Goal: Feedback & Contribution: Contribute content

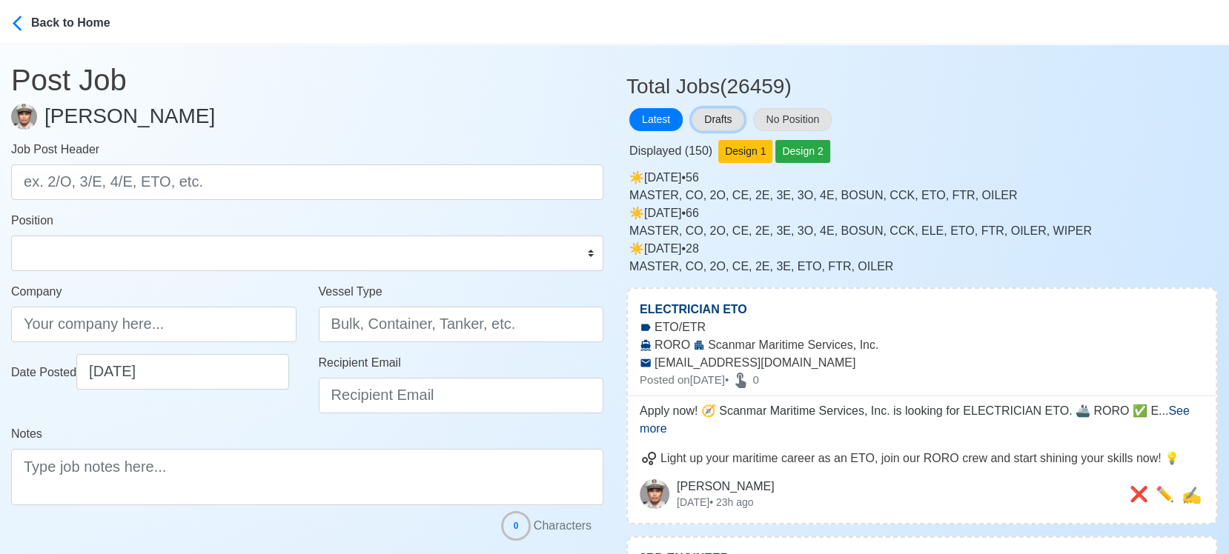
click at [715, 113] on button "Drafts" at bounding box center [718, 119] width 53 height 23
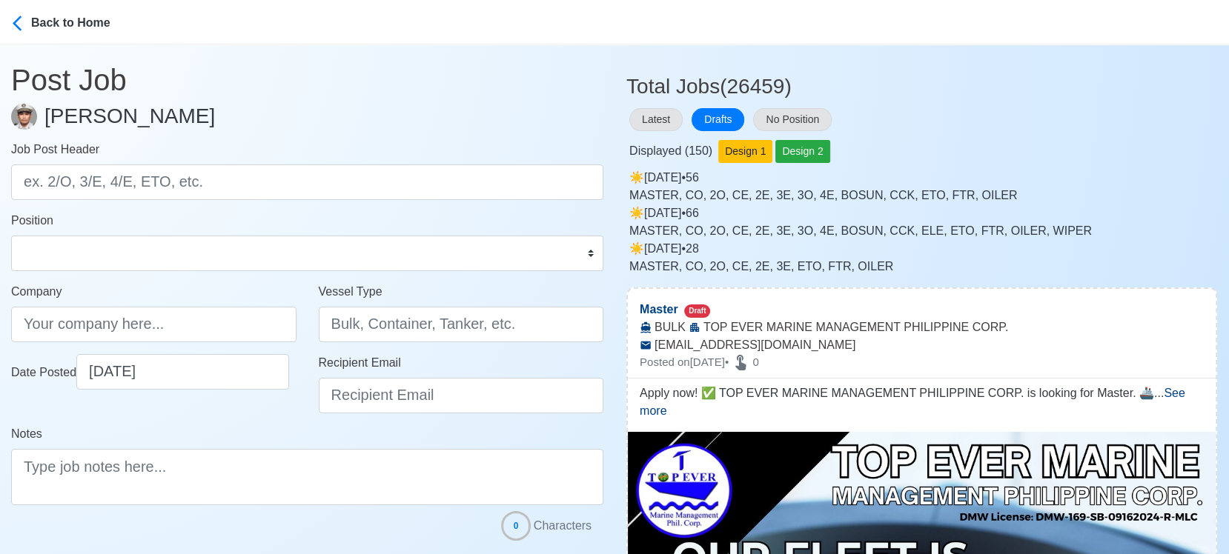
click at [1110, 136] on div "Displayed ( 150 ) Design 1 Design 2" at bounding box center [921, 148] width 591 height 29
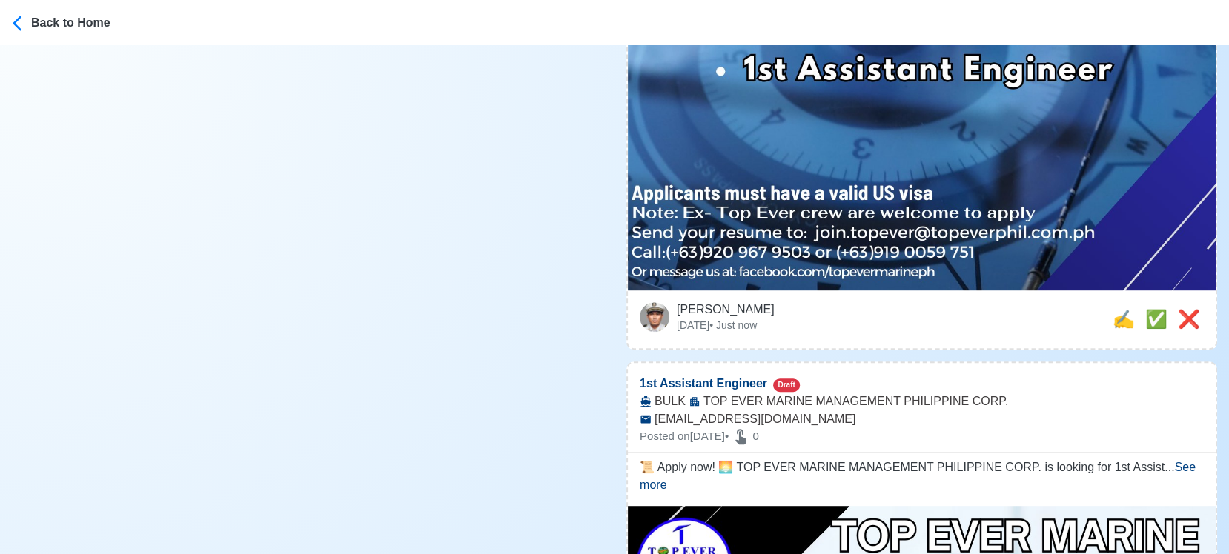
scroll to position [741, 0]
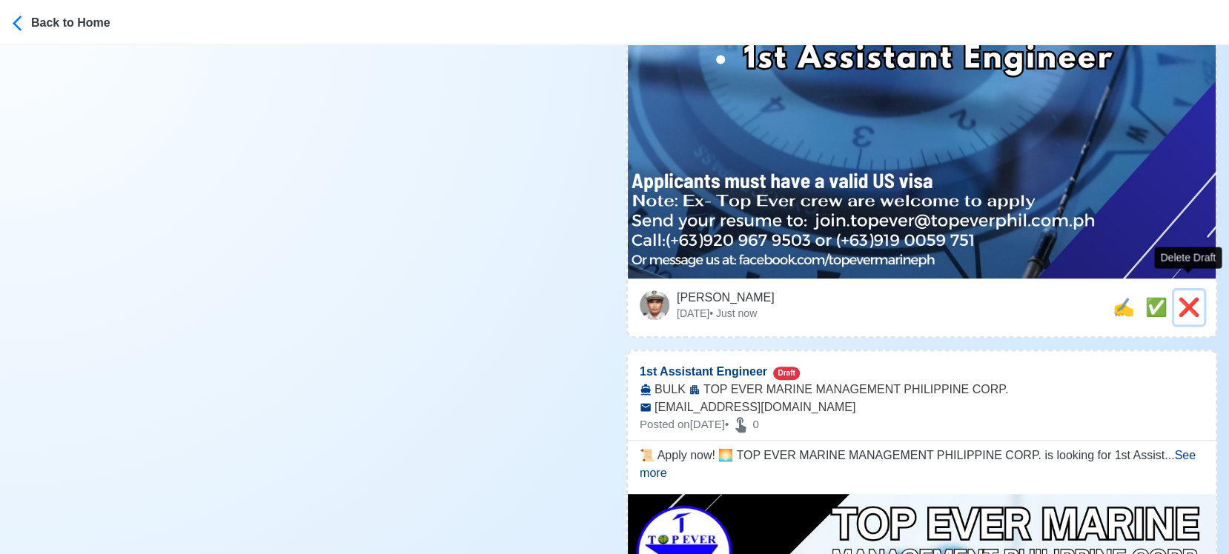
click at [1187, 297] on span "❌" at bounding box center [1189, 307] width 22 height 20
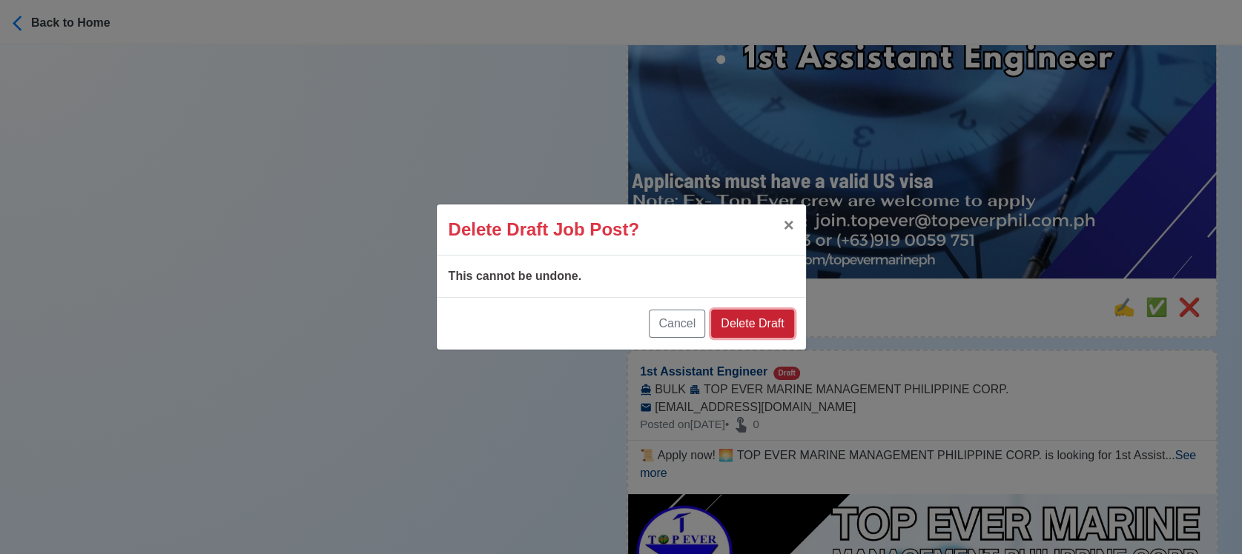
click at [760, 316] on button "Delete Draft" at bounding box center [752, 324] width 82 height 28
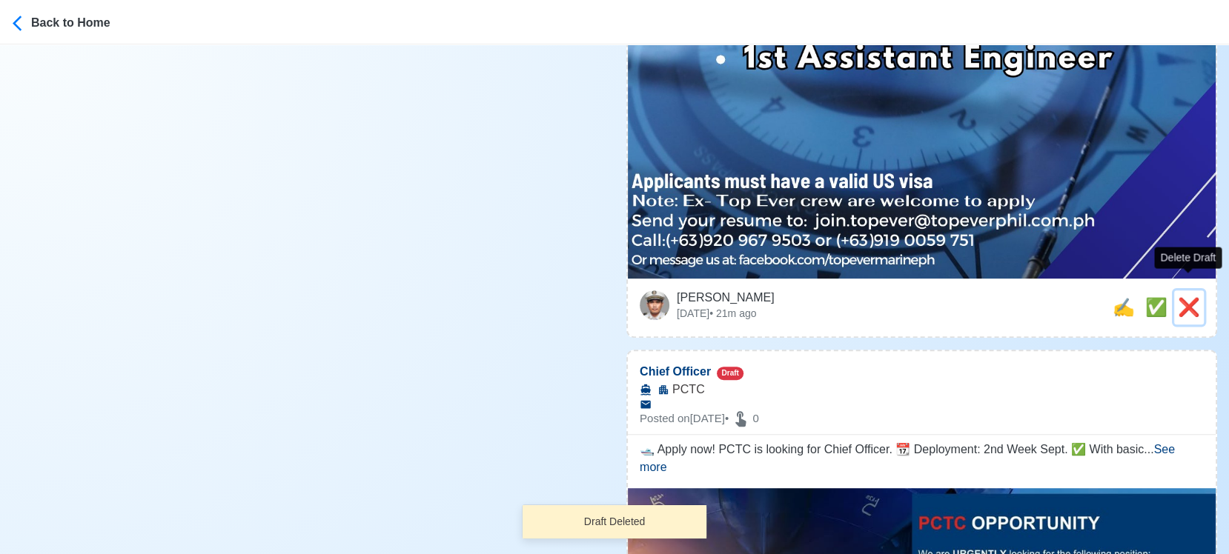
click at [1191, 297] on span "❌" at bounding box center [1189, 307] width 22 height 20
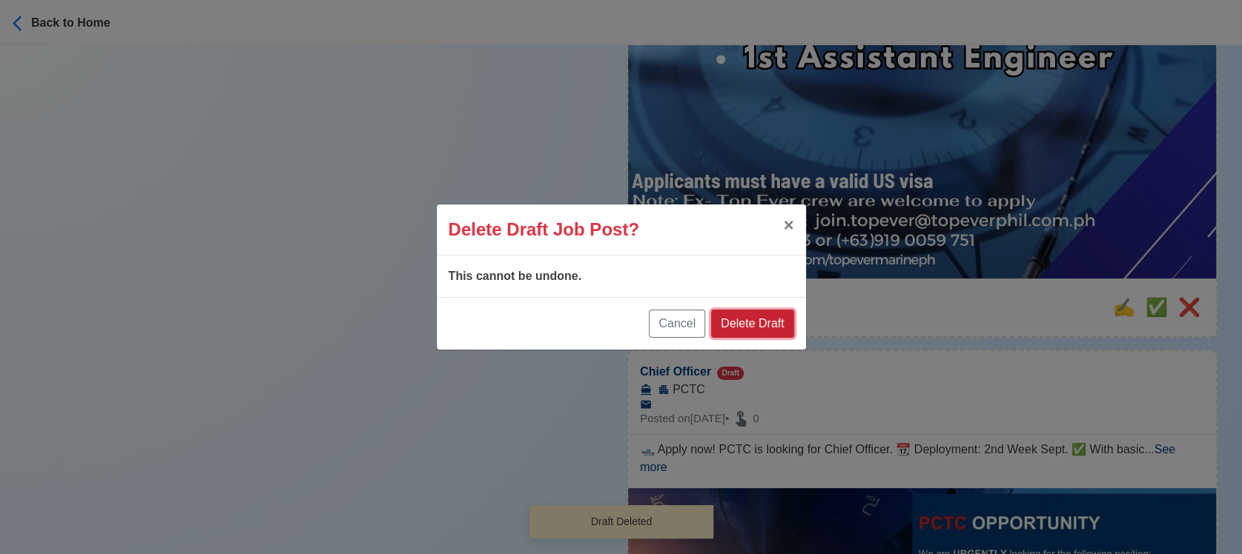
click at [768, 319] on button "Delete Draft" at bounding box center [752, 324] width 82 height 28
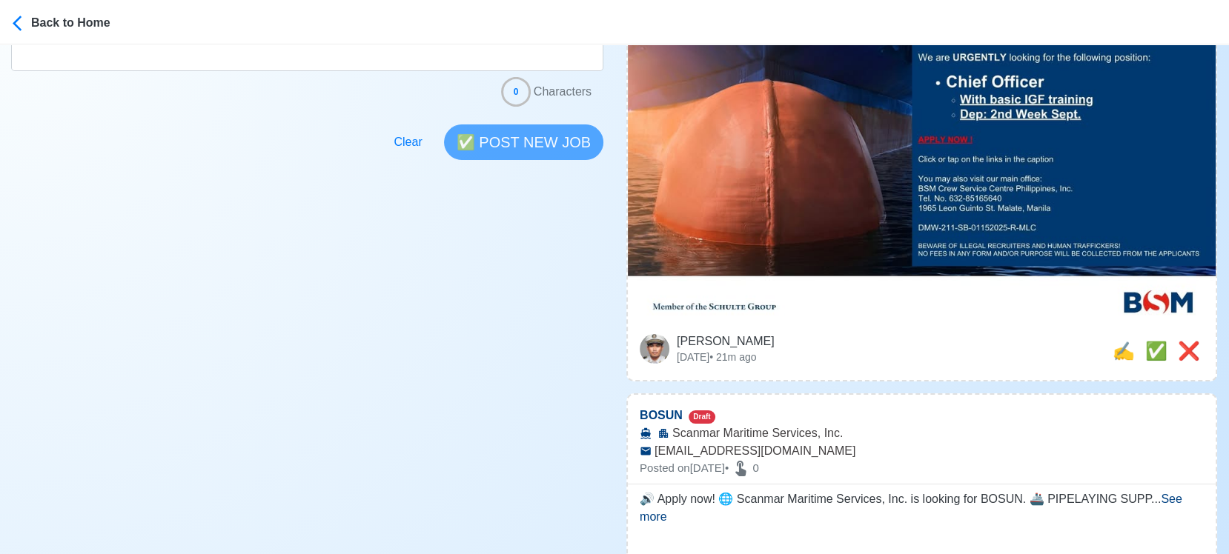
scroll to position [494, 0]
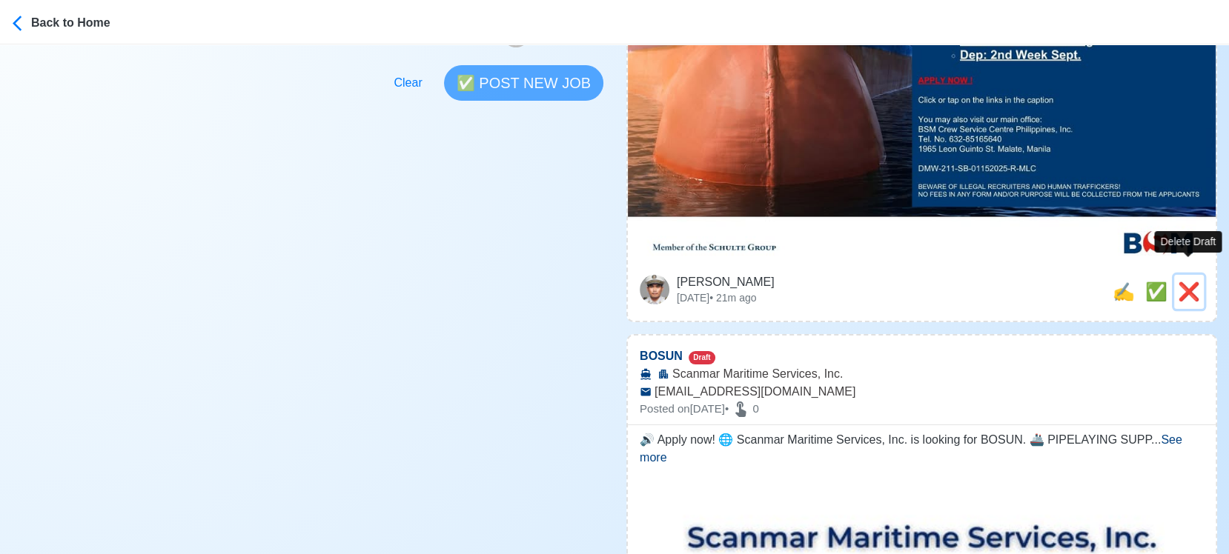
click at [1191, 282] on span "❌" at bounding box center [1189, 292] width 22 height 20
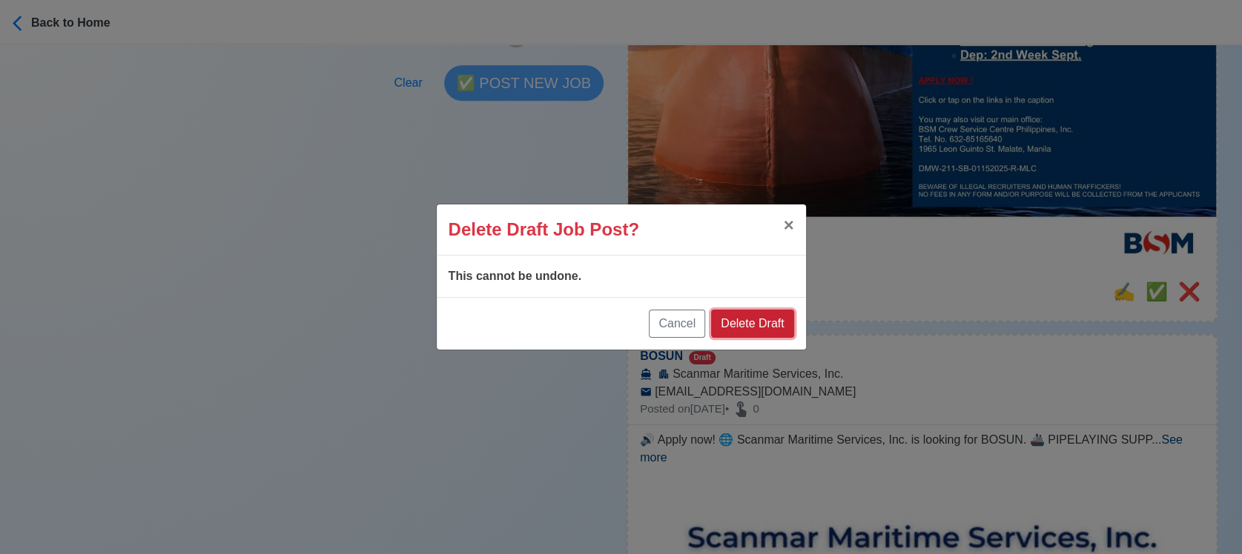
click at [755, 323] on button "Delete Draft" at bounding box center [752, 324] width 82 height 28
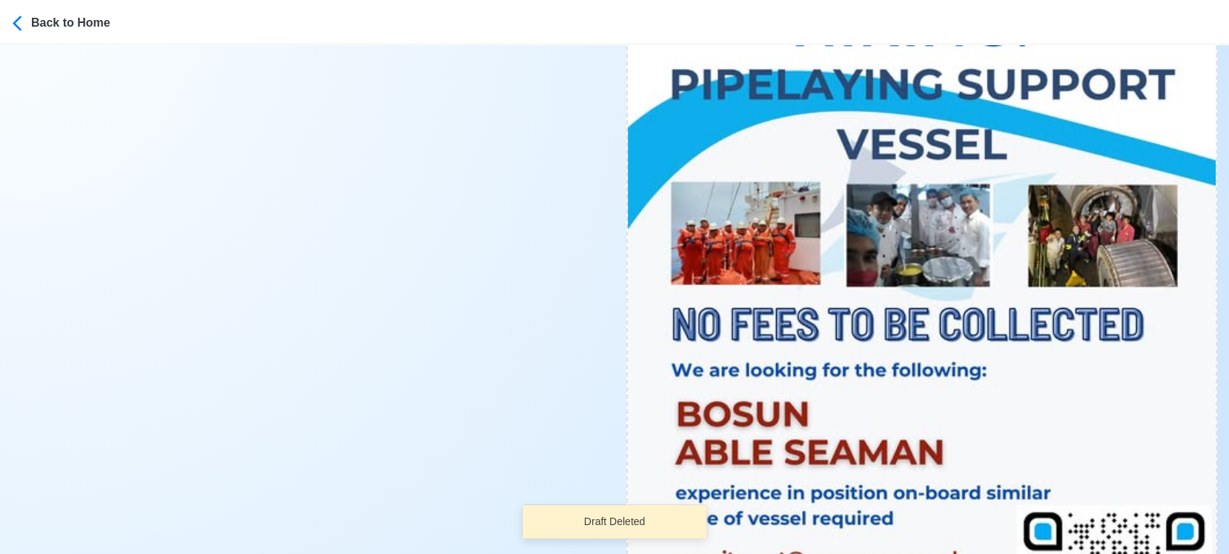
scroll to position [741, 0]
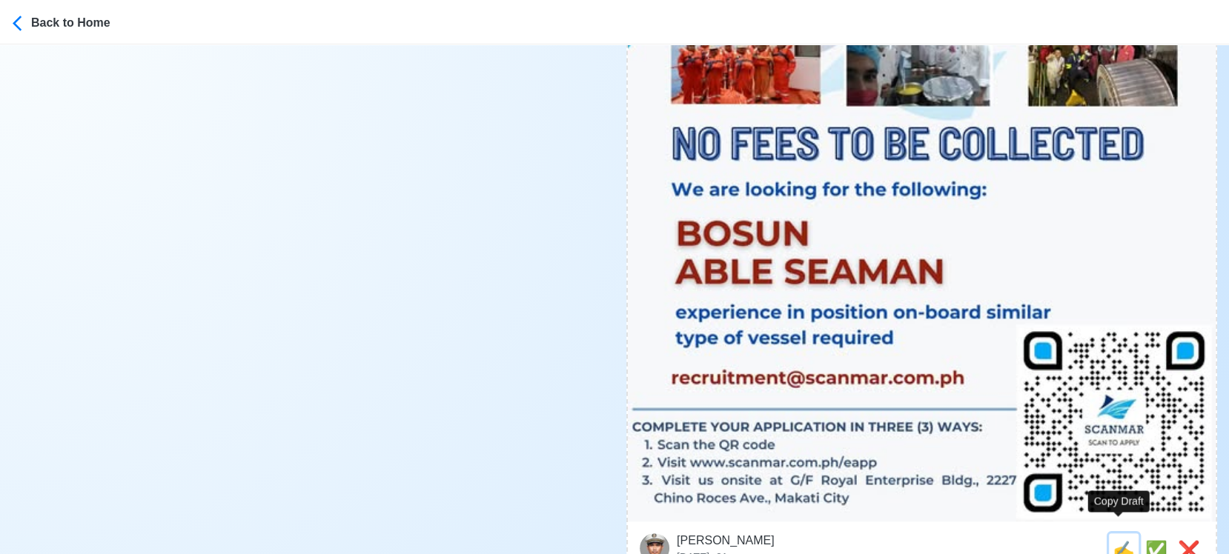
click at [1121, 540] on span "✍️" at bounding box center [1124, 550] width 22 height 20
type input "BOSUN"
type input "Scanmar Maritime Services, Inc."
type input "recruitment@scanmar.com.ph"
type textarea "🔊 Apply now! 🌐 Scanmar Maritime Services, Inc. is looking for BOSUN. 🚢 PIPELAYI…"
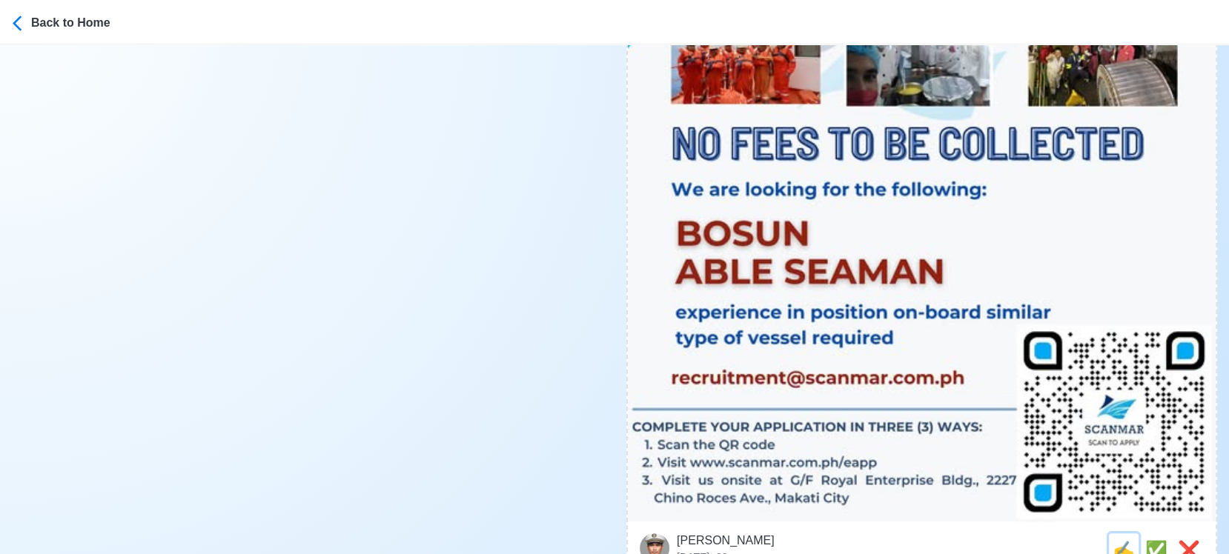
scroll to position [0, 0]
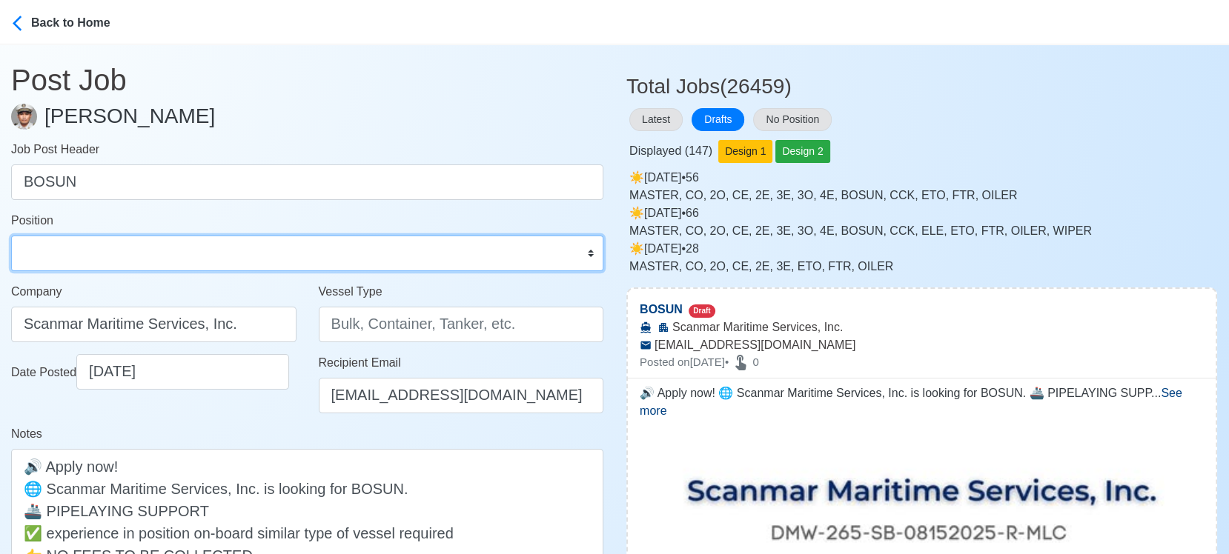
click at [249, 245] on select "Master Chief Officer 2nd Officer 3rd Officer Junior Officer Chief Engineer 2nd …" at bounding box center [307, 254] width 592 height 36
select select "Bosun"
click at [11, 236] on select "Master Chief Officer 2nd Officer 3rd Officer Junior Officer Chief Engineer 2nd …" at bounding box center [307, 254] width 592 height 36
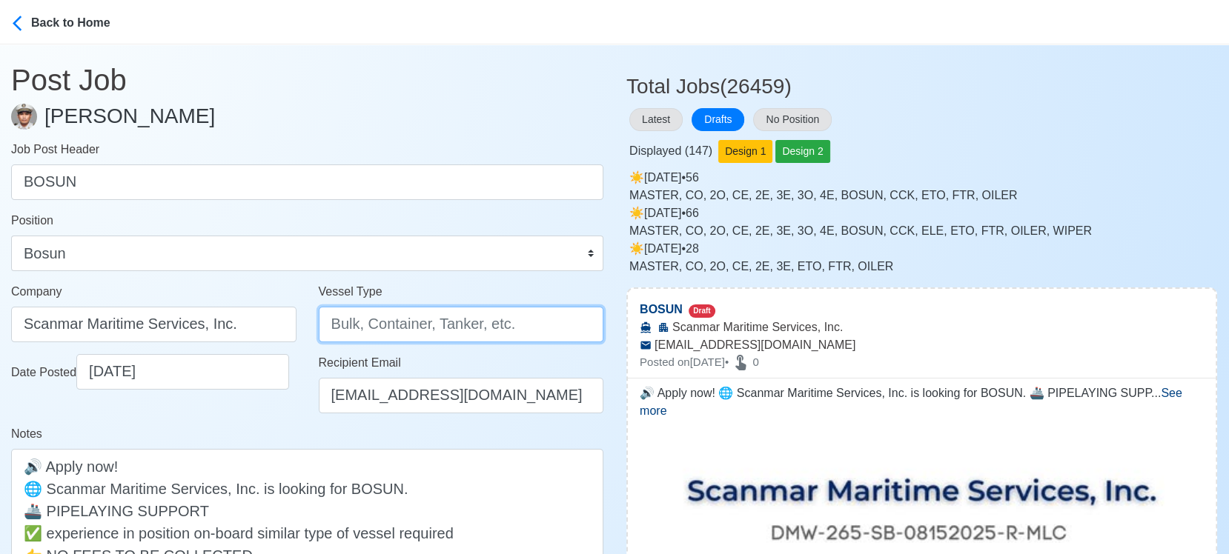
click at [387, 331] on input "Vessel Type" at bounding box center [461, 325] width 285 height 36
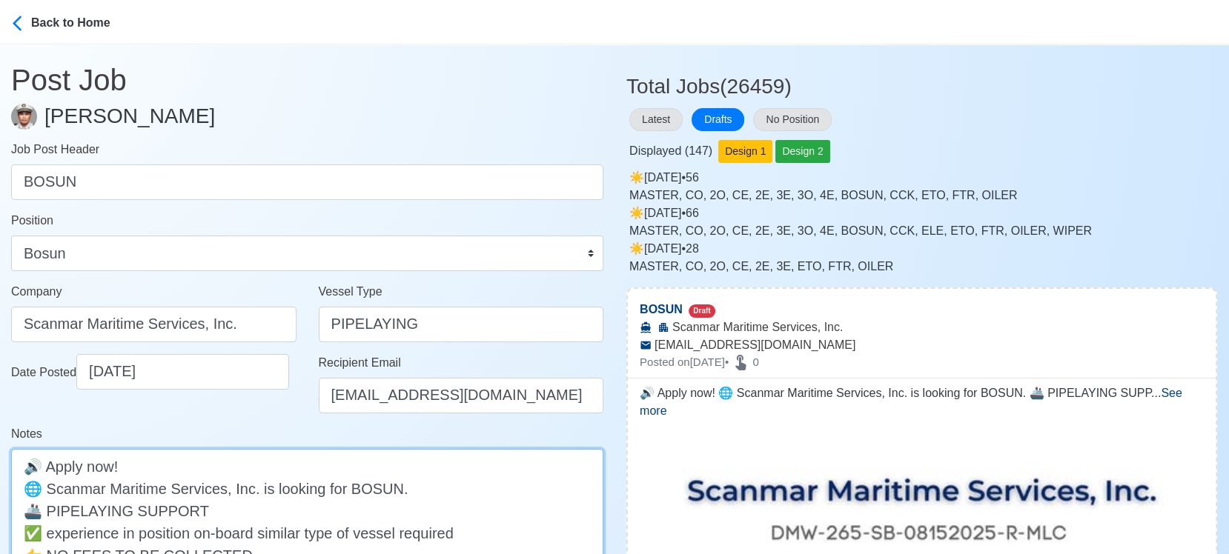
drag, startPoint x: 192, startPoint y: 513, endPoint x: 48, endPoint y: 511, distance: 143.8
click at [48, 511] on textarea "🔊 Apply now! 🌐 Scanmar Maritime Services, Inc. is looking for BOSUN. 🚢 PIPELAYI…" at bounding box center [307, 533] width 592 height 168
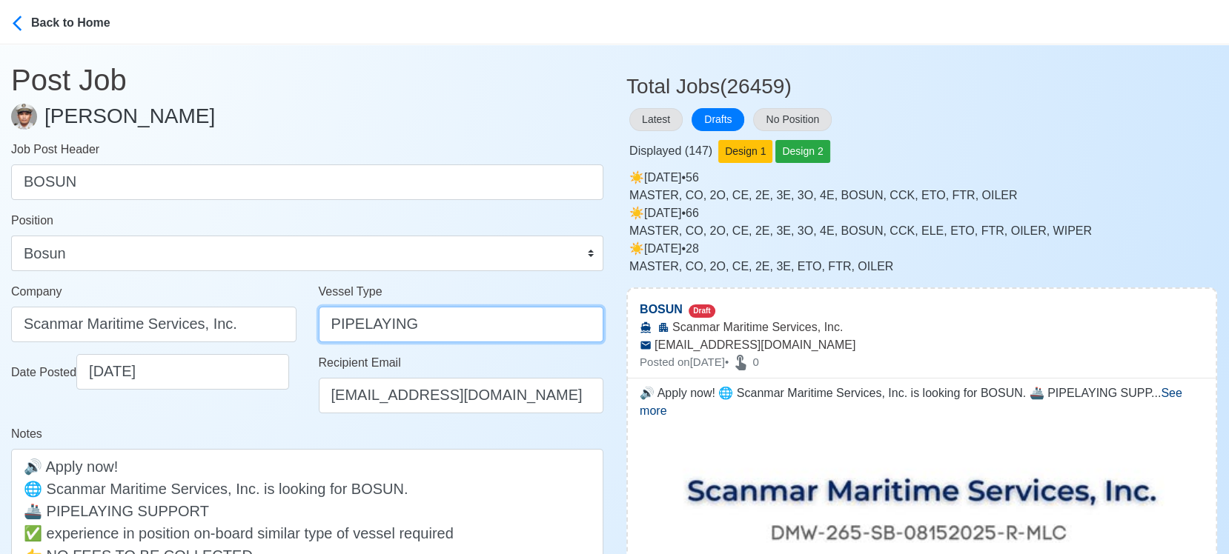
click at [358, 328] on input "PIPELAYING" at bounding box center [461, 325] width 285 height 36
paste input "SUPPORT"
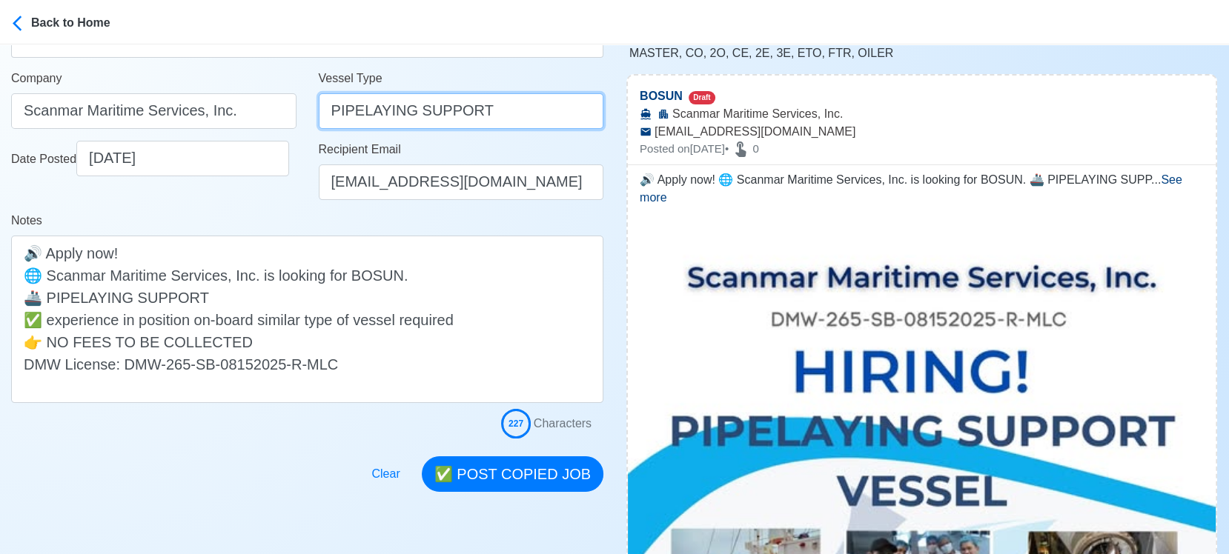
scroll to position [411, 0]
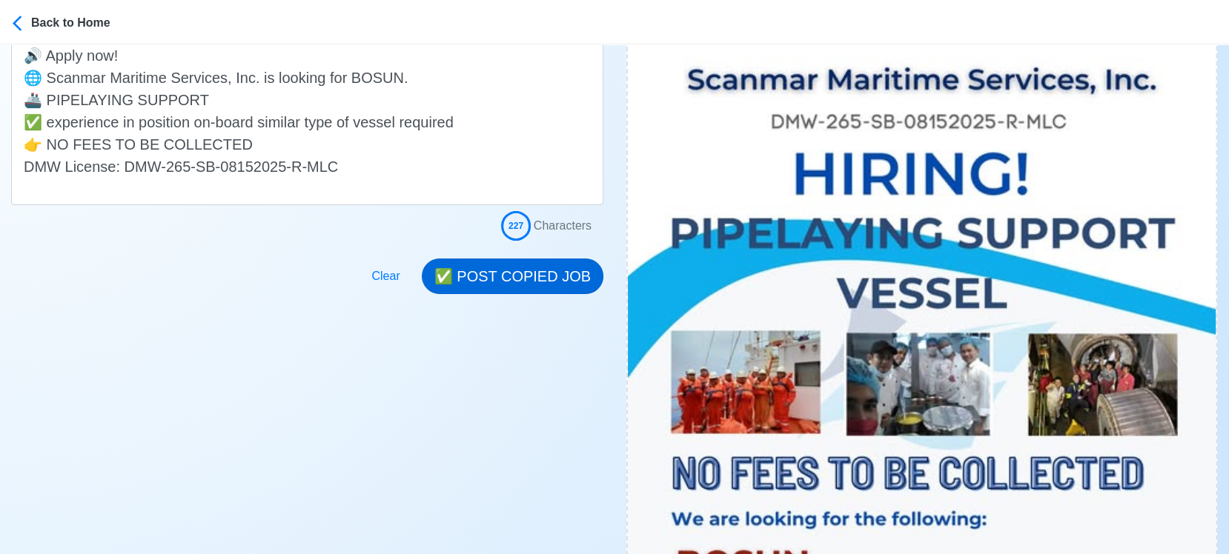
type input "PIPELAYING SUPPORT"
click at [554, 274] on button "✅ POST COPIED JOB" at bounding box center [513, 277] width 182 height 36
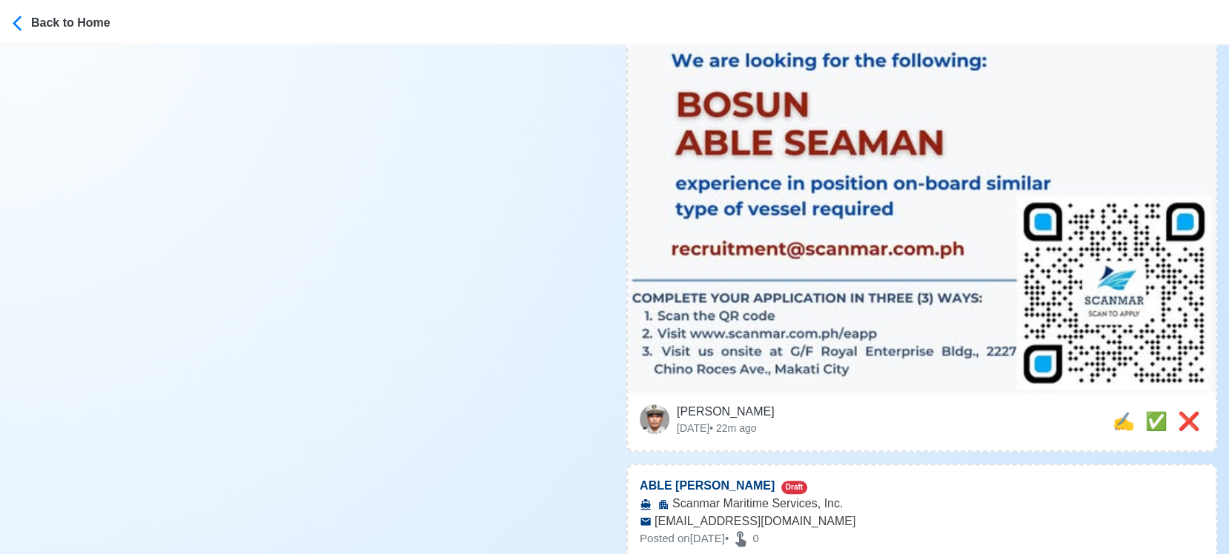
scroll to position [988, 0]
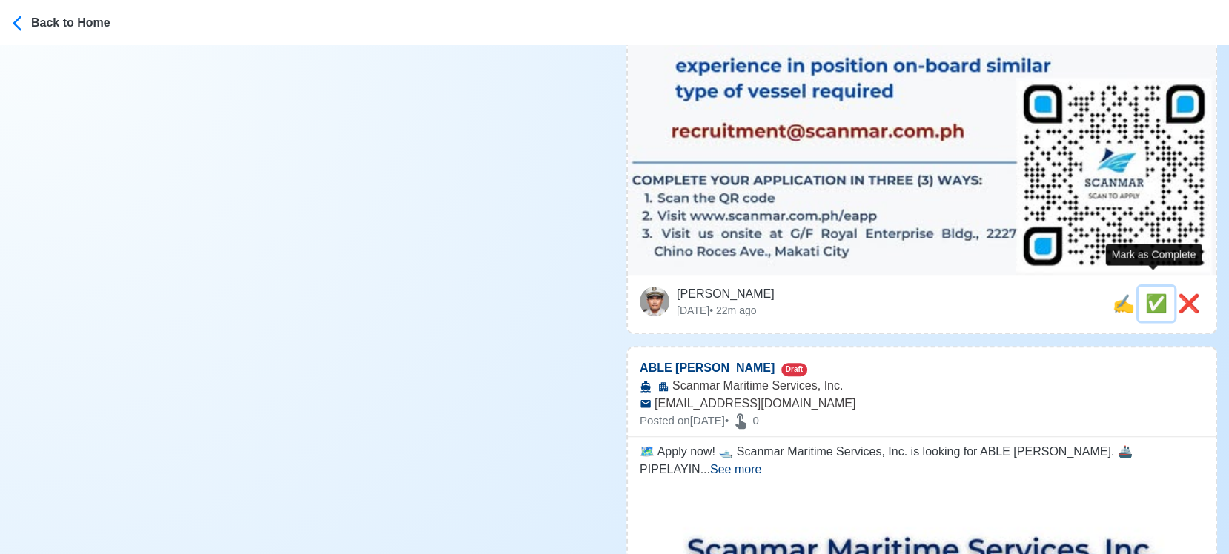
click at [1145, 294] on span "✅" at bounding box center [1156, 304] width 22 height 20
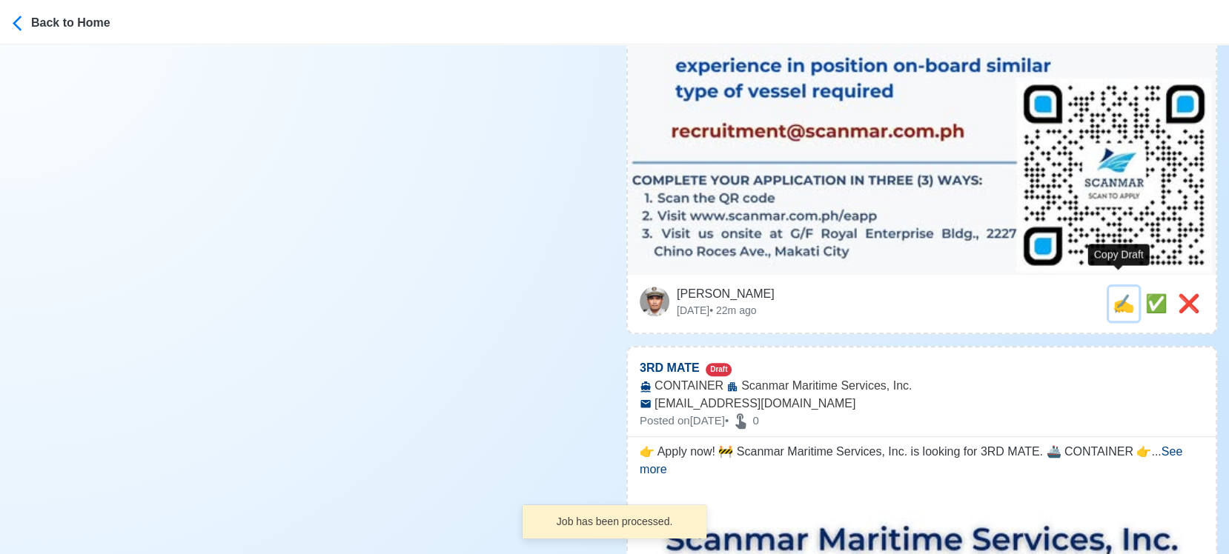
click at [1121, 294] on span "✍️" at bounding box center [1124, 304] width 22 height 20
type input "ABLE SEAMAN"
select select
type input "Scanmar Maritime Services, Inc."
type input "recruitment@scanmar.com.ph"
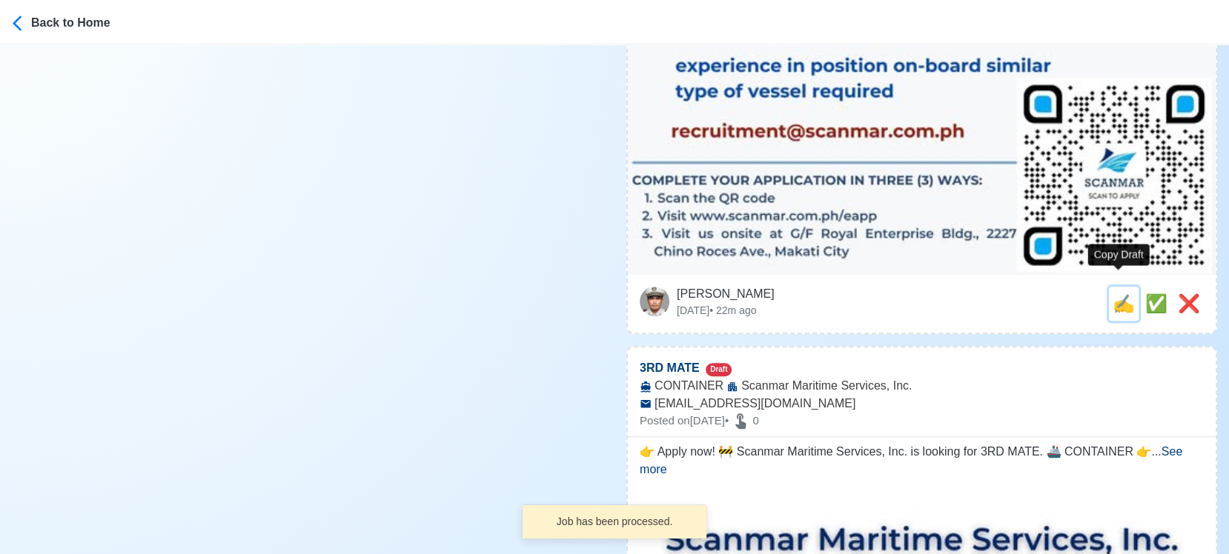
type textarea "🗺️ Apply now! 🛥️ Scanmar Maritime Services, Inc. is looking for ABLE SEAMAN. 🚢 …"
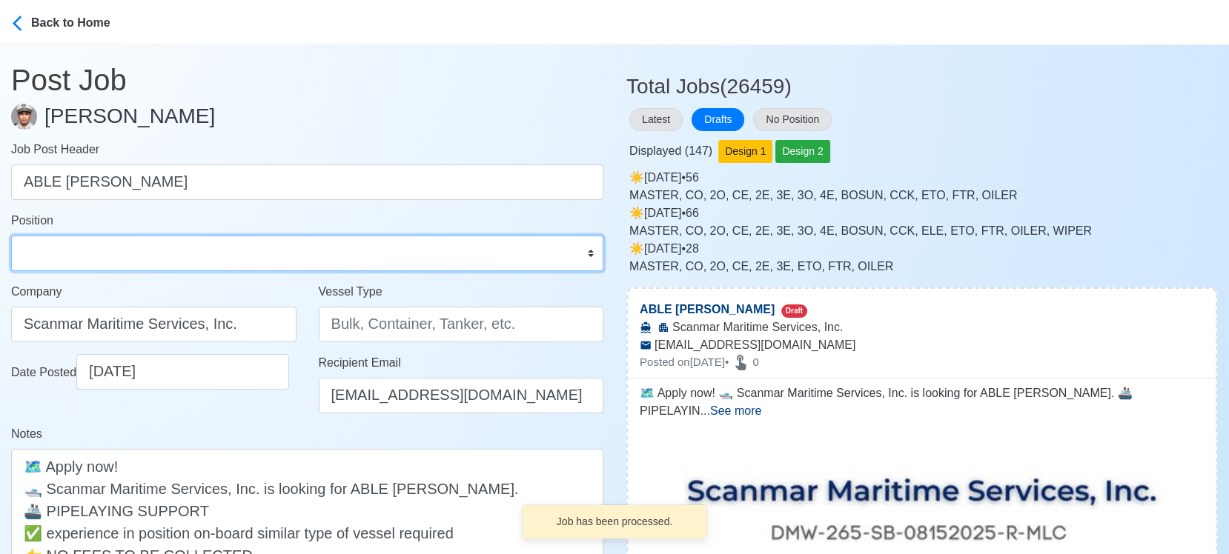
click at [227, 250] on select "Master Chief Officer 2nd Officer 3rd Officer Junior Officer Chief Engineer 2nd …" at bounding box center [307, 254] width 592 height 36
select select "[PERSON_NAME]"
click at [11, 236] on select "Master Chief Officer 2nd Officer 3rd Officer Junior Officer Chief Engineer 2nd …" at bounding box center [307, 254] width 592 height 36
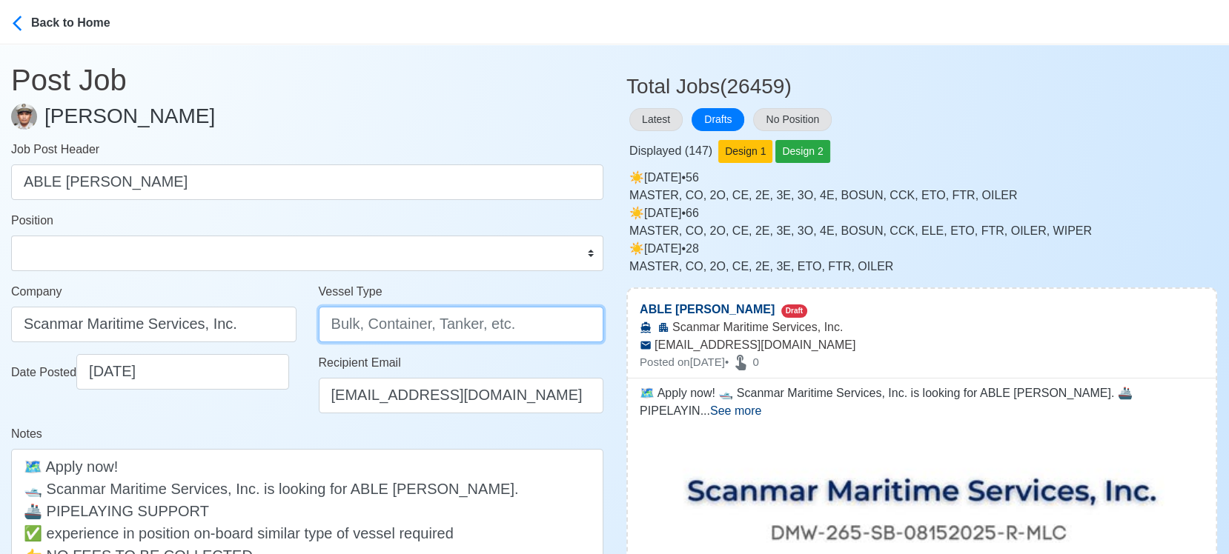
click at [388, 328] on input "Vessel Type" at bounding box center [461, 325] width 285 height 36
paste input "PIPELAYING SUPPORT"
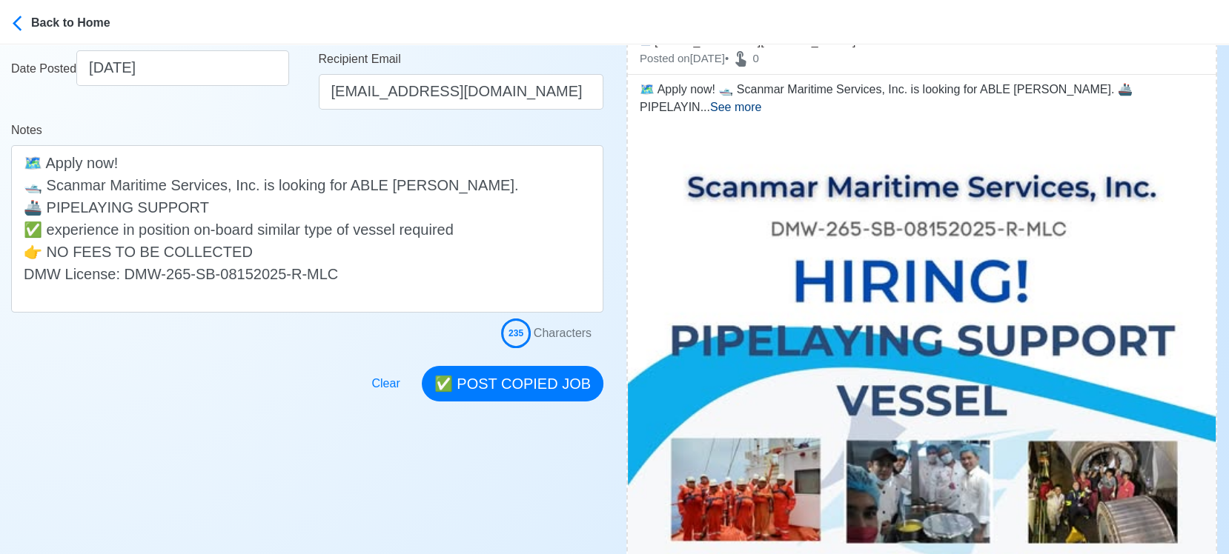
scroll to position [329, 0]
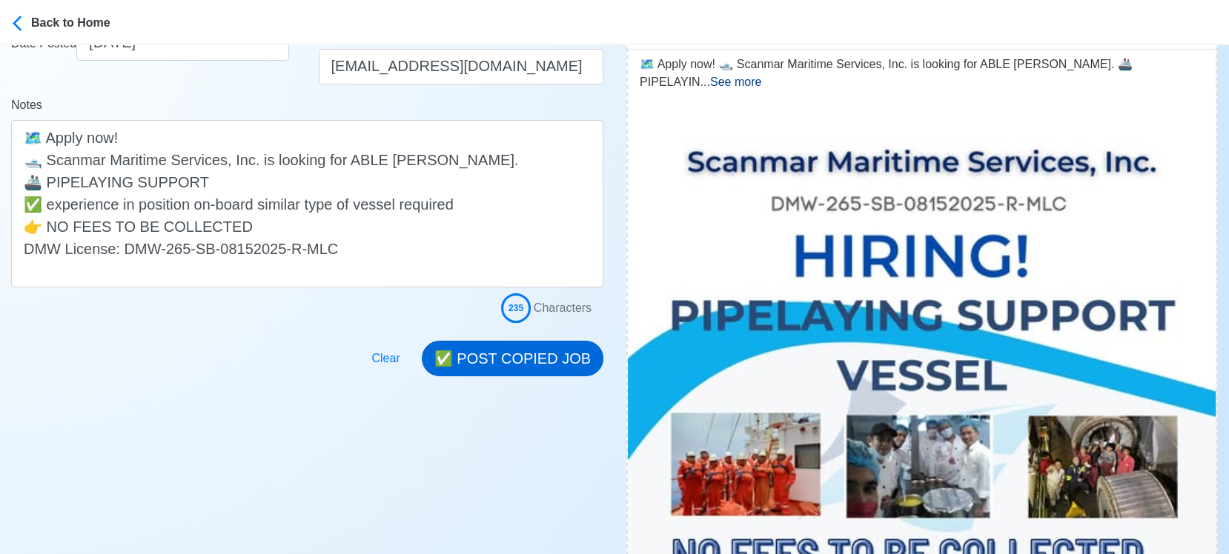
type input "PIPELAYING SUPPORT"
click at [555, 362] on button "✅ POST COPIED JOB" at bounding box center [513, 359] width 182 height 36
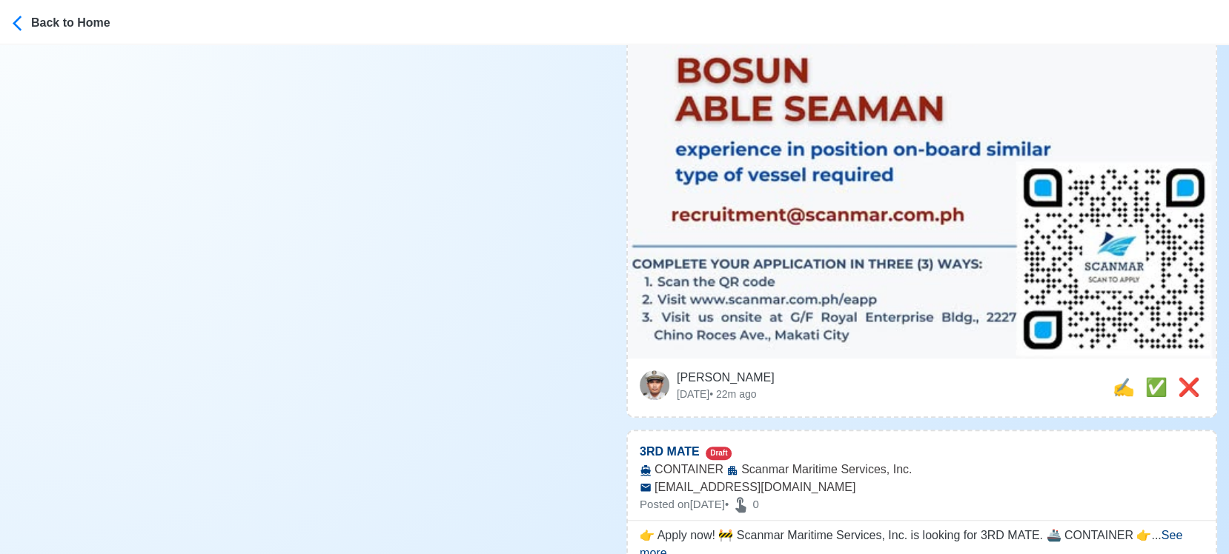
scroll to position [906, 0]
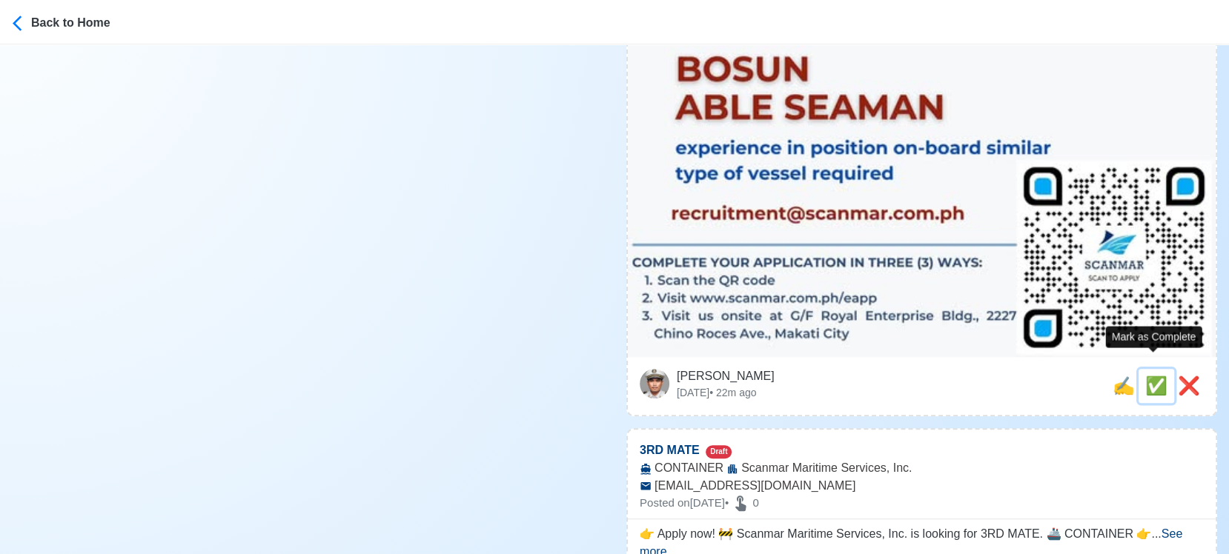
click at [1150, 376] on span "✅" at bounding box center [1156, 386] width 22 height 20
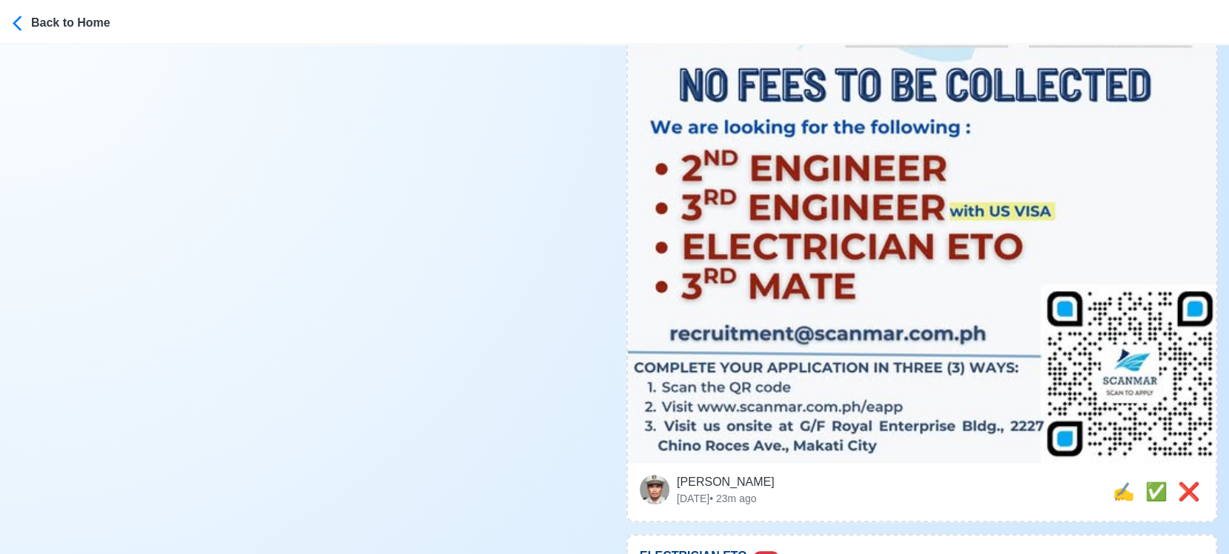
scroll to position [823, 0]
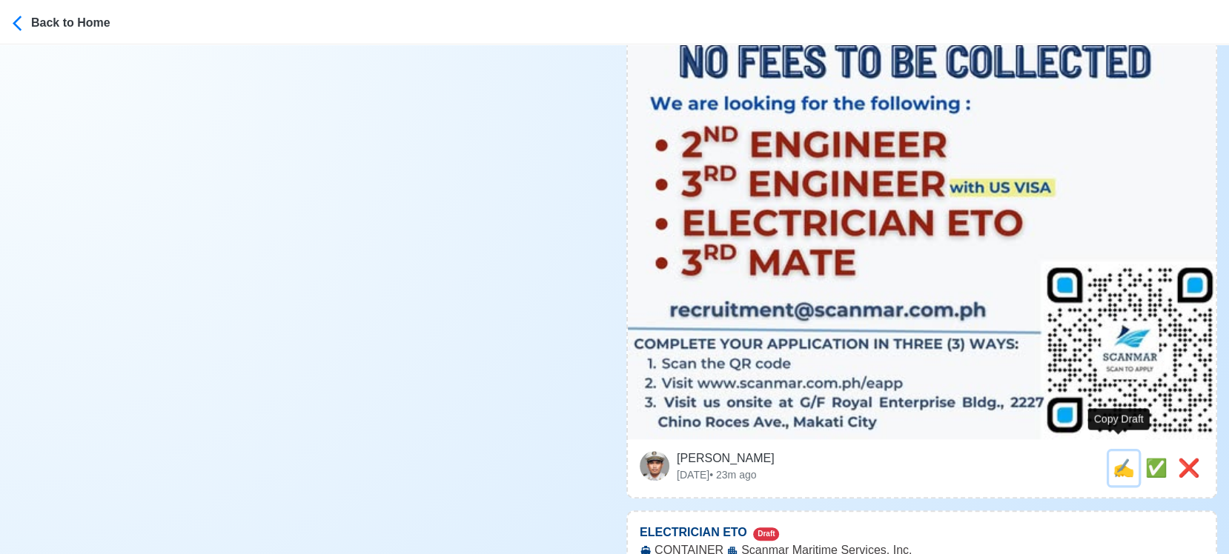
click at [1123, 458] on span "✍️" at bounding box center [1124, 468] width 22 height 20
type input "3RD MATE"
select select
type input "Scanmar Maritime Services, Inc."
type input "CONTAINER"
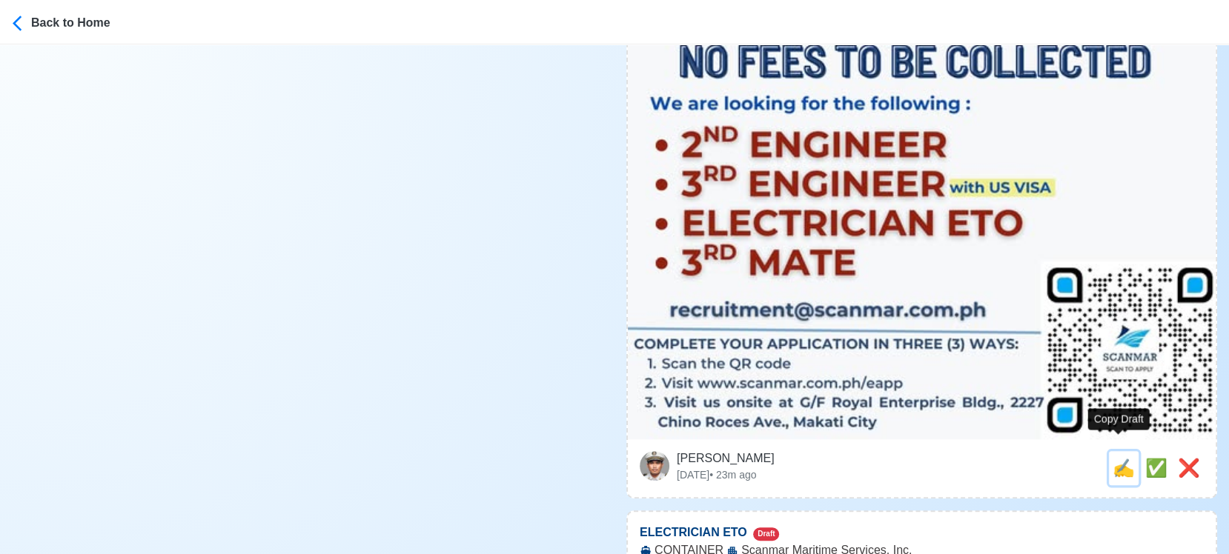
type input "recruitment@scanmar.com.ph"
type textarea "👉 Apply now! 🚧 Scanmar Maritime Services, Inc. is looking for 3RD MATE. 🚢 CONTA…"
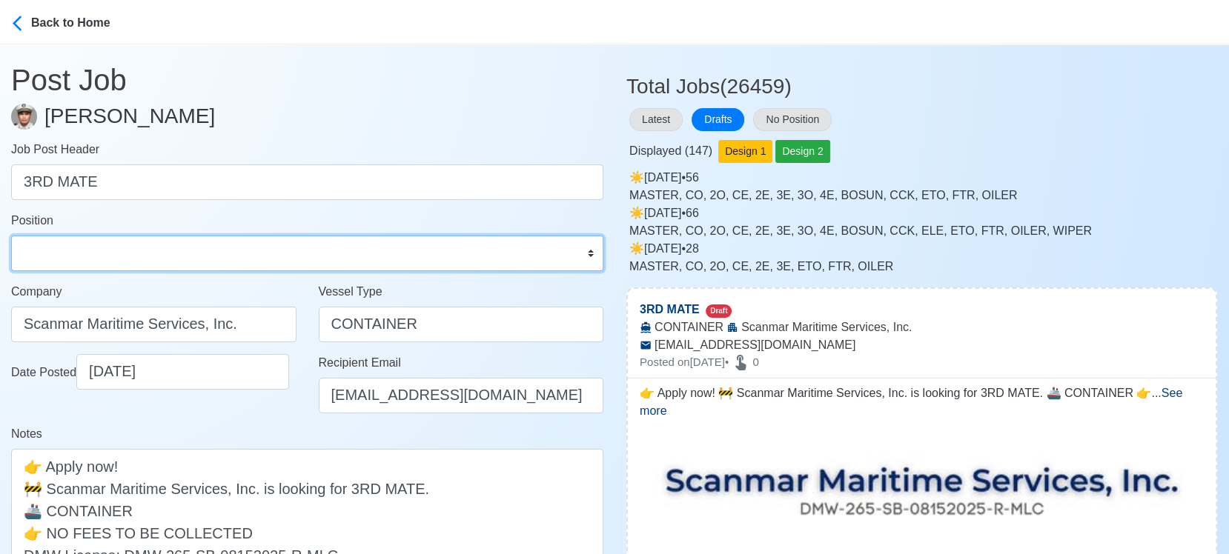
click at [190, 257] on select "Master Chief Officer 2nd Officer 3rd Officer Junior Officer Chief Engineer 2nd …" at bounding box center [307, 254] width 592 height 36
select select "3rd Officer"
click at [11, 236] on select "Master Chief Officer 2nd Officer 3rd Officer Junior Officer Chief Engineer 2nd …" at bounding box center [307, 254] width 592 height 36
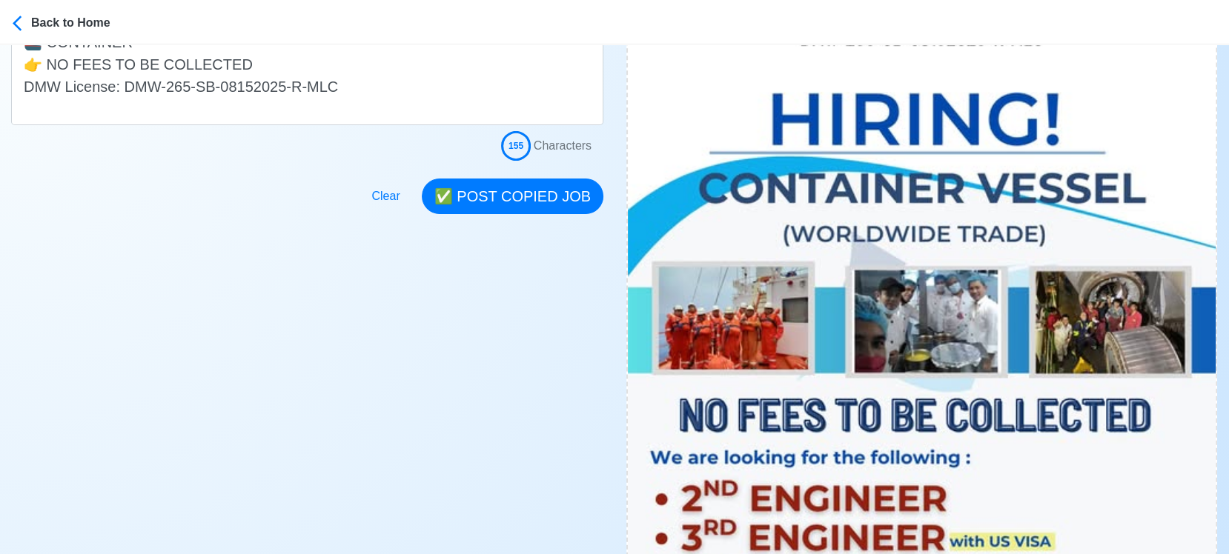
scroll to position [411, 0]
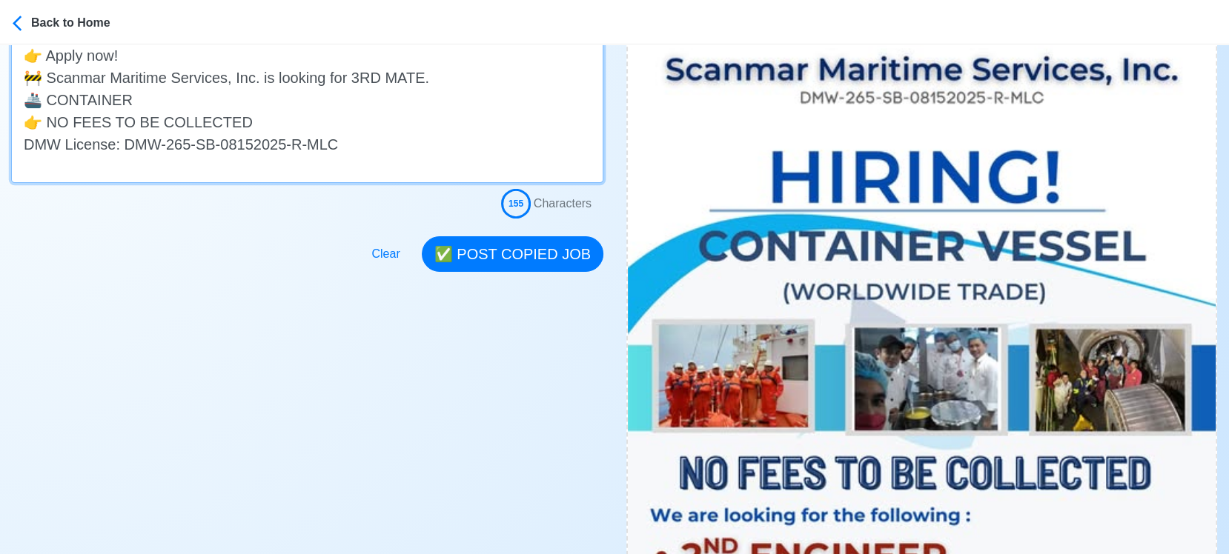
click at [160, 96] on textarea "👉 Apply now! 🚧 Scanmar Maritime Services, Inc. is looking for 3RD MATE. 🚢 CONTA…" at bounding box center [307, 110] width 592 height 145
drag, startPoint x: 291, startPoint y: 94, endPoint x: 129, endPoint y: 102, distance: 161.8
click at [129, 102] on textarea "👉 Apply now! 🚧 Scanmar Maritime Services, Inc. is looking for 3RD MATE. 🚢 CONTA…" at bounding box center [307, 110] width 592 height 145
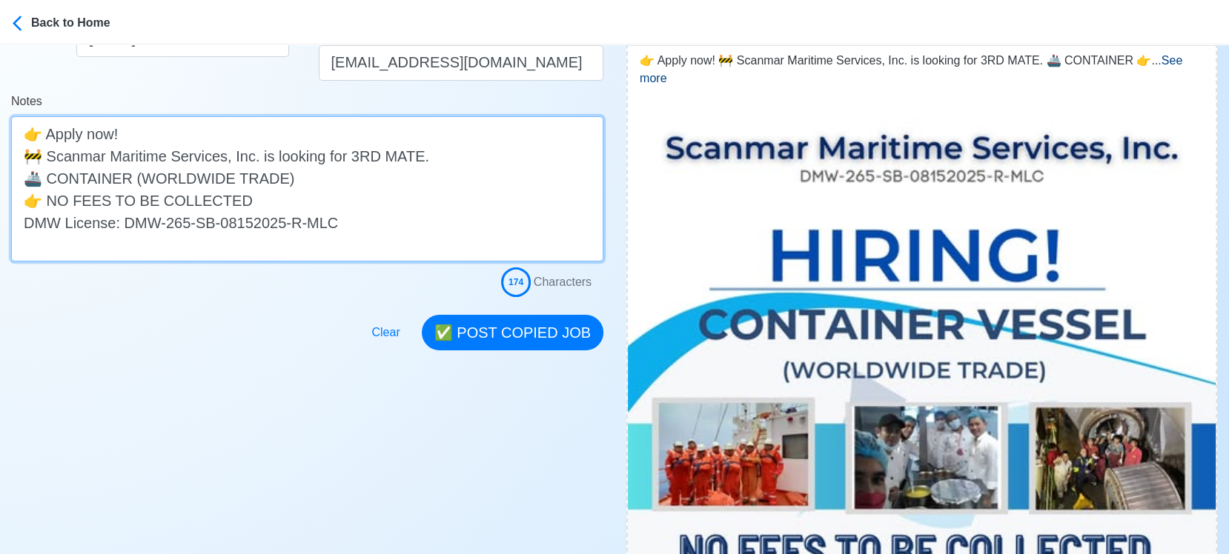
scroll to position [329, 0]
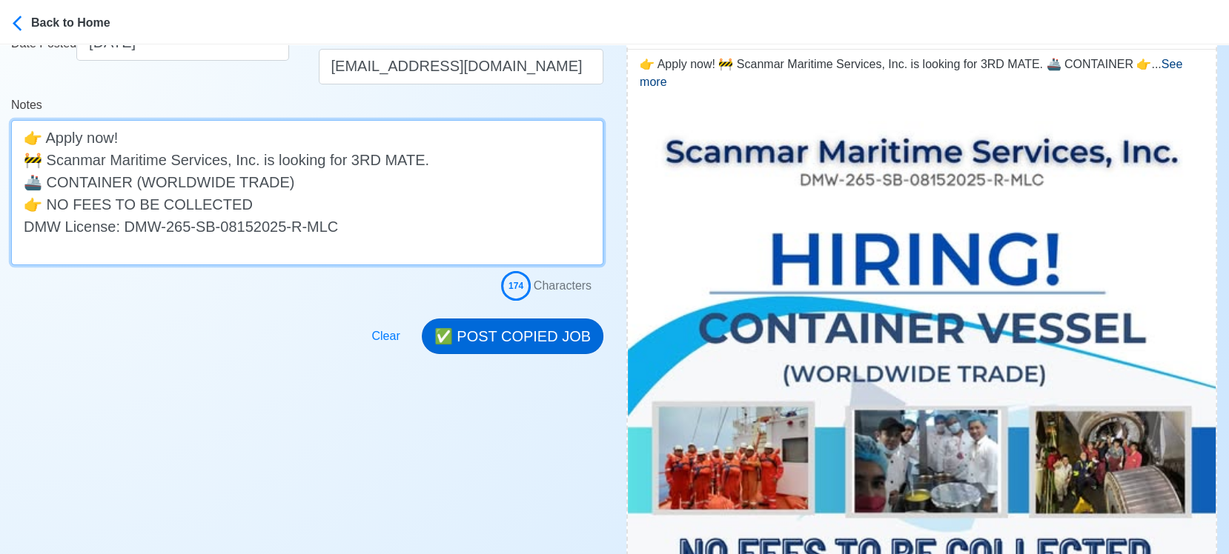
type textarea "👉 Apply now! 🚧 Scanmar Maritime Services, Inc. is looking for 3RD MATE. 🚢 CONTA…"
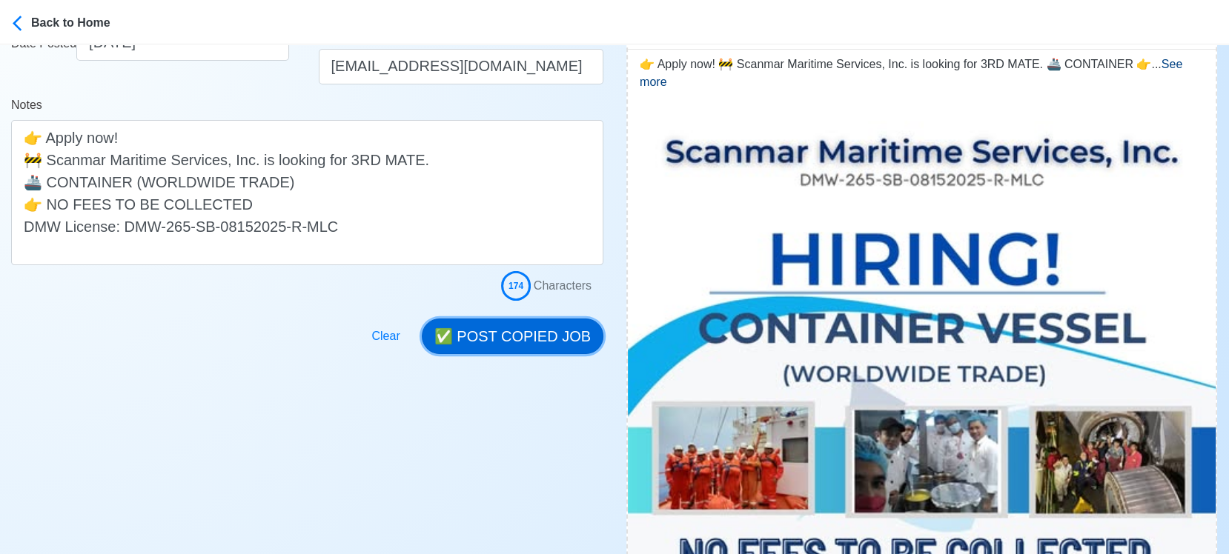
click at [533, 327] on button "✅ POST COPIED JOB" at bounding box center [513, 337] width 182 height 36
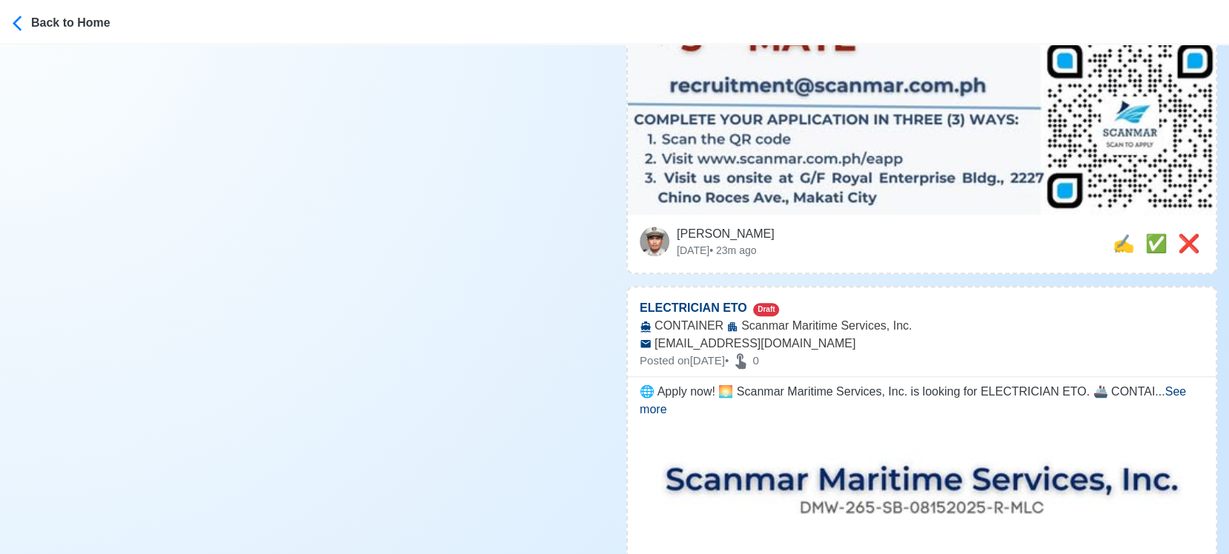
scroll to position [1070, 0]
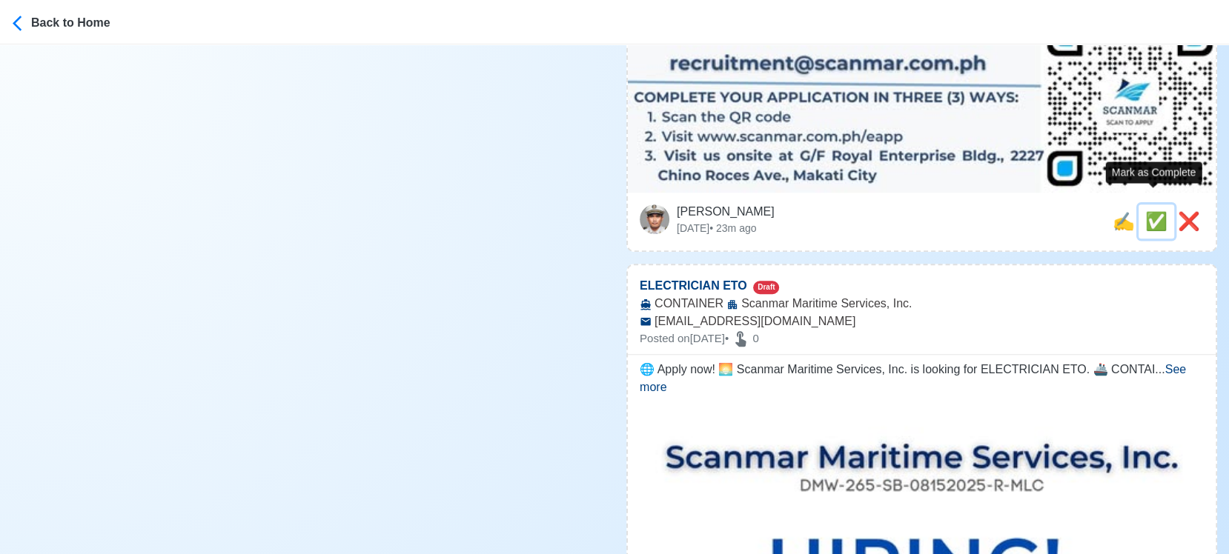
click at [1147, 211] on span "✅" at bounding box center [1156, 221] width 22 height 20
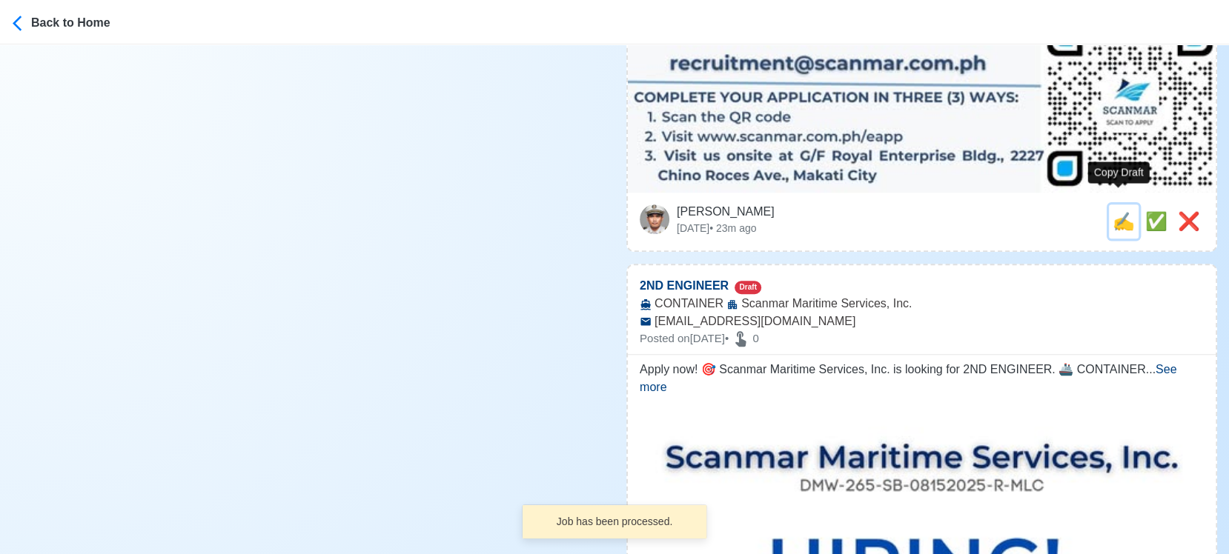
click at [1122, 211] on span "✍️" at bounding box center [1124, 221] width 22 height 20
type input "ELECTRICIAN ETO"
select select
type input "Scanmar Maritime Services, Inc."
type input "CONTAINER"
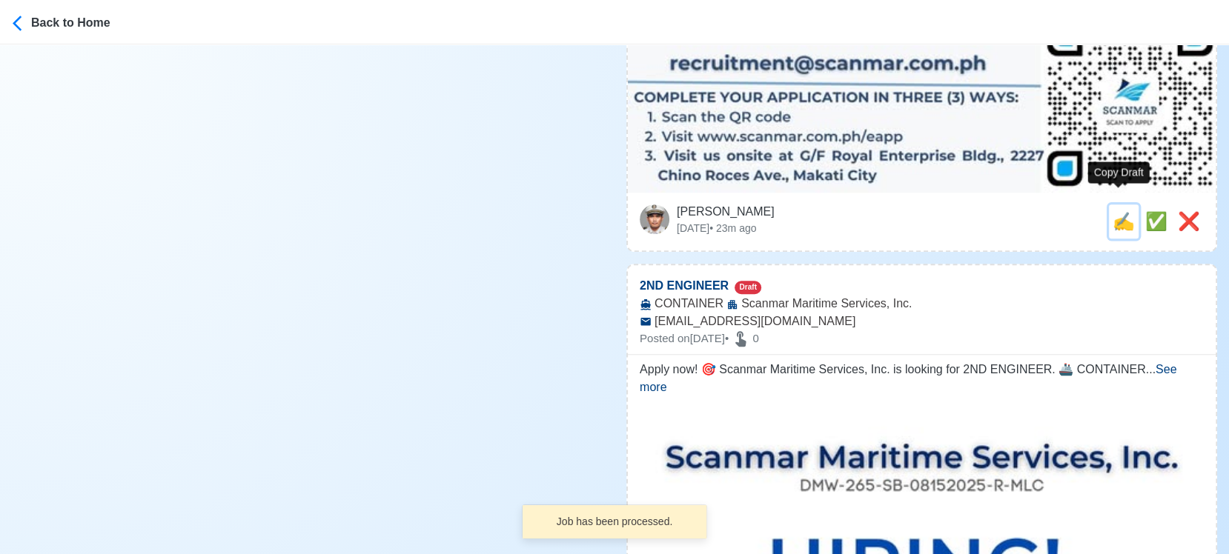
type input "recruitment@scanmar.com.ph"
type textarea "🌐 Apply now! 🌅 Scanmar Maritime Services, Inc. is looking for ELECTRICIAN ETO. …"
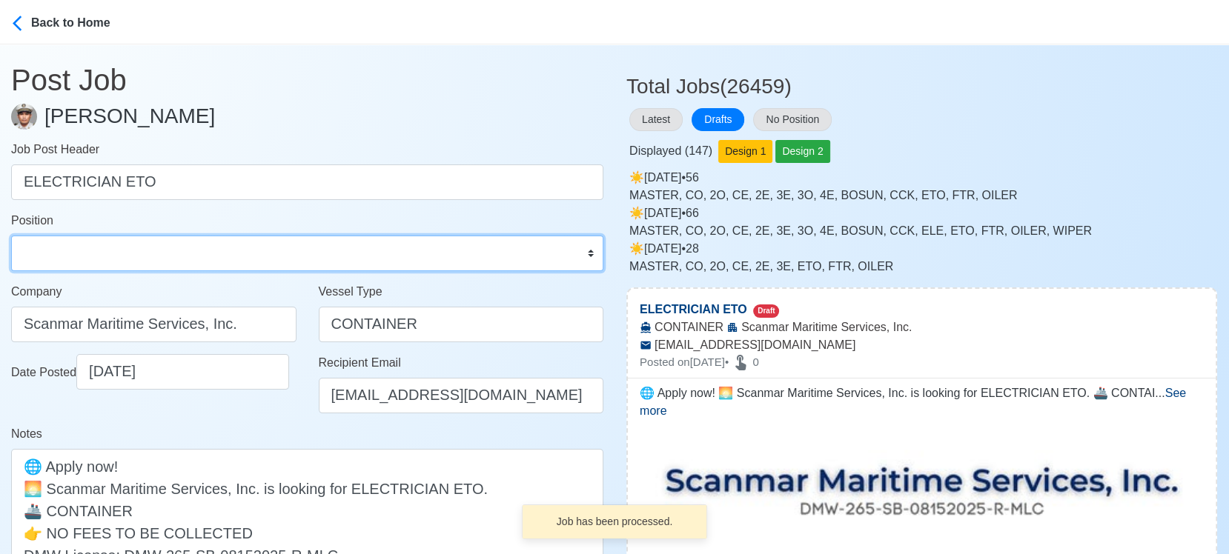
click at [124, 251] on select "Master Chief Officer 2nd Officer 3rd Officer Junior Officer Chief Engineer 2nd …" at bounding box center [307, 254] width 592 height 36
select select "ETO/ETR"
click at [11, 236] on select "Master Chief Officer 2nd Officer 3rd Officer Junior Officer Chief Engineer 2nd …" at bounding box center [307, 254] width 592 height 36
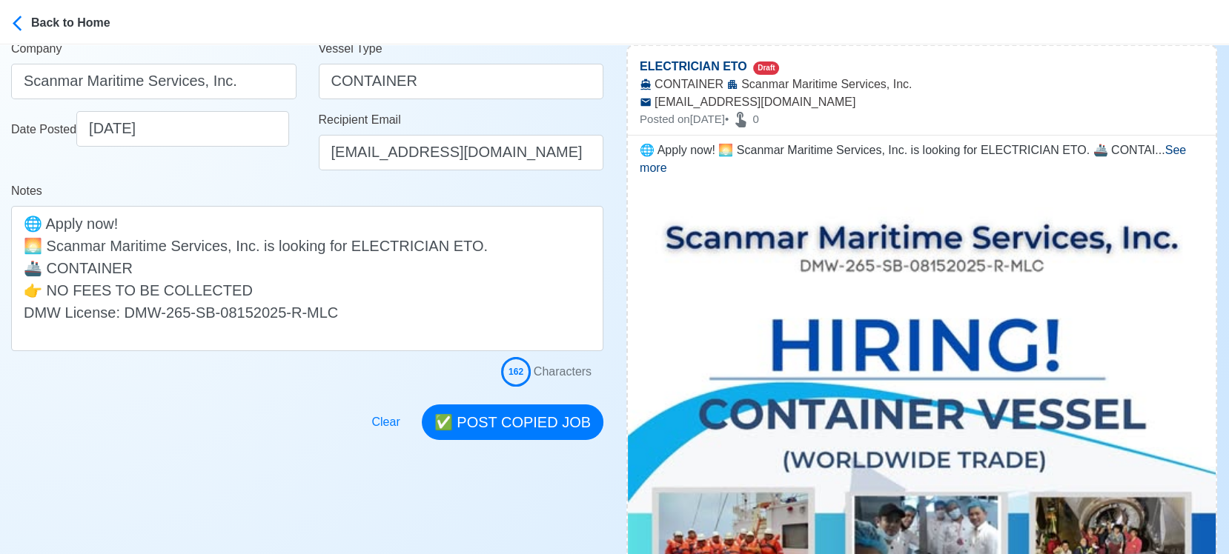
scroll to position [247, 0]
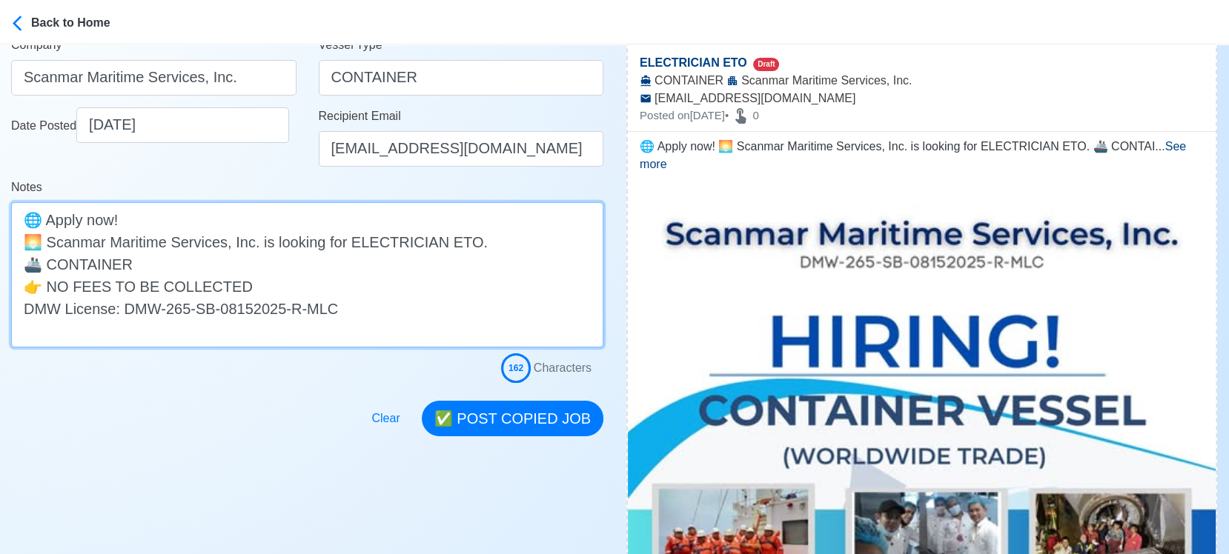
click at [291, 259] on textarea "🌐 Apply now! 🌅 Scanmar Maritime Services, Inc. is looking for ELECTRICIAN ETO. …" at bounding box center [307, 274] width 592 height 145
paste textarea "(WORLDWIDE TRADE)"
type textarea "🌐 Apply now! 🌅 Scanmar Maritime Services, Inc. is looking for ELECTRICIAN ETO. …"
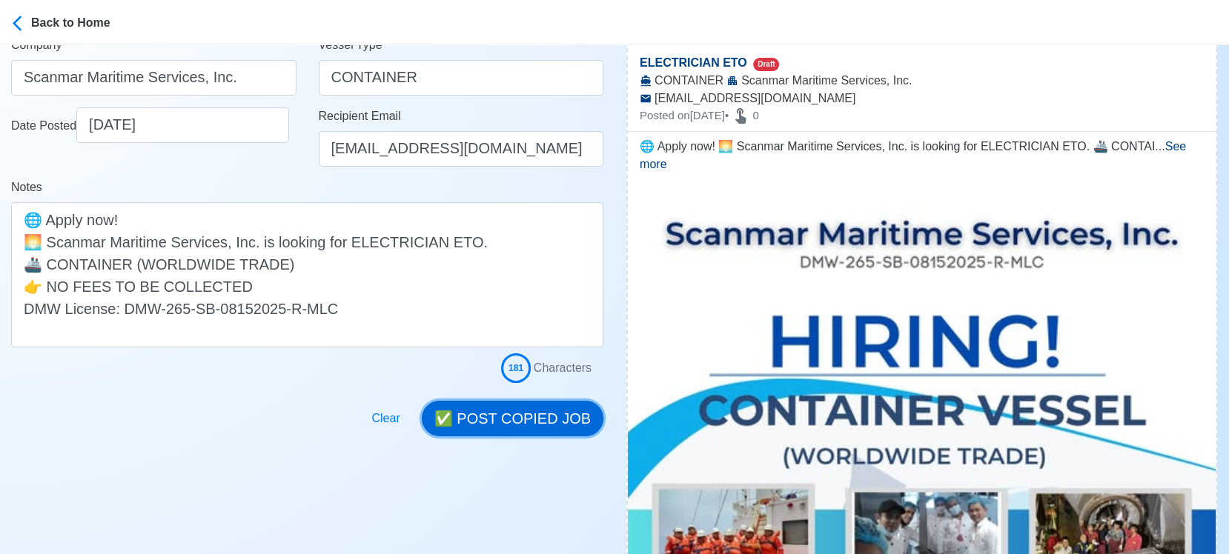
click at [534, 417] on button "✅ POST COPIED JOB" at bounding box center [513, 419] width 182 height 36
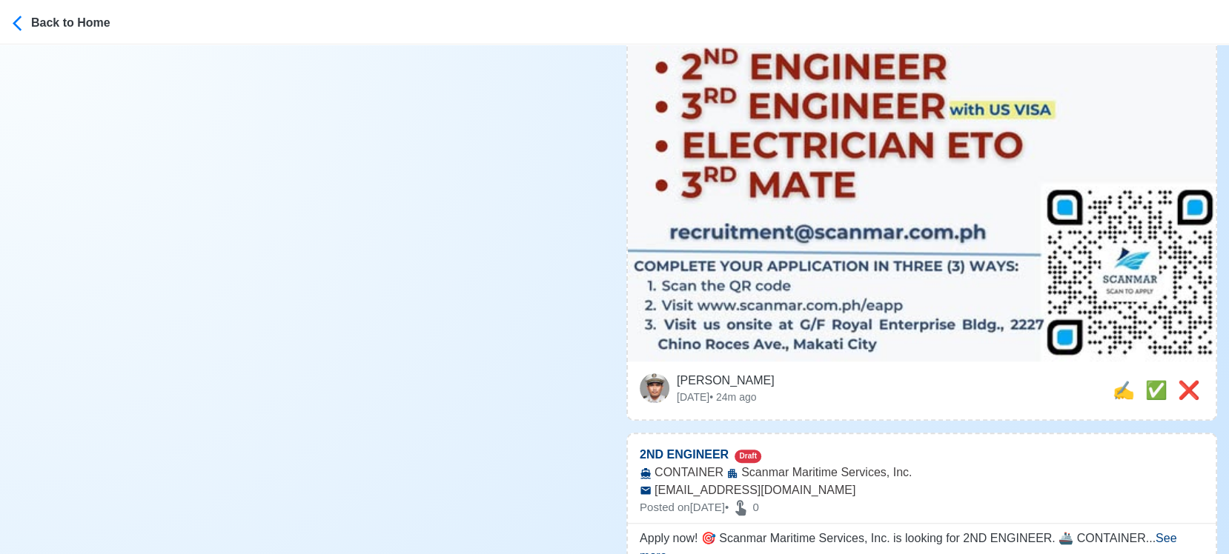
scroll to position [906, 0]
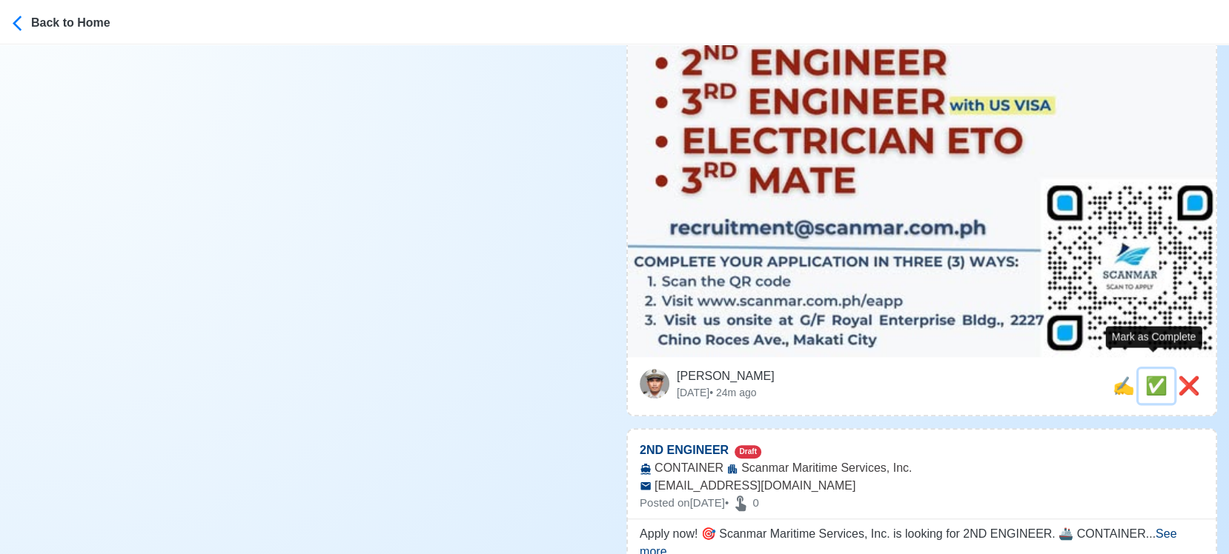
click at [1148, 376] on span "✅" at bounding box center [1156, 386] width 22 height 20
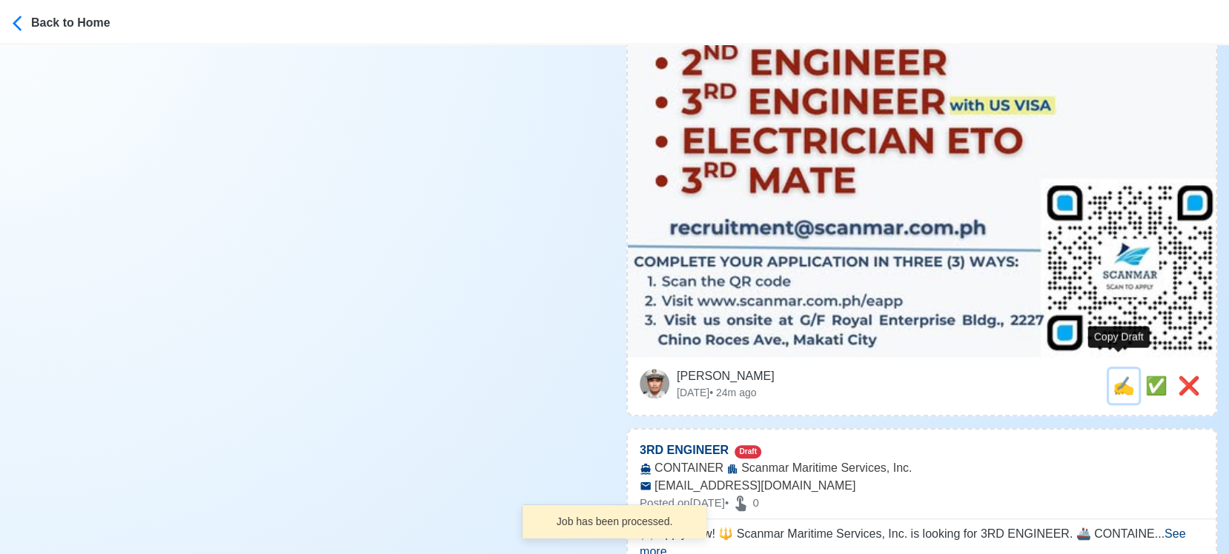
click at [1114, 376] on span "✍️" at bounding box center [1124, 386] width 22 height 20
type input "2ND ENGINEER"
select select
type input "Scanmar Maritime Services, Inc."
type input "CONTAINER"
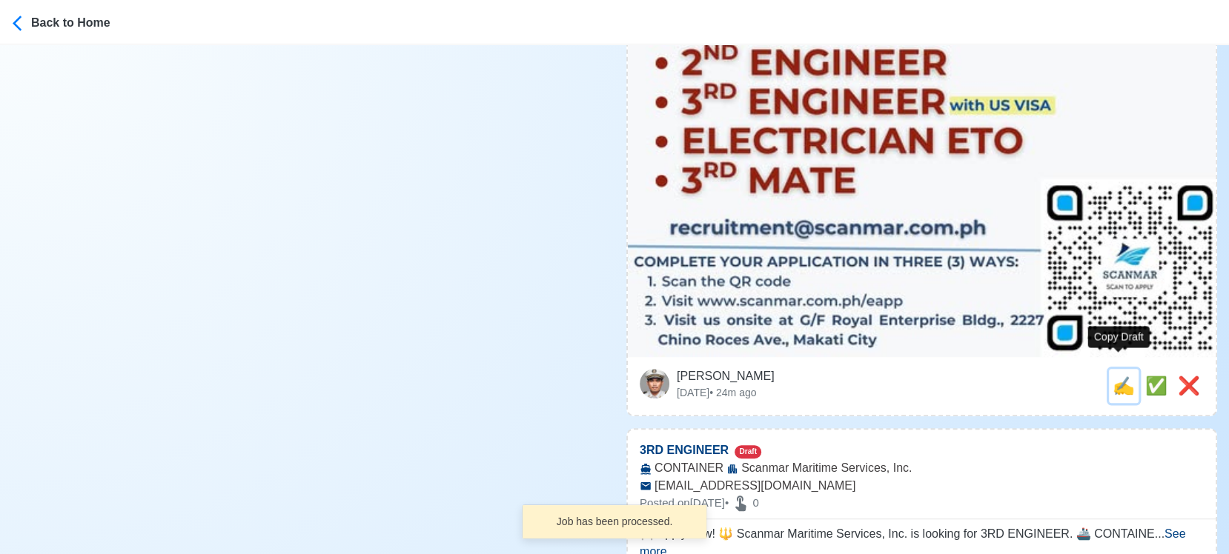
type input "recruitment@scanmar.com.ph"
type textarea "Apply now! 🎯 Scanmar Maritime Services, Inc. is looking for 2ND ENGINEER. 🚢 CON…"
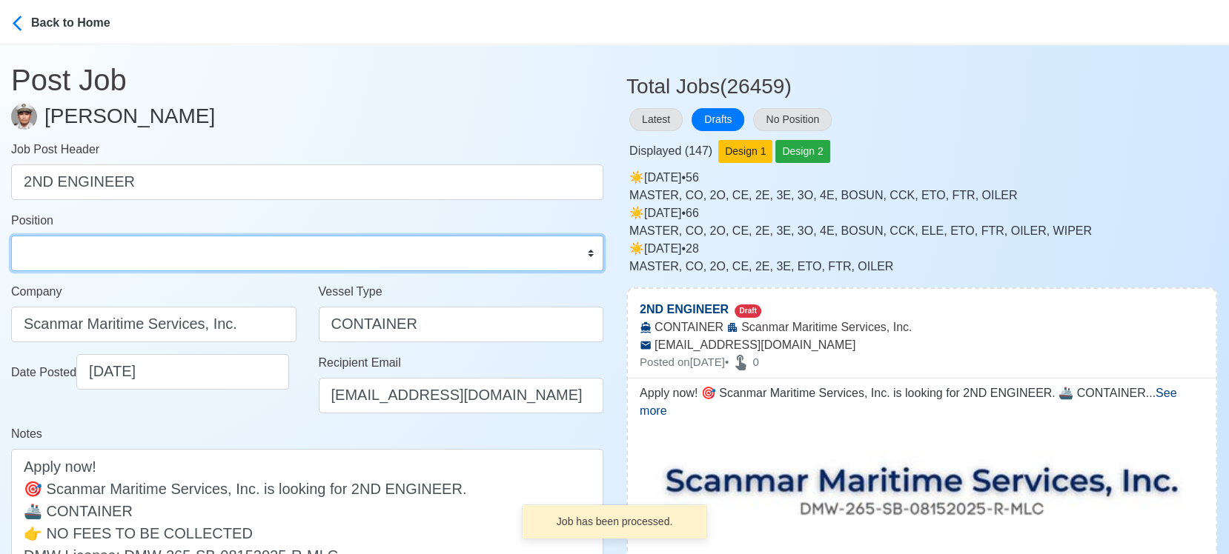
click at [228, 259] on select "Master Chief Officer 2nd Officer 3rd Officer Junior Officer Chief Engineer 2nd …" at bounding box center [307, 254] width 592 height 36
select select "2nd Engineer"
click at [11, 236] on select "Master Chief Officer 2nd Officer 3rd Officer Junior Officer Chief Engineer 2nd …" at bounding box center [307, 254] width 592 height 36
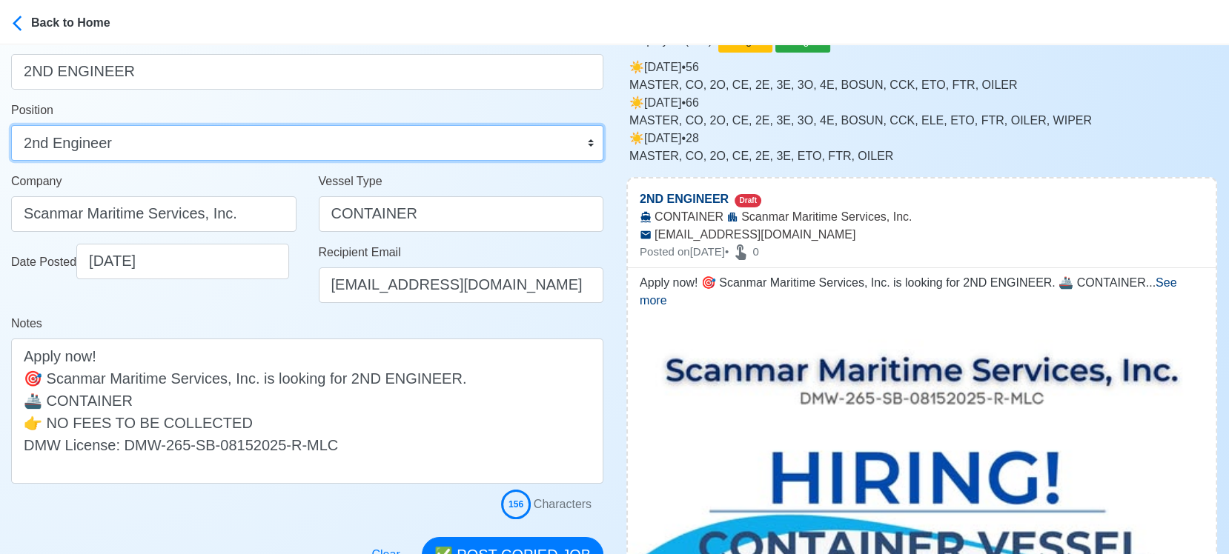
scroll to position [165, 0]
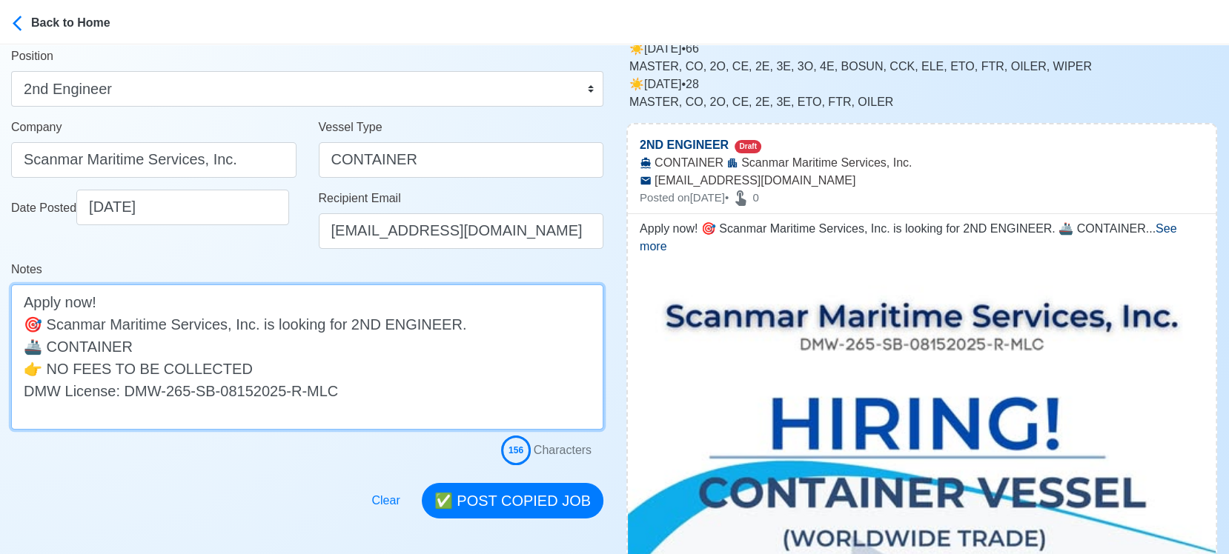
click at [300, 348] on textarea "Apply now! 🎯 Scanmar Maritime Services, Inc. is looking for 2ND ENGINEER. 🚢 CON…" at bounding box center [307, 357] width 592 height 145
paste textarea "(WORLDWIDE TRADE)"
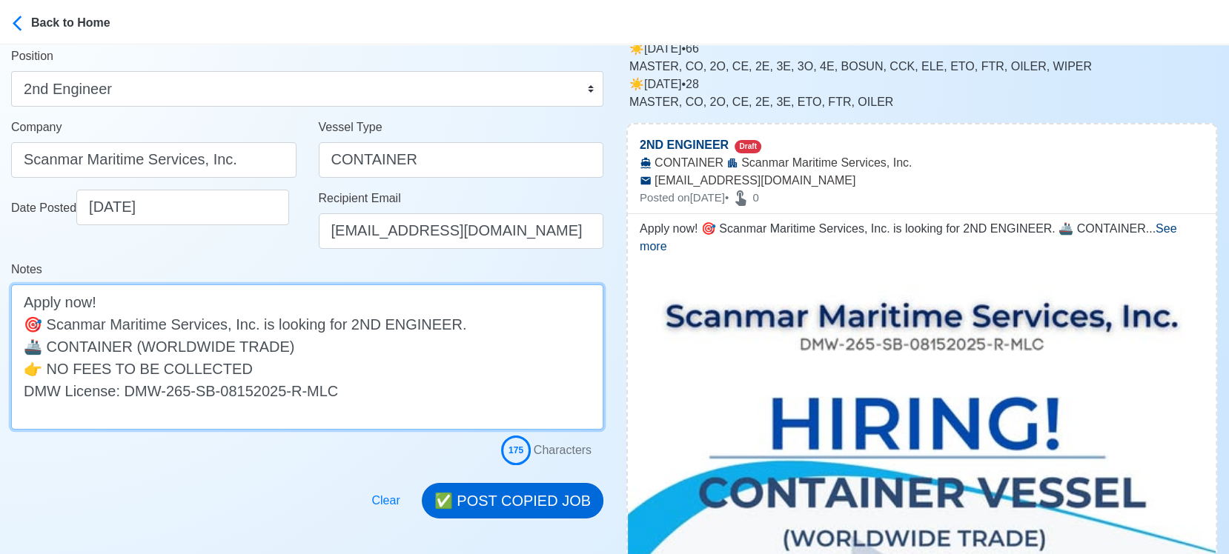
type textarea "Apply now! 🎯 Scanmar Maritime Services, Inc. is looking for 2ND ENGINEER. 🚢 CON…"
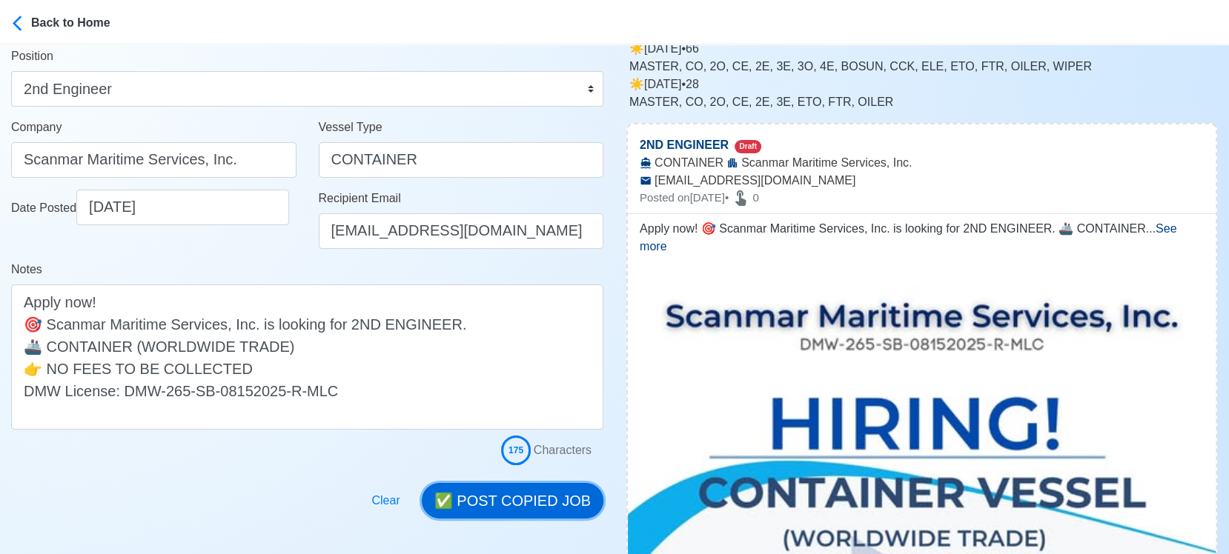
drag, startPoint x: 552, startPoint y: 496, endPoint x: 648, endPoint y: 464, distance: 100.8
click at [551, 496] on button "✅ POST COPIED JOB" at bounding box center [513, 501] width 182 height 36
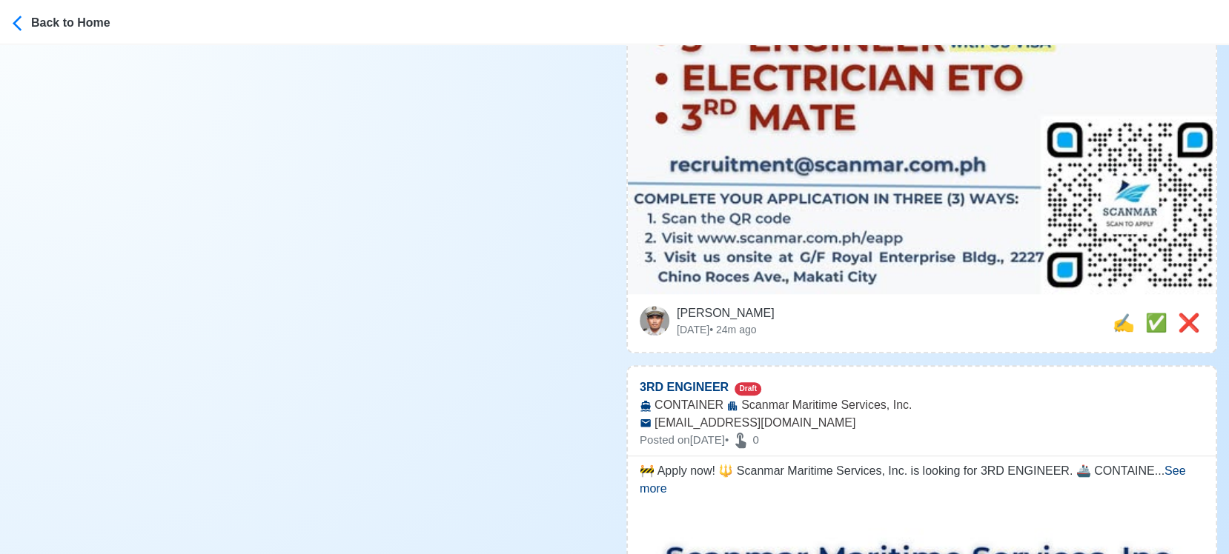
scroll to position [988, 0]
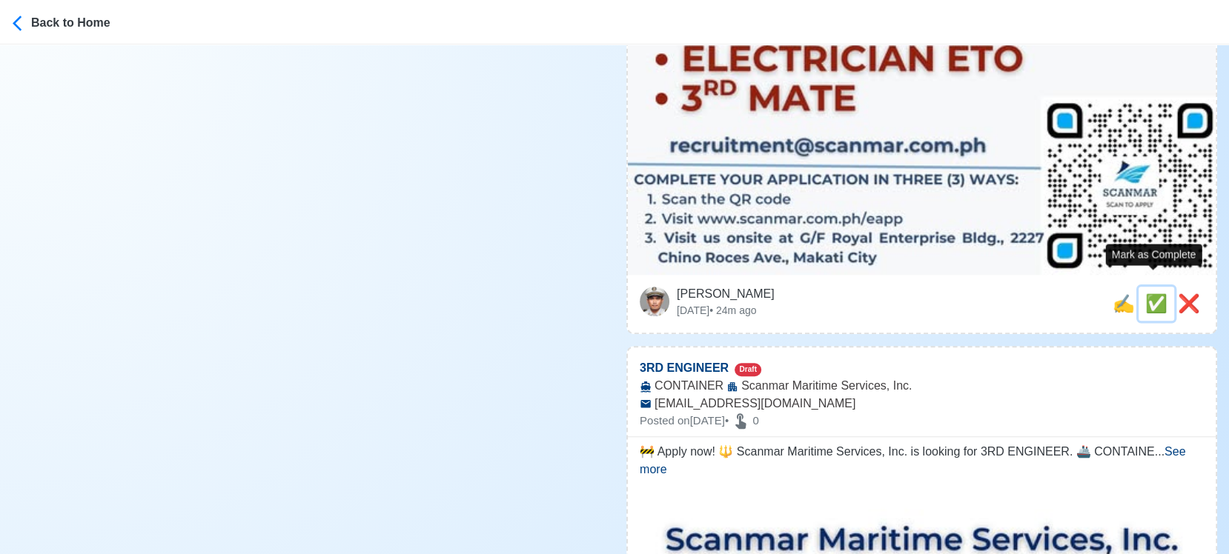
click at [1149, 294] on span "✅" at bounding box center [1156, 304] width 22 height 20
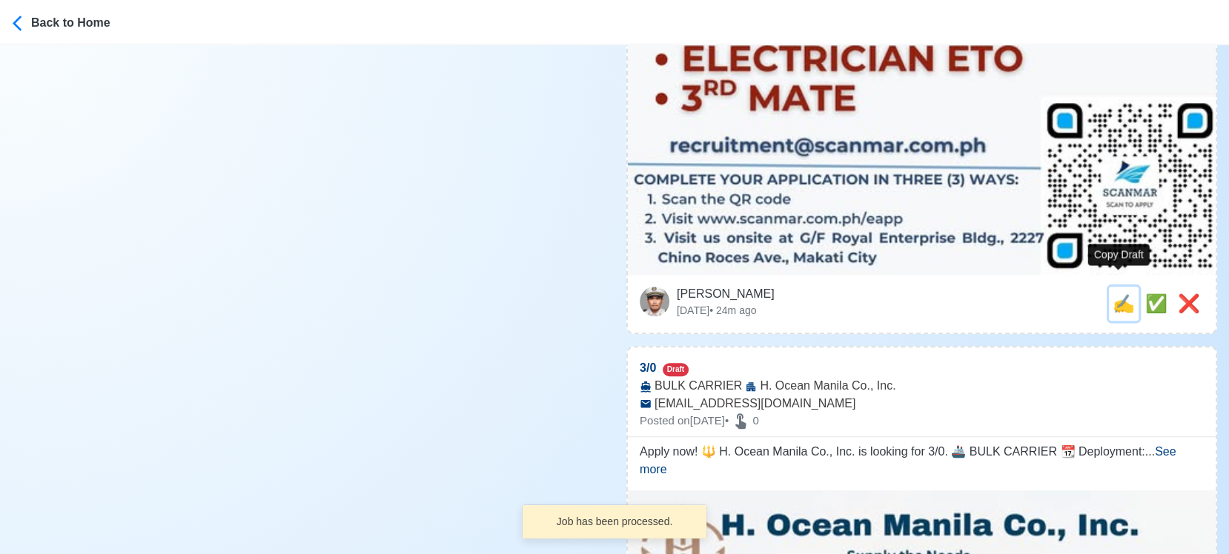
click at [1118, 294] on span "✍️" at bounding box center [1124, 304] width 22 height 20
type input "3RD ENGINEER"
select select
type input "Scanmar Maritime Services, Inc."
type input "CONTAINER"
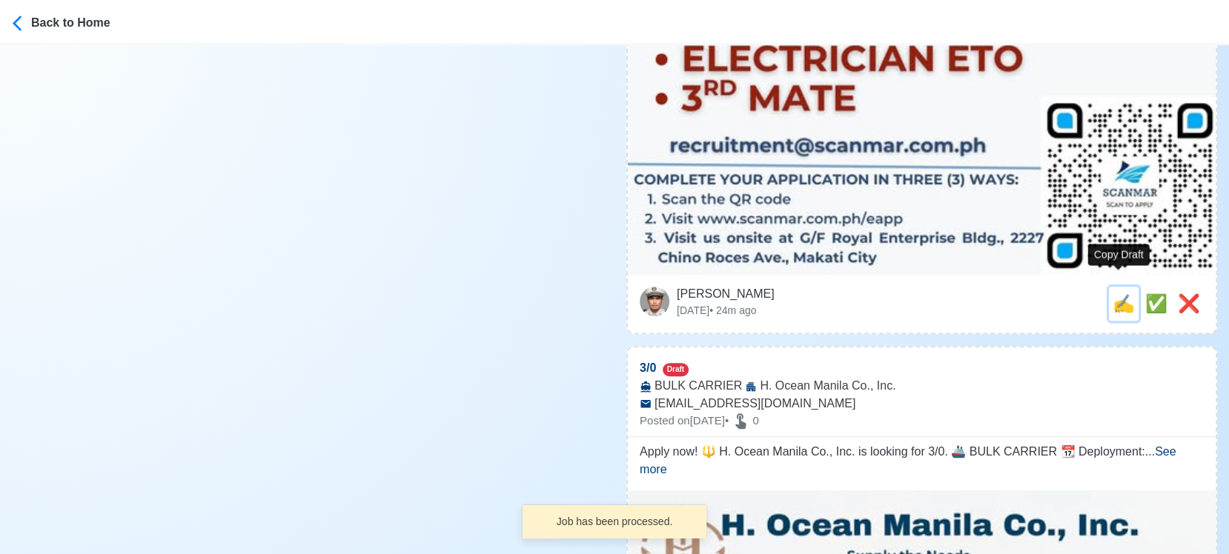
type input "recruitment@scanmar.com.ph"
type textarea "🚧 Apply now! 🔱 Scanmar Maritime Services, Inc. is looking for 3RD ENGINEER. 🚢 C…"
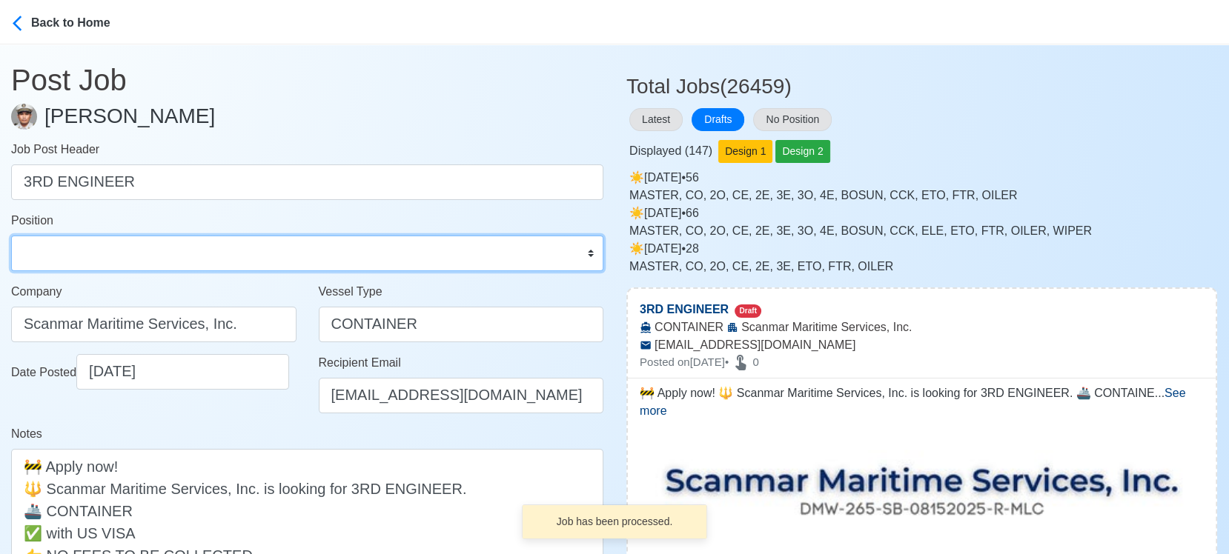
click at [184, 255] on select "Master Chief Officer 2nd Officer 3rd Officer Junior Officer Chief Engineer 2nd …" at bounding box center [307, 254] width 592 height 36
select select "3rd Engineer"
click at [11, 236] on select "Master Chief Officer 2nd Officer 3rd Officer Junior Officer Chief Engineer 2nd …" at bounding box center [307, 254] width 592 height 36
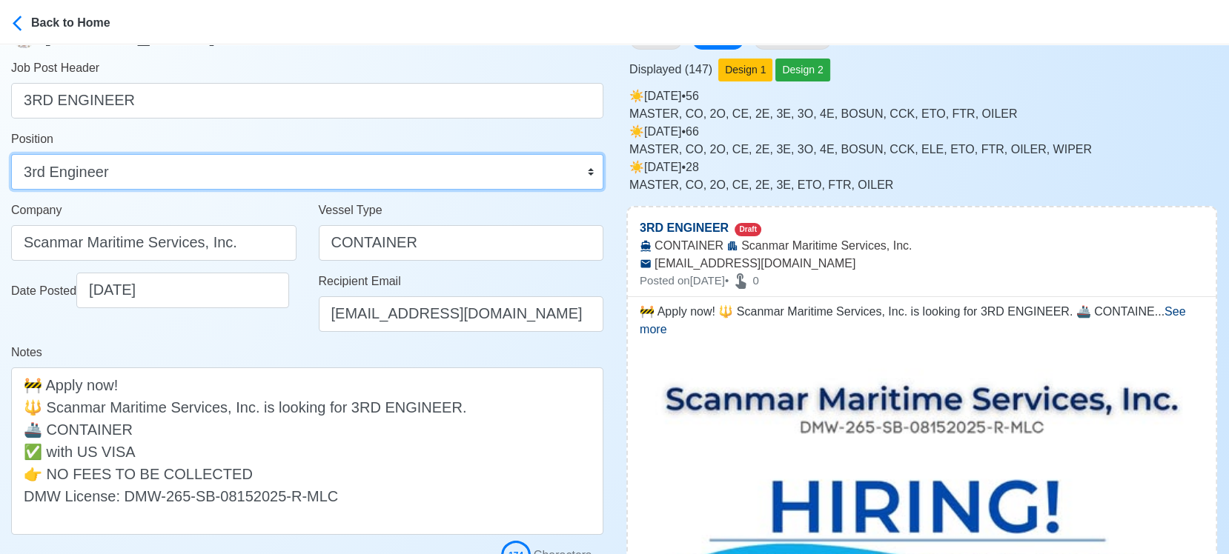
scroll to position [82, 0]
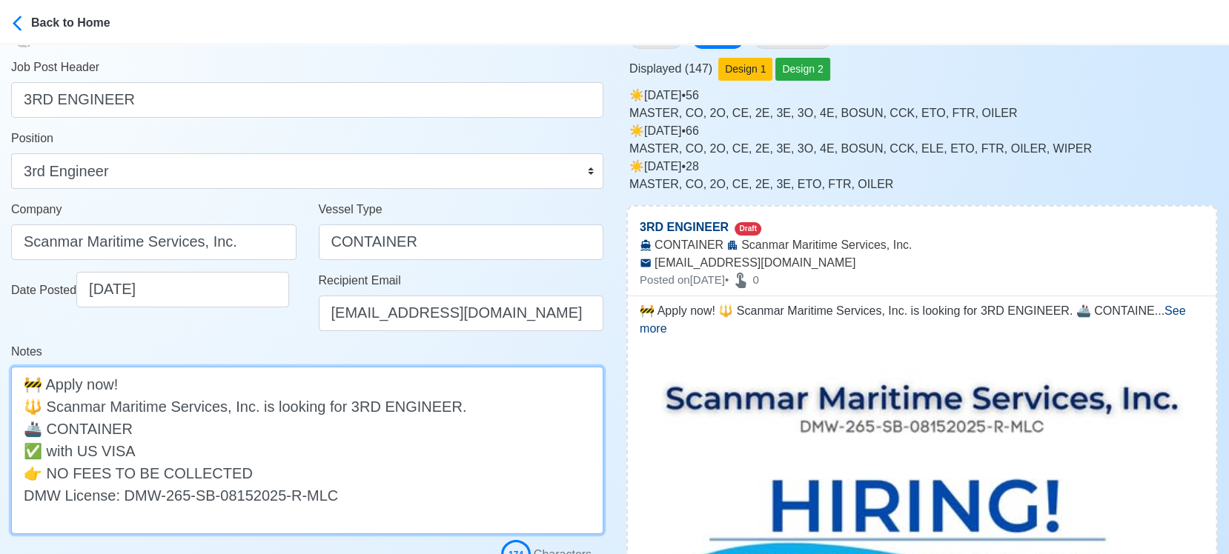
click at [257, 425] on textarea "🚧 Apply now! 🔱 Scanmar Maritime Services, Inc. is looking for 3RD ENGINEER. 🚢 C…" at bounding box center [307, 451] width 592 height 168
paste textarea "(WORLDWIDE TRADE)"
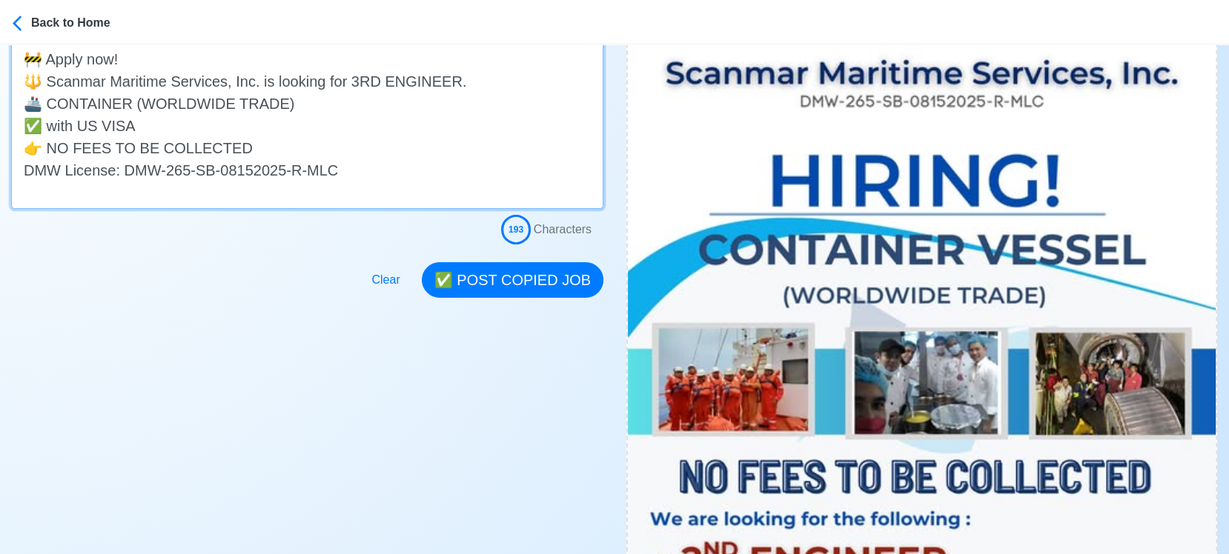
scroll to position [411, 0]
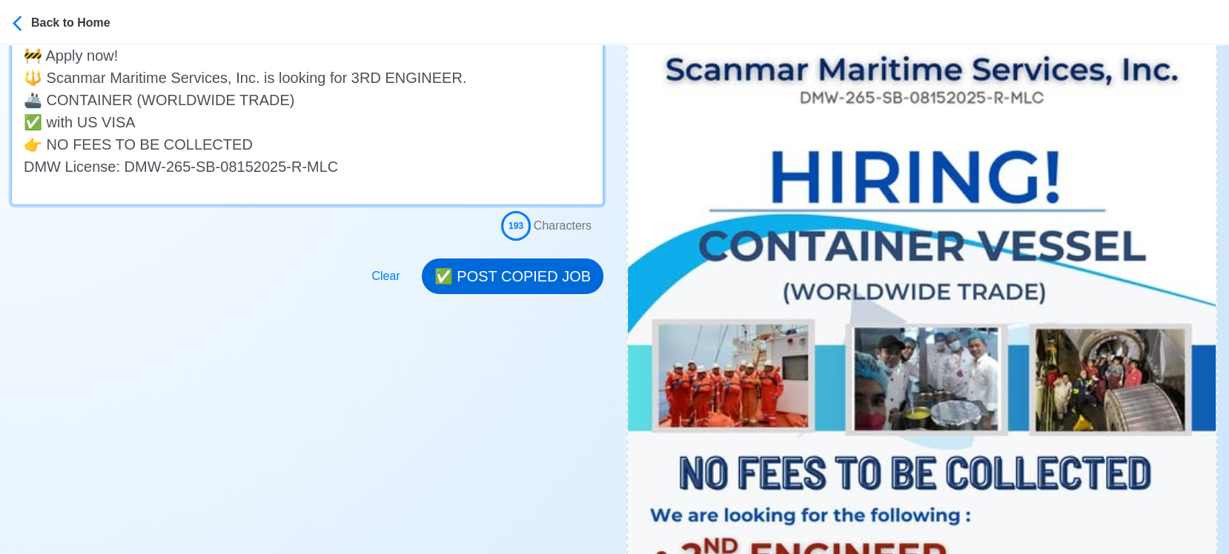
type textarea "🚧 Apply now! 🔱 Scanmar Maritime Services, Inc. is looking for 3RD ENGINEER. 🚢 C…"
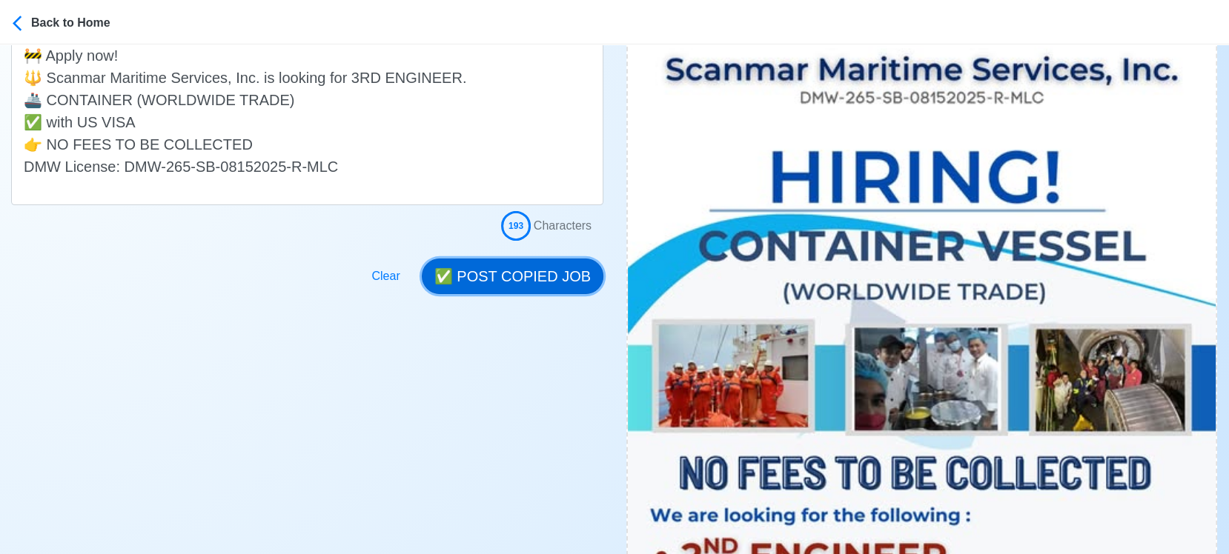
click at [523, 269] on button "✅ POST COPIED JOB" at bounding box center [513, 277] width 182 height 36
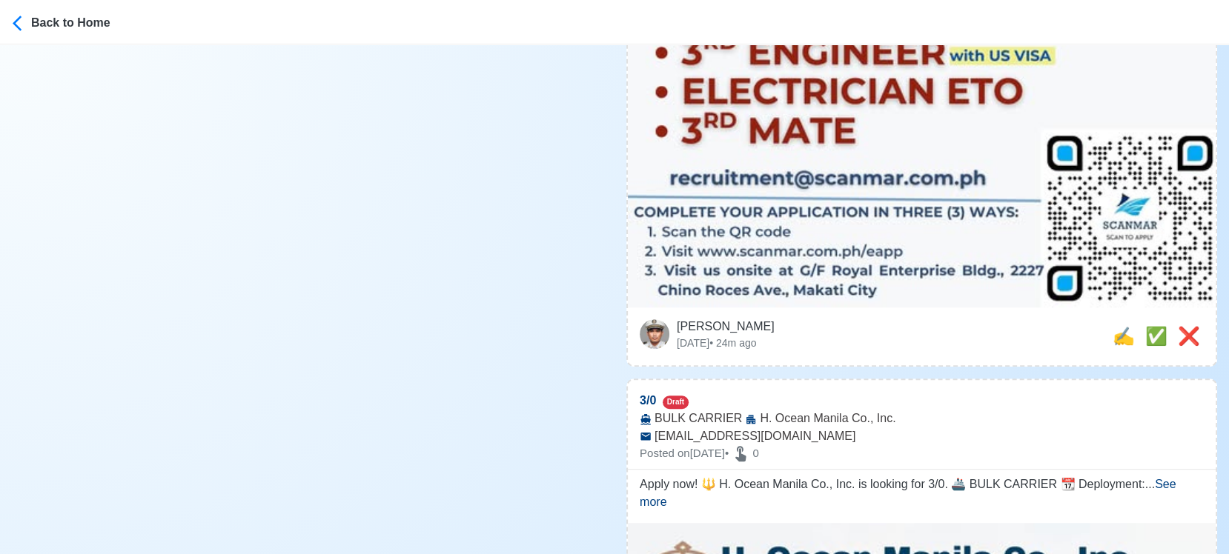
scroll to position [988, 0]
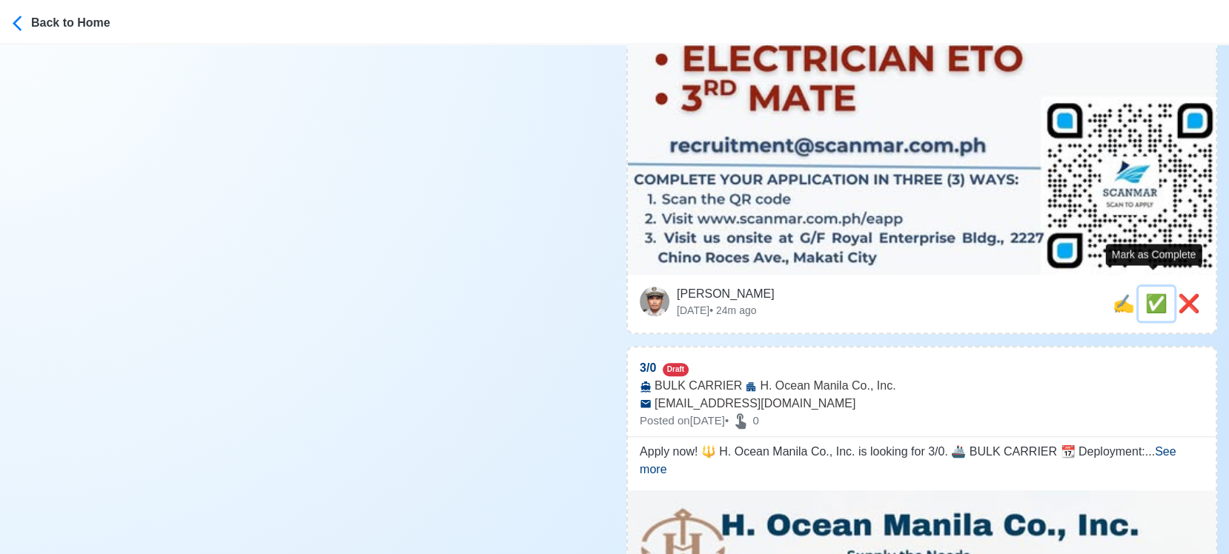
click at [1147, 294] on span "✅" at bounding box center [1156, 304] width 22 height 20
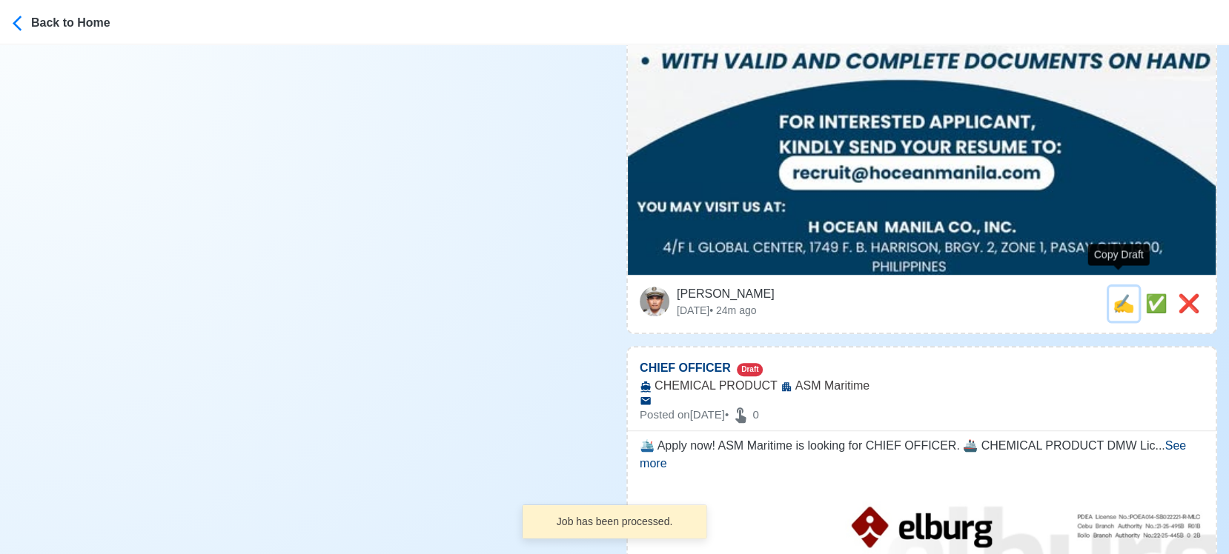
click at [1119, 294] on span "✍️" at bounding box center [1124, 304] width 22 height 20
type input "3/0"
select select
type input "H. Ocean Manila Co., Inc."
type input "BULK CARRIER"
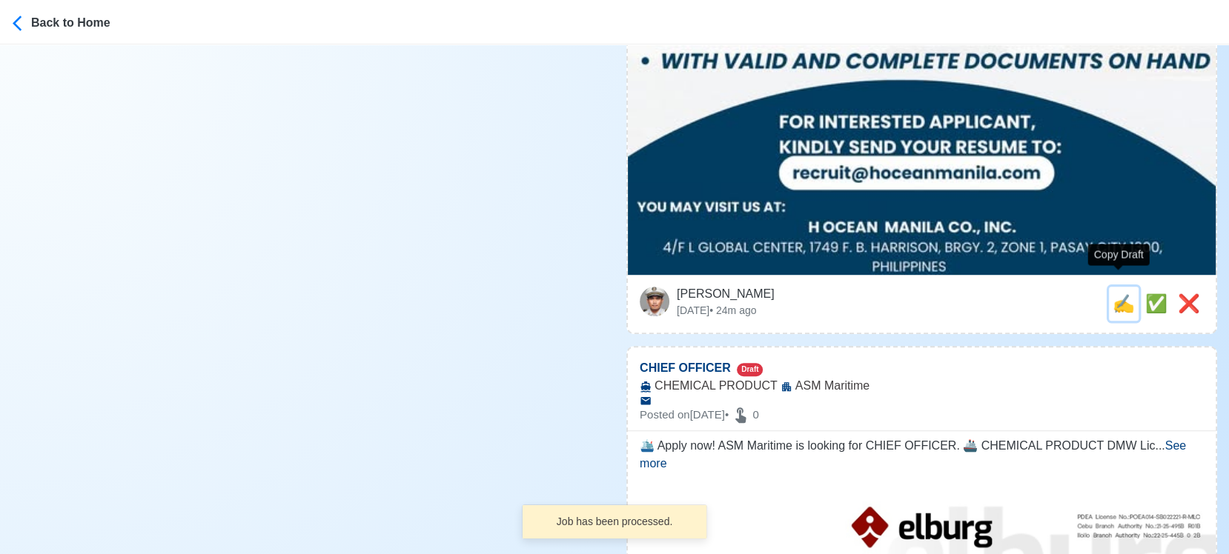
type input "recruit@hoceanmanila.com"
type textarea "Apply now! 🔱 H. Ocean Manila Co., Inc. is looking for 3/0. 🚢 BULK CARRIER 📆 Dep…"
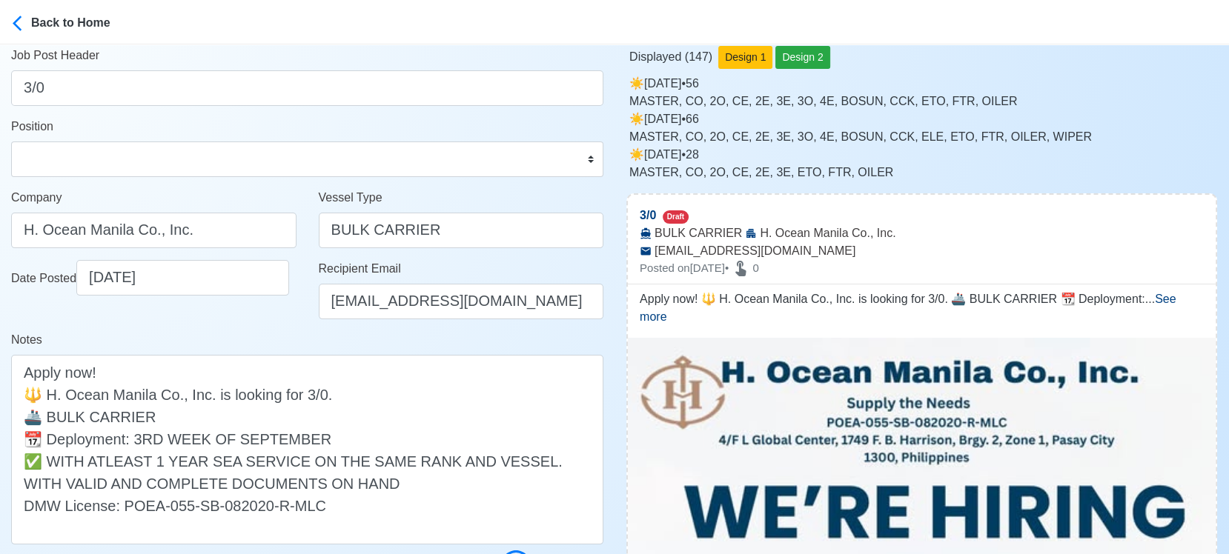
scroll to position [0, 0]
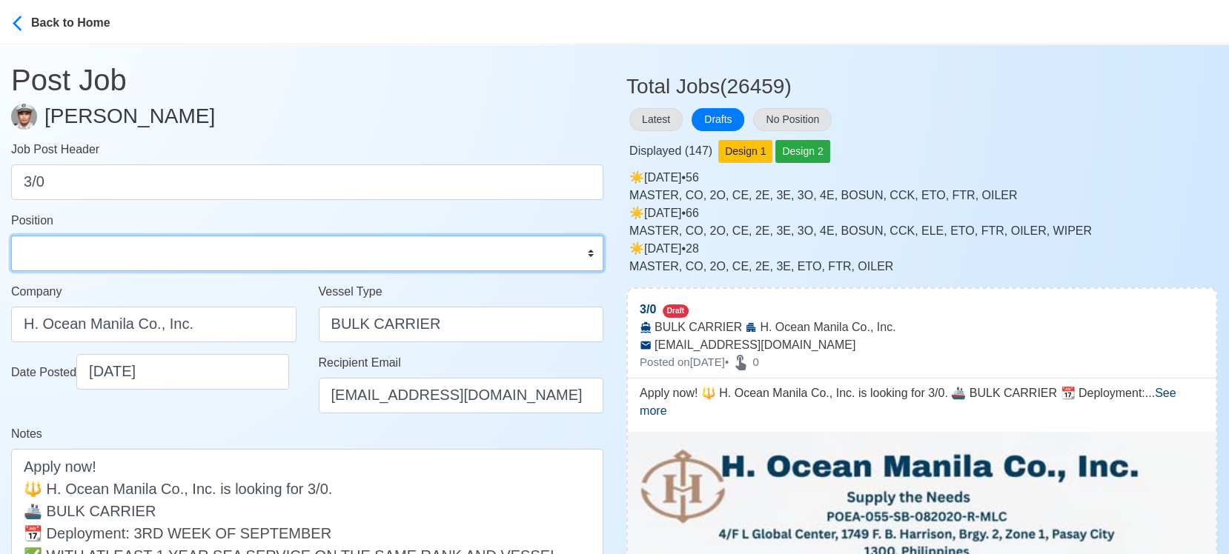
drag, startPoint x: 123, startPoint y: 249, endPoint x: 122, endPoint y: 235, distance: 14.1
click at [123, 249] on select "Master Chief Officer 2nd Officer 3rd Officer Junior Officer Chief Engineer 2nd …" at bounding box center [307, 254] width 592 height 36
select select "3rd Officer"
click at [11, 236] on select "Master Chief Officer 2nd Officer 3rd Officer Junior Officer Chief Engineer 2nd …" at bounding box center [307, 254] width 592 height 36
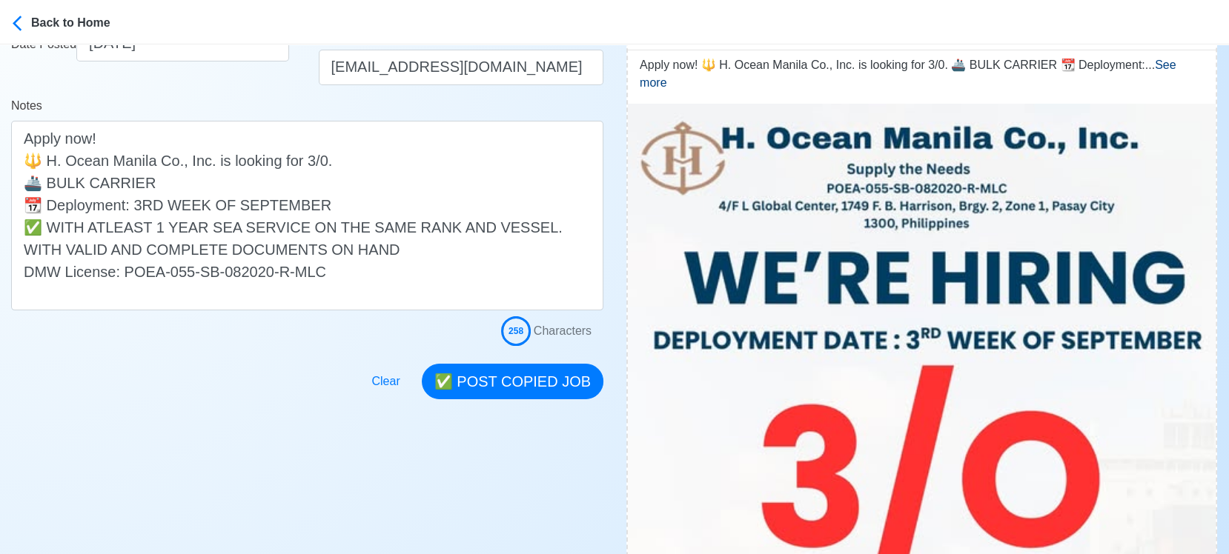
scroll to position [329, 0]
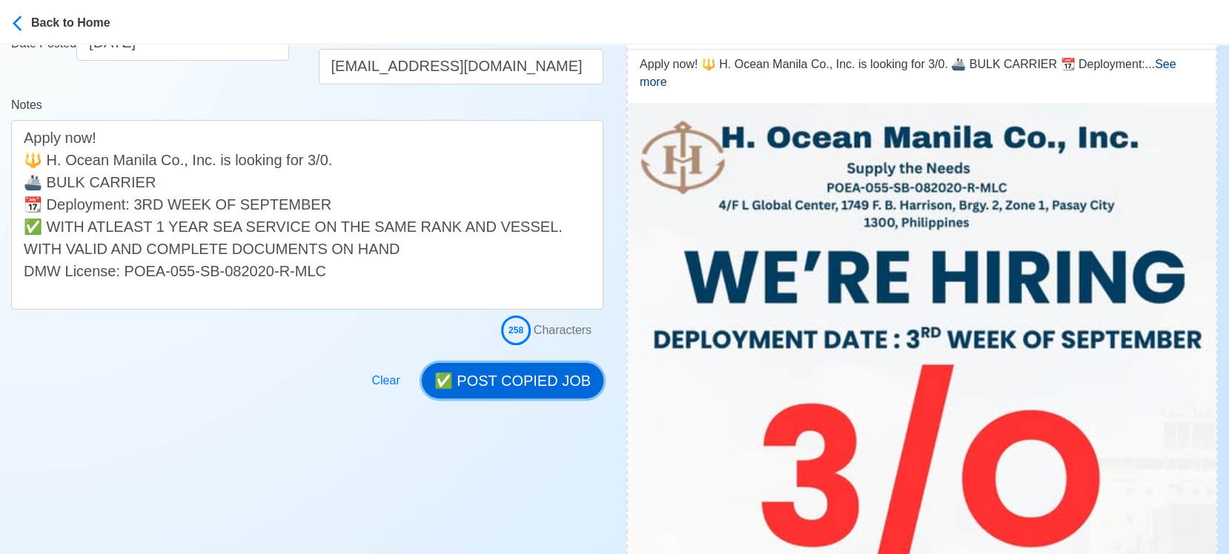
click at [534, 368] on button "✅ POST COPIED JOB" at bounding box center [513, 381] width 182 height 36
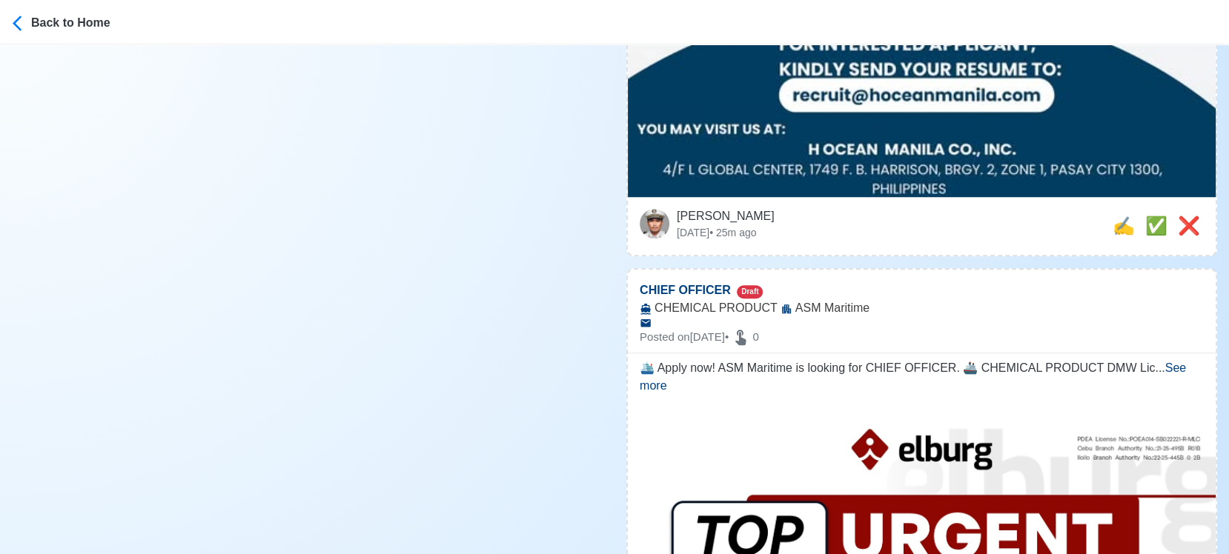
scroll to position [1070, 0]
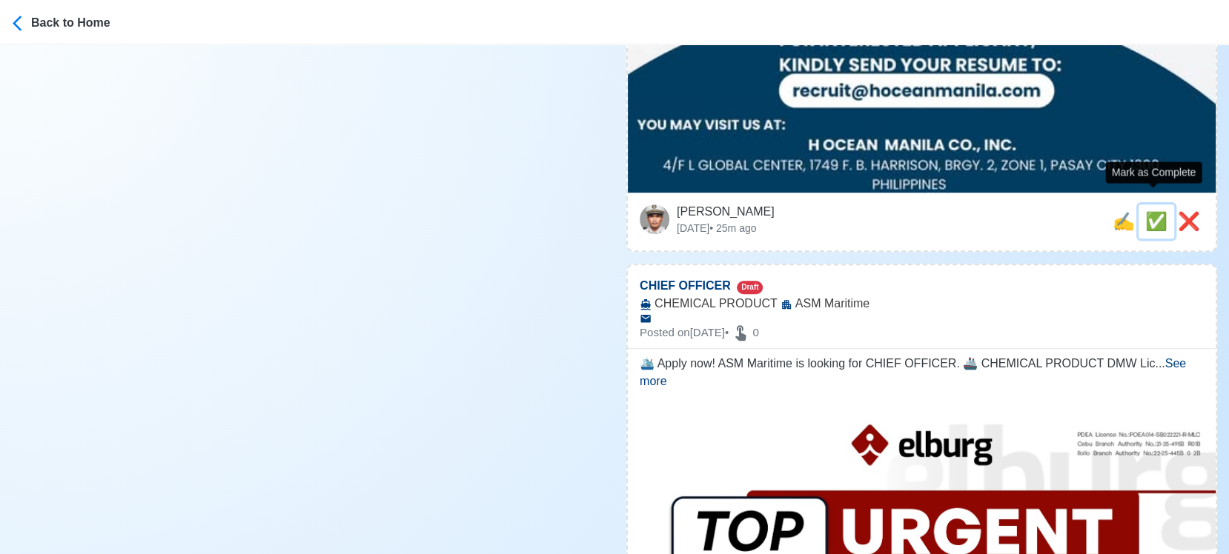
click at [1156, 211] on span "✅" at bounding box center [1156, 221] width 22 height 20
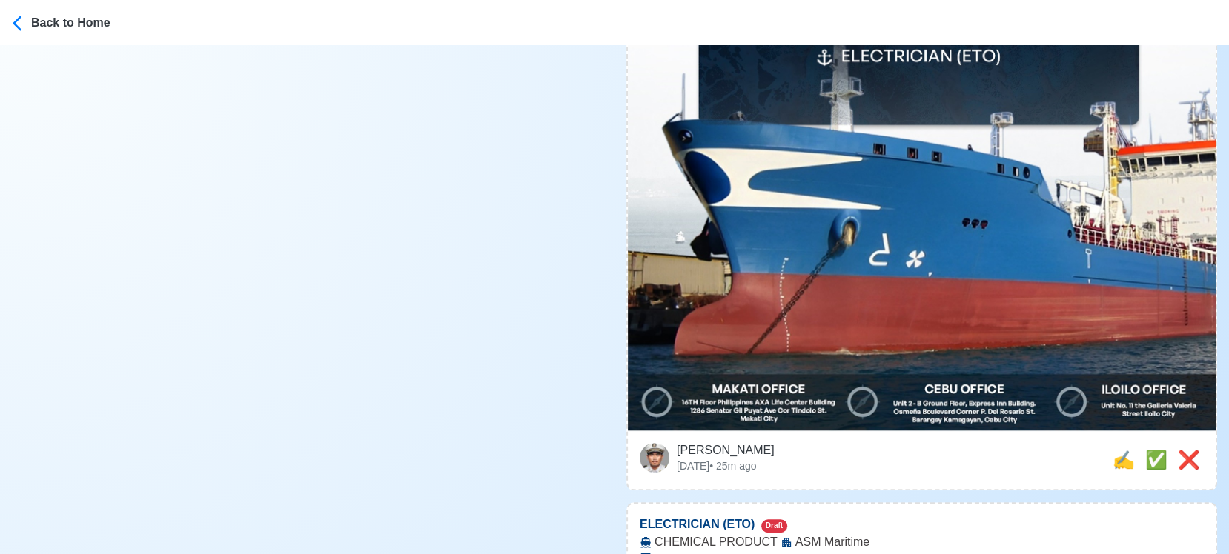
scroll to position [741, 0]
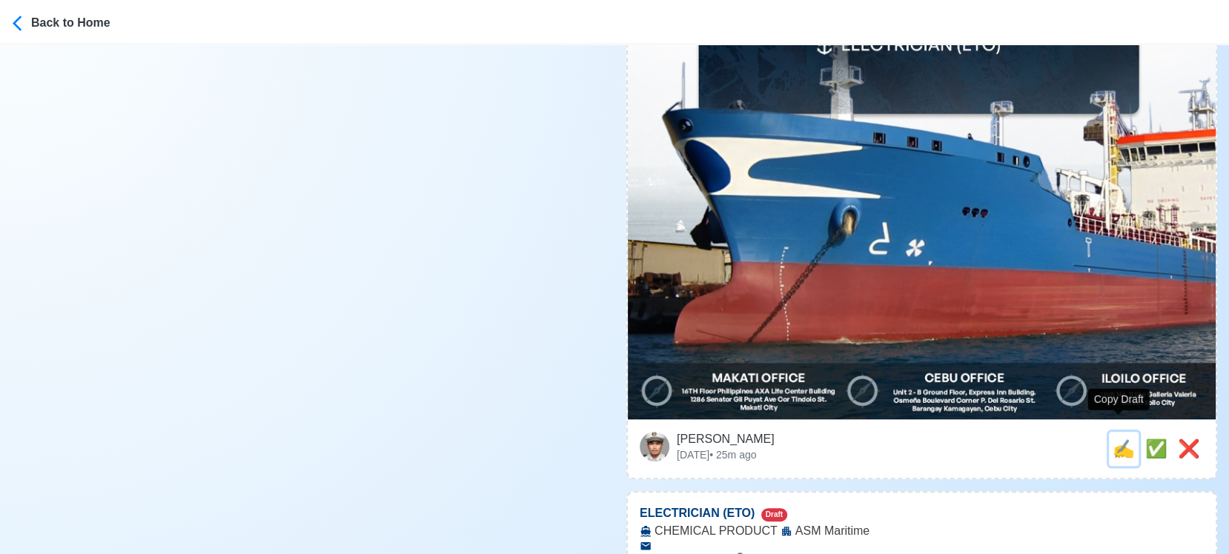
click at [1113, 439] on span "✍️" at bounding box center [1124, 449] width 22 height 20
type input "CHIEF OFFICER"
select select
type input "ASM Maritime"
type input "CHEMICAL PRODUCT"
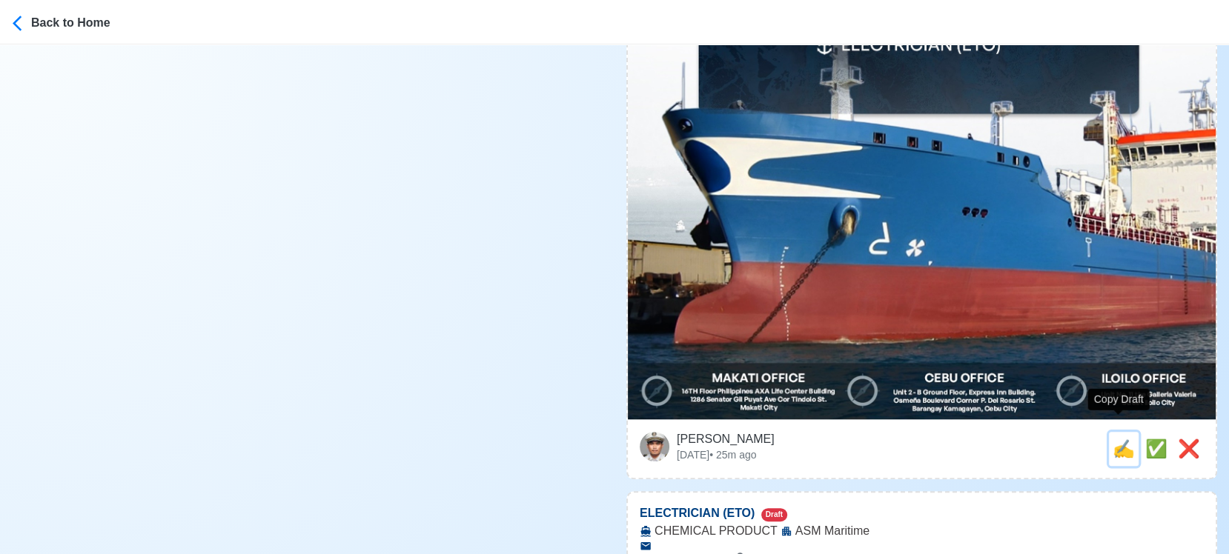
type textarea "🛳️ Apply now! ASM Maritime is looking for CHIEF OFFICER. 🚢 CHEMICAL PRODUCT DMW…"
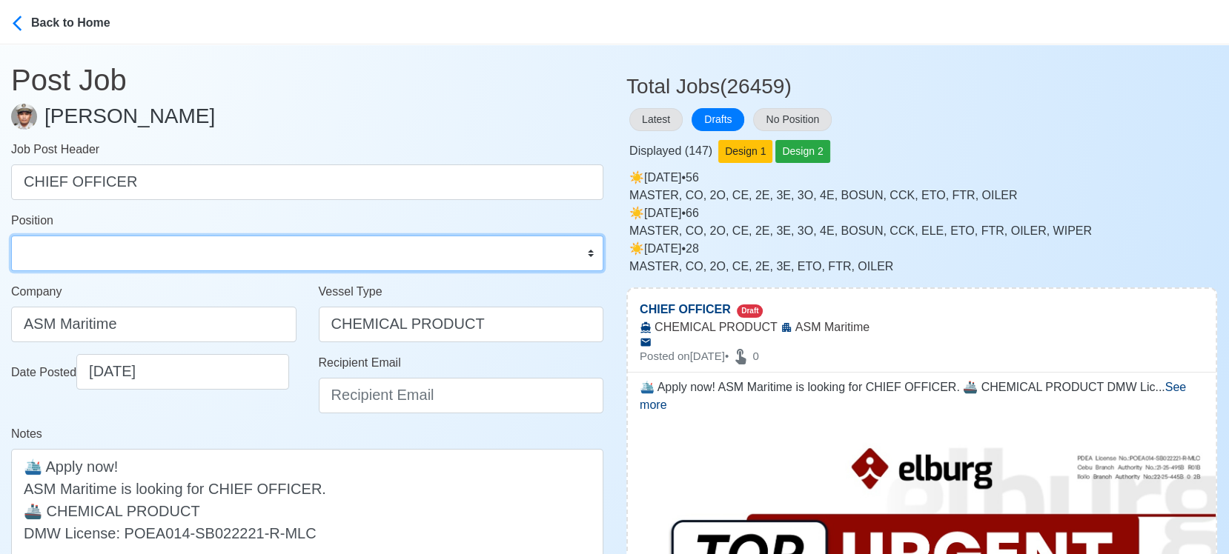
click at [202, 247] on select "Master Chief Officer 2nd Officer 3rd Officer Junior Officer Chief Engineer 2nd …" at bounding box center [307, 254] width 592 height 36
select select "Chief Officer"
click at [11, 236] on select "Master Chief Officer 2nd Officer 3rd Officer Junior Officer Chief Engineer 2nd …" at bounding box center [307, 254] width 592 height 36
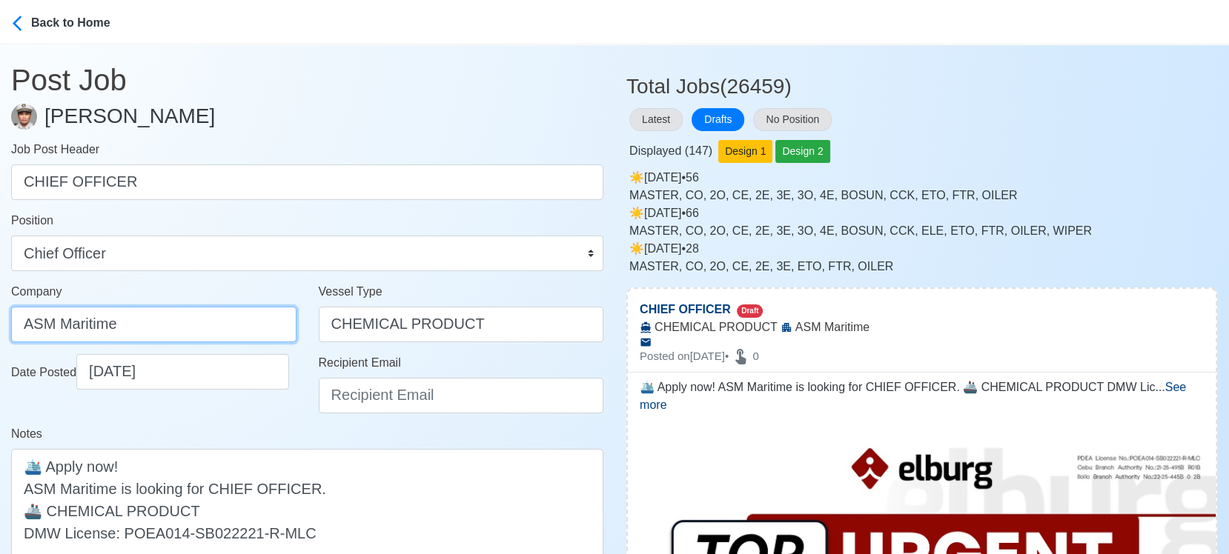
click at [186, 314] on input "ASM Maritime" at bounding box center [153, 325] width 285 height 36
type input "TRANS-GLOBAL MARITIME AGENCY INC"
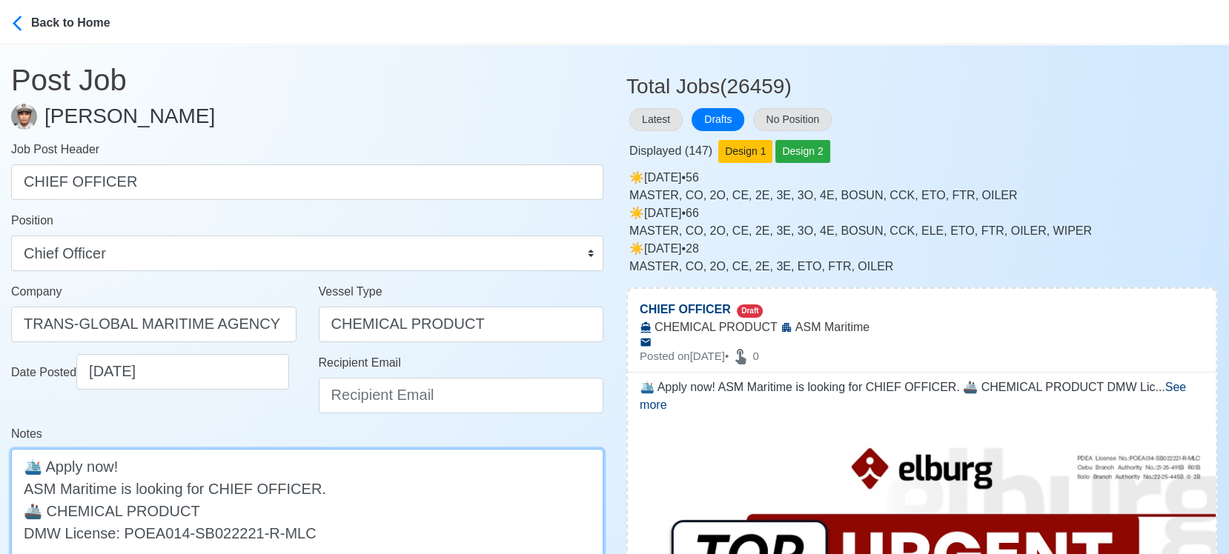
click at [21, 492] on textarea "🛳️ Apply now! ASM Maritime is looking for CHIEF OFFICER. 🚢 CHEMICAL PRODUCT DMW…" at bounding box center [307, 510] width 592 height 123
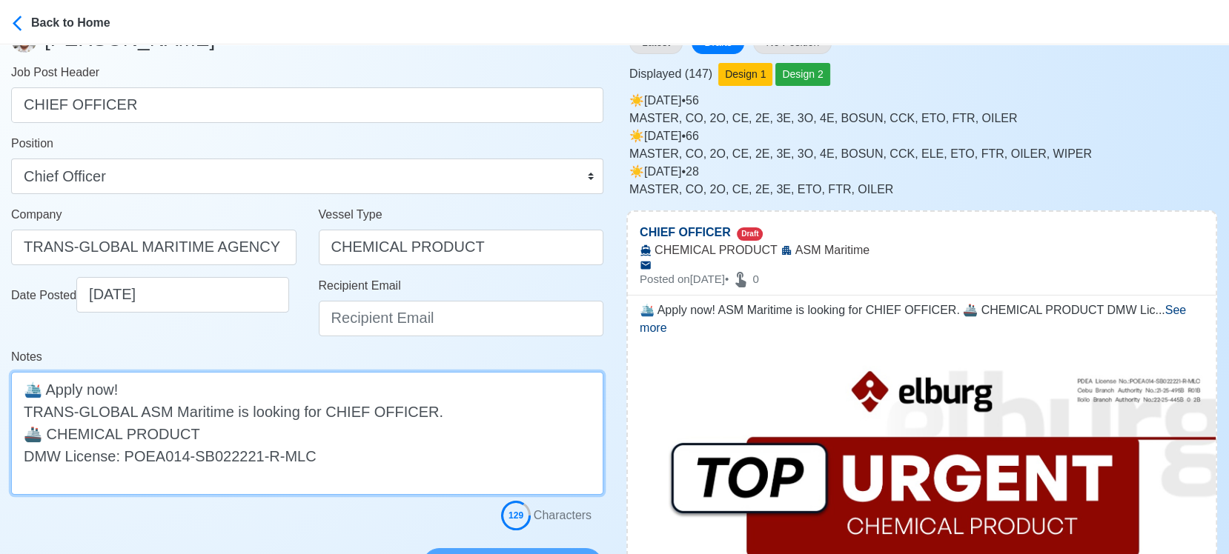
scroll to position [82, 0]
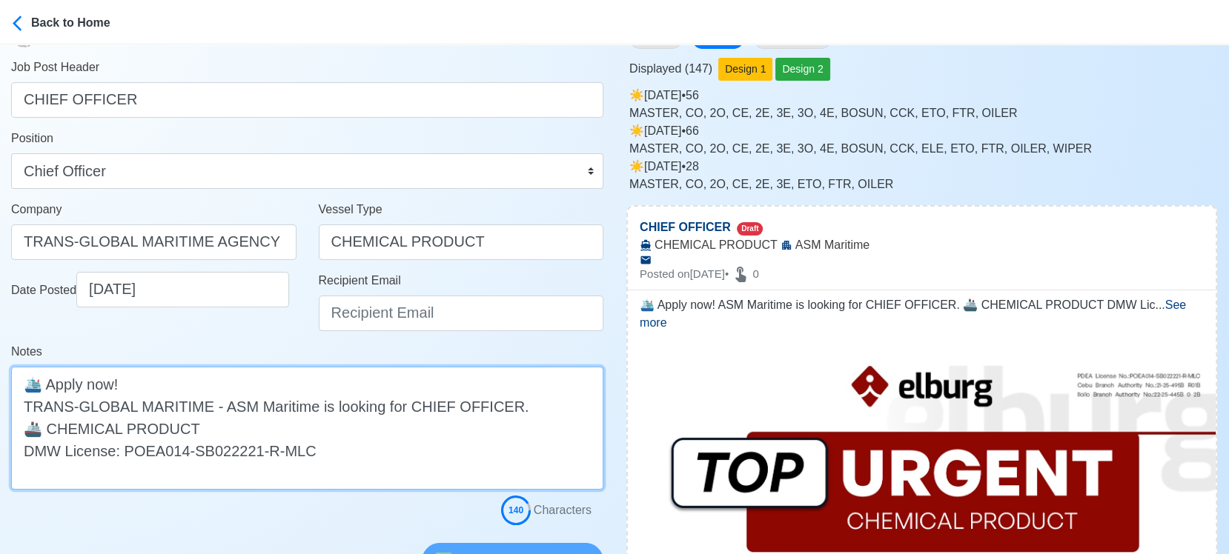
type textarea "🛳️ Apply now! TRANS-GLOBAL MARITIME - ASM Maritime is looking for CHIEF OFFICER…"
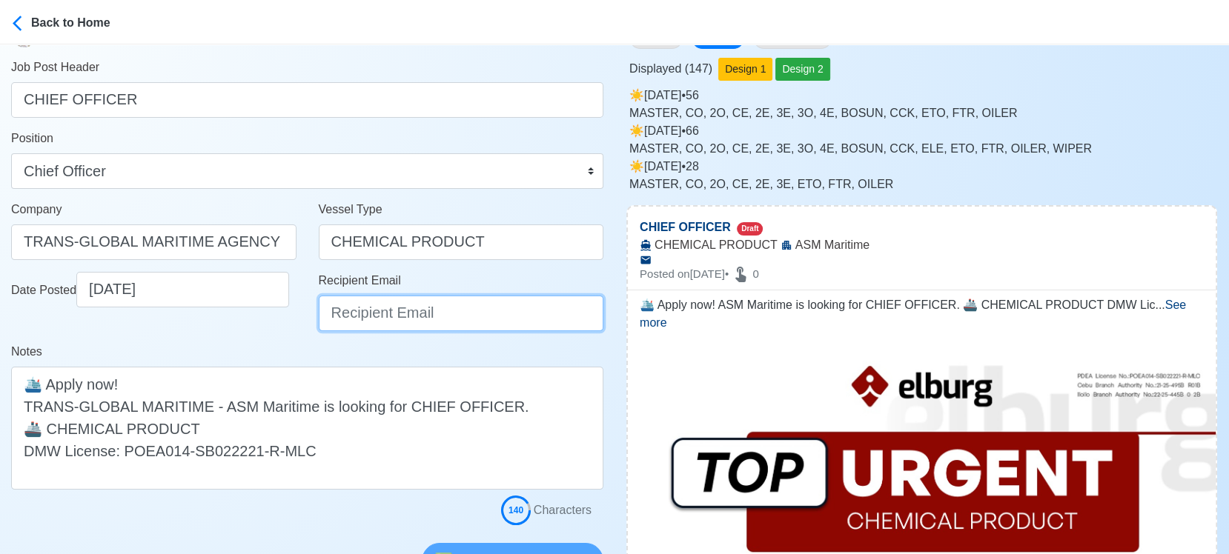
click at [440, 318] on input "Recipient Email" at bounding box center [461, 314] width 285 height 36
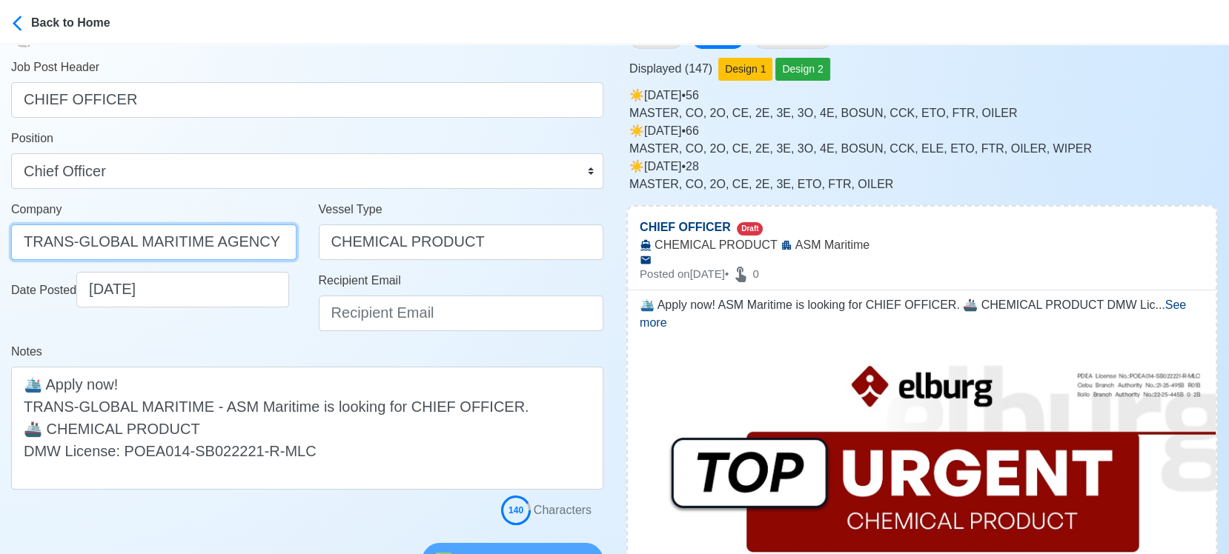
click at [190, 241] on input "TRANS-GLOBAL MARITIME AGENCY INC" at bounding box center [153, 243] width 285 height 36
type input "Elburg Shipmanagement Phils., Inc. (Cebu Branch)"
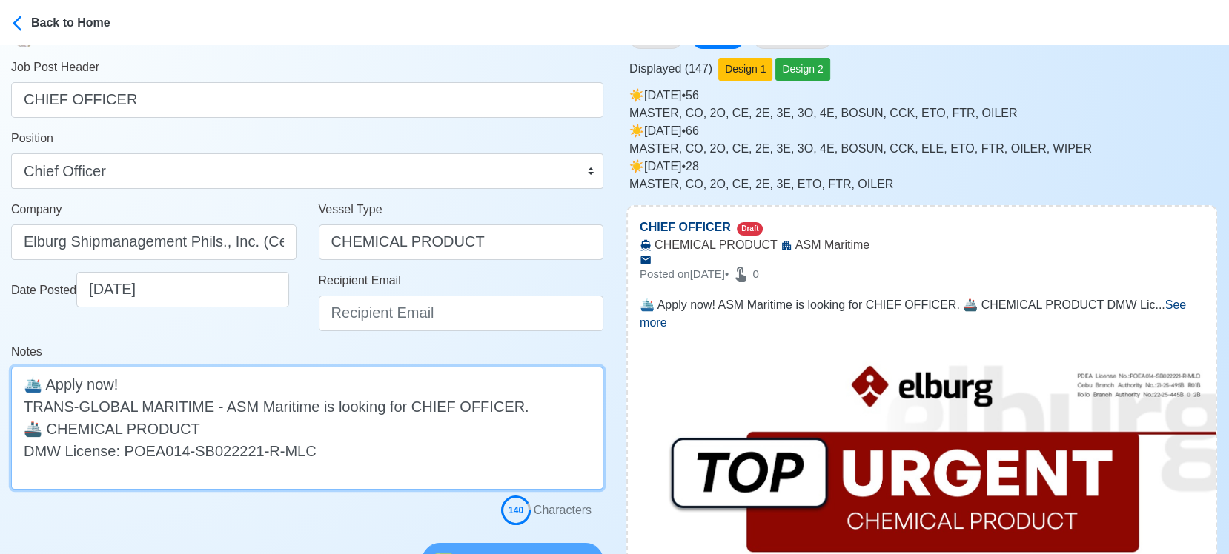
drag, startPoint x: 196, startPoint y: 406, endPoint x: 24, endPoint y: 397, distance: 172.9
click at [24, 397] on textarea "🛳️ Apply now! TRANS-GLOBAL MARITIME - ASM Maritime is looking for CHIEF OFFICER…" at bounding box center [307, 428] width 592 height 123
type textarea "🛳️ Apply now! ELBURG - ASM Maritime is looking for CHIEF OFFICER. 🚢 CHEMICAL PR…"
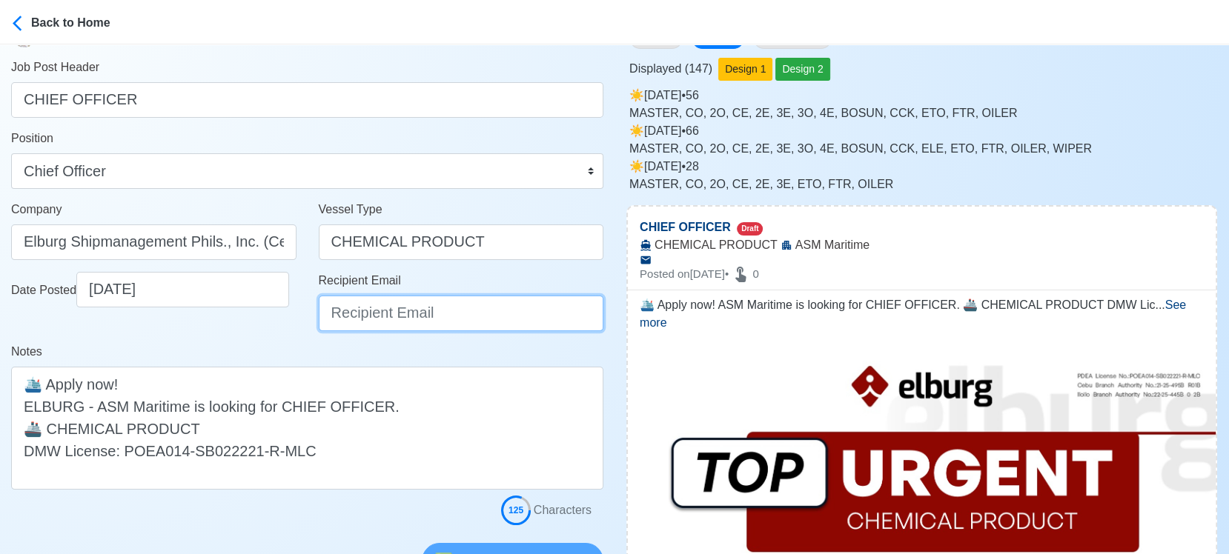
click at [413, 304] on input "Recipient Email" at bounding box center [461, 314] width 285 height 36
type input "recruitment@elburgshipmanagement.com.ph"
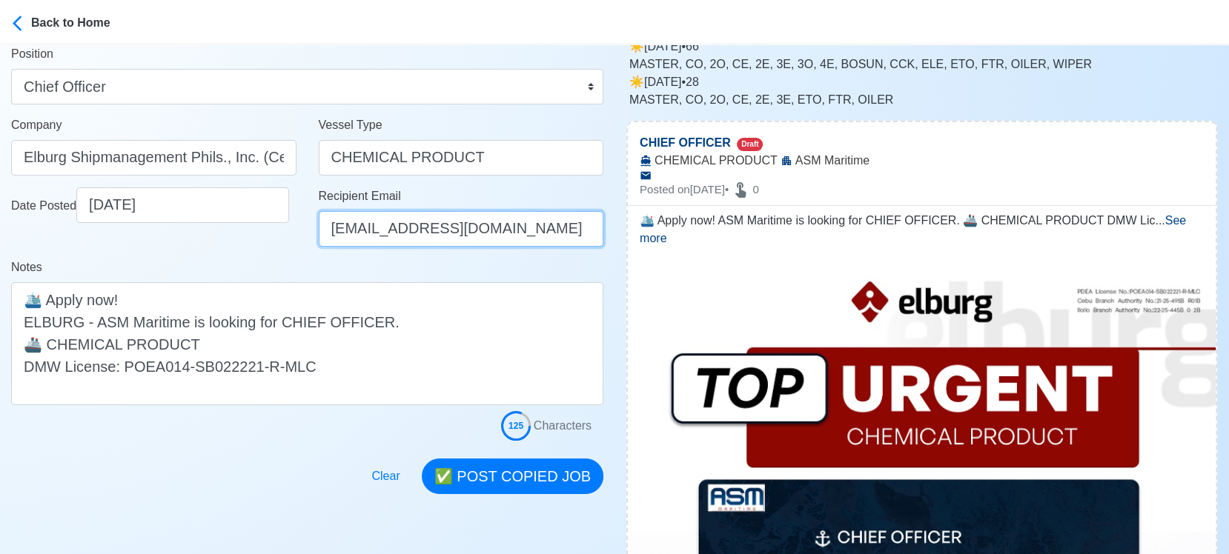
scroll to position [329, 0]
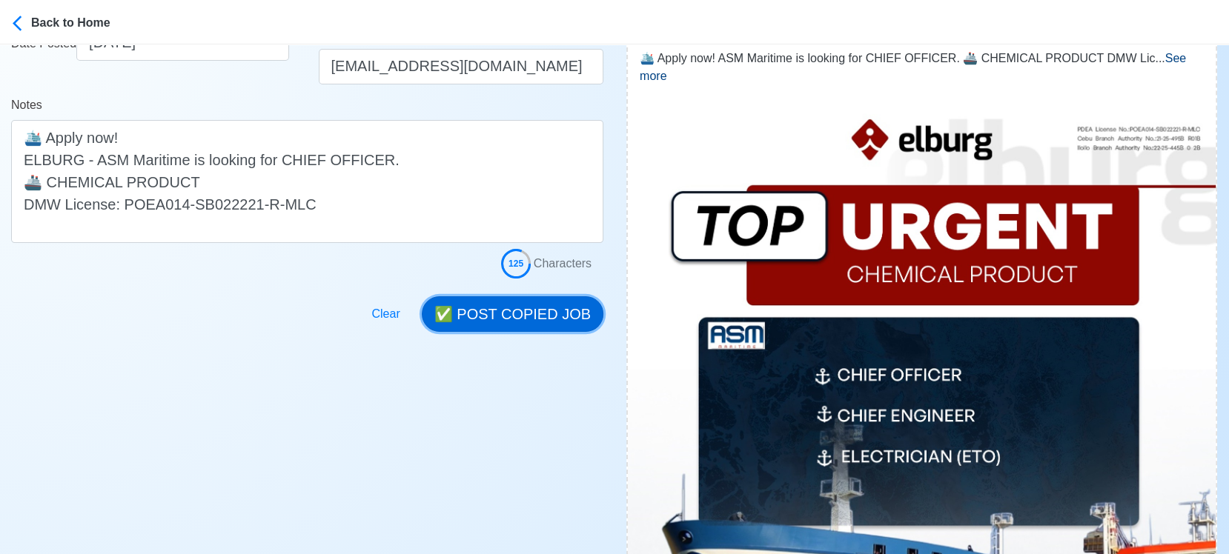
click at [504, 326] on button "✅ POST COPIED JOB" at bounding box center [513, 314] width 182 height 36
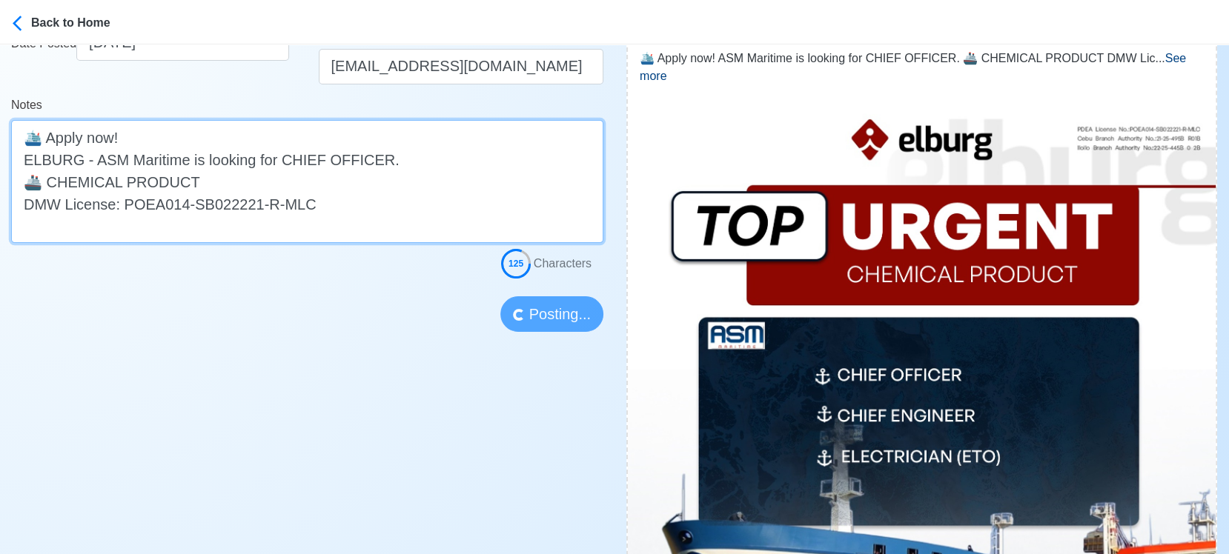
click at [50, 159] on textarea "🛳️ Apply now! ELBURG - ASM Maritime is looking for CHIEF OFFICER. 🚢 CHEMICAL PR…" at bounding box center [307, 181] width 592 height 123
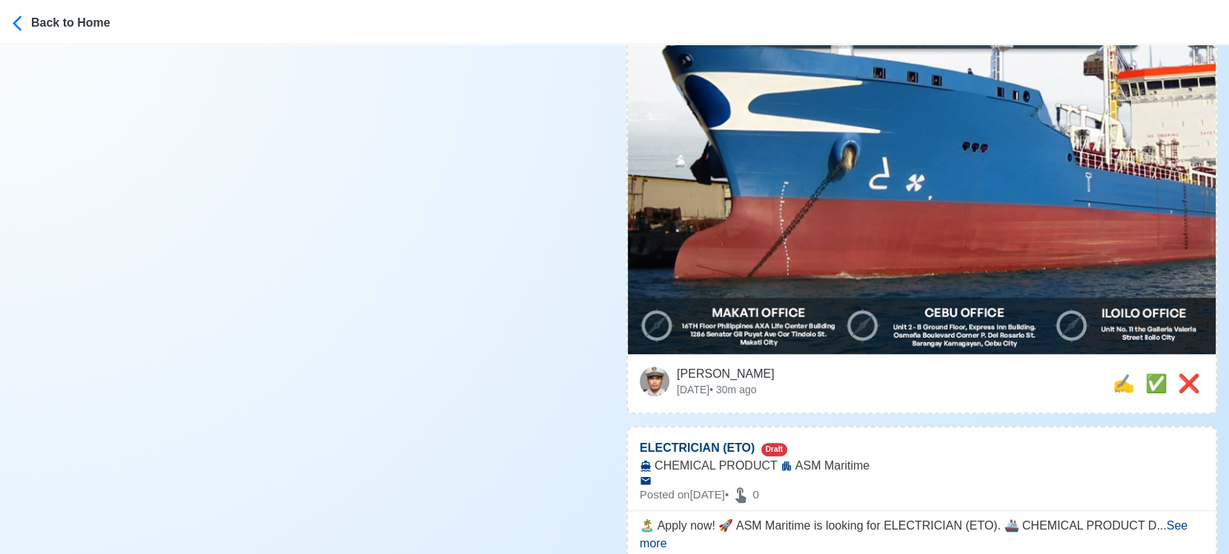
scroll to position [823, 0]
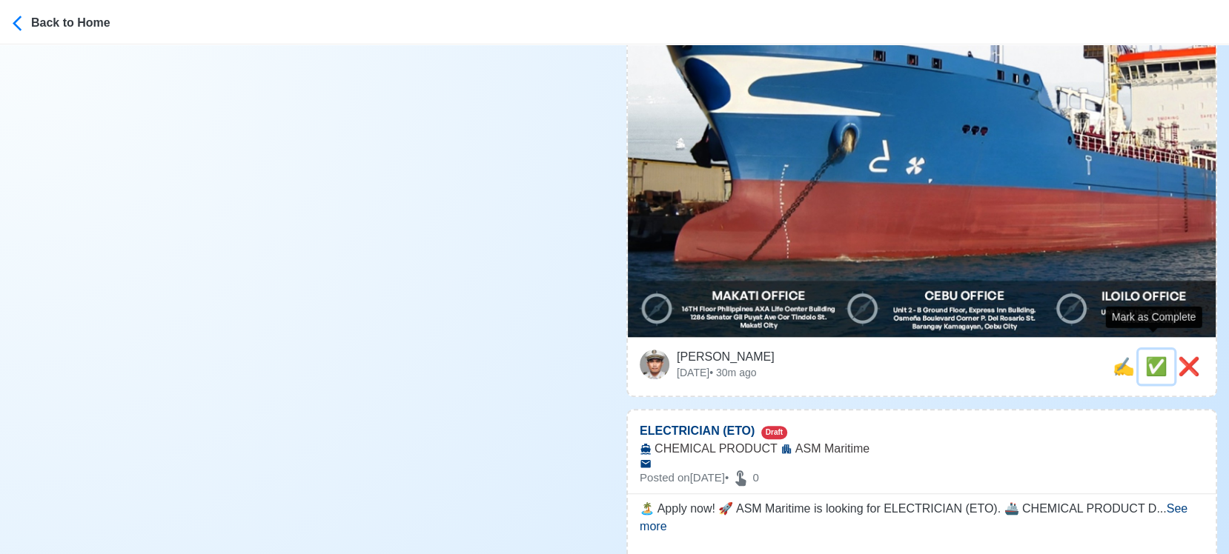
click at [1145, 357] on span "✅" at bounding box center [1156, 367] width 22 height 20
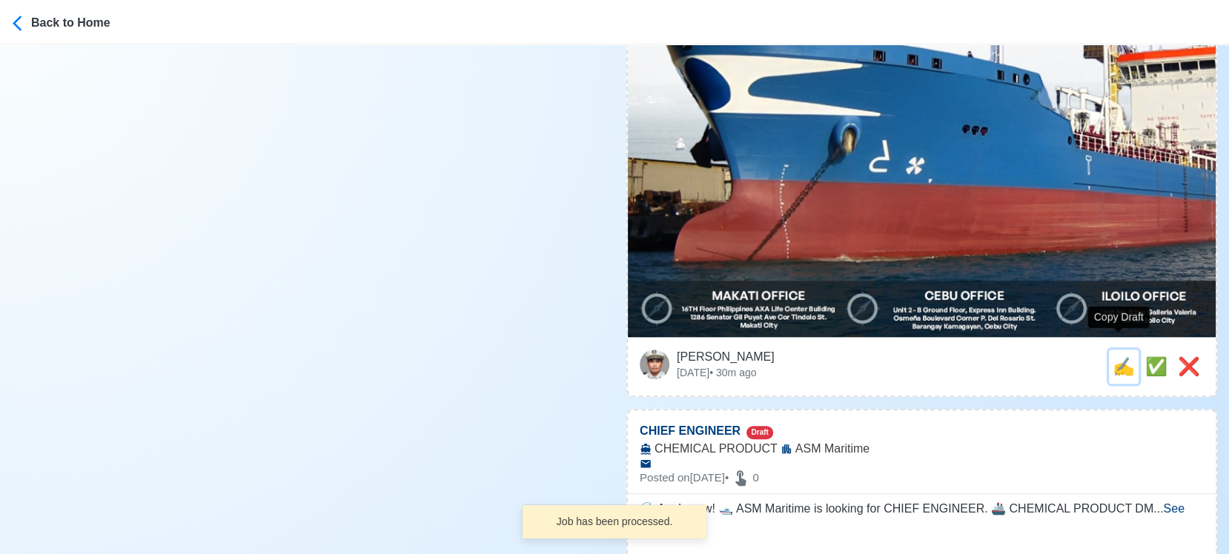
click at [1115, 357] on span "✍️" at bounding box center [1124, 367] width 22 height 20
type input "ELECTRICIAN (ETO)"
select select
type input "ASM Maritime"
type input "CHEMICAL PRODUCT"
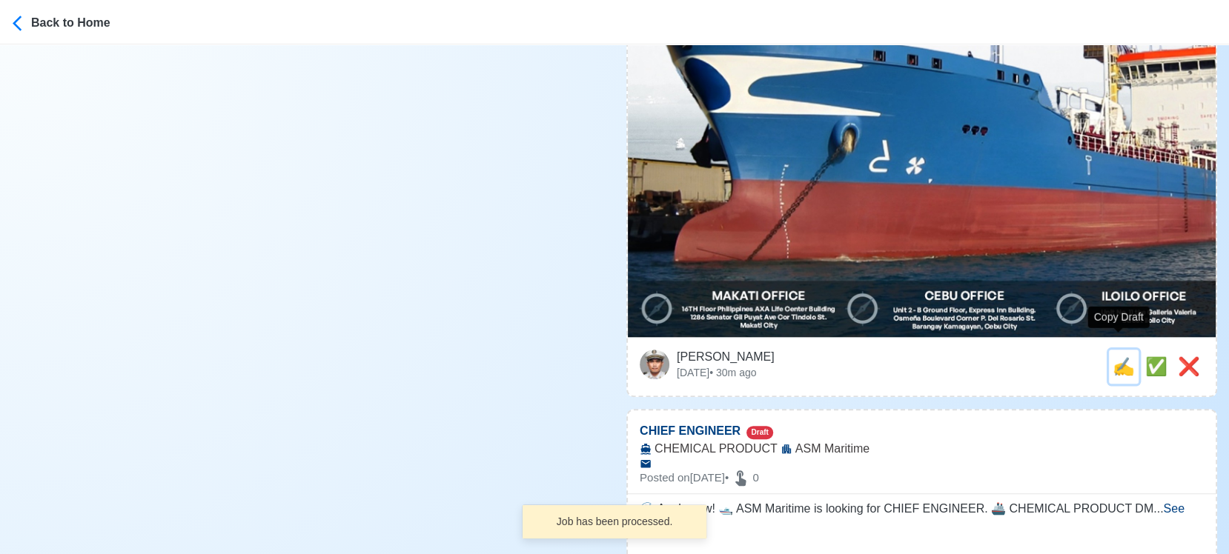
type textarea "🏝️ Apply now! 🚀 ASM Maritime is looking for ELECTRICIAN (ETO). 🚢 CHEMICAL PRODU…"
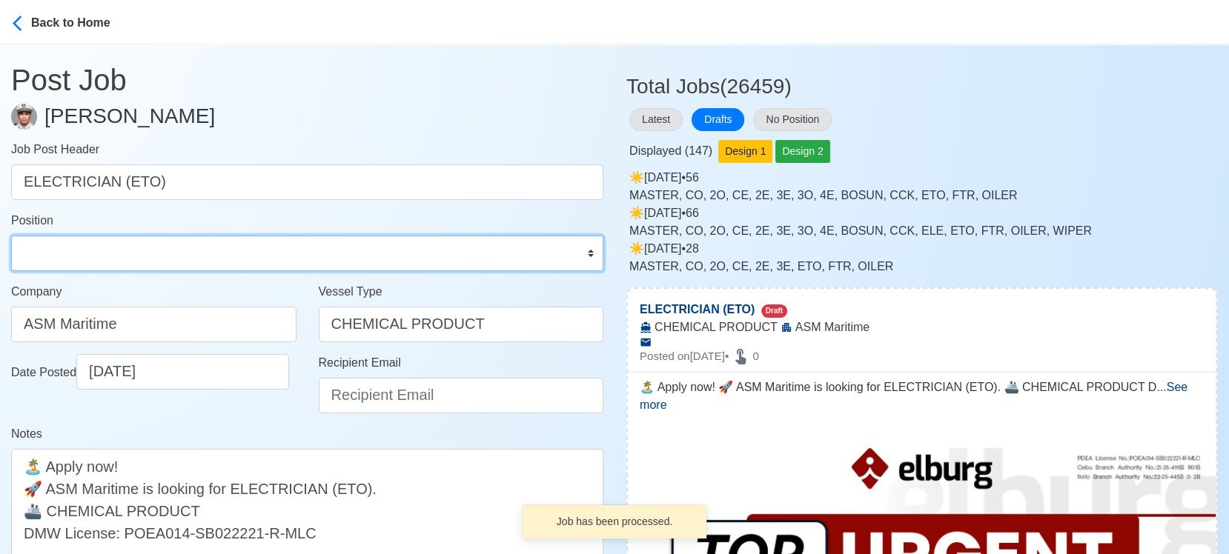
click at [133, 251] on select "Master Chief Officer 2nd Officer 3rd Officer Junior Officer Chief Engineer 2nd …" at bounding box center [307, 254] width 592 height 36
select select "ETO/ETR"
click at [11, 236] on select "Master Chief Officer 2nd Officer 3rd Officer Junior Officer Chief Engineer 2nd …" at bounding box center [307, 254] width 592 height 36
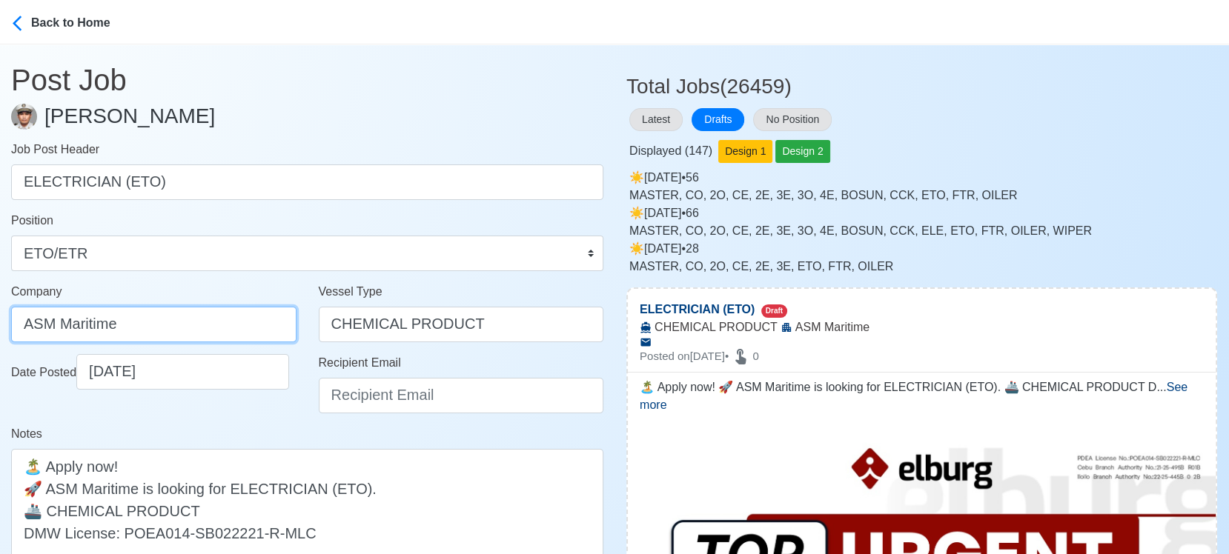
drag, startPoint x: 143, startPoint y: 323, endPoint x: -14, endPoint y: 314, distance: 157.4
click at [0, 314] on html "Back to Home Post Job Jeyner Gil Job Post Header ELECTRICIAN (ETO) Position Mas…" at bounding box center [614, 277] width 1229 height 554
paste input "(WORLDWIDE TRADE)"
type input "(WORLDWIDE TRADE)"
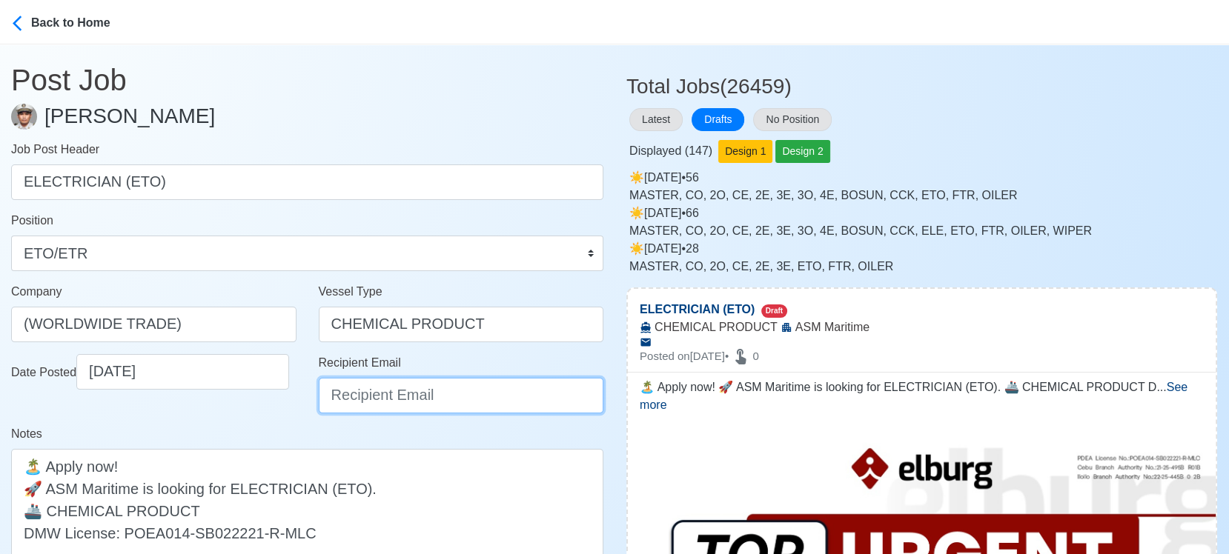
click at [386, 394] on input "Recipient Email" at bounding box center [461, 396] width 285 height 36
type input "recruitment@elburgshipmanagement.com.ph"
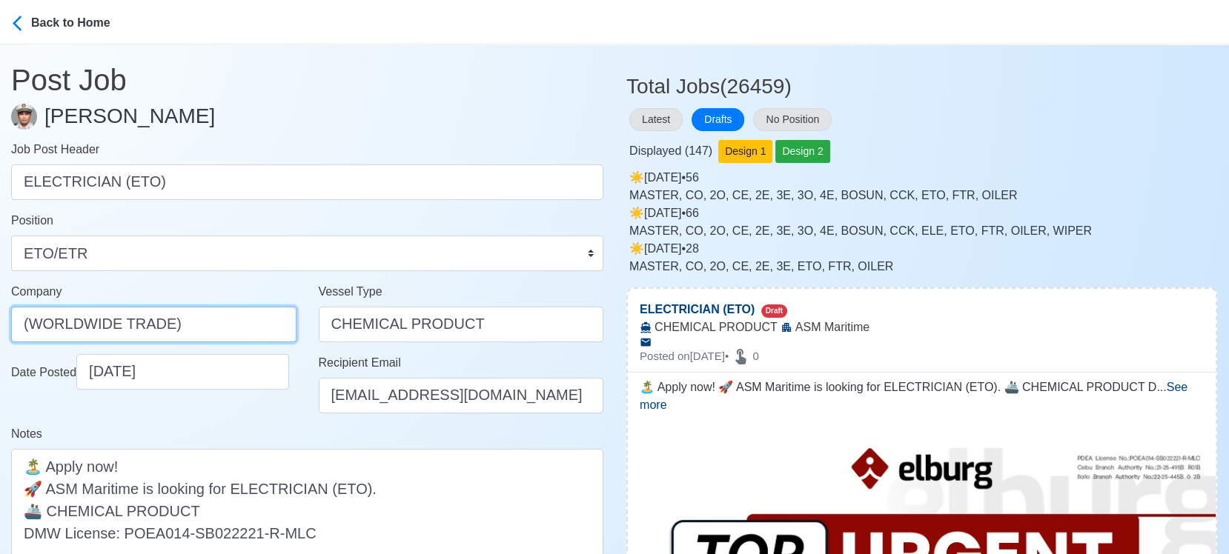
drag, startPoint x: 203, startPoint y: 329, endPoint x: -14, endPoint y: 289, distance: 220.8
click at [0, 289] on html "Back to Home Post Job Jeyner Gil Job Post Header ELECTRICIAN (ETO) Position Mas…" at bounding box center [614, 277] width 1229 height 554
type input "Elburg Shipmanagement Phils., Inc. (Cebu Branch)"
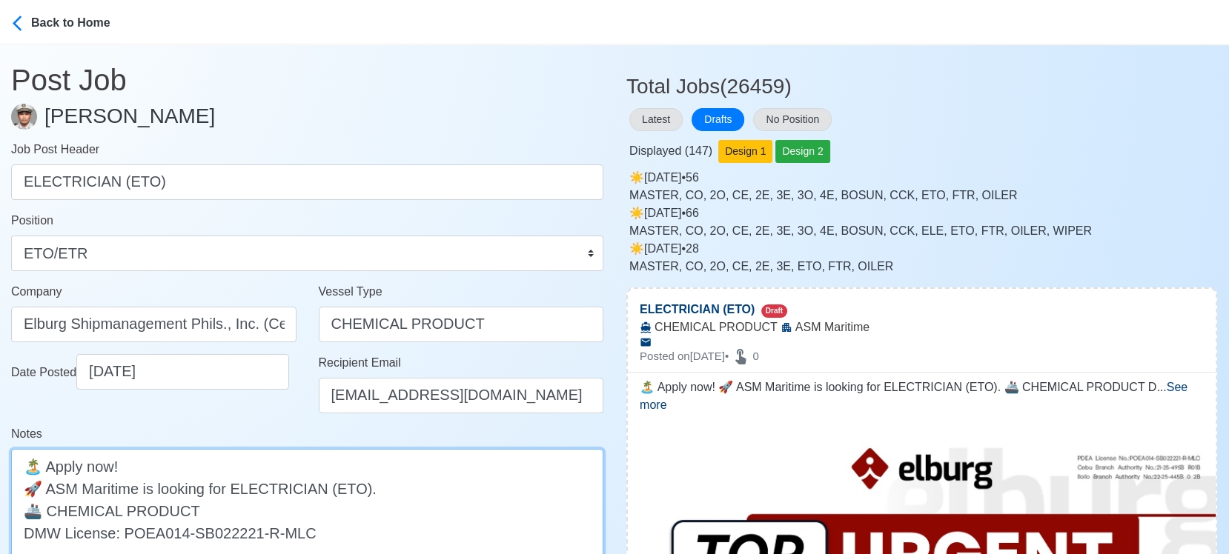
click at [47, 489] on textarea "🏝️ Apply now! 🚀 ASM Maritime is looking for ELECTRICIAN (ETO). 🚢 CHEMICAL PRODU…" at bounding box center [307, 510] width 592 height 123
drag, startPoint x: 111, startPoint y: 490, endPoint x: 50, endPoint y: 491, distance: 60.8
click at [50, 491] on textarea "🏝️ Apply now! 🚀 ELBURG - ASM Maritime is looking for ELECTRICIAN (ETO). 🚢 CHEMI…" at bounding box center [307, 510] width 592 height 123
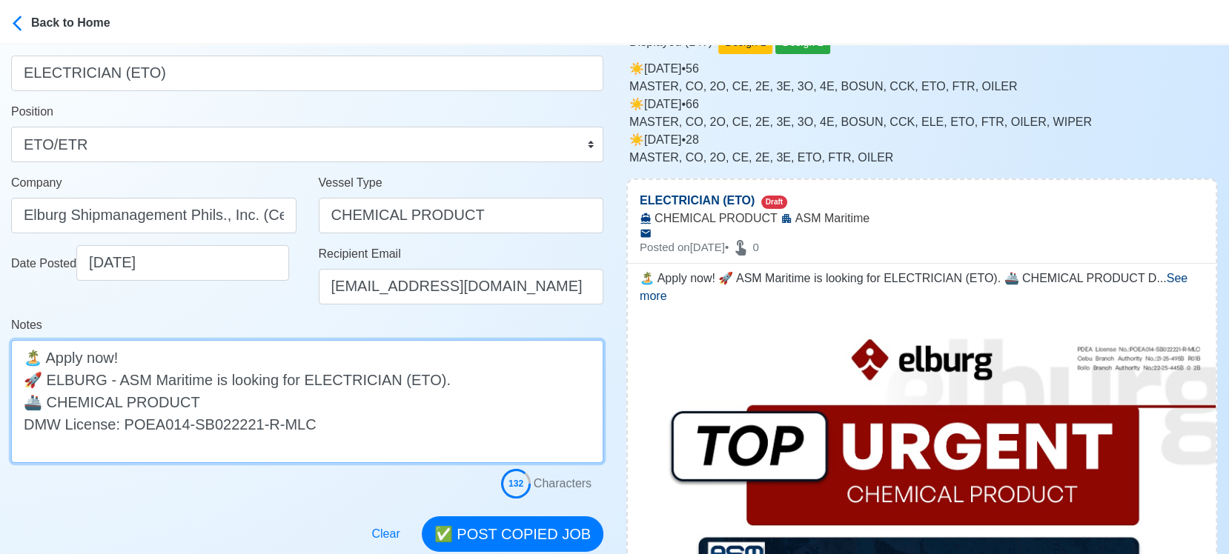
scroll to position [247, 0]
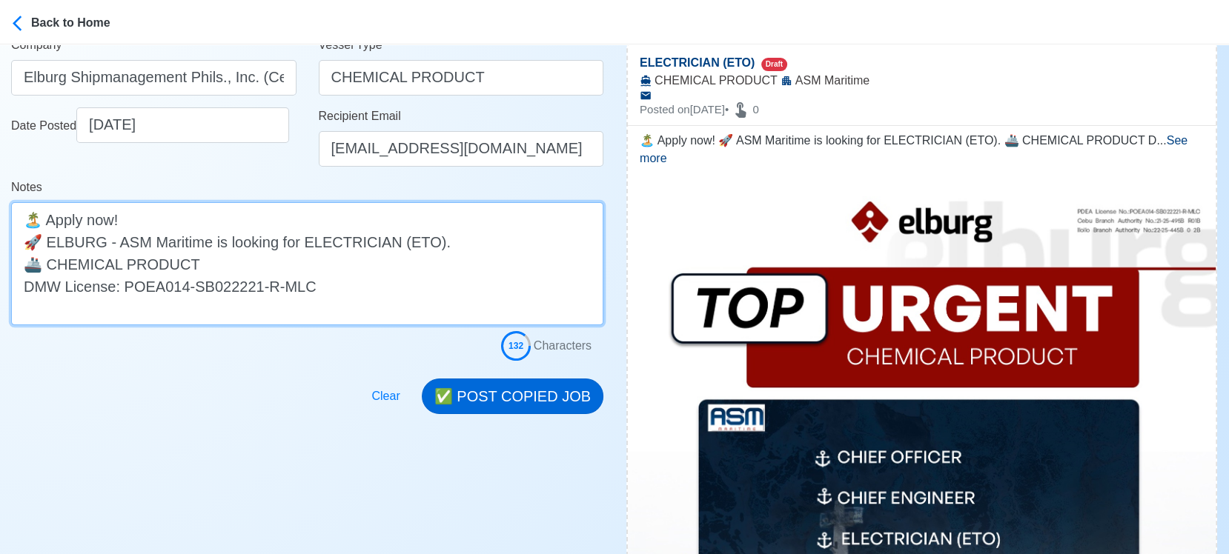
type textarea "🏝️ Apply now! 🚀 ELBURG - ASM Maritime is looking for ELECTRICIAN (ETO). 🚢 CHEMI…"
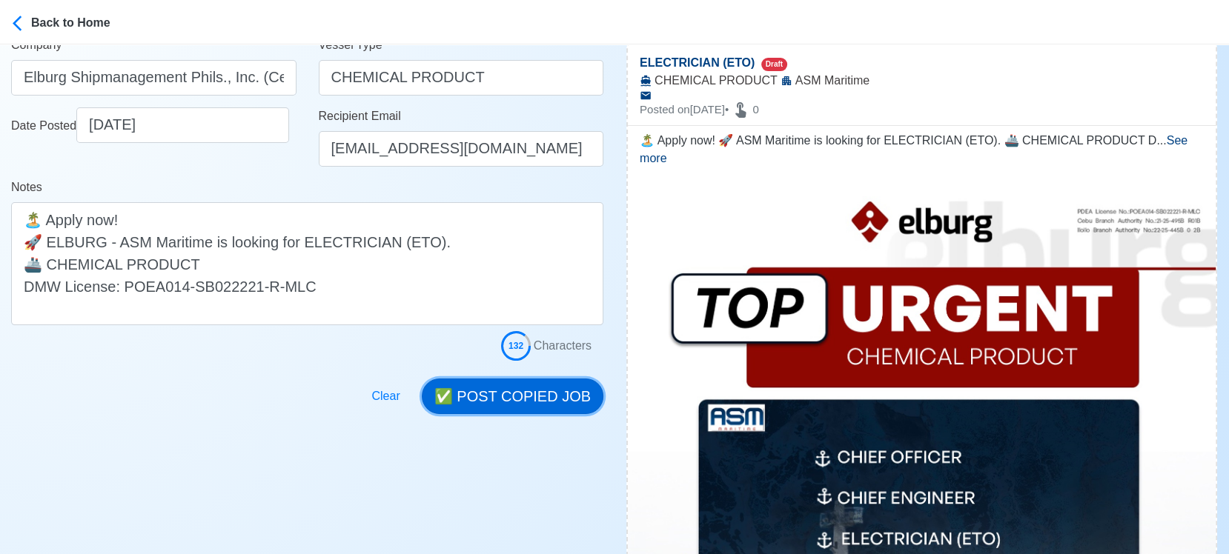
click at [508, 408] on button "✅ POST COPIED JOB" at bounding box center [513, 397] width 182 height 36
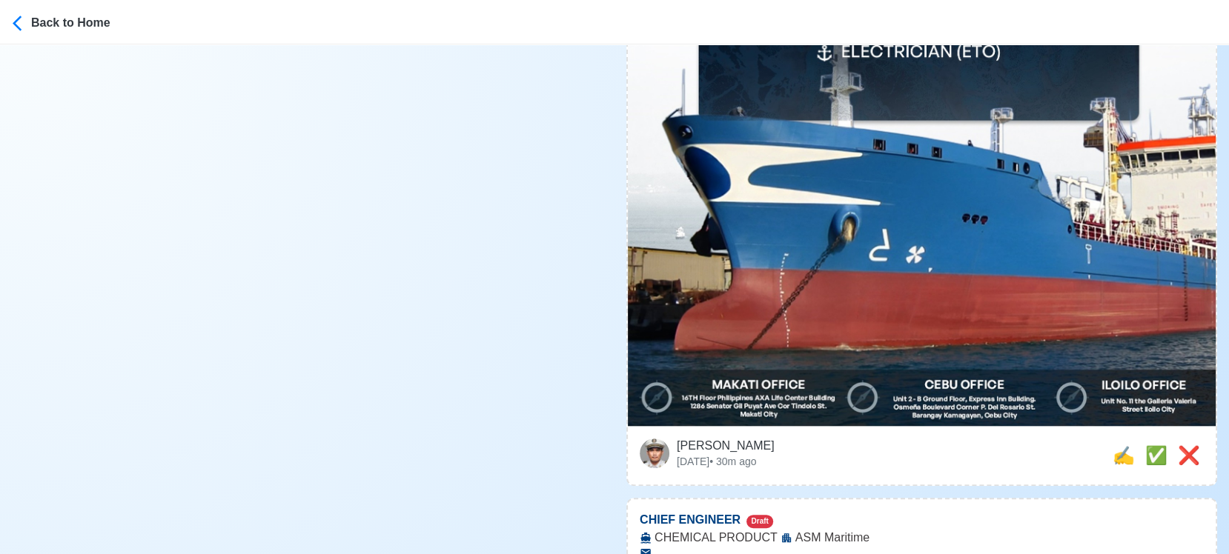
scroll to position [823, 0]
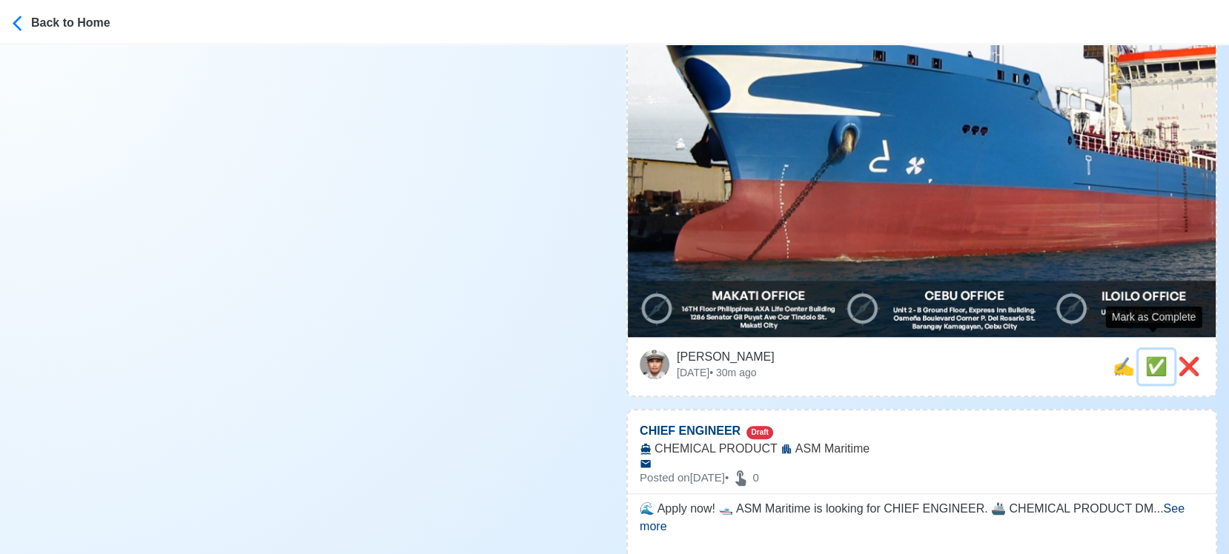
click at [1153, 357] on span "✅" at bounding box center [1156, 367] width 22 height 20
click at [1119, 357] on span "✍️" at bounding box center [1124, 367] width 22 height 20
type input "ELECTRICIAN (ETO)"
select select
type input "ASM Maritime"
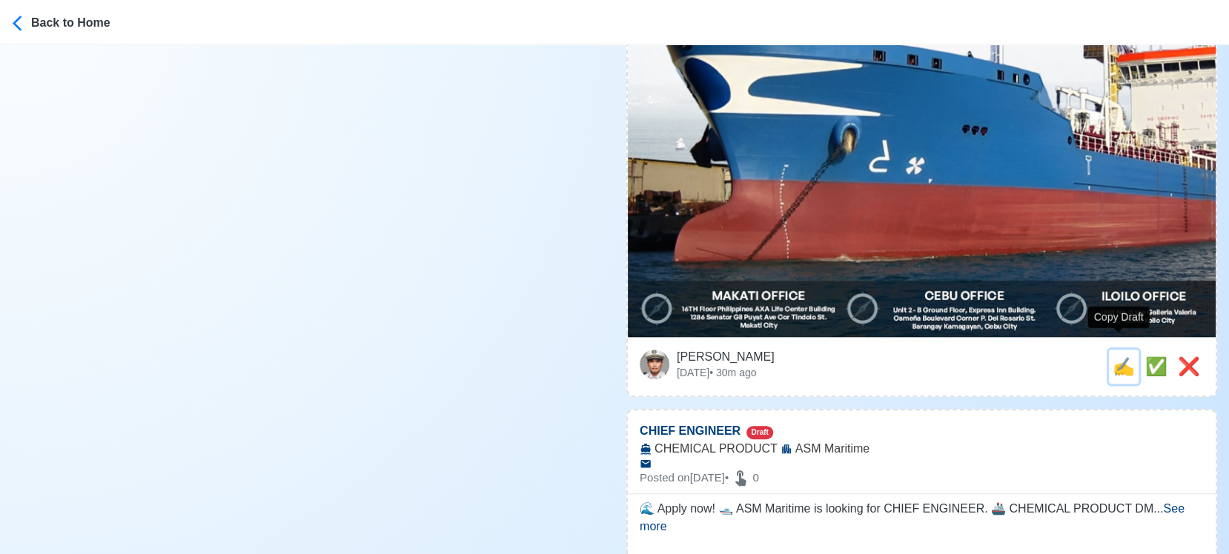
type input "CHEMICAL PRODUCT"
type textarea "🏝️ Apply now! 🚀 ASM Maritime is looking for ELECTRICIAN (ETO). 🚢 CHEMICAL PRODU…"
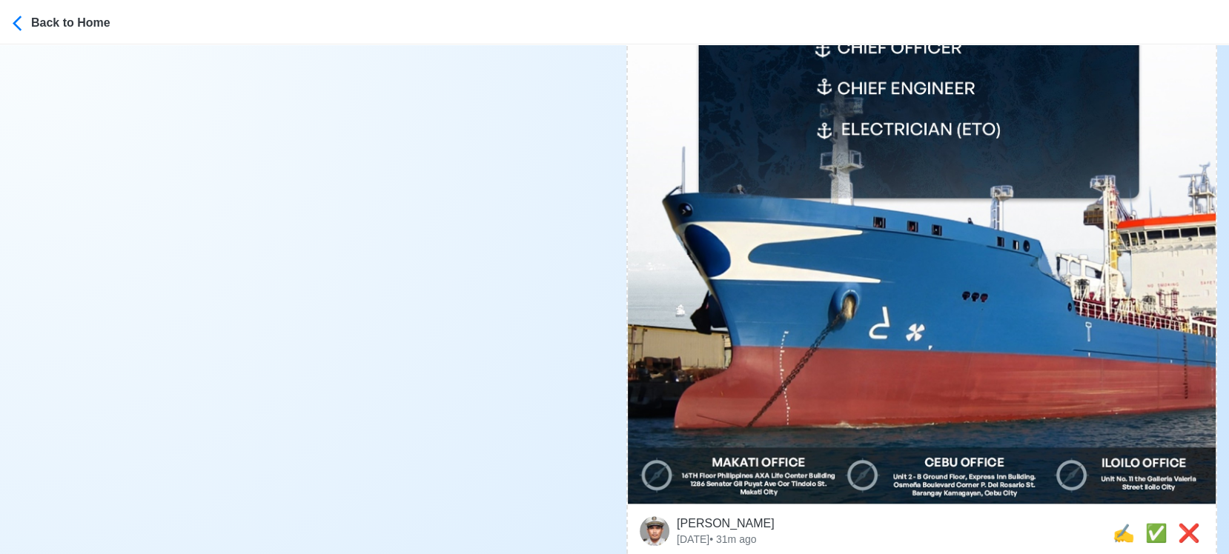
scroll to position [741, 0]
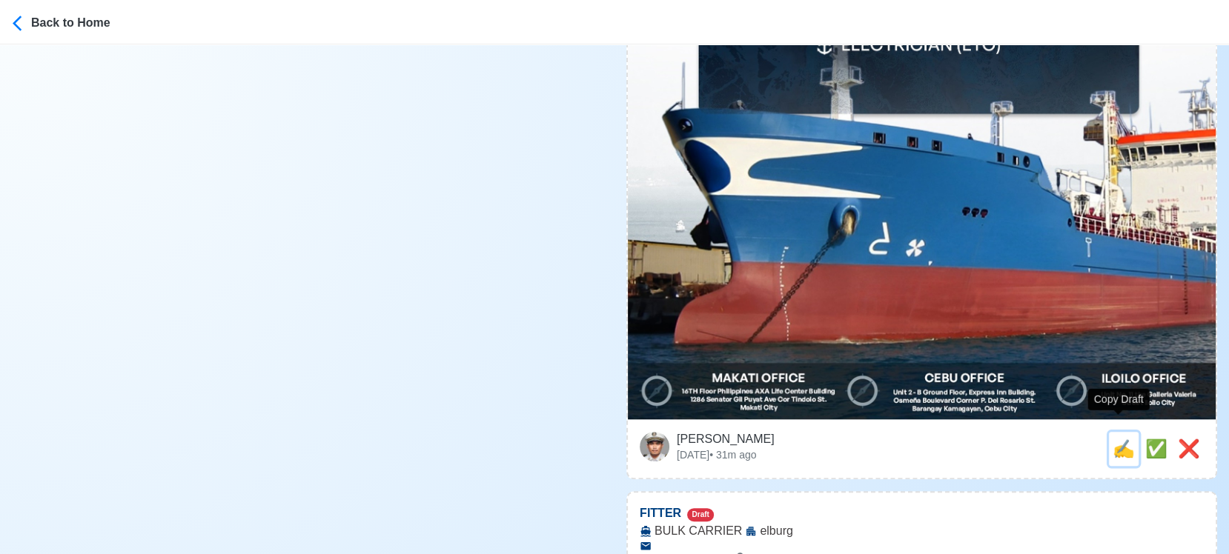
click at [1119, 439] on span "✍️" at bounding box center [1124, 449] width 22 height 20
type input "CHIEF ENGINEER"
type input "ASM Maritime"
type input "CHEMICAL PRODUCT"
type textarea "🌊 Apply now! 🛥️ ASM Maritime is looking for CHIEF ENGINEER. 🚢 CHEMICAL PRODUCT …"
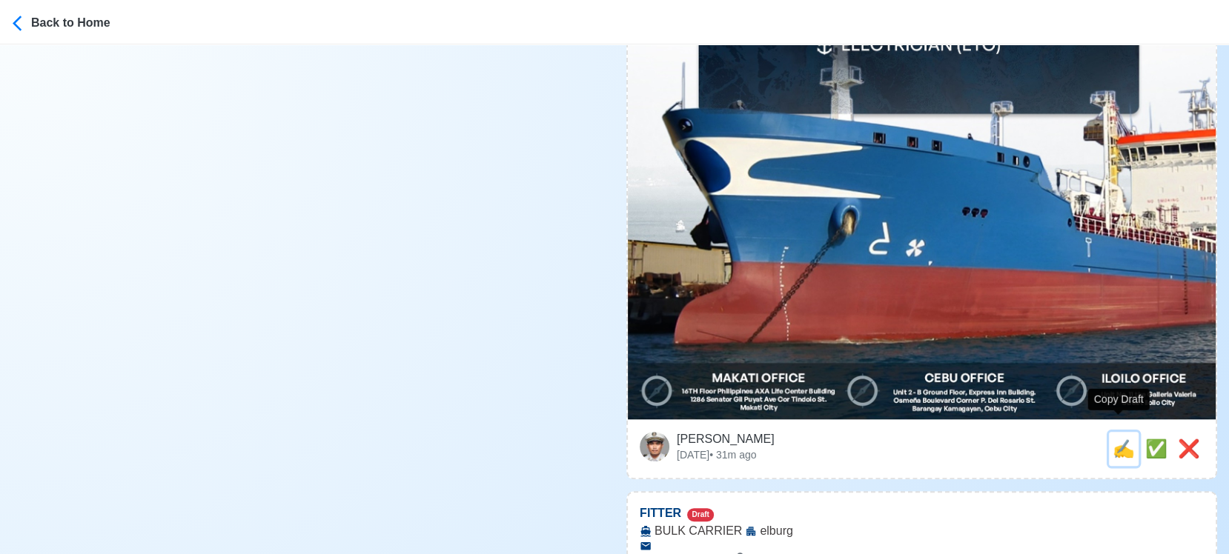
scroll to position [0, 0]
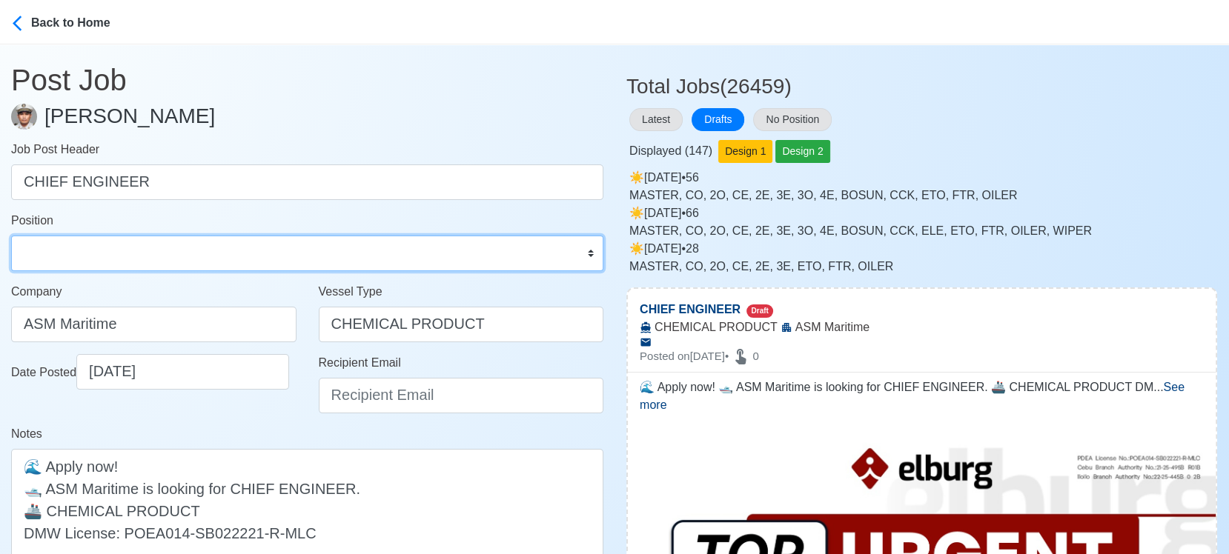
click at [94, 245] on select "Master Chief Officer 2nd Officer 3rd Officer Junior Officer Chief Engineer 2nd …" at bounding box center [307, 254] width 592 height 36
click at [11, 236] on select "Master Chief Officer 2nd Officer 3rd Officer Junior Officer Chief Engineer 2nd …" at bounding box center [307, 254] width 592 height 36
click at [165, 242] on select "Master Chief Officer 2nd Officer 3rd Officer Junior Officer Chief Engineer 2nd …" at bounding box center [307, 254] width 592 height 36
select select "Chief Engineer"
click at [11, 236] on select "Master Chief Officer 2nd Officer 3rd Officer Junior Officer Chief Engineer 2nd …" at bounding box center [307, 254] width 592 height 36
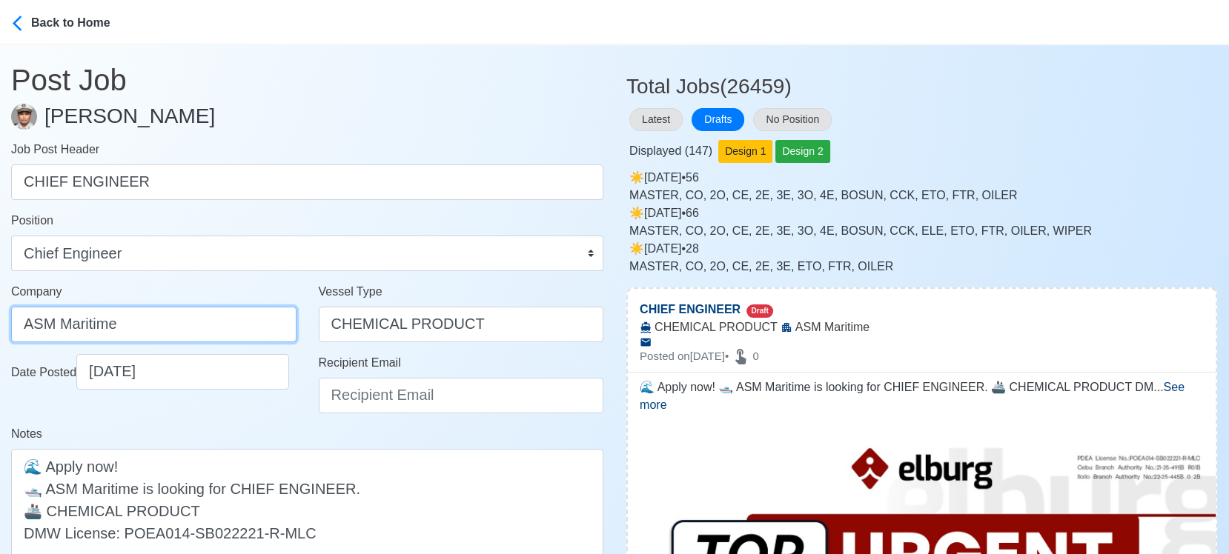
drag, startPoint x: 177, startPoint y: 325, endPoint x: -12, endPoint y: 317, distance: 189.2
click at [0, 317] on html "Back to Home Post Job Jeyner Gil Job Post Header CHIEF ENGINEER Position Master…" at bounding box center [614, 277] width 1229 height 554
type input "Elburg Shipmanagement Phils., Inc. (Cebu Branch)"
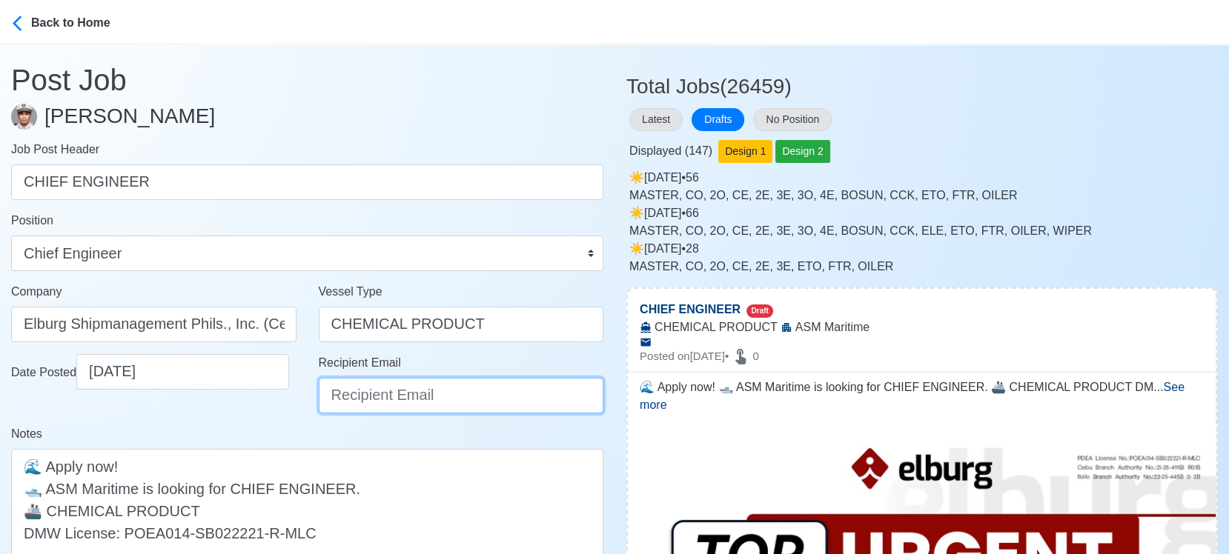
click at [391, 397] on input "Recipient Email" at bounding box center [461, 396] width 285 height 36
type input "recruitment@elburgshipmanagement.com.ph"
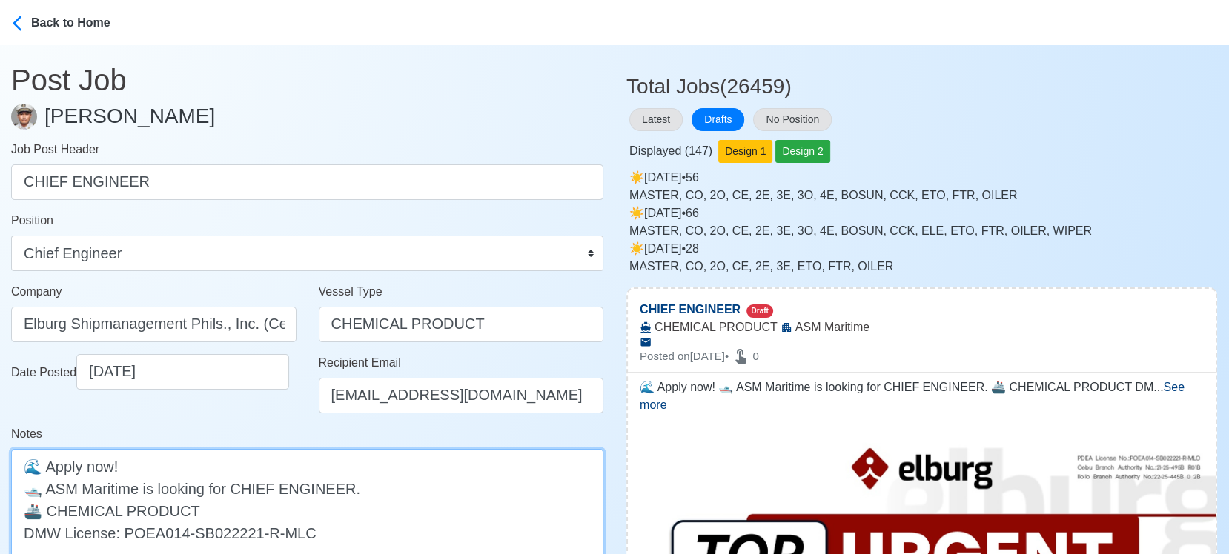
click at [47, 489] on textarea "🌊 Apply now! 🛥️ ASM Maritime is looking for CHIEF ENGINEER. 🚢 CHEMICAL PRODUCT …" at bounding box center [307, 510] width 592 height 123
paste textarea "ELBURG -"
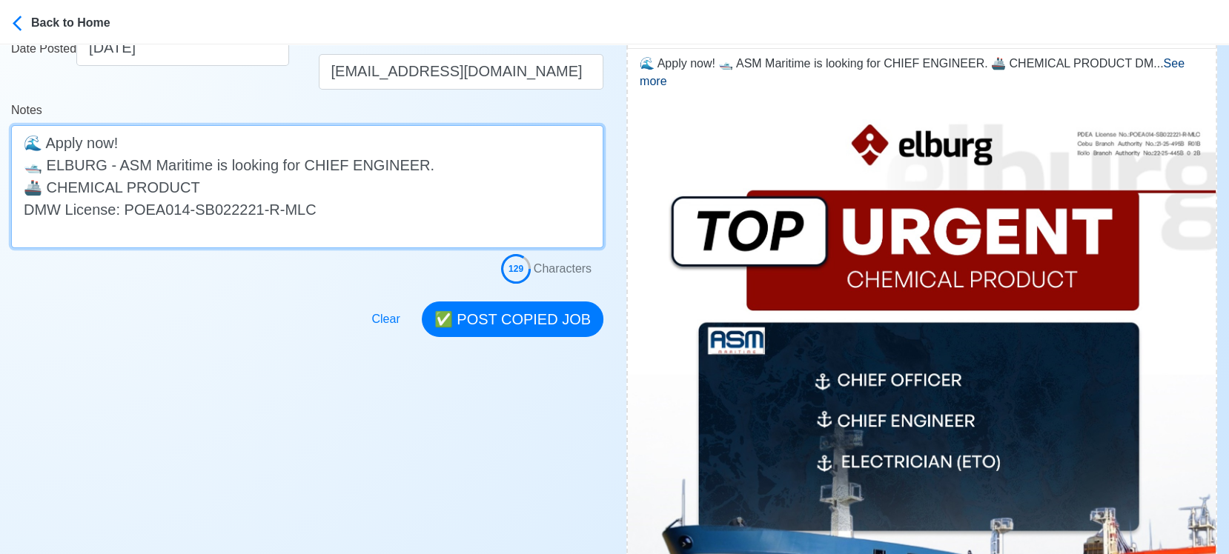
scroll to position [411, 0]
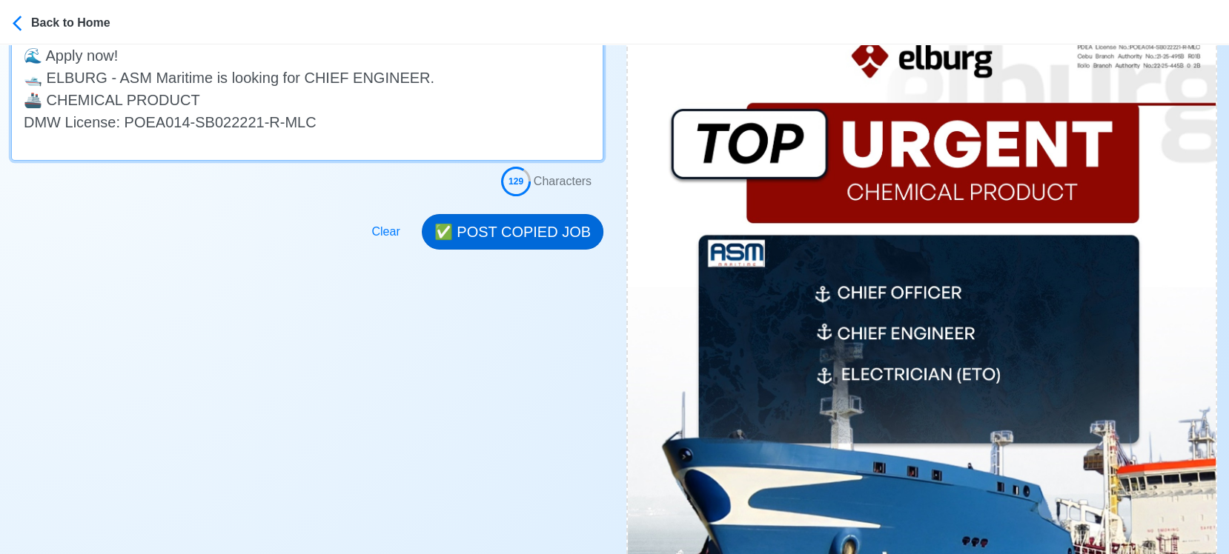
type textarea "🌊 Apply now! 🛥️ ELBURG - ASM Maritime is looking for CHIEF ENGINEER. 🚢 CHEMICAL…"
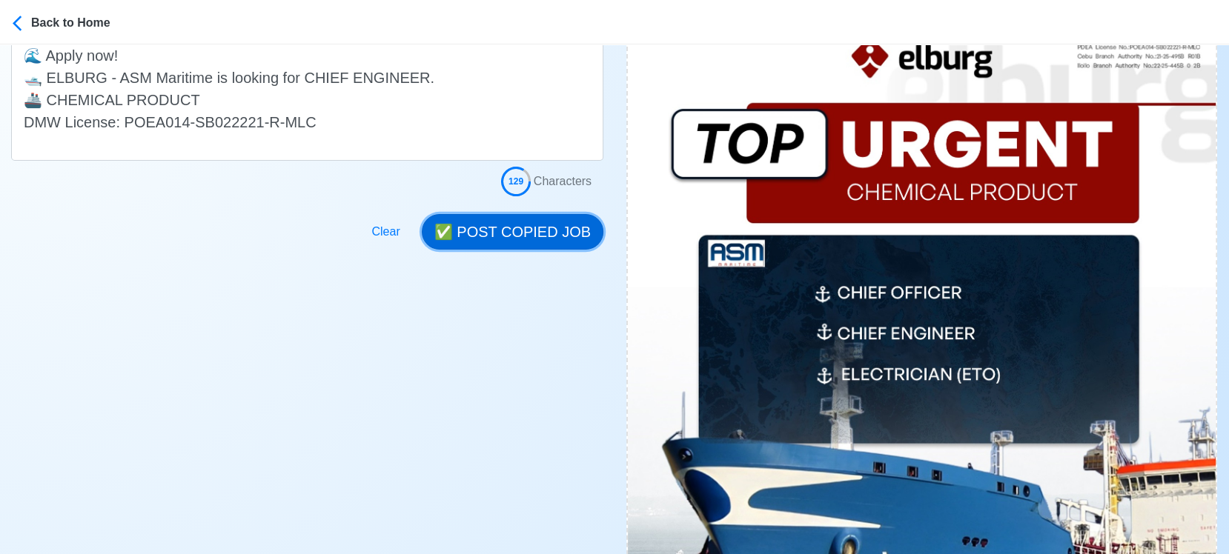
click at [546, 229] on button "✅ POST COPIED JOB" at bounding box center [513, 232] width 182 height 36
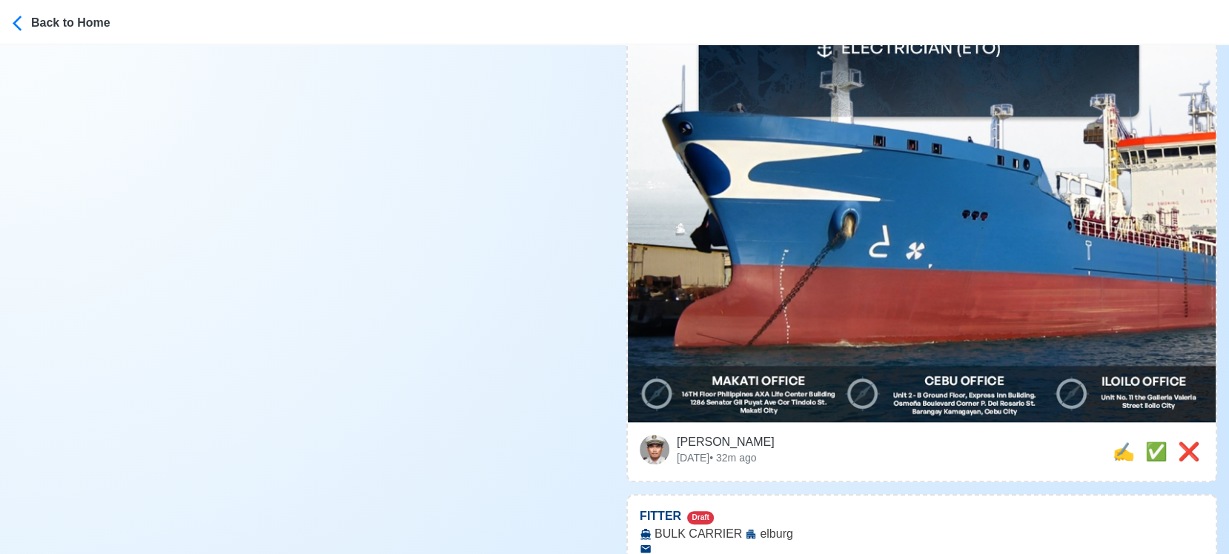
scroll to position [741, 0]
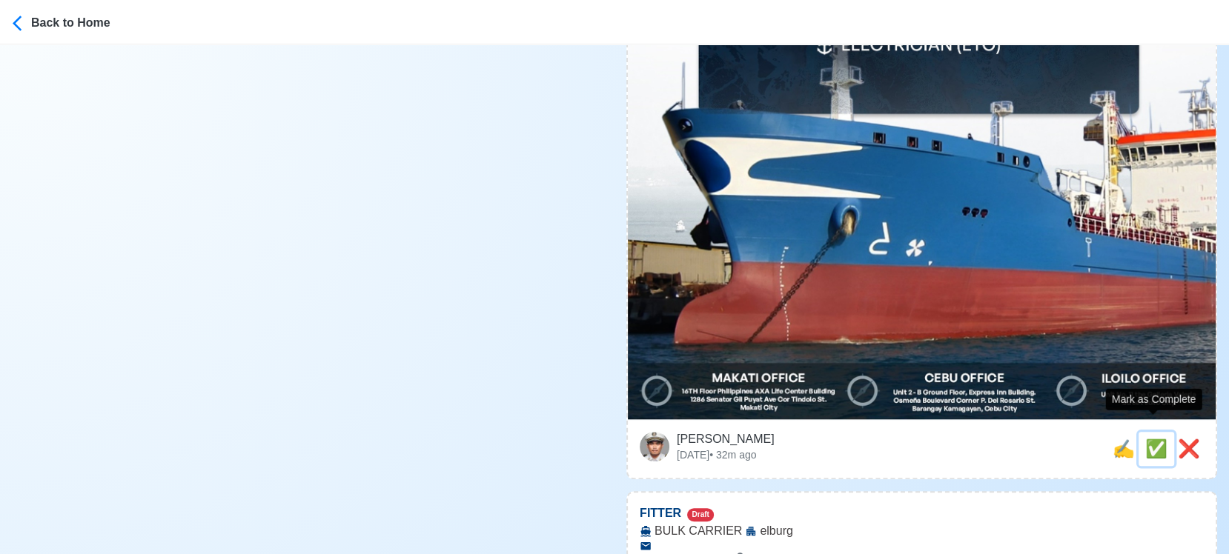
click at [1153, 439] on span "✅" at bounding box center [1156, 449] width 22 height 20
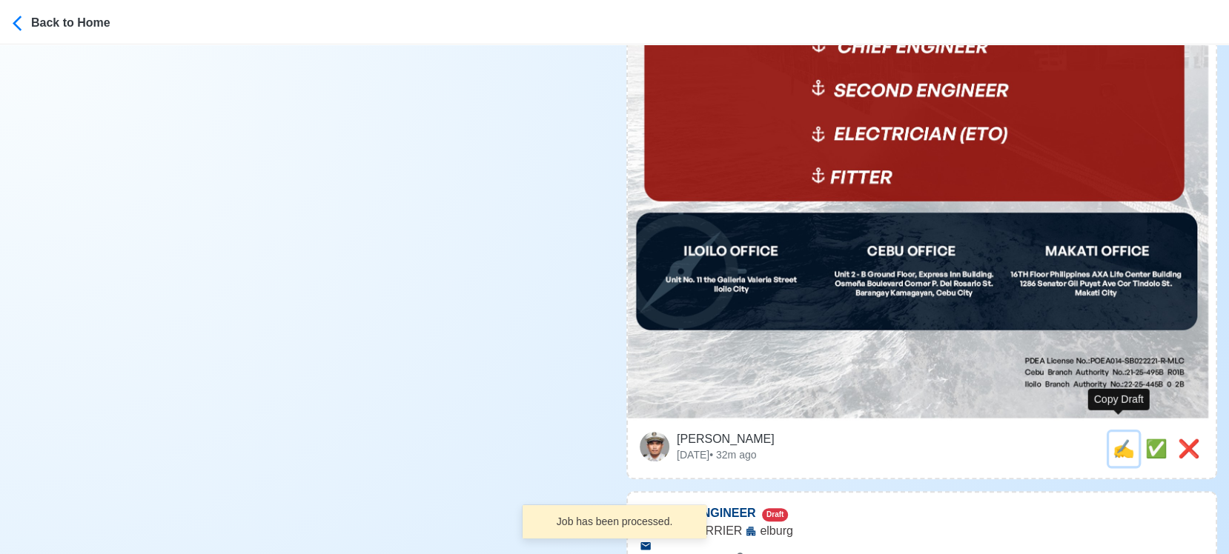
click at [1117, 439] on span "✍️" at bounding box center [1124, 449] width 22 height 20
type input "FITTER"
select select
type input "elburg"
type input "BULK CARRIER"
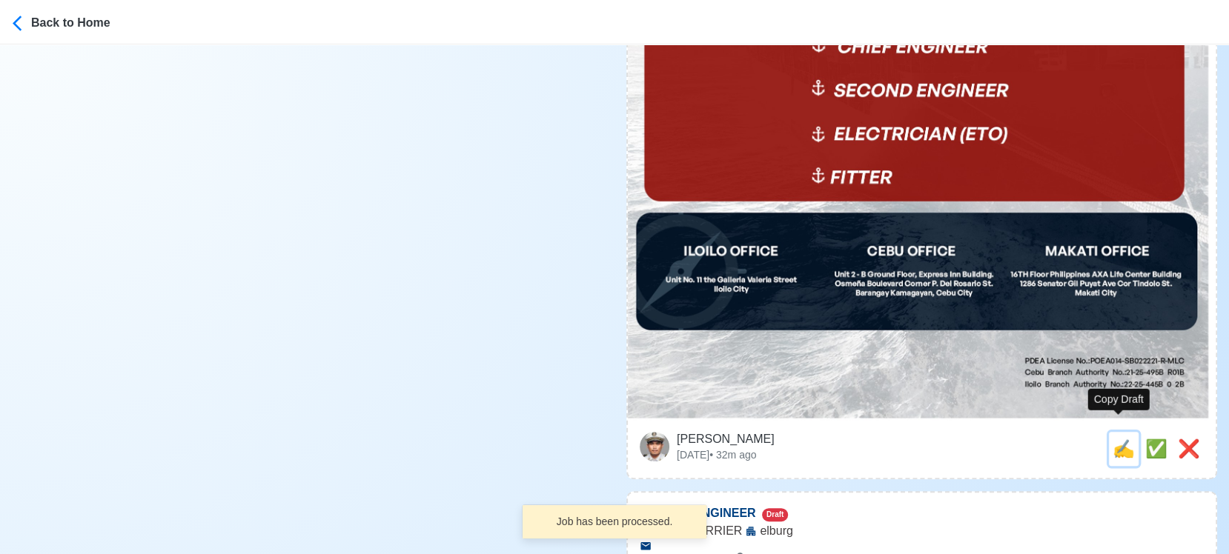
type textarea "🏝️ Apply now! 🏝️ elburg is looking for FITTER. 🚢 BULK CARRIER DMW License: POEA…"
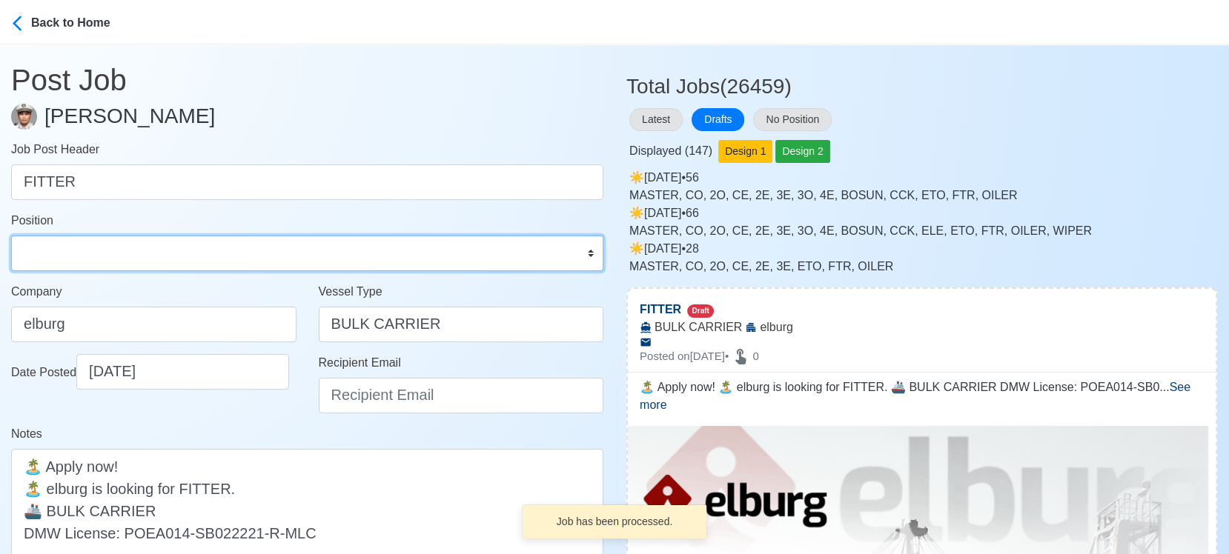
click at [243, 253] on select "Master Chief Officer 2nd Officer 3rd Officer Junior Officer Chief Engineer 2nd …" at bounding box center [307, 254] width 592 height 36
select select "Fitter"
click at [11, 236] on select "Master Chief Officer 2nd Officer 3rd Officer Junior Officer Chief Engineer 2nd …" at bounding box center [307, 254] width 592 height 36
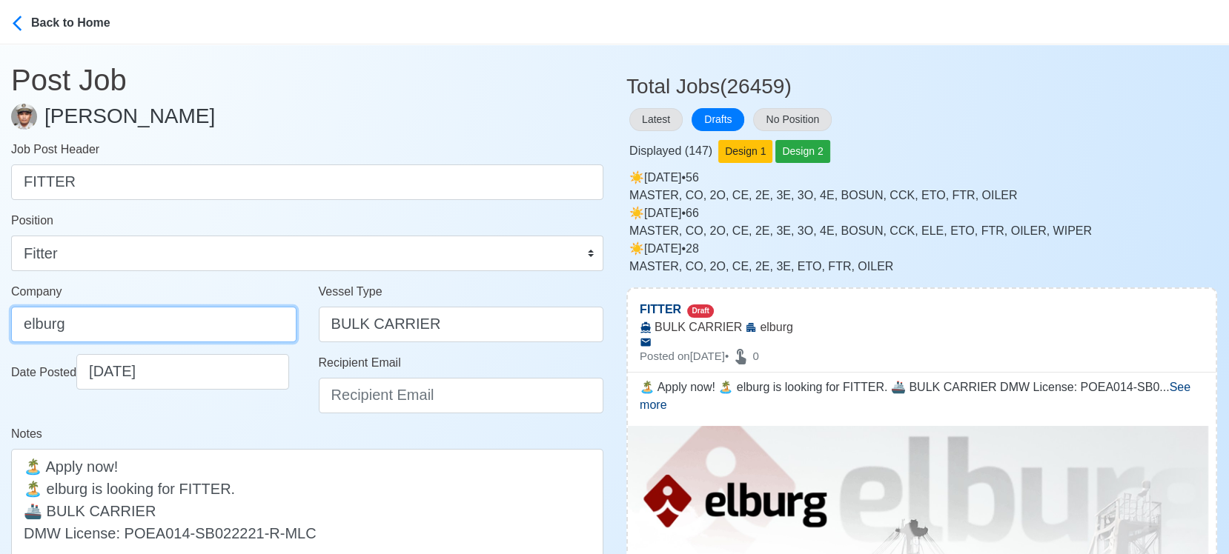
click at [130, 314] on input "elburg" at bounding box center [153, 325] width 285 height 36
type input "Elburg Shipmanagement Phils., Inc. (Cebu Branch)"
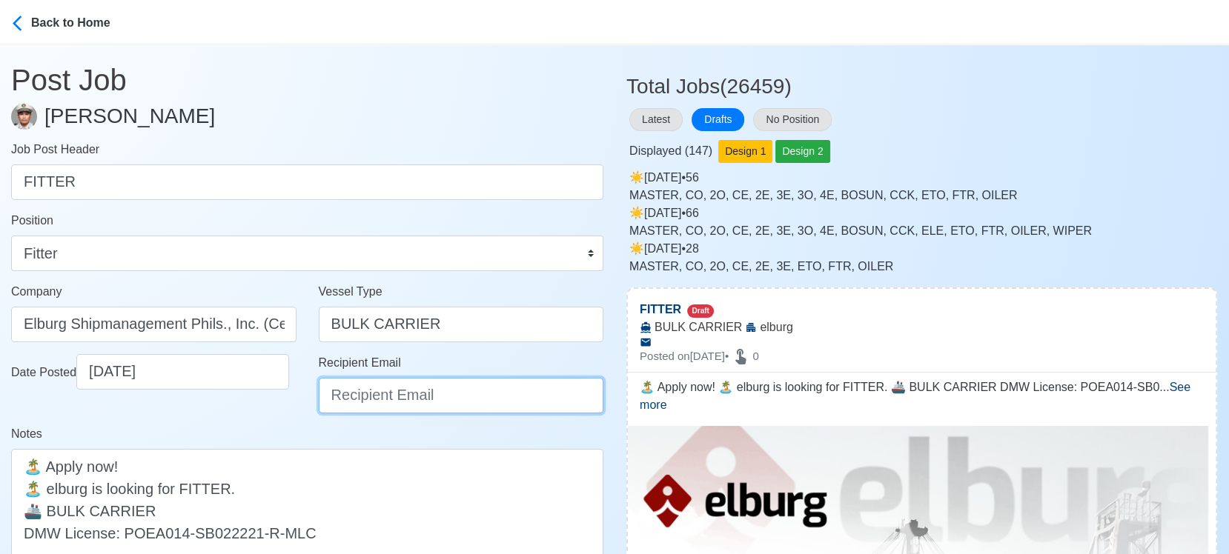
click at [386, 396] on input "Recipient Email" at bounding box center [461, 396] width 285 height 36
type input "recruitment@elburgshipmanagement.com.ph"
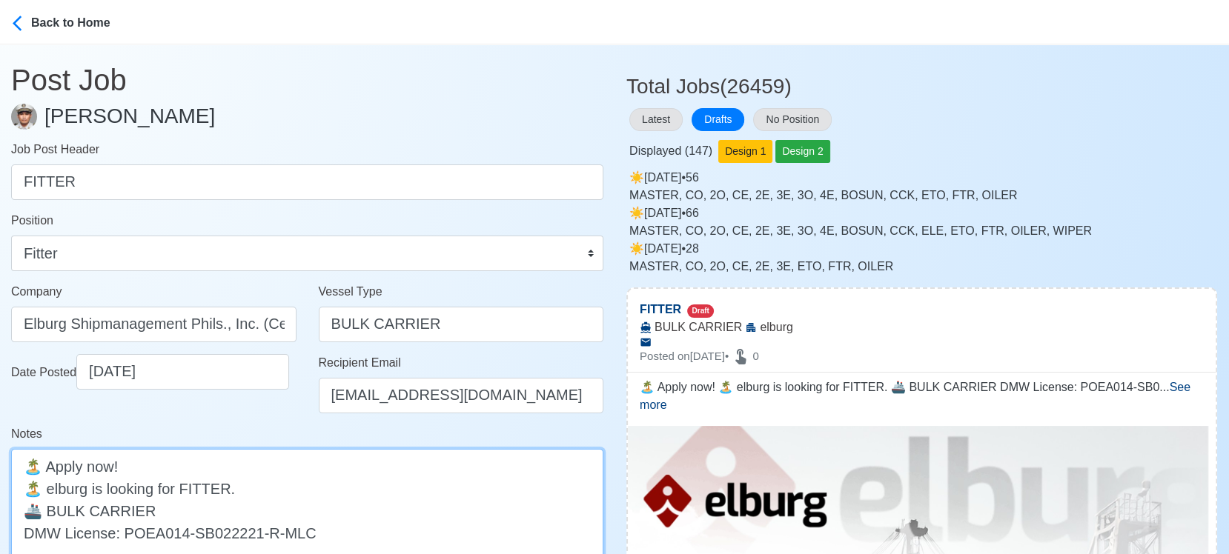
click at [49, 488] on textarea "🏝️ Apply now! 🏝️ elburg is looking for FITTER. 🚢 BULK CARRIER DMW License: POEA…" at bounding box center [307, 510] width 592 height 123
paste textarea "ELBURG -"
click at [53, 487] on textarea "🏝️ Apply now! 🏝️ elburg is looking for FITTER. 🚢 BULK CARRIER DMW License: POEA…" at bounding box center [307, 510] width 592 height 123
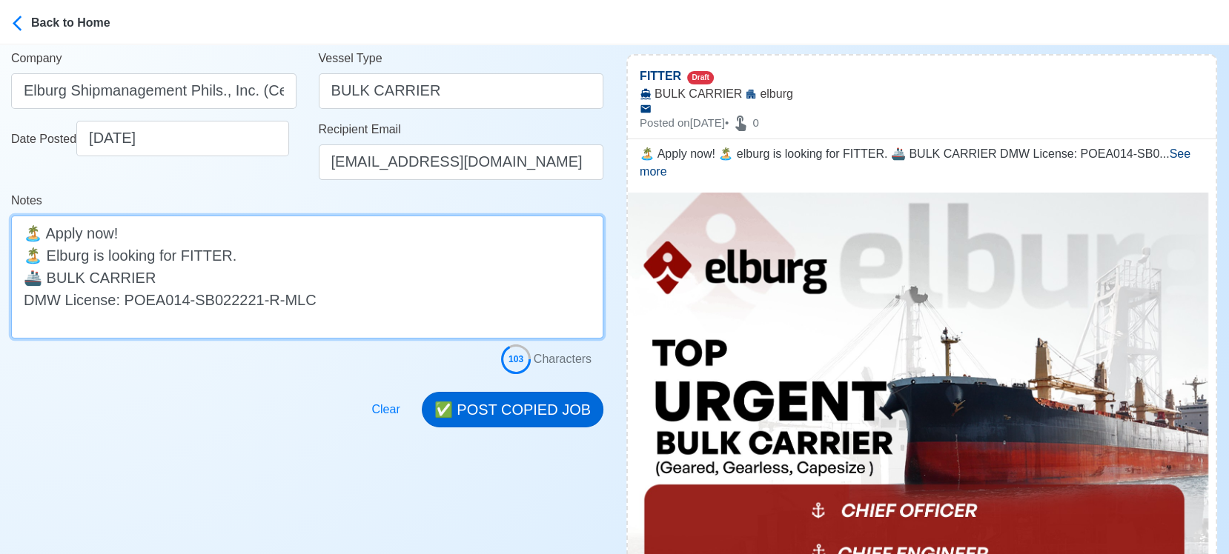
scroll to position [247, 0]
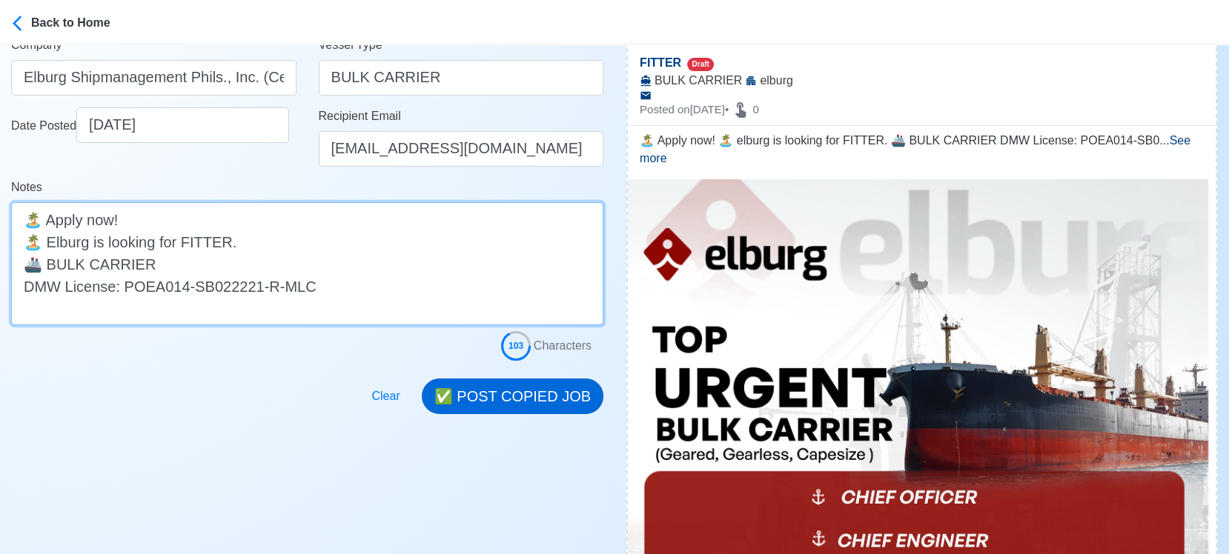
type textarea "🏝️ Apply now! 🏝️ Elburg is looking for FITTER. 🚢 BULK CARRIER DMW License: POEA…"
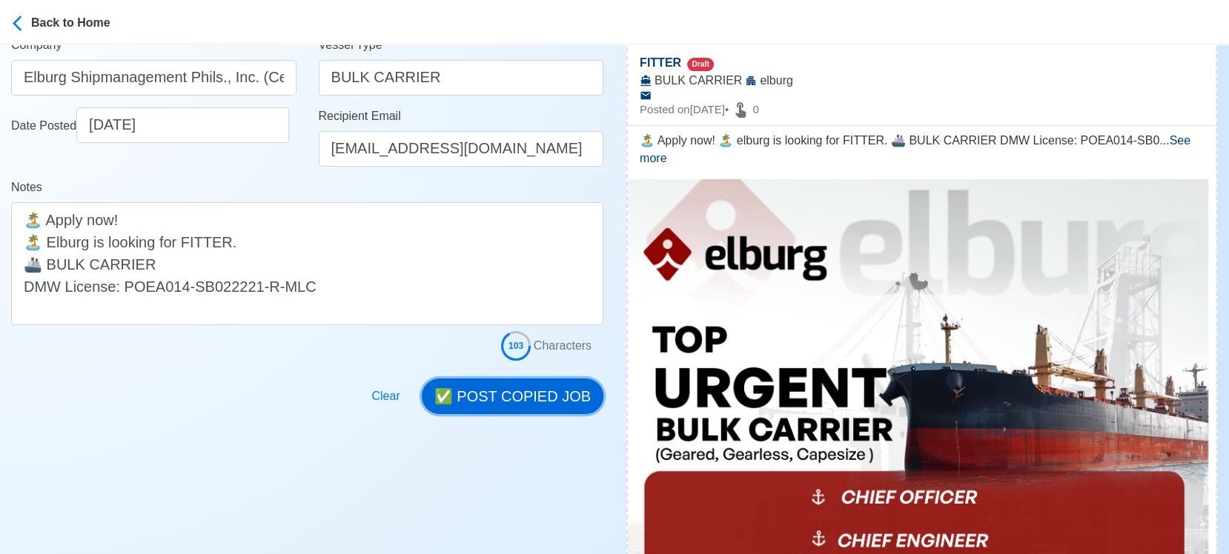
click at [520, 395] on button "✅ POST COPIED JOB" at bounding box center [513, 397] width 182 height 36
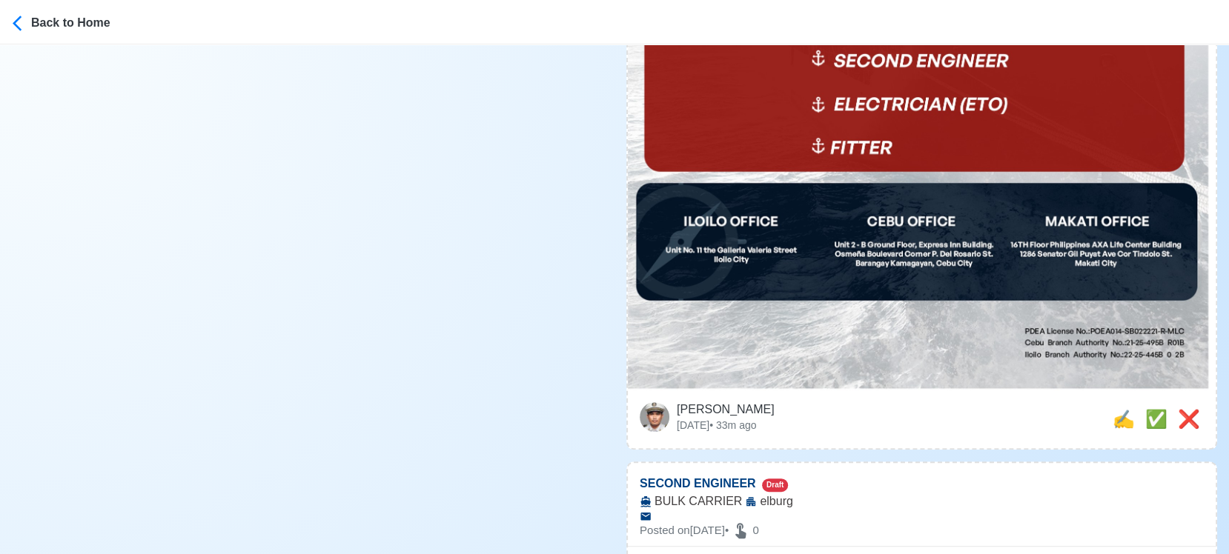
scroll to position [823, 0]
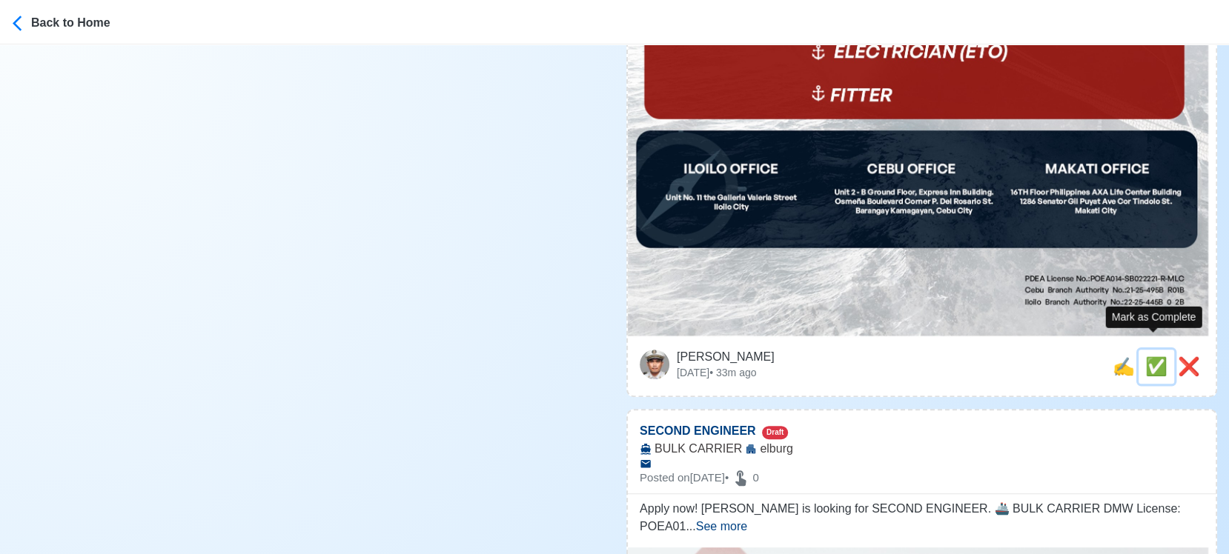
click at [1153, 357] on span "✅" at bounding box center [1156, 367] width 22 height 20
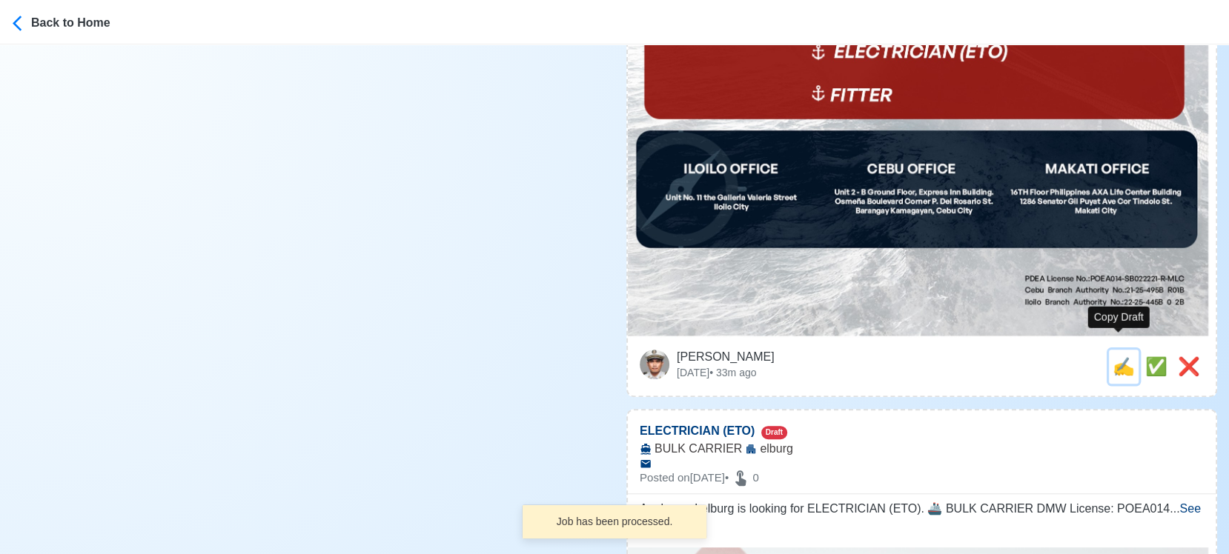
click at [1119, 357] on span "✍️" at bounding box center [1124, 367] width 22 height 20
type input "SECOND ENGINEER"
select select
type input "elburg"
type input "BULK CARRIER"
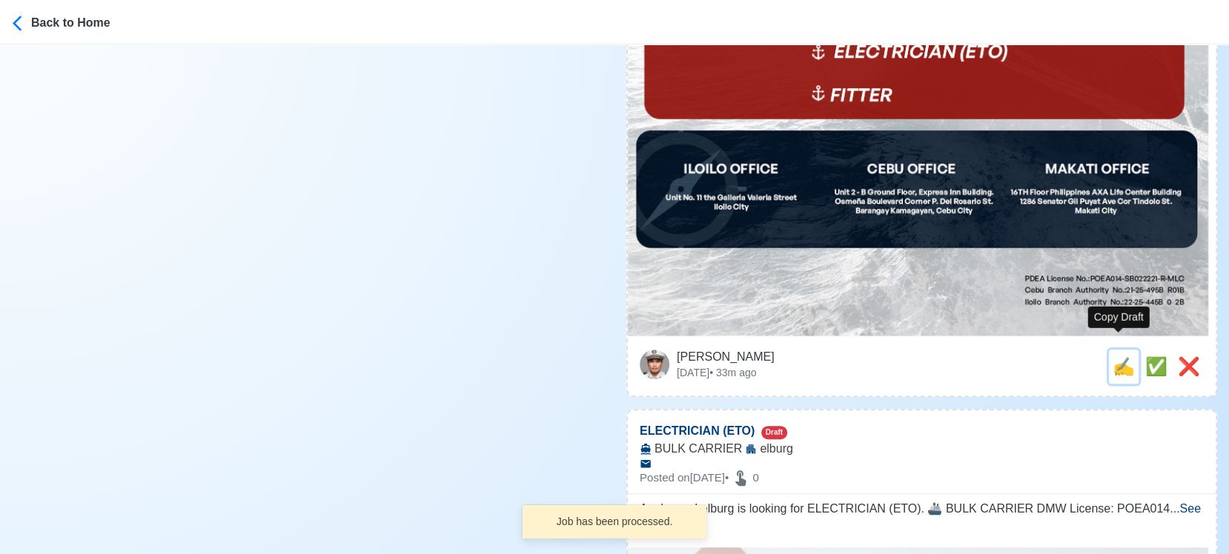
type textarea "Apply now! elburg is looking for SECOND ENGINEER. 🚢 BULK CARRIER DMW License: P…"
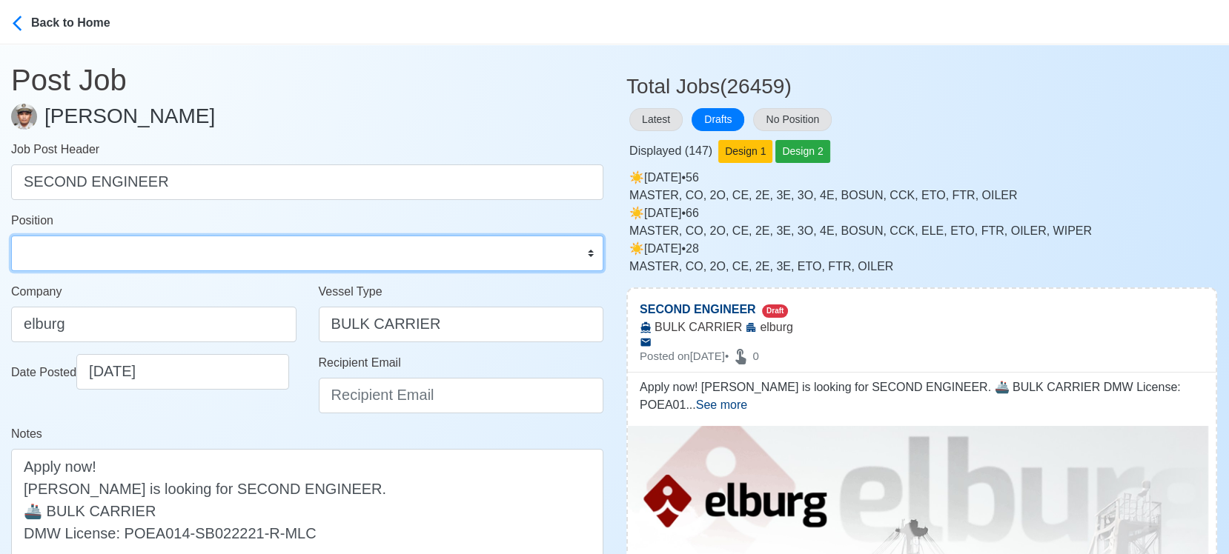
click at [243, 259] on select "Master Chief Officer 2nd Officer 3rd Officer Junior Officer Chief Engineer 2nd …" at bounding box center [307, 254] width 592 height 36
select select "2nd Engineer"
click at [11, 236] on select "Master Chief Officer 2nd Officer 3rd Officer Junior Officer Chief Engineer 2nd …" at bounding box center [307, 254] width 592 height 36
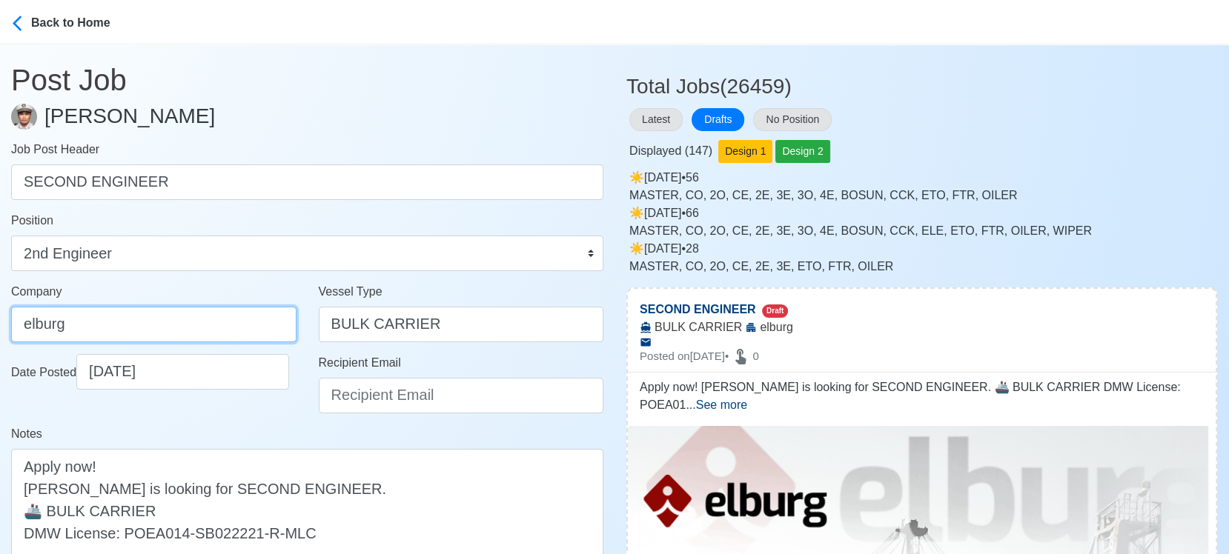
drag, startPoint x: 117, startPoint y: 321, endPoint x: -14, endPoint y: 326, distance: 131.3
click at [0, 326] on html "Back to Home Post Job Jeyner Gil Job Post Header SECOND ENGINEER Position Maste…" at bounding box center [614, 277] width 1229 height 554
type input "Elburg Shipmanagement Phils., Inc. (Cebu Branch)"
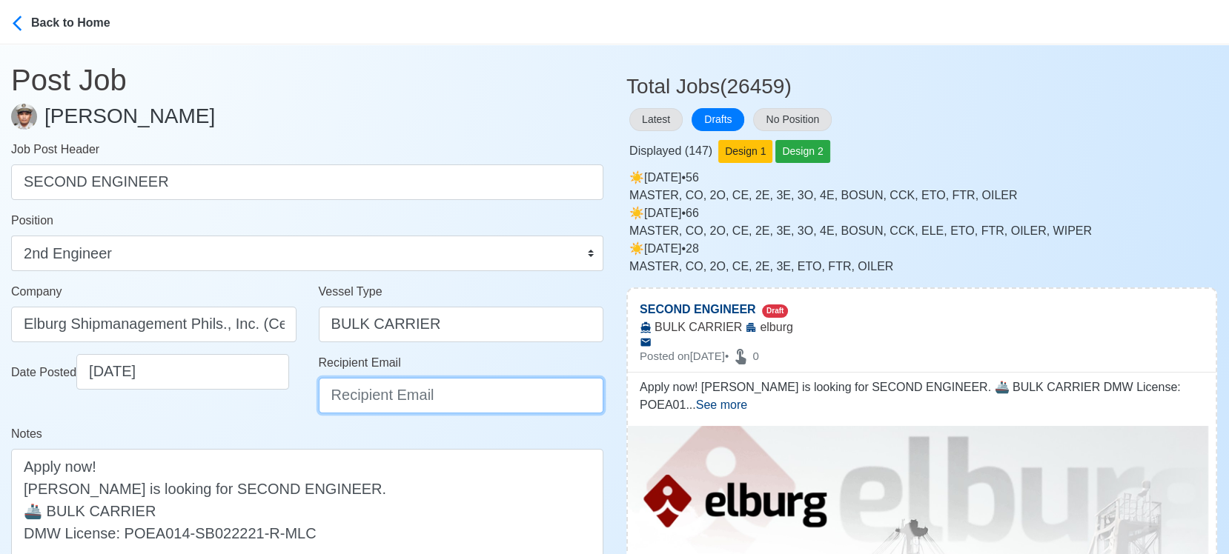
click at [399, 396] on input "Recipient Email" at bounding box center [461, 396] width 285 height 36
type input "recruitment@elburgshipmanagement.com.ph"
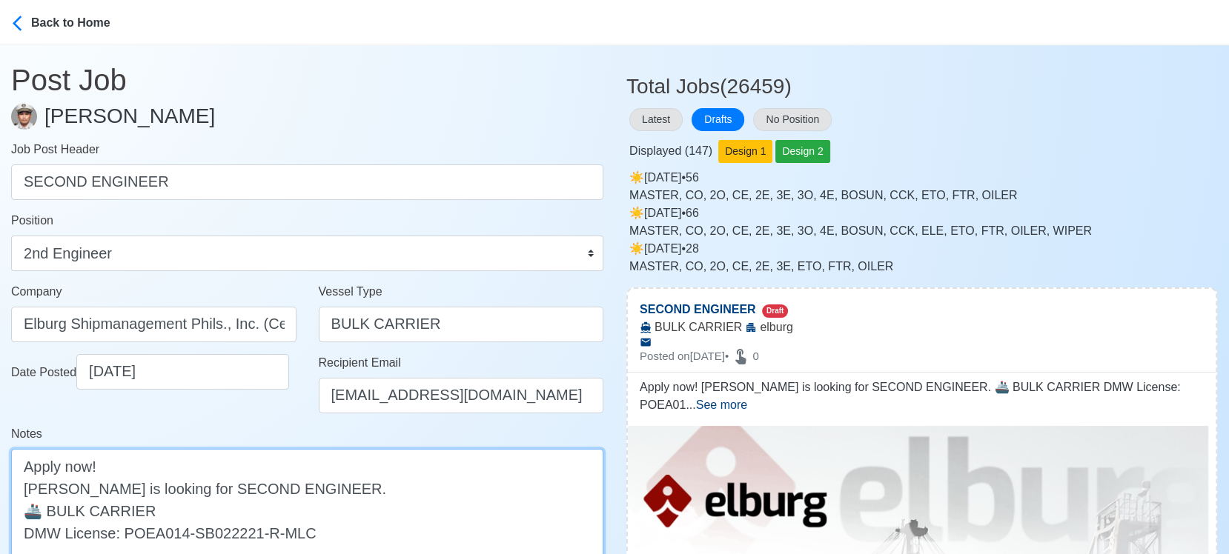
click at [30, 480] on textarea "Apply now! elburg is looking for SECOND ENGINEER. 🚢 BULK CARRIER DMW License: P…" at bounding box center [307, 510] width 592 height 123
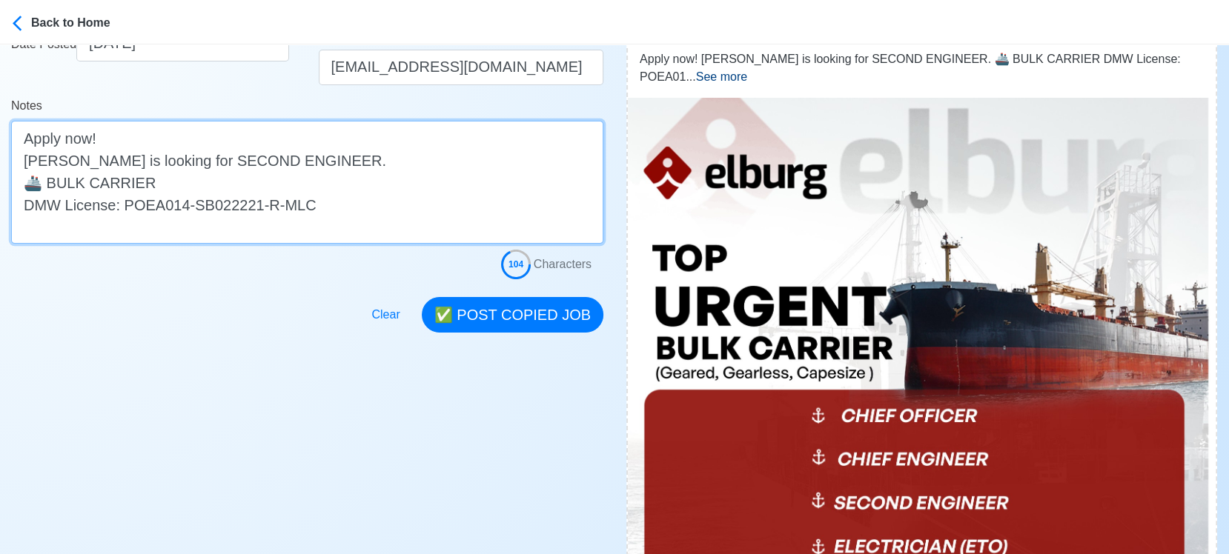
scroll to position [329, 0]
type textarea "Apply now! Elburg is looking for SECOND ENGINEER. 🚢 BULK CARRIER DMW License: P…"
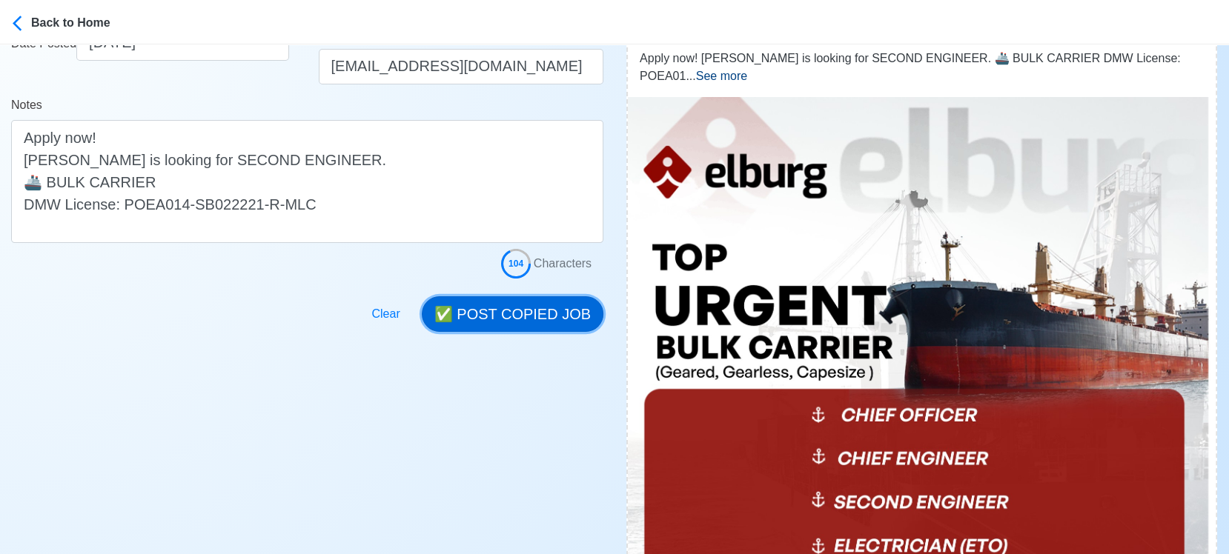
click at [528, 305] on button "✅ POST COPIED JOB" at bounding box center [513, 314] width 182 height 36
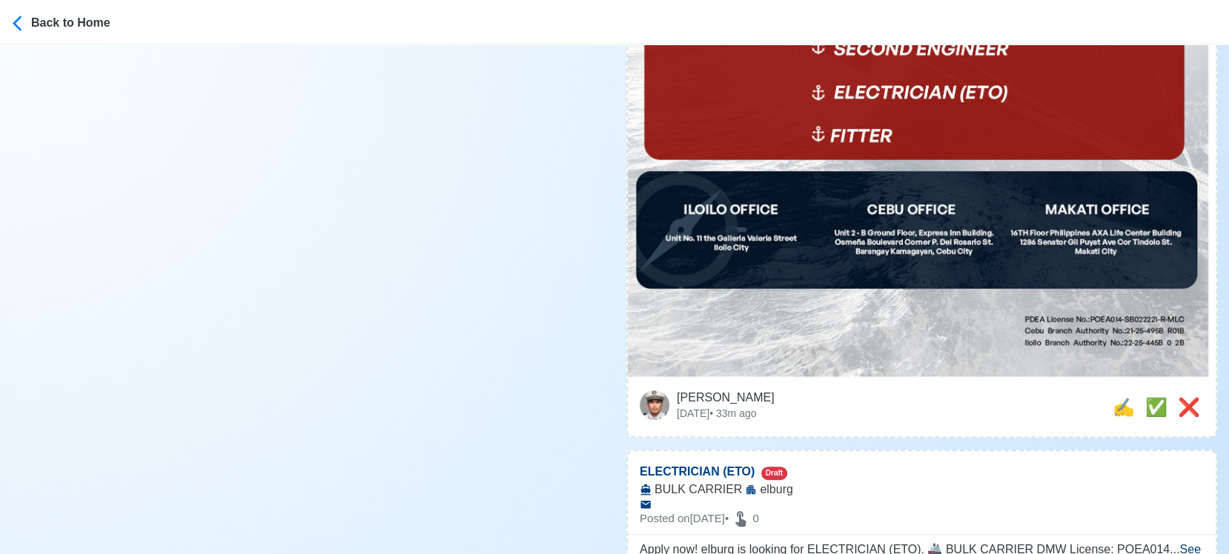
scroll to position [823, 0]
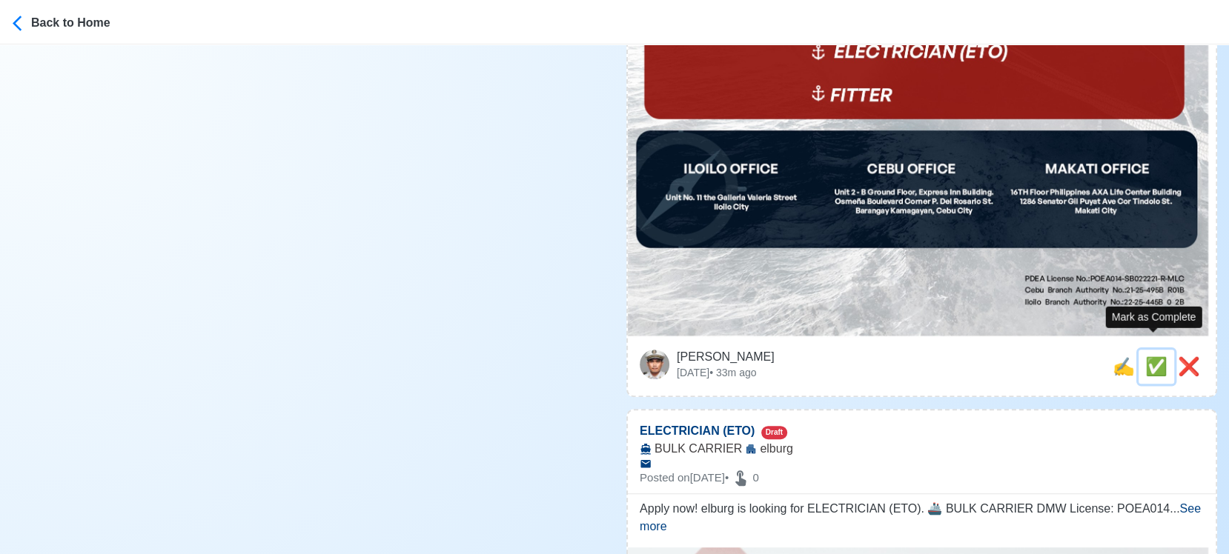
click at [1152, 357] on span "✅" at bounding box center [1156, 367] width 22 height 20
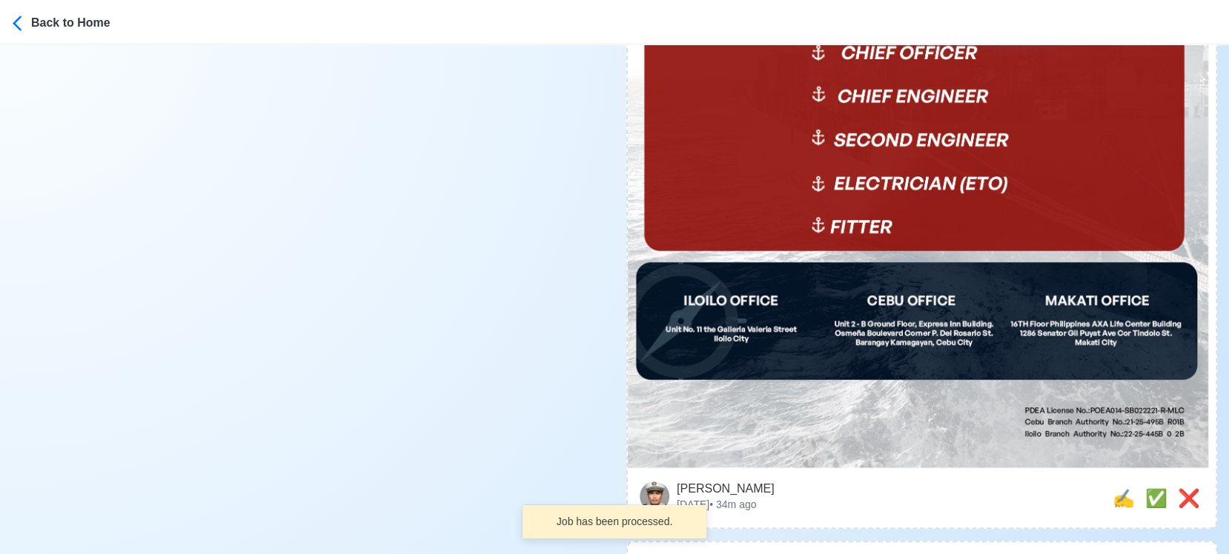
scroll to position [741, 0]
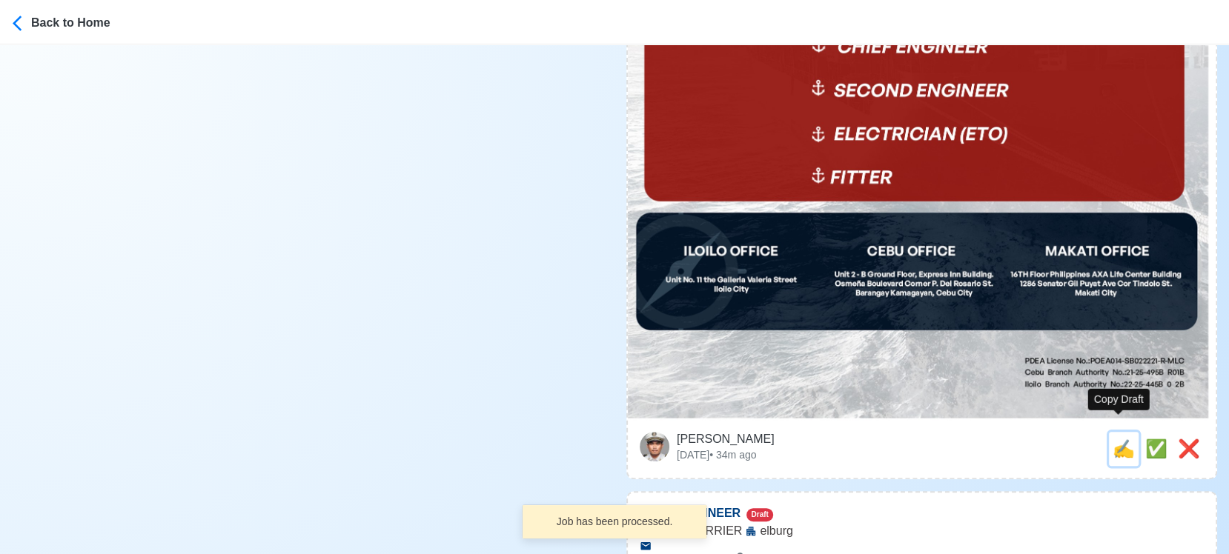
click at [1121, 439] on span "✍️" at bounding box center [1124, 449] width 22 height 20
type input "ELECTRICIAN (ETO)"
select select
type input "elburg"
type input "BULK CARRIER"
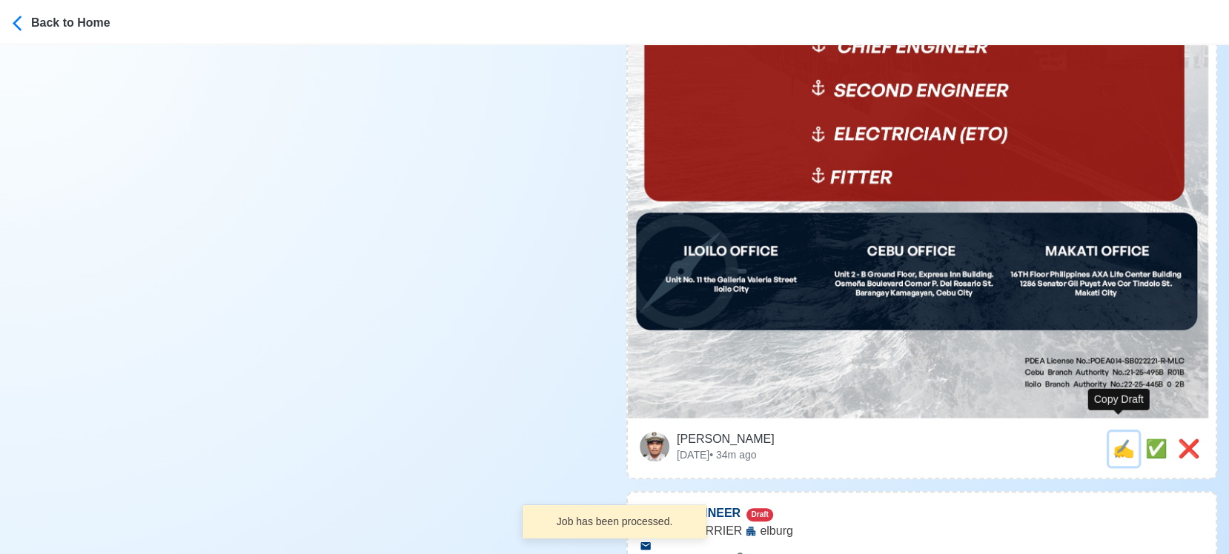
type textarea "Apply now! elburg is looking for ELECTRICIAN (ETO). 🚢 BULK CARRIER DMW License:…"
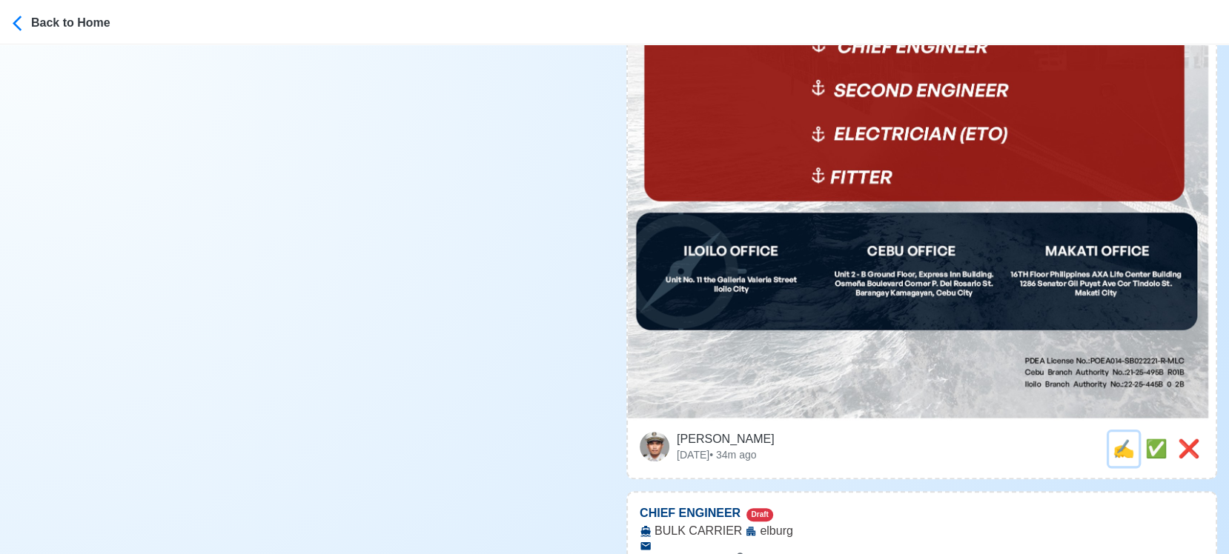
scroll to position [0, 0]
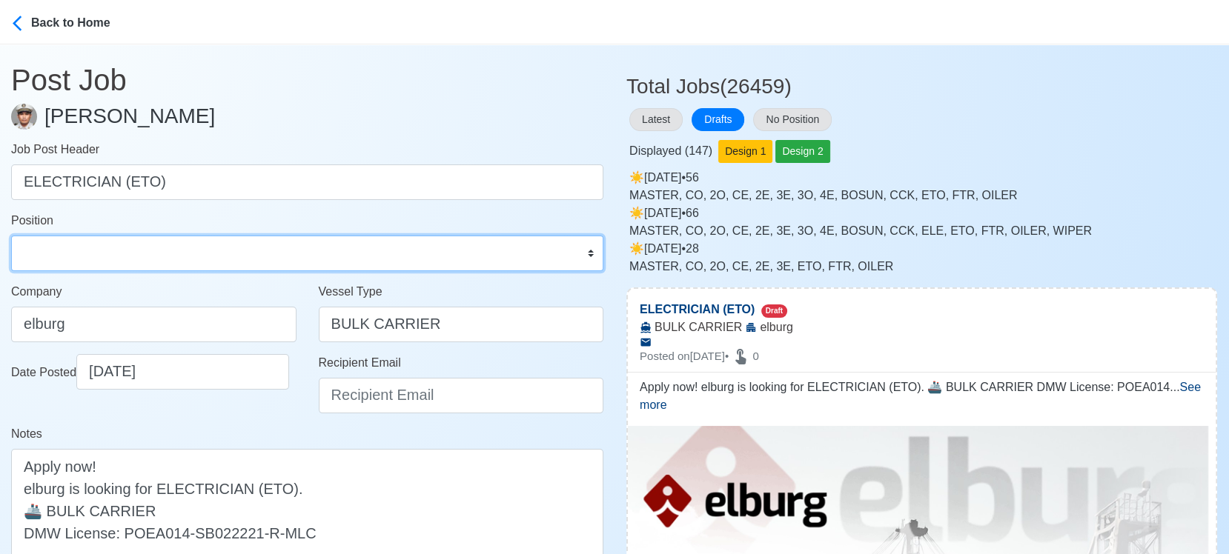
click at [173, 253] on select "Master Chief Officer 2nd Officer 3rd Officer Junior Officer Chief Engineer 2nd …" at bounding box center [307, 254] width 592 height 36
select select "ETO/ETR"
click at [11, 236] on select "Master Chief Officer 2nd Officer 3rd Officer Junior Officer Chief Engineer 2nd …" at bounding box center [307, 254] width 592 height 36
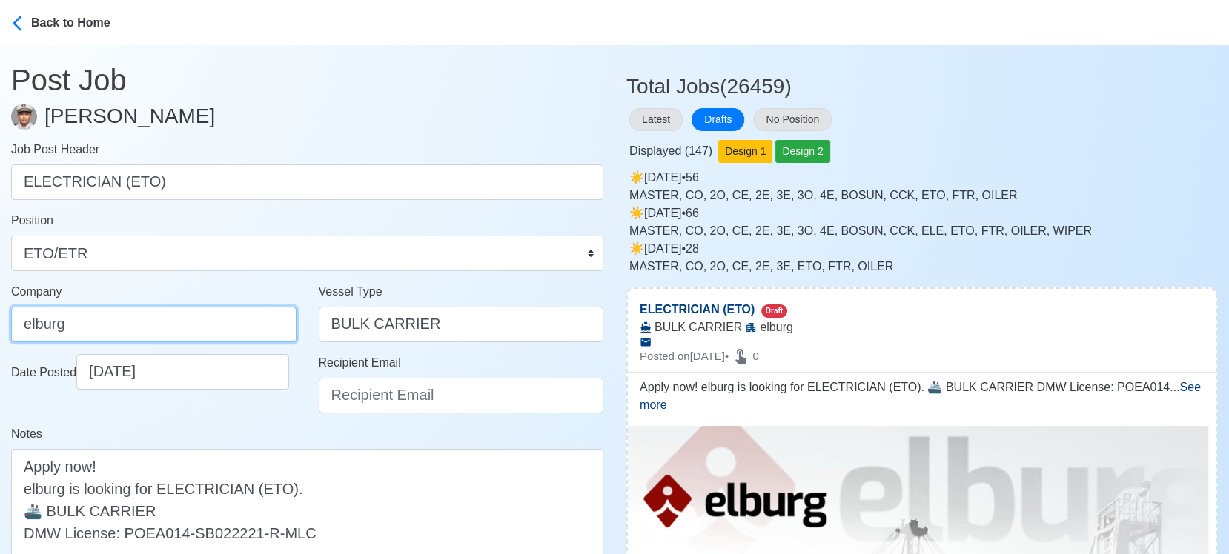
click at [193, 323] on input "elburg" at bounding box center [153, 325] width 285 height 36
type input "Elburg Shipmanagement Phils., Inc. (Cebu Branch)"
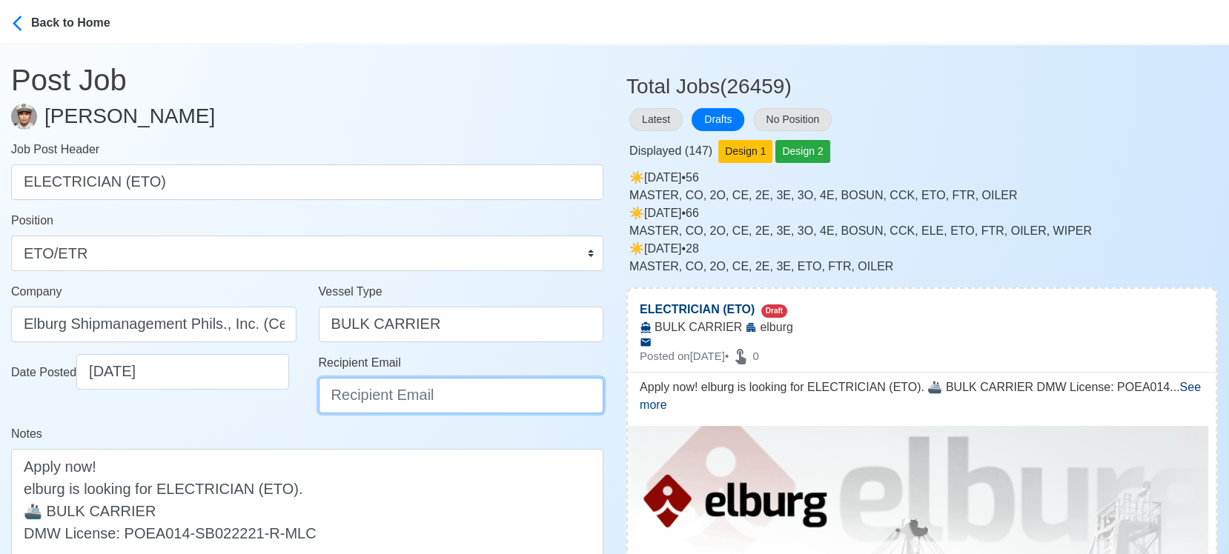
click at [400, 396] on input "Recipient Email" at bounding box center [461, 396] width 285 height 36
type input "recruitment@elburgshipmanagement.com.ph"
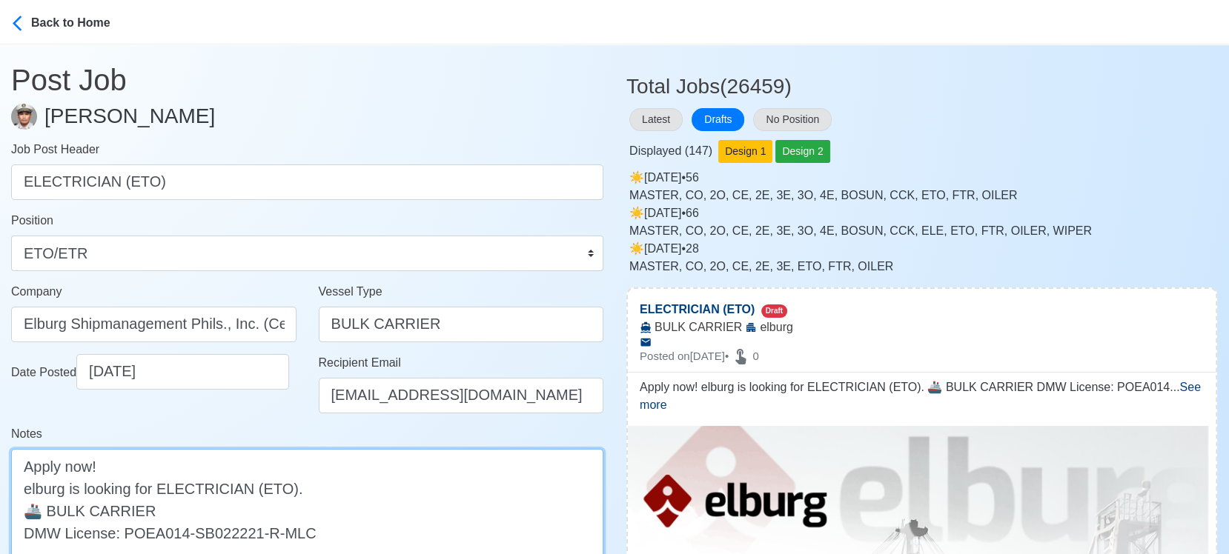
click at [30, 490] on textarea "Apply now! elburg is looking for ELECTRICIAN (ETO). 🚢 BULK CARRIER DMW License:…" at bounding box center [307, 510] width 592 height 123
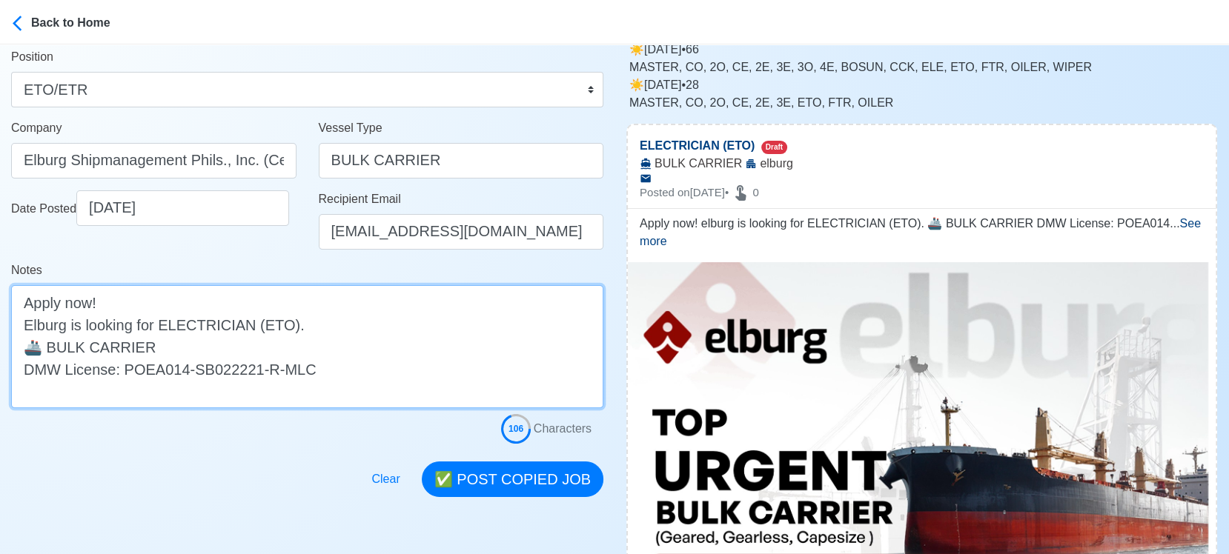
scroll to position [165, 0]
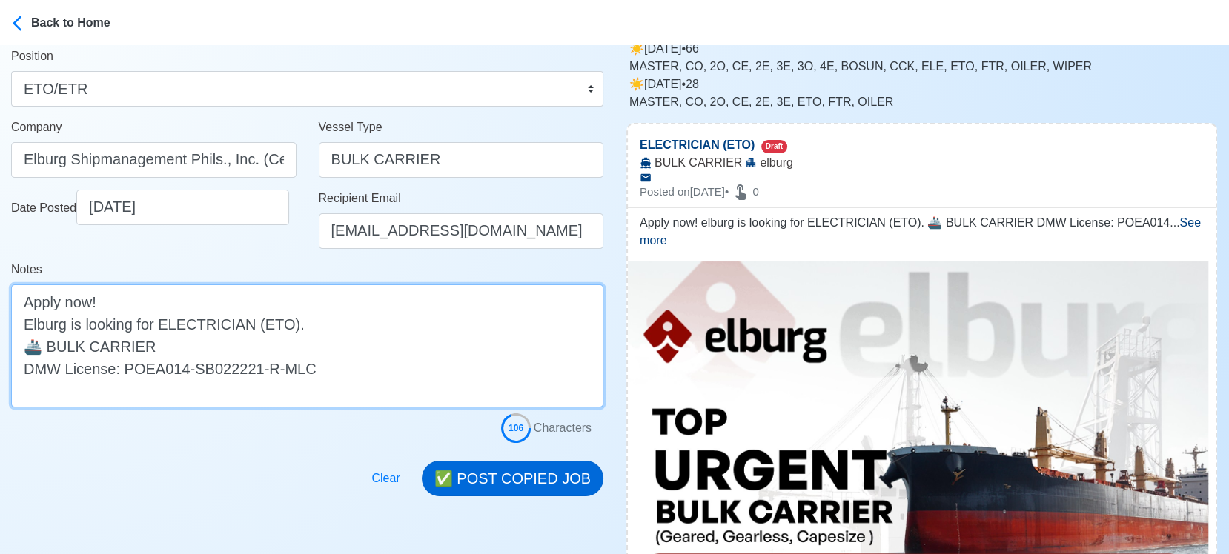
type textarea "Apply now! Elburg is looking for ELECTRICIAN (ETO). 🚢 BULK CARRIER DMW License:…"
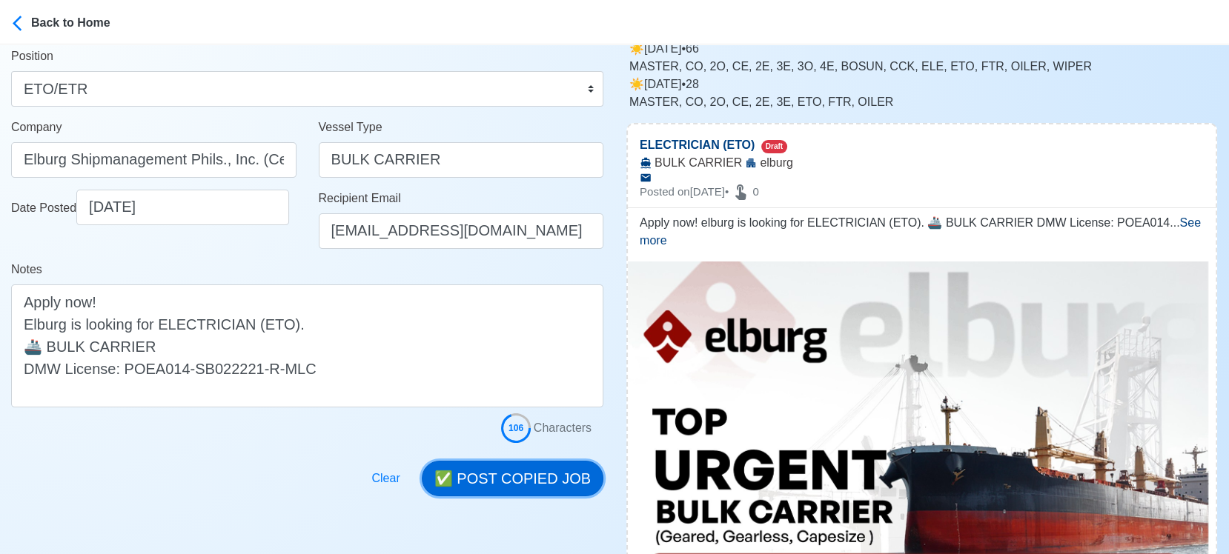
click at [537, 474] on button "✅ POST COPIED JOB" at bounding box center [513, 479] width 182 height 36
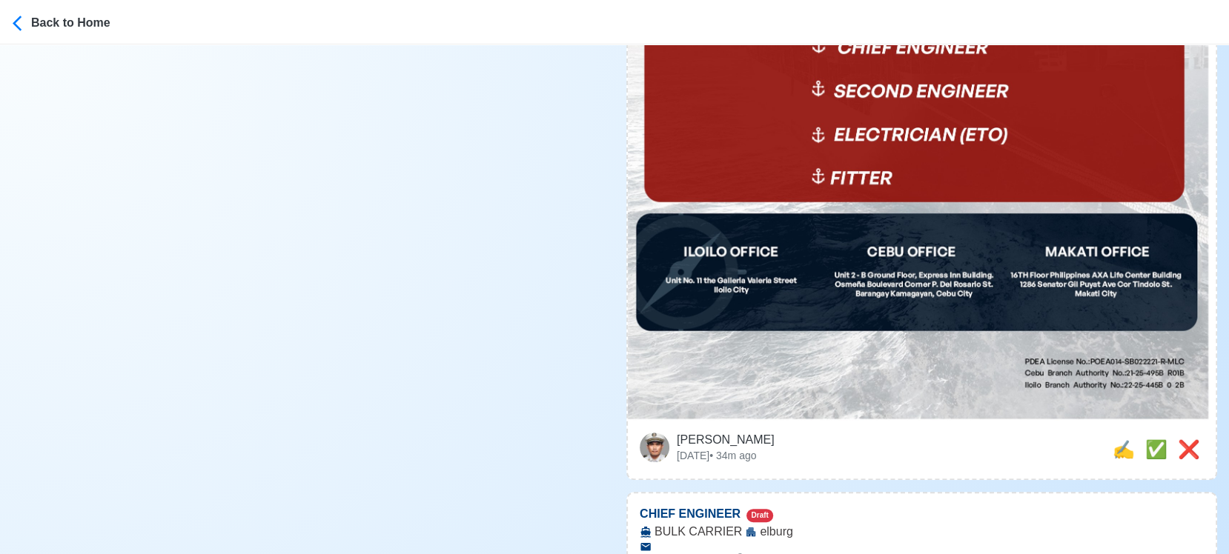
scroll to position [741, 0]
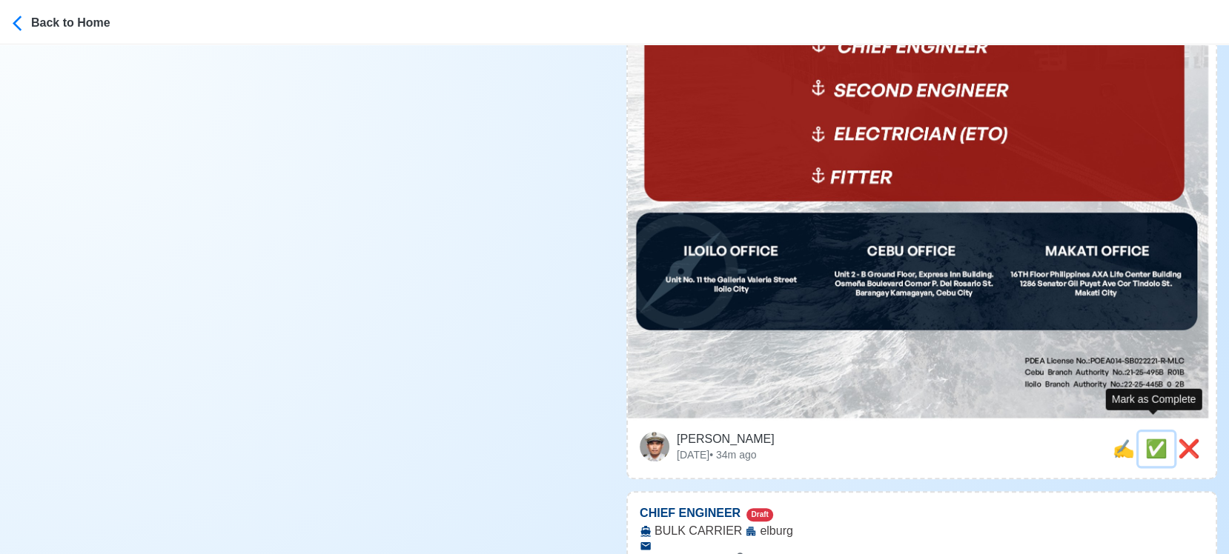
click at [1145, 439] on span "✅" at bounding box center [1156, 449] width 22 height 20
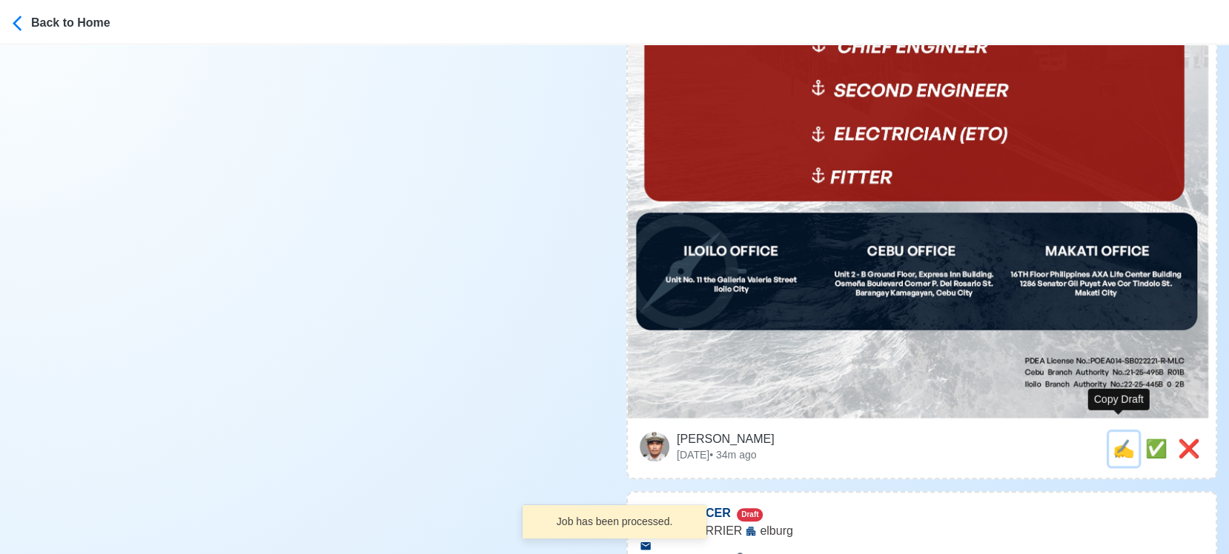
click at [1118, 439] on span "✍️" at bounding box center [1124, 449] width 22 height 20
type input "CHIEF ENGINEER"
select select
type input "elburg"
type input "BULK CARRIER"
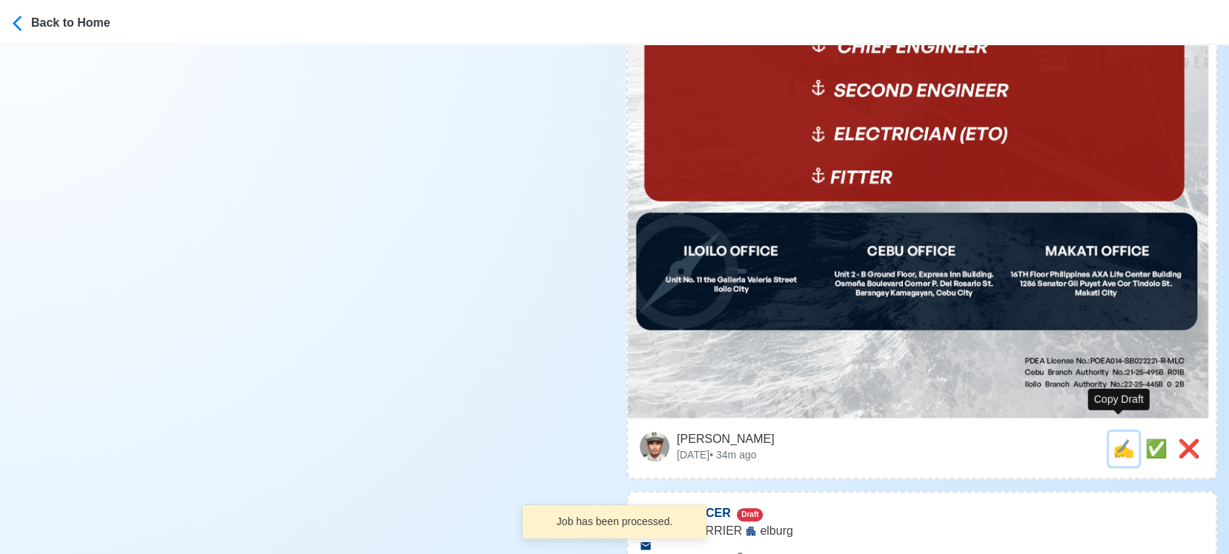
type textarea "🧭 Apply now! 🛟 elburg is looking for CHIEF ENGINEER. 🚢 BULK CARRIER DMW License…"
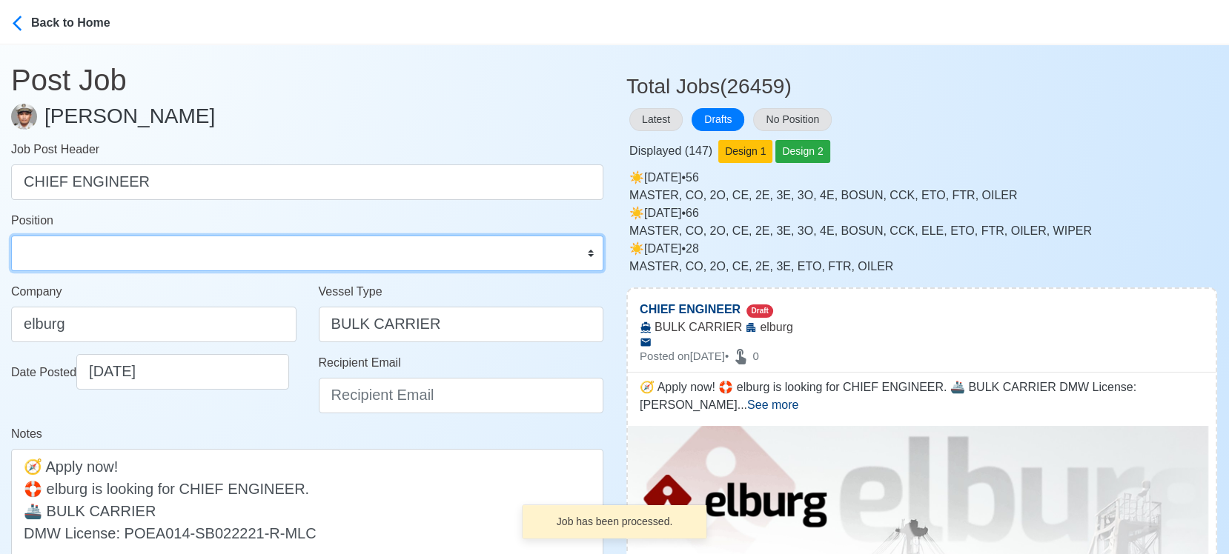
click at [75, 260] on select "Master Chief Officer 2nd Officer 3rd Officer Junior Officer Chief Engineer 2nd …" at bounding box center [307, 254] width 592 height 36
select select "Chief Engineer"
click at [11, 236] on select "Master Chief Officer 2nd Officer 3rd Officer Junior Officer Chief Engineer 2nd …" at bounding box center [307, 254] width 592 height 36
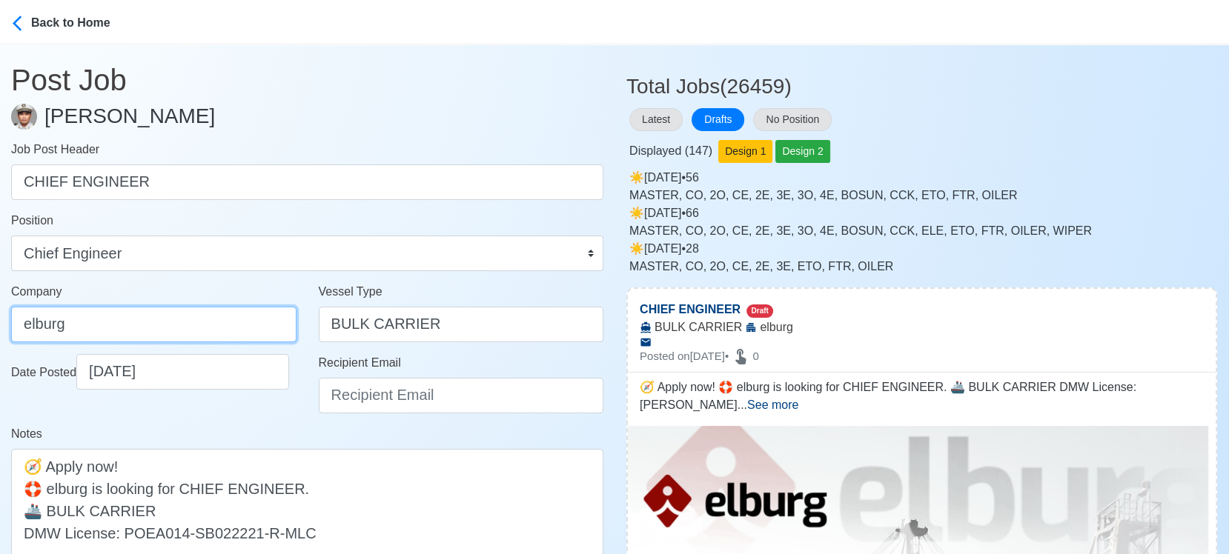
drag, startPoint x: 125, startPoint y: 325, endPoint x: 96, endPoint y: 322, distance: 28.3
click at [96, 325] on input "elburg" at bounding box center [153, 325] width 285 height 36
type input "Elburg Shipmanagement Phils., Inc. (Cebu Branch)"
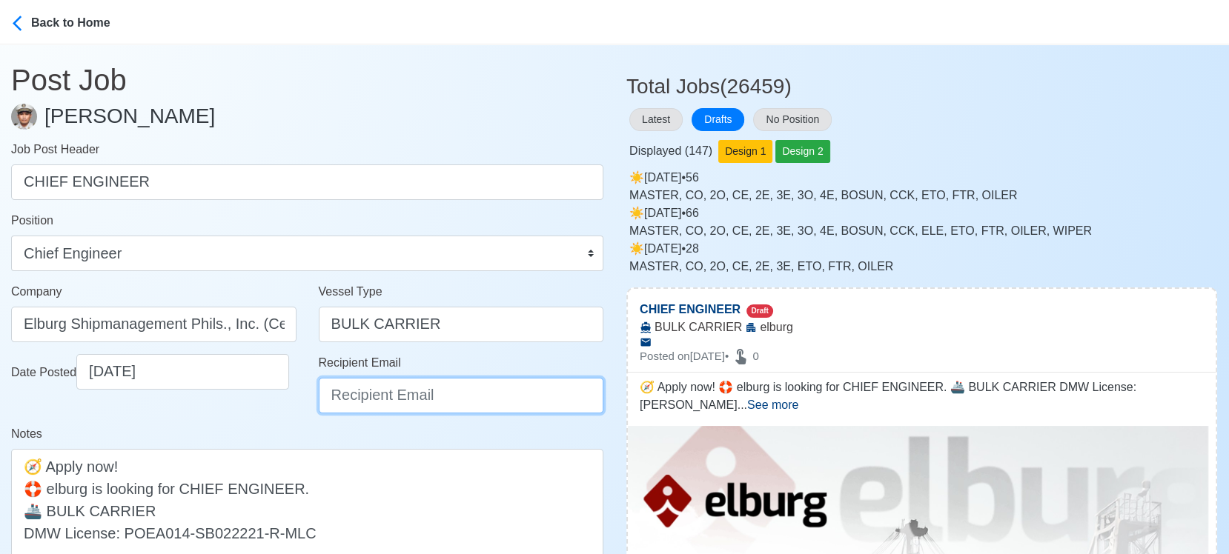
click at [383, 396] on input "Recipient Email" at bounding box center [461, 396] width 285 height 36
type input "recruitment@elburgshipmanagement.com.ph"
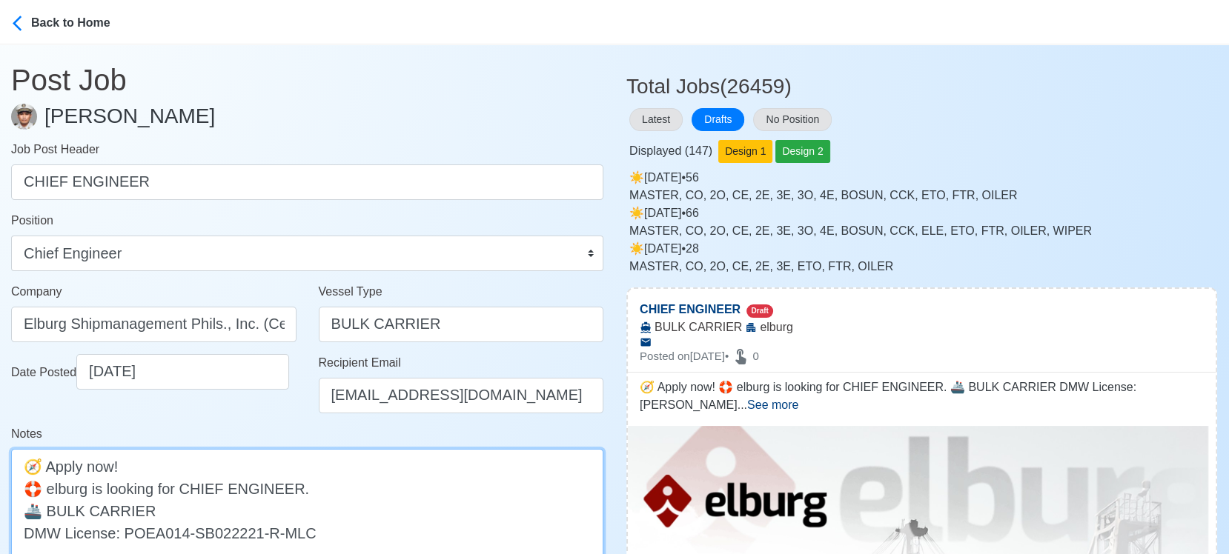
click at [54, 490] on textarea "🧭 Apply now! 🛟 elburg is looking for CHIEF ENGINEER. 🚢 BULK CARRIER DMW License…" at bounding box center [307, 510] width 592 height 123
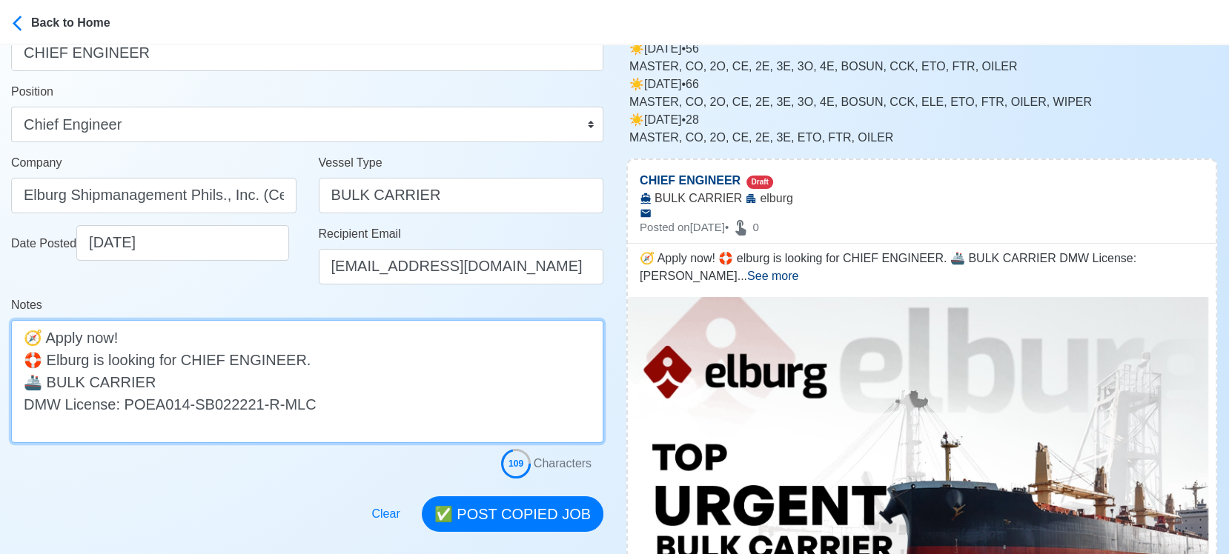
scroll to position [165, 0]
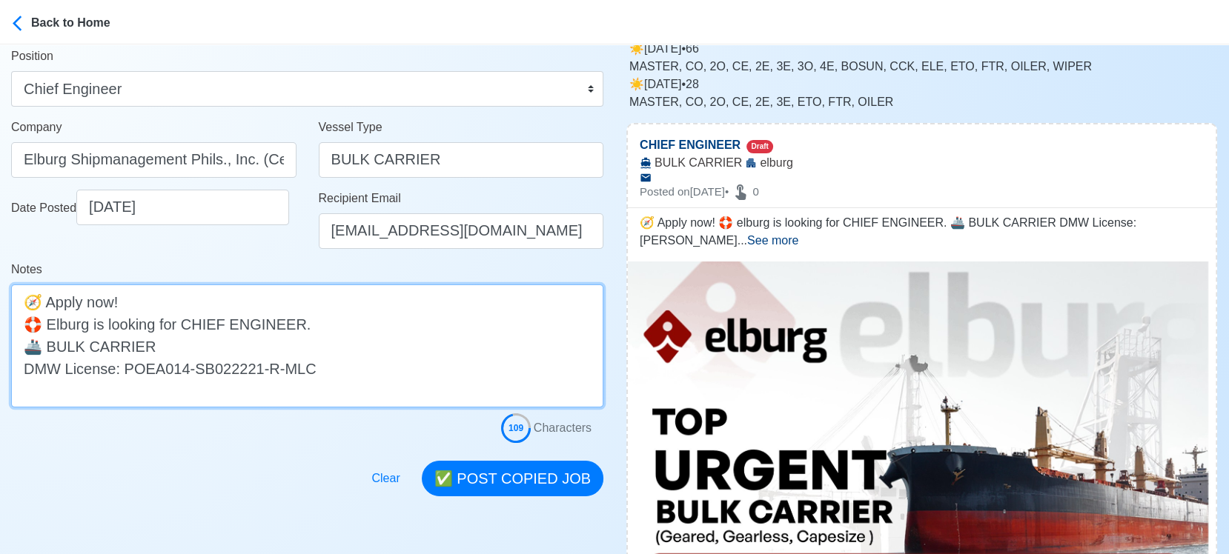
click at [211, 344] on textarea "🧭 Apply now! 🛟 Elburg is looking for CHIEF ENGINEER. 🚢 BULK CARRIER DMW License…" at bounding box center [307, 346] width 592 height 123
drag, startPoint x: 147, startPoint y: 346, endPoint x: 370, endPoint y: 344, distance: 223.1
click at [370, 344] on textarea "🧭 Apply now! 🛟 Elburg is looking for CHIEF ENGINEER. 🚢 BULK CARRIER (Geared, Ge…" at bounding box center [307, 346] width 592 height 123
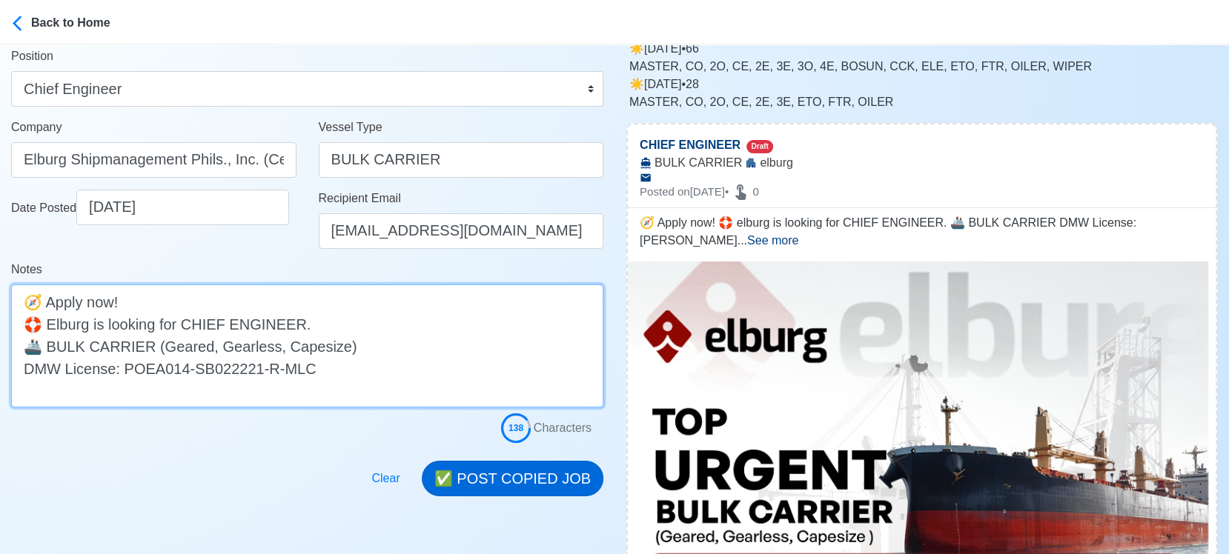
type textarea "🧭 Apply now! 🛟 Elburg is looking for CHIEF ENGINEER. 🚢 BULK CARRIER (Geared, Ge…"
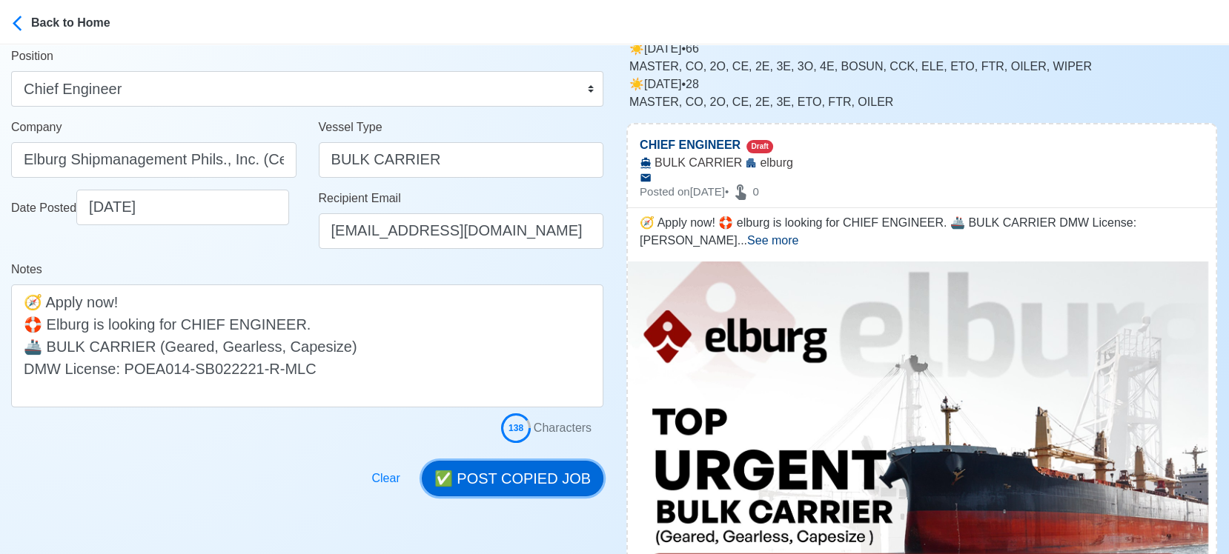
click at [550, 475] on button "✅ POST COPIED JOB" at bounding box center [513, 479] width 182 height 36
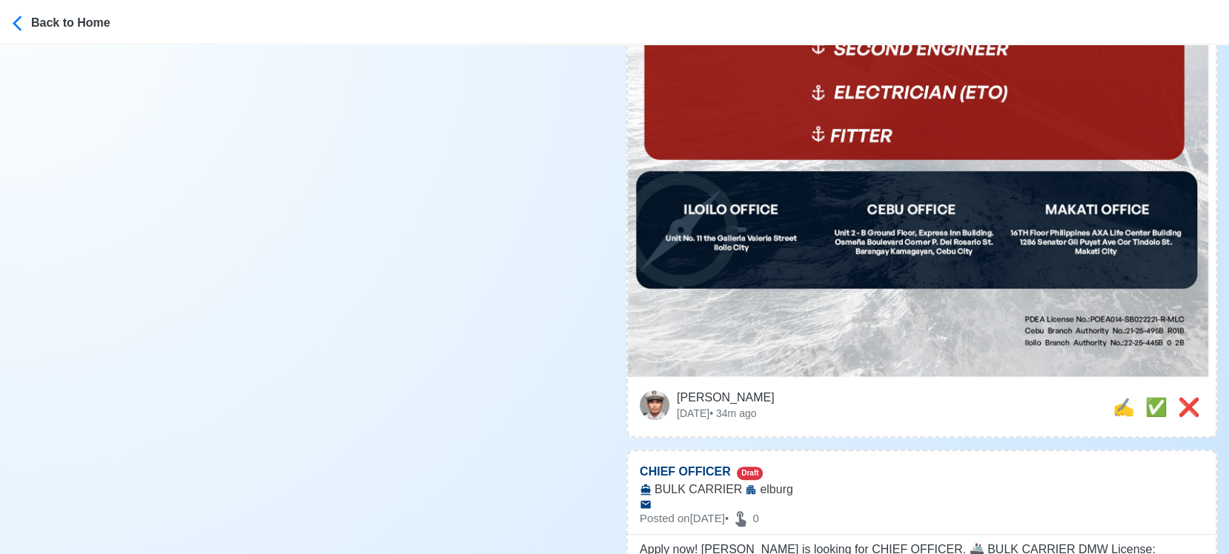
scroll to position [823, 0]
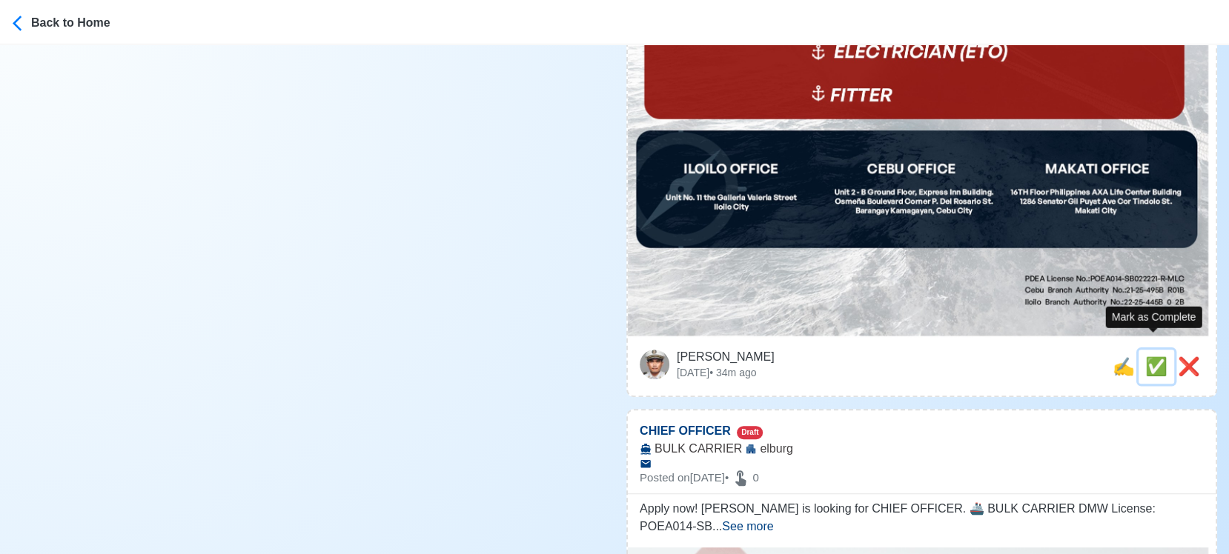
click at [1148, 357] on span "✅" at bounding box center [1156, 367] width 22 height 20
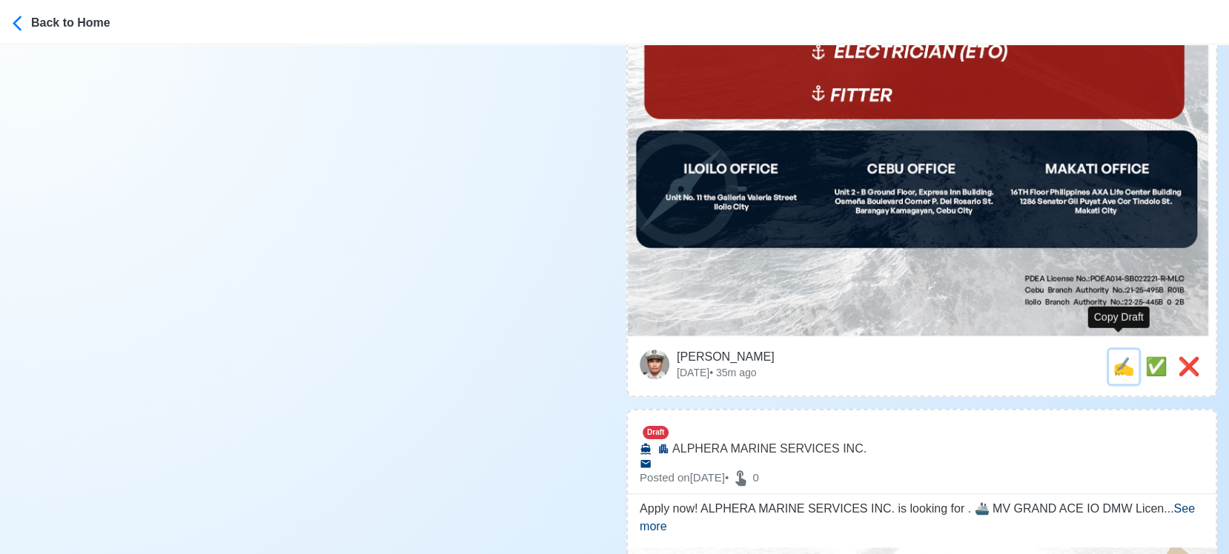
click at [1121, 357] on span "✍️" at bounding box center [1124, 367] width 22 height 20
type input "CHIEF OFFICER"
select select
type input "elburg"
type input "BULK CARRIER"
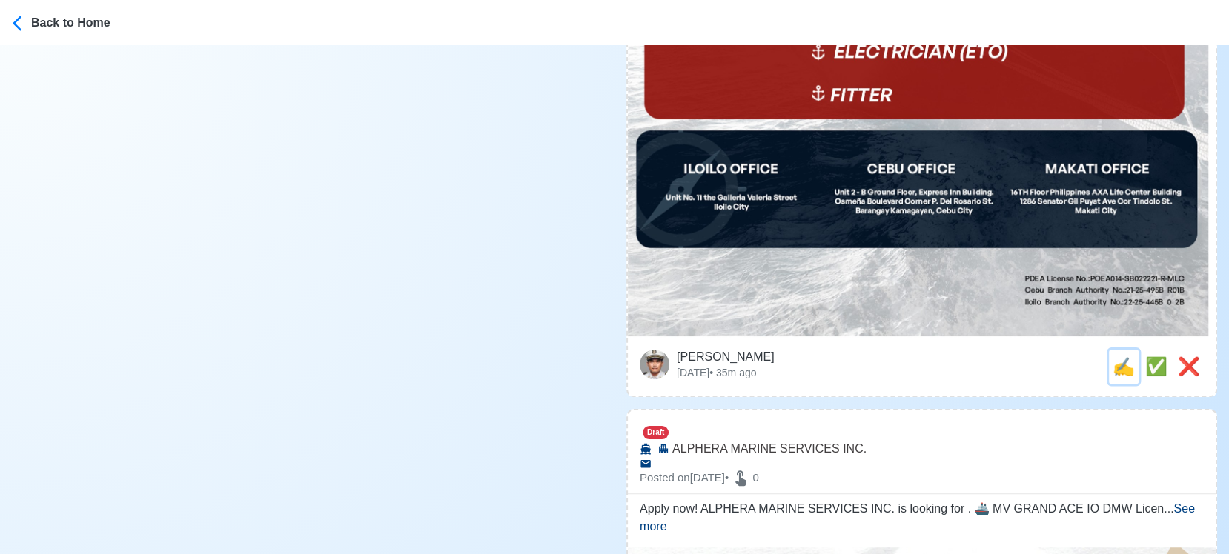
scroll to position [0, 0]
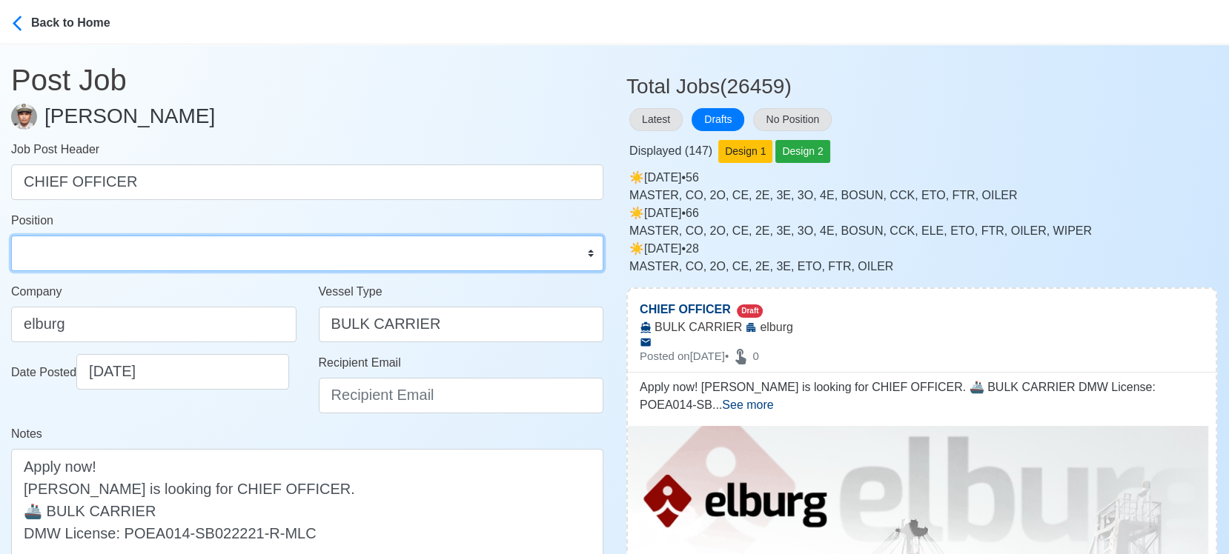
click at [130, 237] on select "Master Chief Officer 2nd Officer 3rd Officer Junior Officer Chief Engineer 2nd …" at bounding box center [307, 254] width 592 height 36
click at [11, 236] on select "Master Chief Officer 2nd Officer 3rd Officer Junior Officer Chief Engineer 2nd …" at bounding box center [307, 254] width 592 height 36
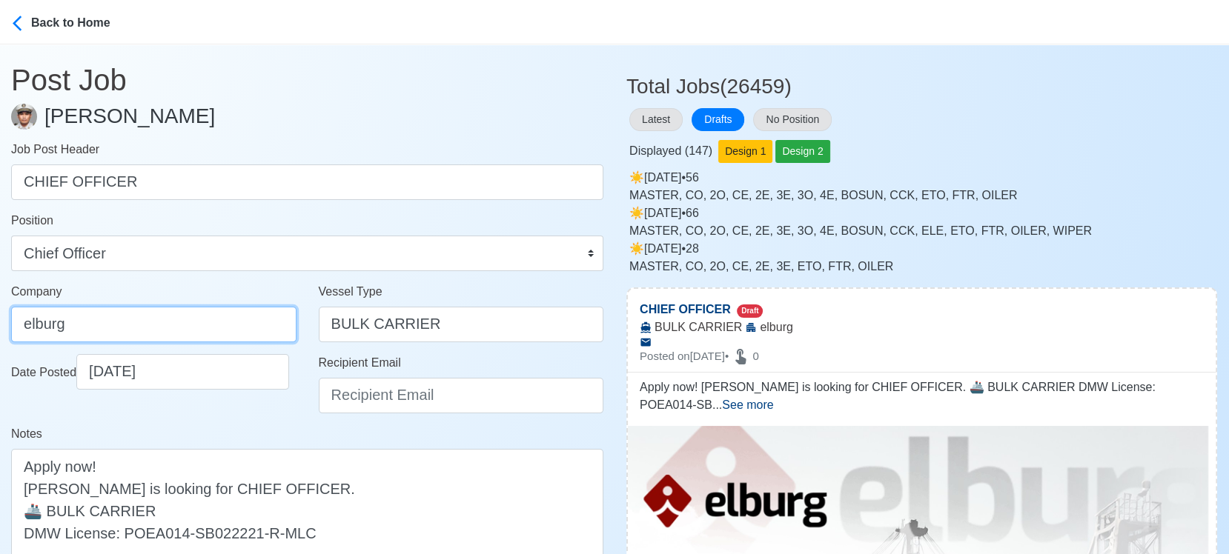
click at [118, 325] on input "elburg" at bounding box center [153, 325] width 285 height 36
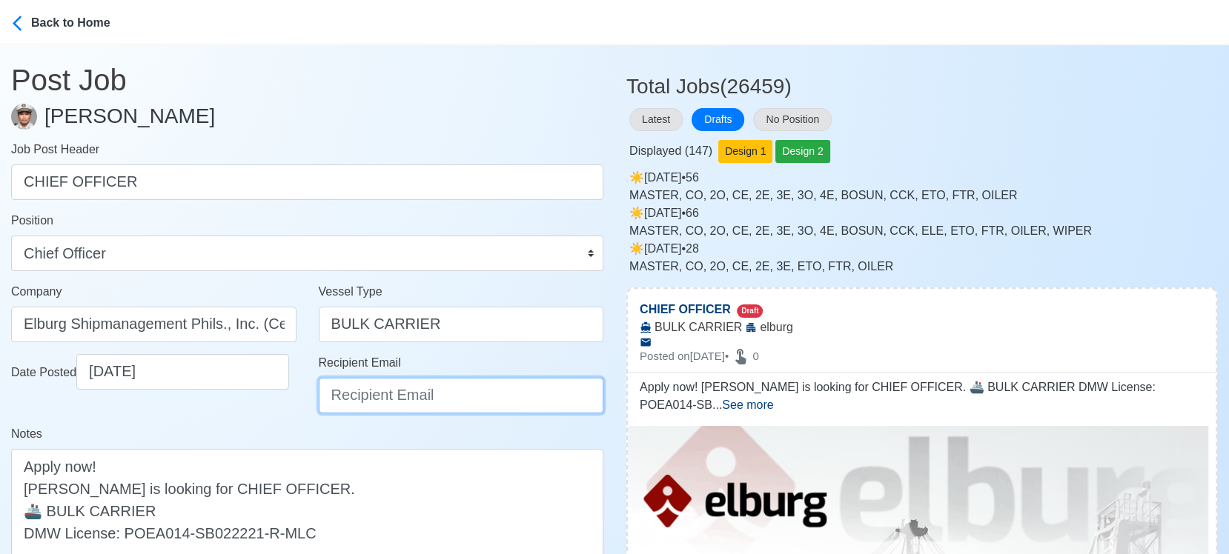
click at [380, 393] on input "Recipient Email" at bounding box center [461, 396] width 285 height 36
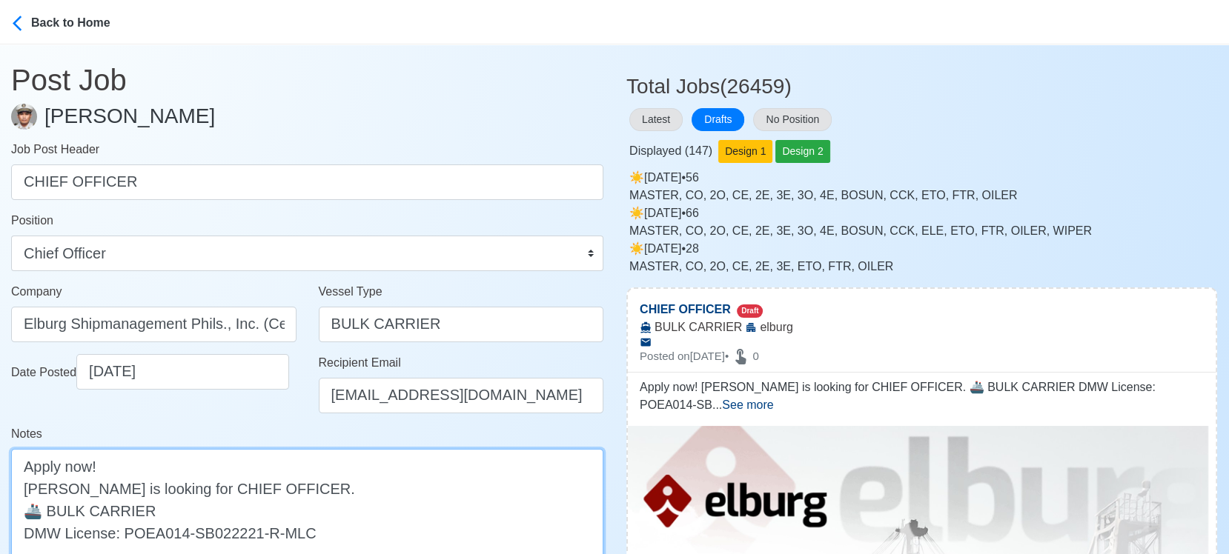
click at [30, 485] on textarea "Apply now! elburg is looking for CHIEF OFFICER. 🚢 BULK CARRIER DMW License: POE…" at bounding box center [307, 510] width 592 height 123
click at [172, 514] on textarea "Apply now! Elburg is looking for CHIEF OFFICER. 🚢 BULK CARRIER DMW License: POE…" at bounding box center [307, 510] width 592 height 123
paste textarea "(Geared, Gearless, Capesize)"
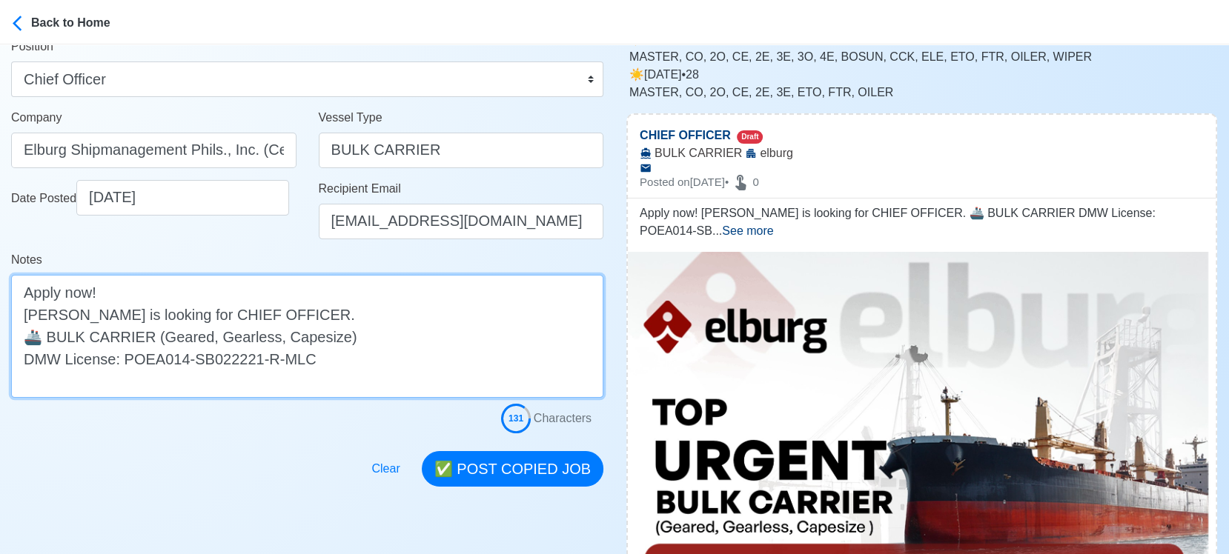
scroll to position [247, 0]
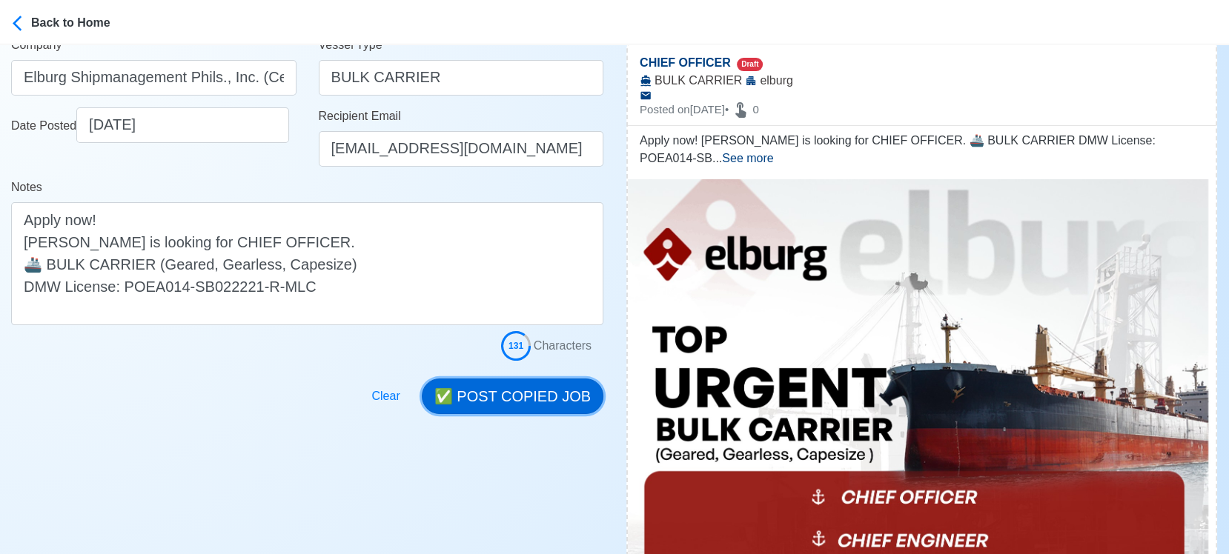
click at [503, 399] on button "✅ POST COPIED JOB" at bounding box center [513, 397] width 182 height 36
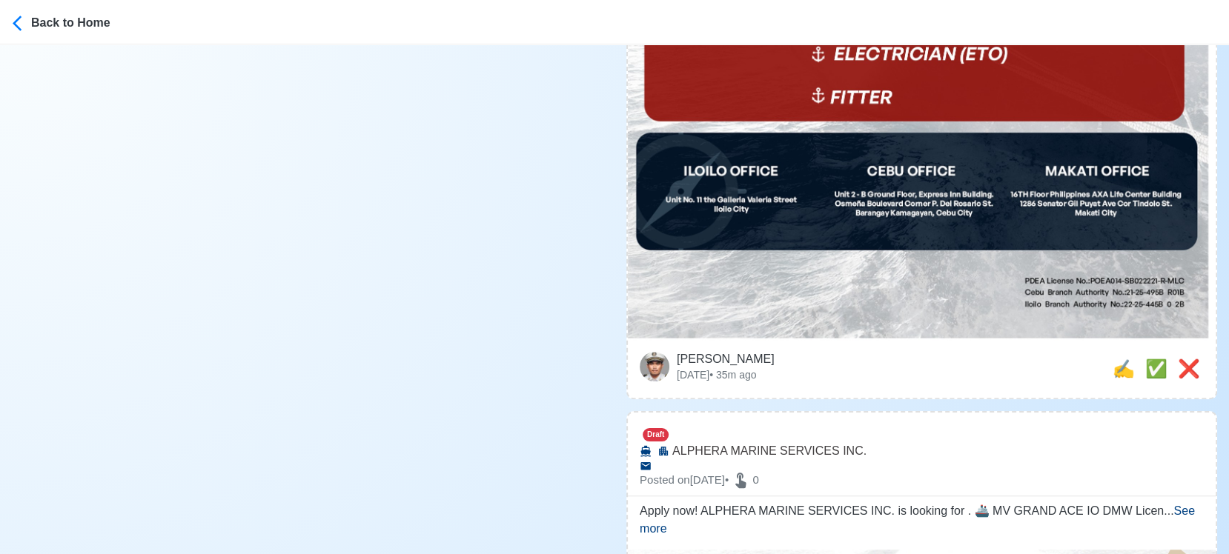
scroll to position [823, 0]
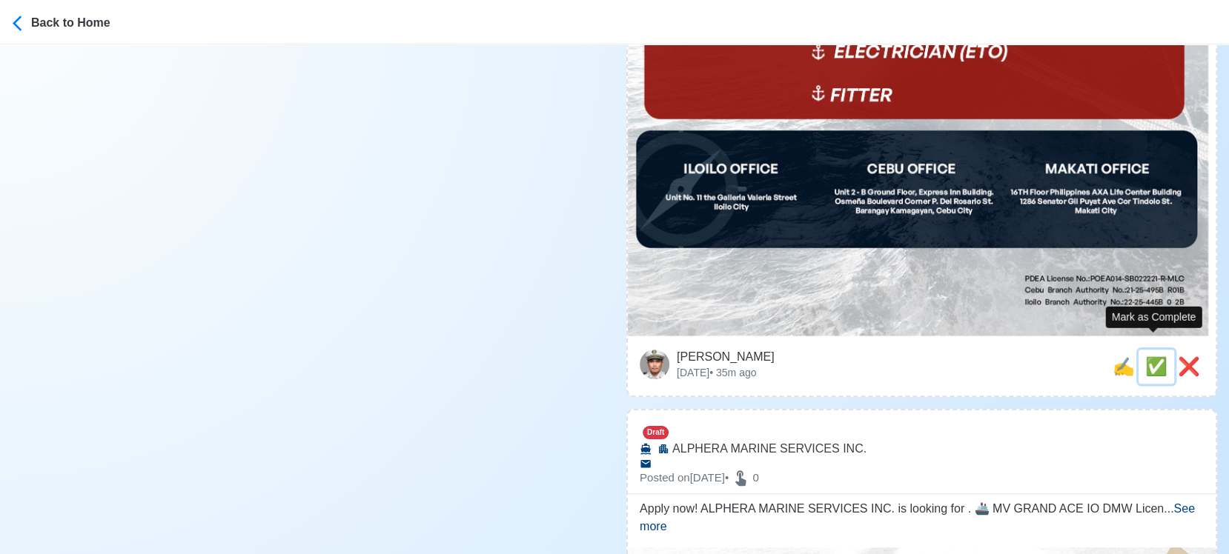
click at [1145, 357] on span "✅" at bounding box center [1156, 367] width 22 height 20
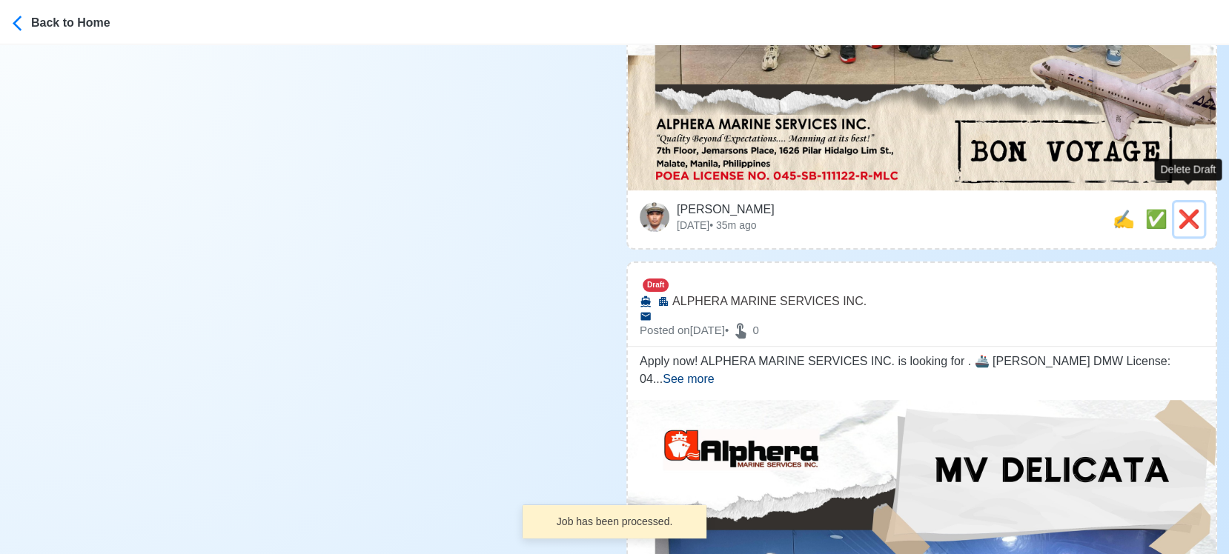
click at [1190, 209] on span "❌" at bounding box center [1189, 219] width 22 height 20
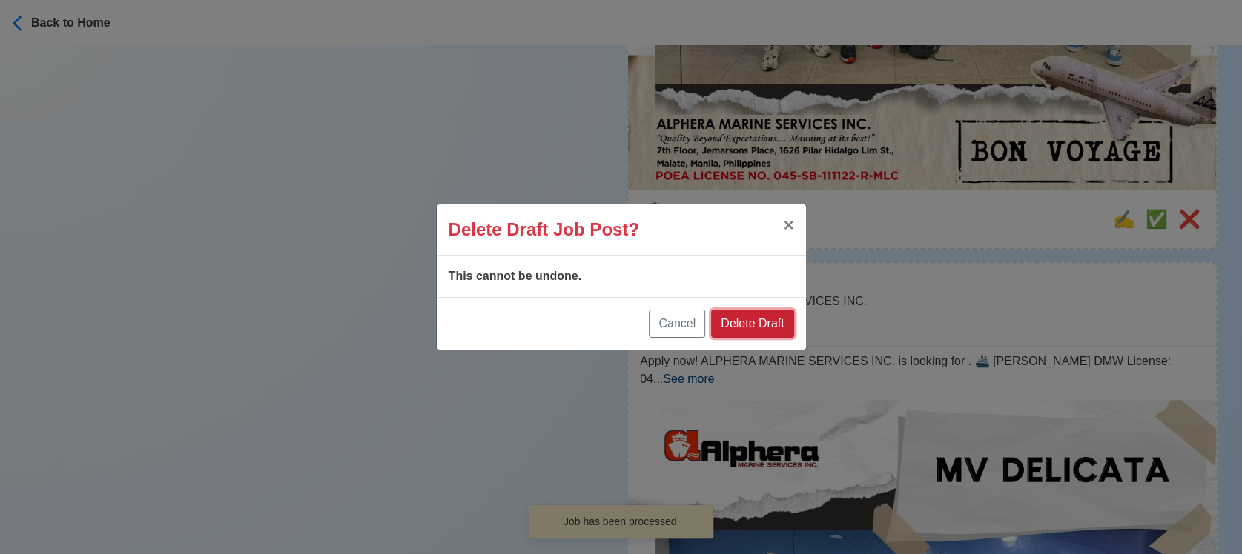
click at [765, 324] on button "Delete Draft" at bounding box center [752, 324] width 82 height 28
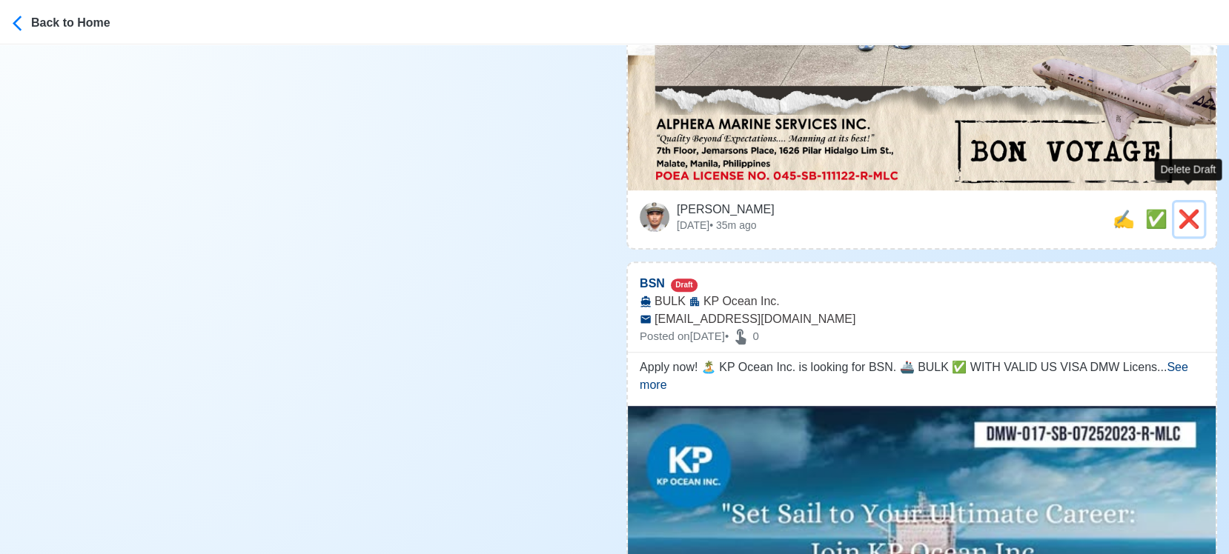
click at [1186, 209] on span "❌" at bounding box center [1189, 219] width 22 height 20
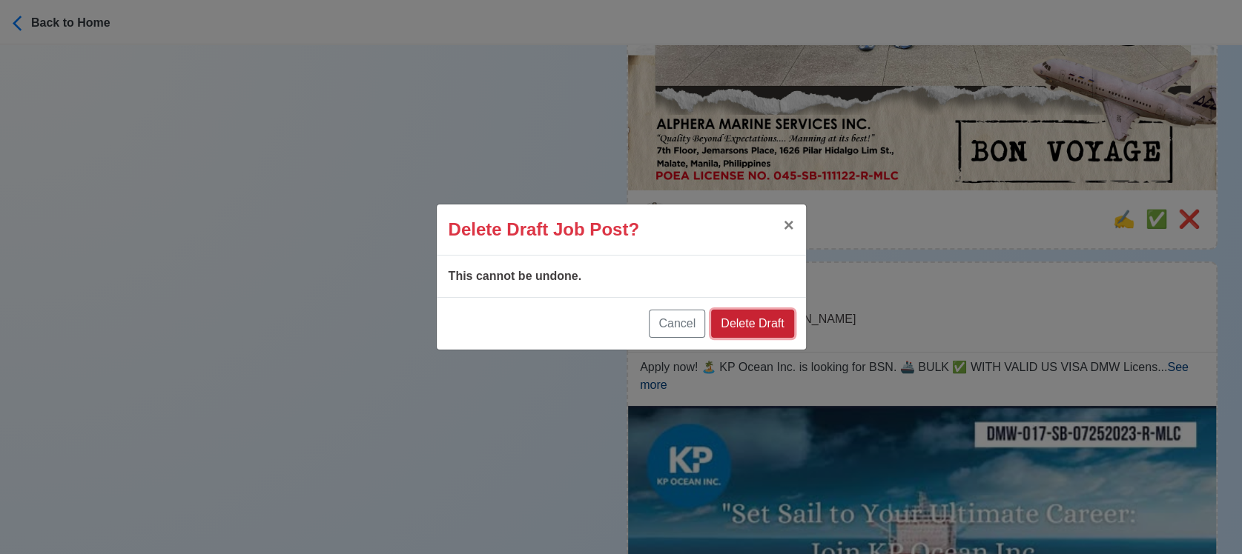
click at [765, 328] on button "Delete Draft" at bounding box center [752, 324] width 82 height 28
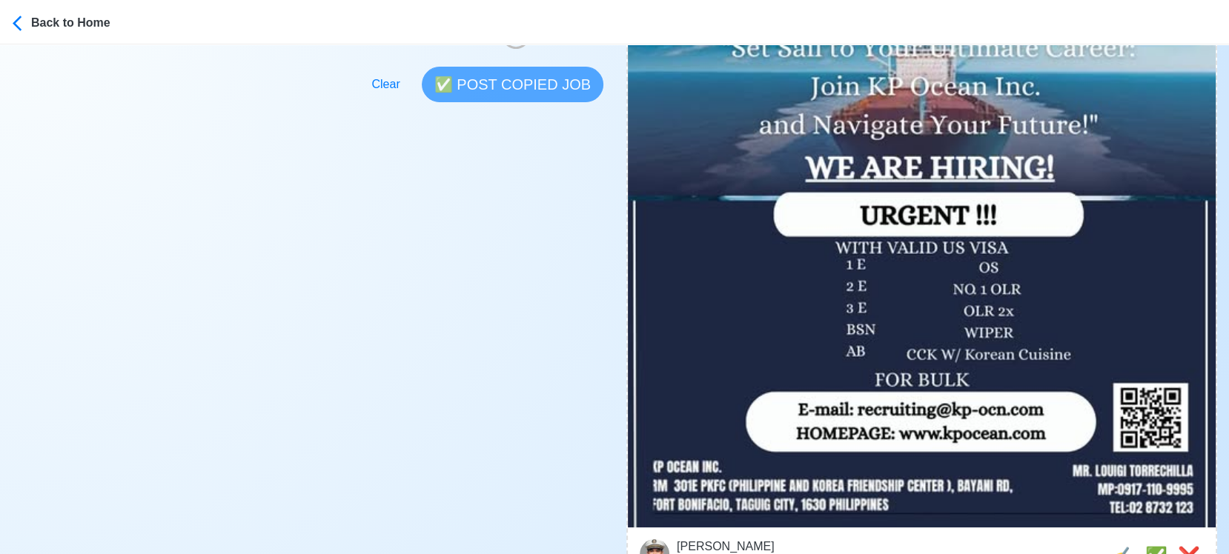
scroll to position [494, 0]
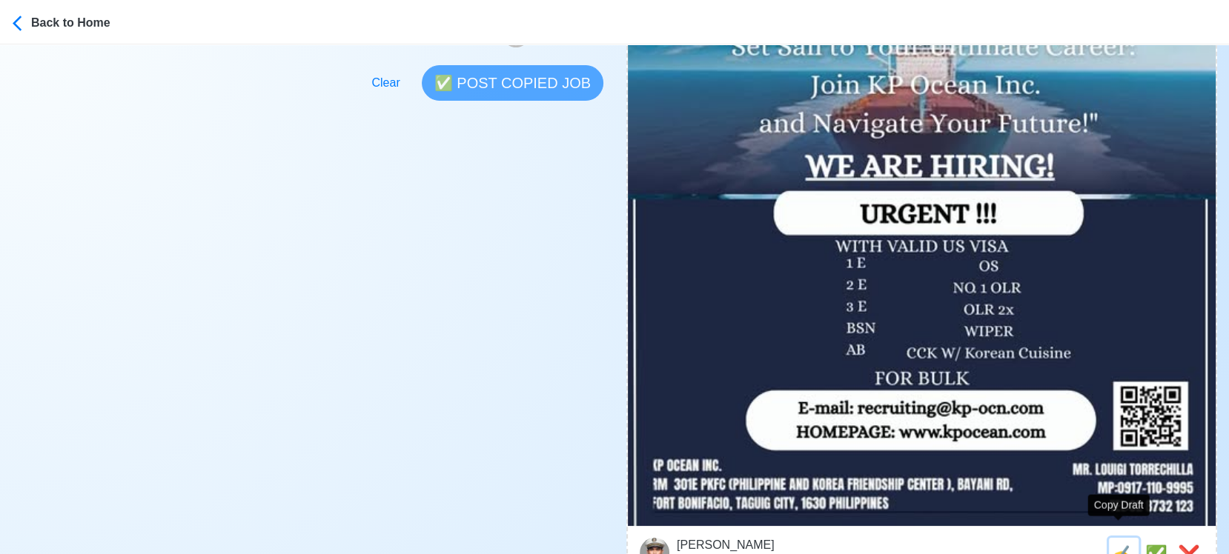
click at [1121, 538] on button "✍️" at bounding box center [1124, 555] width 30 height 34
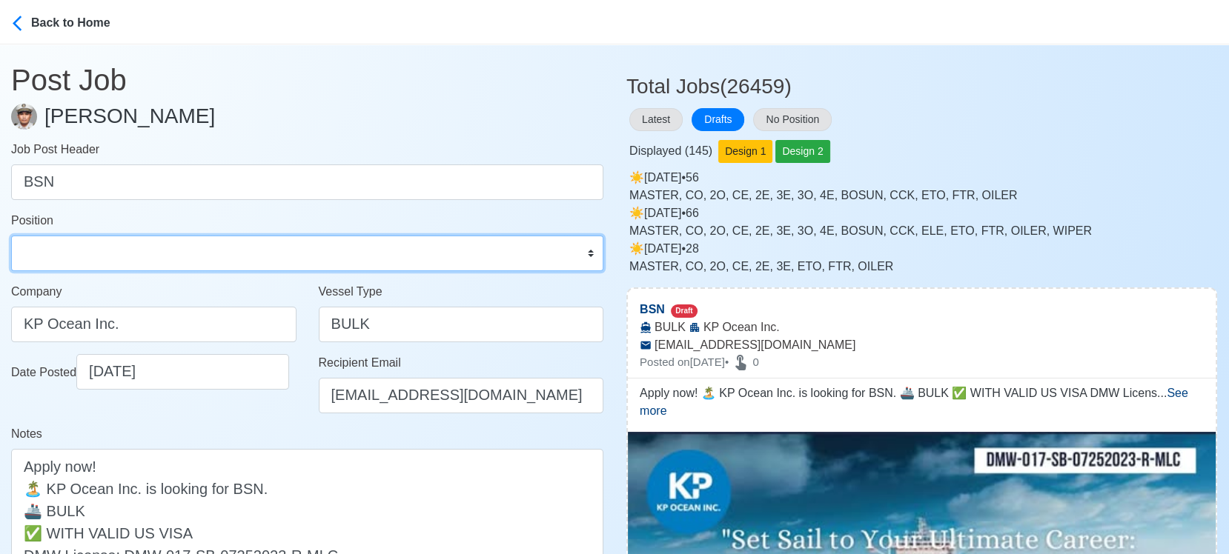
click at [152, 257] on select "Master Chief Officer 2nd Officer 3rd Officer Junior Officer Chief Engineer 2nd …" at bounding box center [307, 254] width 592 height 36
click at [11, 236] on select "Master Chief Officer 2nd Officer 3rd Officer Junior Officer Chief Engineer 2nd …" at bounding box center [307, 254] width 592 height 36
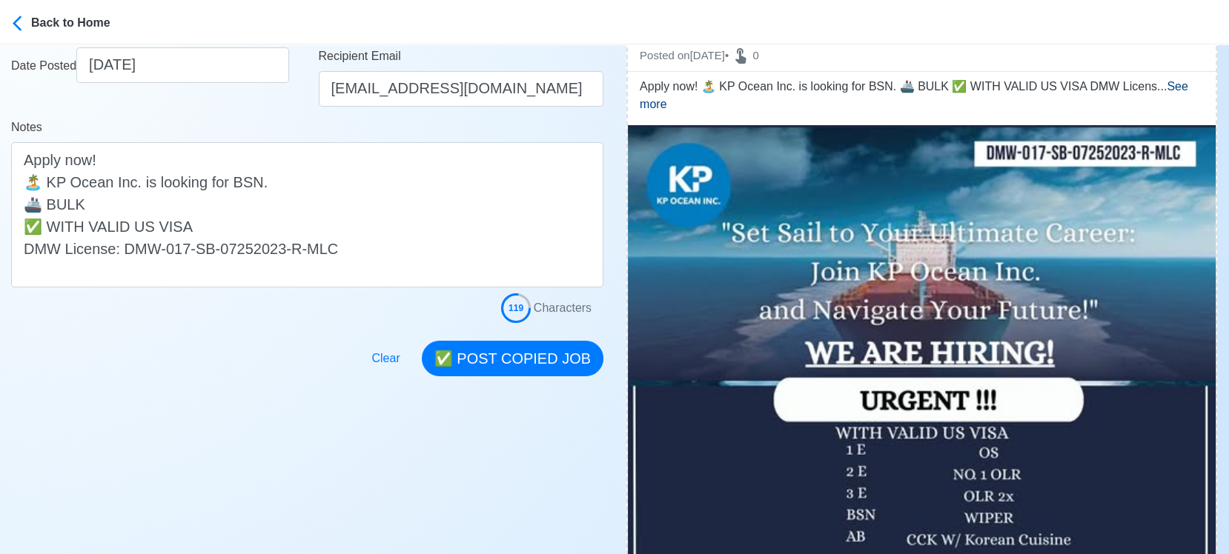
scroll to position [329, 0]
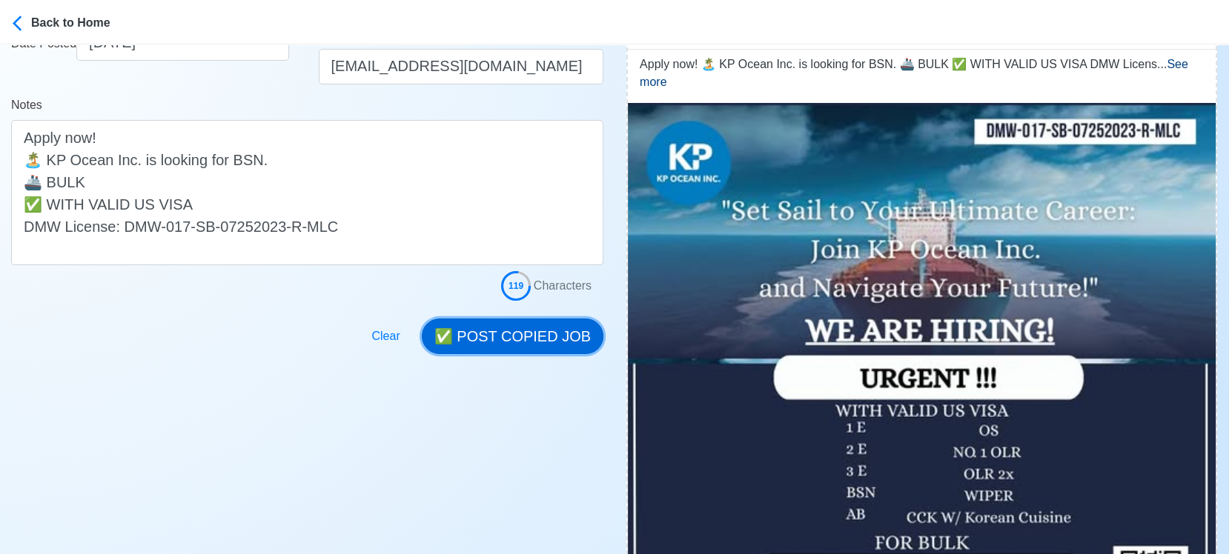
click at [544, 331] on button "✅ POST COPIED JOB" at bounding box center [513, 337] width 182 height 36
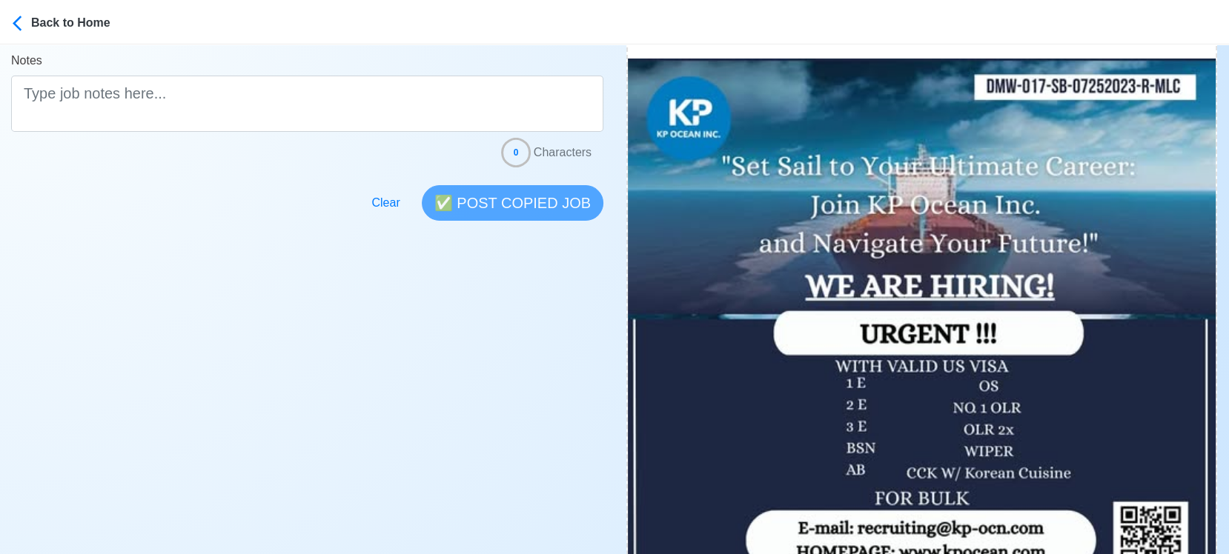
scroll to position [494, 0]
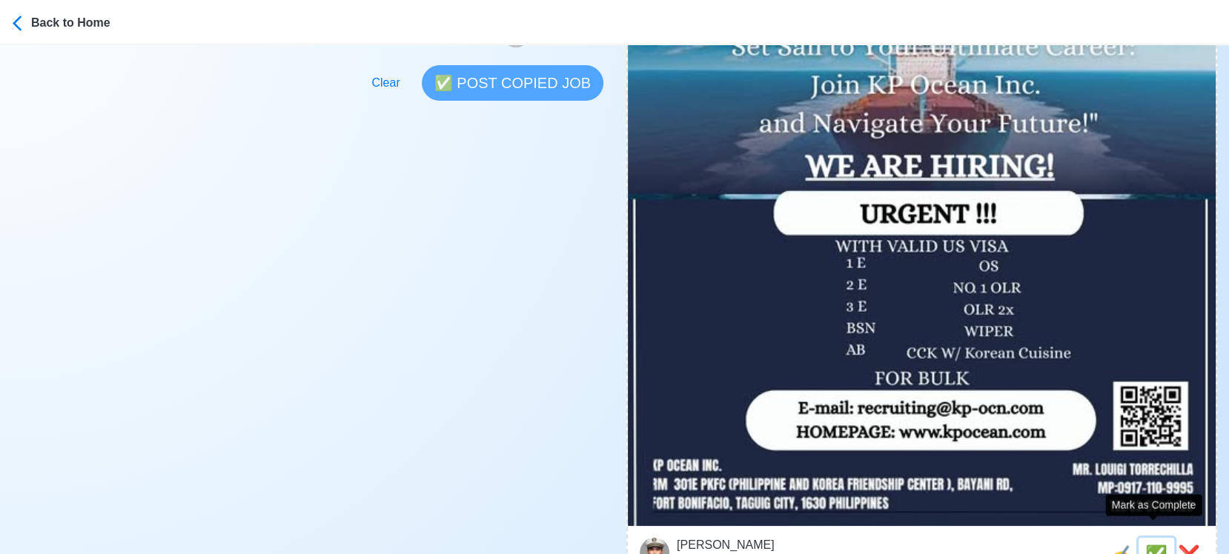
click at [1161, 545] on span "✅" at bounding box center [1156, 555] width 22 height 20
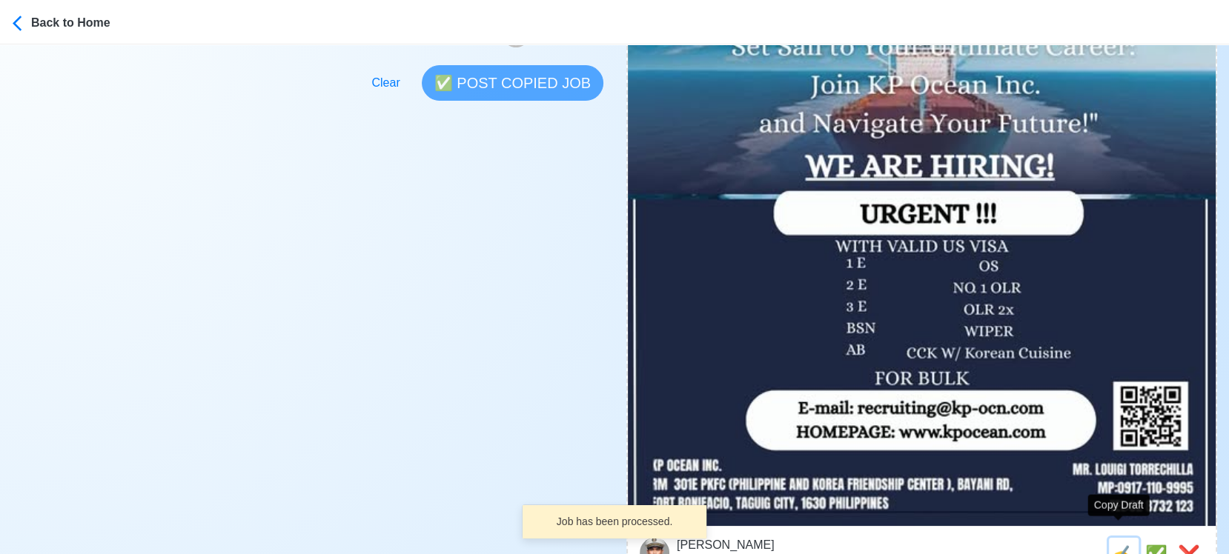
click at [1122, 545] on span "✍️" at bounding box center [1124, 555] width 22 height 20
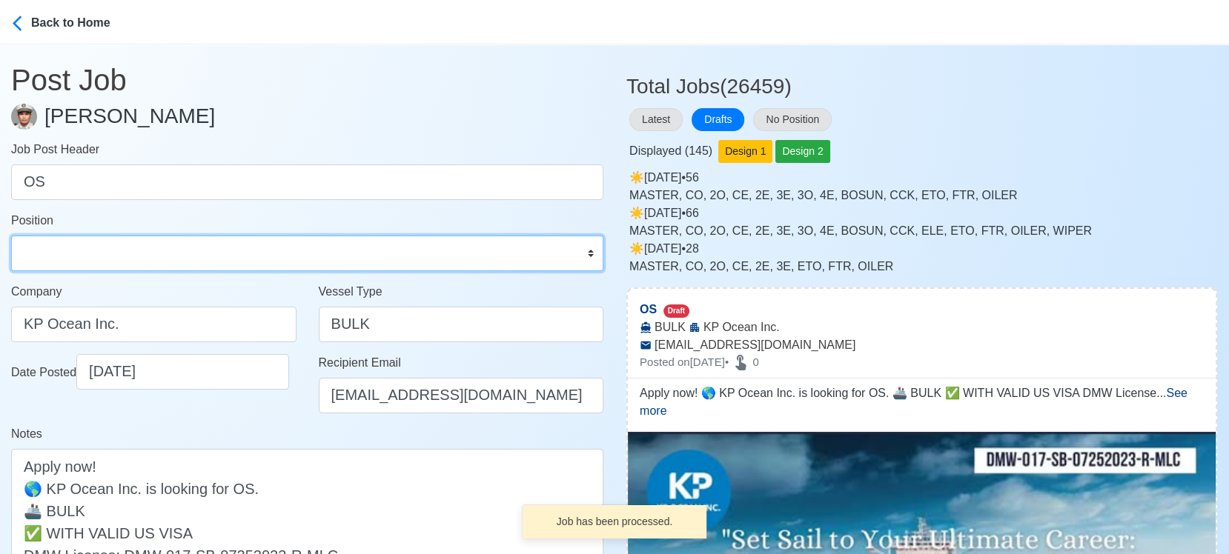
drag, startPoint x: 70, startPoint y: 264, endPoint x: 77, endPoint y: 242, distance: 23.4
click at [70, 264] on select "Master Chief Officer 2nd Officer 3rd Officer Junior Officer Chief Engineer 2nd …" at bounding box center [307, 254] width 592 height 36
click at [11, 236] on select "Master Chief Officer 2nd Officer 3rd Officer Junior Officer Chief Engineer 2nd …" at bounding box center [307, 254] width 592 height 36
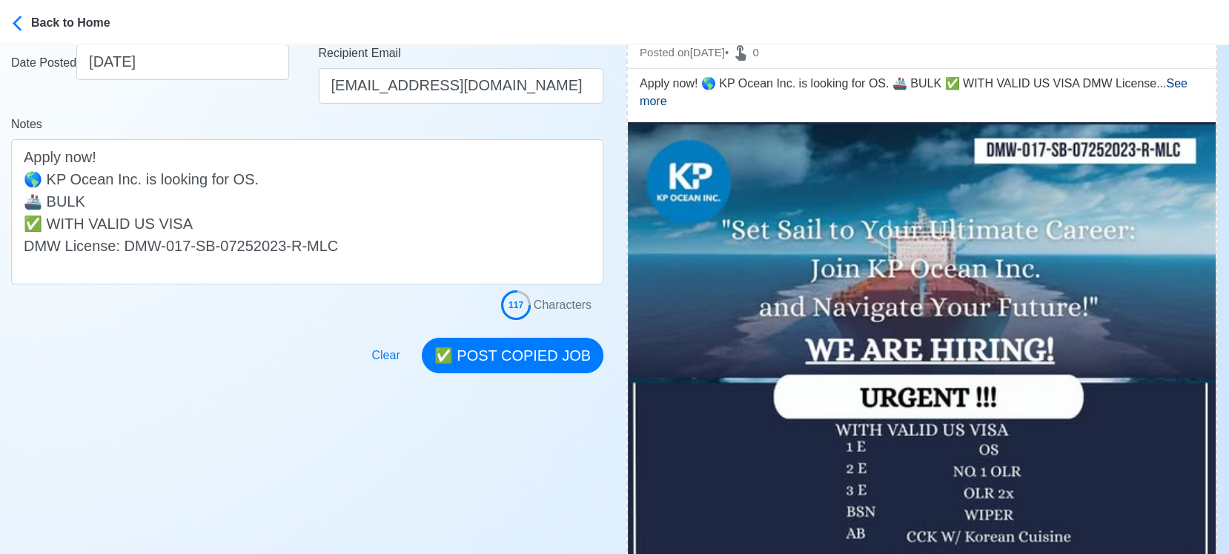
scroll to position [329, 0]
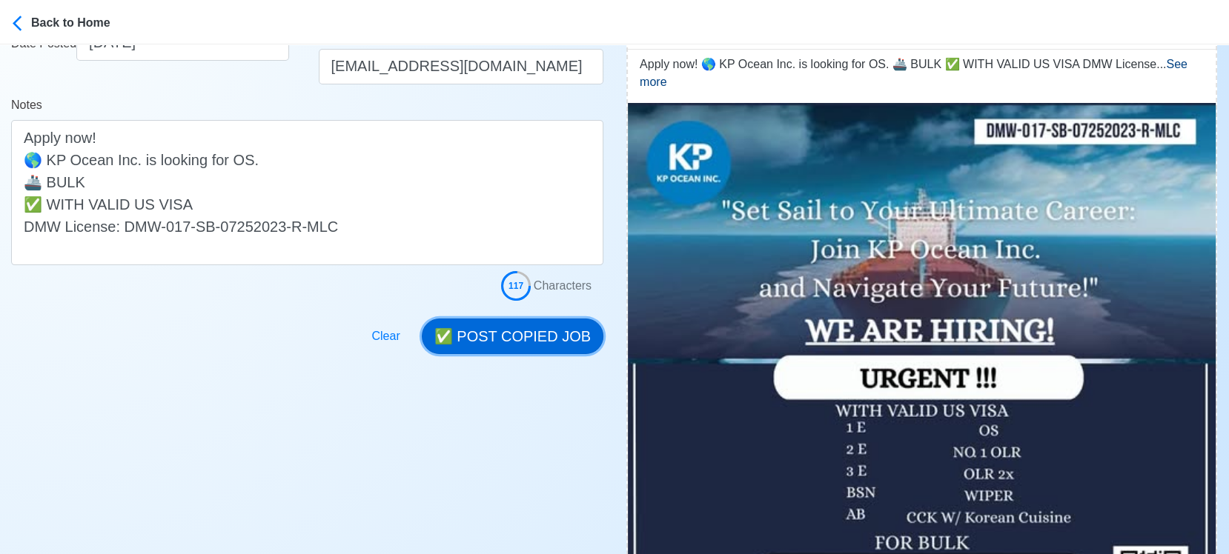
click at [515, 331] on button "✅ POST COPIED JOB" at bounding box center [513, 337] width 182 height 36
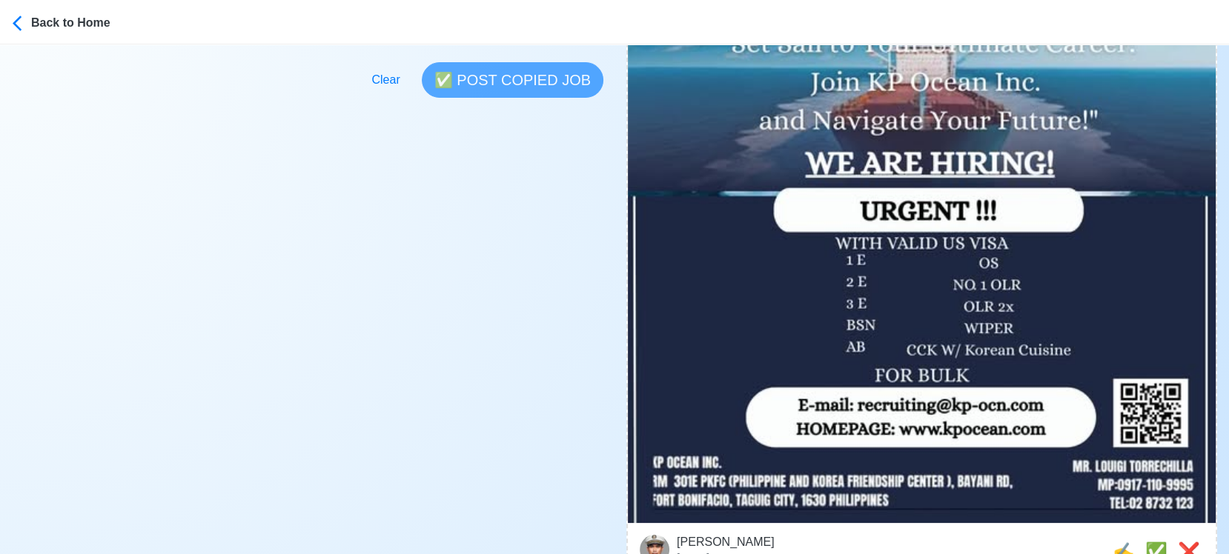
scroll to position [658, 0]
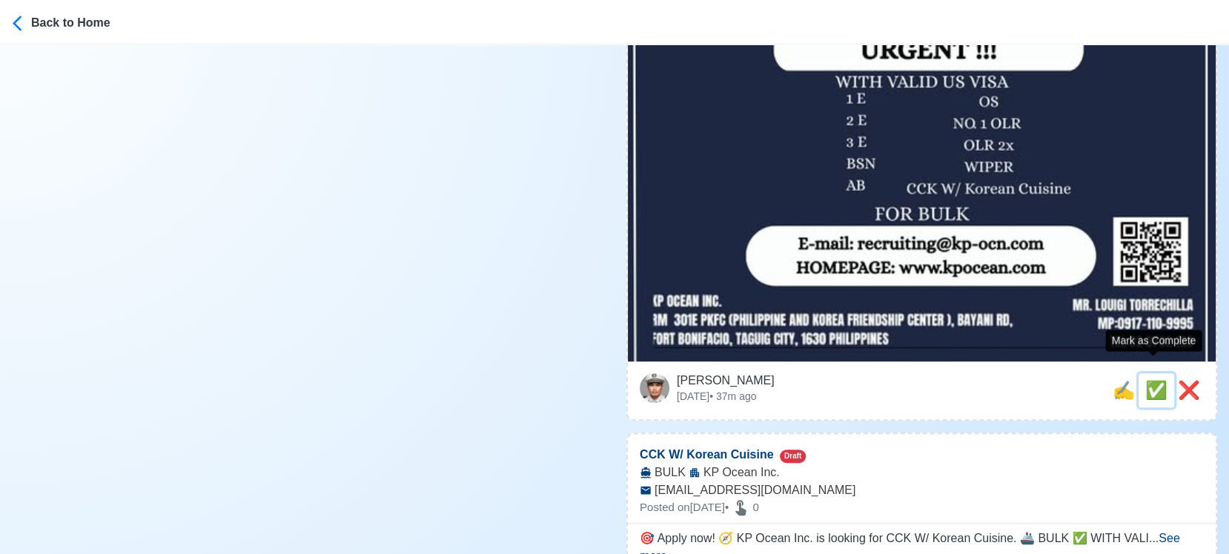
click at [1145, 380] on span "✅" at bounding box center [1156, 390] width 22 height 20
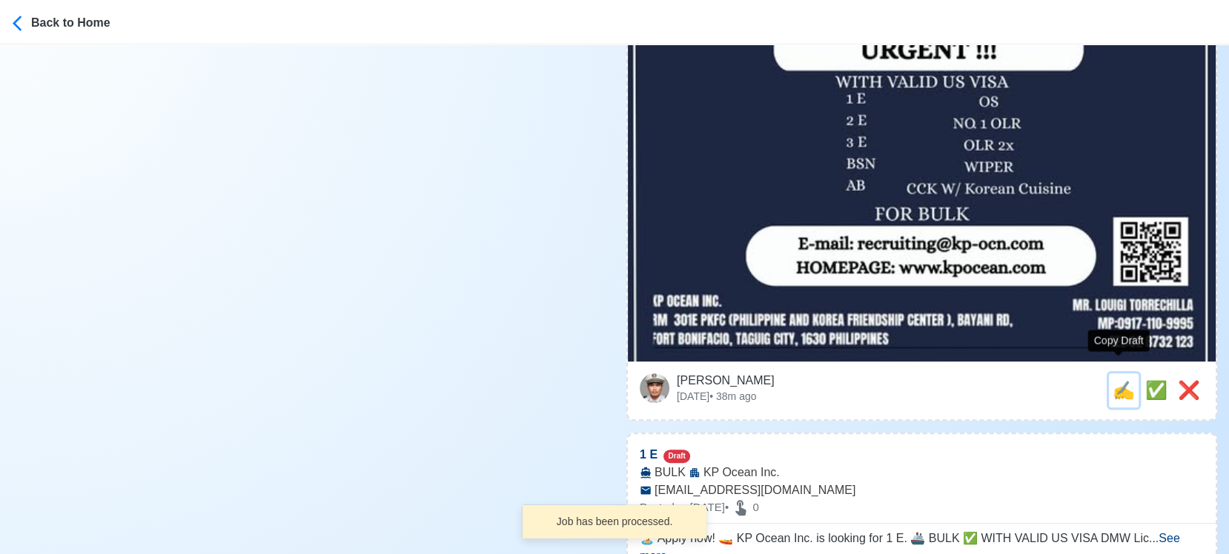
click at [1116, 380] on span "✍️" at bounding box center [1124, 390] width 22 height 20
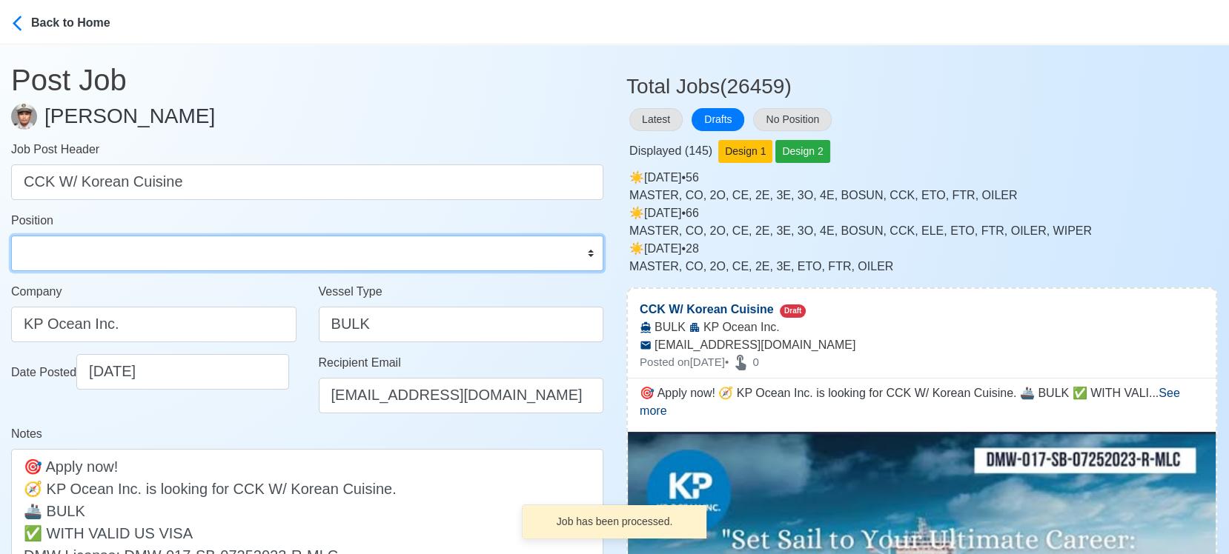
click at [167, 256] on select "Master Chief Officer 2nd Officer 3rd Officer Junior Officer Chief Engineer 2nd …" at bounding box center [307, 254] width 592 height 36
click at [11, 236] on select "Master Chief Officer 2nd Officer 3rd Officer Junior Officer Chief Engineer 2nd …" at bounding box center [307, 254] width 592 height 36
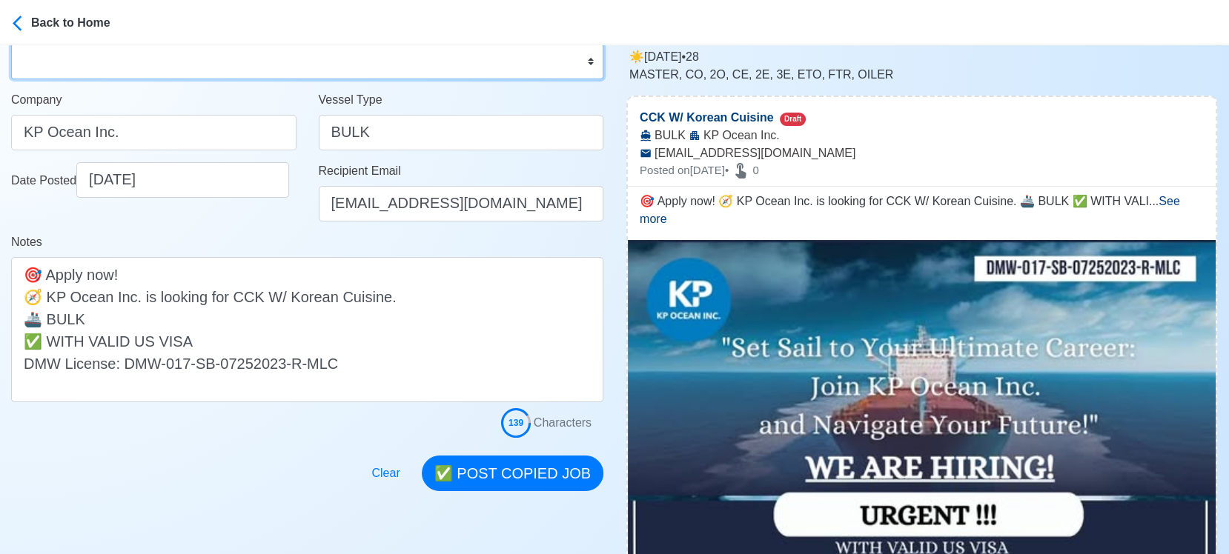
scroll to position [247, 0]
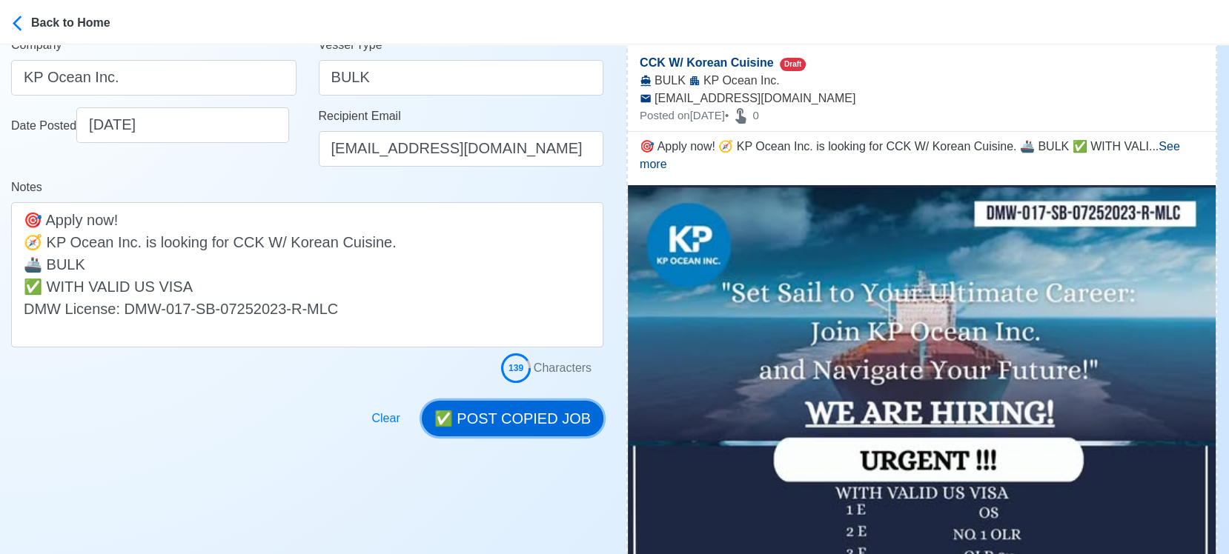
click at [551, 413] on button "✅ POST COPIED JOB" at bounding box center [513, 419] width 182 height 36
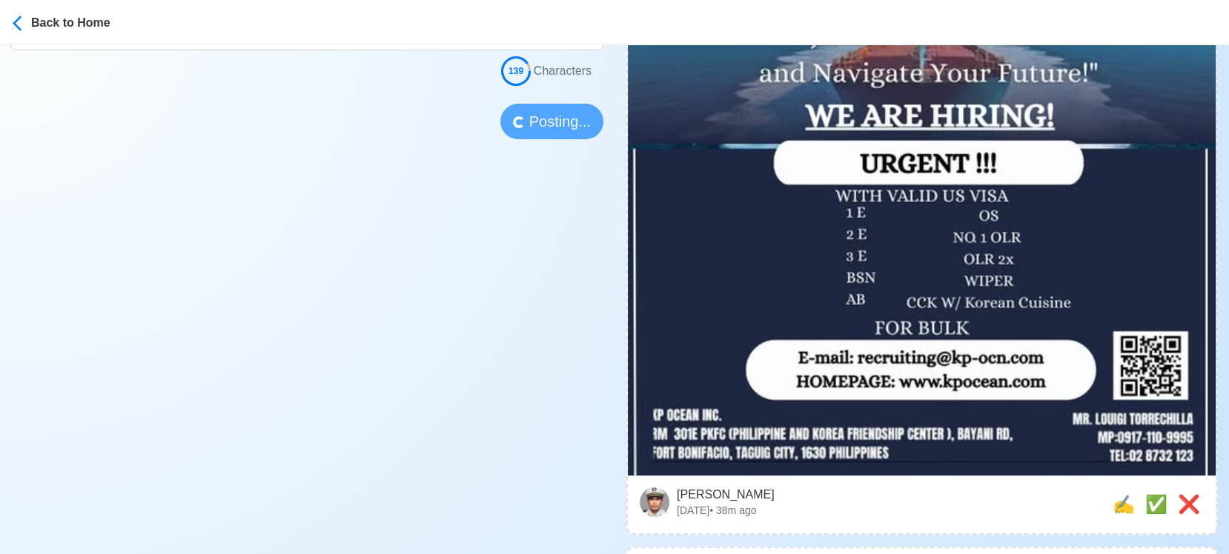
scroll to position [576, 0]
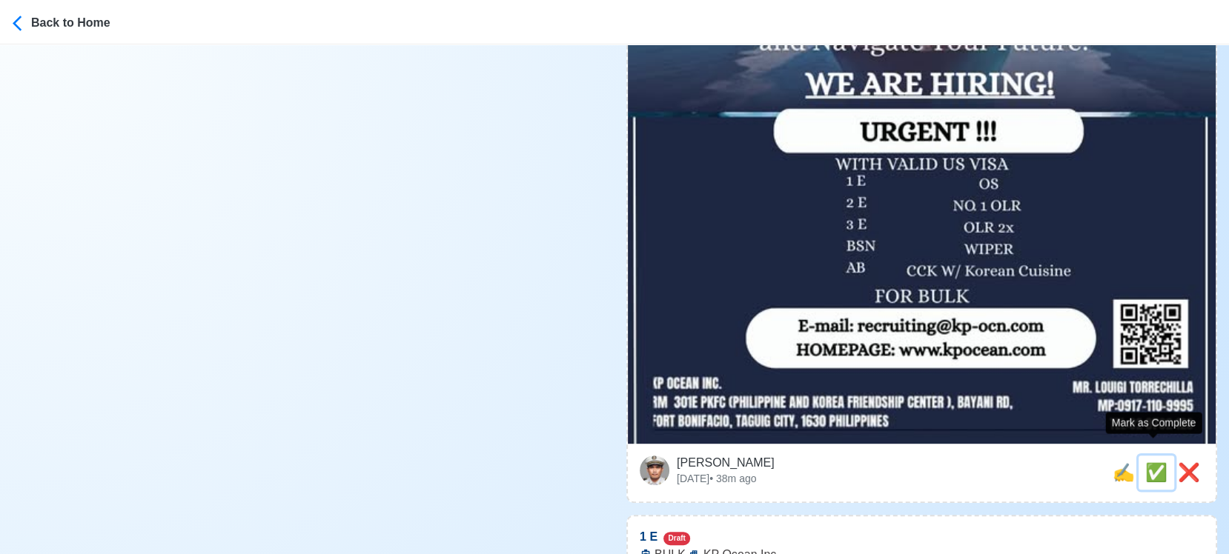
click at [1145, 463] on span "✅" at bounding box center [1156, 473] width 22 height 20
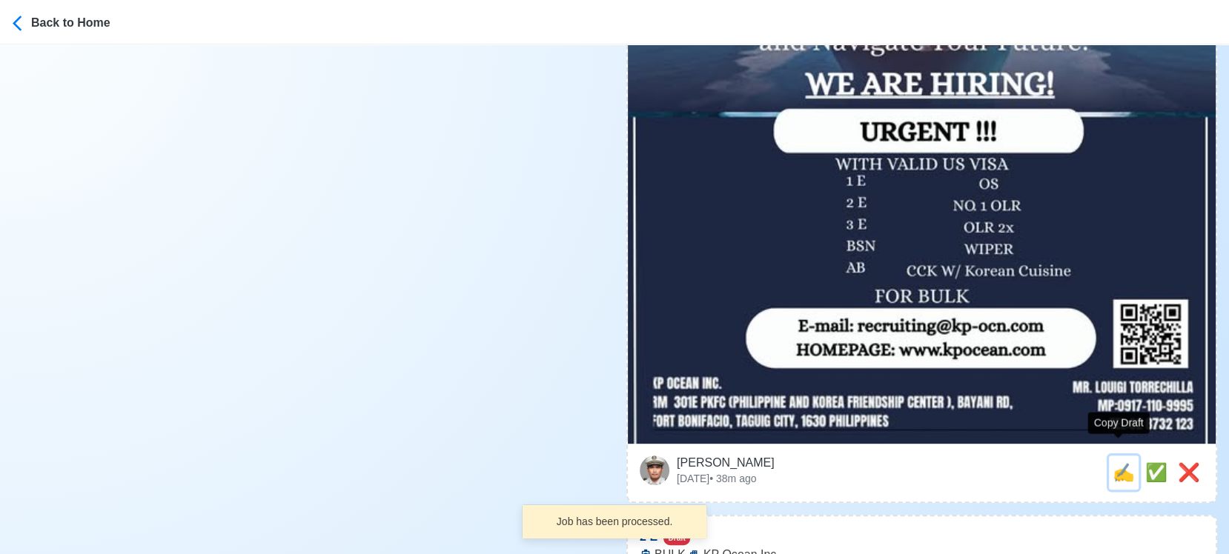
click at [1118, 463] on span "✍️" at bounding box center [1124, 473] width 22 height 20
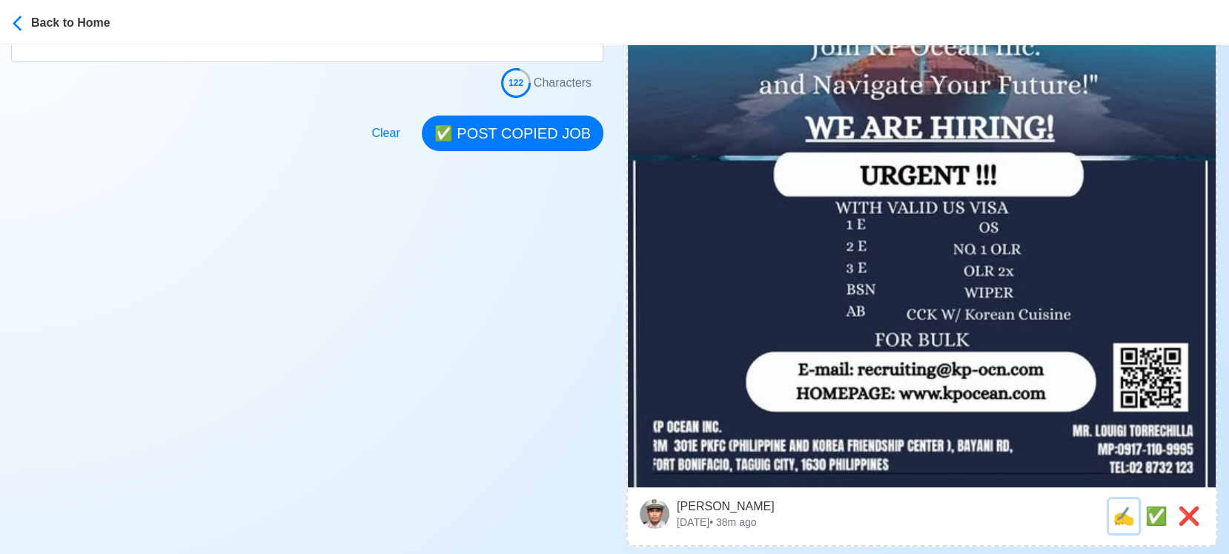
scroll to position [741, 0]
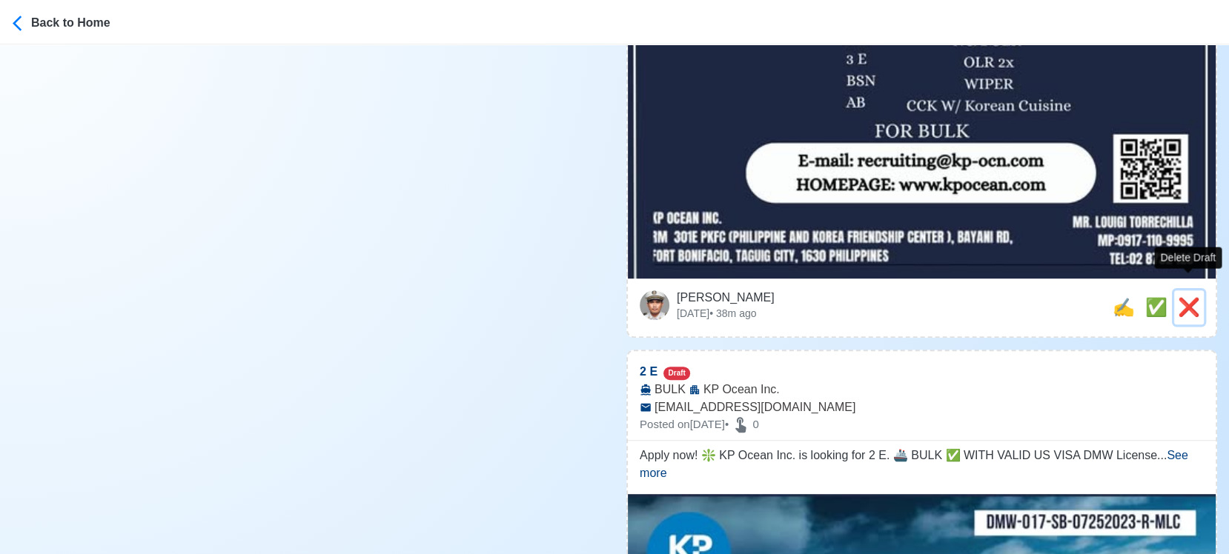
click at [1186, 297] on span "❌" at bounding box center [1189, 307] width 22 height 20
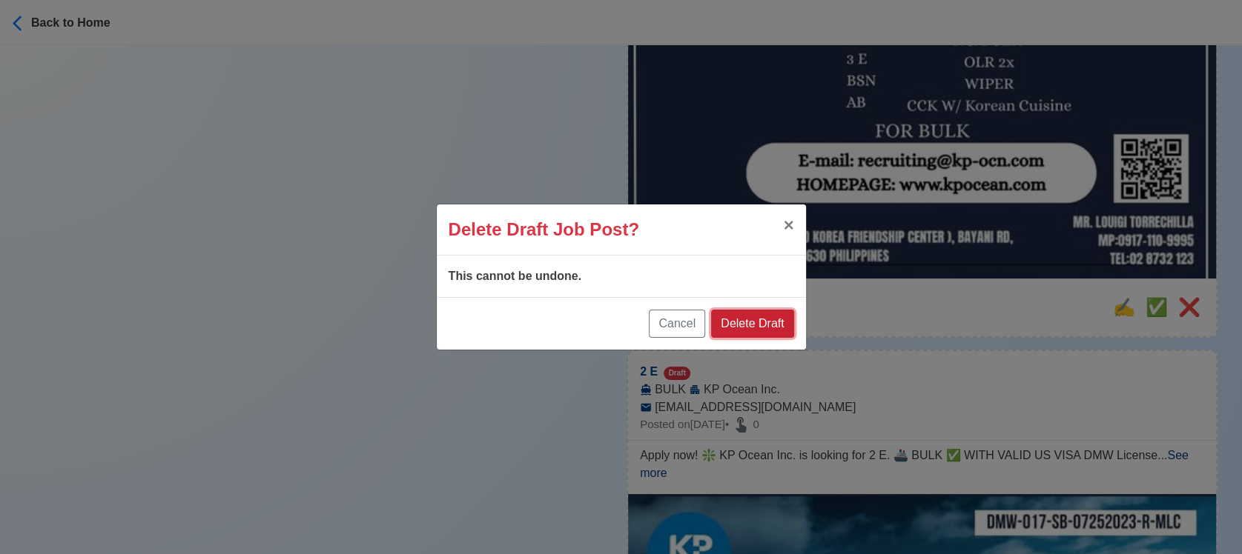
click at [771, 330] on button "Delete Draft" at bounding box center [752, 324] width 82 height 28
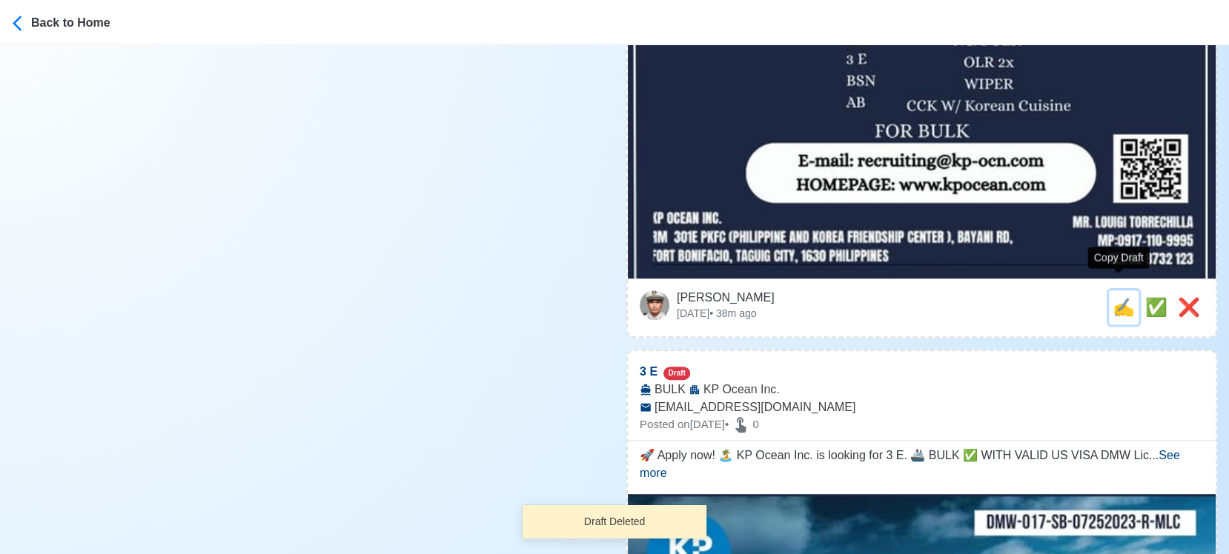
click at [1121, 297] on span "✍️" at bounding box center [1124, 307] width 22 height 20
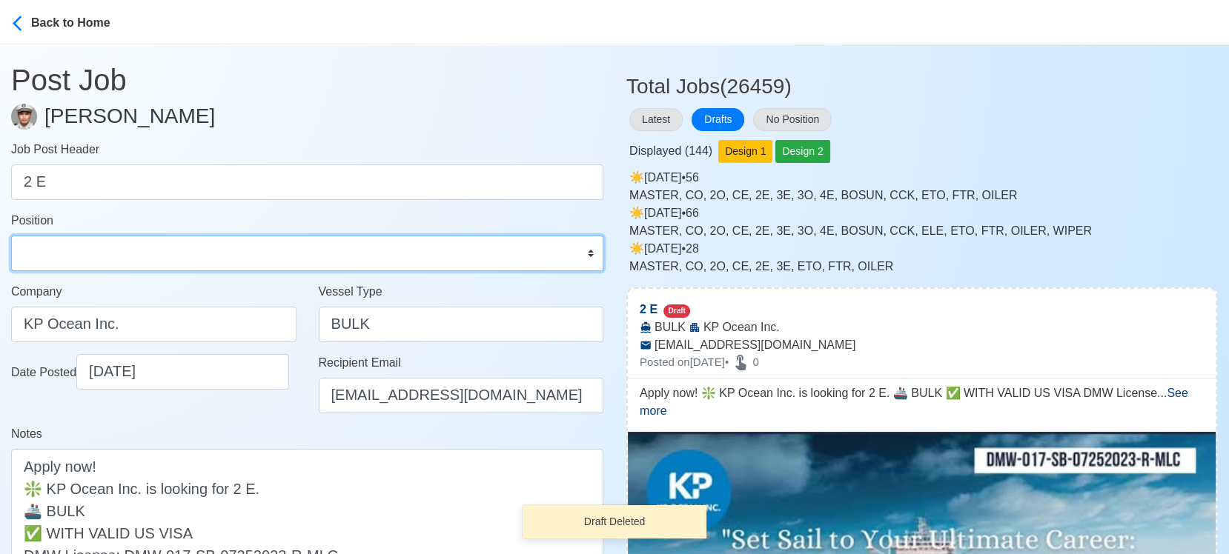
click at [189, 258] on select "Master Chief Officer 2nd Officer 3rd Officer Junior Officer Chief Engineer 2nd …" at bounding box center [307, 254] width 592 height 36
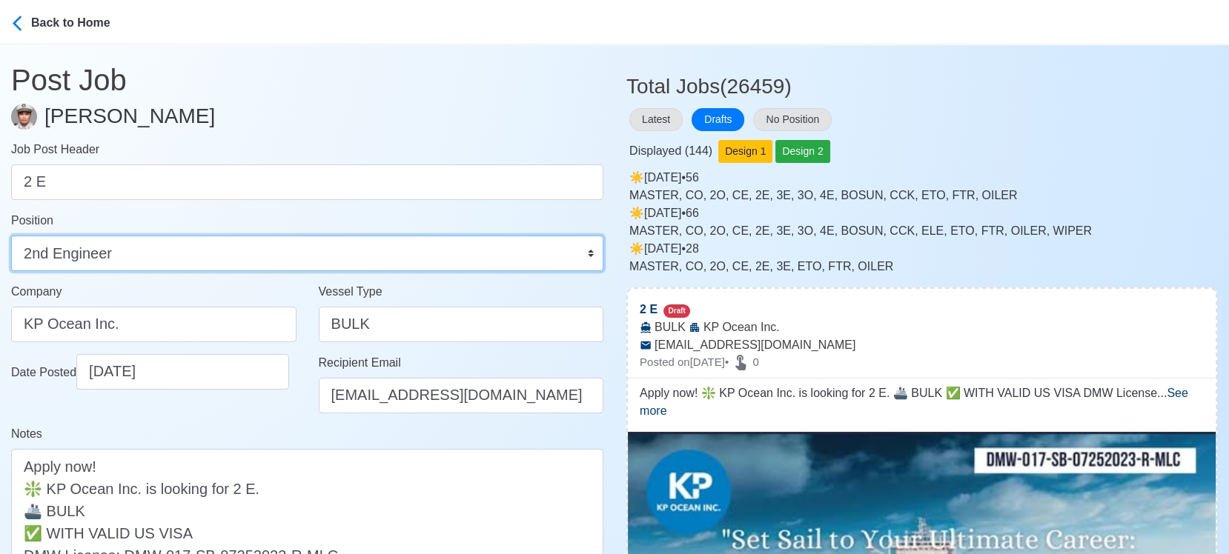
click at [11, 236] on select "Master Chief Officer 2nd Officer 3rd Officer Junior Officer Chief Engineer 2nd …" at bounding box center [307, 254] width 592 height 36
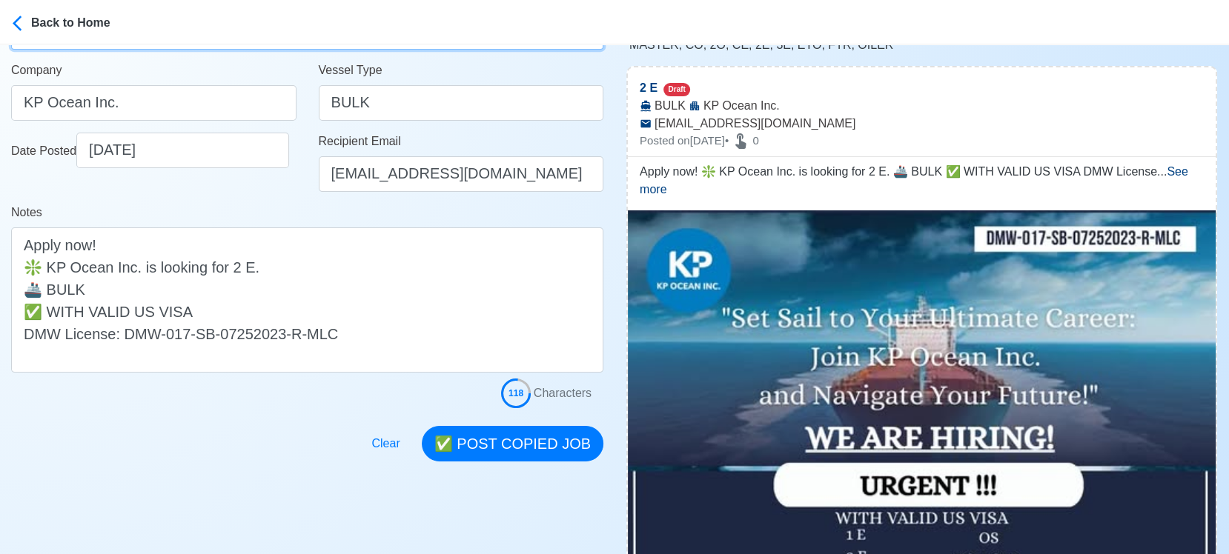
scroll to position [247, 0]
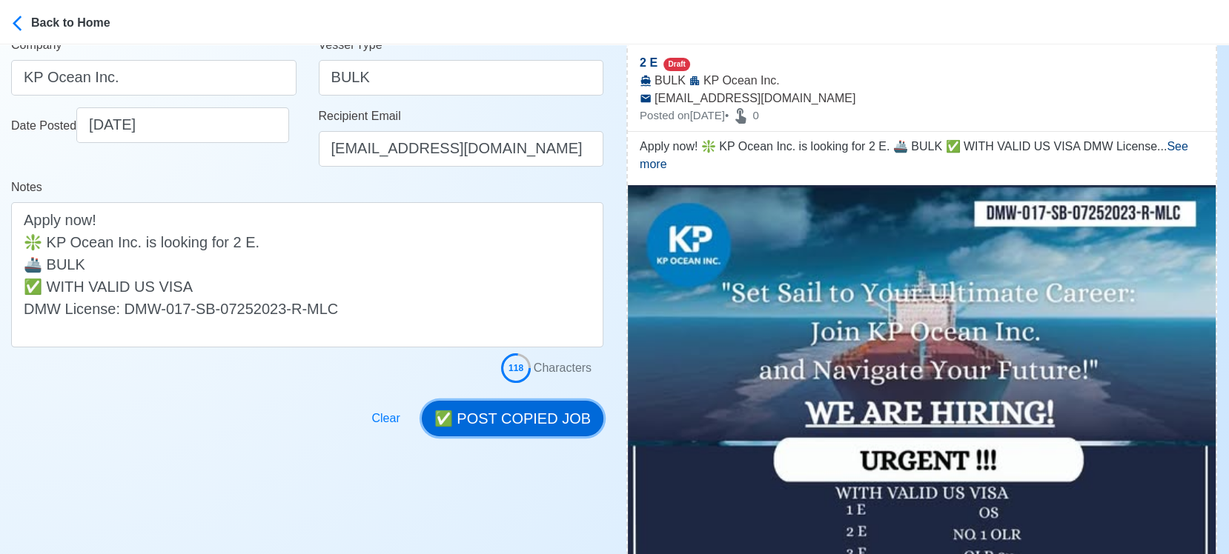
click at [530, 414] on button "✅ POST COPIED JOB" at bounding box center [513, 419] width 182 height 36
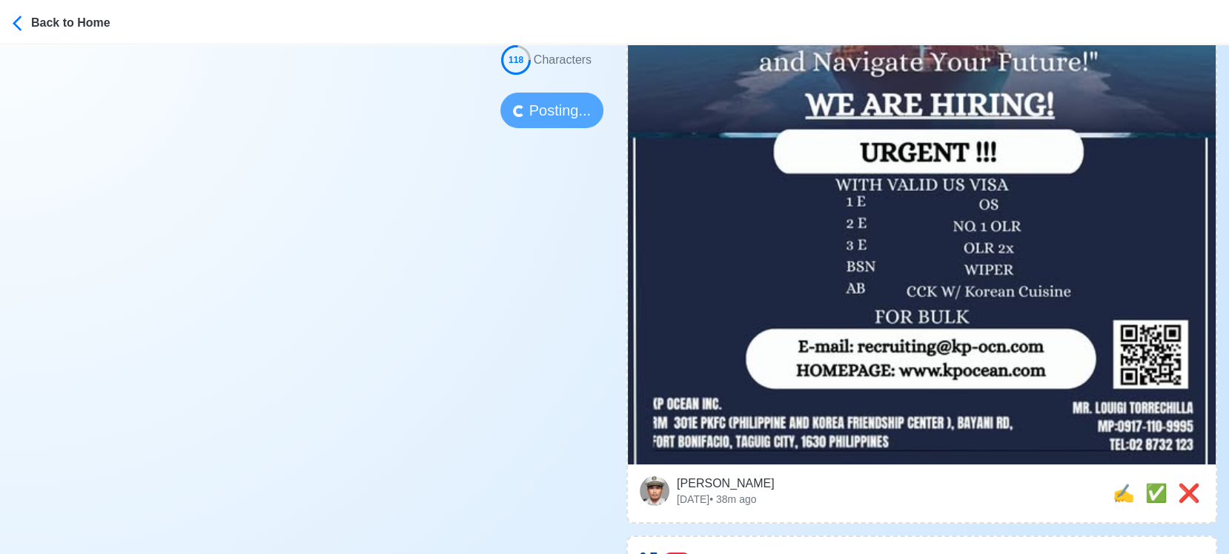
scroll to position [576, 0]
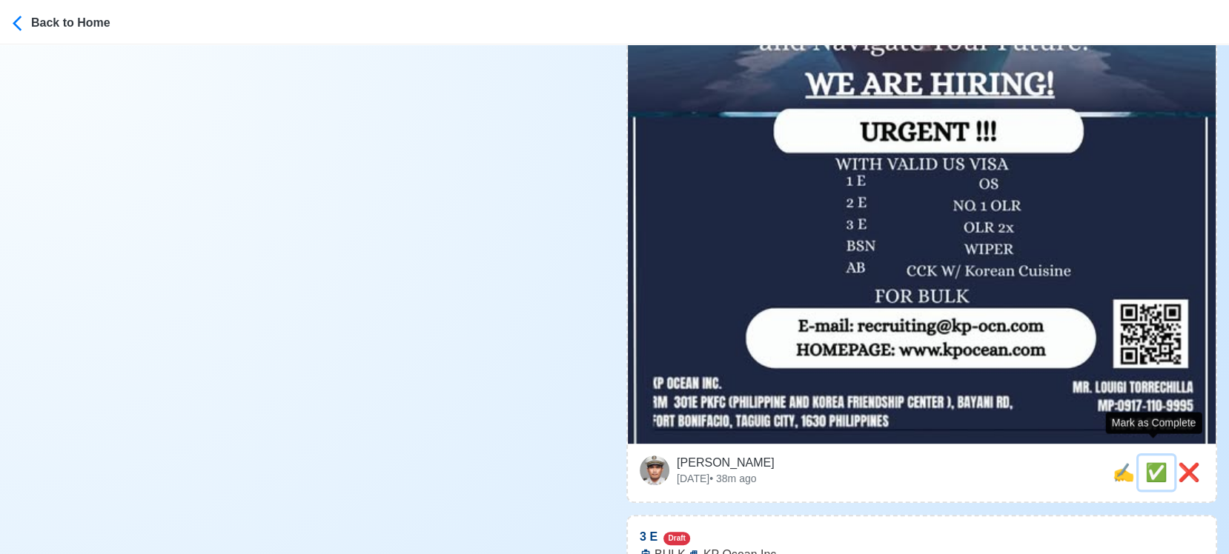
click at [1153, 463] on span "✅" at bounding box center [1156, 473] width 22 height 20
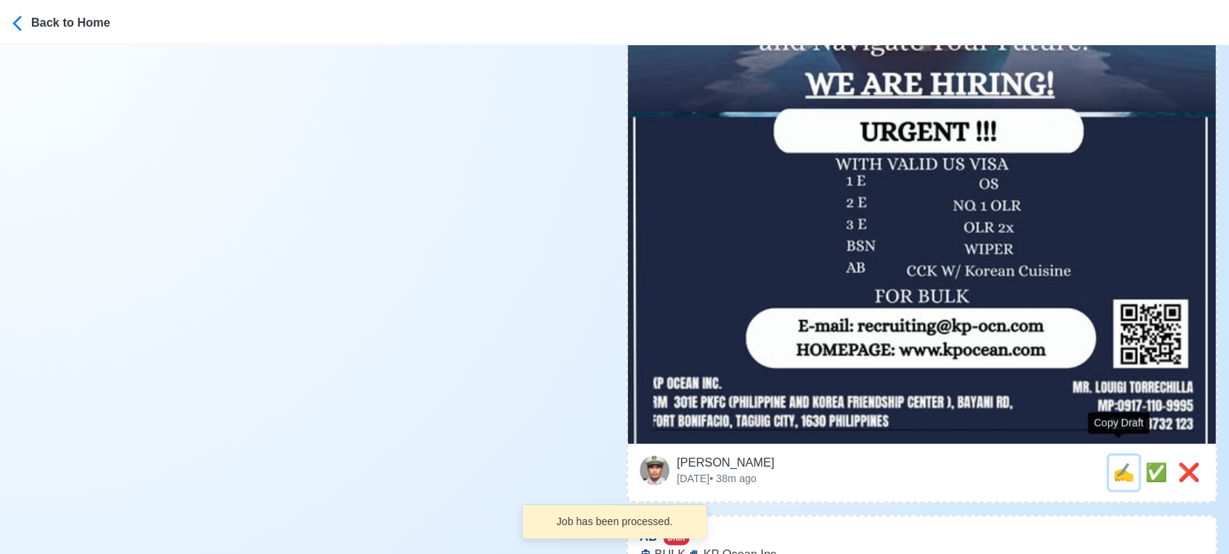
click at [1124, 463] on span "✍️" at bounding box center [1124, 473] width 22 height 20
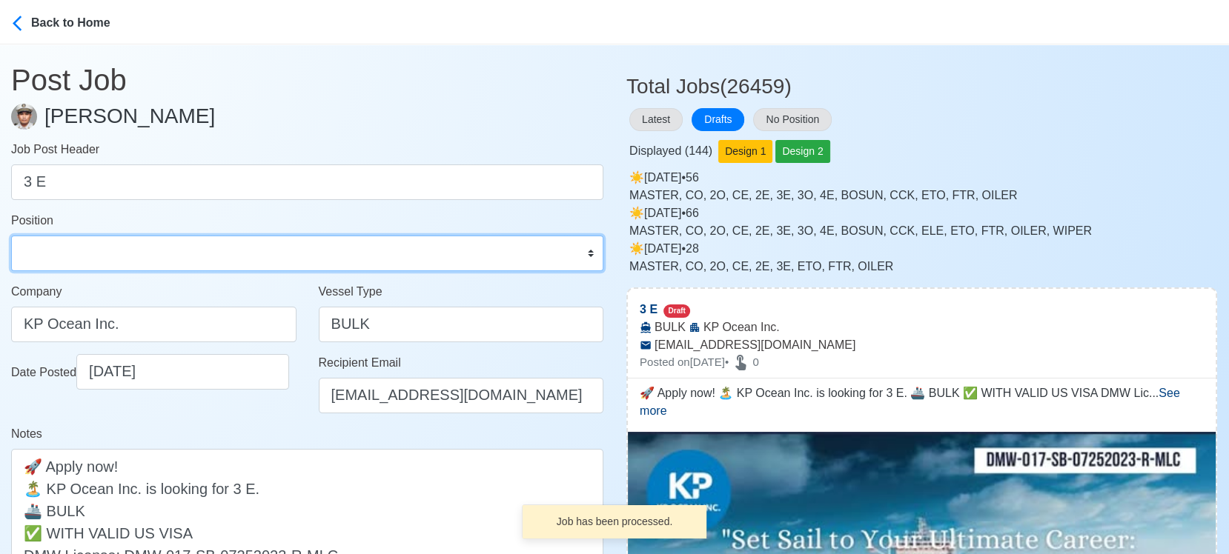
drag, startPoint x: 241, startPoint y: 252, endPoint x: 223, endPoint y: 245, distance: 19.3
click at [240, 252] on select "Master Chief Officer 2nd Officer 3rd Officer Junior Officer Chief Engineer 2nd …" at bounding box center [307, 254] width 592 height 36
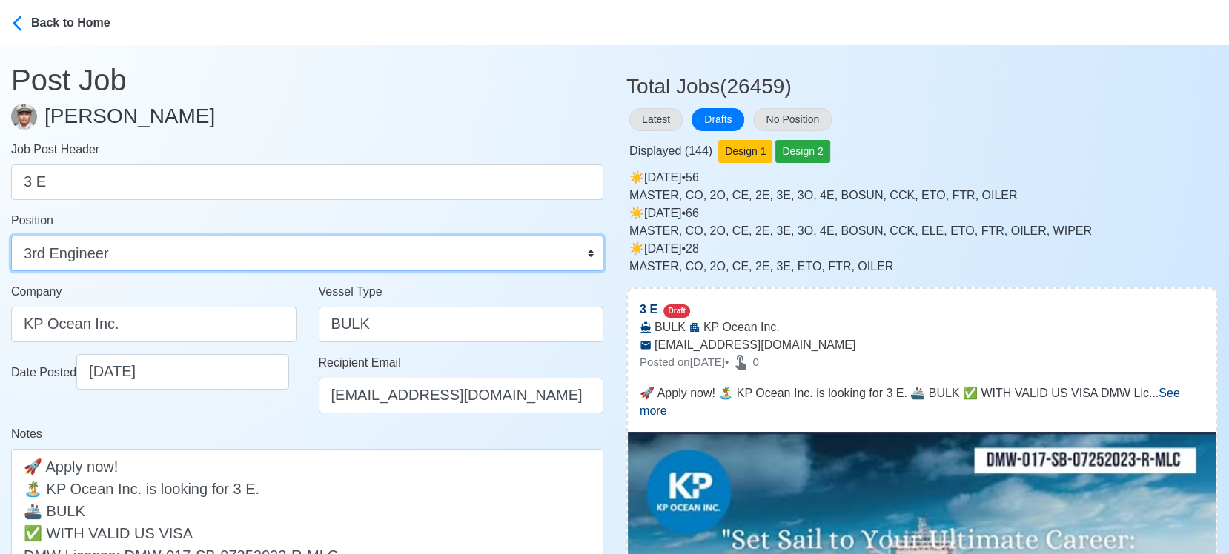
click at [11, 236] on select "Master Chief Officer 2nd Officer 3rd Officer Junior Officer Chief Engineer 2nd …" at bounding box center [307, 254] width 592 height 36
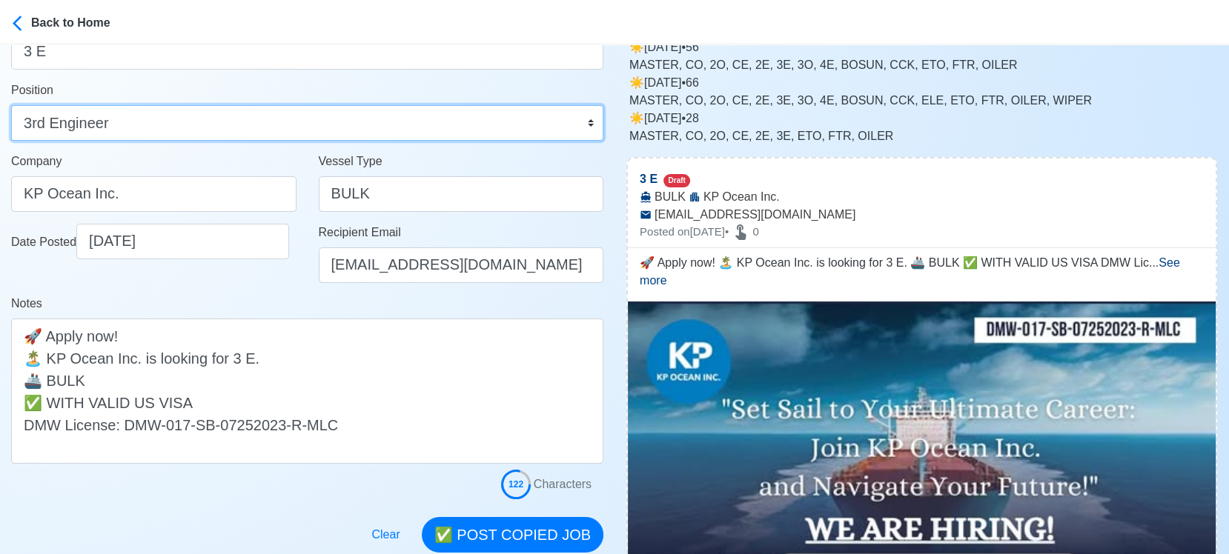
scroll to position [329, 0]
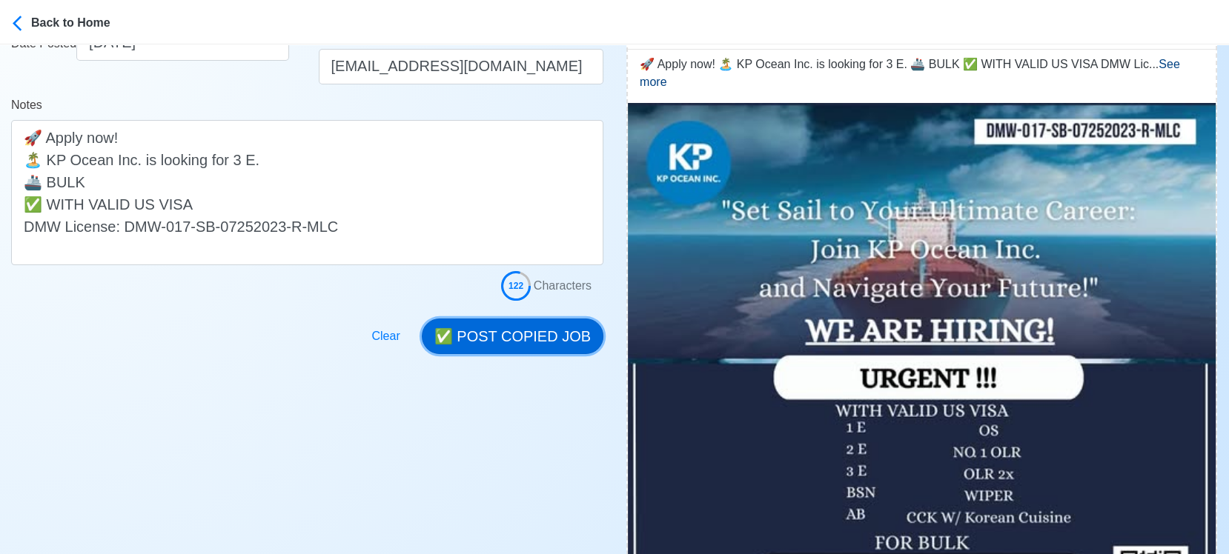
click at [535, 325] on button "✅ POST COPIED JOB" at bounding box center [513, 337] width 182 height 36
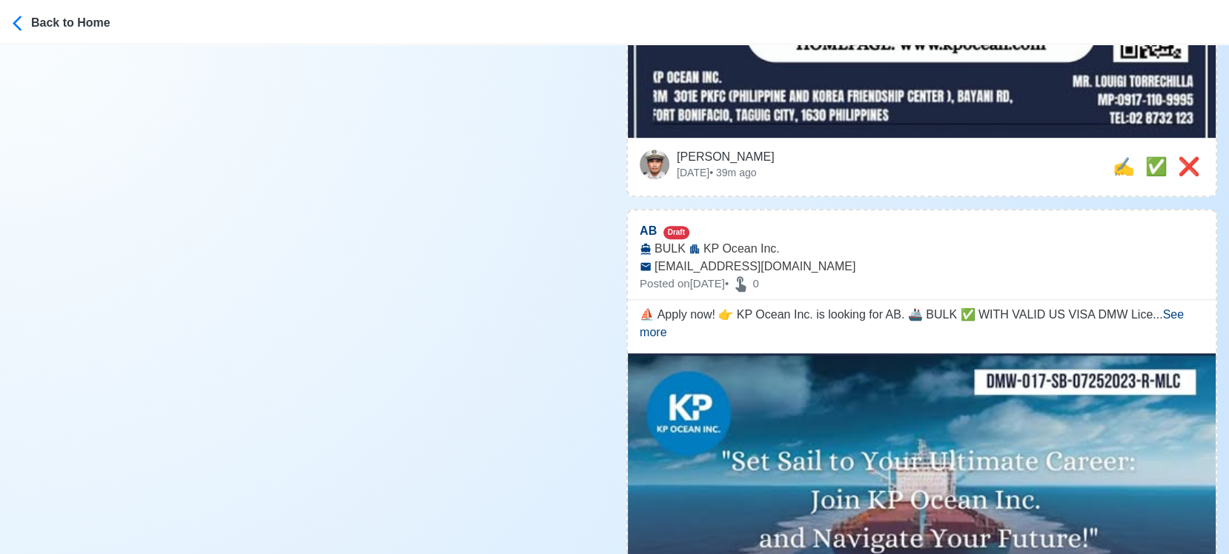
scroll to position [906, 0]
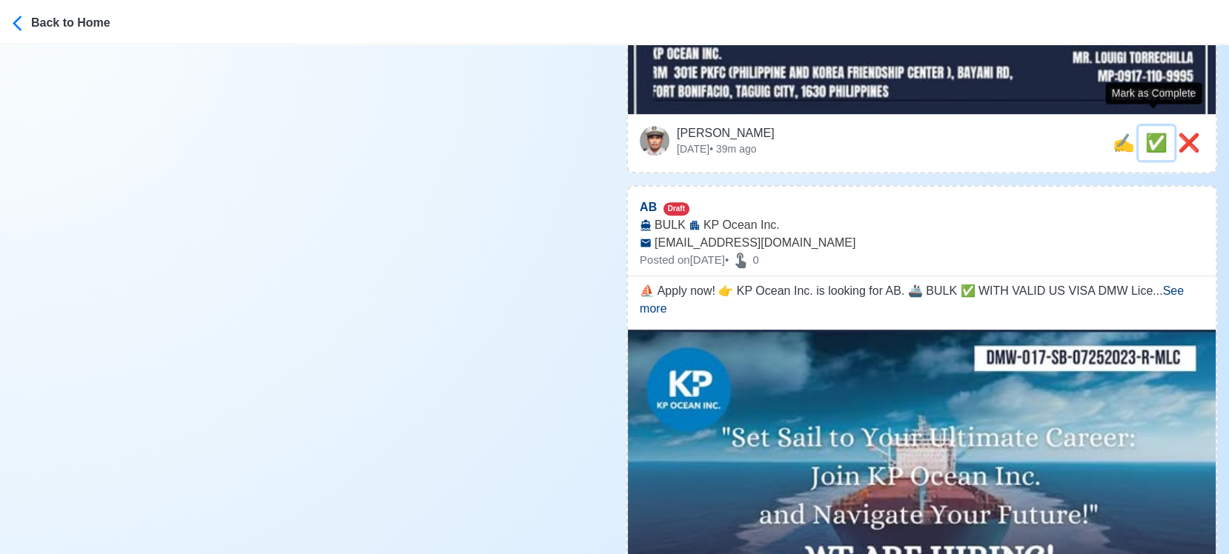
click at [1157, 133] on span "✅" at bounding box center [1156, 143] width 22 height 20
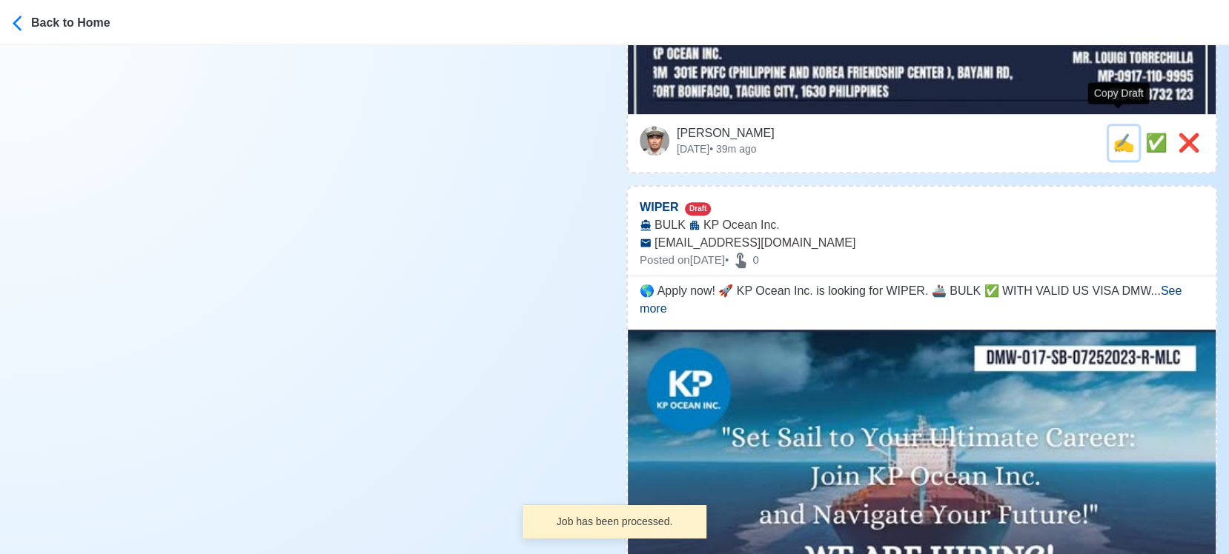
click at [1118, 133] on span "✍️" at bounding box center [1124, 143] width 22 height 20
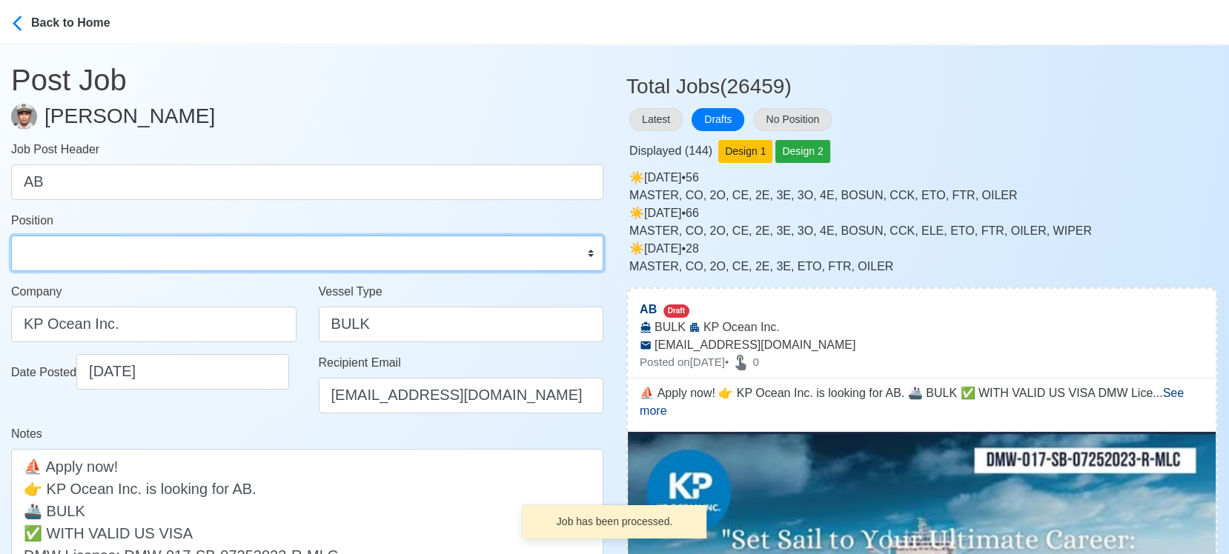
click at [202, 250] on select "Master Chief Officer 2nd Officer 3rd Officer Junior Officer Chief Engineer 2nd …" at bounding box center [307, 254] width 592 height 36
click at [11, 236] on select "Master Chief Officer 2nd Officer 3rd Officer Junior Officer Chief Engineer 2nd …" at bounding box center [307, 254] width 592 height 36
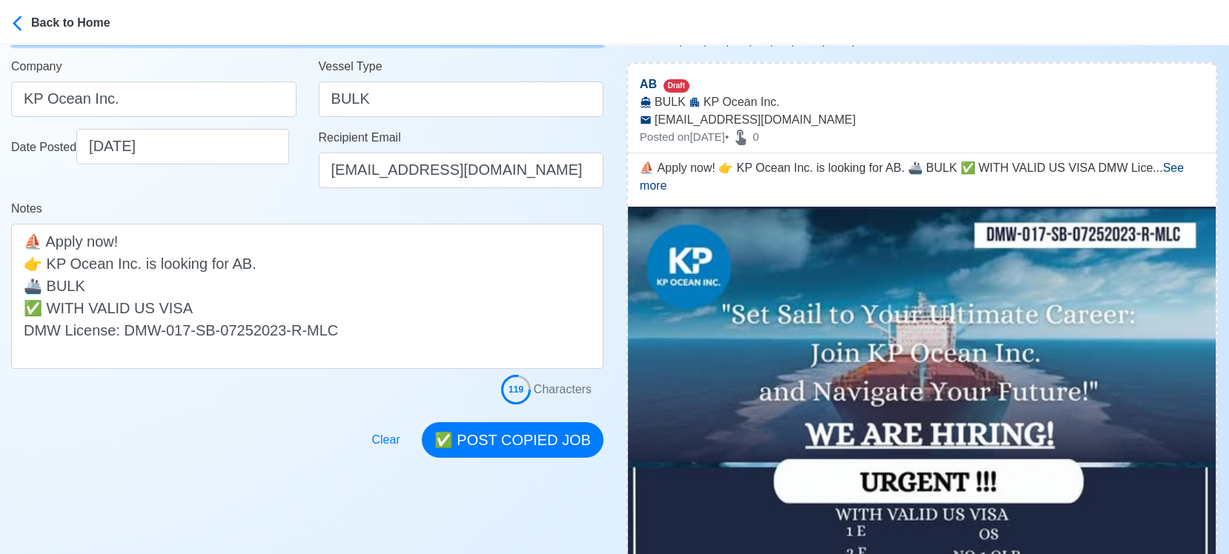
scroll to position [247, 0]
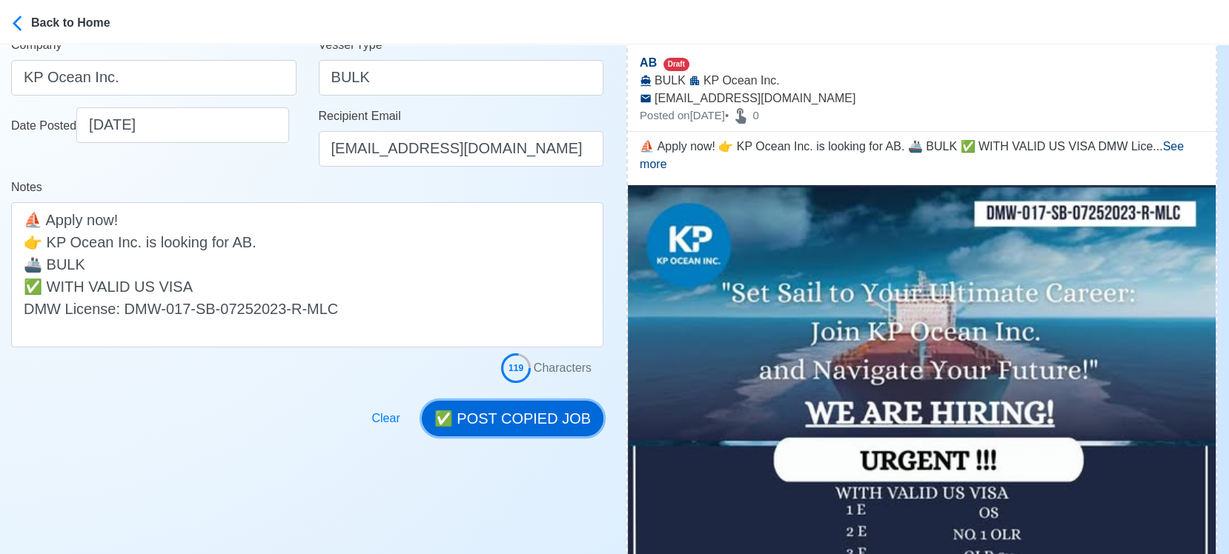
click at [540, 425] on button "✅ POST COPIED JOB" at bounding box center [513, 419] width 182 height 36
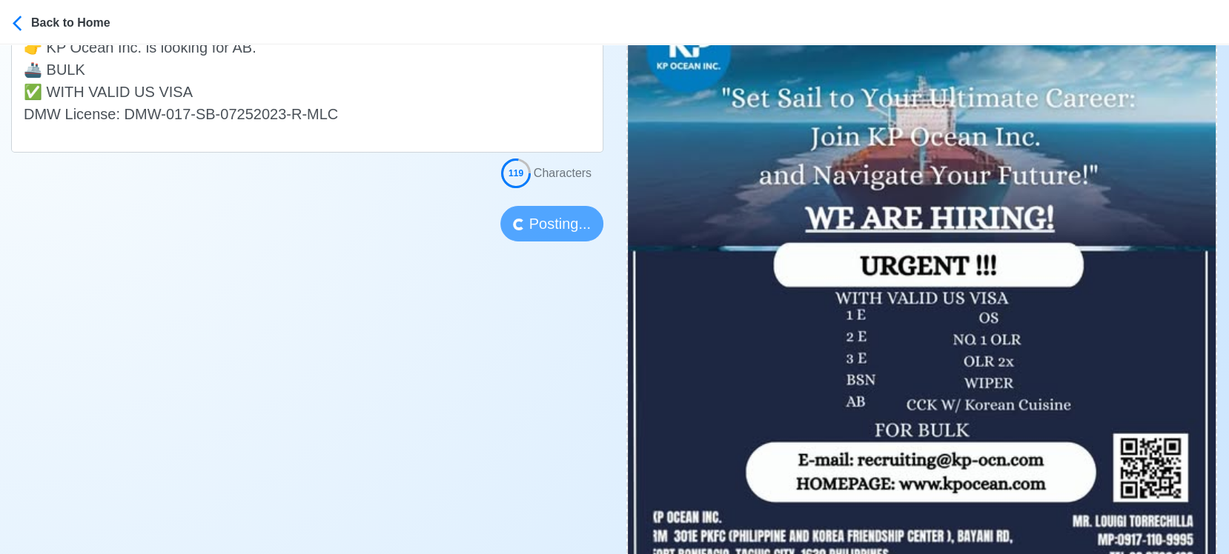
scroll to position [494, 0]
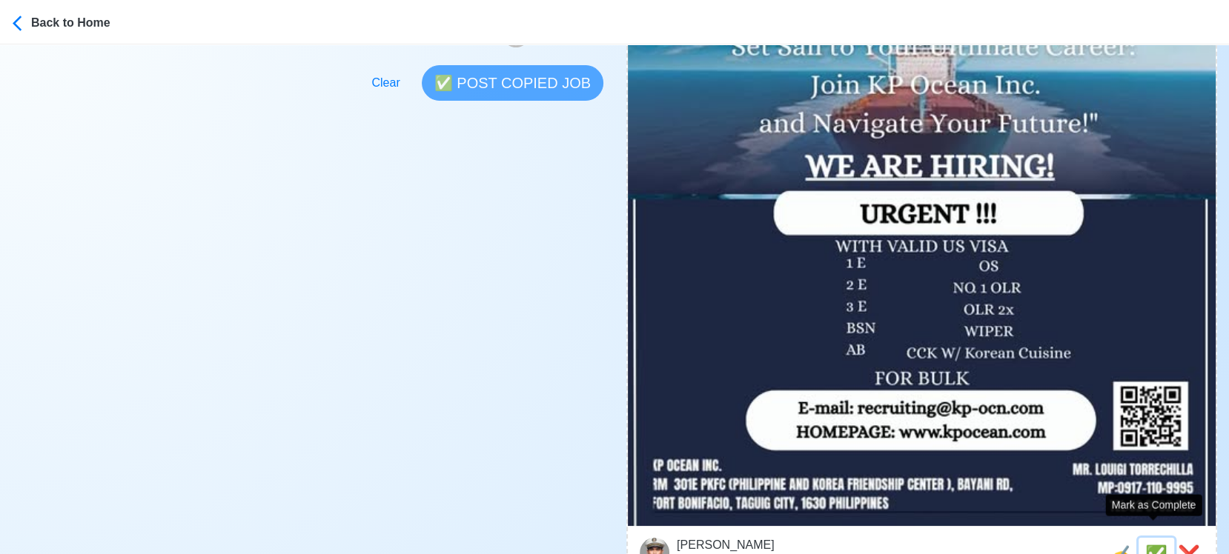
click at [1153, 545] on span "✅" at bounding box center [1156, 555] width 22 height 20
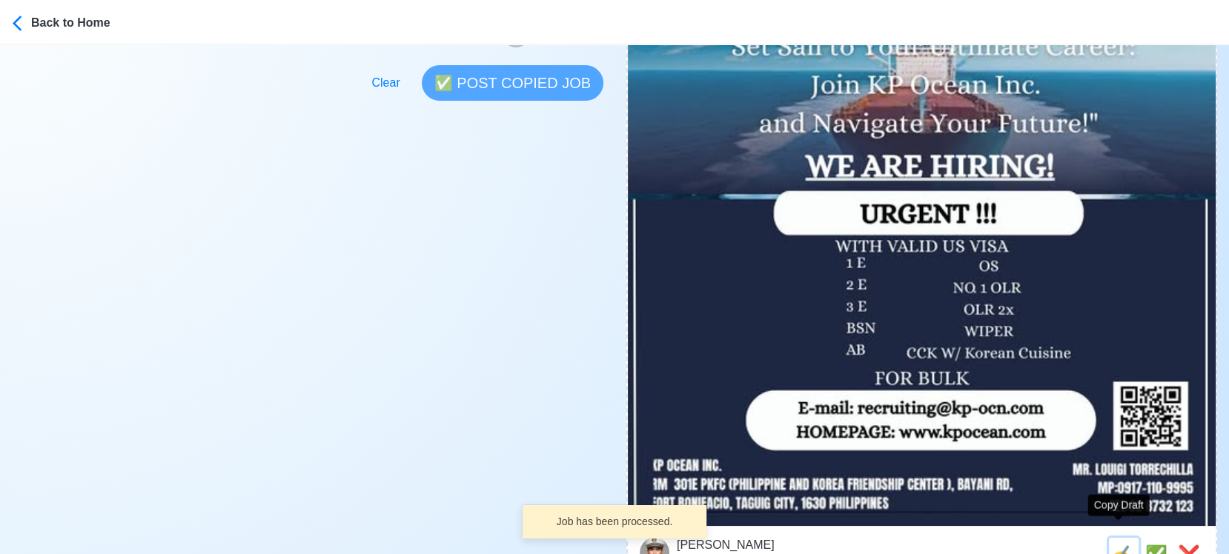
click at [1119, 545] on span "✍️" at bounding box center [1124, 555] width 22 height 20
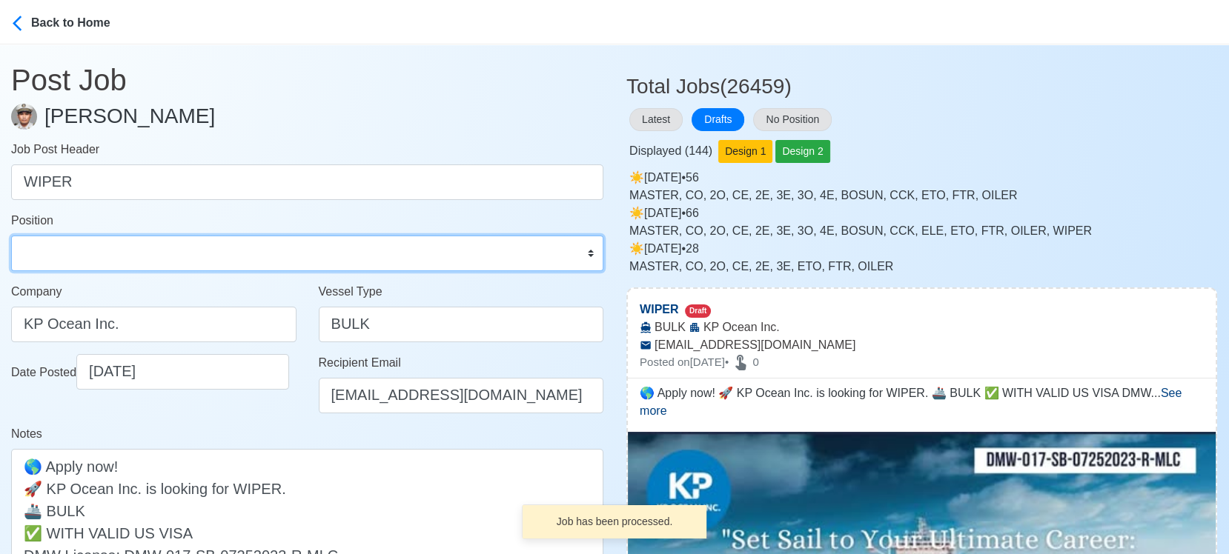
click at [77, 247] on select "Master Chief Officer 2nd Officer 3rd Officer Junior Officer Chief Engineer 2nd …" at bounding box center [307, 254] width 592 height 36
click at [11, 236] on select "Master Chief Officer 2nd Officer 3rd Officer Junior Officer Chief Engineer 2nd …" at bounding box center [307, 254] width 592 height 36
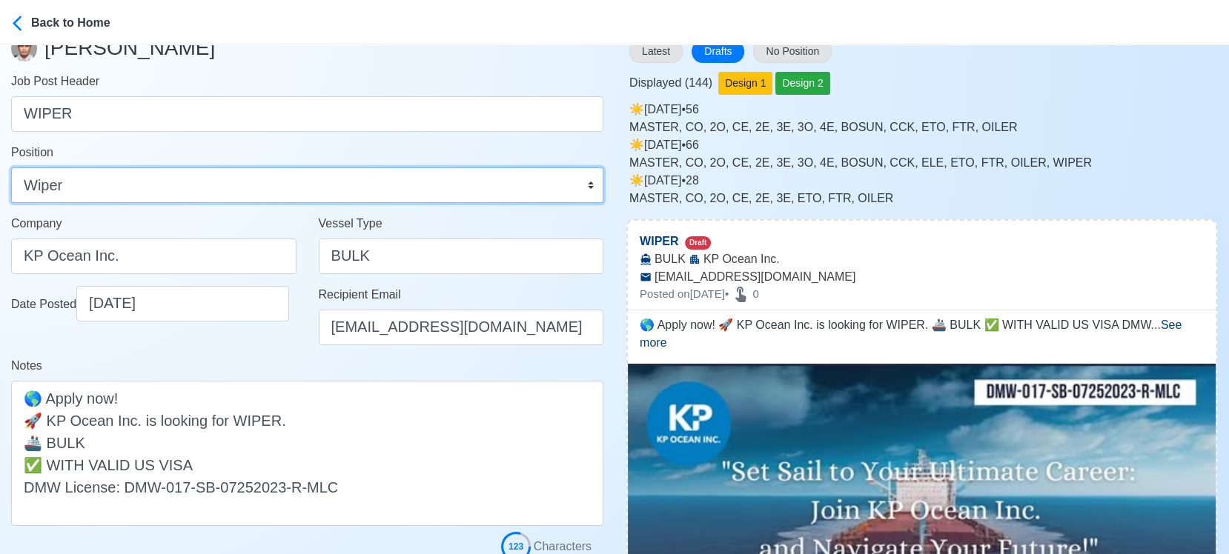
scroll to position [329, 0]
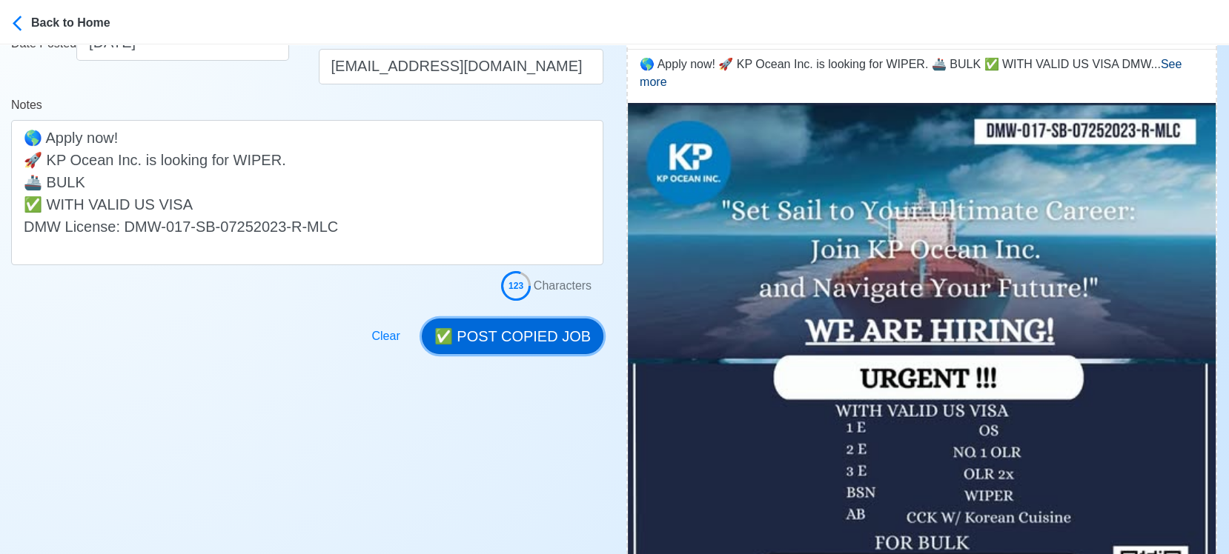
click at [536, 331] on button "✅ POST COPIED JOB" at bounding box center [513, 337] width 182 height 36
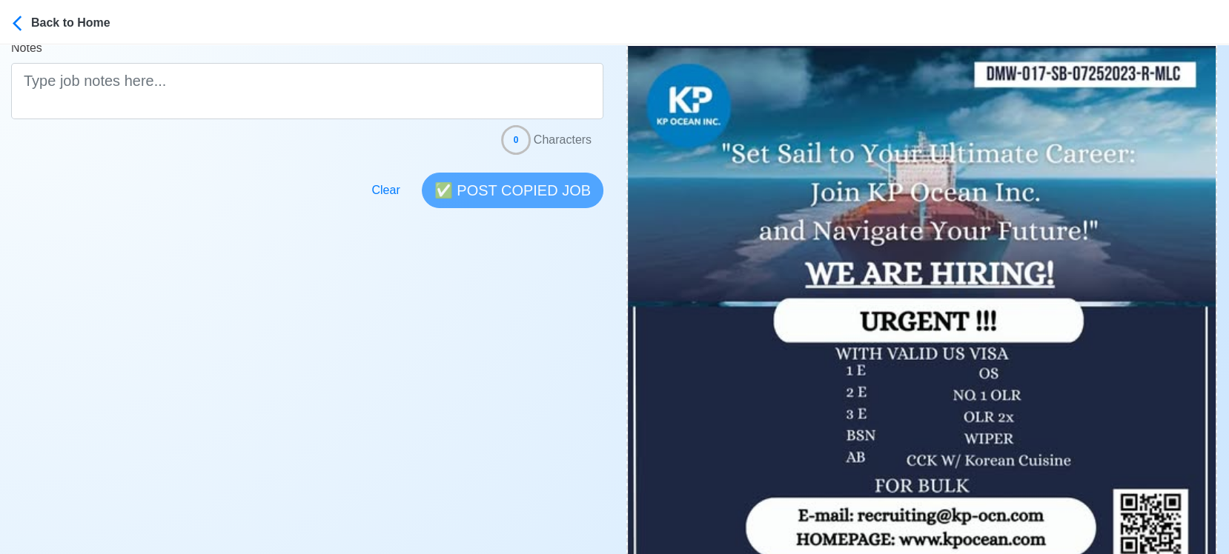
scroll to position [576, 0]
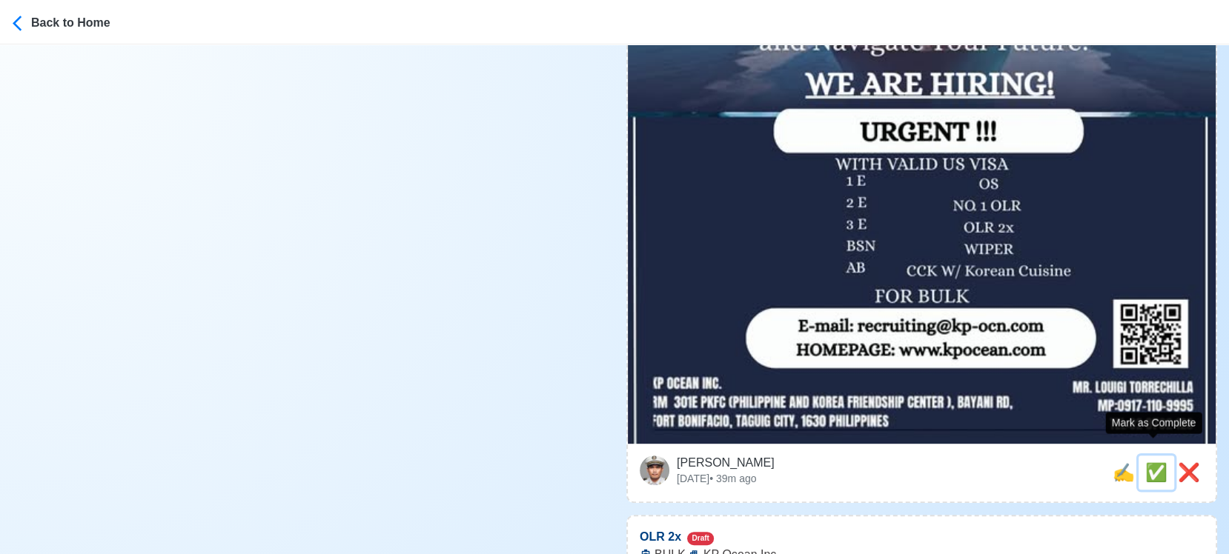
click at [1153, 463] on span "✅" at bounding box center [1156, 473] width 22 height 20
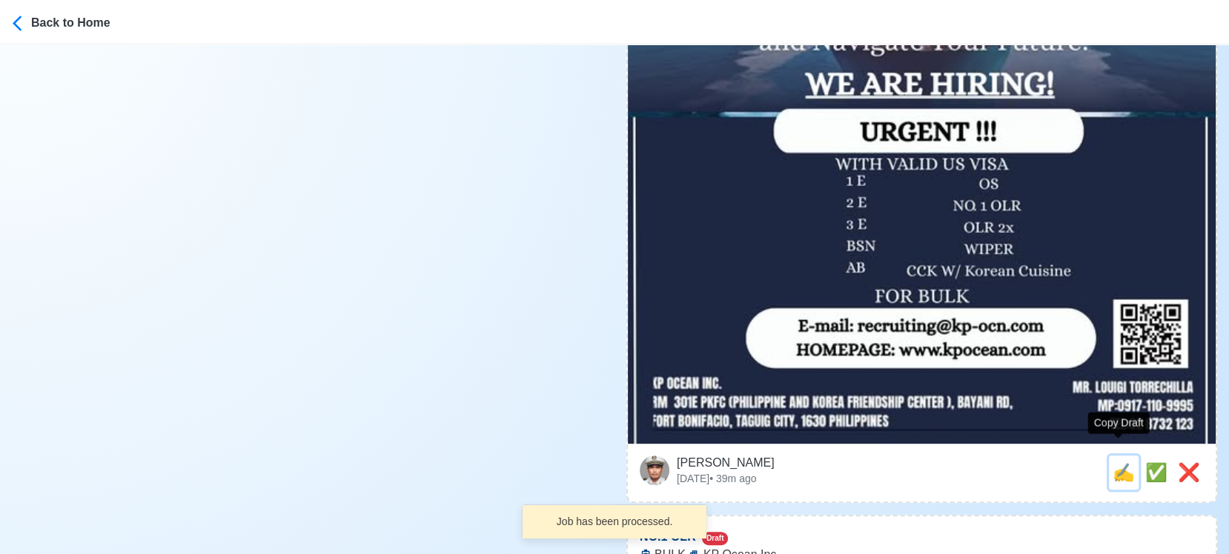
click at [1114, 463] on span "✍️" at bounding box center [1124, 473] width 22 height 20
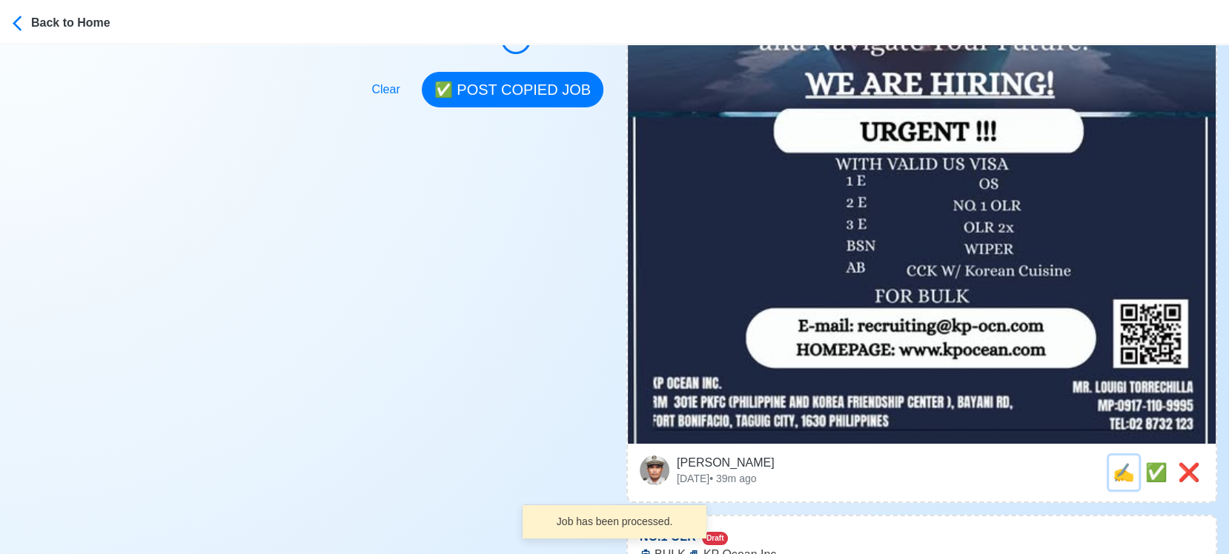
scroll to position [0, 0]
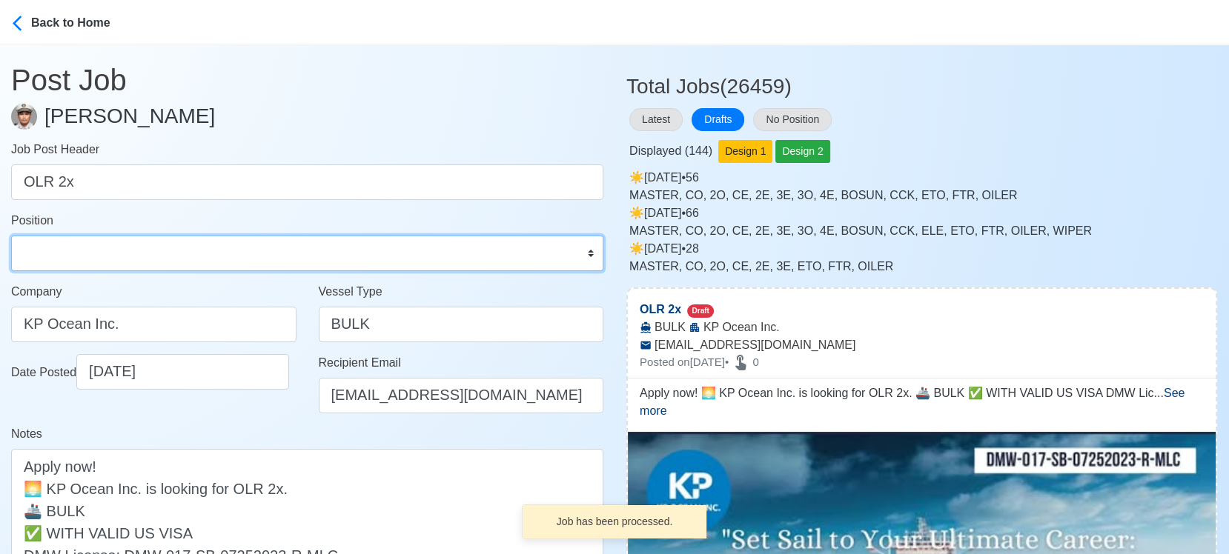
click at [206, 248] on select "Master Chief Officer 2nd Officer 3rd Officer Junior Officer Chief Engineer 2nd …" at bounding box center [307, 254] width 592 height 36
click at [11, 236] on select "Master Chief Officer 2nd Officer 3rd Officer Junior Officer Chief Engineer 2nd …" at bounding box center [307, 254] width 592 height 36
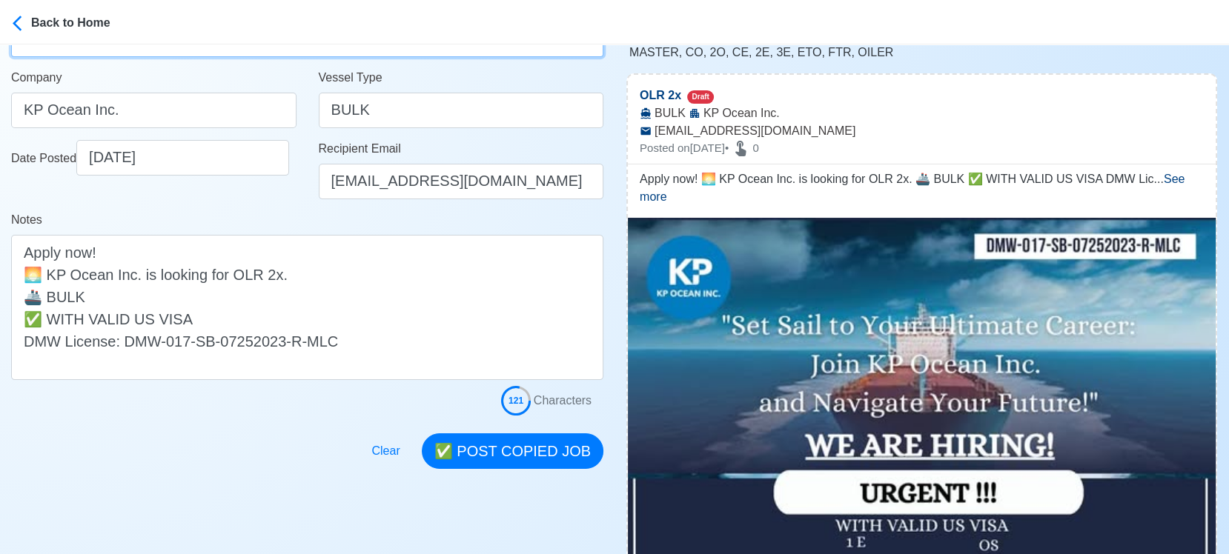
scroll to position [329, 0]
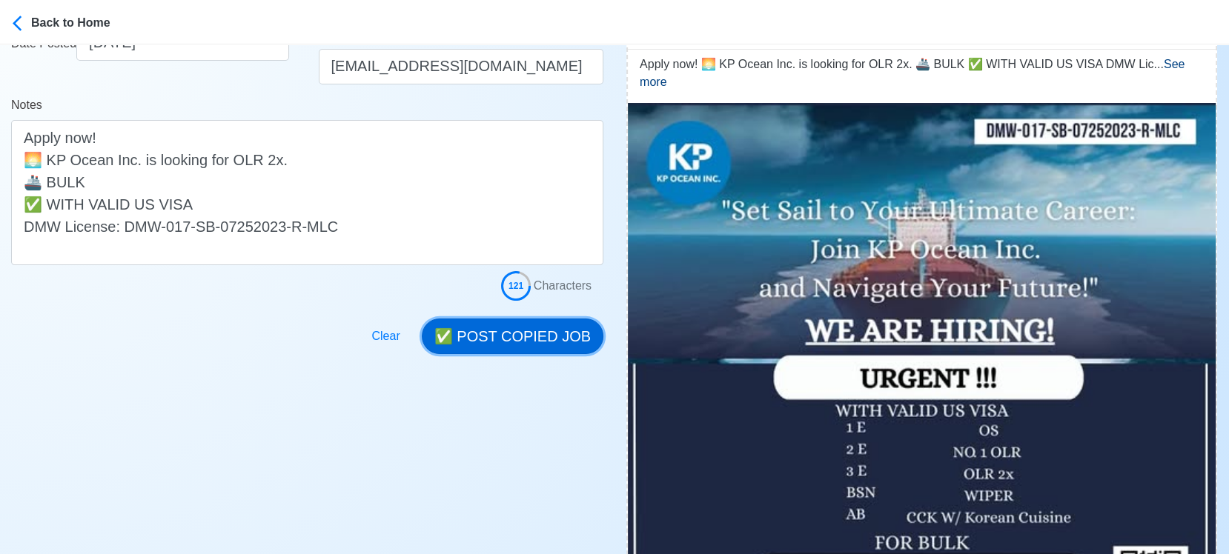
click at [537, 336] on button "✅ POST COPIED JOB" at bounding box center [513, 337] width 182 height 36
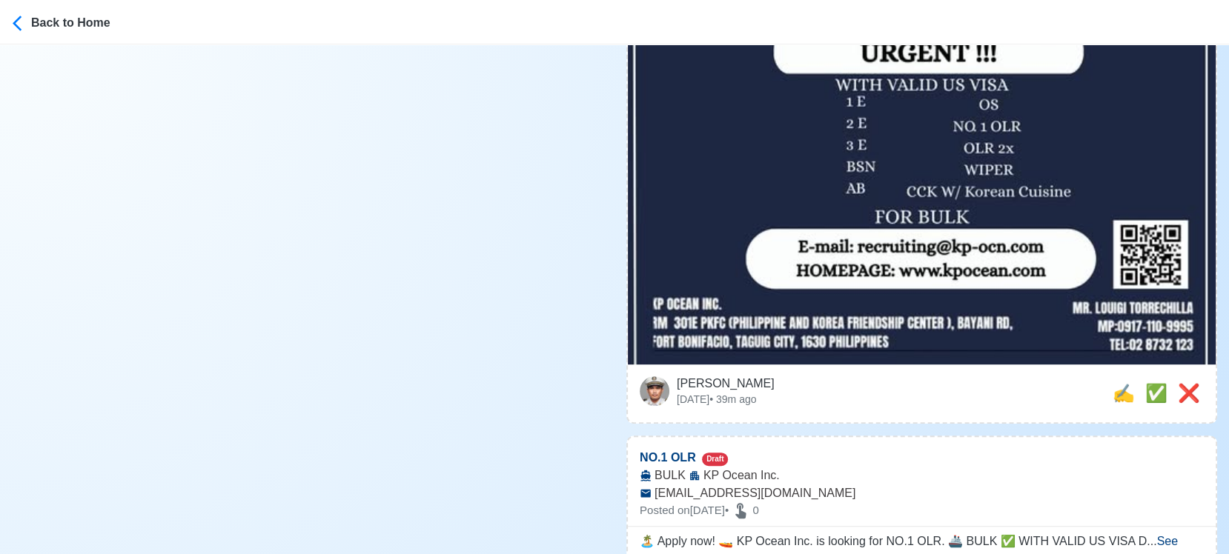
scroll to position [658, 0]
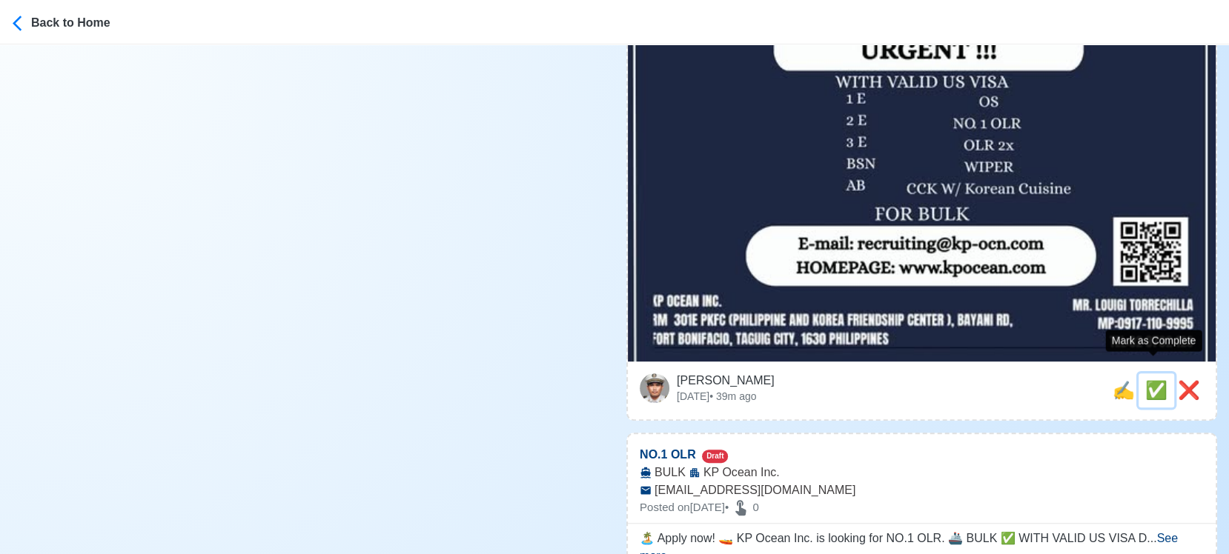
click at [1150, 380] on span "✅" at bounding box center [1156, 390] width 22 height 20
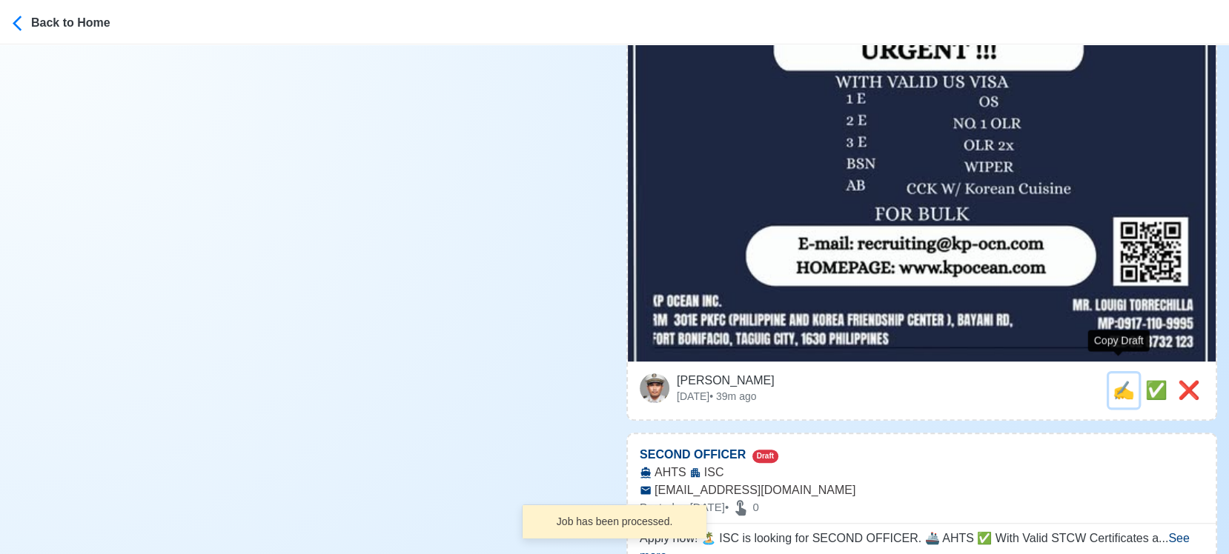
click at [1120, 380] on span "✍️" at bounding box center [1124, 390] width 22 height 20
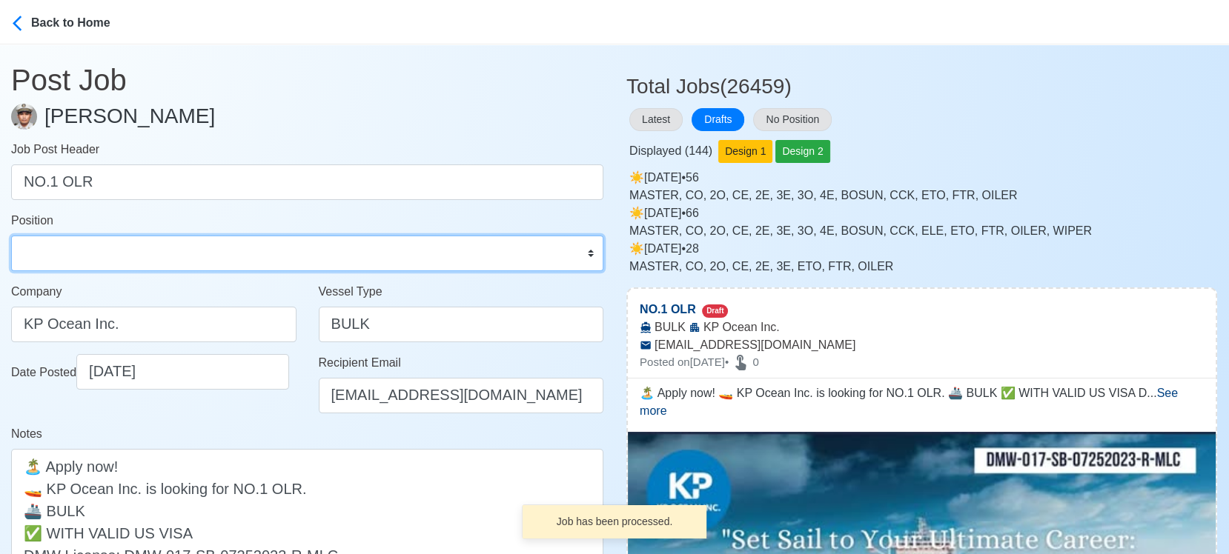
click at [233, 259] on select "Master Chief Officer 2nd Officer 3rd Officer Junior Officer Chief Engineer 2nd …" at bounding box center [307, 254] width 592 height 36
click at [11, 236] on select "Master Chief Officer 2nd Officer 3rd Officer Junior Officer Chief Engineer 2nd …" at bounding box center [307, 254] width 592 height 36
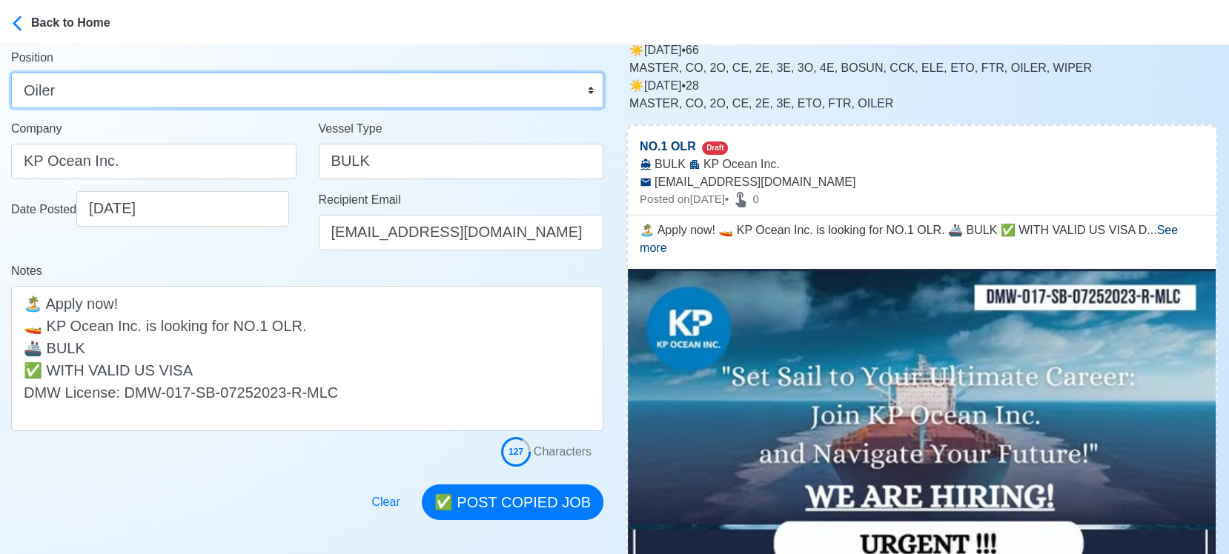
scroll to position [247, 0]
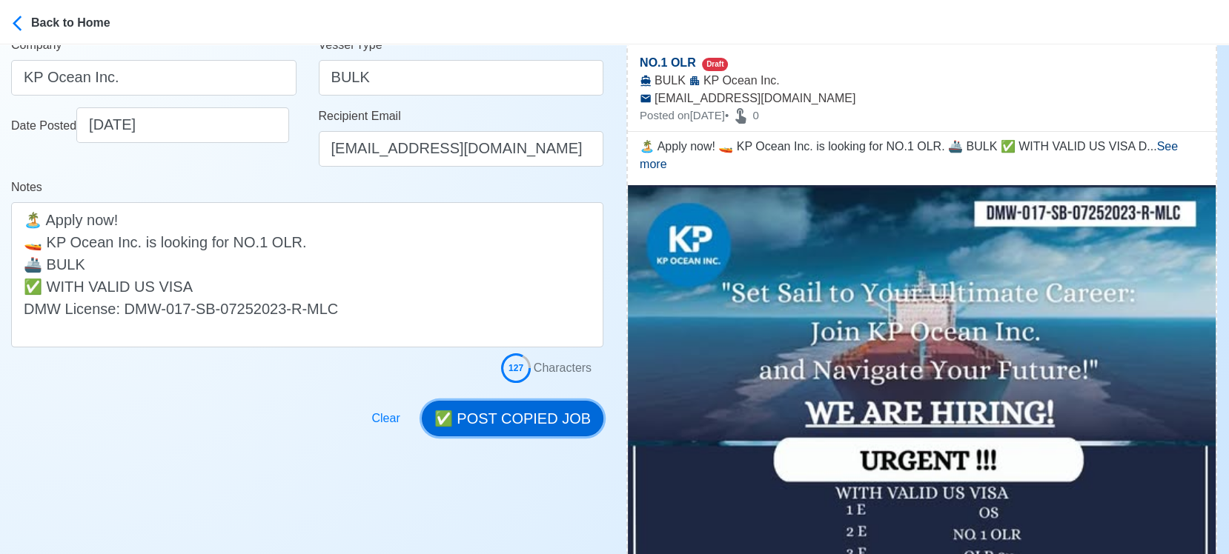
click at [547, 417] on button "✅ POST COPIED JOB" at bounding box center [513, 419] width 182 height 36
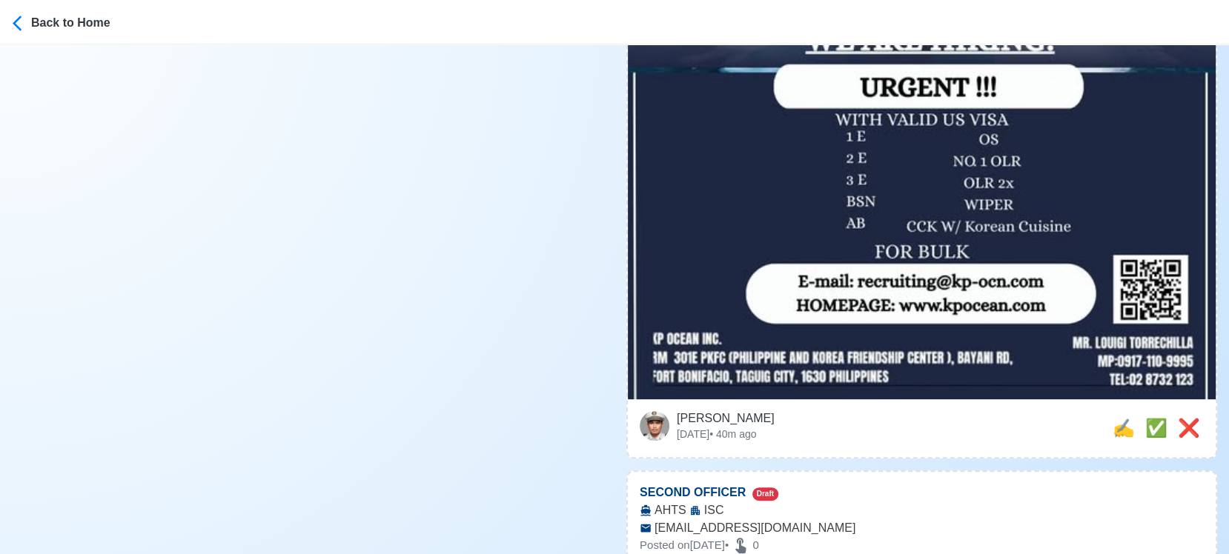
scroll to position [658, 0]
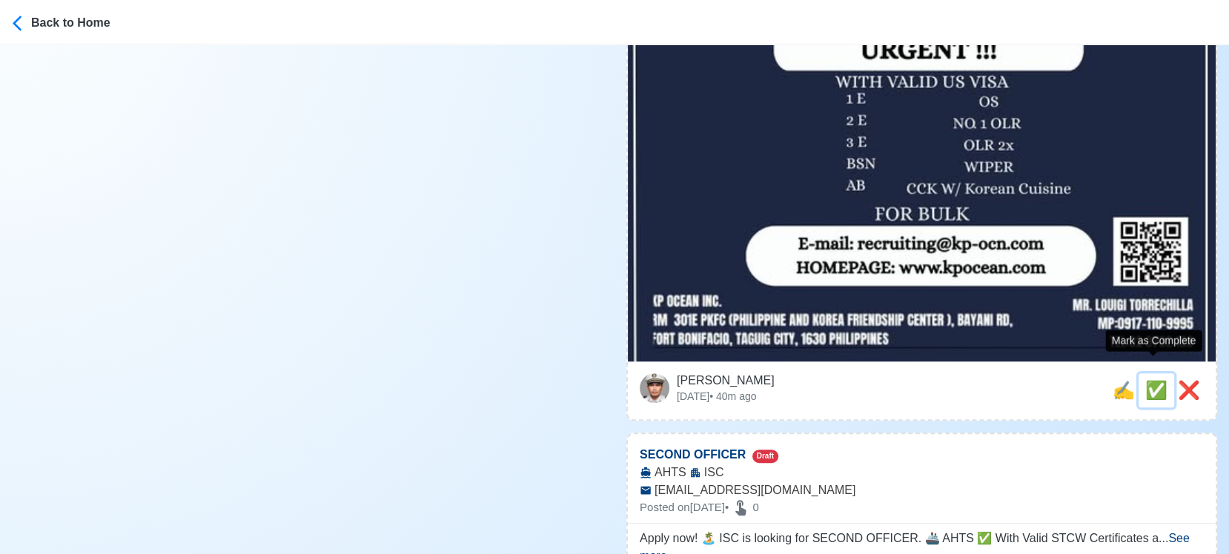
click at [1156, 380] on span "✅" at bounding box center [1156, 390] width 22 height 20
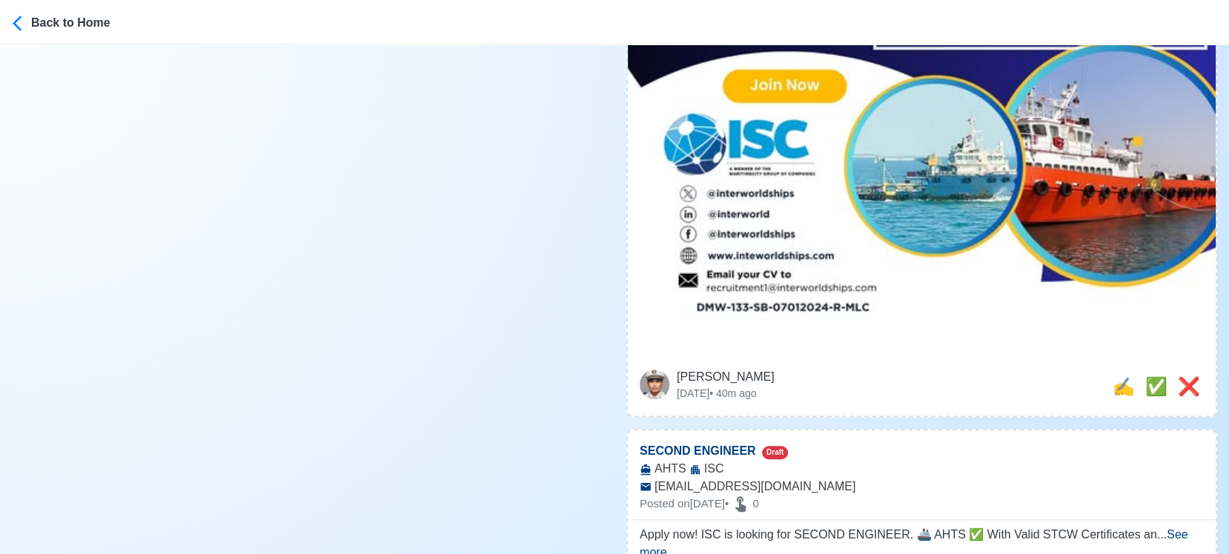
scroll to position [906, 0]
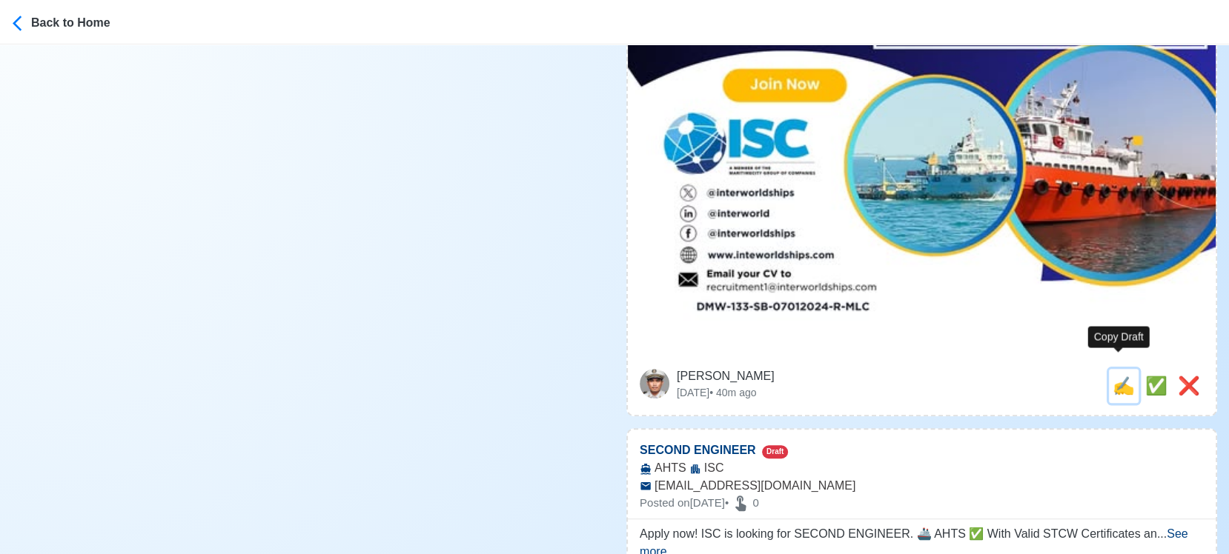
click at [1116, 376] on span "✍️" at bounding box center [1124, 386] width 22 height 20
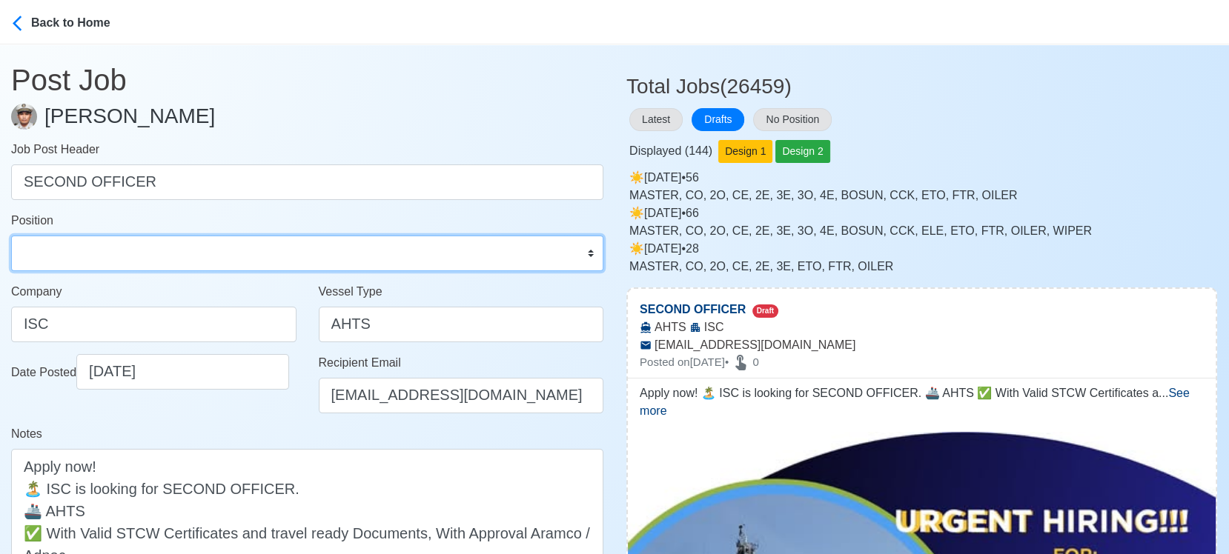
click at [148, 259] on select "Master Chief Officer 2nd Officer 3rd Officer Junior Officer Chief Engineer 2nd …" at bounding box center [307, 254] width 592 height 36
click at [11, 236] on select "Master Chief Officer 2nd Officer 3rd Officer Junior Officer Chief Engineer 2nd …" at bounding box center [307, 254] width 592 height 36
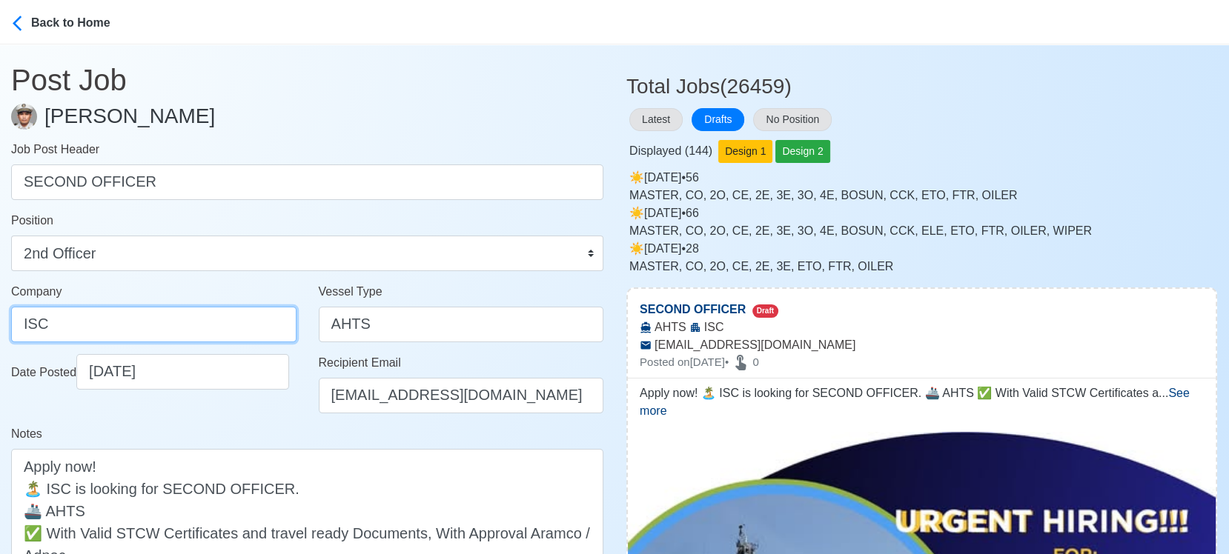
drag, startPoint x: 96, startPoint y: 325, endPoint x: -14, endPoint y: 319, distance: 110.6
click at [0, 319] on html "Back to Home Post Job Jeyner Gil Job Post Header SECOND OFFICER Position Master…" at bounding box center [614, 277] width 1229 height 554
drag, startPoint x: 191, startPoint y: 325, endPoint x: -14, endPoint y: 310, distance: 205.9
click at [0, 310] on html "Back to Home Post Job Jeyner Gil Job Post Header SECOND OFFICER Position Master…" at bounding box center [614, 277] width 1229 height 554
paste input "NTER-WORLD SHIPPING CORPORATION"
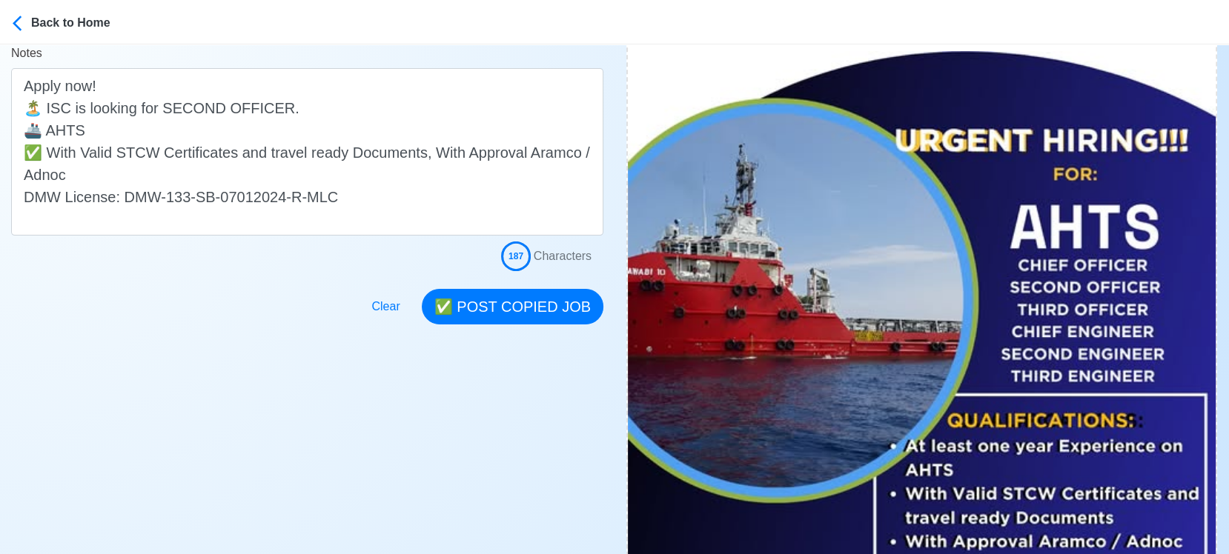
scroll to position [411, 0]
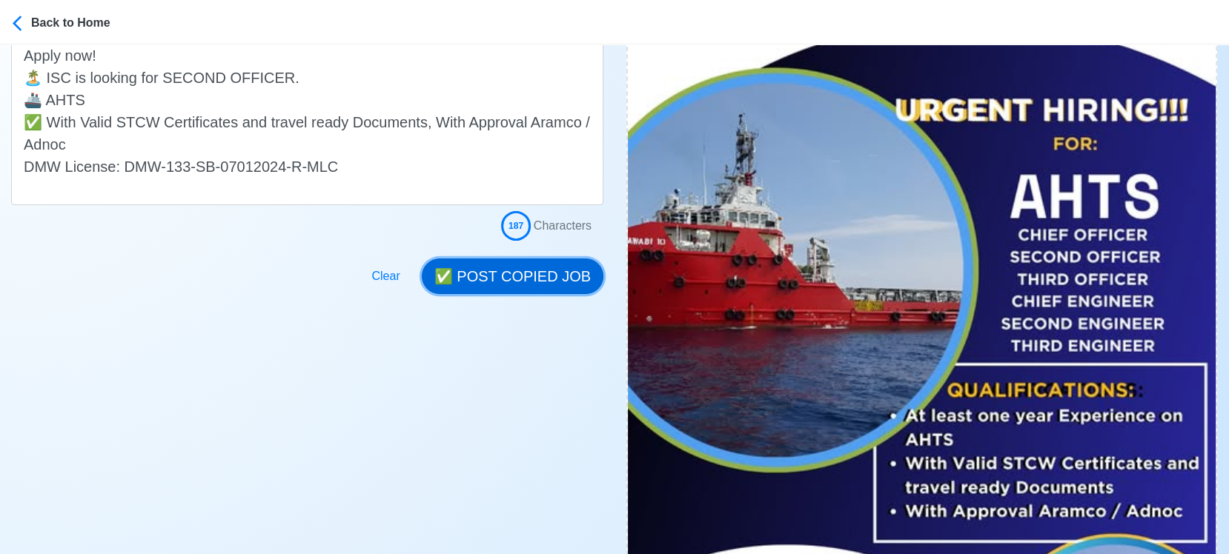
click at [540, 283] on button "✅ POST COPIED JOB" at bounding box center [513, 277] width 182 height 36
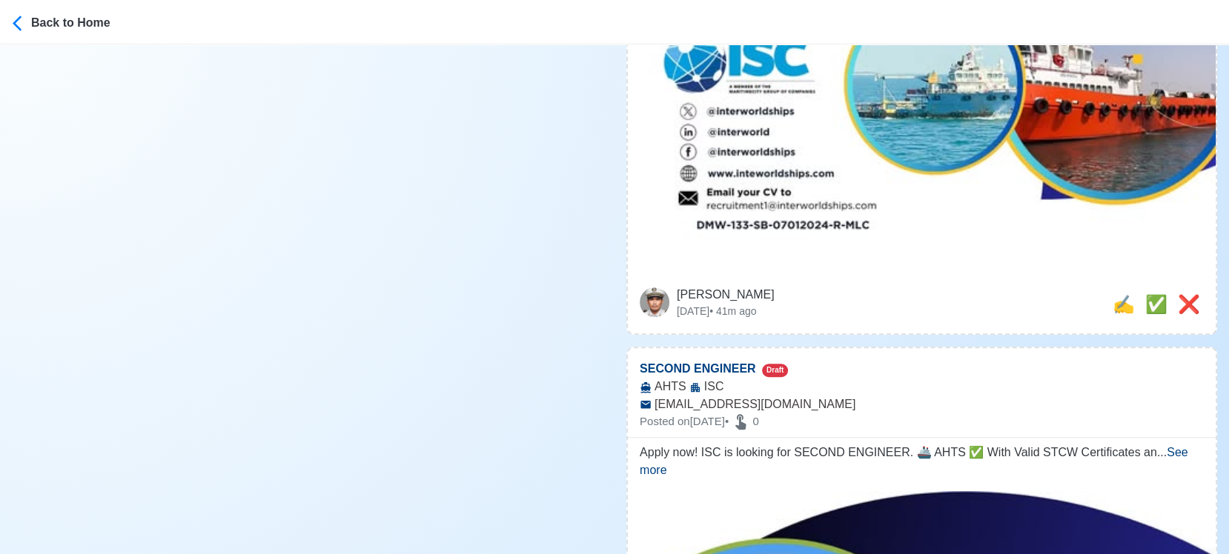
scroll to position [988, 0]
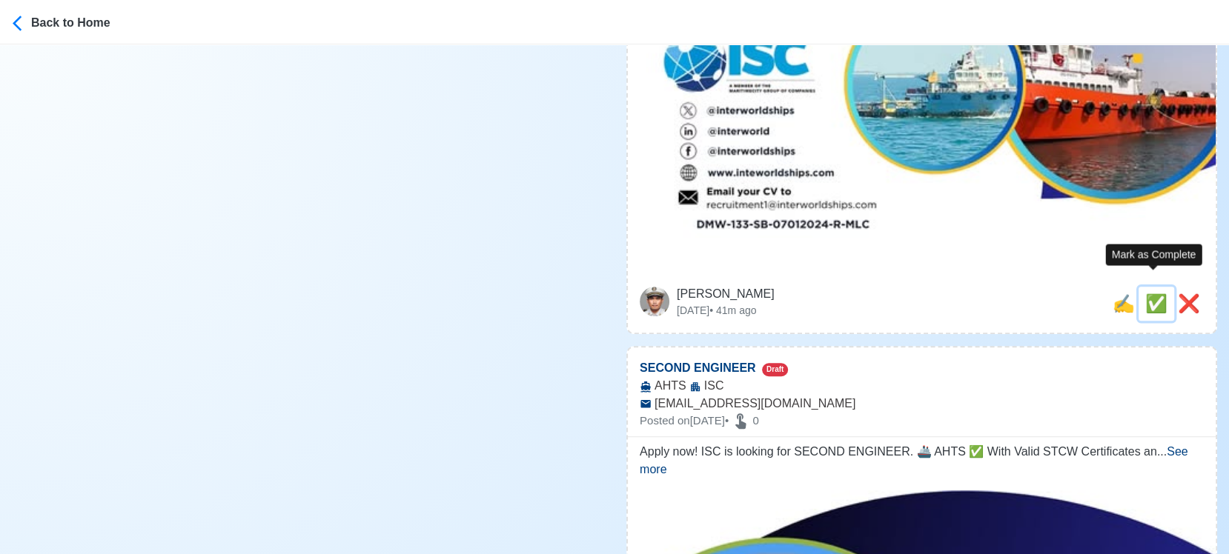
click at [1146, 294] on span "✅" at bounding box center [1156, 304] width 22 height 20
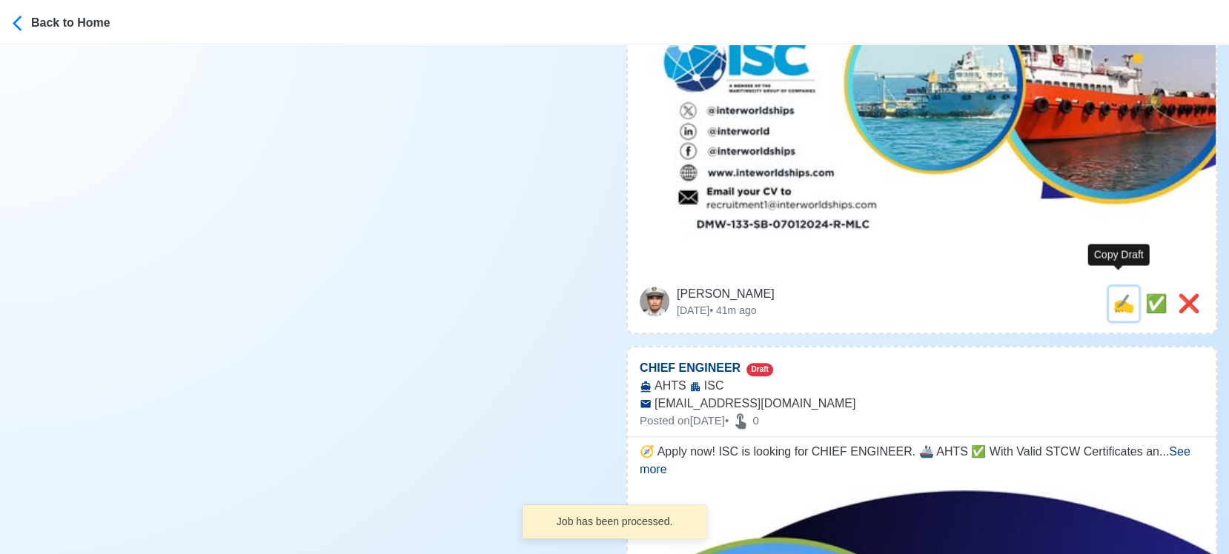
click at [1114, 294] on span "✍️" at bounding box center [1124, 304] width 22 height 20
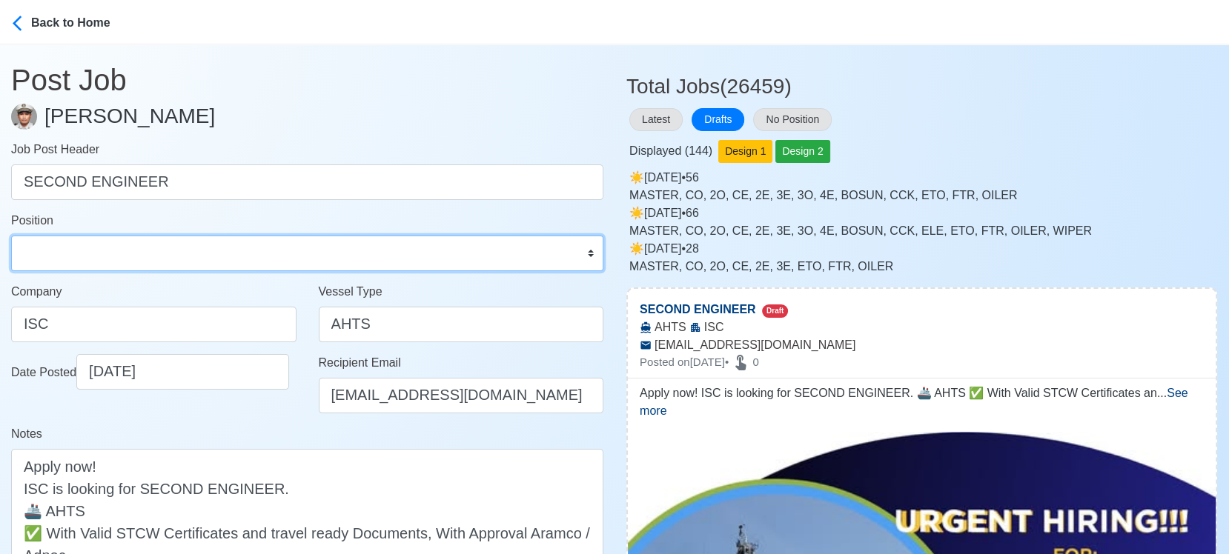
click at [181, 254] on select "Master Chief Officer 2nd Officer 3rd Officer Junior Officer Chief Engineer 2nd …" at bounding box center [307, 254] width 592 height 36
click at [11, 236] on select "Master Chief Officer 2nd Officer 3rd Officer Junior Officer Chief Engineer 2nd …" at bounding box center [307, 254] width 592 height 36
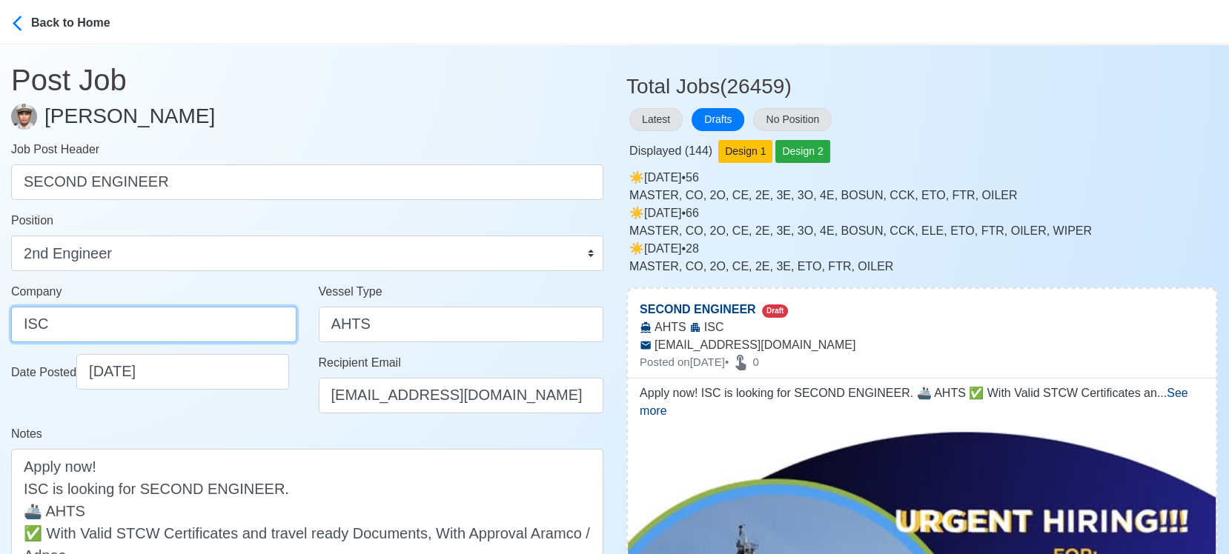
drag, startPoint x: 95, startPoint y: 334, endPoint x: -14, endPoint y: 306, distance: 112.5
click at [0, 306] on html "Back to Home Post Job Jeyner Gil Job Post Header SECOND ENGINEER Position Maste…" at bounding box center [614, 277] width 1229 height 554
paste input "NTER-WORLD SHIPPING CORPORATION"
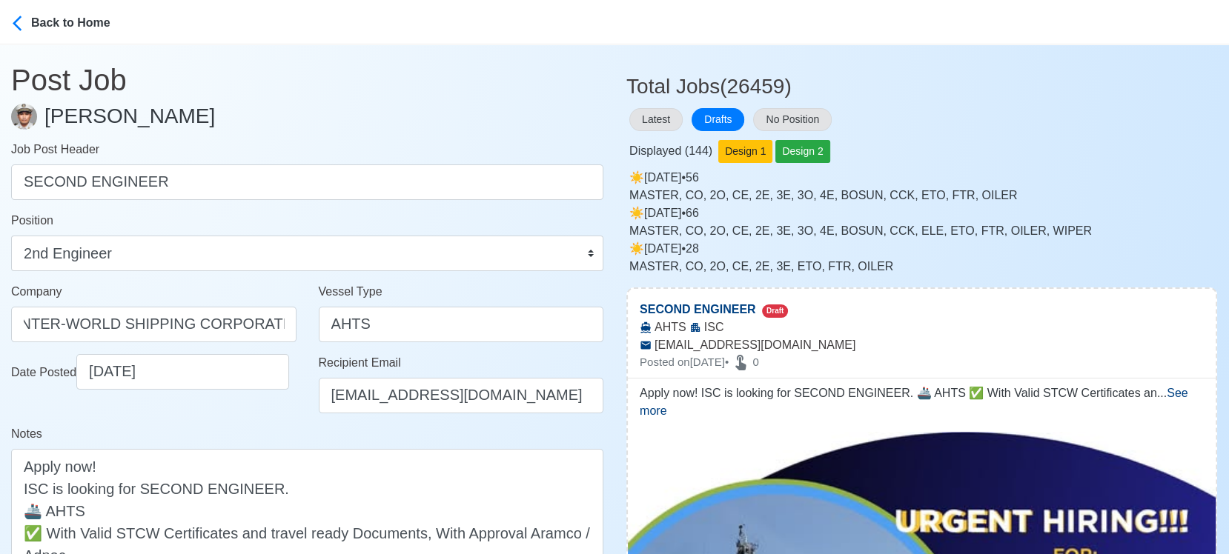
click at [273, 409] on div "Date Posted 09/06/2025" at bounding box center [154, 389] width 308 height 71
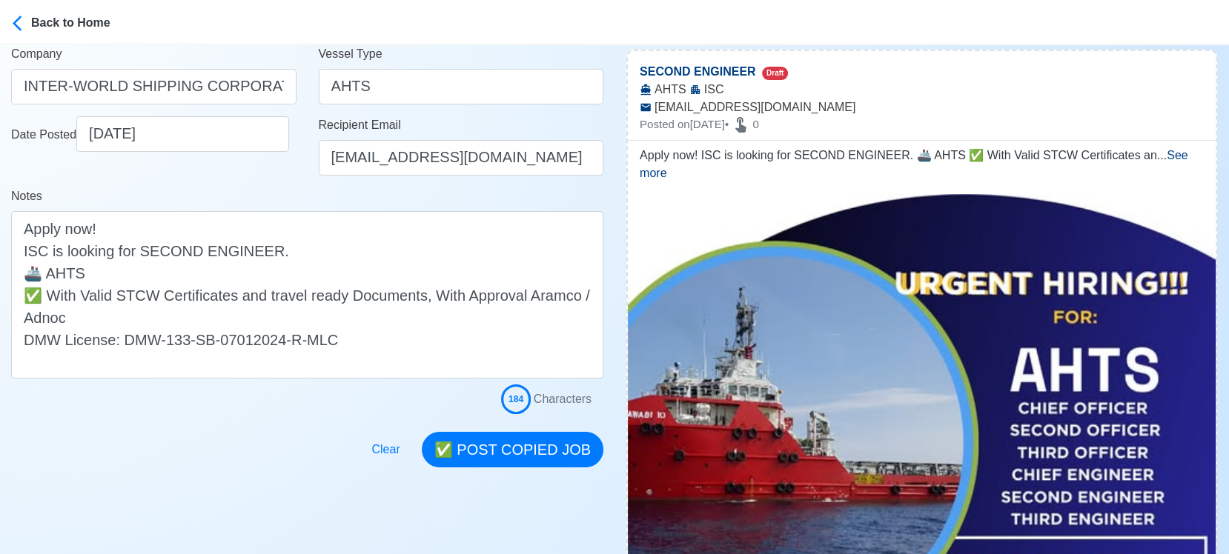
scroll to position [247, 0]
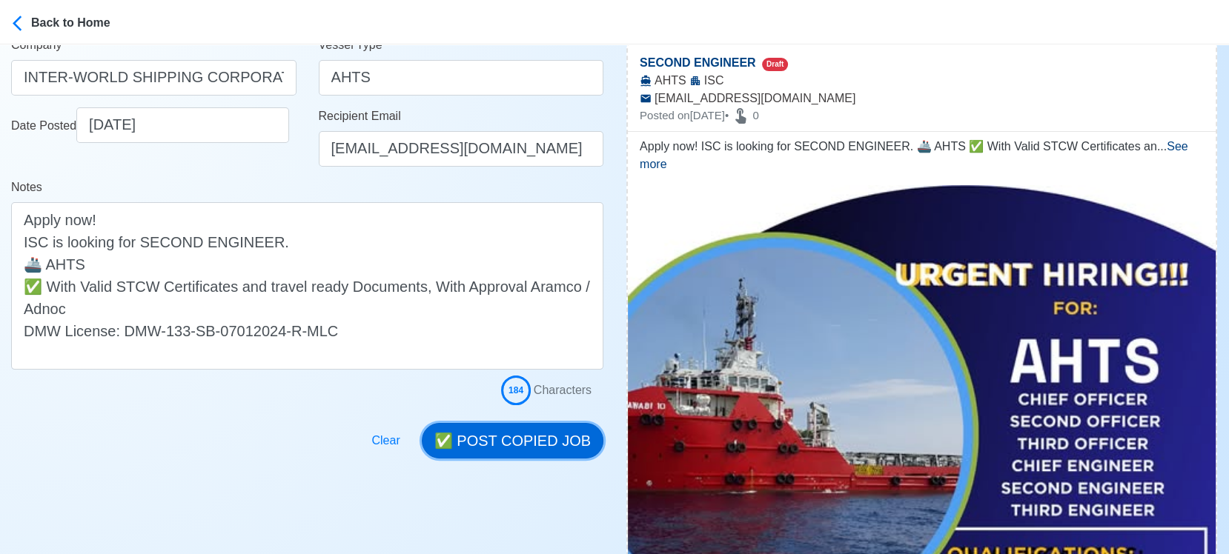
click at [517, 436] on button "✅ POST COPIED JOB" at bounding box center [513, 441] width 182 height 36
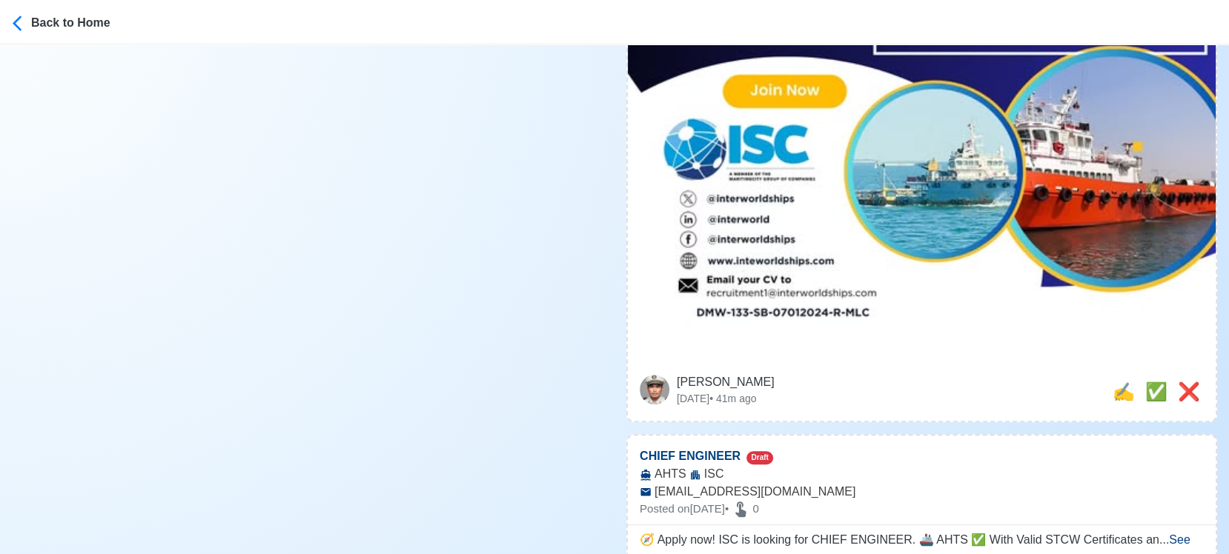
scroll to position [906, 0]
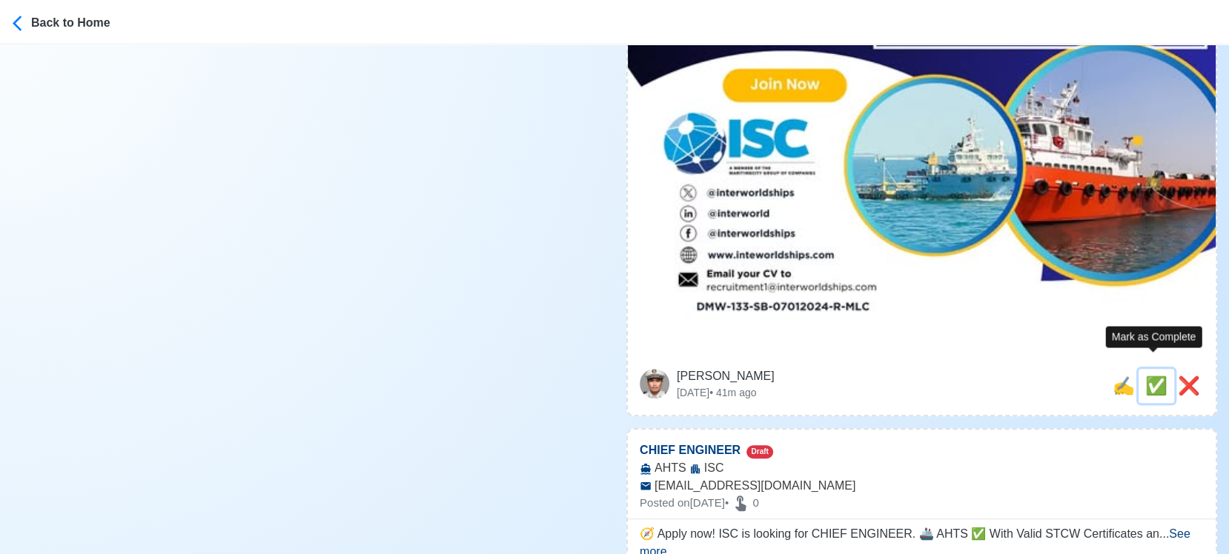
click at [1147, 376] on span "✅" at bounding box center [1156, 386] width 22 height 20
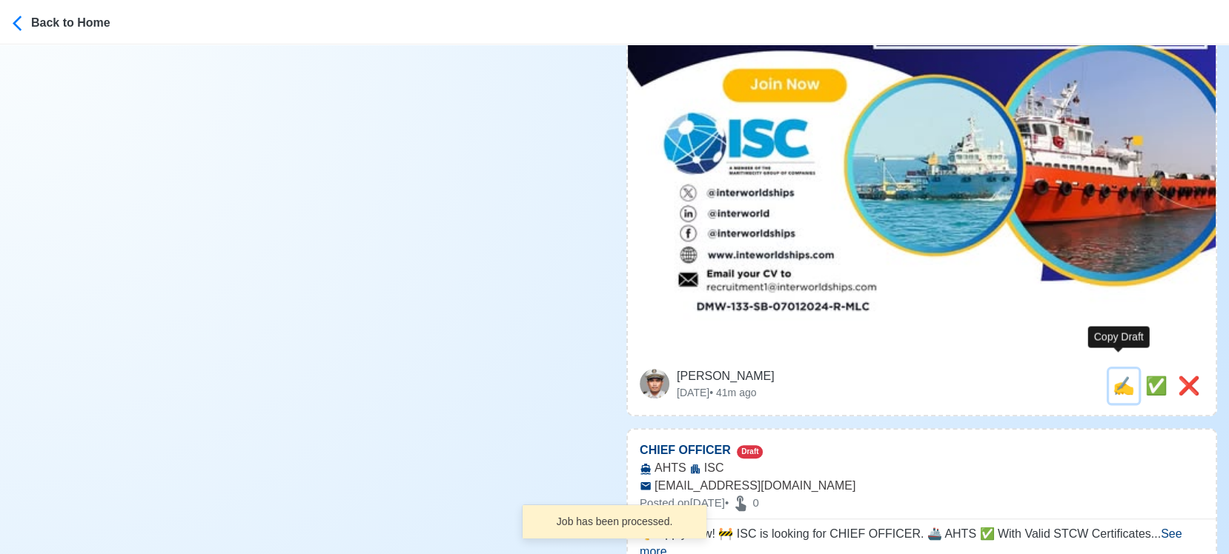
click at [1118, 376] on span "✍️" at bounding box center [1124, 386] width 22 height 20
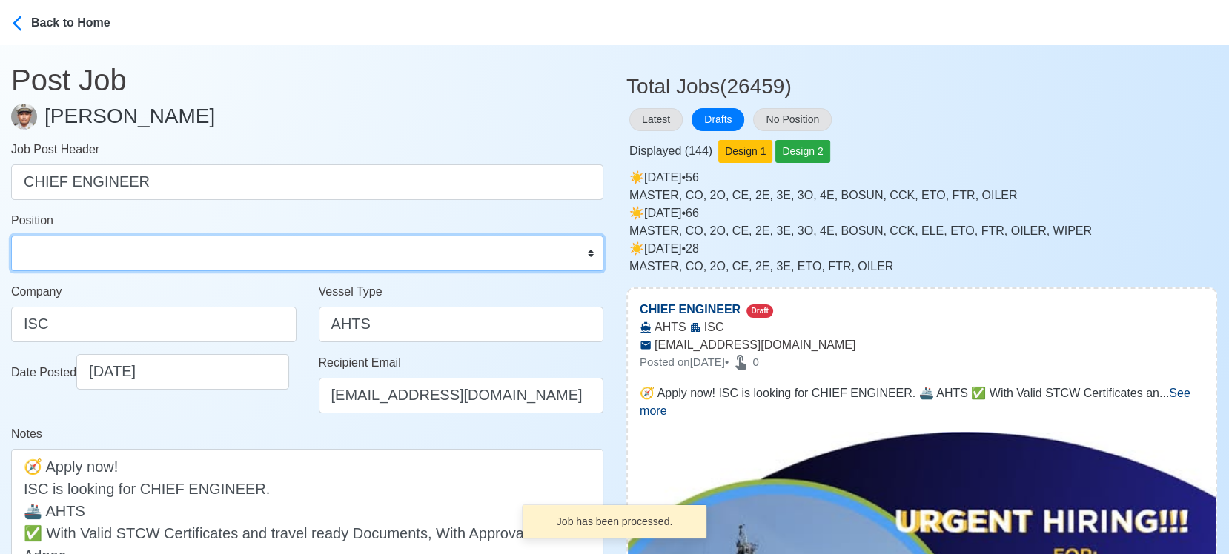
click at [265, 253] on select "Master Chief Officer 2nd Officer 3rd Officer Junior Officer Chief Engineer 2nd …" at bounding box center [307, 254] width 592 height 36
click at [11, 236] on select "Master Chief Officer 2nd Officer 3rd Officer Junior Officer Chief Engineer 2nd …" at bounding box center [307, 254] width 592 height 36
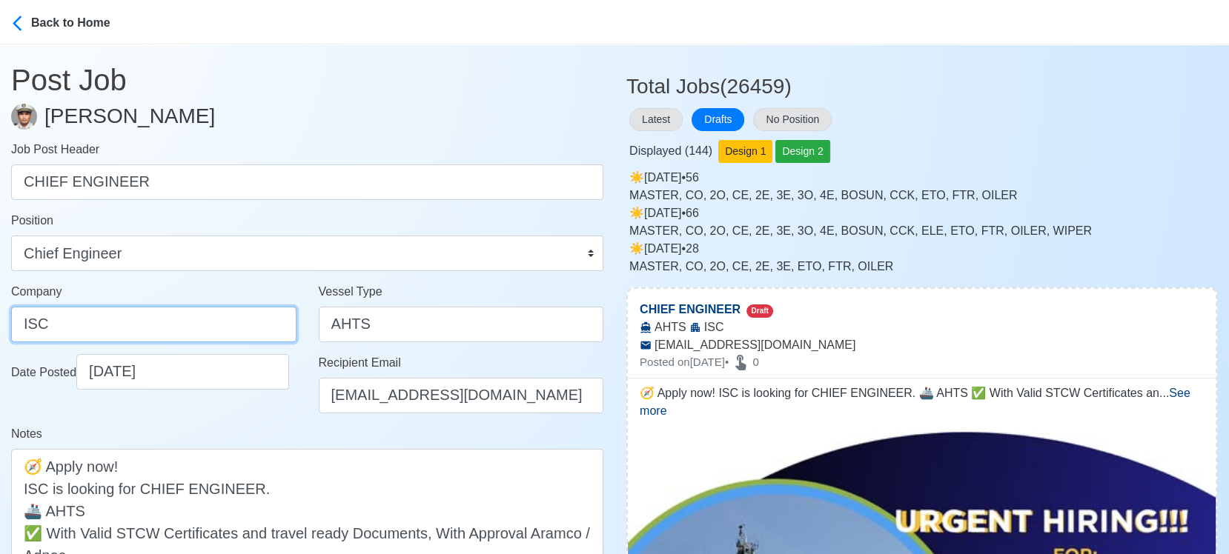
drag, startPoint x: 83, startPoint y: 323, endPoint x: -14, endPoint y: 311, distance: 97.8
click at [0, 311] on html "Back to Home Post Job Jeyner Gil Job Post Header CHIEF ENGINEER Position Master…" at bounding box center [614, 277] width 1229 height 554
paste input "NTER-WORLD SHIPPING CORPORATION"
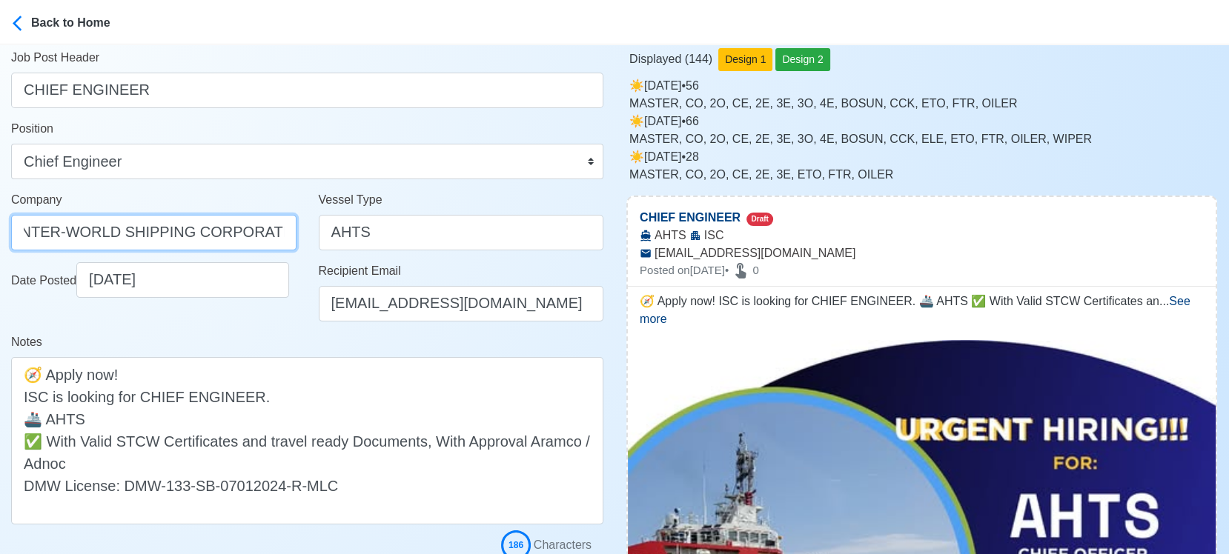
scroll to position [165, 0]
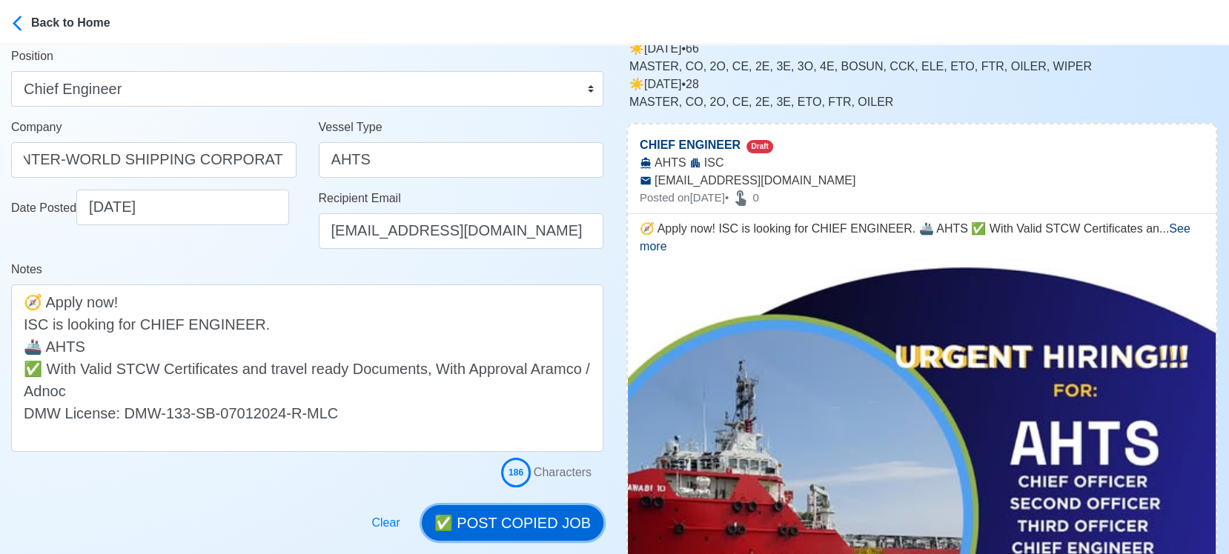
click at [551, 529] on button "✅ POST COPIED JOB" at bounding box center [513, 524] width 182 height 36
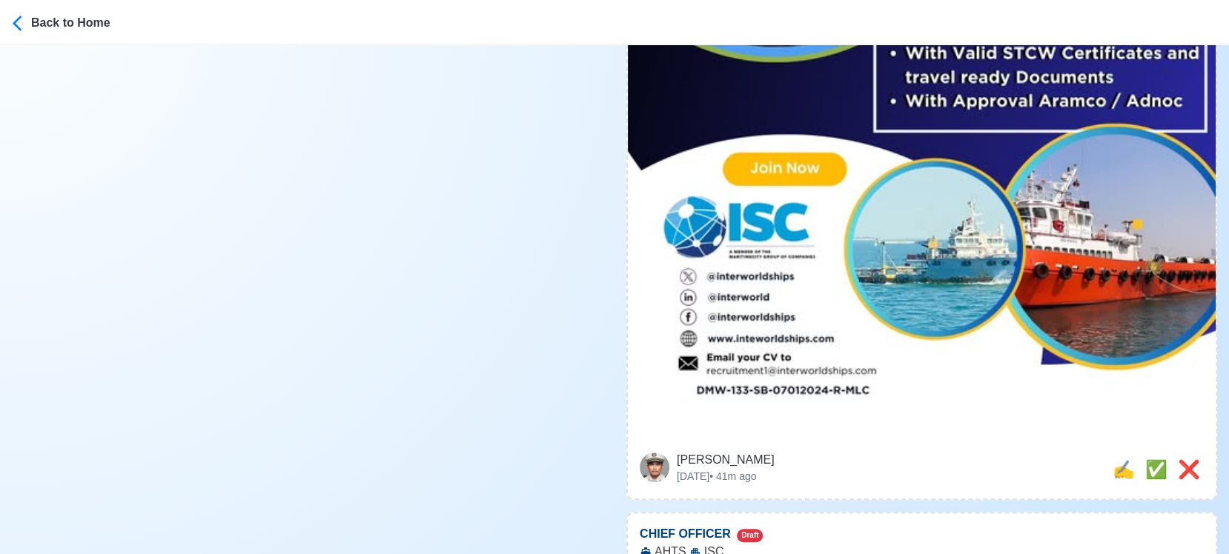
scroll to position [823, 0]
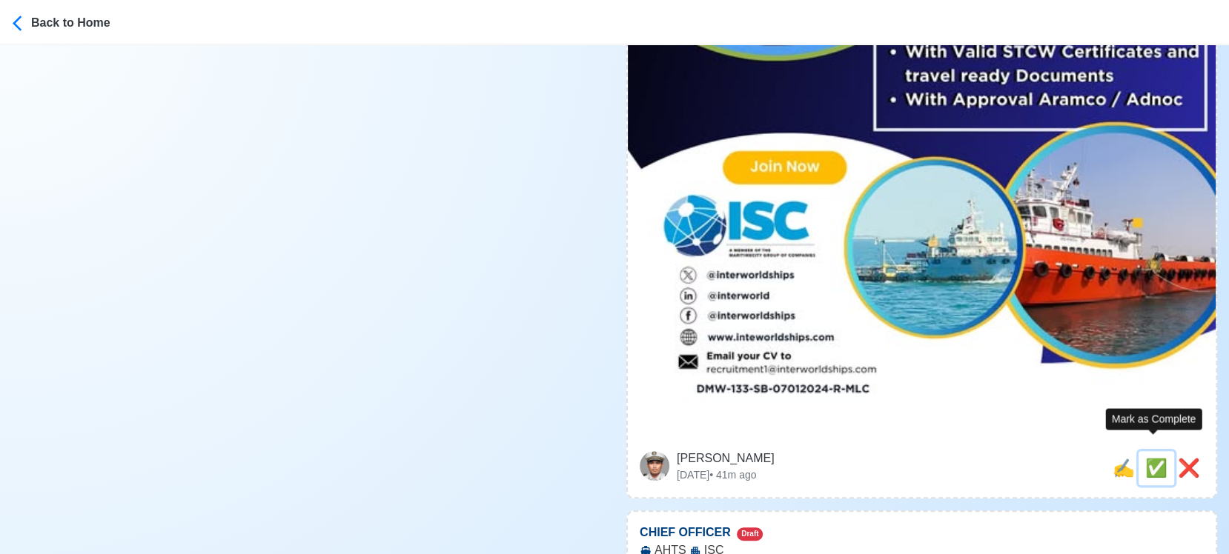
click at [1145, 458] on span "✅" at bounding box center [1156, 468] width 22 height 20
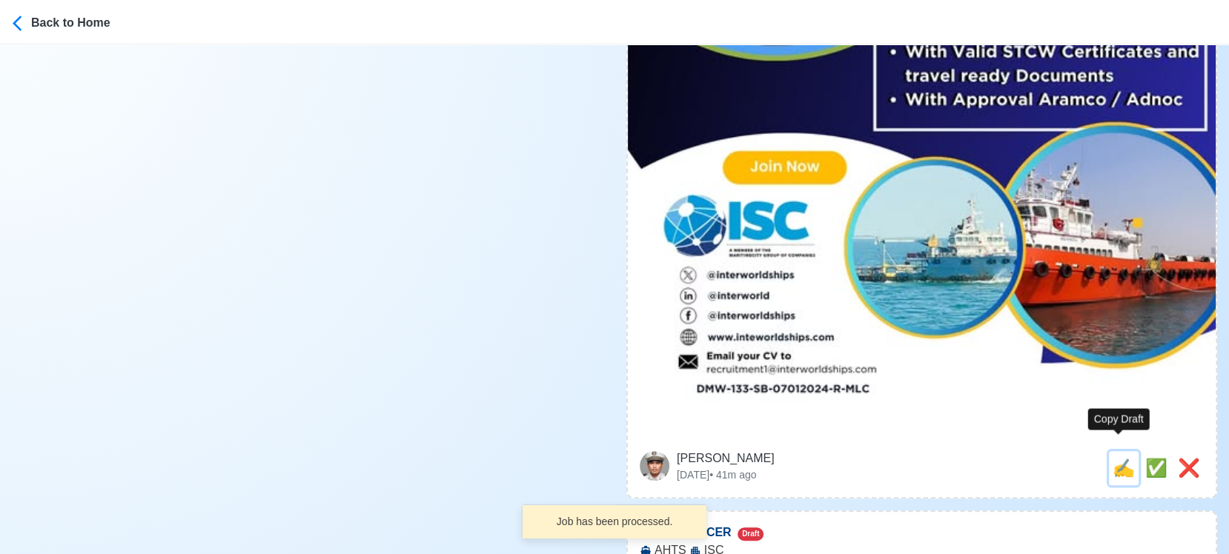
click at [1121, 458] on span "✍️" at bounding box center [1124, 468] width 22 height 20
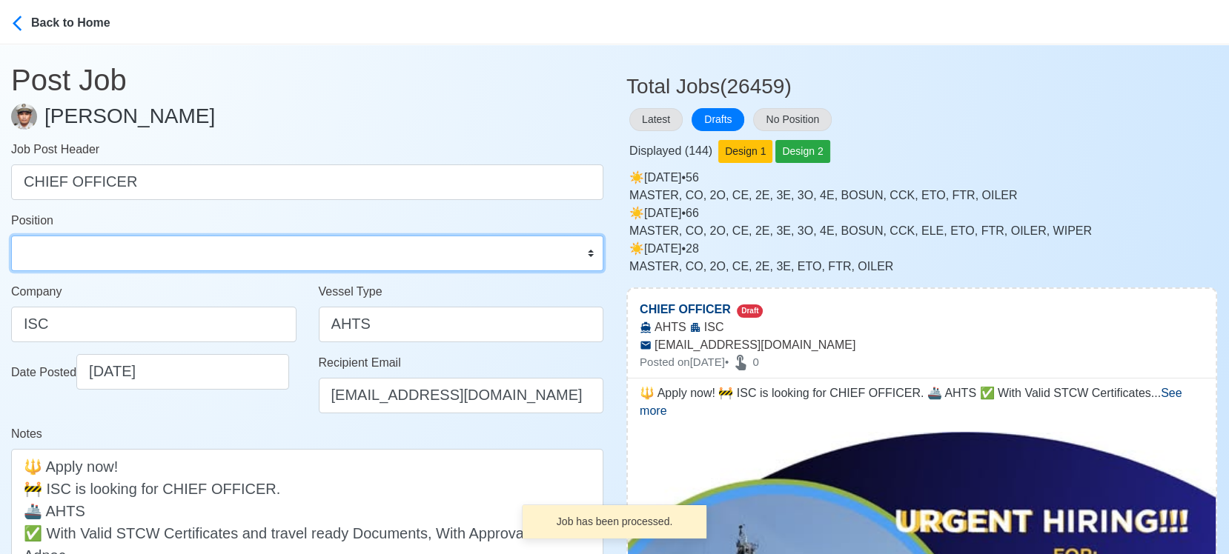
click at [105, 265] on select "Master Chief Officer 2nd Officer 3rd Officer Junior Officer Chief Engineer 2nd …" at bounding box center [307, 254] width 592 height 36
click at [11, 236] on select "Master Chief Officer 2nd Officer 3rd Officer Junior Officer Chief Engineer 2nd …" at bounding box center [307, 254] width 592 height 36
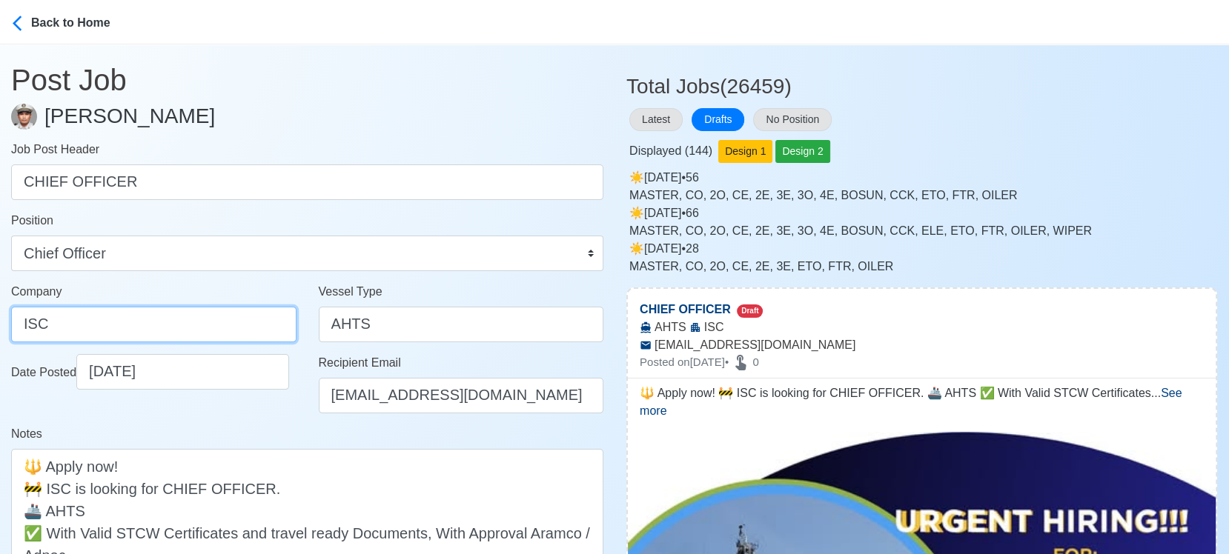
drag, startPoint x: 113, startPoint y: 331, endPoint x: -14, endPoint y: 297, distance: 131.1
click at [0, 297] on html "Back to Home Post Job Jeyner Gil Job Post Header CHIEF OFFICER Position Master …" at bounding box center [614, 277] width 1229 height 554
paste input "NTER-WORLD SHIPPING CORPORATION"
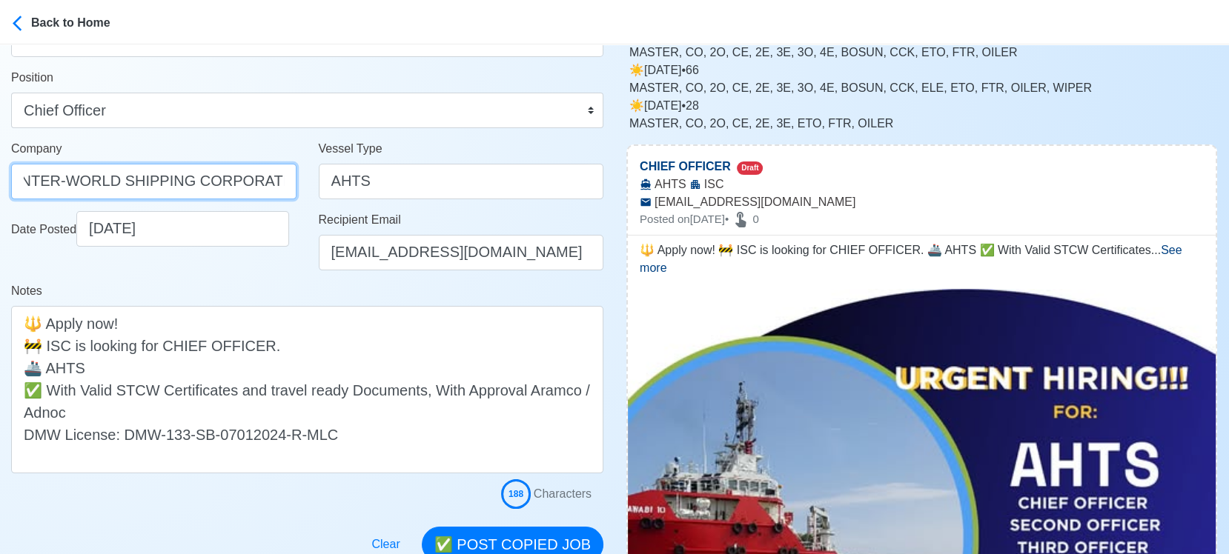
scroll to position [247, 0]
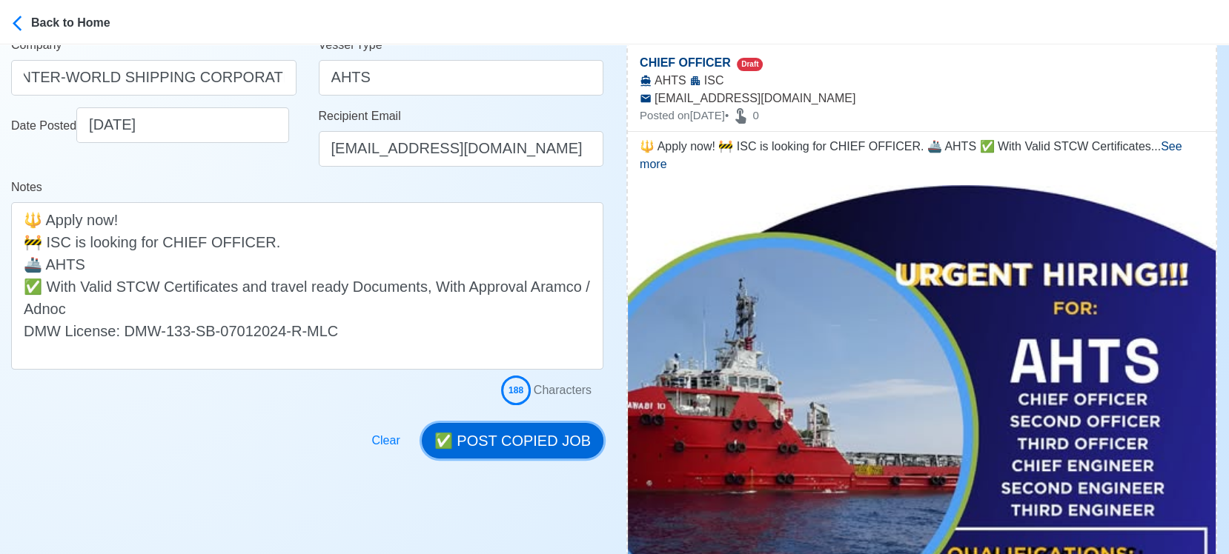
click at [506, 437] on button "✅ POST COPIED JOB" at bounding box center [513, 441] width 182 height 36
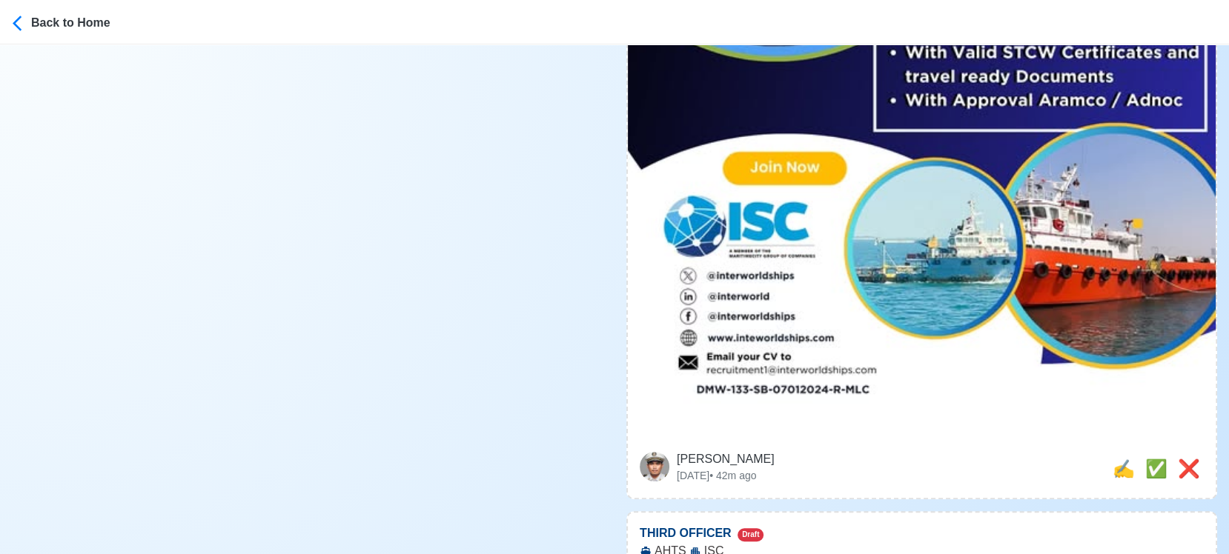
scroll to position [823, 0]
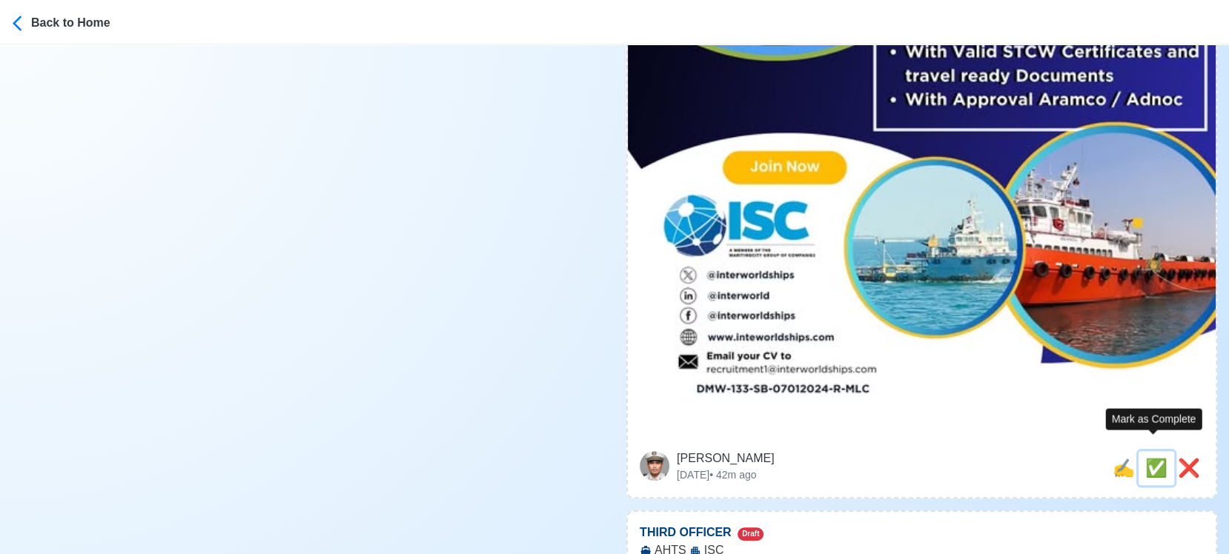
click at [1146, 458] on span "✅" at bounding box center [1156, 468] width 22 height 20
click at [1113, 458] on span "✍️" at bounding box center [1124, 468] width 22 height 20
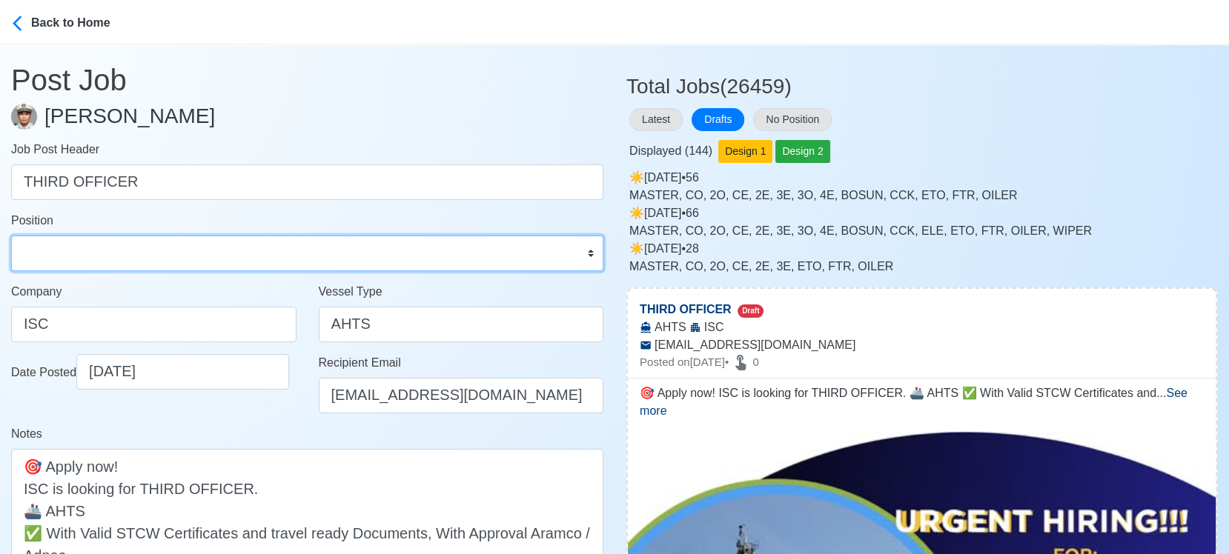
click at [107, 261] on select "Master Chief Officer 2nd Officer 3rd Officer Junior Officer Chief Engineer 2nd …" at bounding box center [307, 254] width 592 height 36
click at [11, 236] on select "Master Chief Officer 2nd Officer 3rd Officer Junior Officer Chief Engineer 2nd …" at bounding box center [307, 254] width 592 height 36
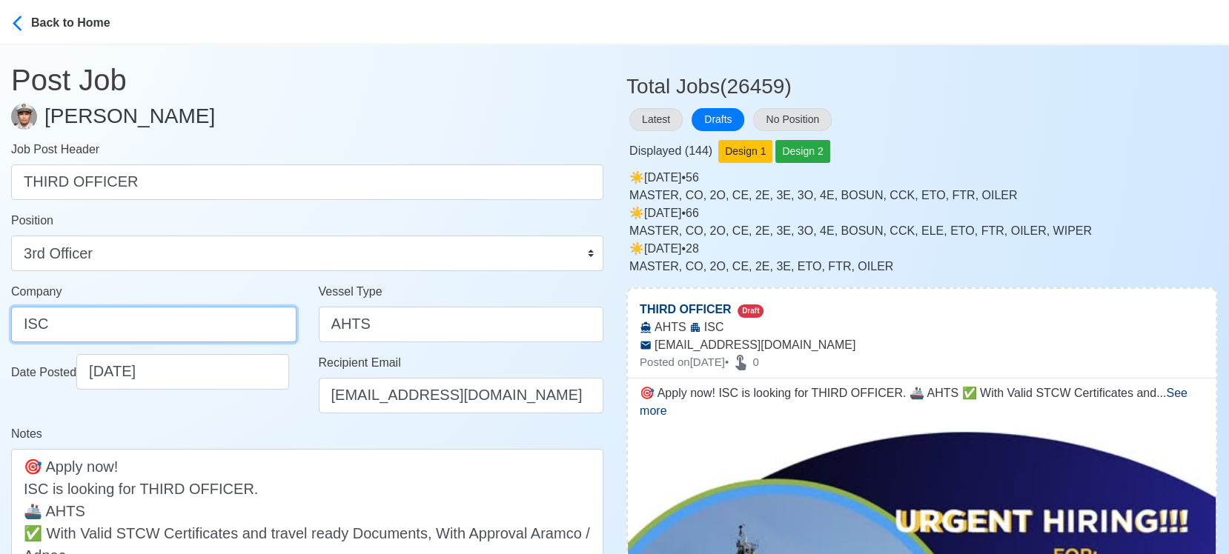
drag, startPoint x: 112, startPoint y: 324, endPoint x: -14, endPoint y: 319, distance: 126.1
click at [0, 319] on html "Back to Home Post Job Jeyner Gil Job Post Header THIRD OFFICER Position Master …" at bounding box center [614, 277] width 1229 height 554
paste input "NTER-WORLD SHIPPING CORPORATION"
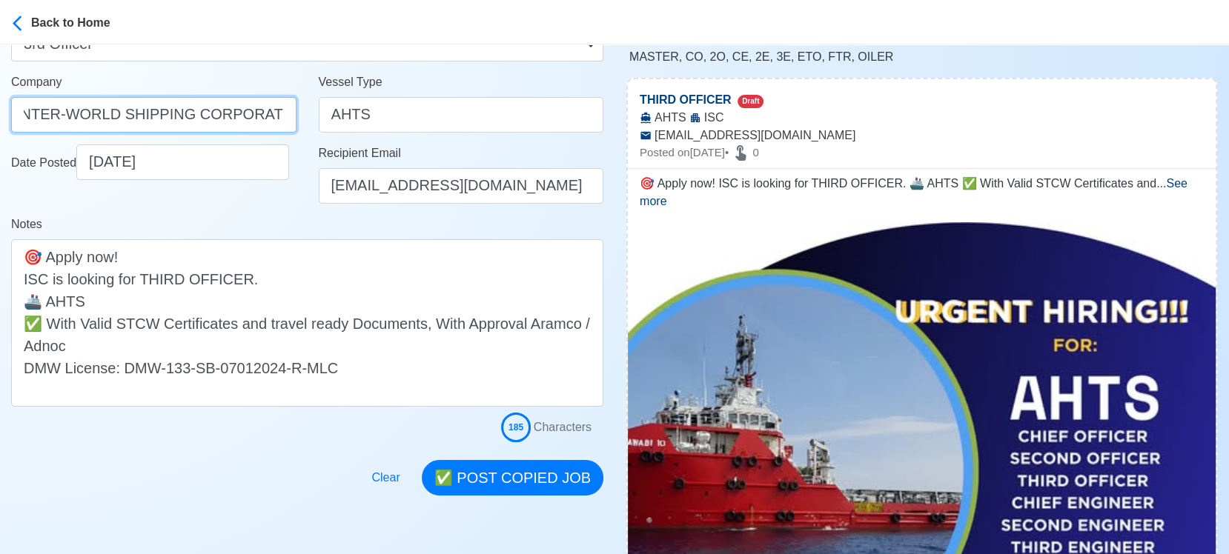
scroll to position [329, 0]
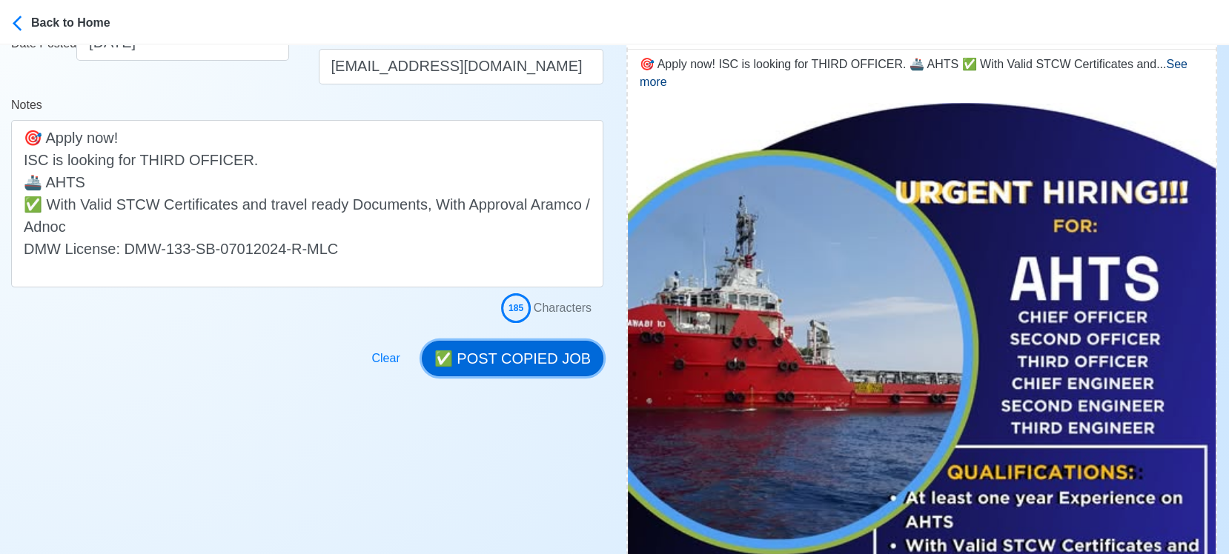
click at [536, 356] on button "✅ POST COPIED JOB" at bounding box center [513, 359] width 182 height 36
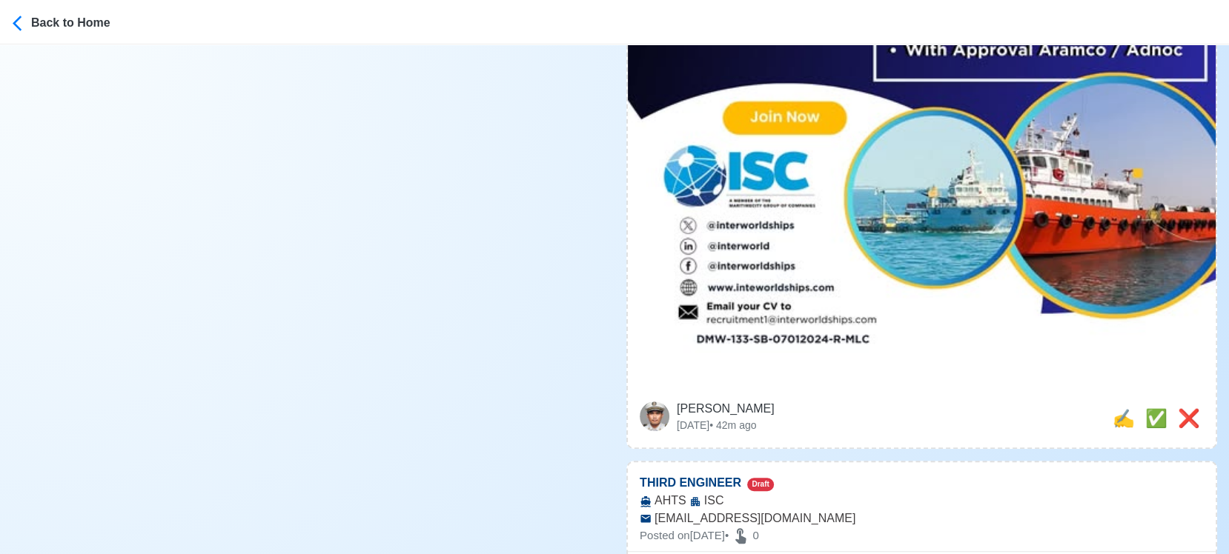
scroll to position [906, 0]
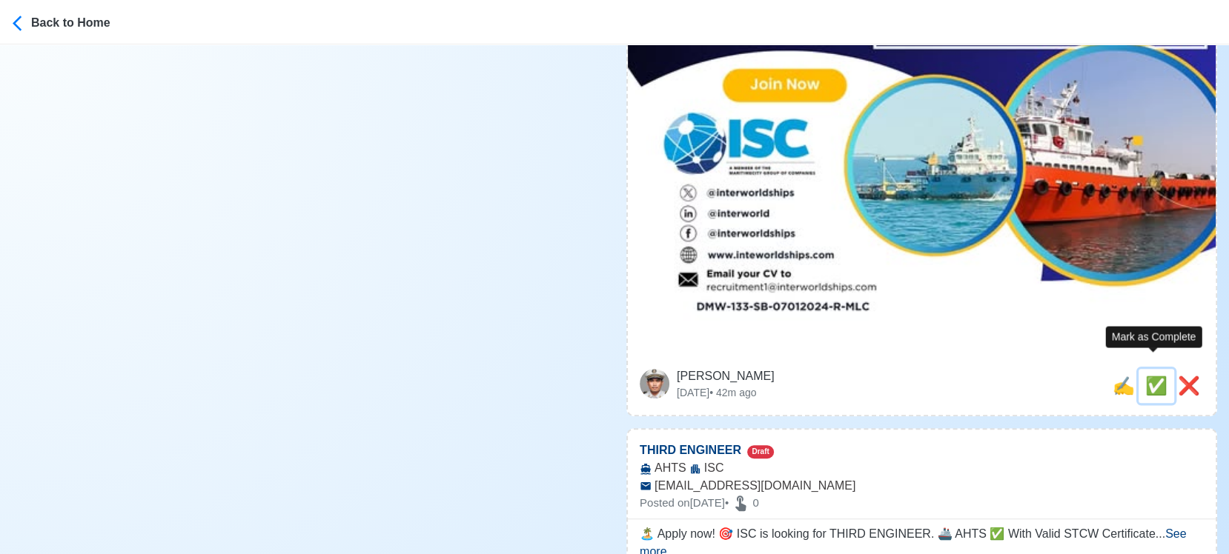
click at [1153, 376] on span "✅" at bounding box center [1156, 386] width 22 height 20
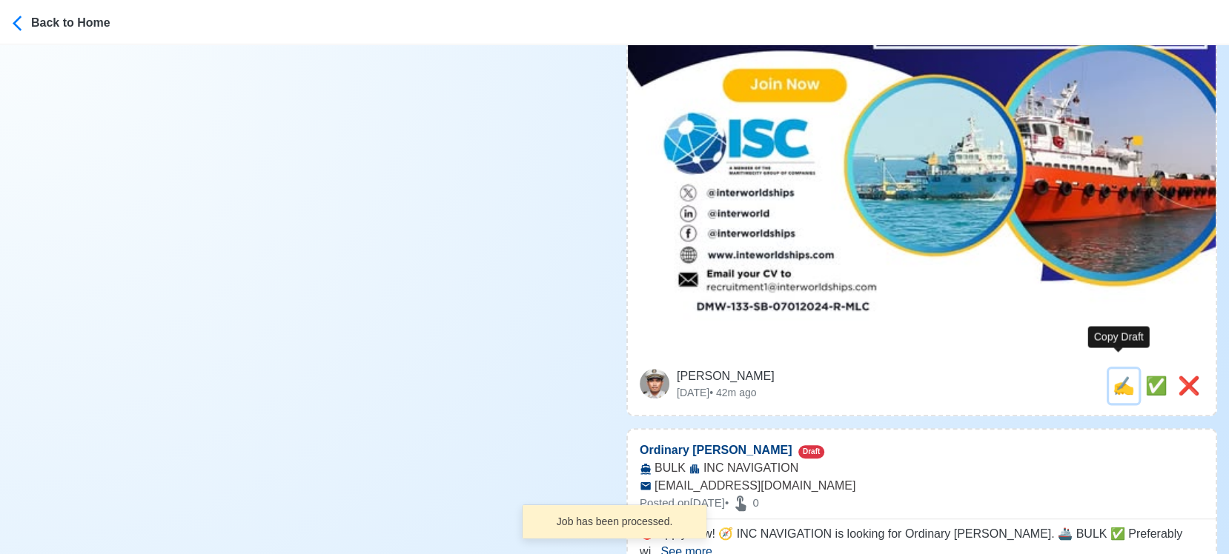
drag, startPoint x: 1117, startPoint y: 372, endPoint x: 808, endPoint y: 331, distance: 311.8
click at [1116, 376] on span "✍️" at bounding box center [1124, 386] width 22 height 20
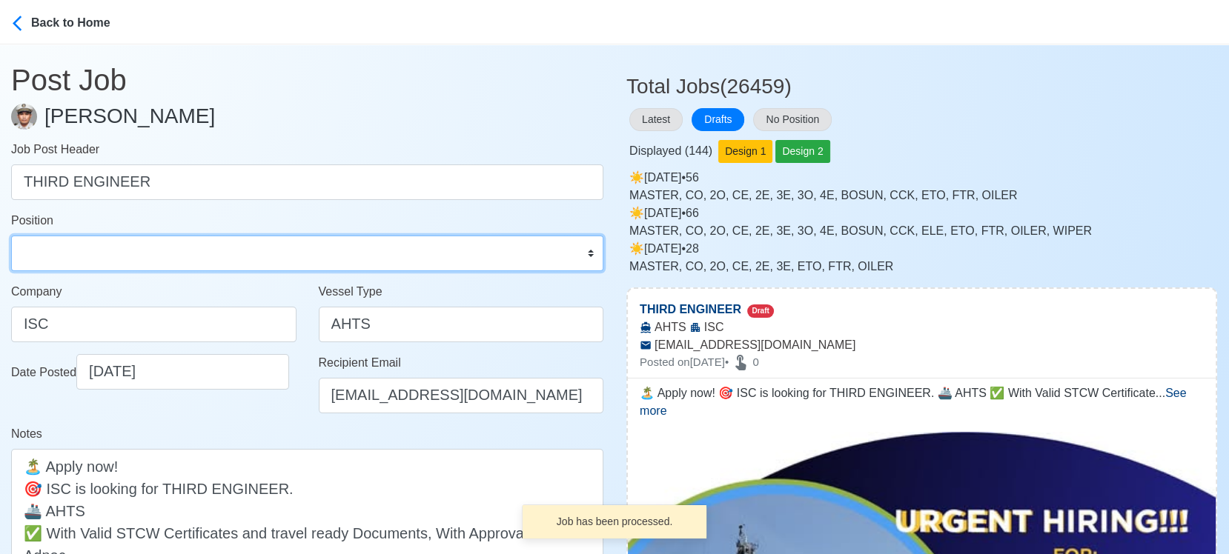
click at [73, 253] on select "Master Chief Officer 2nd Officer 3rd Officer Junior Officer Chief Engineer 2nd …" at bounding box center [307, 254] width 592 height 36
click at [11, 236] on select "Master Chief Officer 2nd Officer 3rd Officer Junior Officer Chief Engineer 2nd …" at bounding box center [307, 254] width 592 height 36
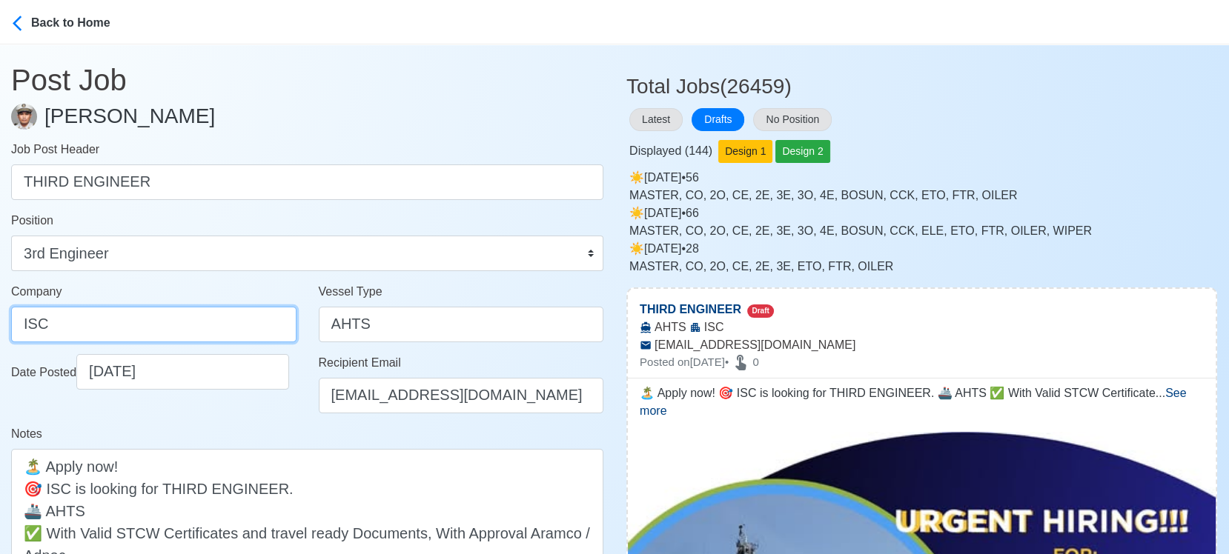
drag, startPoint x: 120, startPoint y: 323, endPoint x: -14, endPoint y: 310, distance: 134.8
click at [0, 310] on html "Back to Home Post Job Jeyner Gil Job Post Header THIRD ENGINEER Position Master…" at bounding box center [614, 277] width 1229 height 554
paste input "NTER-WORLD SHIPPING CORPORATION"
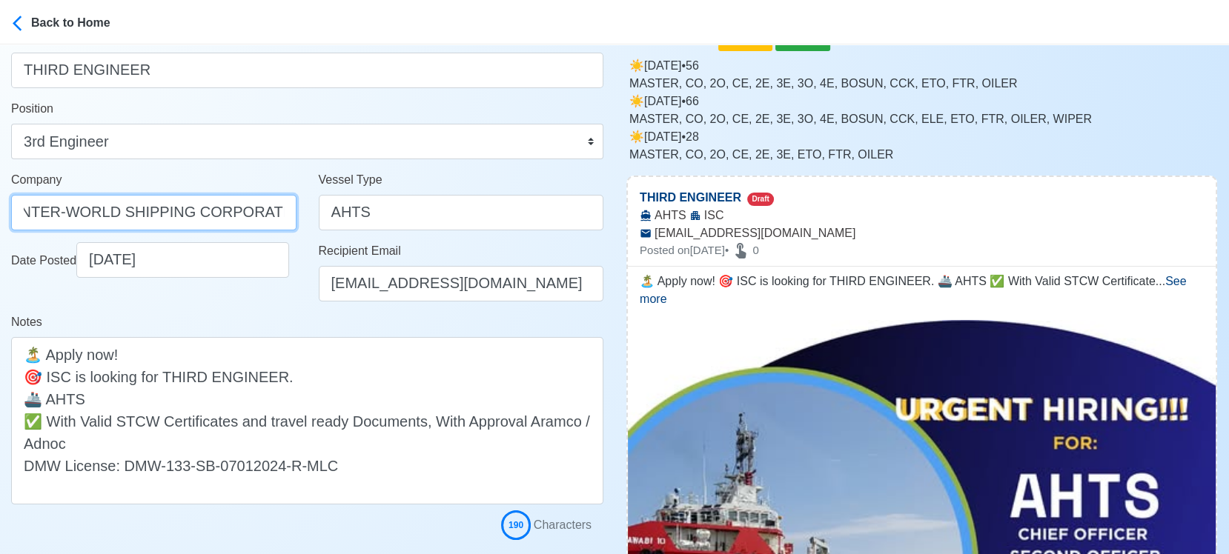
scroll to position [247, 0]
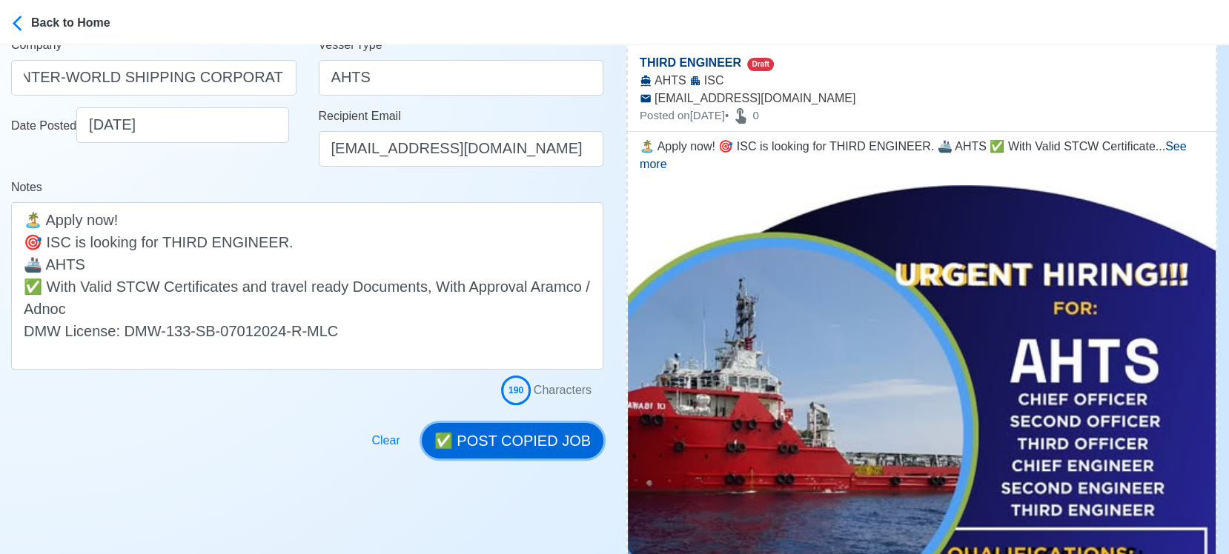
click at [551, 445] on button "✅ POST COPIED JOB" at bounding box center [513, 441] width 182 height 36
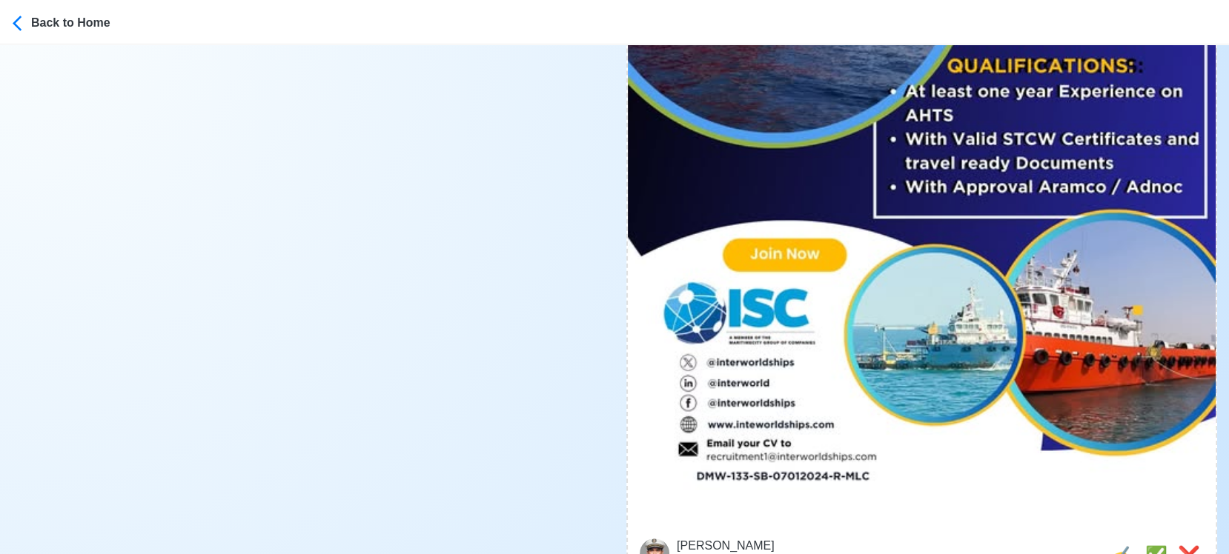
scroll to position [741, 0]
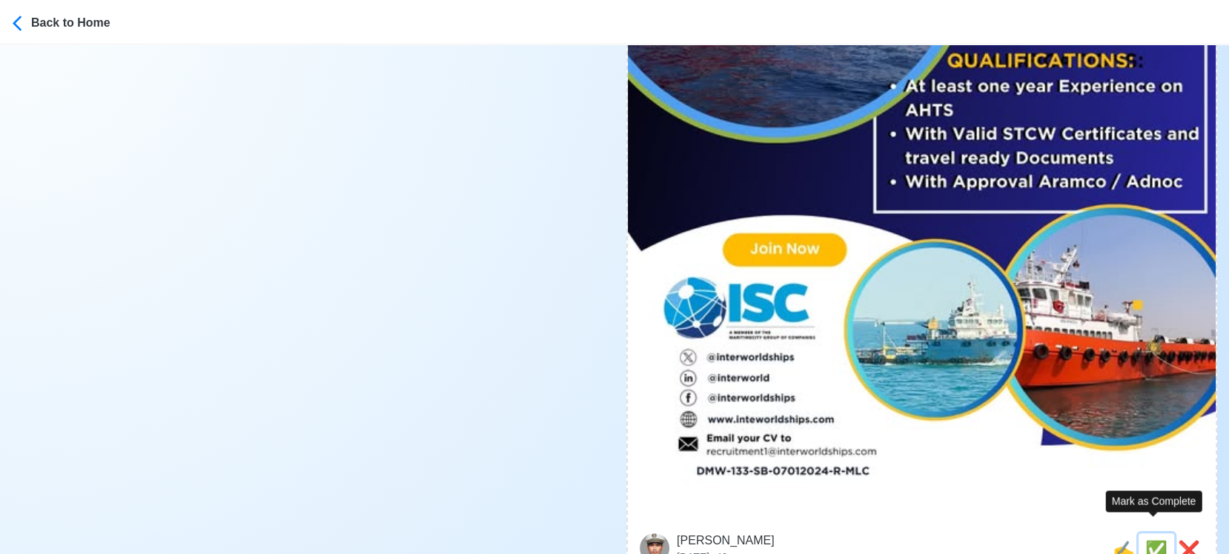
click at [1156, 540] on span "✅" at bounding box center [1156, 550] width 22 height 20
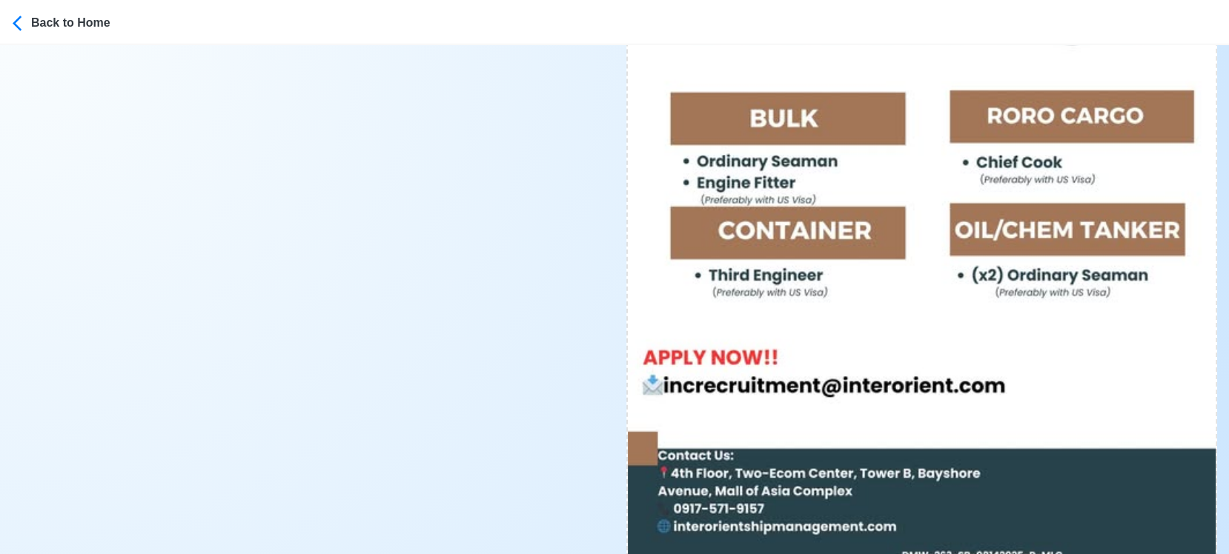
scroll to position [906, 0]
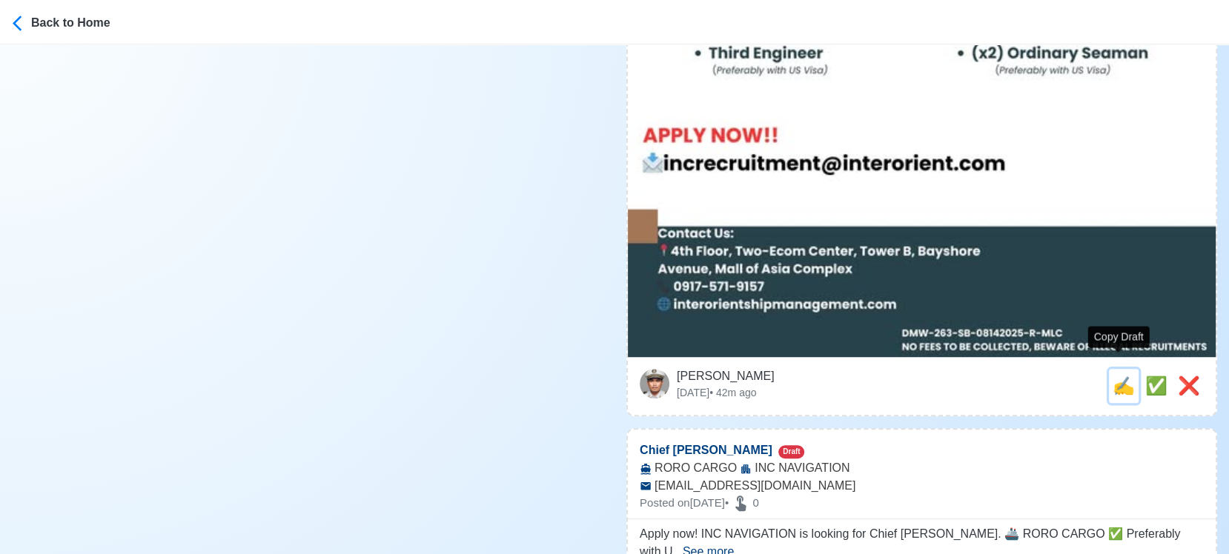
click at [1127, 376] on span "✍️" at bounding box center [1124, 386] width 22 height 20
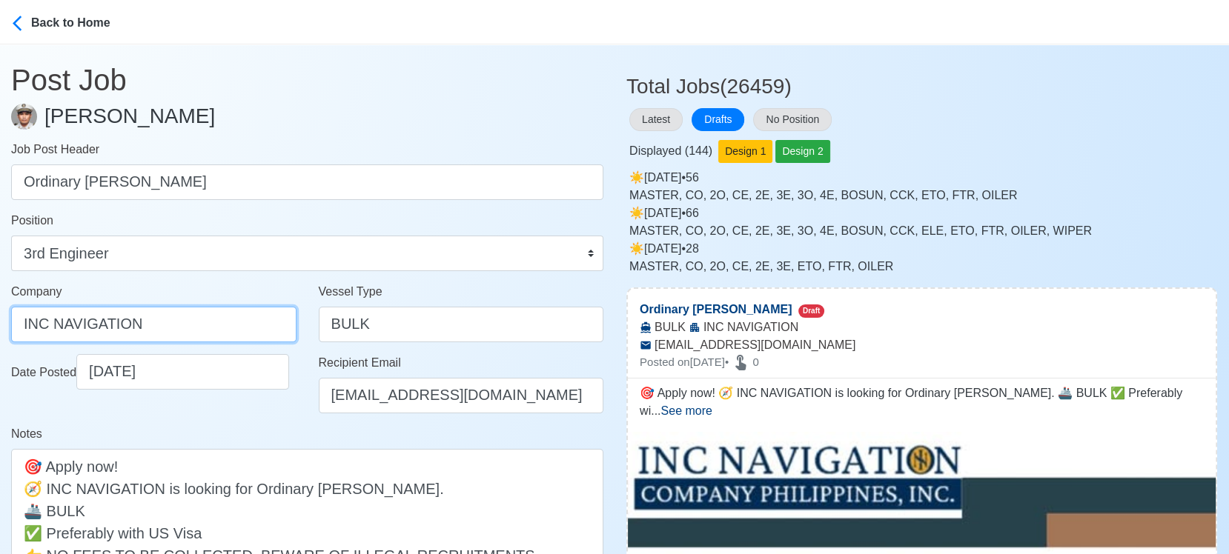
click at [210, 319] on input "INC NAVIGATION" at bounding box center [153, 325] width 285 height 36
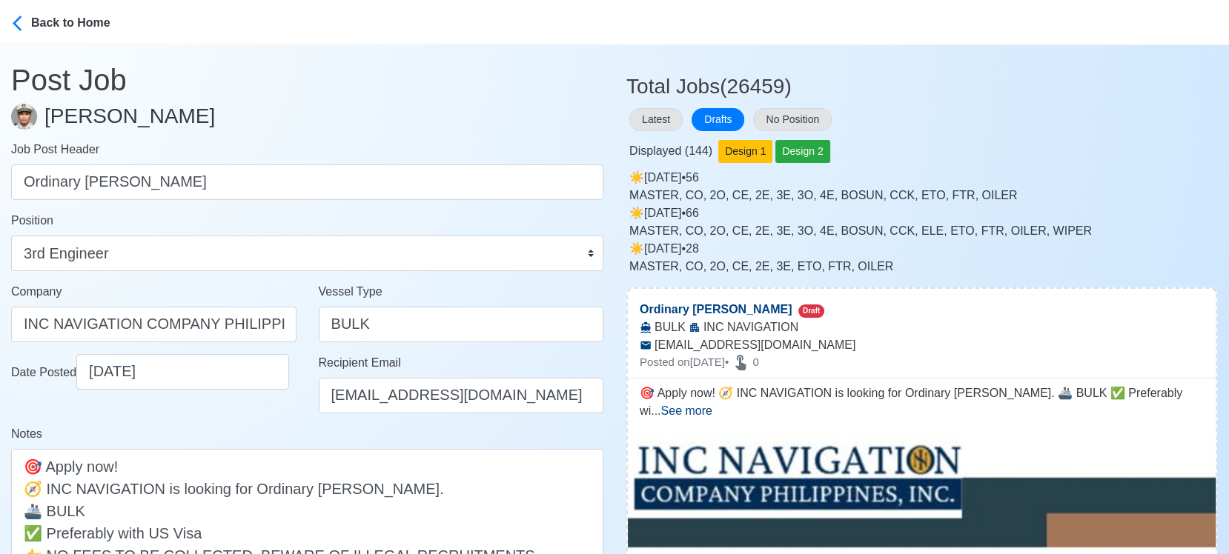
click at [225, 402] on div "Date Posted 09/06/2025" at bounding box center [154, 389] width 308 height 71
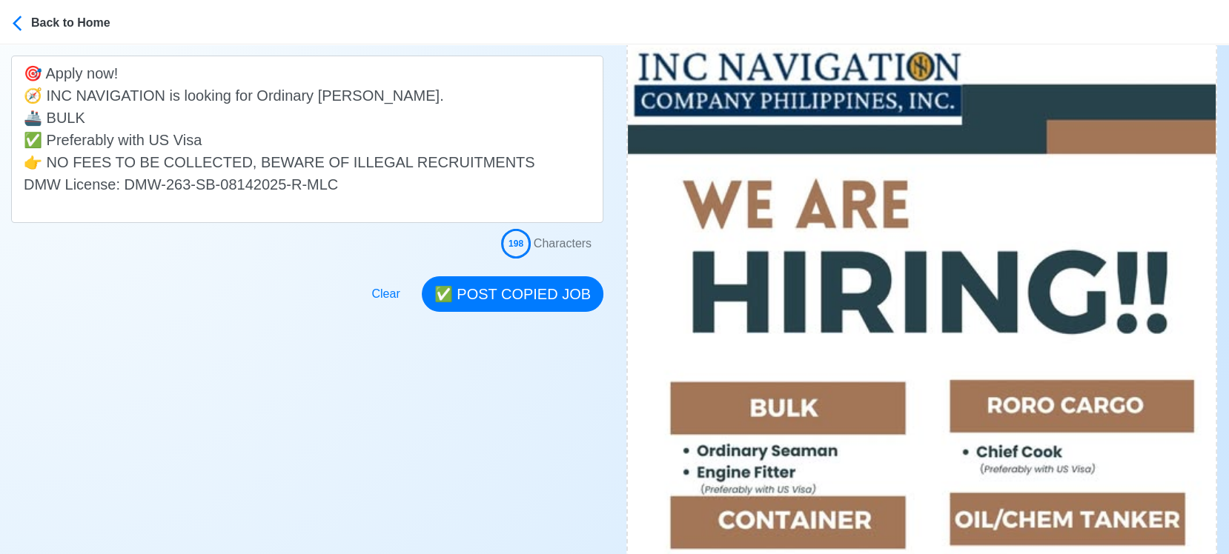
scroll to position [411, 0]
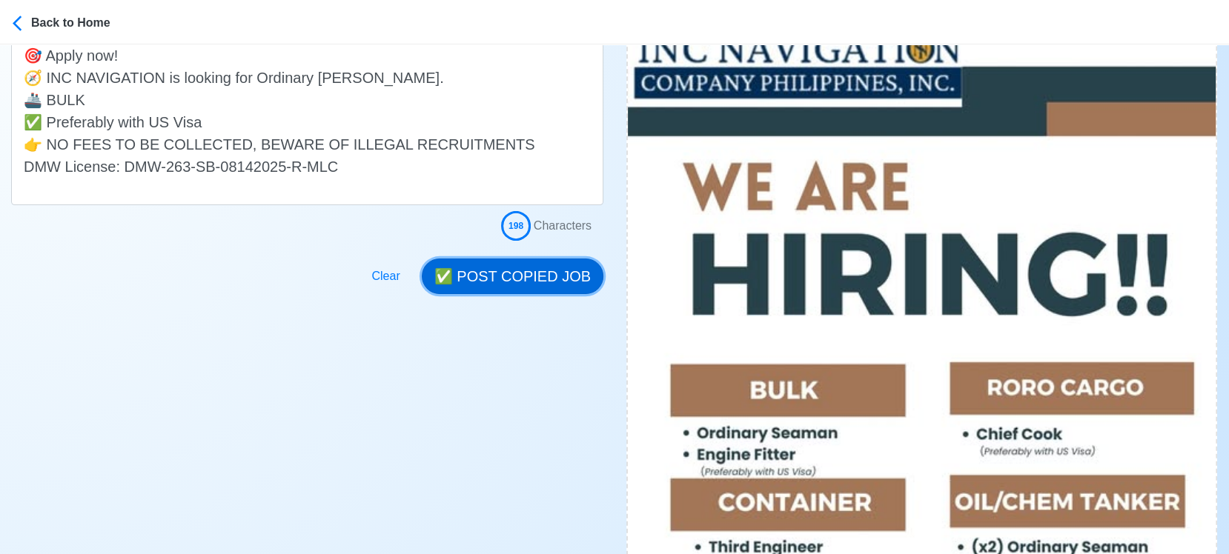
click at [489, 277] on button "✅ POST COPIED JOB" at bounding box center [513, 277] width 182 height 36
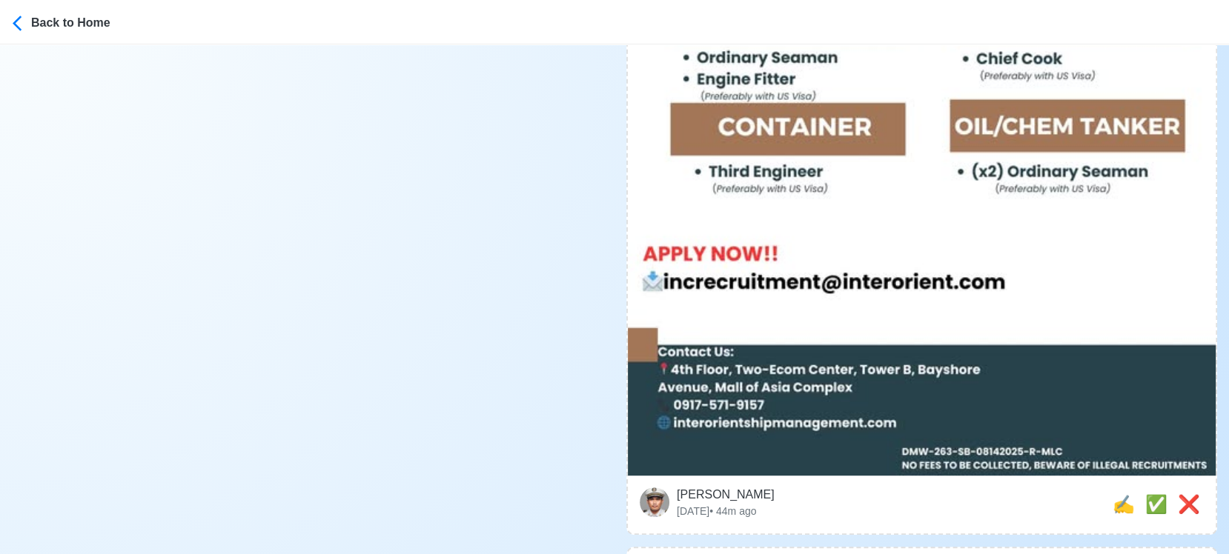
scroll to position [906, 0]
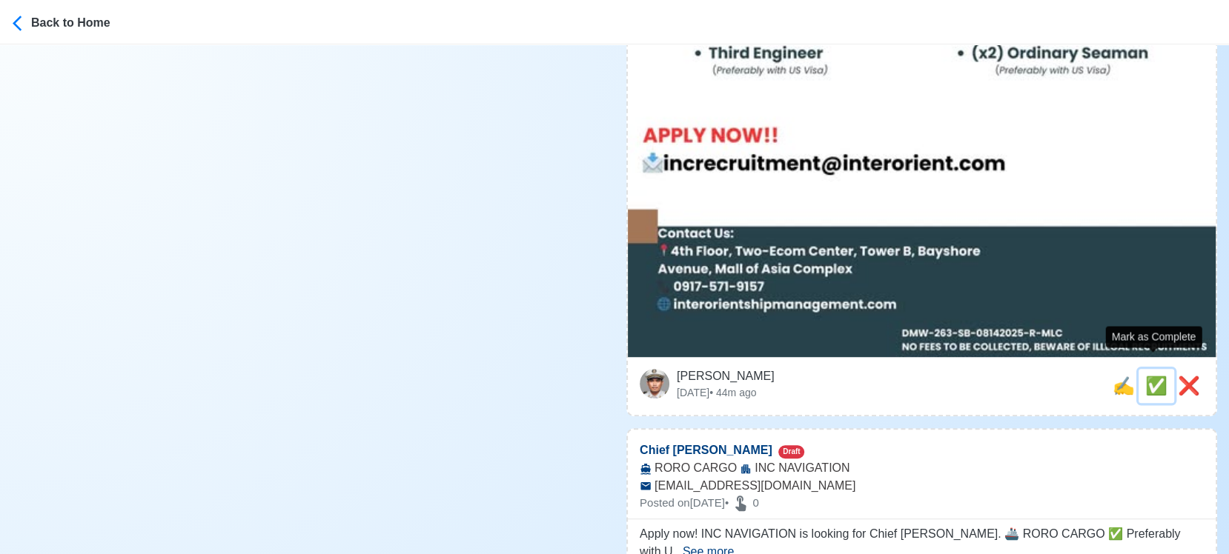
click at [1157, 376] on span "✅" at bounding box center [1156, 386] width 22 height 20
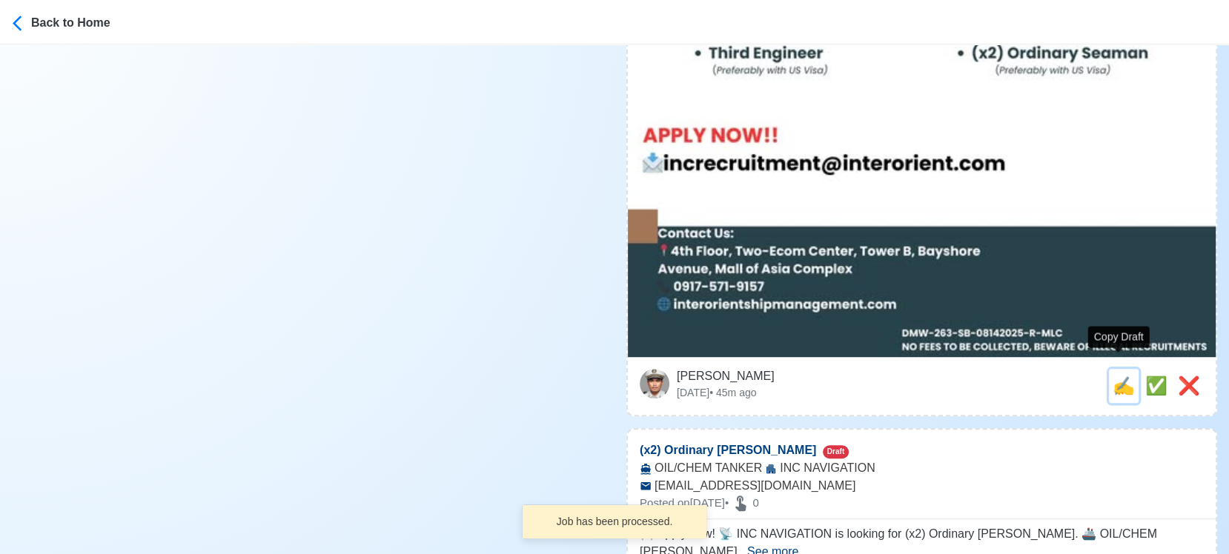
drag, startPoint x: 1114, startPoint y: 374, endPoint x: 1079, endPoint y: 373, distance: 34.8
click at [1113, 376] on span "✍️" at bounding box center [1124, 386] width 22 height 20
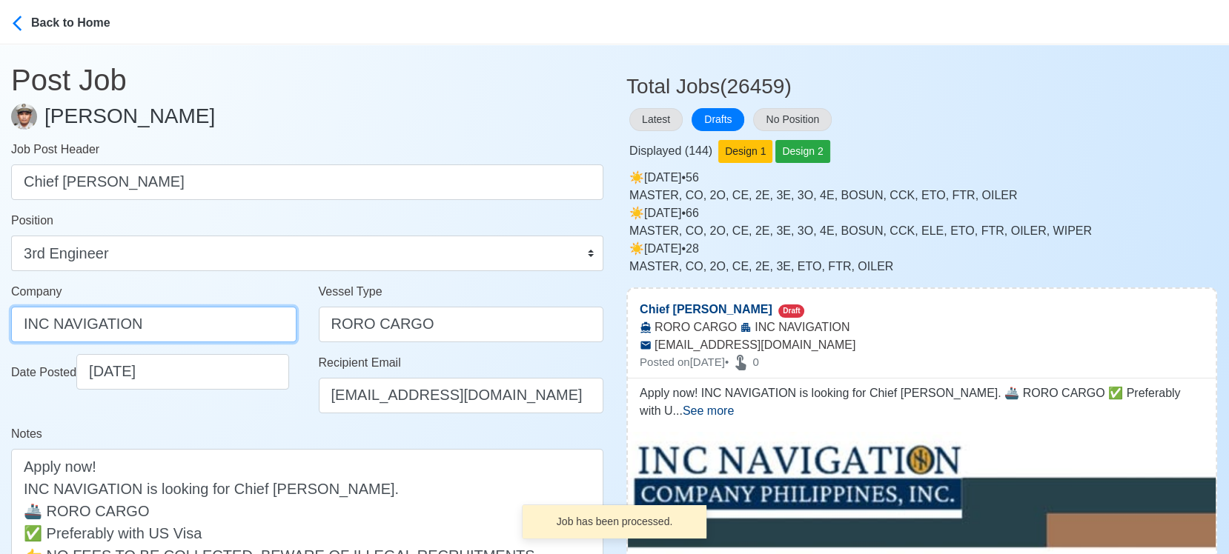
click at [244, 328] on input "INC NAVIGATION" at bounding box center [153, 325] width 285 height 36
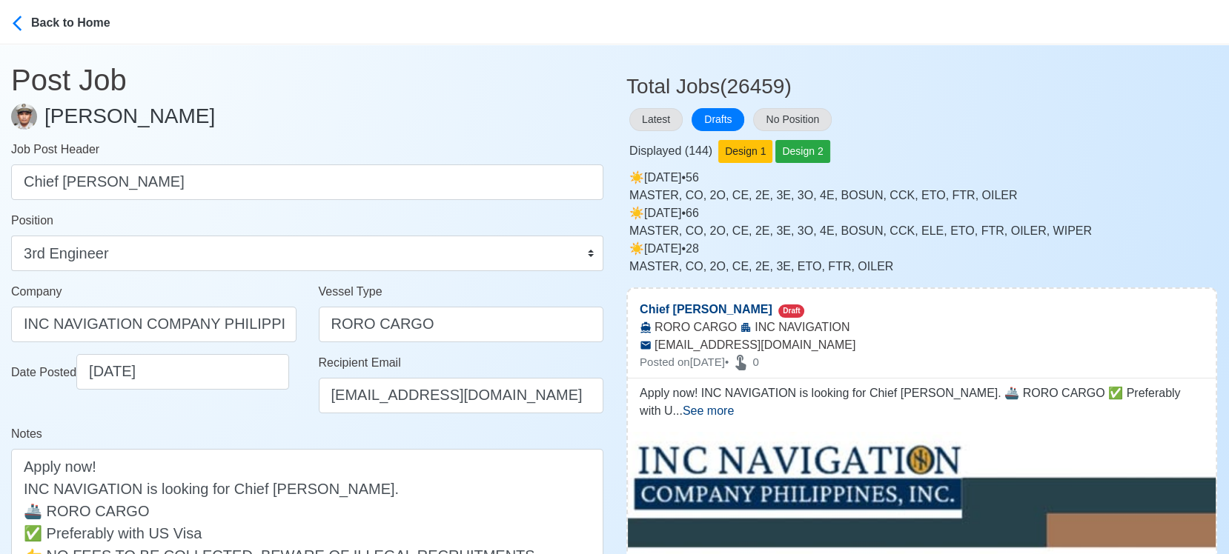
click at [266, 414] on div "Date Posted 09/06/2025" at bounding box center [154, 389] width 308 height 71
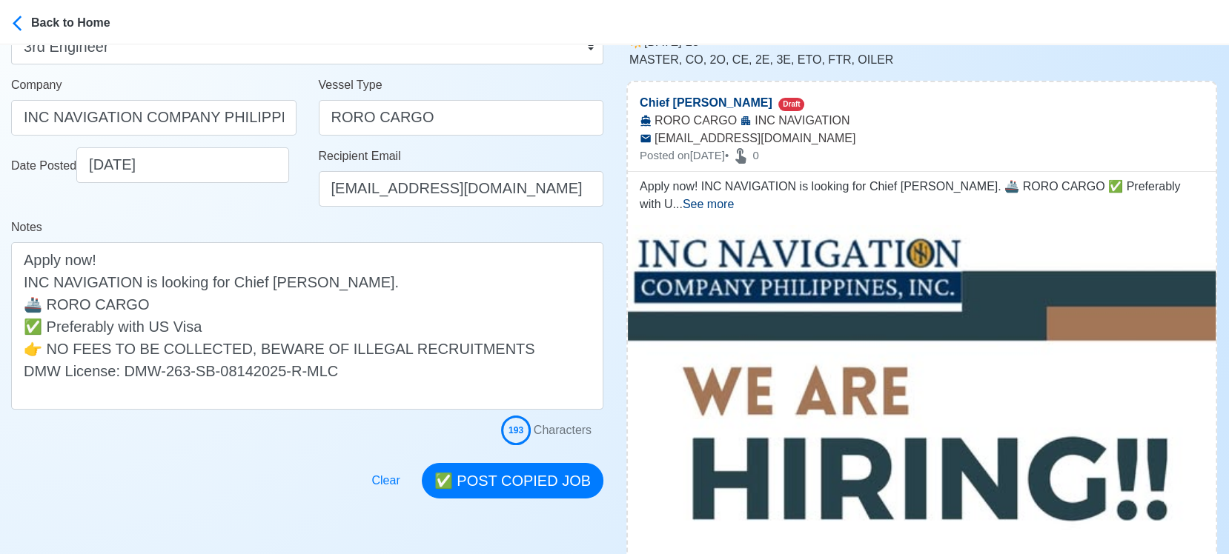
scroll to position [329, 0]
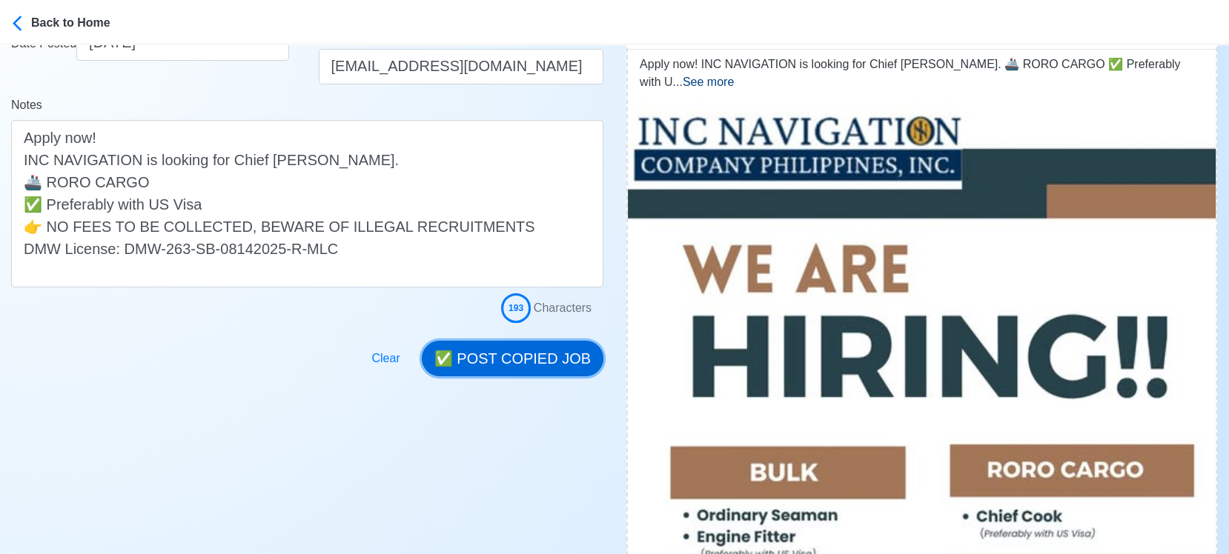
click at [526, 350] on button "✅ POST COPIED JOB" at bounding box center [513, 359] width 182 height 36
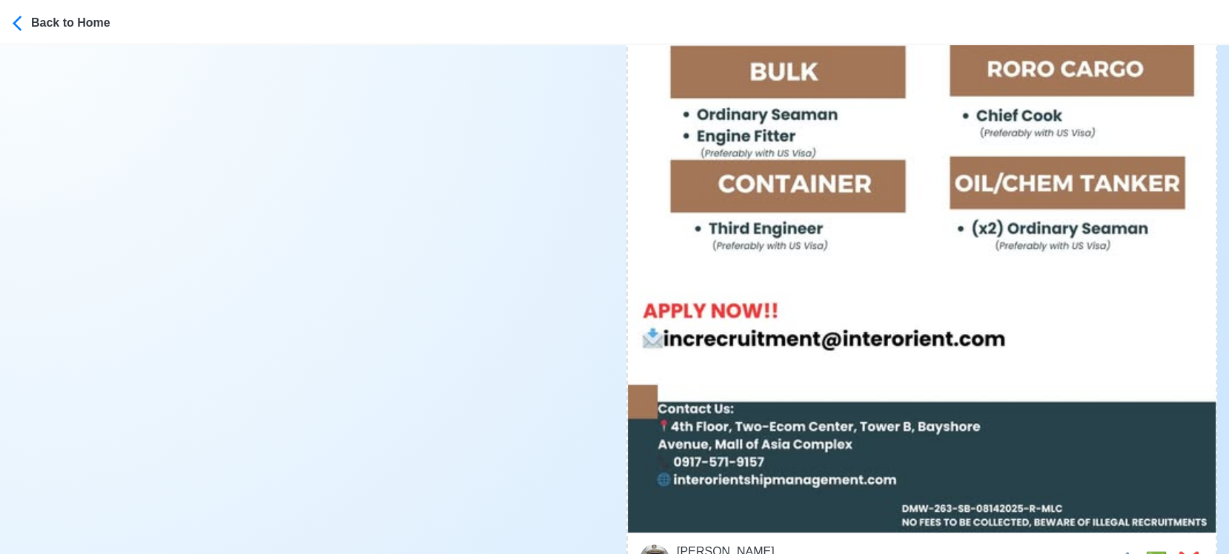
scroll to position [741, 0]
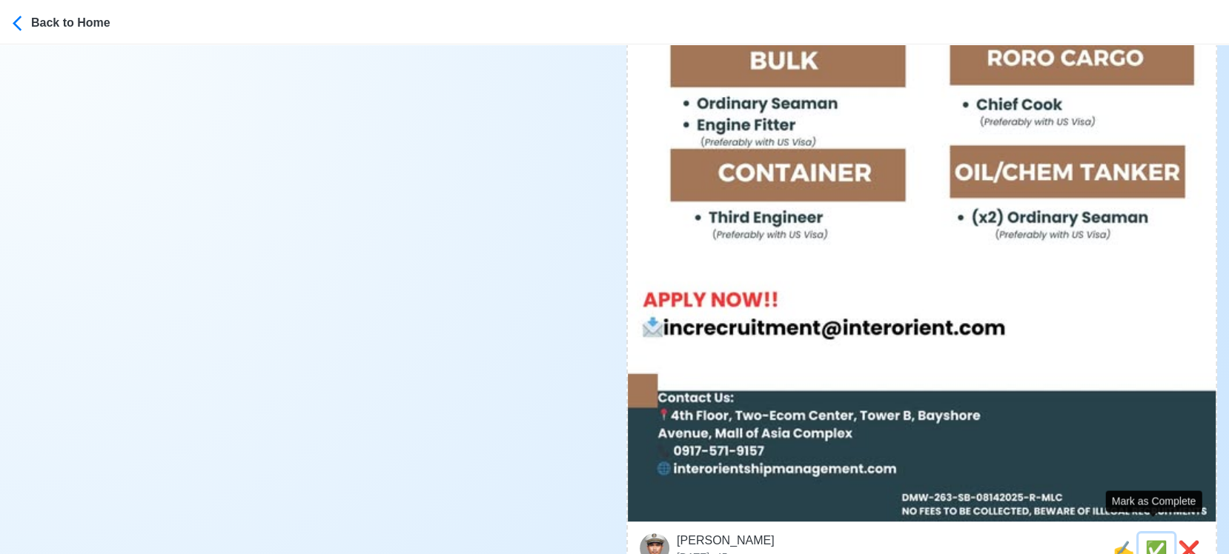
click at [1145, 540] on span "✅" at bounding box center [1156, 550] width 22 height 20
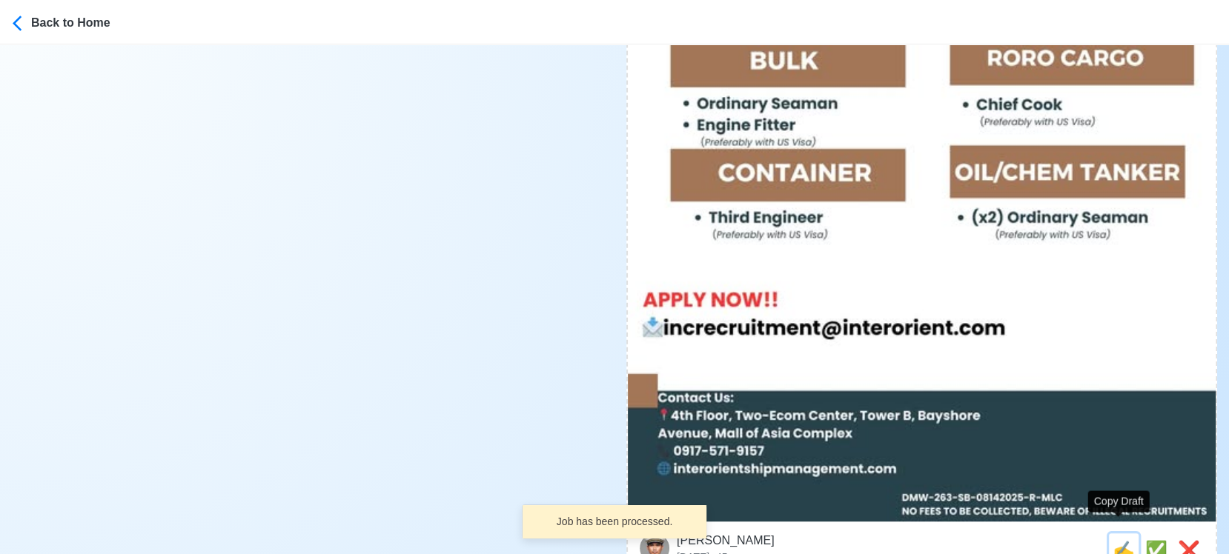
click at [1118, 540] on span "✍️" at bounding box center [1124, 550] width 22 height 20
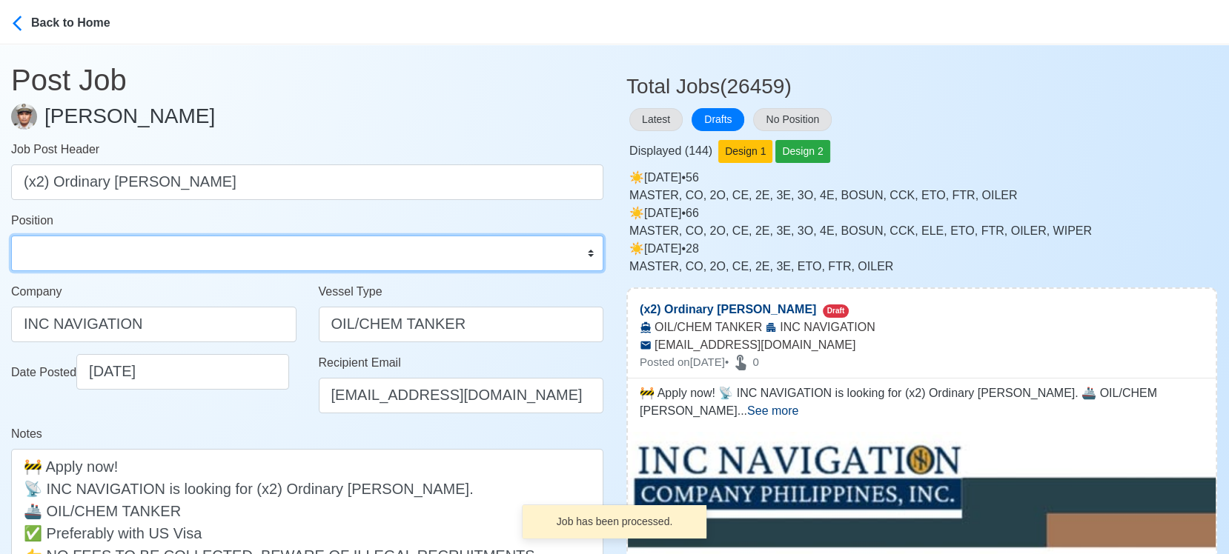
click at [142, 249] on select "Master Chief Officer 2nd Officer 3rd Officer Junior Officer Chief Engineer 2nd …" at bounding box center [307, 254] width 592 height 36
click at [11, 236] on select "Master Chief Officer 2nd Officer 3rd Officer Junior Officer Chief Engineer 2nd …" at bounding box center [307, 254] width 592 height 36
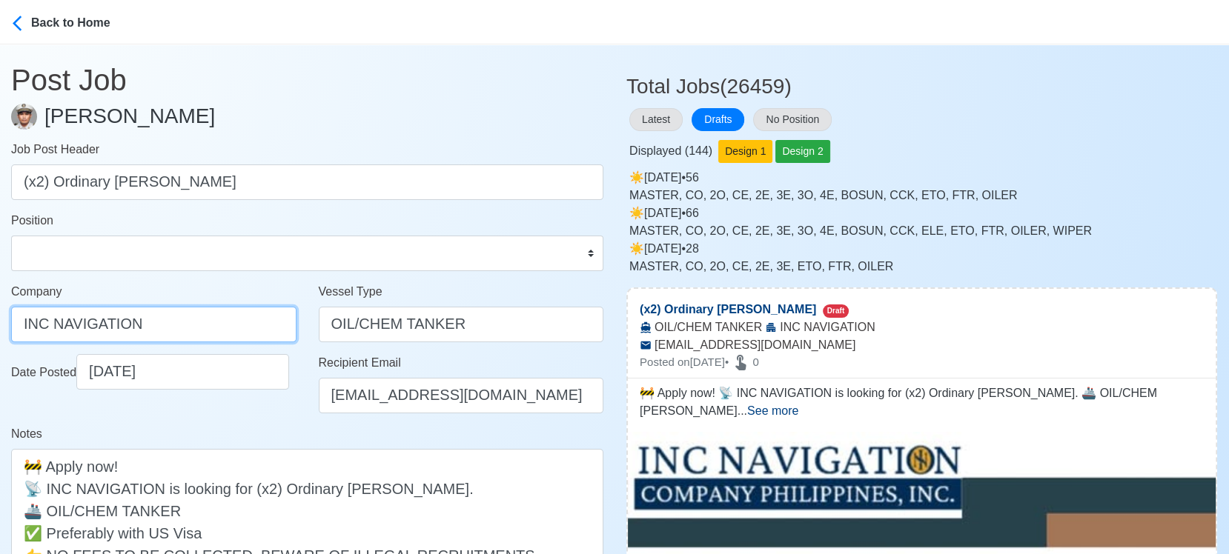
click at [230, 319] on input "INC NAVIGATION" at bounding box center [153, 325] width 285 height 36
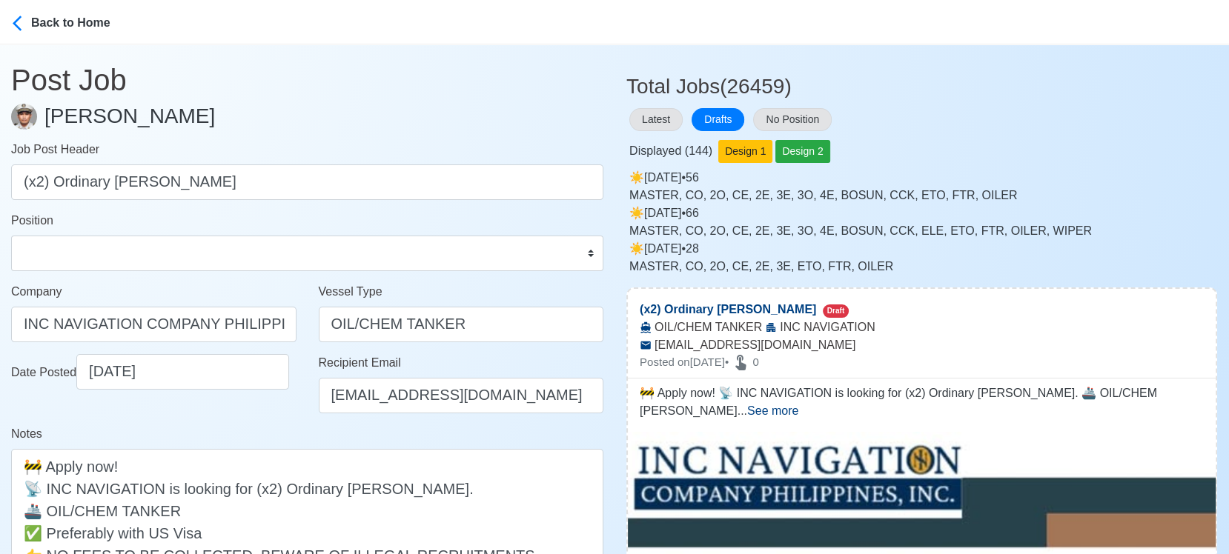
click at [255, 431] on div "Notes 🚧 Apply now! 📡 INC NAVIGATION is looking for (x2) Ordinary Seaman. 🚢 OIL/…" at bounding box center [307, 520] width 592 height 191
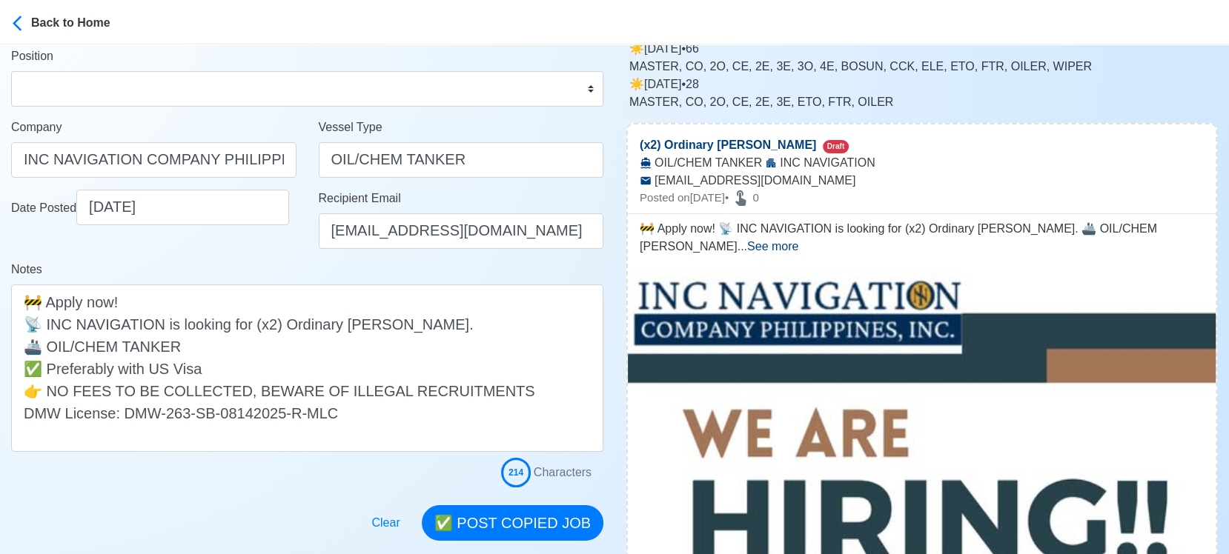
scroll to position [247, 0]
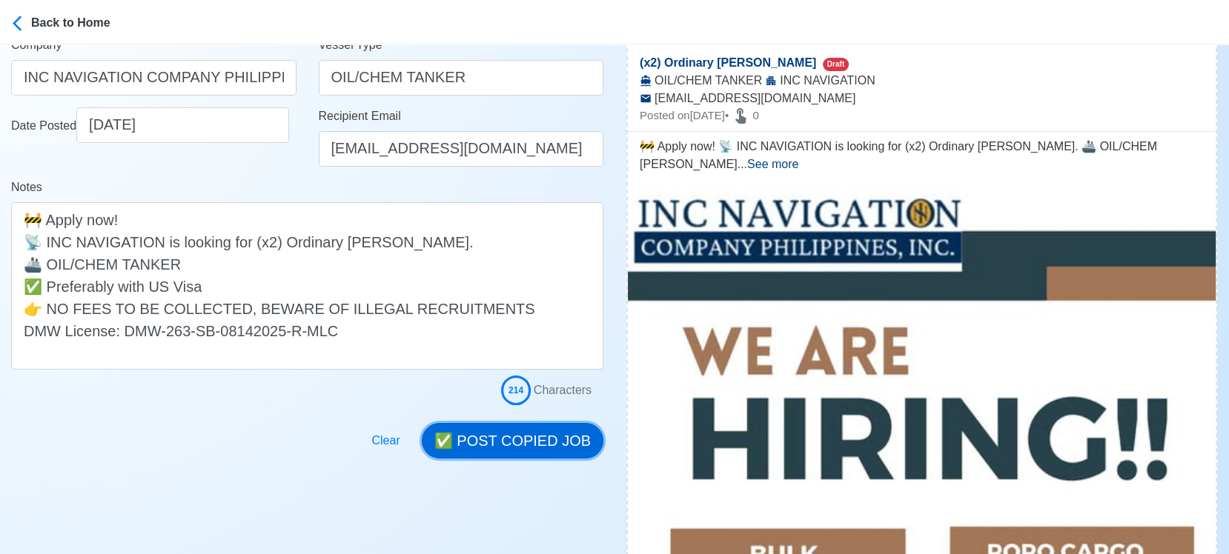
click at [508, 437] on button "✅ POST COPIED JOB" at bounding box center [513, 441] width 182 height 36
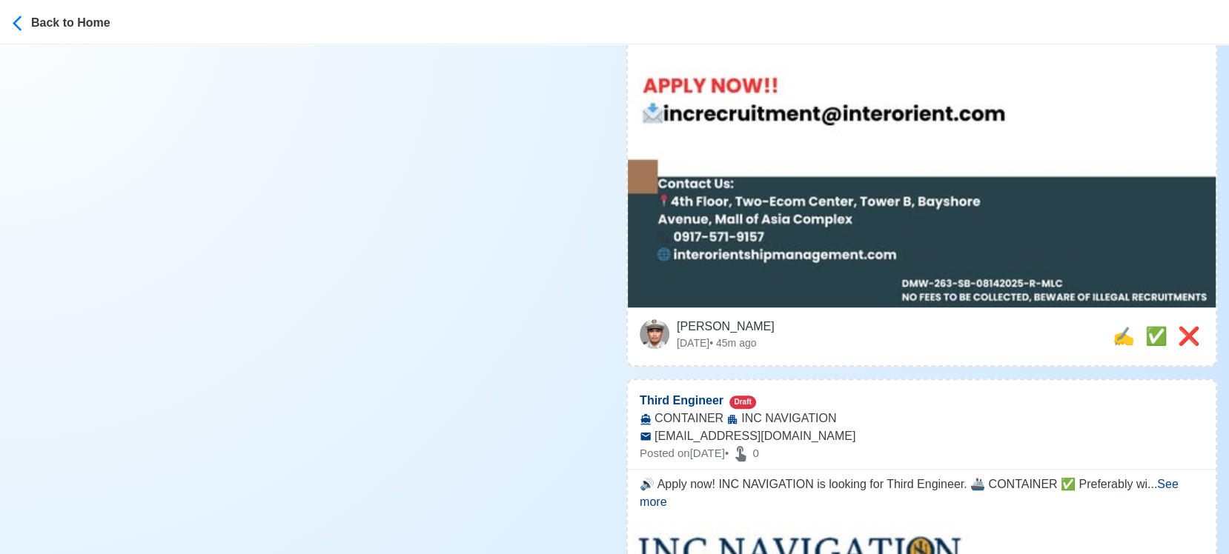
scroll to position [988, 0]
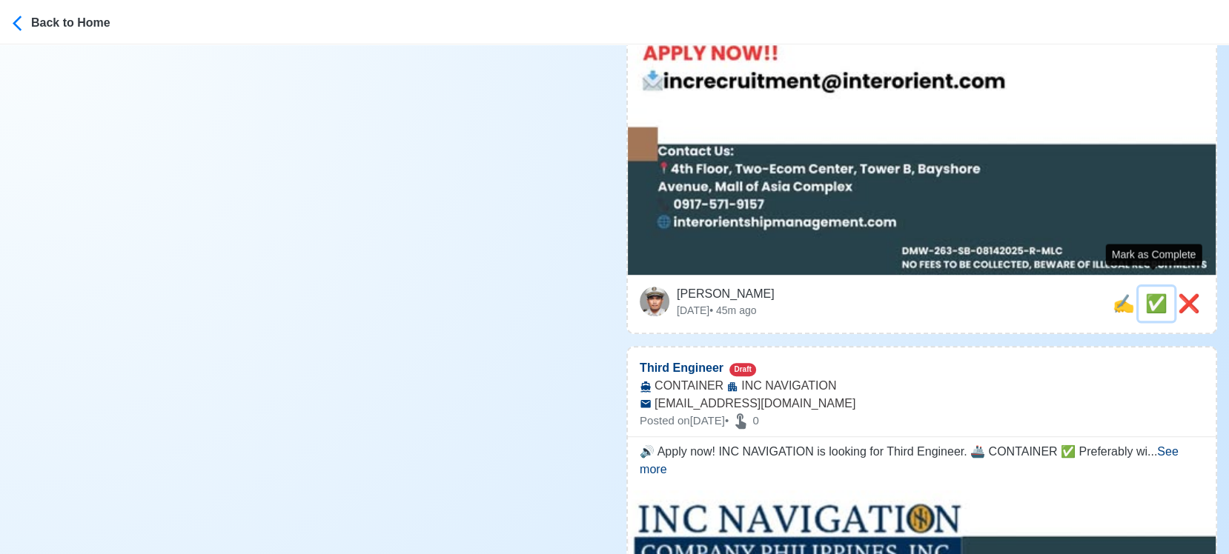
click at [1148, 294] on span "✅" at bounding box center [1156, 304] width 22 height 20
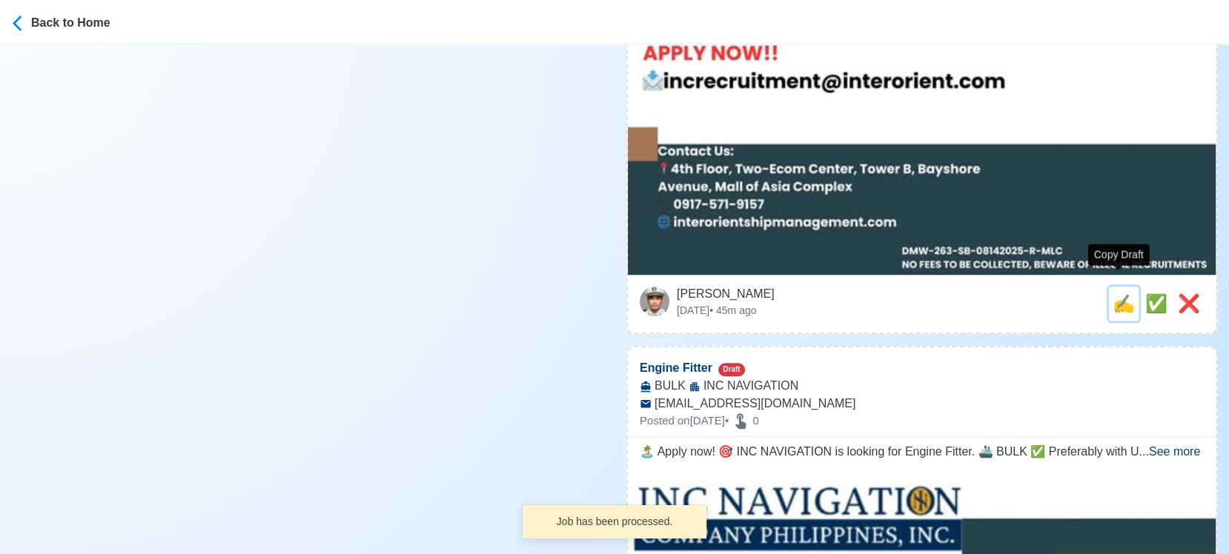
click at [1113, 294] on span "✍️" at bounding box center [1124, 304] width 22 height 20
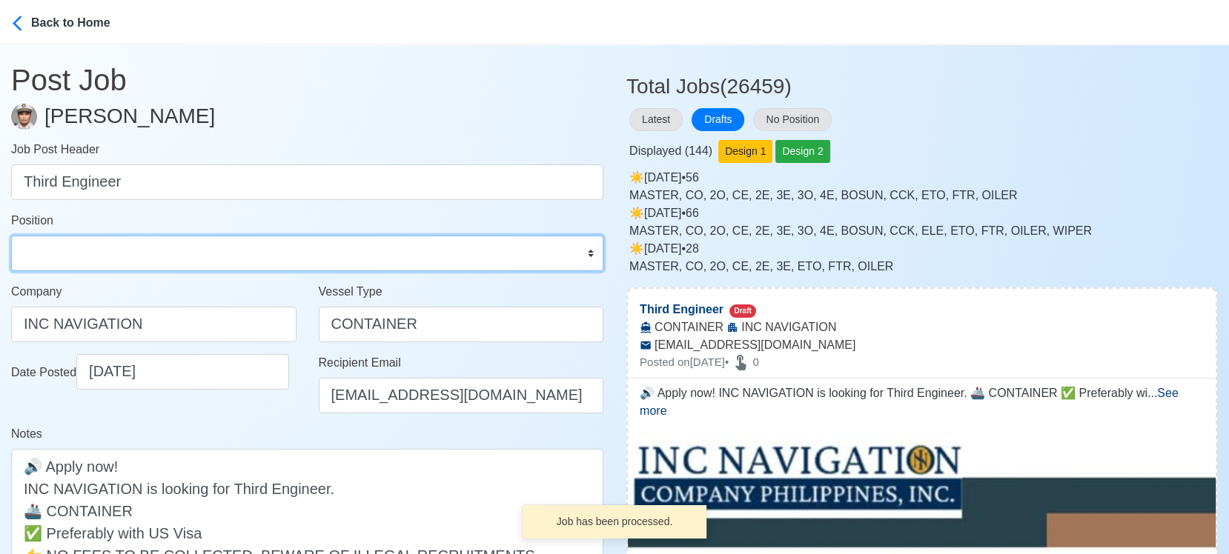
click at [145, 263] on select "Master Chief Officer 2nd Officer 3rd Officer Junior Officer Chief Engineer 2nd …" at bounding box center [307, 254] width 592 height 36
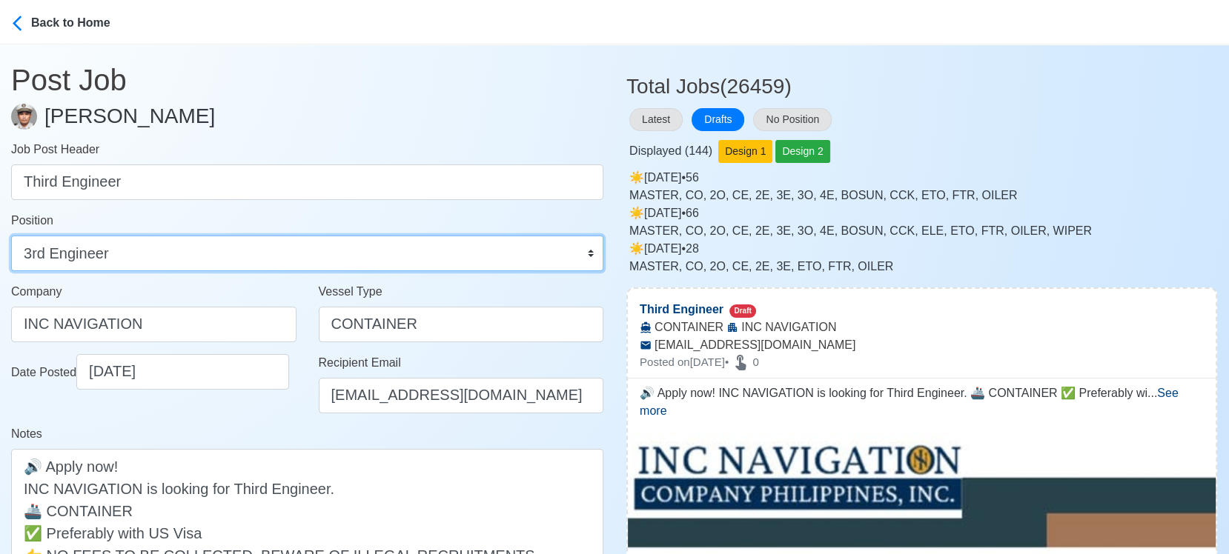
click at [11, 236] on select "Master Chief Officer 2nd Officer 3rd Officer Junior Officer Chief Engineer 2nd …" at bounding box center [307, 254] width 592 height 36
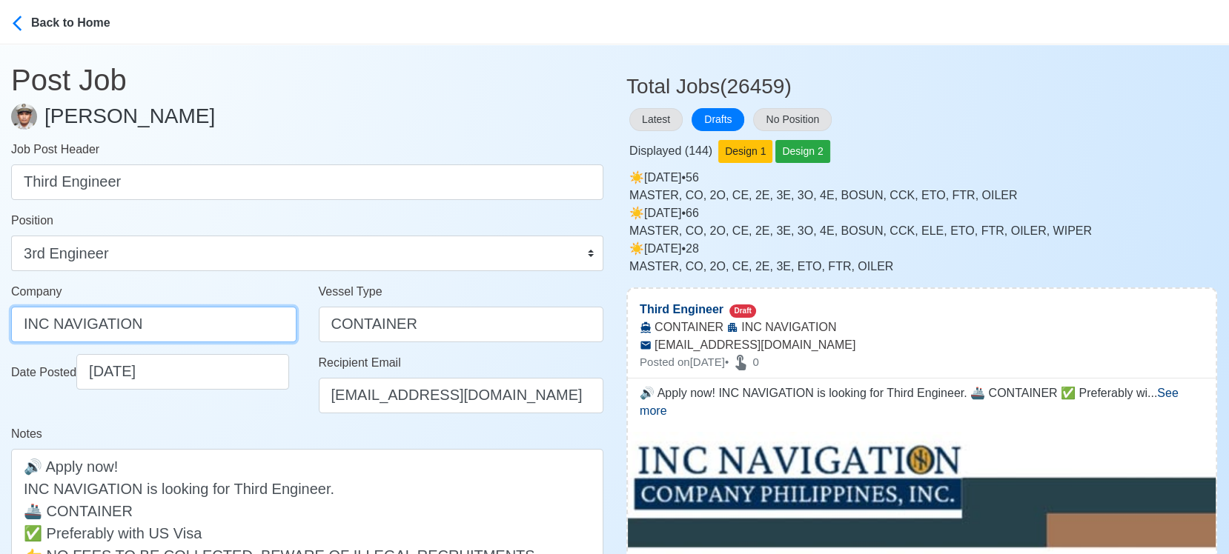
click at [261, 332] on input "INC NAVIGATION" at bounding box center [153, 325] width 285 height 36
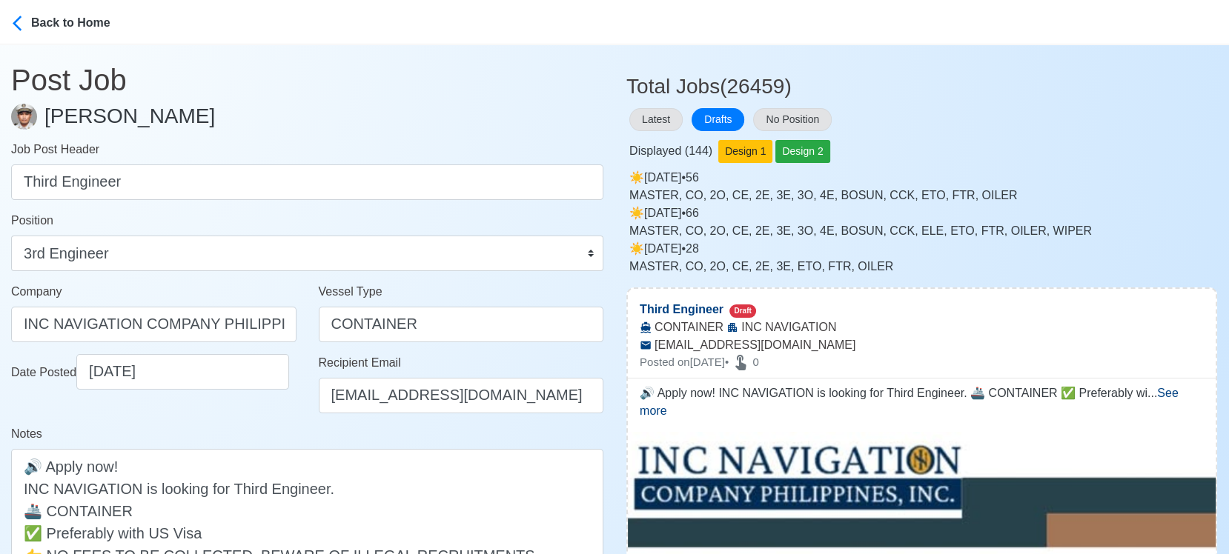
click at [276, 433] on div "Notes 🔊 Apply now! INC NAVIGATION is looking for Third Engineer. 🚢 CONTAINER ✅ …" at bounding box center [307, 520] width 592 height 191
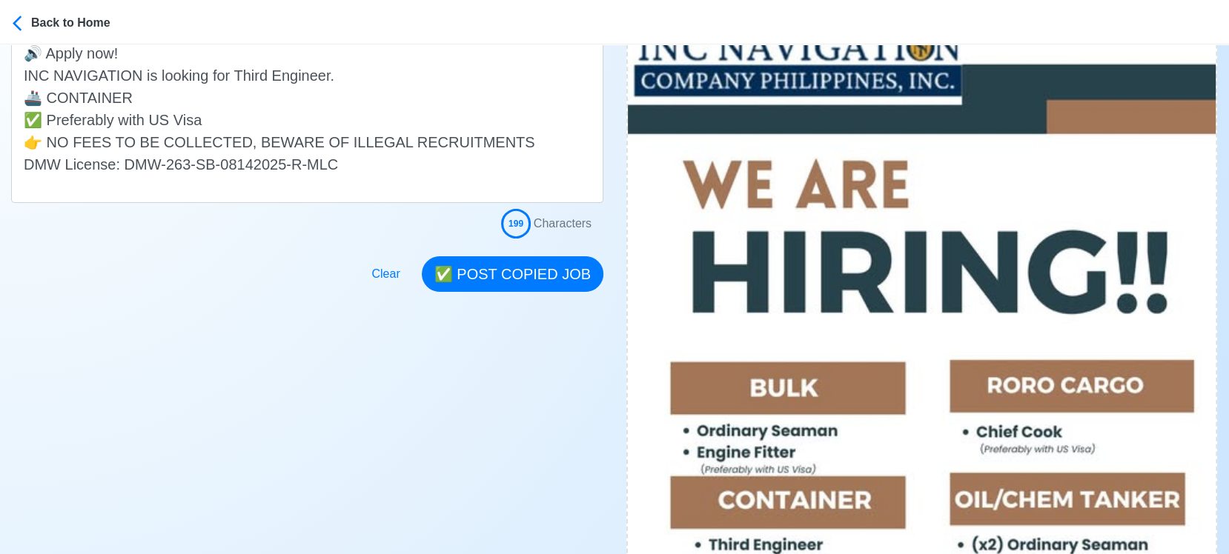
scroll to position [411, 0]
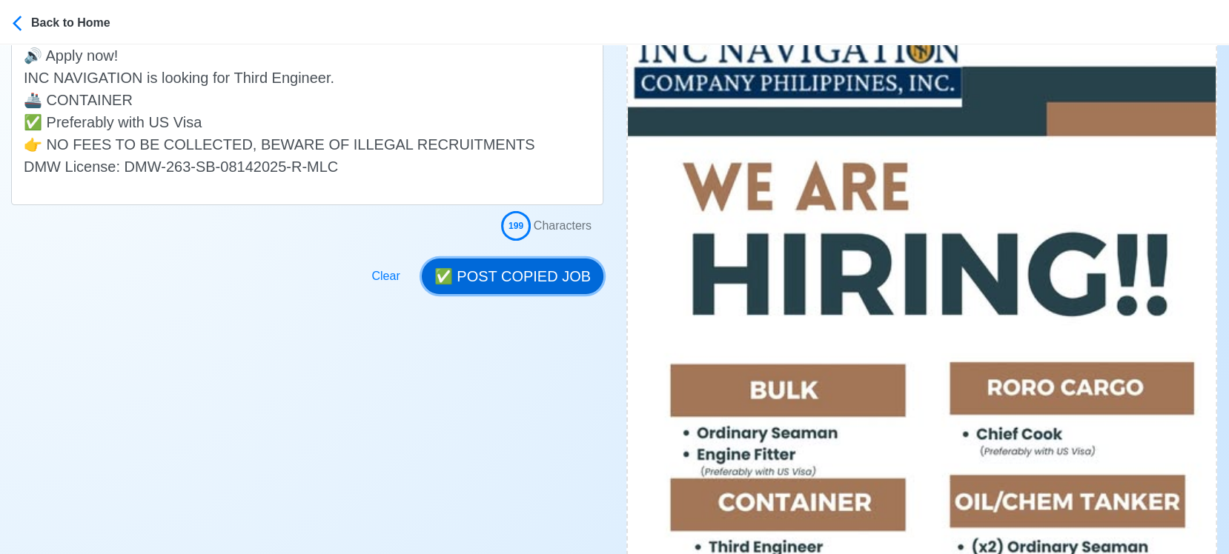
click at [533, 271] on button "✅ POST COPIED JOB" at bounding box center [513, 277] width 182 height 36
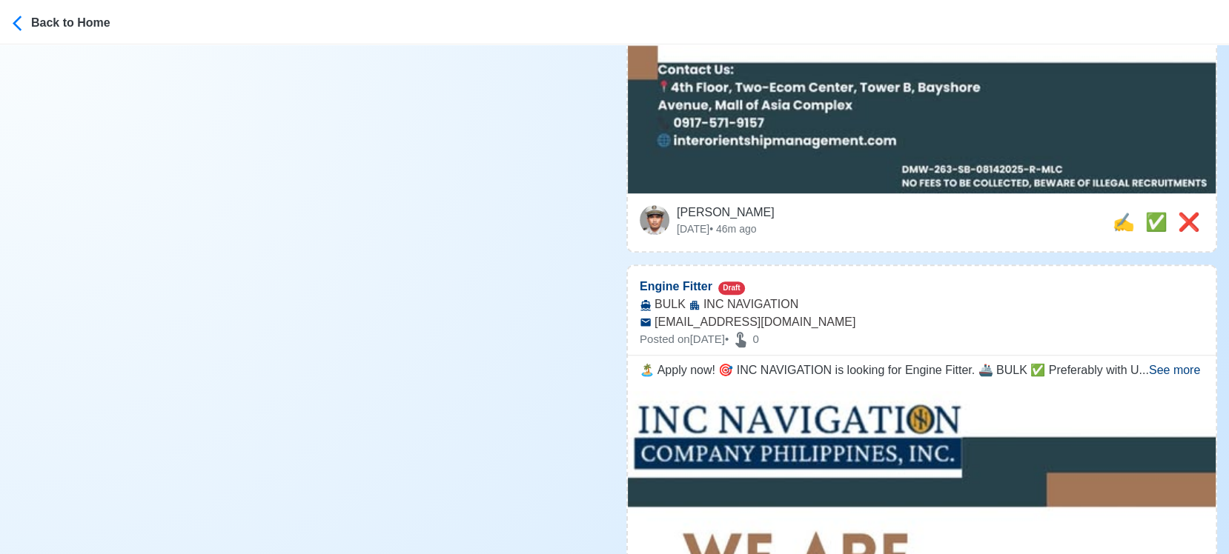
scroll to position [1070, 0]
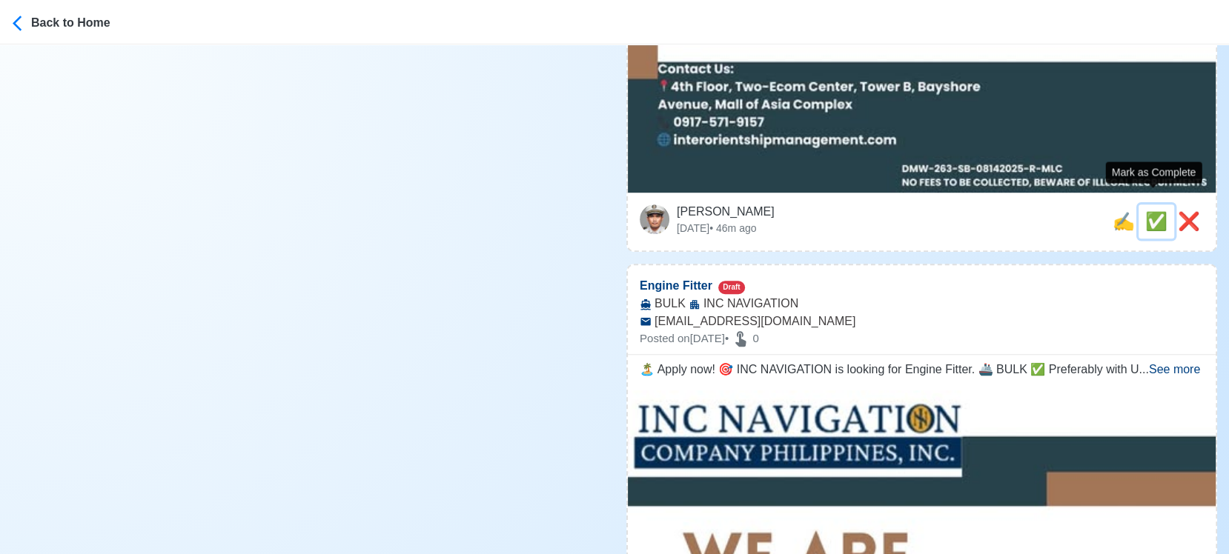
click at [1155, 211] on span "✅" at bounding box center [1156, 221] width 22 height 20
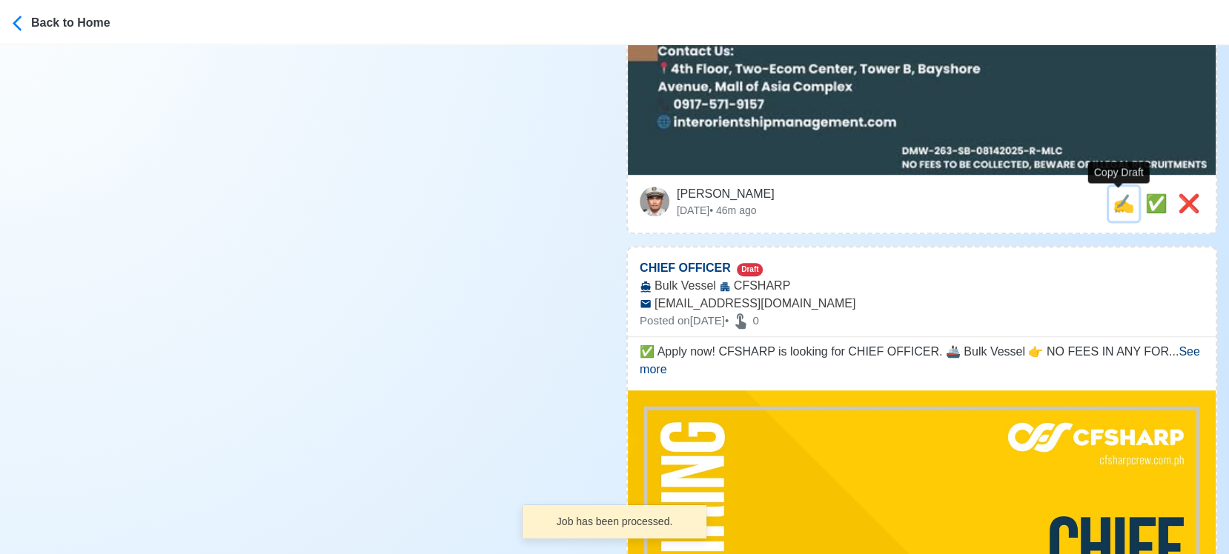
click at [1124, 209] on span "✍️" at bounding box center [1124, 203] width 22 height 20
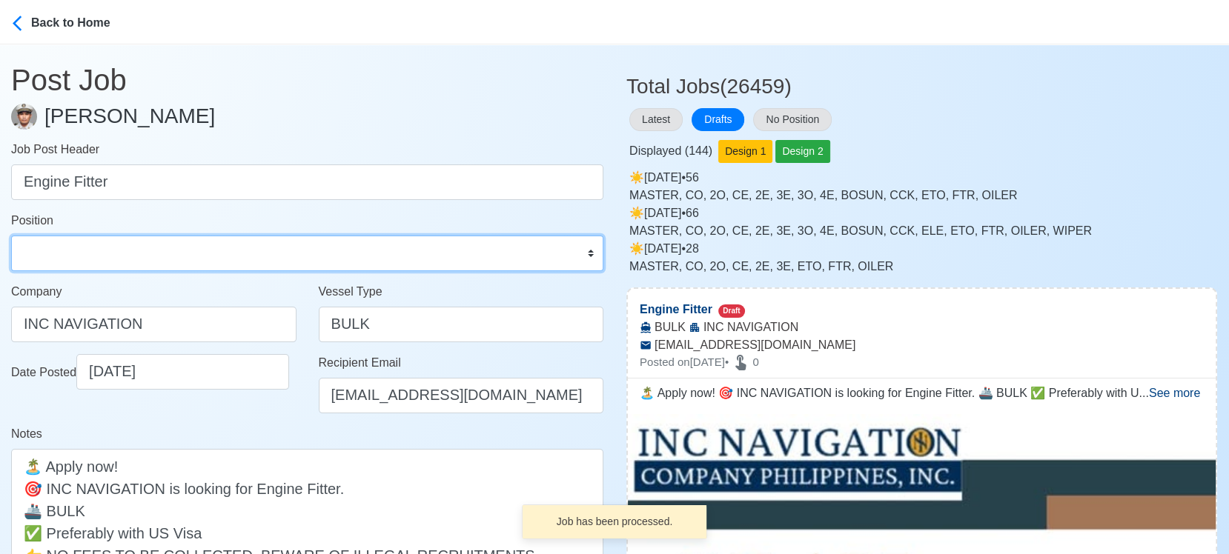
click at [60, 245] on select "Master Chief Officer 2nd Officer 3rd Officer Junior Officer Chief Engineer 2nd …" at bounding box center [307, 254] width 592 height 36
click at [11, 236] on select "Master Chief Officer 2nd Officer 3rd Officer Junior Officer Chief Engineer 2nd …" at bounding box center [307, 254] width 592 height 36
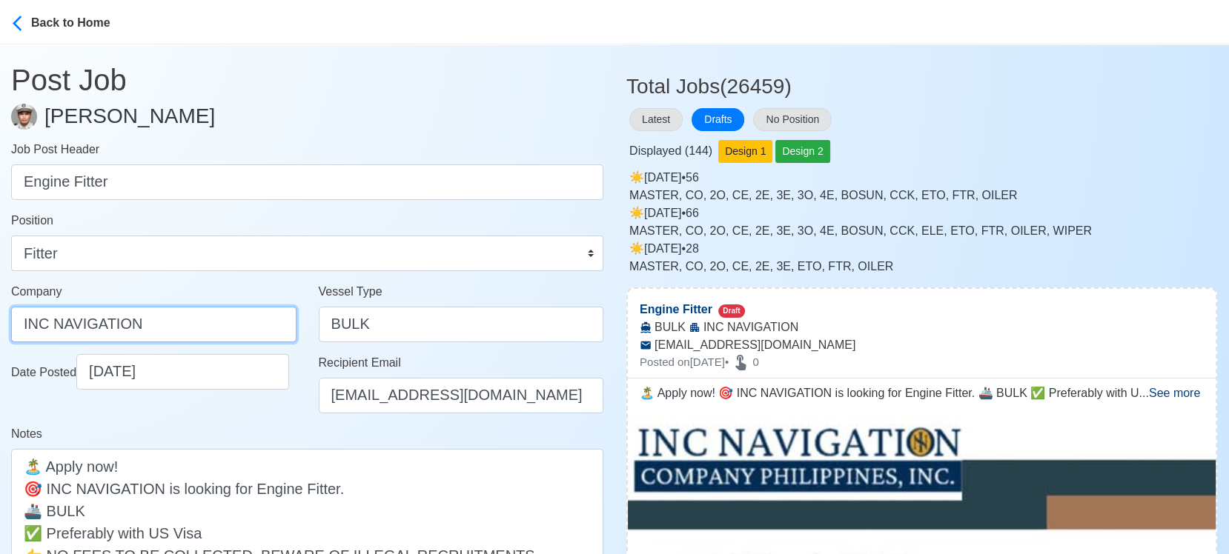
click at [231, 322] on input "INC NAVIGATION" at bounding box center [153, 325] width 285 height 36
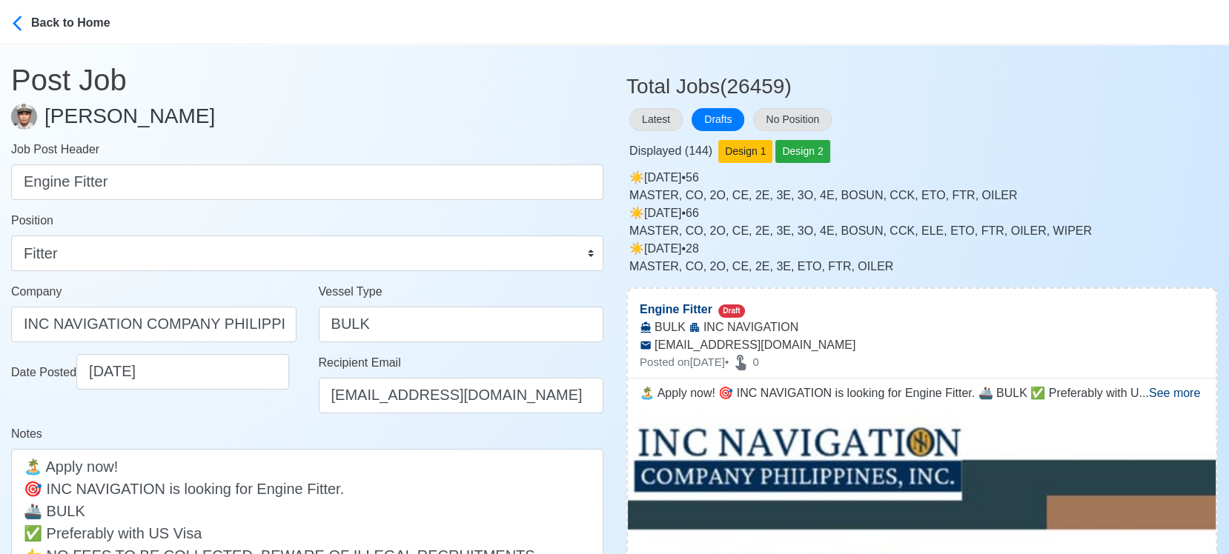
click at [279, 422] on div "Date Posted 09/06/2025" at bounding box center [154, 389] width 308 height 71
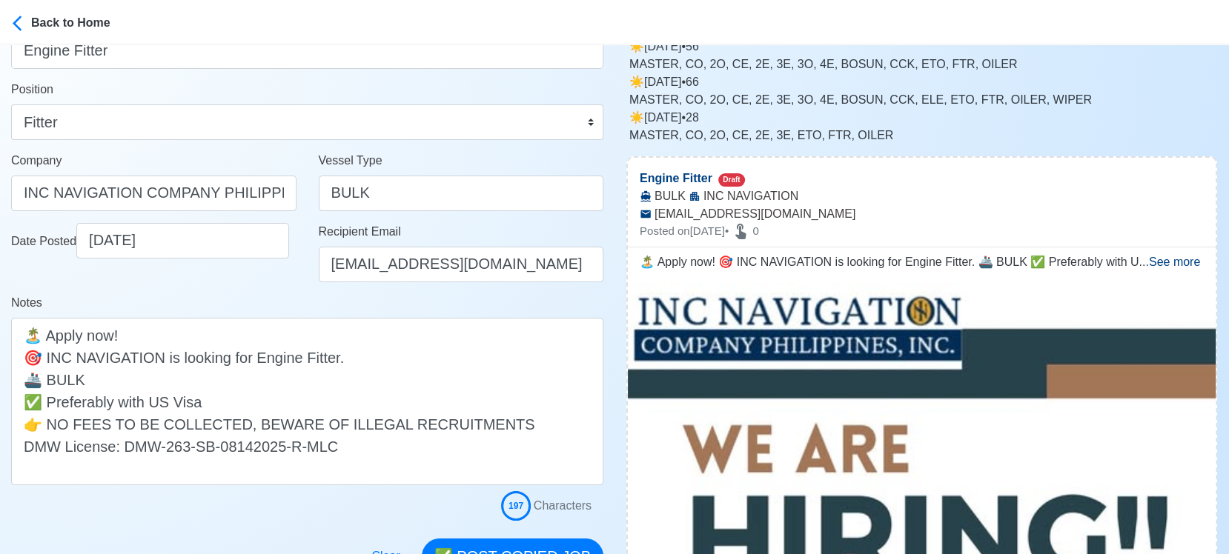
scroll to position [165, 0]
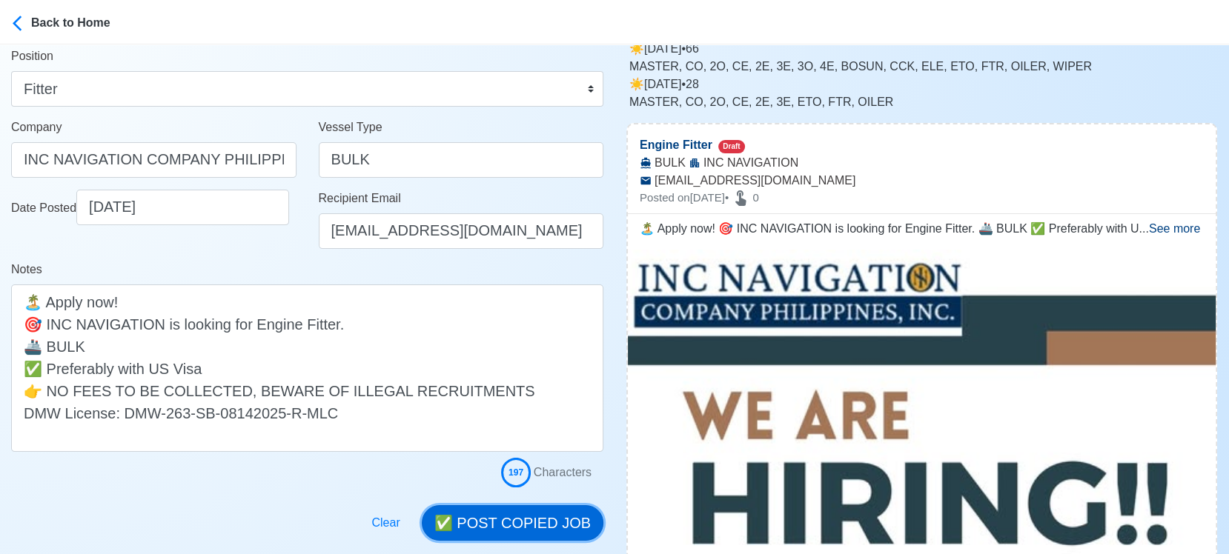
click at [518, 523] on button "✅ POST COPIED JOB" at bounding box center [513, 524] width 182 height 36
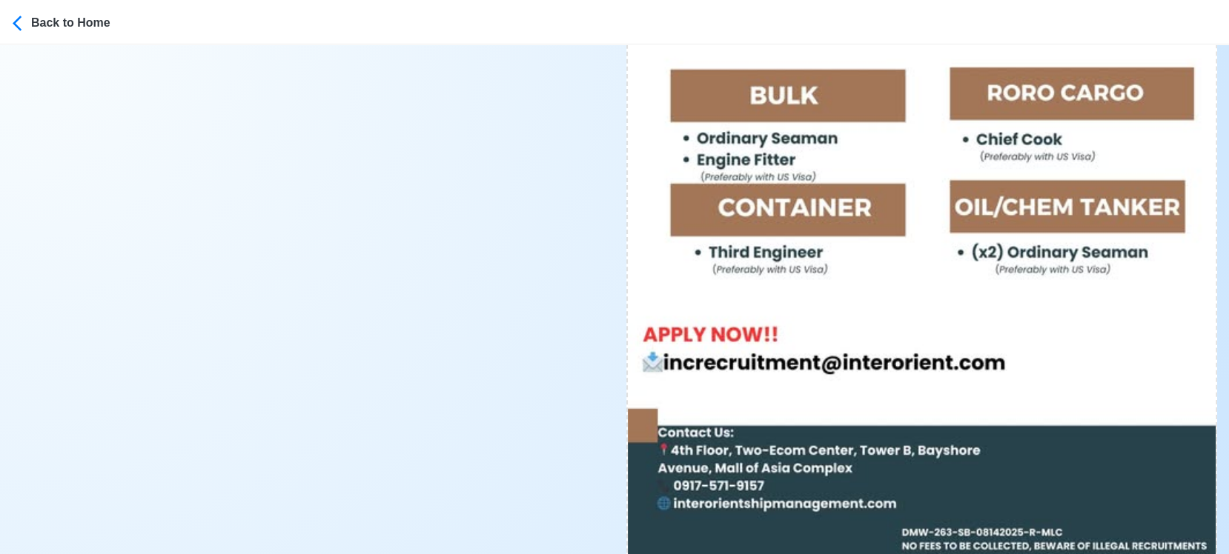
scroll to position [823, 0]
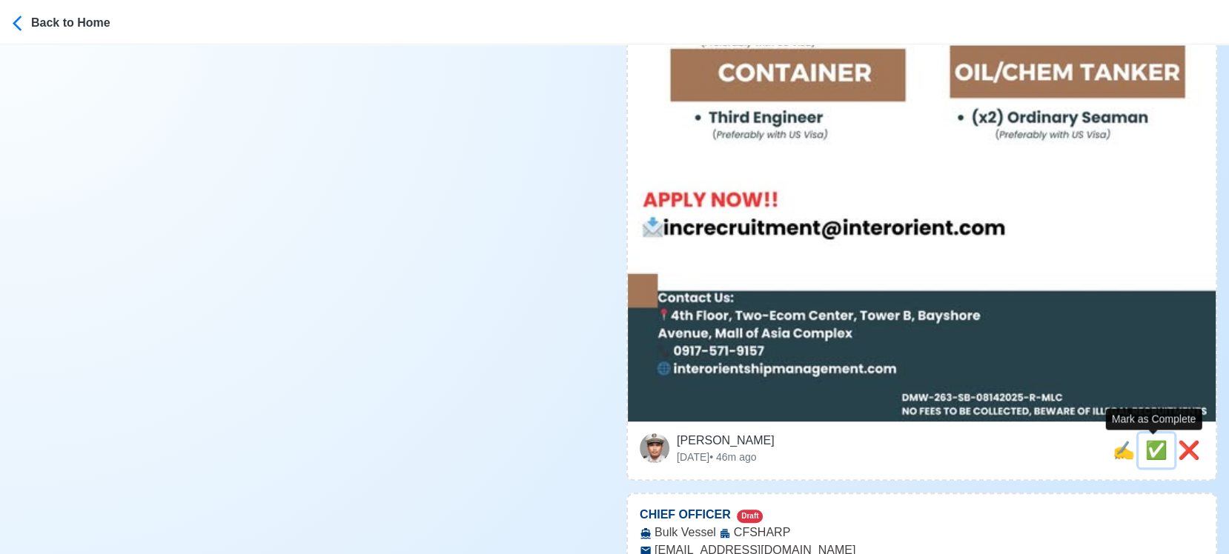
click at [1156, 446] on span "✅" at bounding box center [1156, 450] width 22 height 20
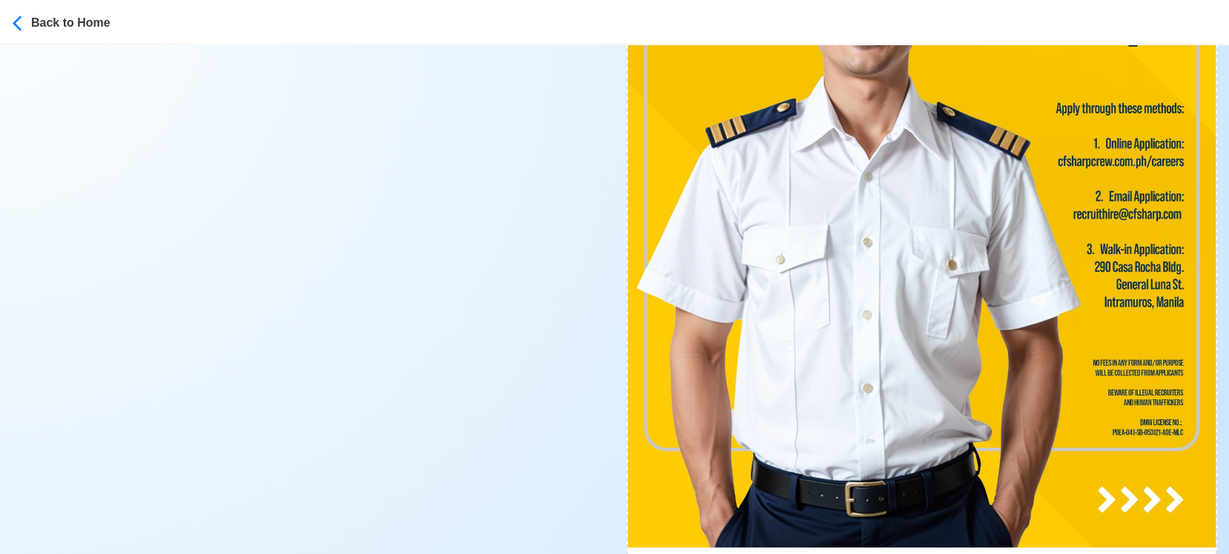
scroll to position [906, 0]
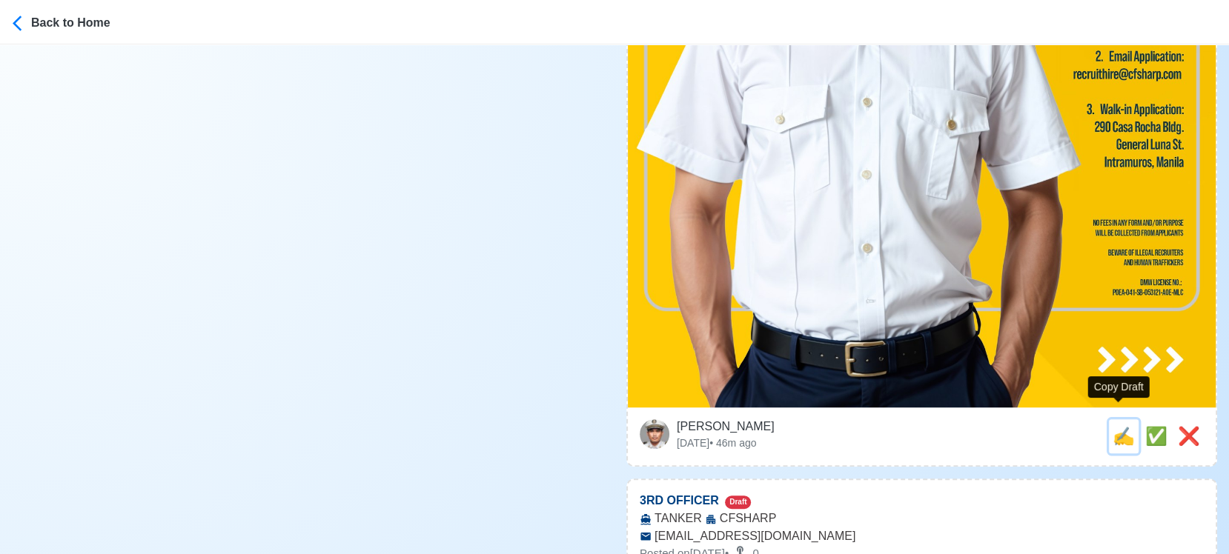
click at [1116, 426] on span "✍️" at bounding box center [1124, 436] width 22 height 20
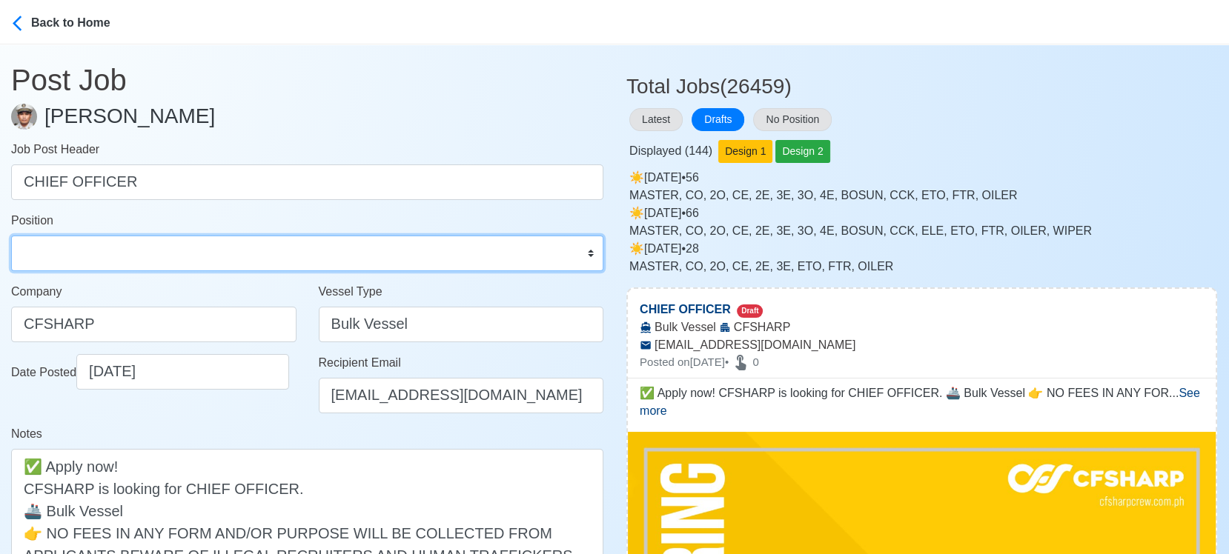
click at [94, 250] on select "Master Chief Officer 2nd Officer 3rd Officer Junior Officer Chief Engineer 2nd …" at bounding box center [307, 254] width 592 height 36
click at [11, 236] on select "Master Chief Officer 2nd Officer 3rd Officer Junior Officer Chief Engineer 2nd …" at bounding box center [307, 254] width 592 height 36
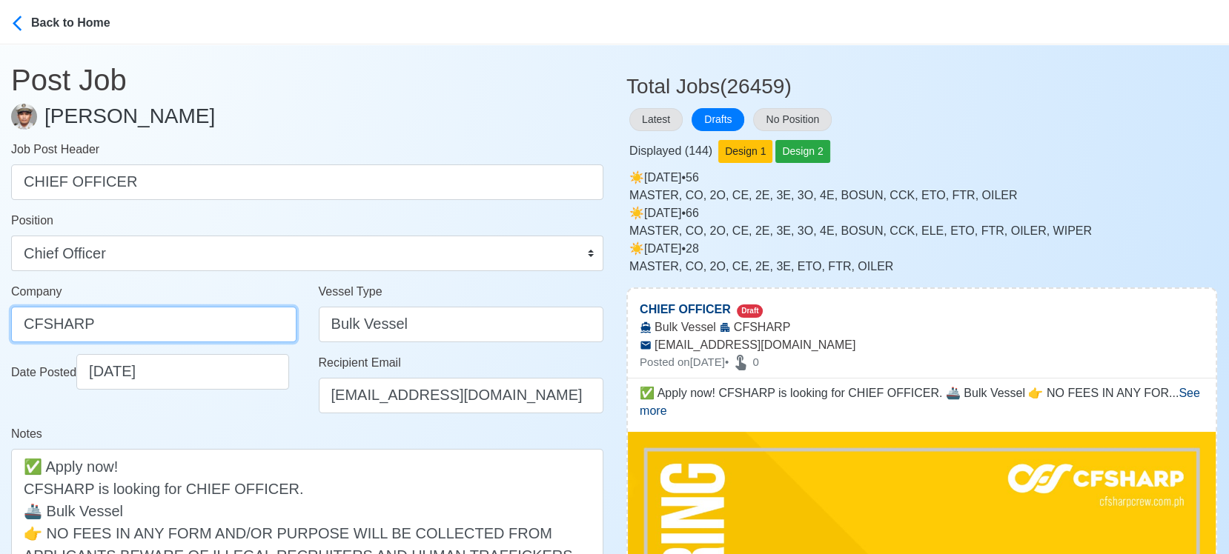
click at [148, 319] on input "CFSHARP" at bounding box center [153, 325] width 285 height 36
drag, startPoint x: 113, startPoint y: 325, endPoint x: -14, endPoint y: 325, distance: 127.5
click at [0, 325] on html "Back to Home Post Job Jeyner Gil Job Post Header CHIEF OFFICER Position Master …" at bounding box center [614, 277] width 1229 height 554
paste input "SHARP CREW MANAGEMENT INC"
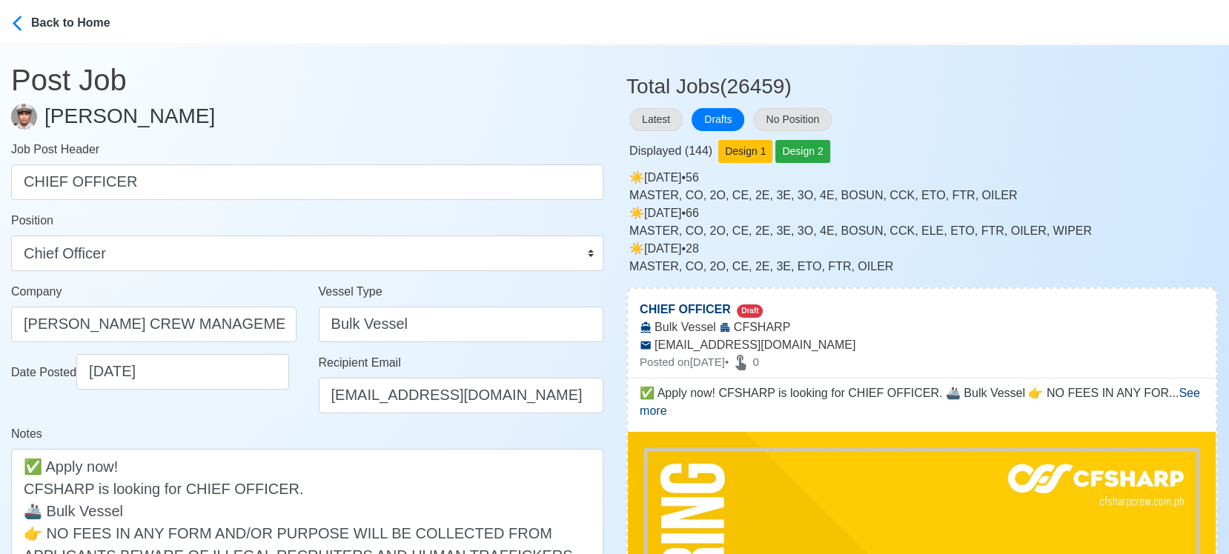
click at [268, 418] on div "Date Posted 09/06/2025" at bounding box center [154, 389] width 308 height 71
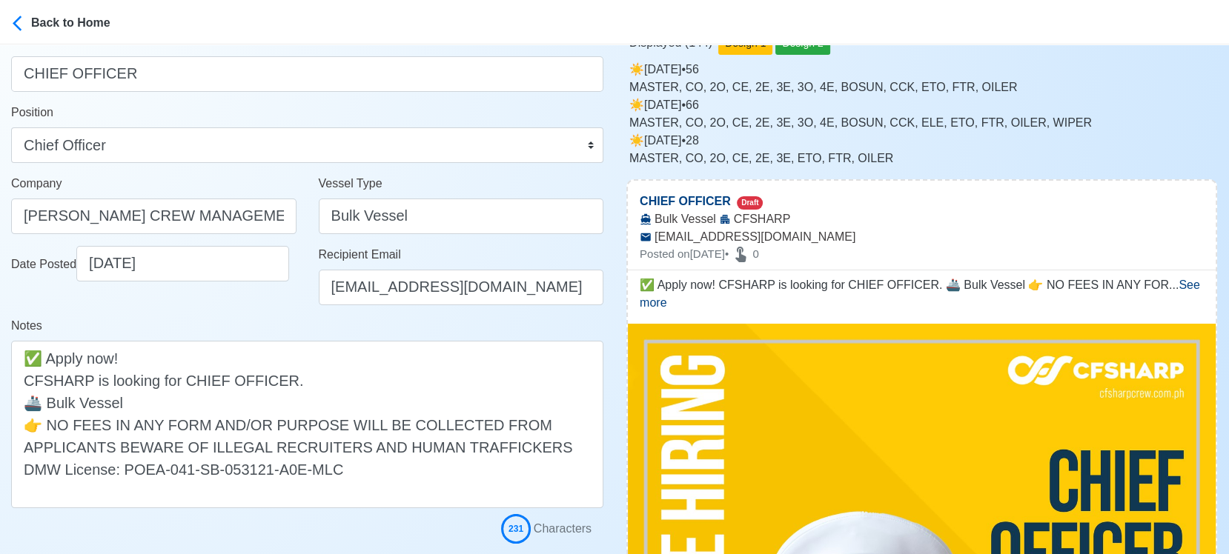
scroll to position [165, 0]
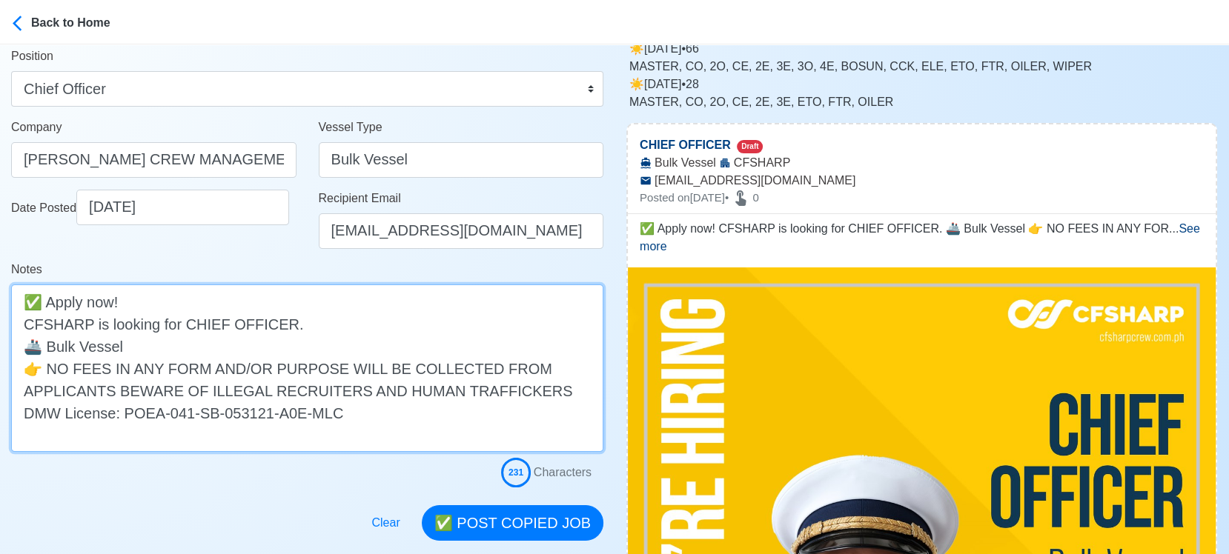
drag, startPoint x: 42, startPoint y: 325, endPoint x: 156, endPoint y: 316, distance: 115.2
click at [42, 325] on textarea "✅ Apply now! CFSHARP is looking for CHIEF OFFICER. 🚢 Bulk Vessel 👉 NO FEES IN A…" at bounding box center [307, 369] width 592 height 168
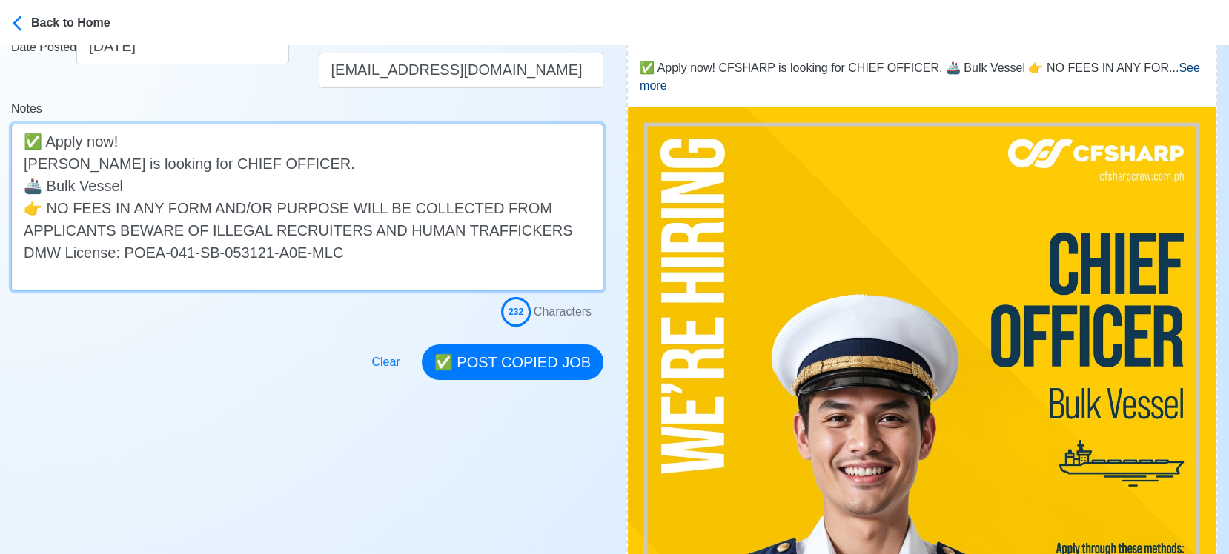
scroll to position [329, 0]
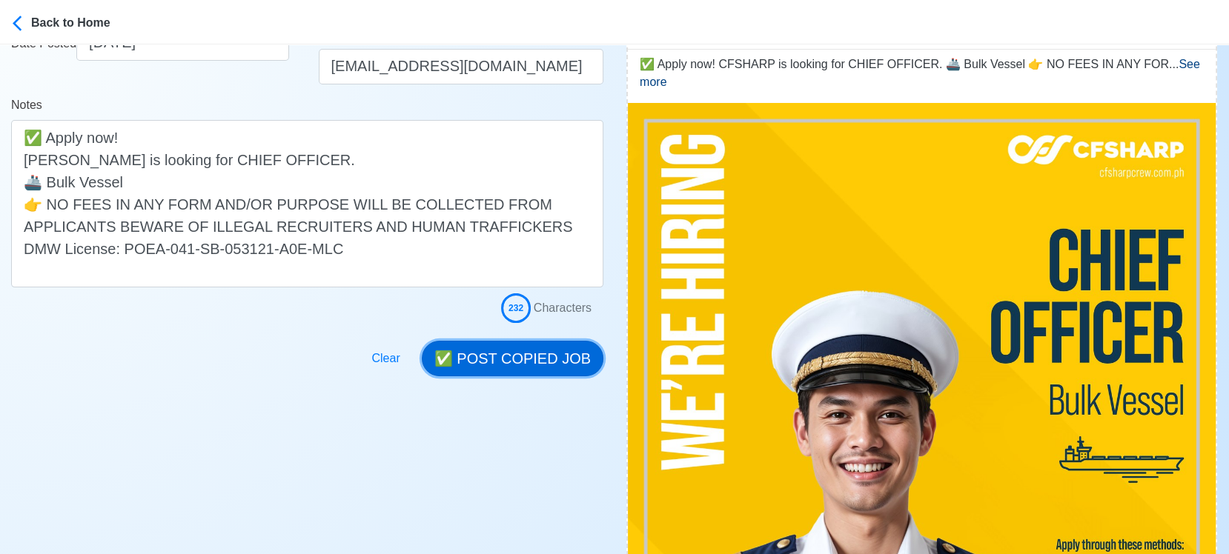
drag, startPoint x: 492, startPoint y: 345, endPoint x: 502, endPoint y: 345, distance: 9.6
click at [493, 345] on button "✅ POST COPIED JOB" at bounding box center [513, 359] width 182 height 36
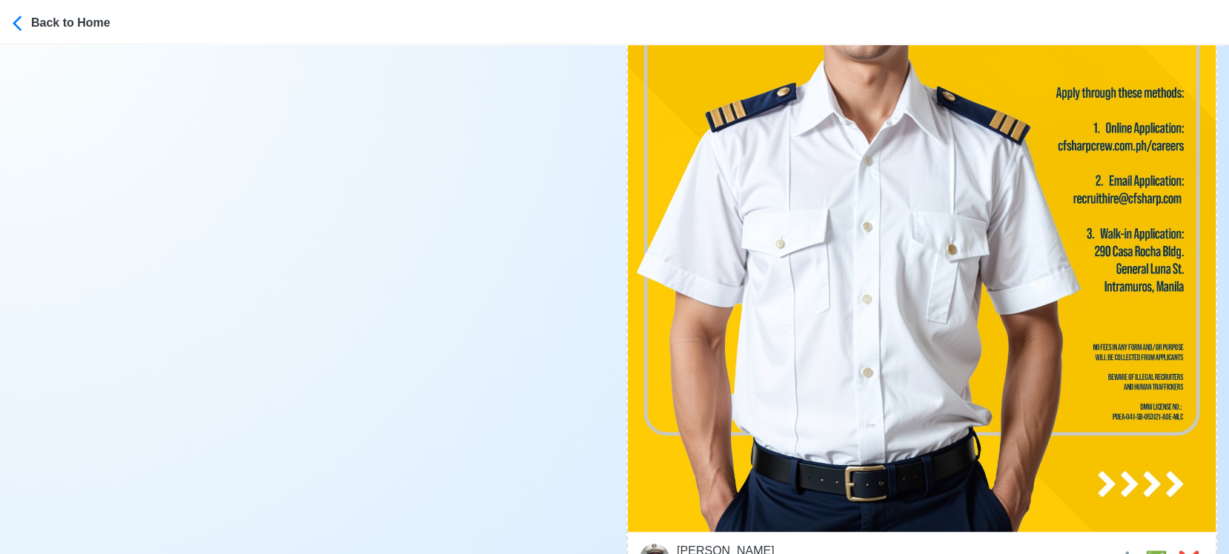
scroll to position [823, 0]
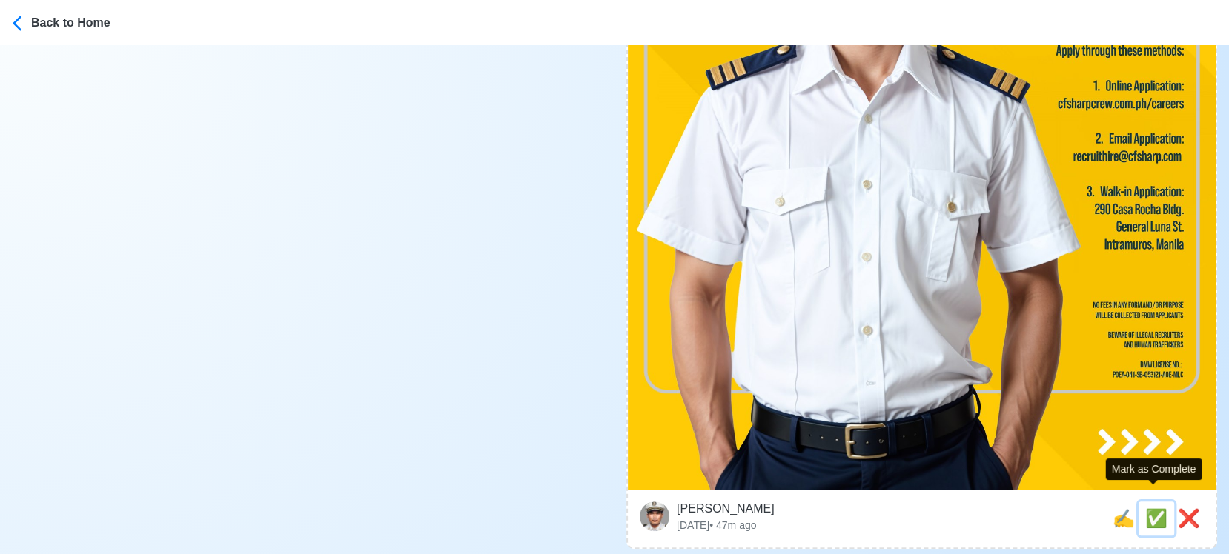
click at [1150, 508] on span "✅" at bounding box center [1156, 518] width 22 height 20
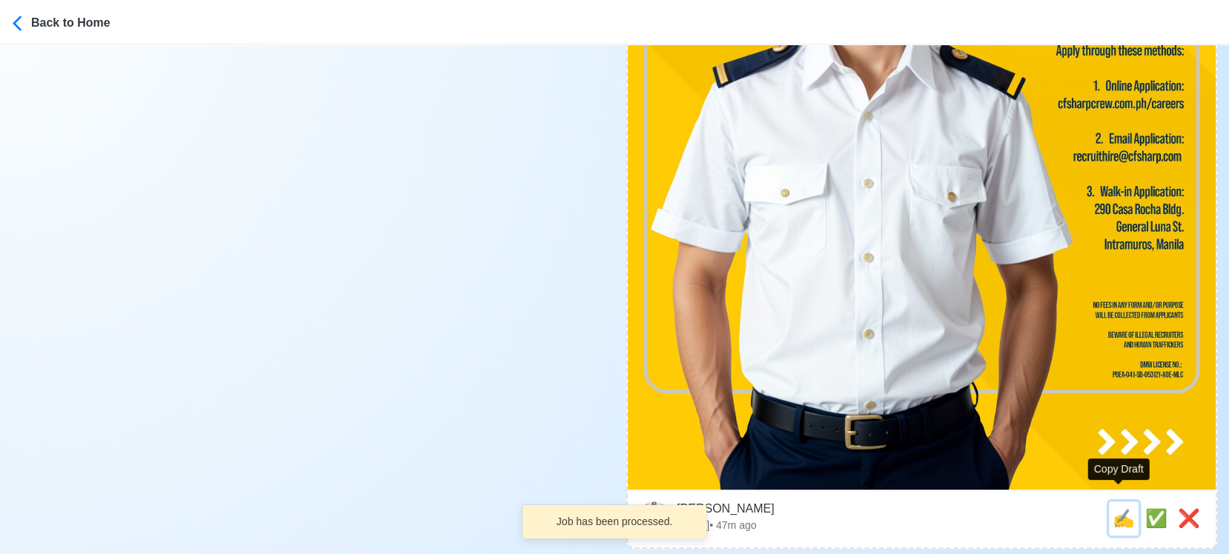
click at [1121, 508] on span "✍️" at bounding box center [1124, 518] width 22 height 20
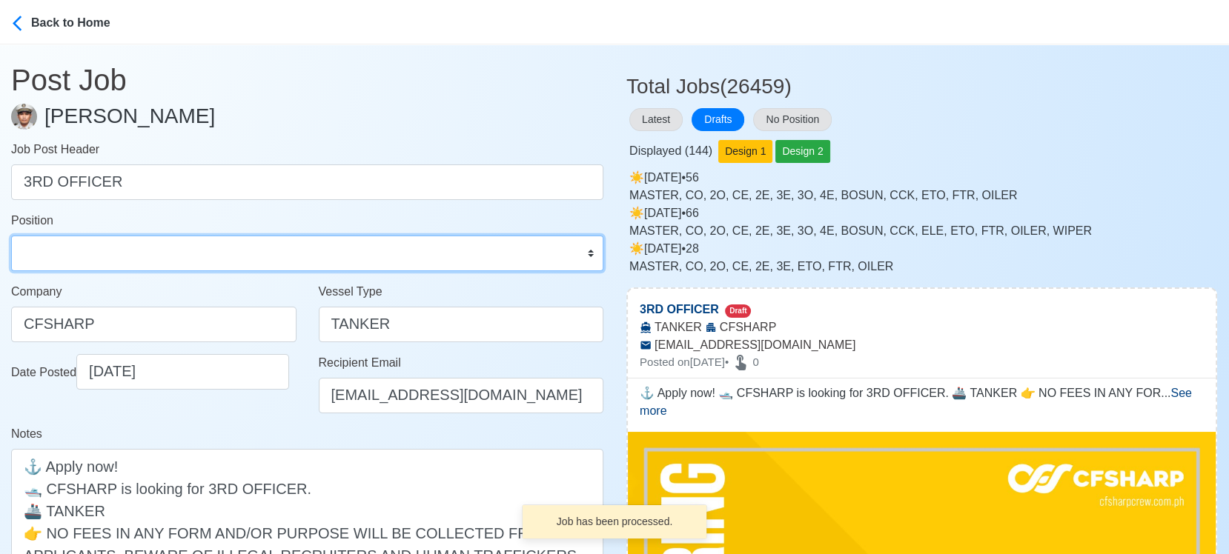
click at [105, 262] on select "Master Chief Officer 2nd Officer 3rd Officer Junior Officer Chief Engineer 2nd …" at bounding box center [307, 254] width 592 height 36
click at [11, 236] on select "Master Chief Officer 2nd Officer 3rd Officer Junior Officer Chief Engineer 2nd …" at bounding box center [307, 254] width 592 height 36
click at [125, 259] on select "Master Chief Officer 2nd Officer 3rd Officer Junior Officer Chief Engineer 2nd …" at bounding box center [307, 254] width 592 height 36
click at [11, 236] on select "Master Chief Officer 2nd Officer 3rd Officer Junior Officer Chief Engineer 2nd …" at bounding box center [307, 254] width 592 height 36
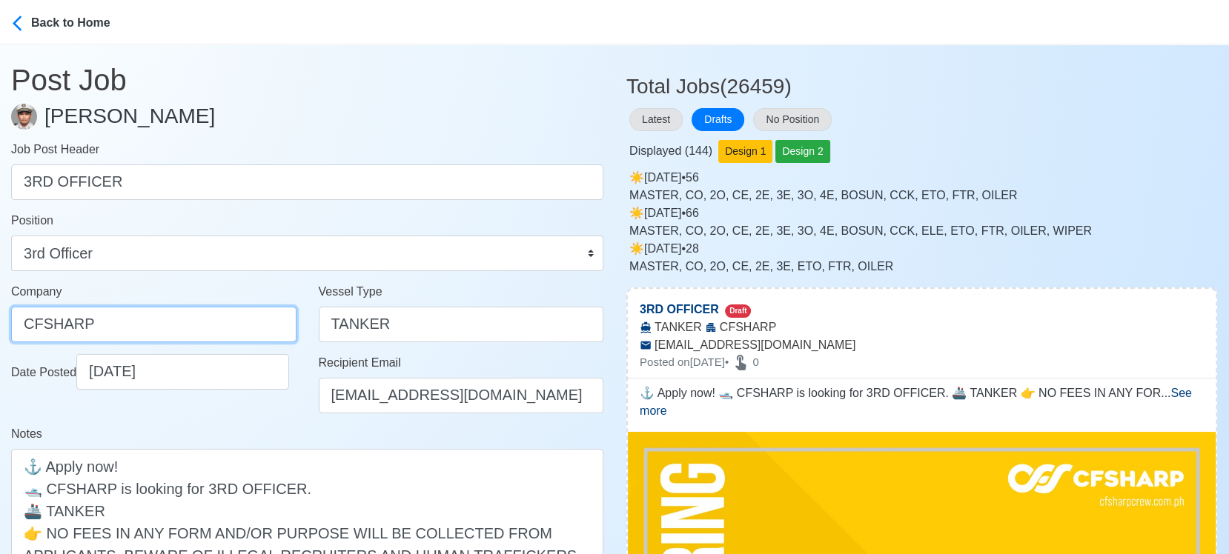
drag, startPoint x: 107, startPoint y: 334, endPoint x: -14, endPoint y: 320, distance: 122.4
click at [0, 320] on html "Back to Home Post Job Jeyner Gil Job Post Header 3RD OFFICER Position Master Ch…" at bounding box center [614, 277] width 1229 height 554
paste input "SHARP CREW MANAGEMENT INC"
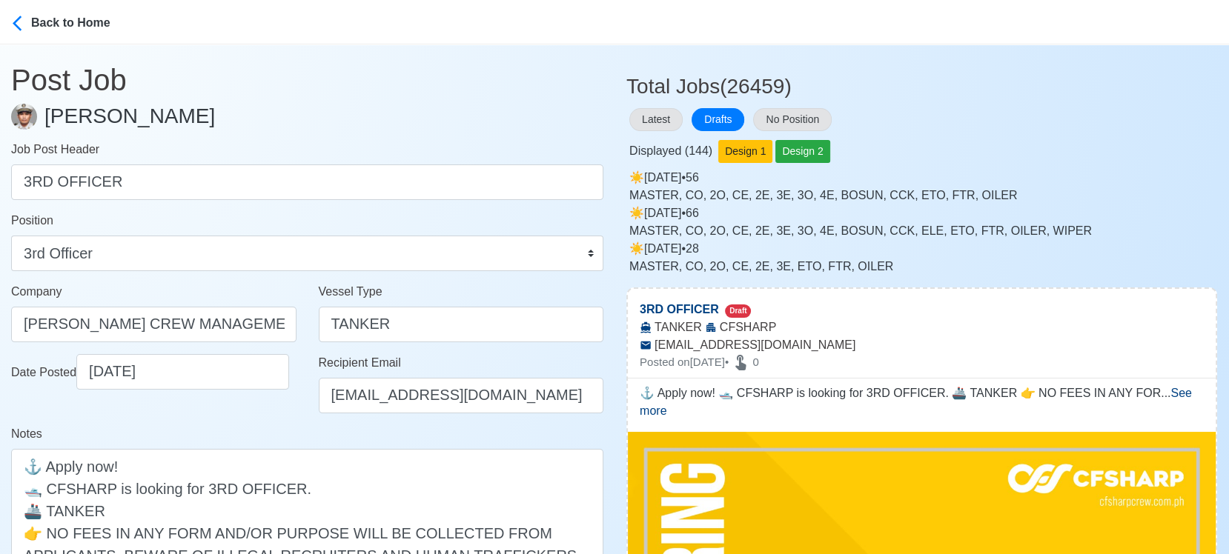
click at [271, 418] on div "Date Posted 09/06/2025" at bounding box center [154, 389] width 308 height 71
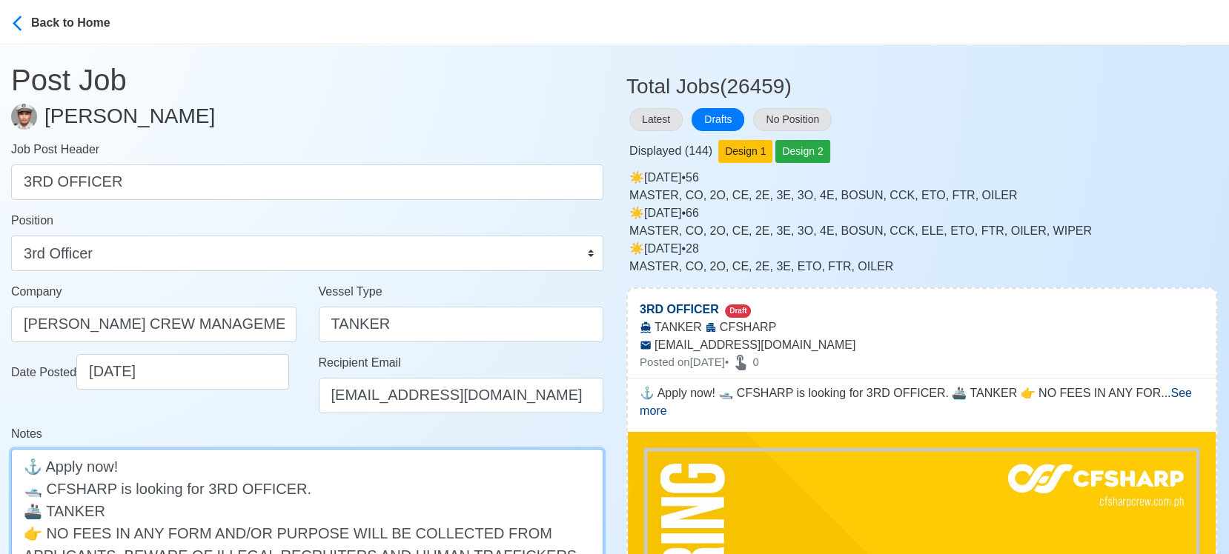
click at [67, 488] on textarea "⚓ Apply now! 🛥️ CFSHARP is looking for 3RD OFFICER. 🚢 TANKER 👉 NO FEES IN ANY F…" at bounding box center [307, 533] width 592 height 168
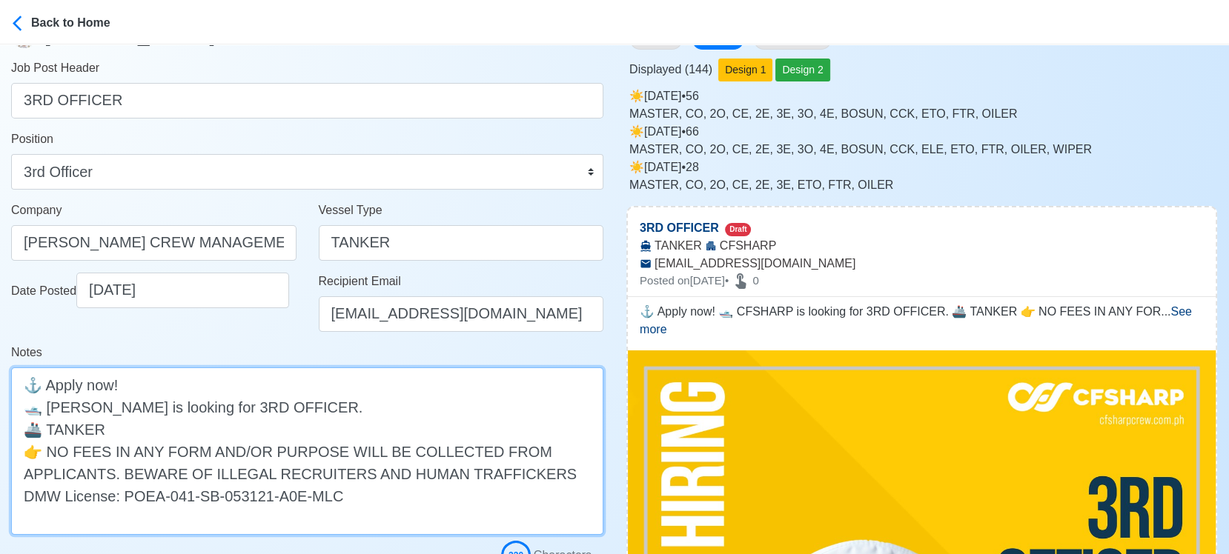
scroll to position [329, 0]
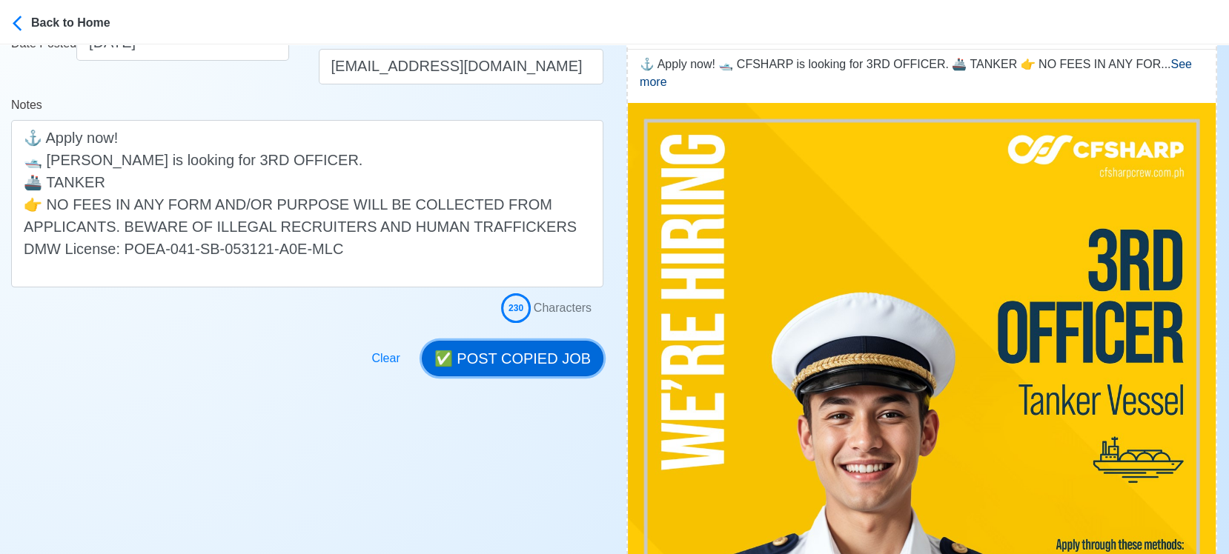
click at [542, 352] on button "✅ POST COPIED JOB" at bounding box center [513, 359] width 182 height 36
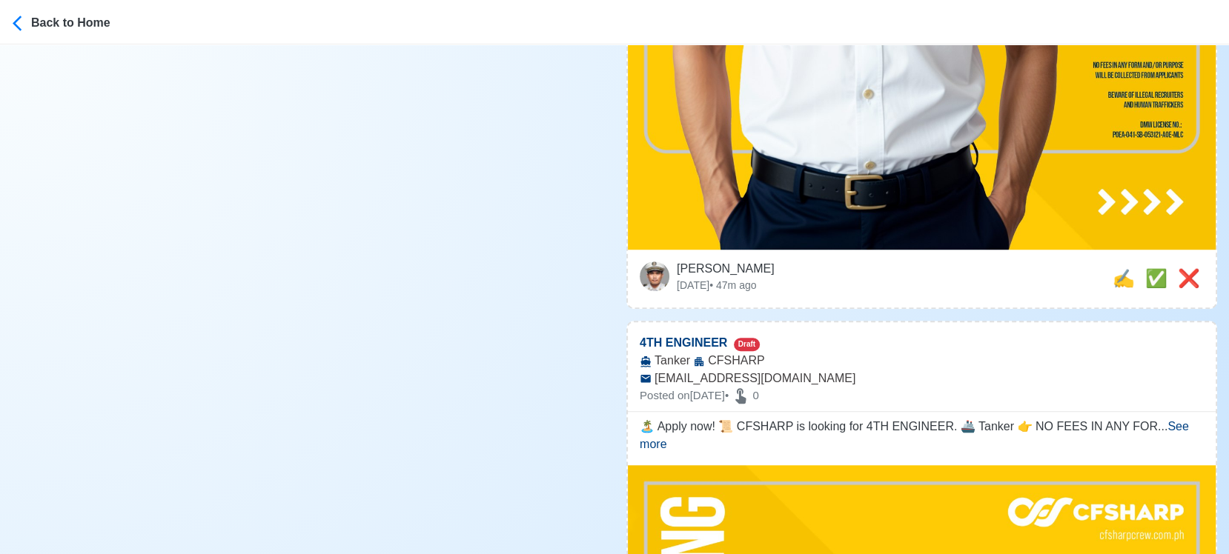
scroll to position [1070, 0]
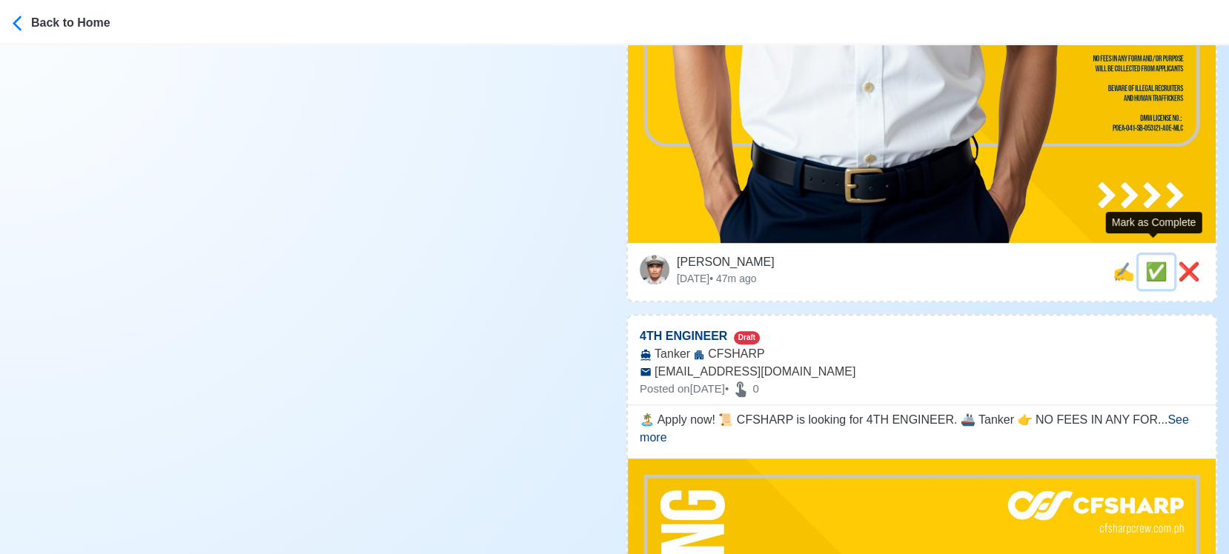
click at [1164, 262] on span "✅" at bounding box center [1156, 272] width 22 height 20
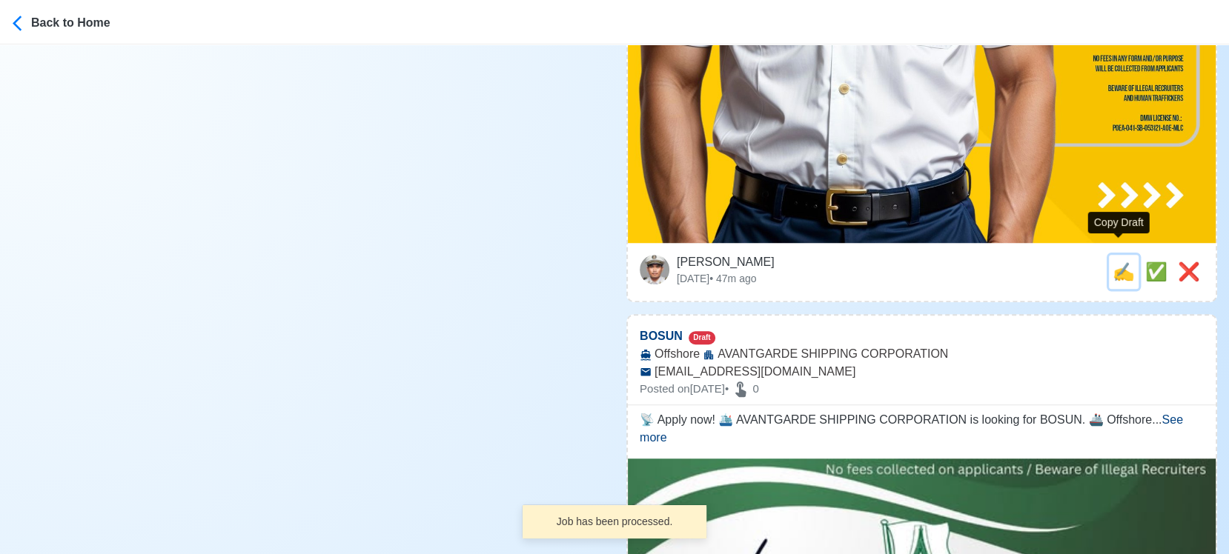
click at [1121, 262] on span "✍️" at bounding box center [1124, 272] width 22 height 20
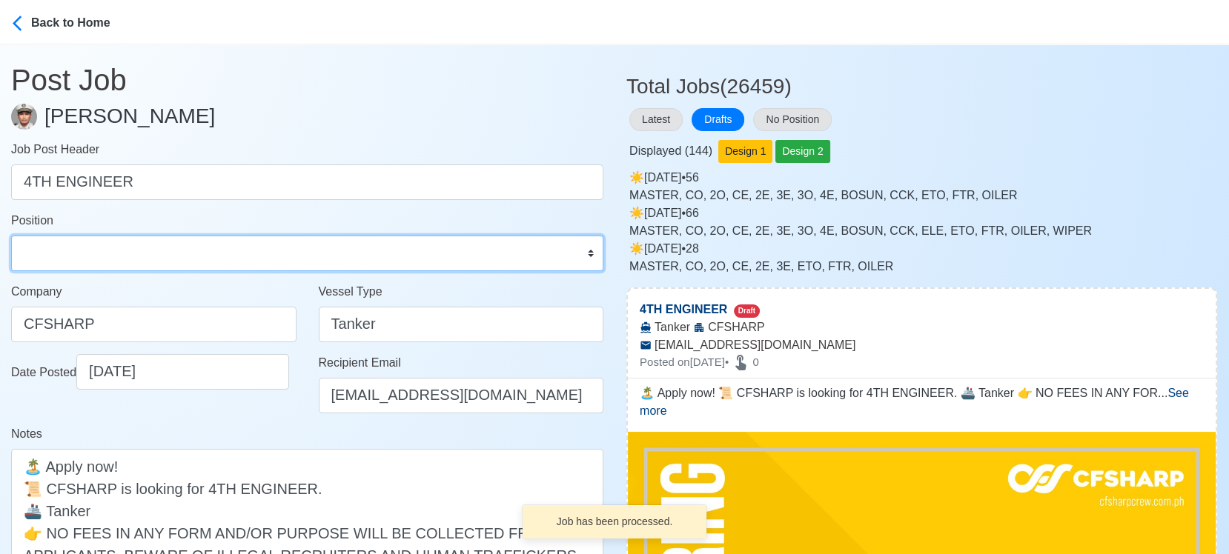
click at [270, 253] on select "Master Chief Officer 2nd Officer 3rd Officer Junior Officer Chief Engineer 2nd …" at bounding box center [307, 254] width 592 height 36
click at [11, 236] on select "Master Chief Officer 2nd Officer 3rd Officer Junior Officer Chief Engineer 2nd …" at bounding box center [307, 254] width 592 height 36
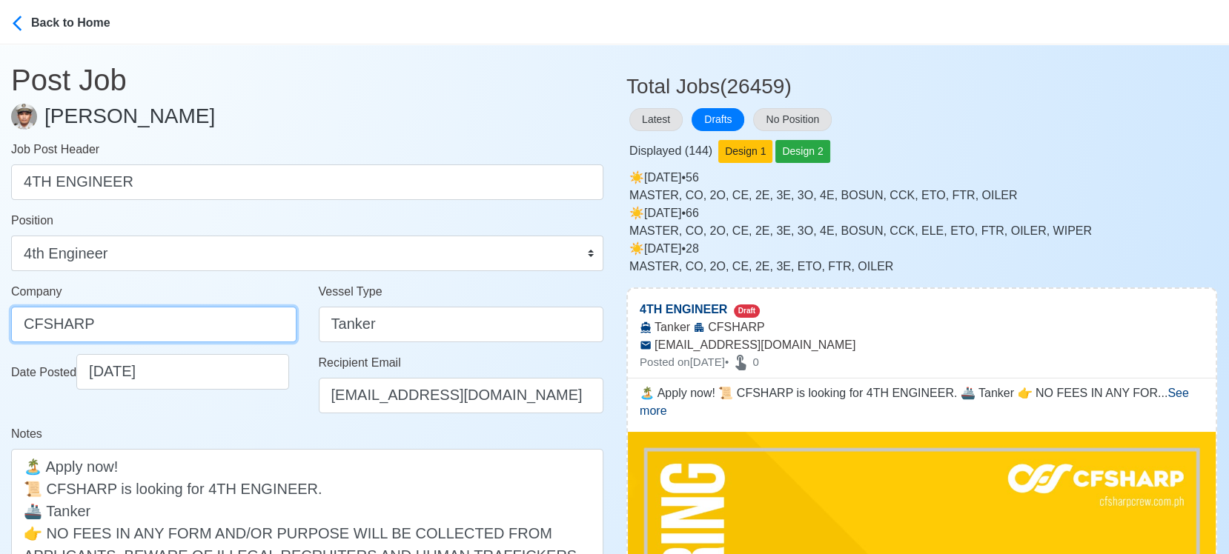
drag, startPoint x: 120, startPoint y: 328, endPoint x: -14, endPoint y: 315, distance: 134.8
click at [0, 315] on html "Back to Home Post Job Jeyner Gil Job Post Header 4TH ENGINEER Position Master C…" at bounding box center [614, 277] width 1229 height 554
paste input "SHARP CREW MANAGEMENT INC"
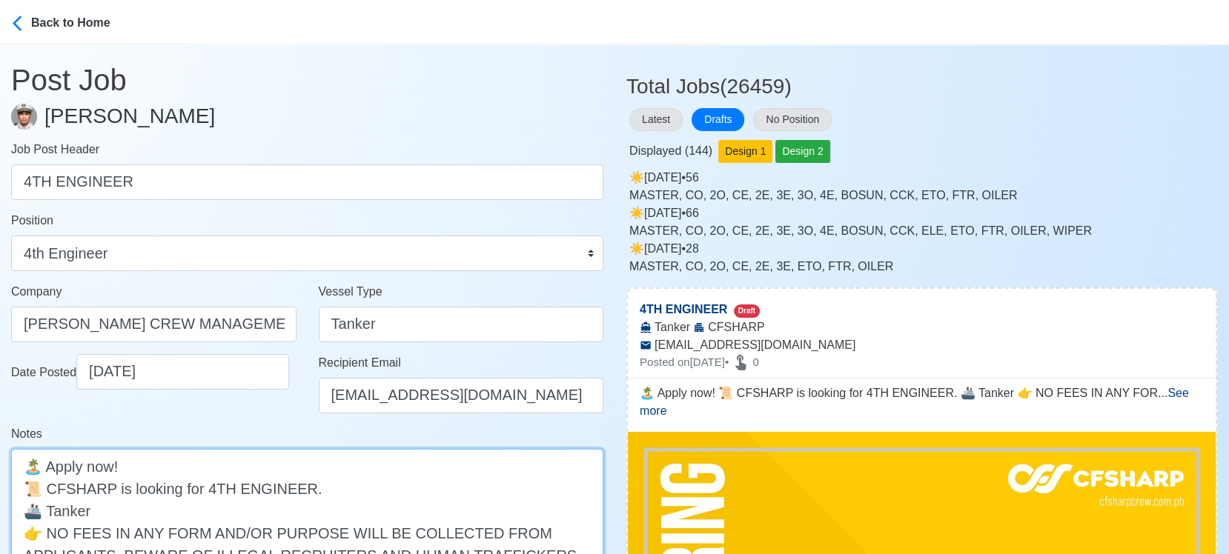
click at [64, 488] on textarea "🏝️ Apply now! 📜 CFSHARP is looking for 4TH ENGINEER. 🚢 Tanker 👉 NO FEES IN ANY …" at bounding box center [307, 533] width 592 height 168
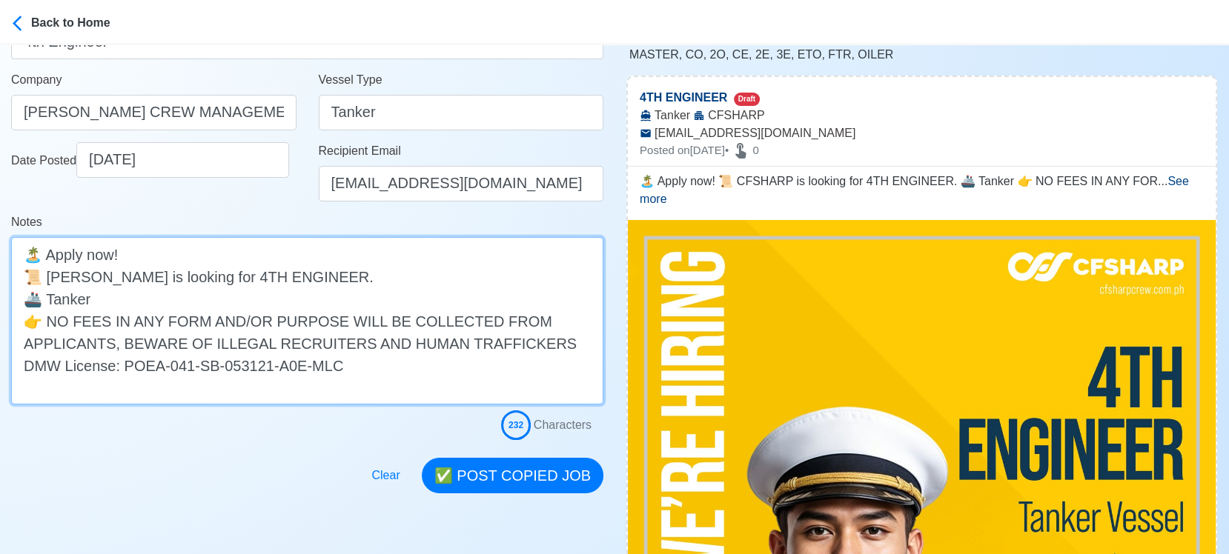
scroll to position [247, 0]
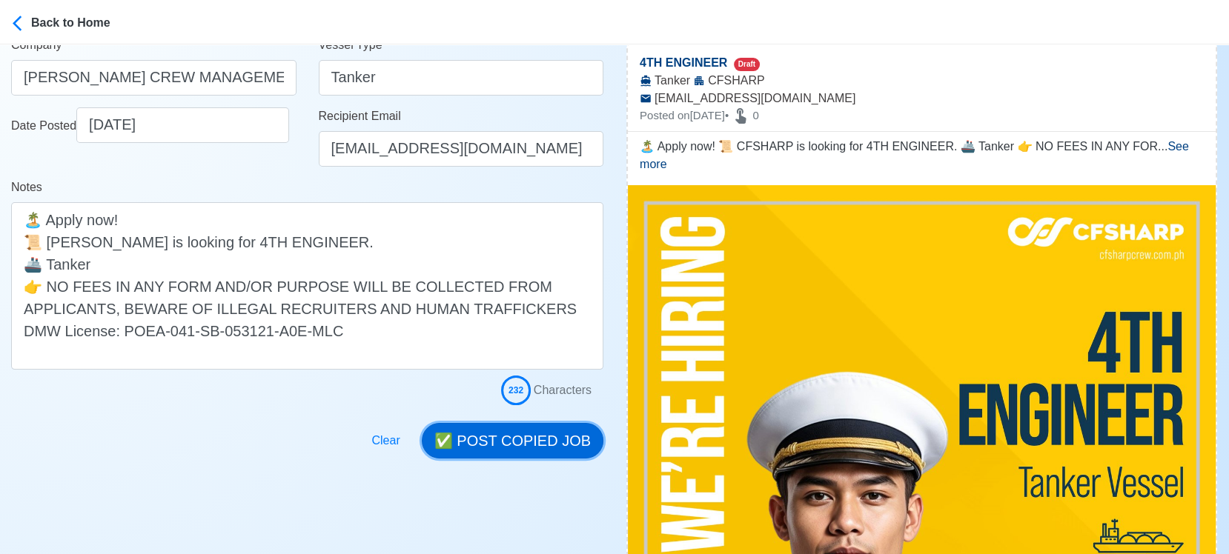
click at [520, 437] on button "✅ POST COPIED JOB" at bounding box center [513, 441] width 182 height 36
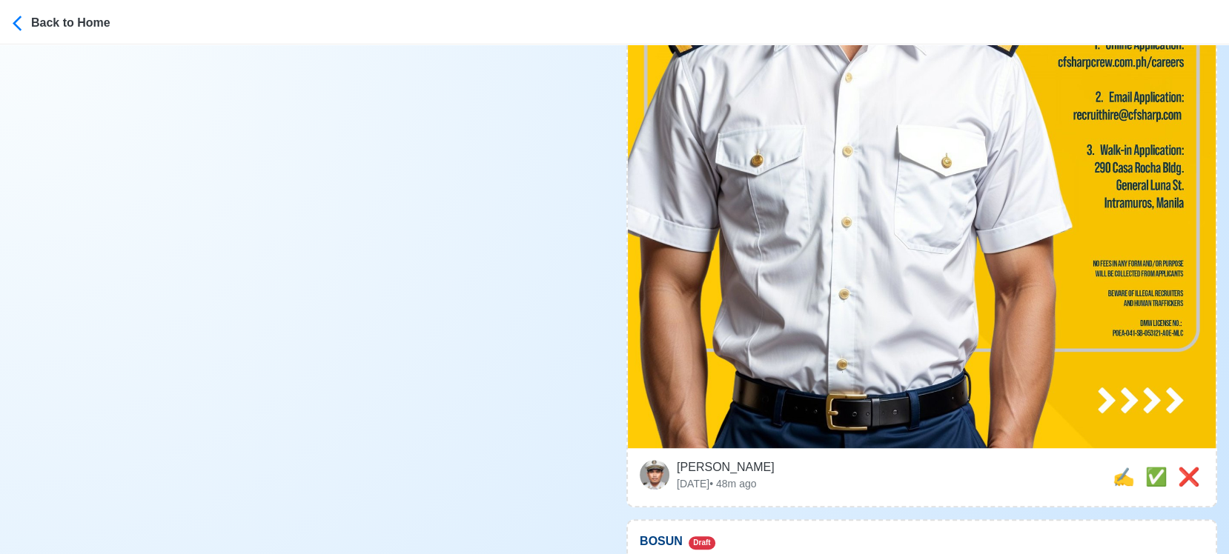
scroll to position [906, 0]
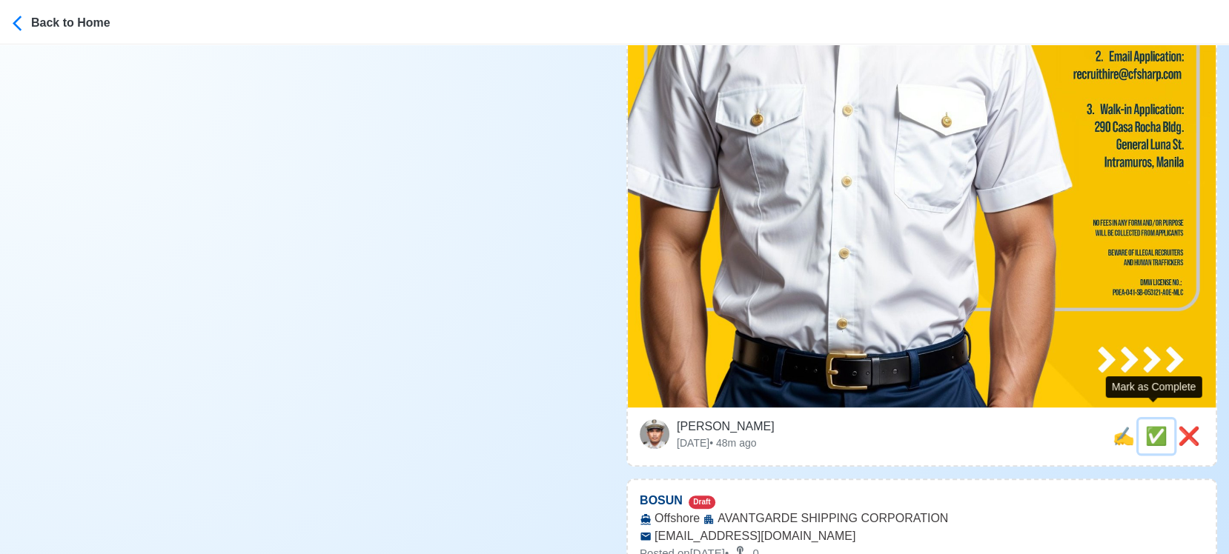
click at [1147, 426] on span "✅" at bounding box center [1156, 436] width 22 height 20
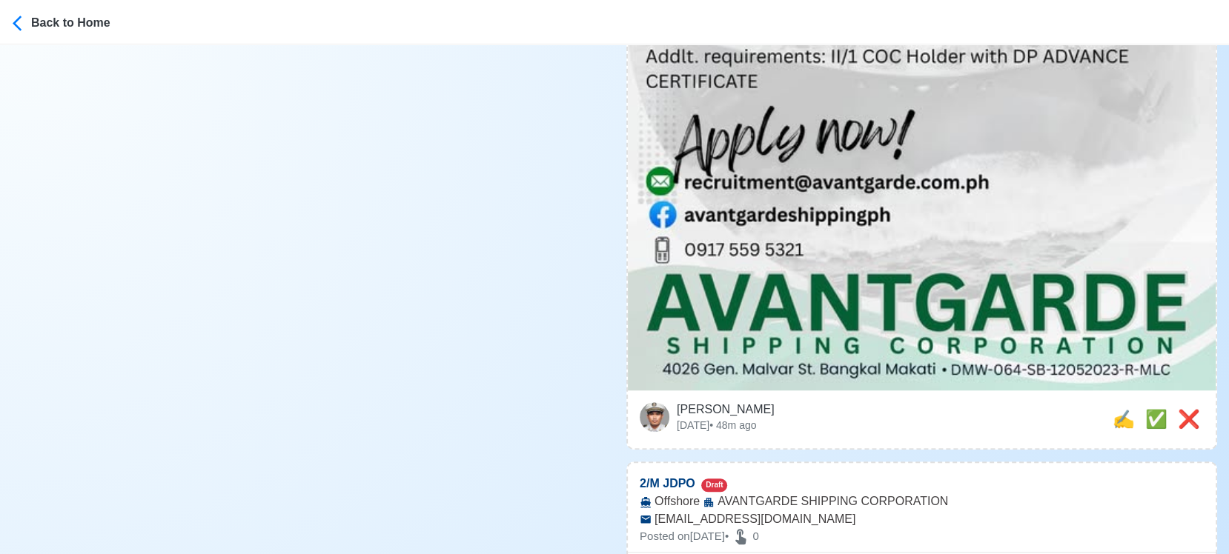
scroll to position [1153, 0]
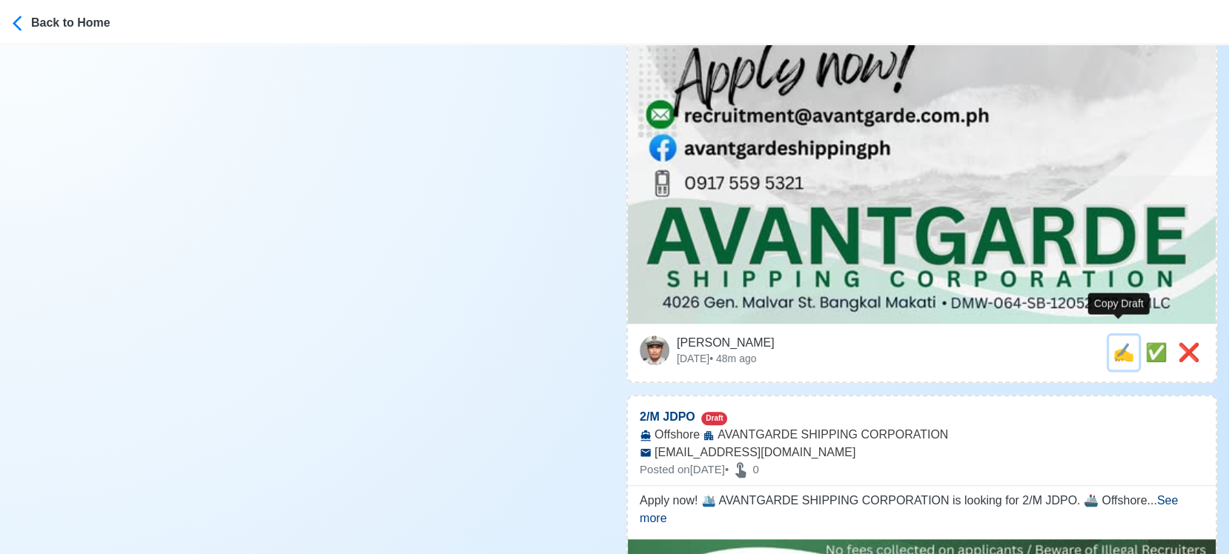
click at [1116, 342] on span "✍️" at bounding box center [1124, 352] width 22 height 20
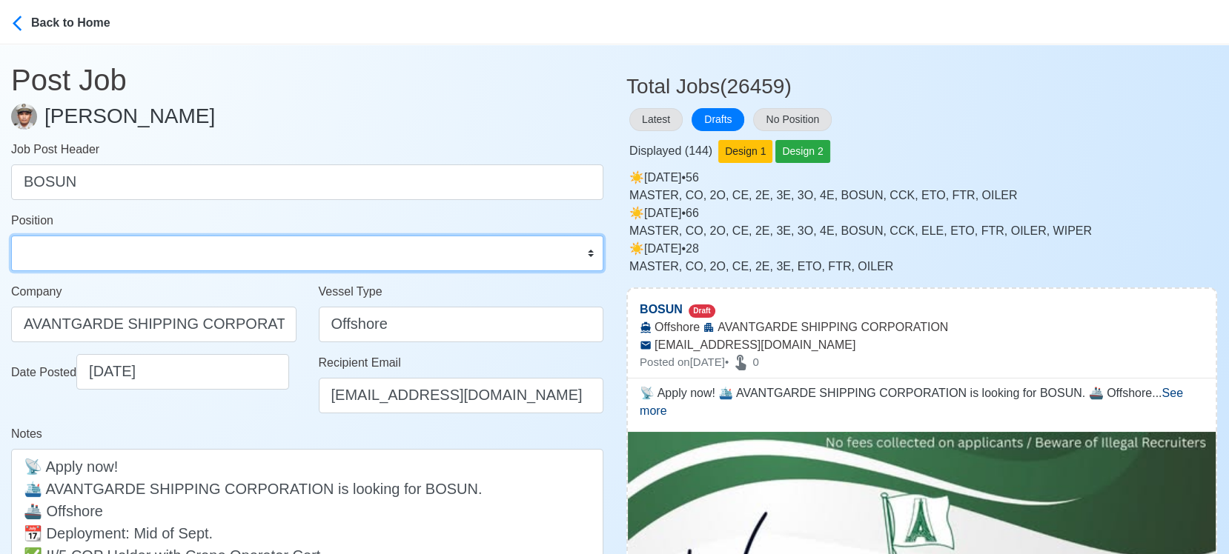
click at [219, 258] on select "Master Chief Officer 2nd Officer 3rd Officer Junior Officer Chief Engineer 2nd …" at bounding box center [307, 254] width 592 height 36
click at [11, 236] on select "Master Chief Officer 2nd Officer 3rd Officer Junior Officer Chief Engineer 2nd …" at bounding box center [307, 254] width 592 height 36
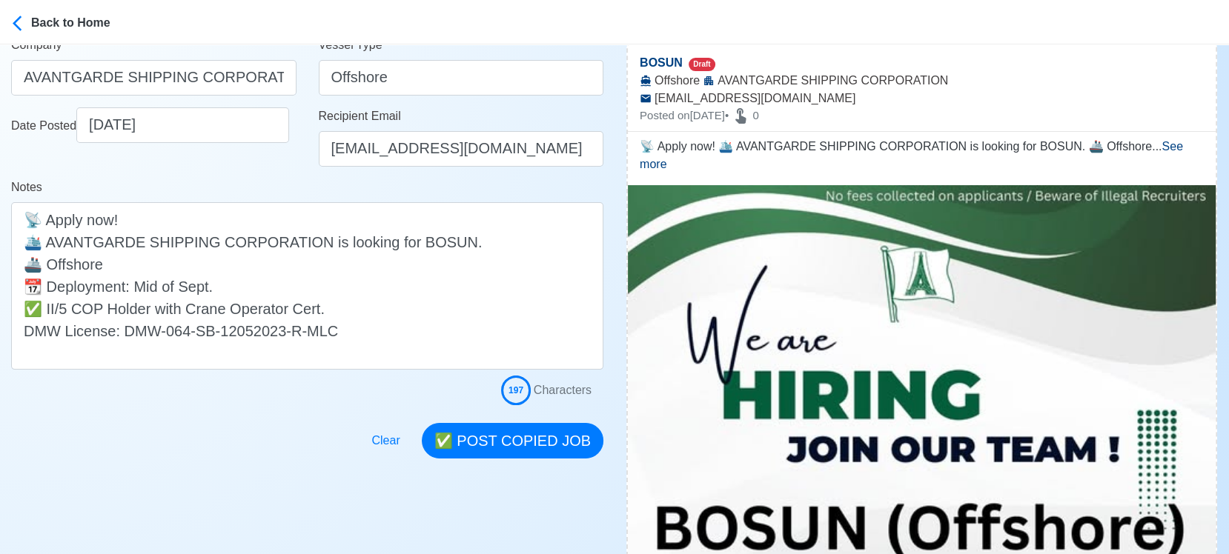
scroll to position [411, 0]
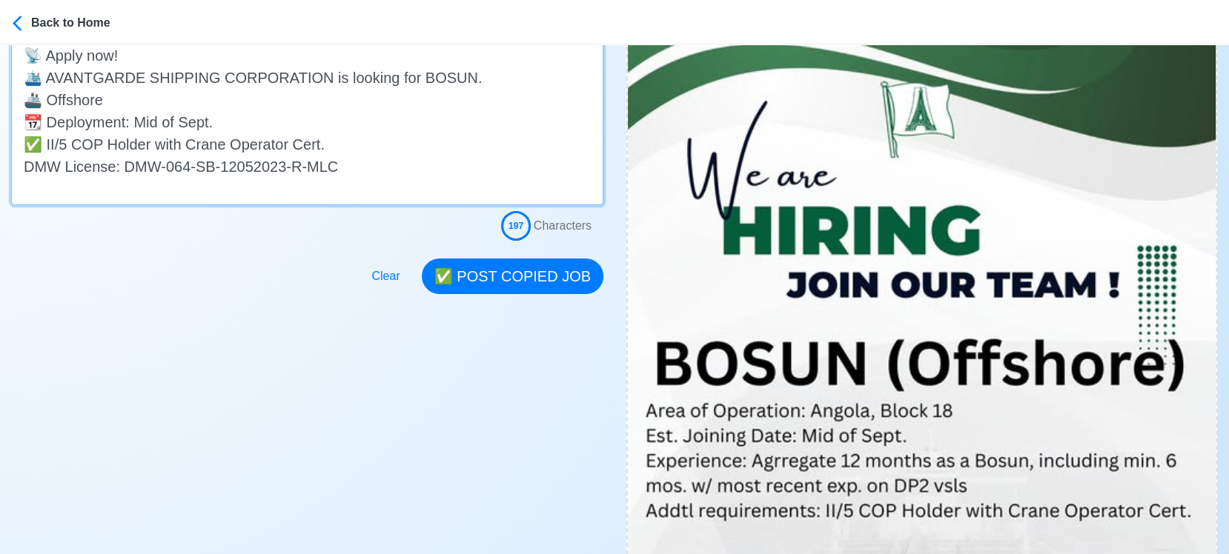
click at [239, 119] on textarea "📡 Apply now! 🛳️ AVANTGARDE SHIPPING CORPORATION is looking for BOSUN. 🚢 Offshor…" at bounding box center [307, 122] width 592 height 168
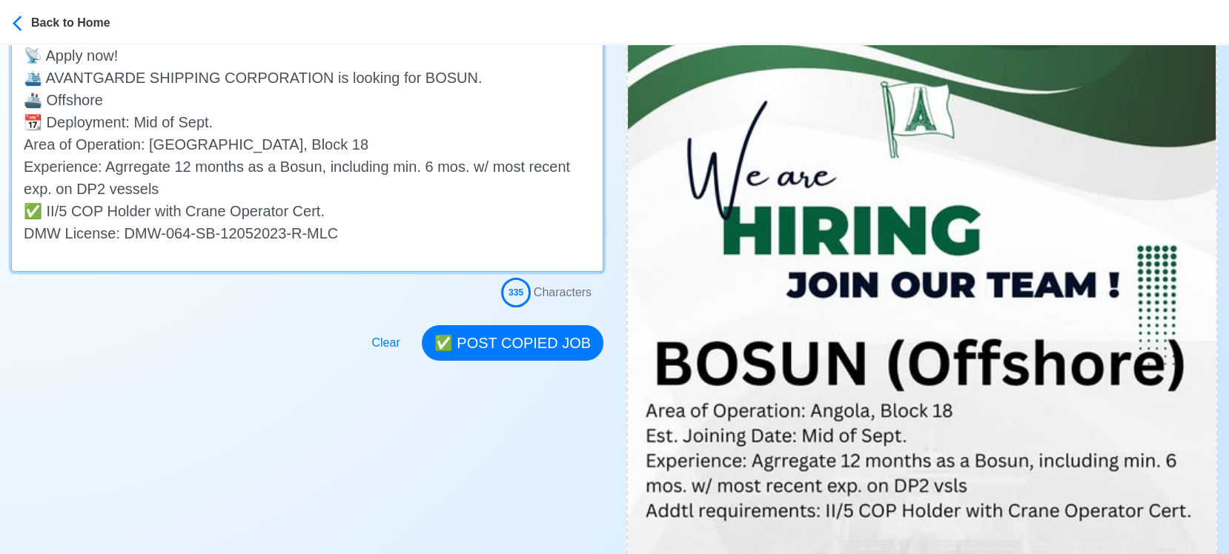
drag, startPoint x: 20, startPoint y: 143, endPoint x: 160, endPoint y: 179, distance: 144.7
click at [160, 179] on textarea "📡 Apply now! 🛳️ AVANTGARDE SHIPPING CORPORATION is looking for BOSUN. 🚢 Offshor…" at bounding box center [307, 155] width 592 height 234
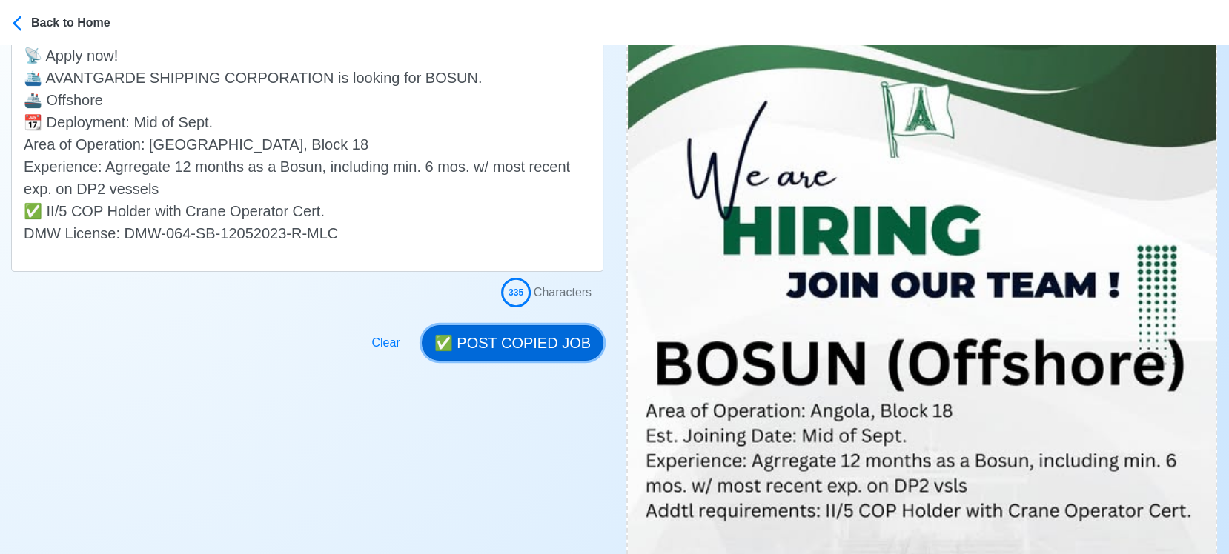
click at [528, 348] on button "✅ POST COPIED JOB" at bounding box center [513, 343] width 182 height 36
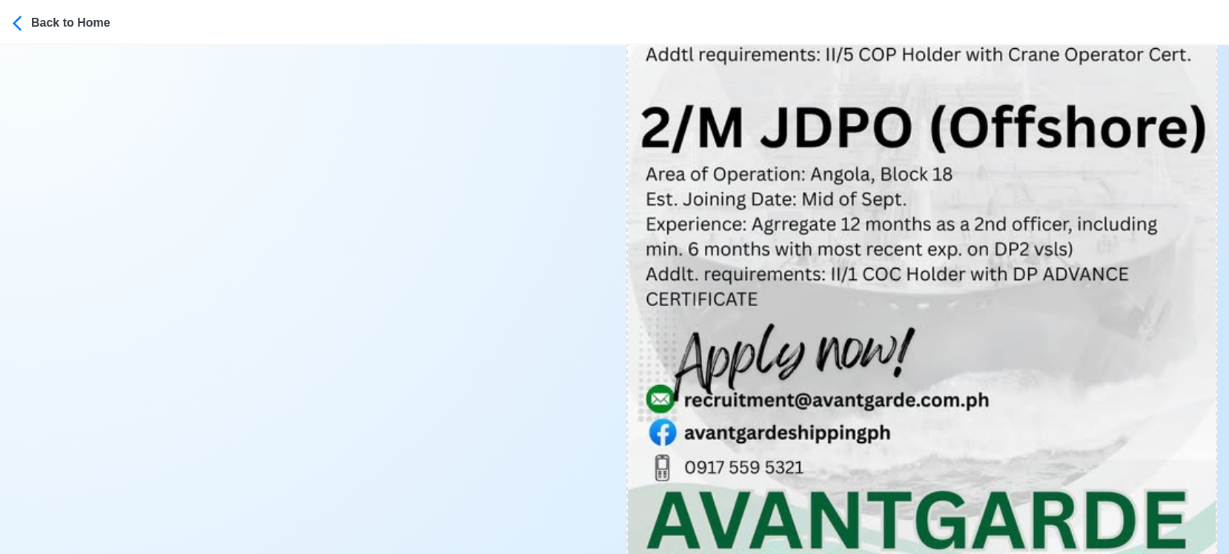
scroll to position [1070, 0]
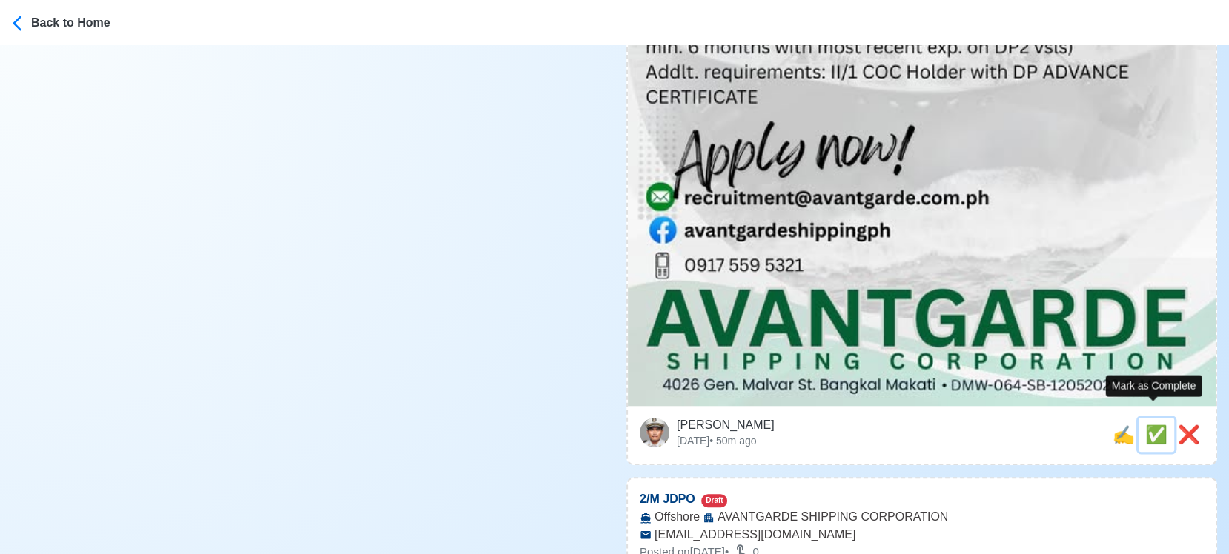
click at [1155, 425] on span "✅" at bounding box center [1156, 435] width 22 height 20
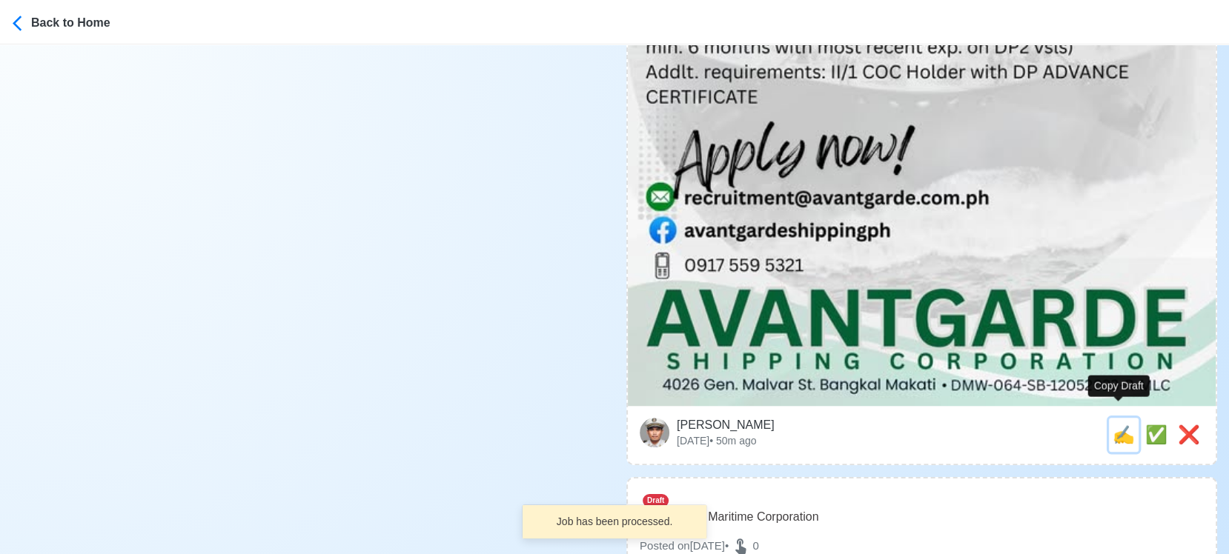
click at [1116, 425] on span "✍️" at bounding box center [1124, 435] width 22 height 20
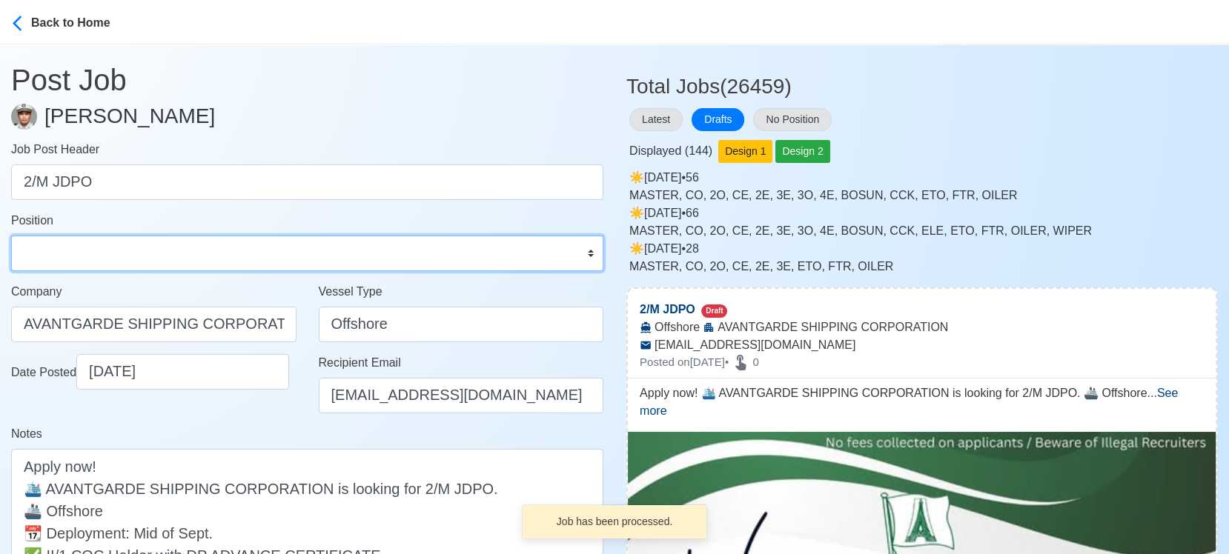
click at [107, 252] on select "Master Chief Officer 2nd Officer 3rd Officer Junior Officer Chief Engineer 2nd …" at bounding box center [307, 254] width 592 height 36
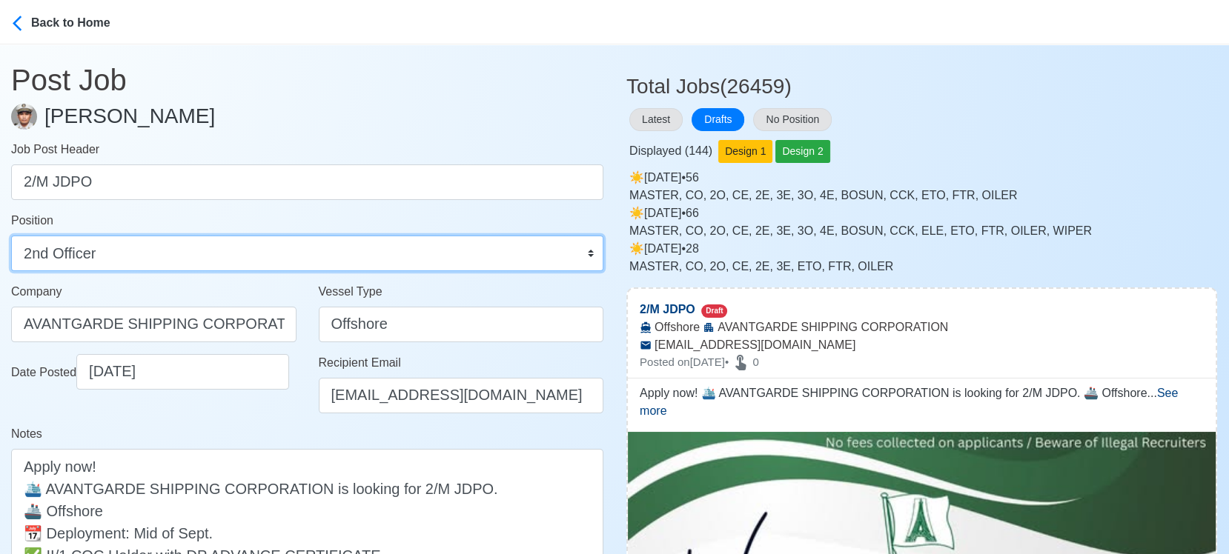
click at [11, 236] on select "Master Chief Officer 2nd Officer 3rd Officer Junior Officer Chief Engineer 2nd …" at bounding box center [307, 254] width 592 height 36
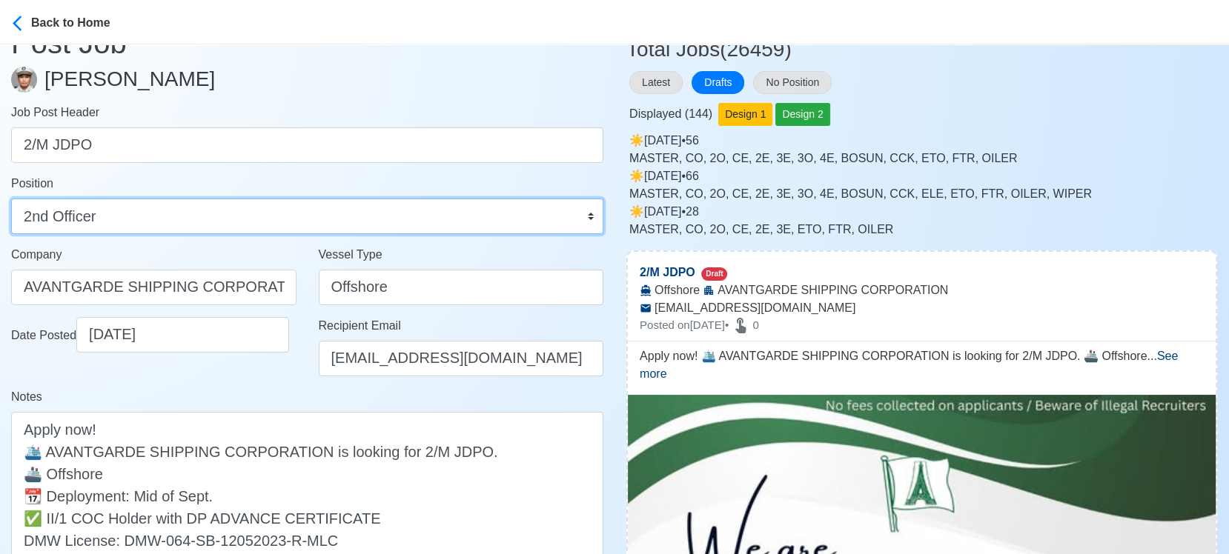
scroll to position [165, 0]
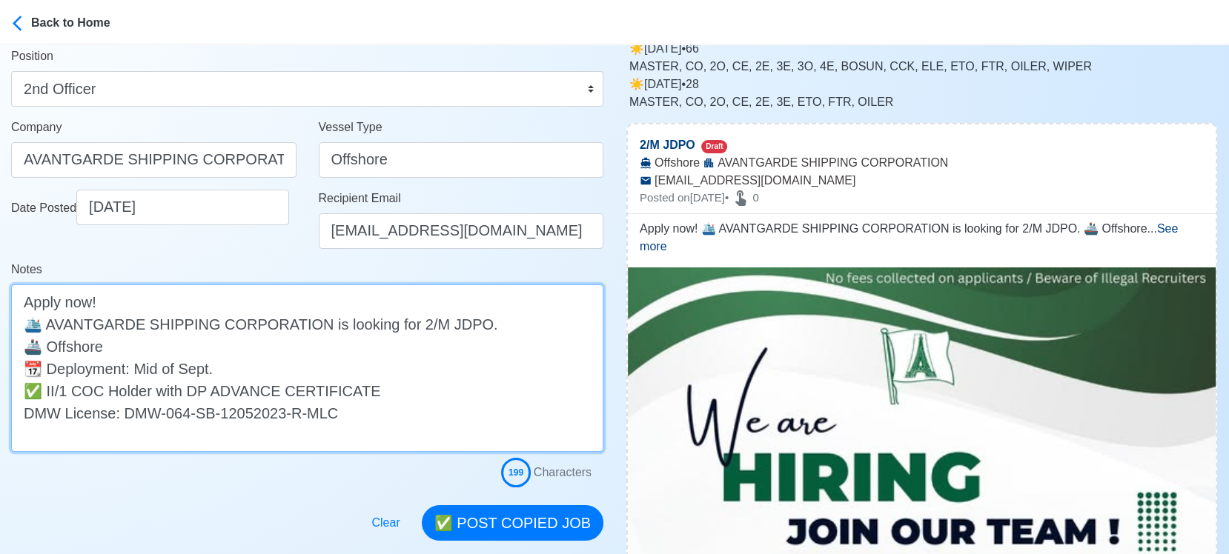
click at [249, 366] on textarea "Apply now! 🛳️ AVANTGARDE SHIPPING CORPORATION is looking for 2/M JDPO. 🚢 Offsho…" at bounding box center [307, 369] width 592 height 168
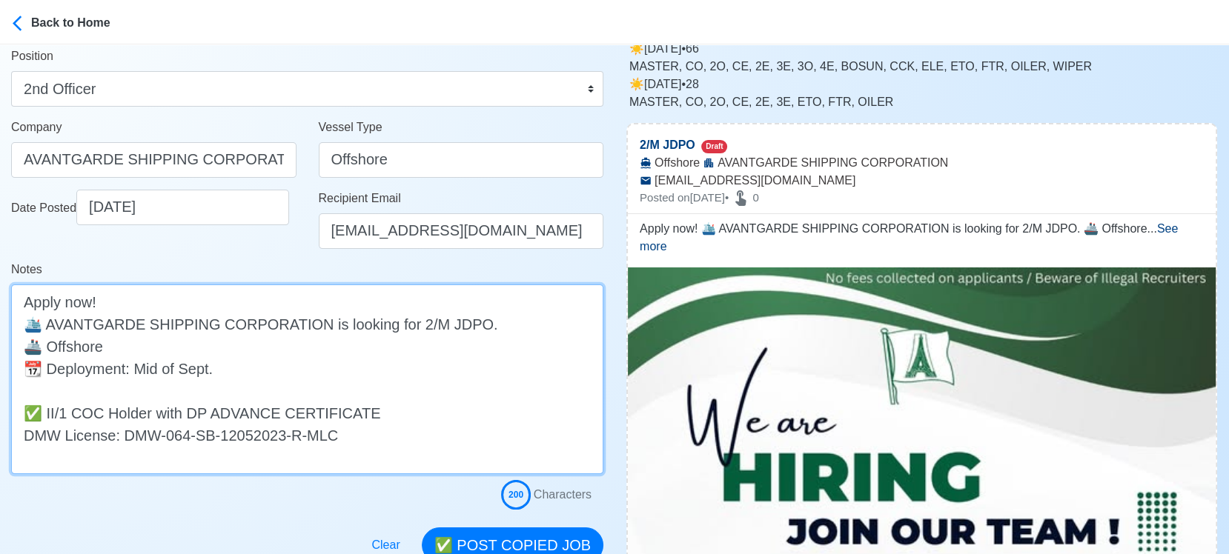
paste textarea "Area of Operation: Angola, Block 18 Experience: Agrregate 12 months as a Bosun,…"
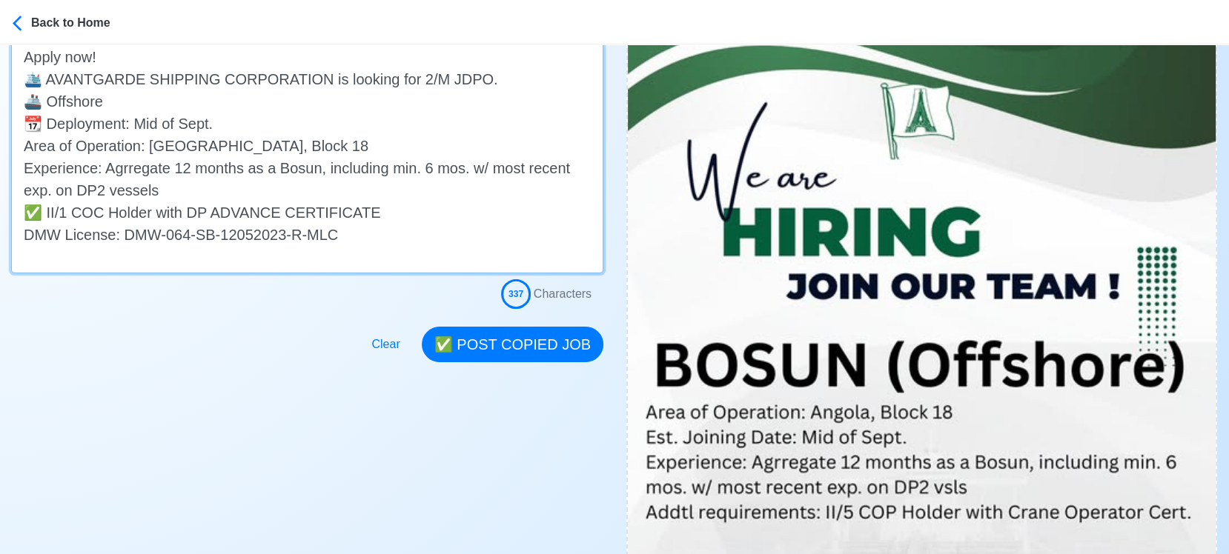
scroll to position [411, 0]
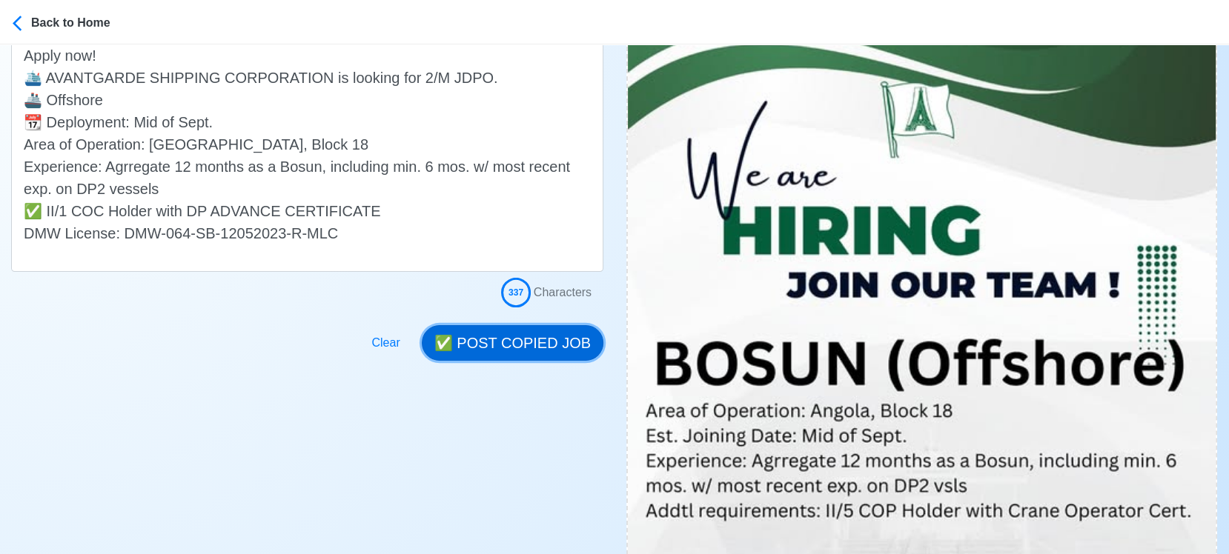
click at [530, 339] on button "✅ POST COPIED JOB" at bounding box center [513, 343] width 182 height 36
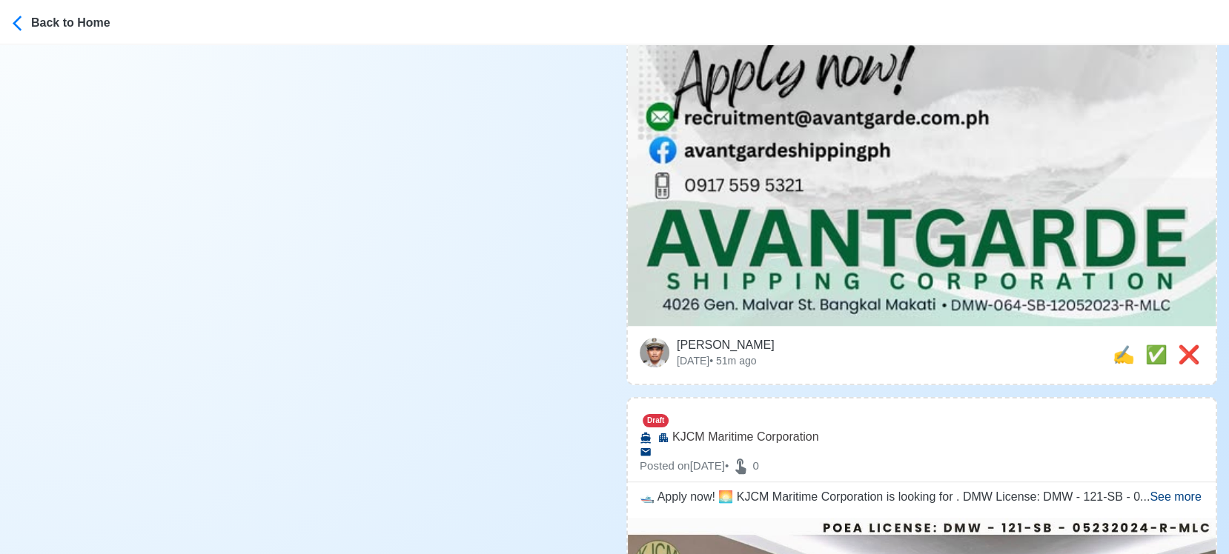
scroll to position [1153, 0]
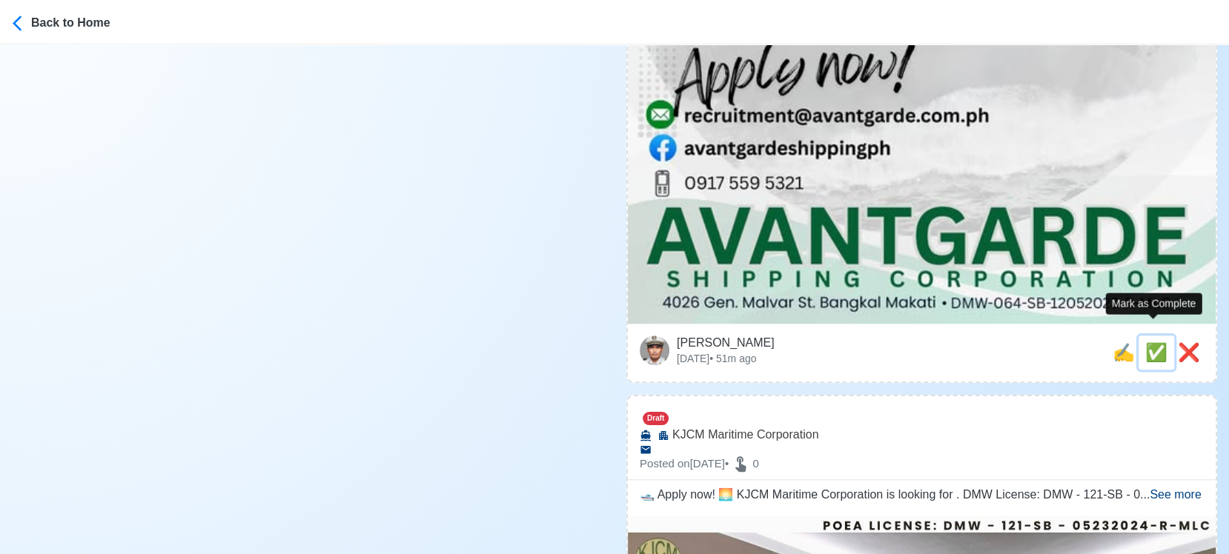
click at [1145, 342] on span "✅" at bounding box center [1156, 352] width 22 height 20
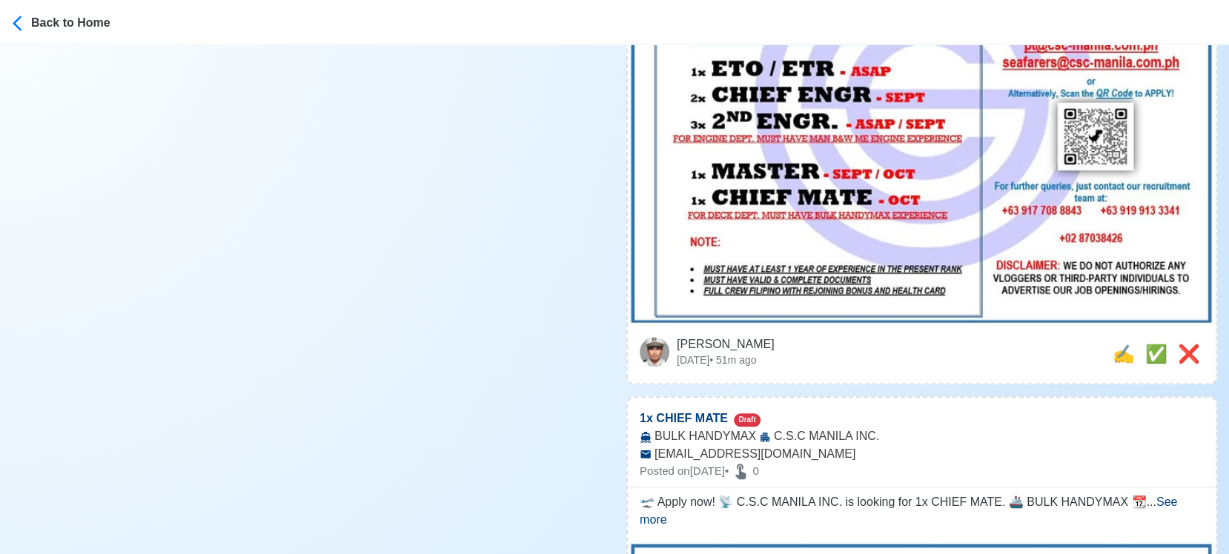
scroll to position [1235, 0]
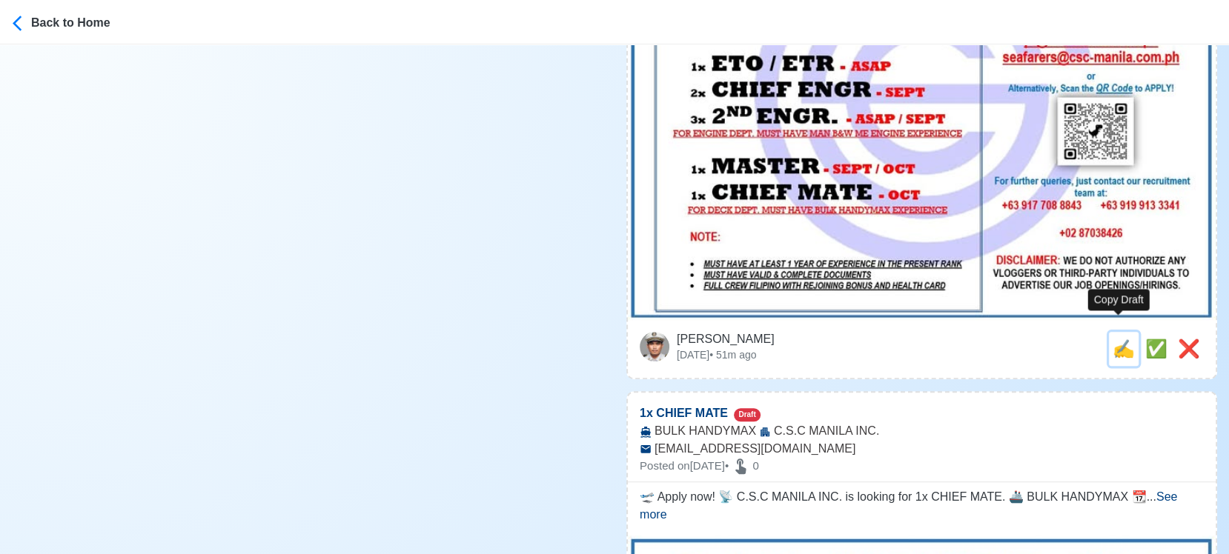
click at [1118, 339] on span "✍️" at bounding box center [1124, 349] width 22 height 20
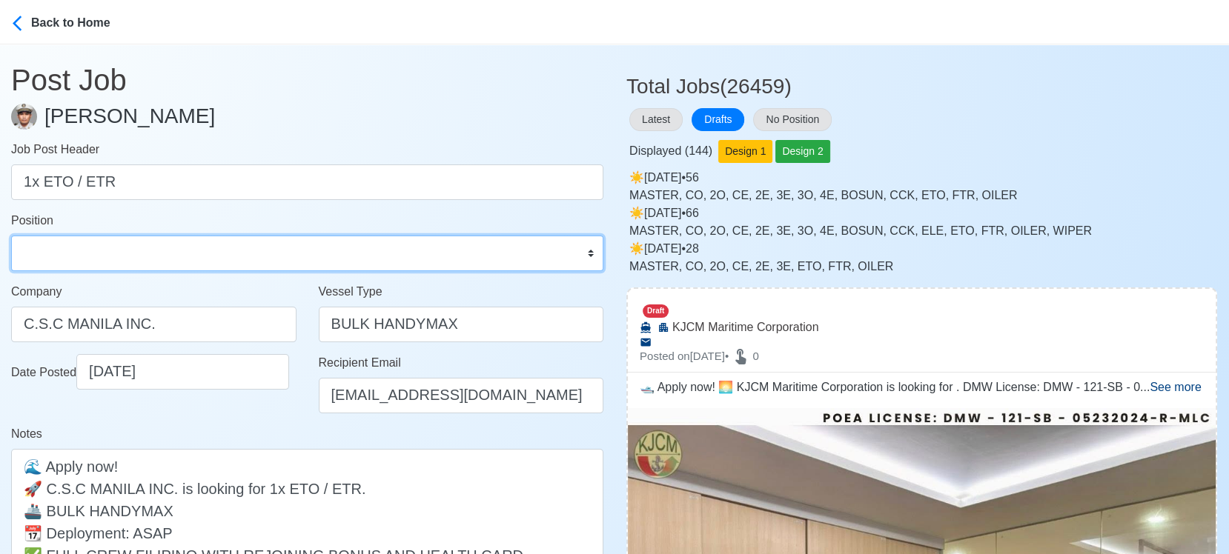
click at [201, 246] on select "Master Chief Officer 2nd Officer 3rd Officer Junior Officer Chief Engineer 2nd …" at bounding box center [307, 254] width 592 height 36
click at [11, 236] on select "Master Chief Officer 2nd Officer 3rd Officer Junior Officer Chief Engineer 2nd …" at bounding box center [307, 254] width 592 height 36
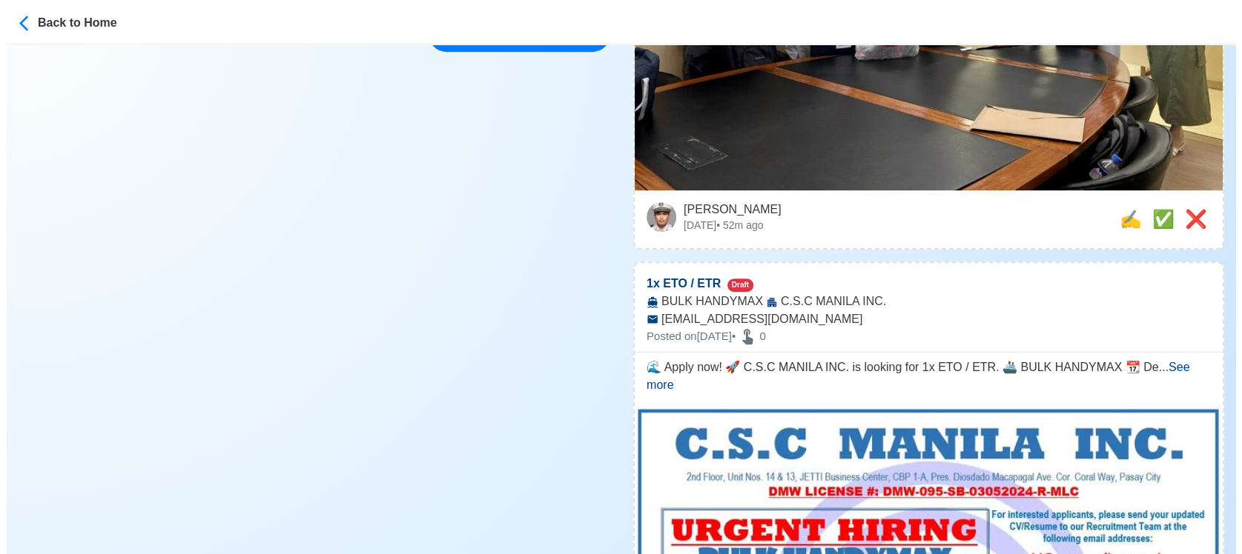
scroll to position [741, 0]
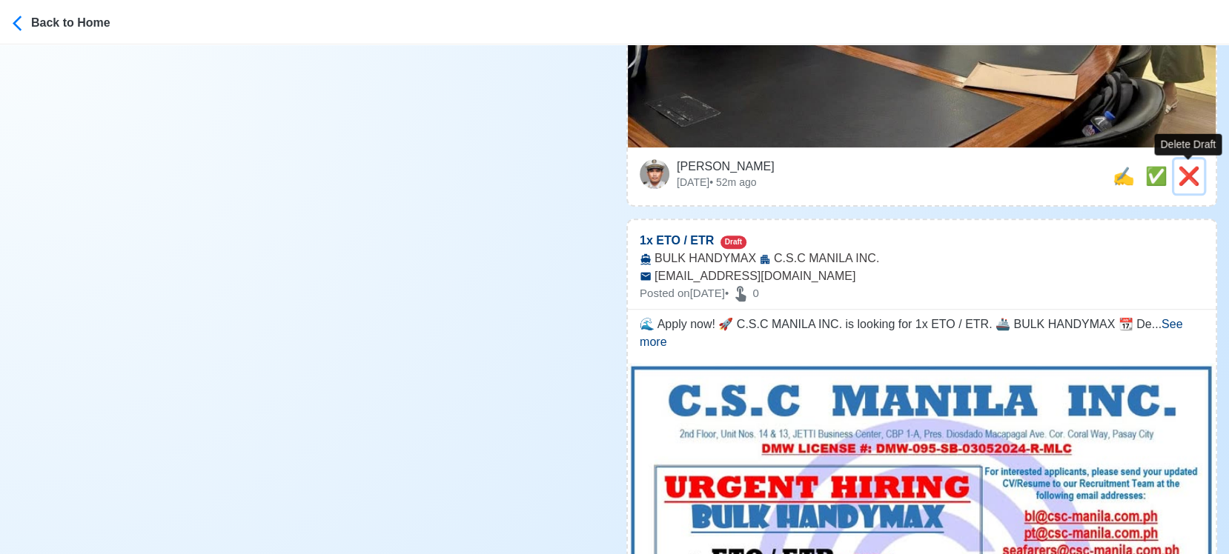
click at [1188, 176] on span "❌" at bounding box center [1189, 176] width 22 height 20
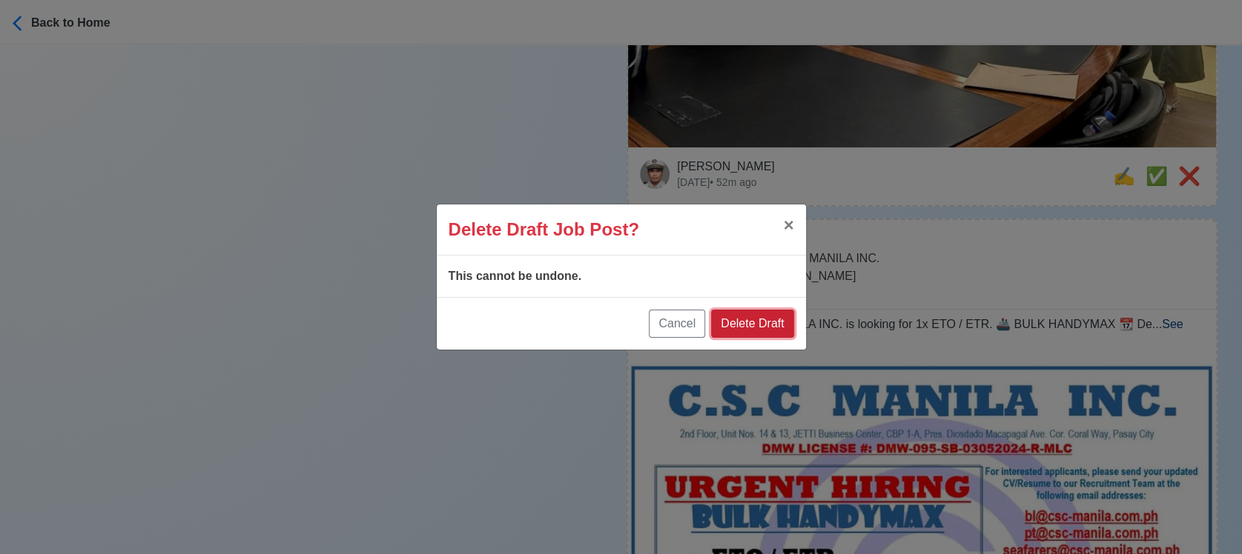
click at [772, 319] on button "Delete Draft" at bounding box center [752, 324] width 82 height 28
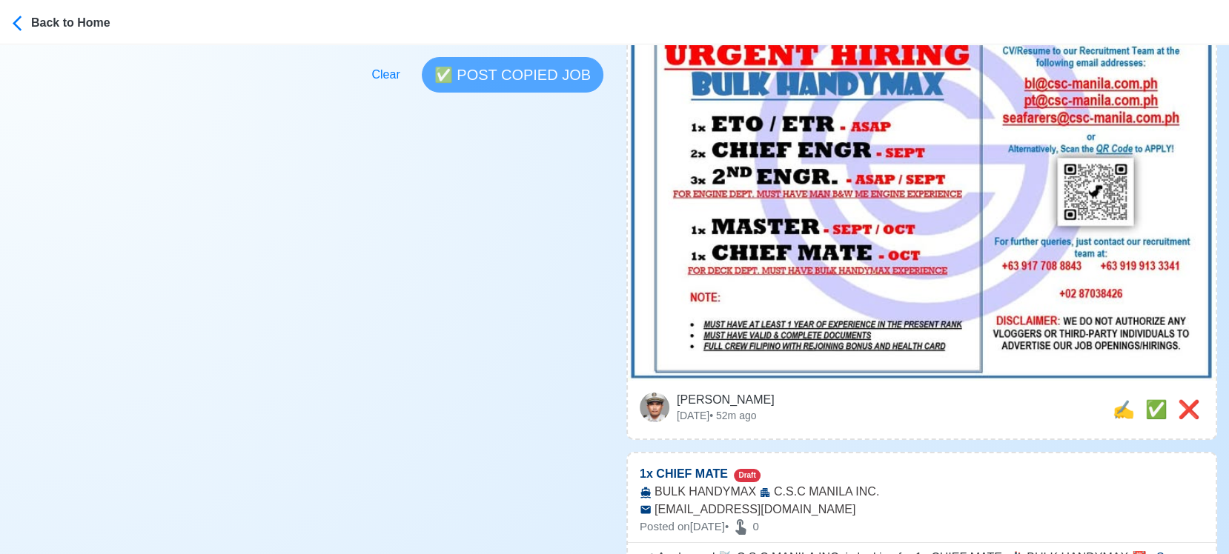
scroll to position [503, 0]
click at [1116, 399] on span "✍️" at bounding box center [1124, 409] width 22 height 20
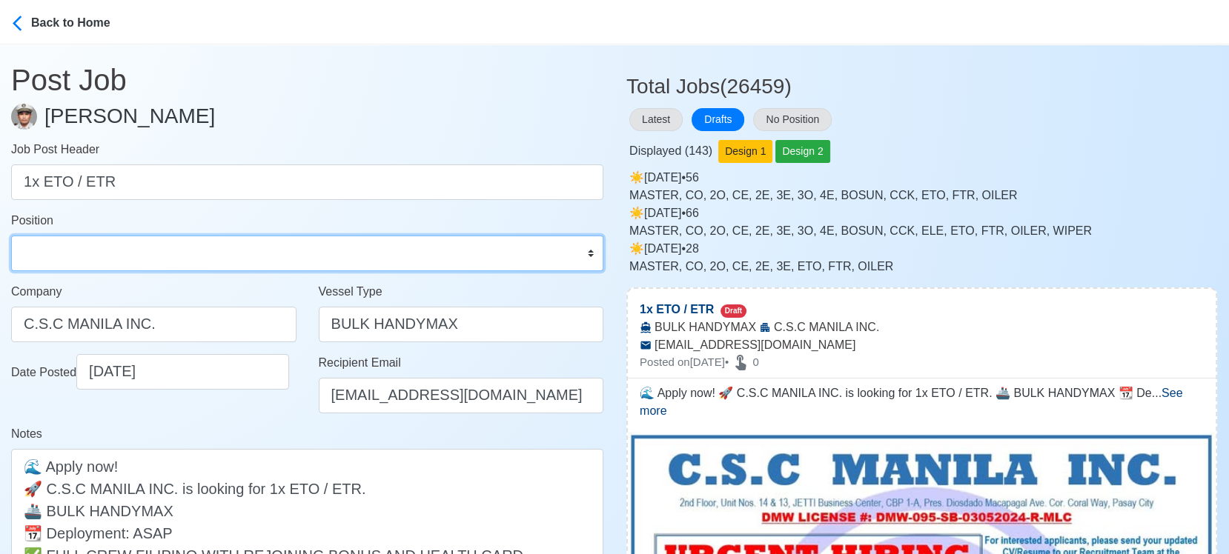
click at [196, 253] on select "Master Chief Officer 2nd Officer 3rd Officer Junior Officer Chief Engineer 2nd …" at bounding box center [307, 254] width 592 height 36
click at [11, 236] on select "Master Chief Officer 2nd Officer 3rd Officer Junior Officer Chief Engineer 2nd …" at bounding box center [307, 254] width 592 height 36
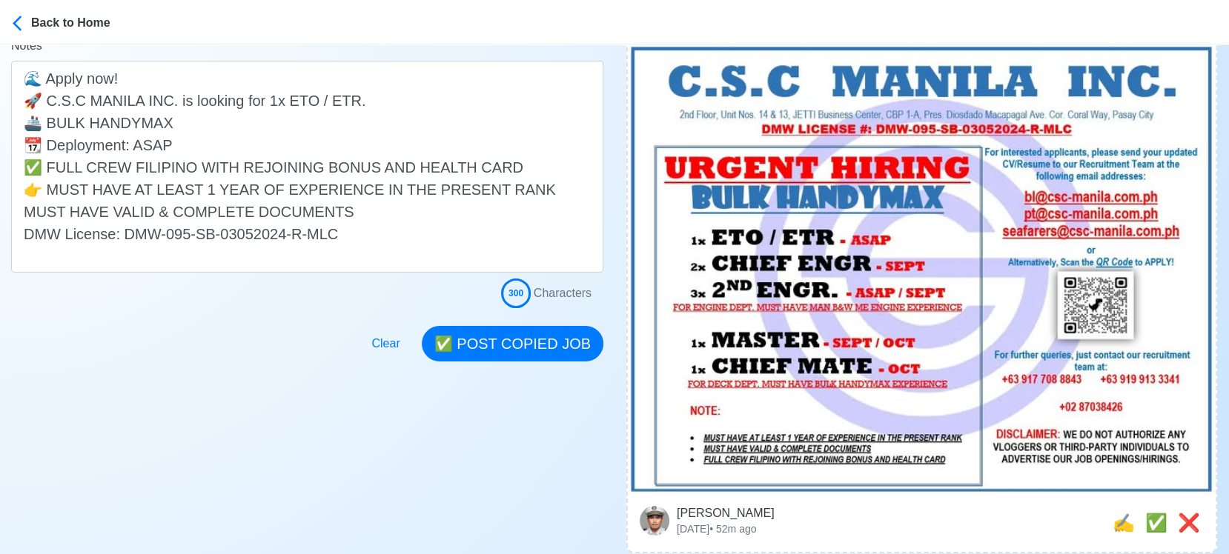
scroll to position [411, 0]
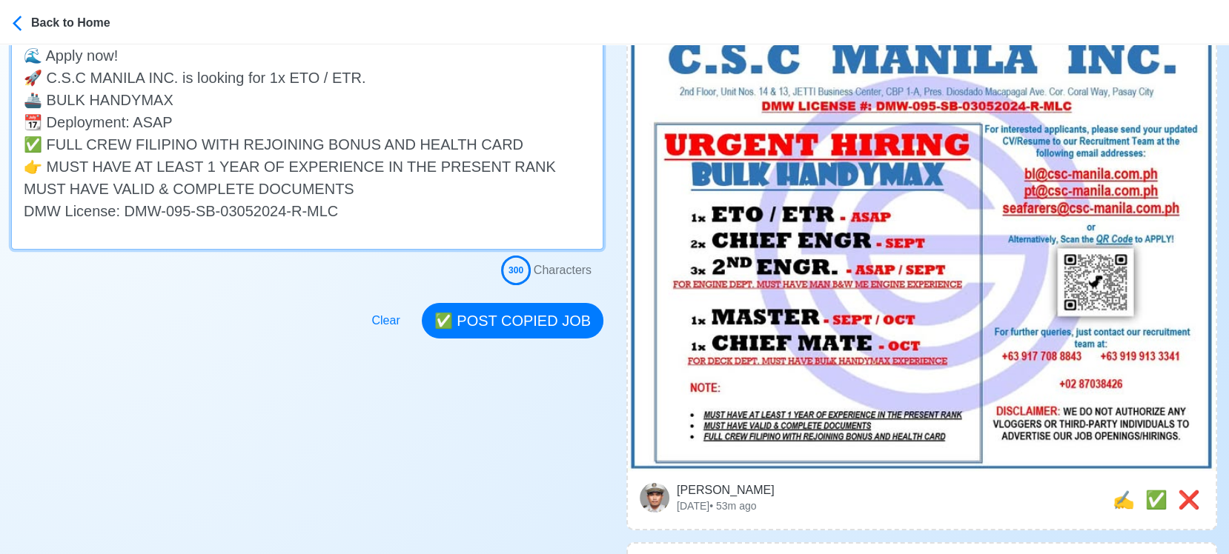
drag, startPoint x: 50, startPoint y: 141, endPoint x: 18, endPoint y: 140, distance: 31.9
click at [18, 140] on textarea "🌊 Apply now! 🚀 C.S.C MANILA INC. is looking for 1x ETO / ETR. 🚢 BULK HANDYMAX 📆…" at bounding box center [307, 144] width 592 height 212
click at [44, 142] on textarea "🌊 Apply now! 🚀 C.S.C MANILA INC. is looking for 1x ETO / ETR. 🚢 BULK HANDYMAX 📆…" at bounding box center [307, 144] width 592 height 212
click at [66, 150] on textarea "🌊 Apply now! 🚀 C.S.C MANILA INC. is looking for 1x ETO / ETR. 🚢 BULK HANDYMAX 📆…" at bounding box center [307, 144] width 592 height 212
click at [48, 141] on textarea "🌊 Apply now! 🚀 C.S.C MANILA INC. is looking for 1x ETO / ETR. 🚢 BULK HANDYMAX 📆…" at bounding box center [307, 144] width 592 height 212
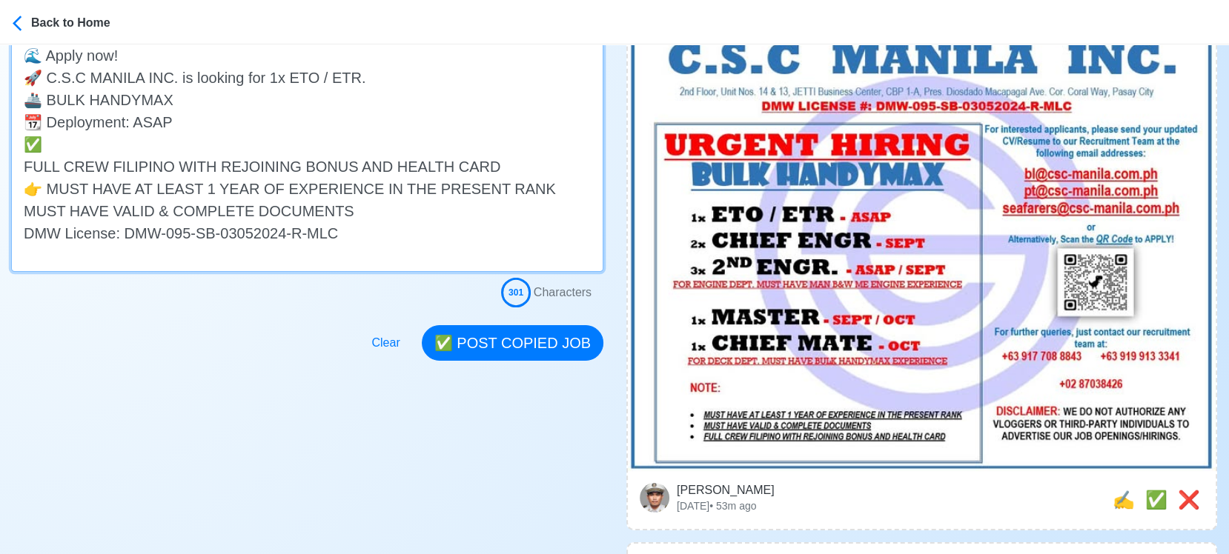
click at [130, 136] on textarea "🌊 Apply now! 🚀 C.S.C MANILA INC. is looking for 1x ETO / ETR. 🚢 BULK HANDYMAX 📆…" at bounding box center [307, 155] width 592 height 234
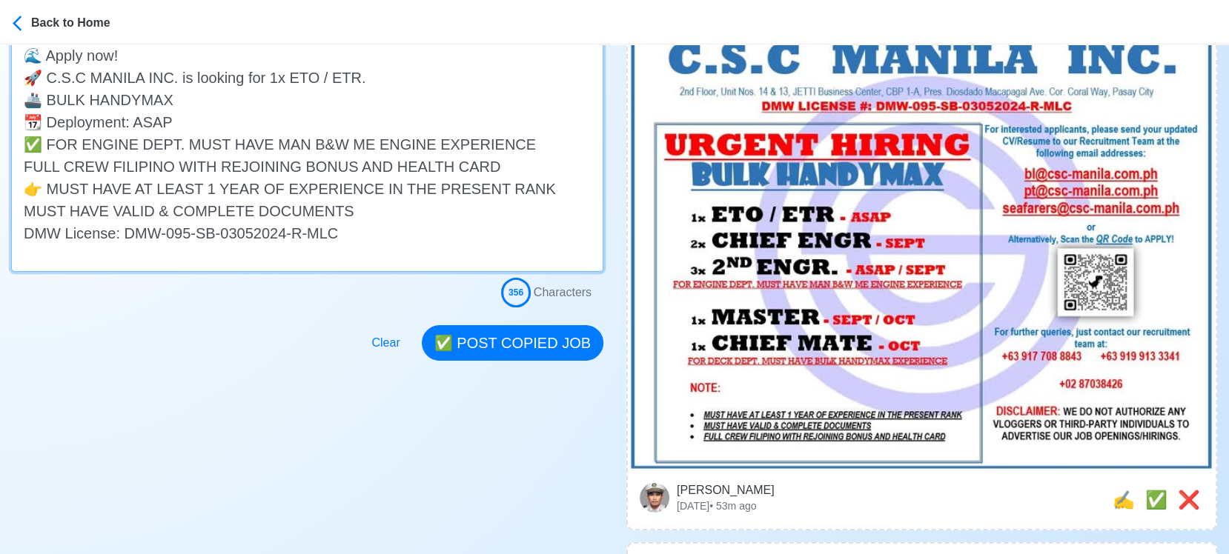
drag, startPoint x: 47, startPoint y: 142, endPoint x: 533, endPoint y: 142, distance: 486.2
click at [533, 142] on textarea "🌊 Apply now! 🚀 C.S.C MANILA INC. is looking for 1x ETO / ETR. 🚢 BULK HANDYMAX 📆…" at bounding box center [307, 155] width 592 height 234
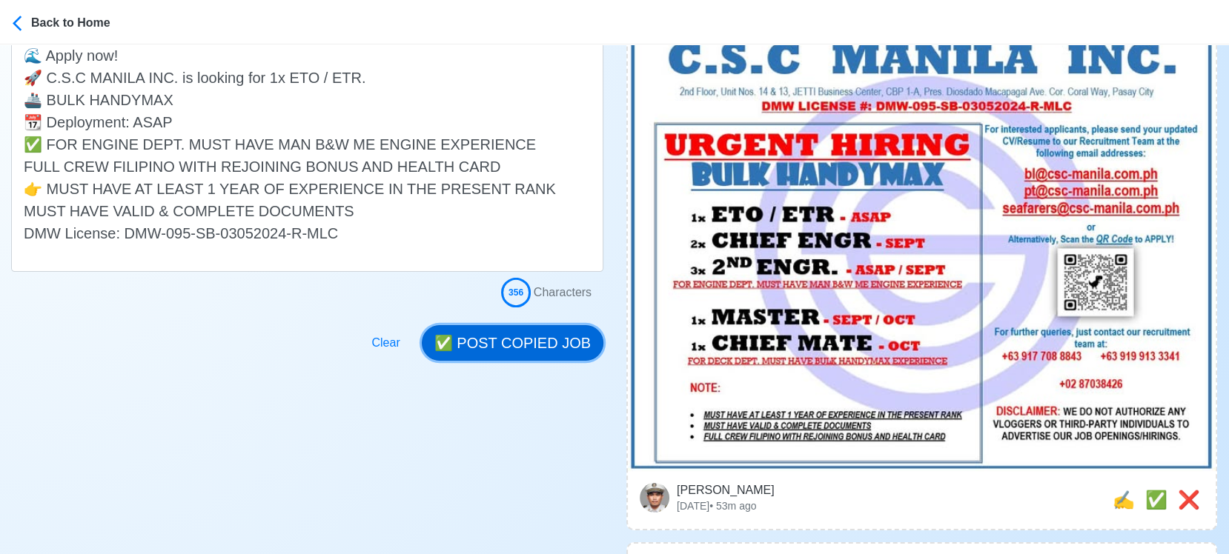
click at [539, 341] on button "✅ POST COPIED JOB" at bounding box center [513, 343] width 182 height 36
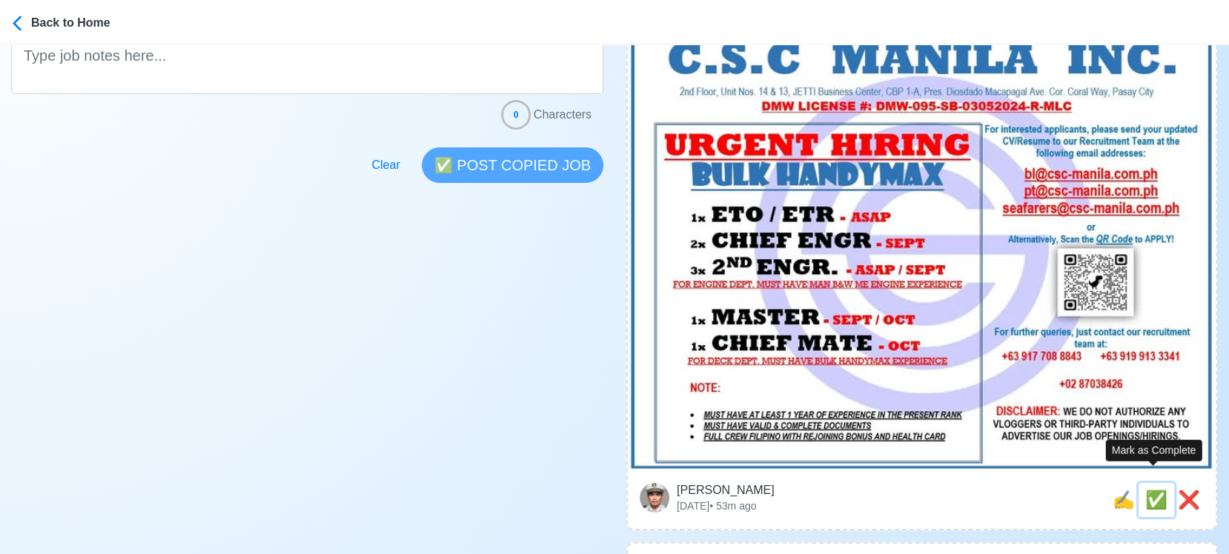
click at [1150, 490] on span "✅" at bounding box center [1156, 500] width 22 height 20
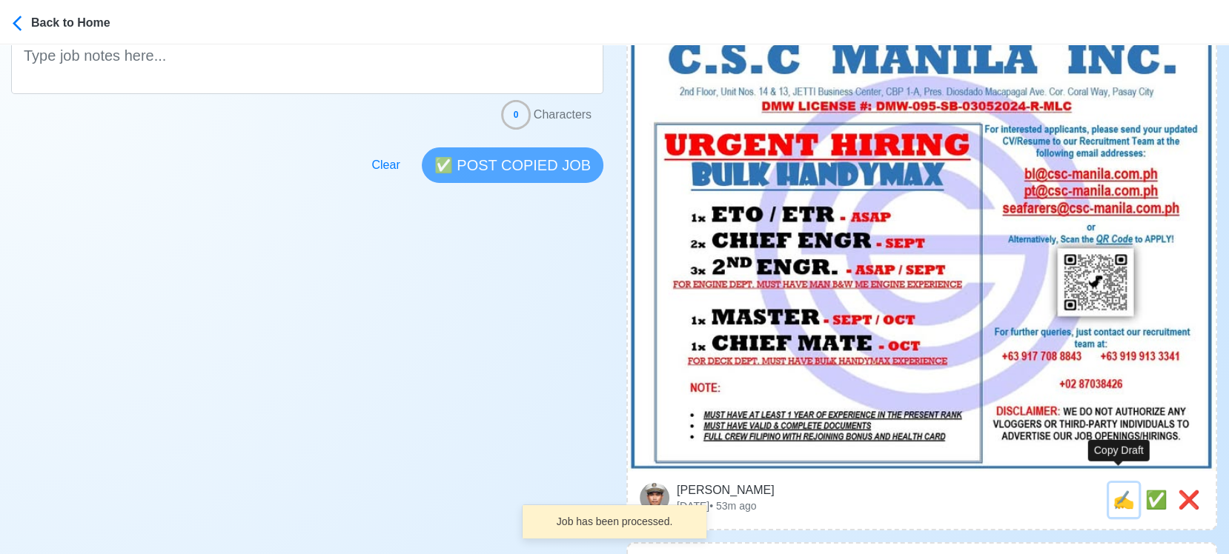
click at [1121, 490] on span "✍️" at bounding box center [1124, 500] width 22 height 20
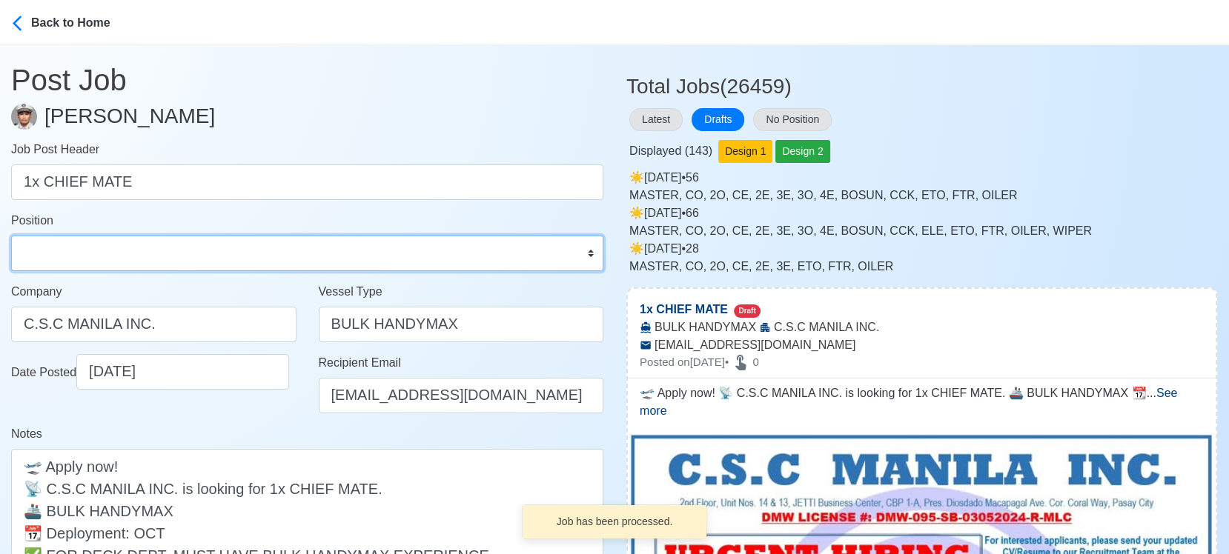
click at [195, 248] on select "Master Chief Officer 2nd Officer 3rd Officer Junior Officer Chief Engineer 2nd …" at bounding box center [307, 254] width 592 height 36
click at [11, 236] on select "Master Chief Officer 2nd Officer 3rd Officer Junior Officer Chief Engineer 2nd …" at bounding box center [307, 254] width 592 height 36
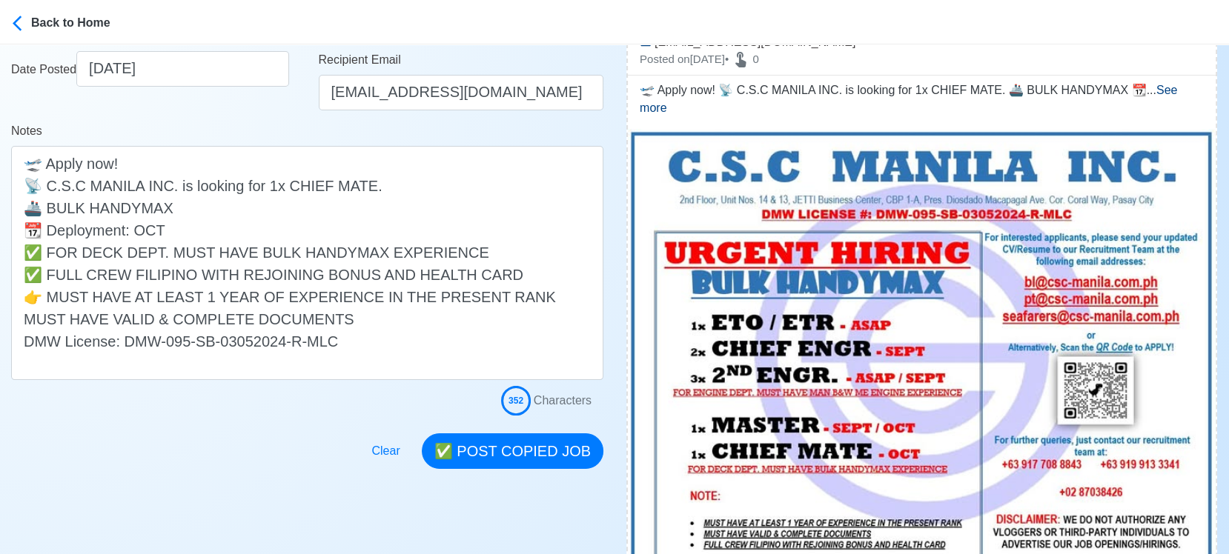
scroll to position [329, 0]
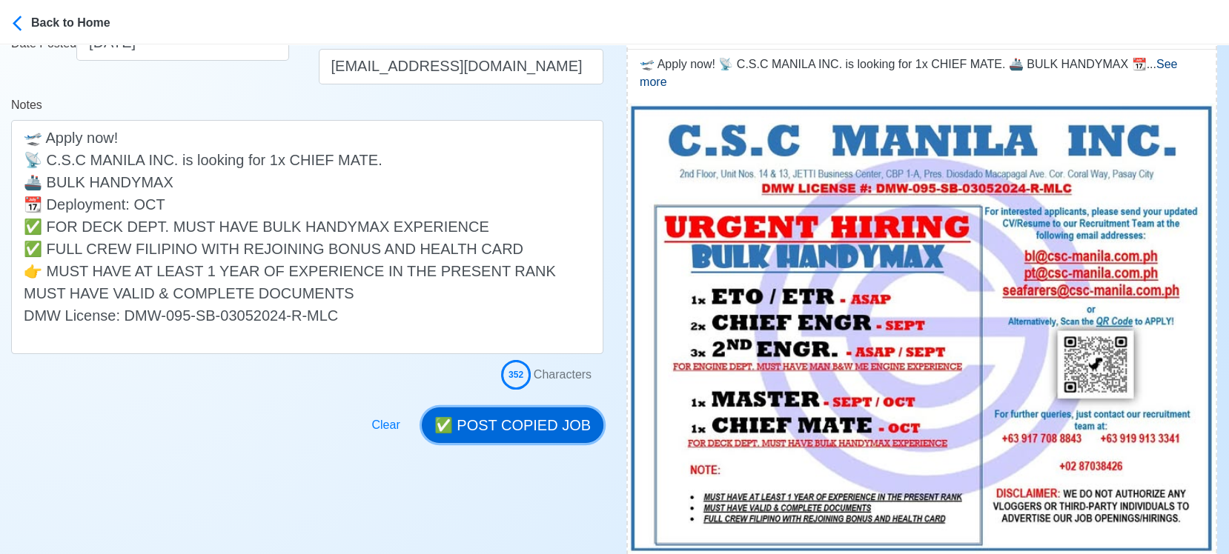
click at [529, 425] on button "✅ POST COPIED JOB" at bounding box center [513, 426] width 182 height 36
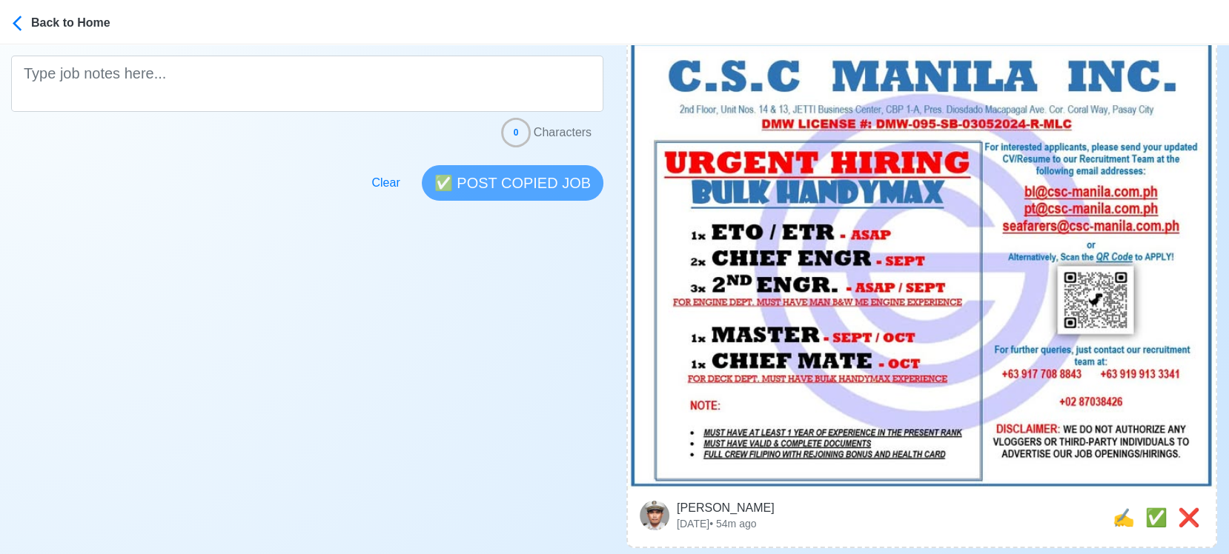
scroll to position [411, 0]
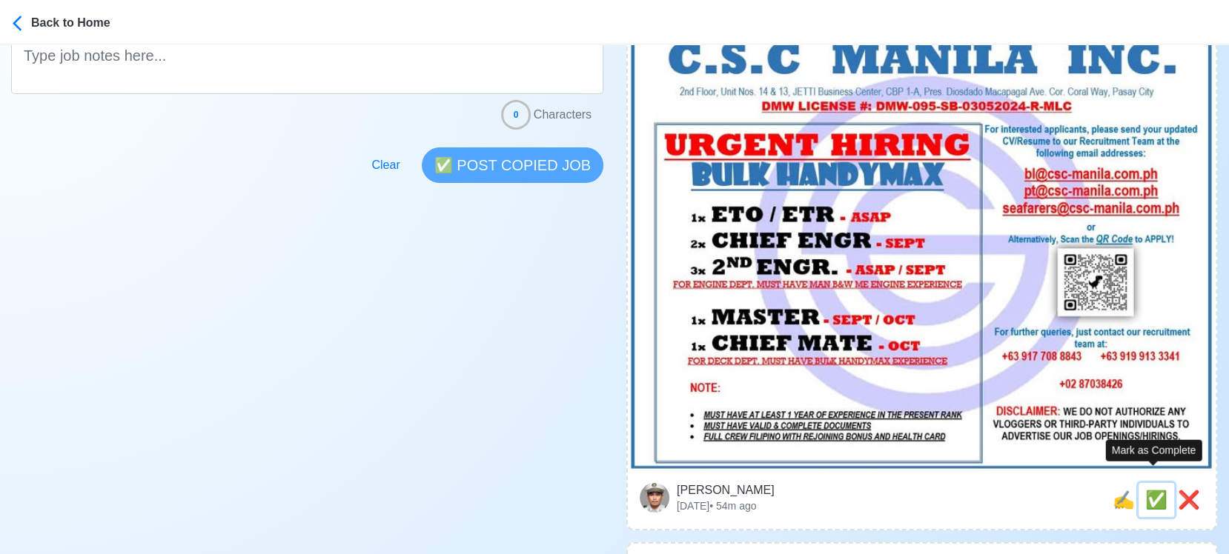
click at [1153, 490] on span "✅" at bounding box center [1156, 500] width 22 height 20
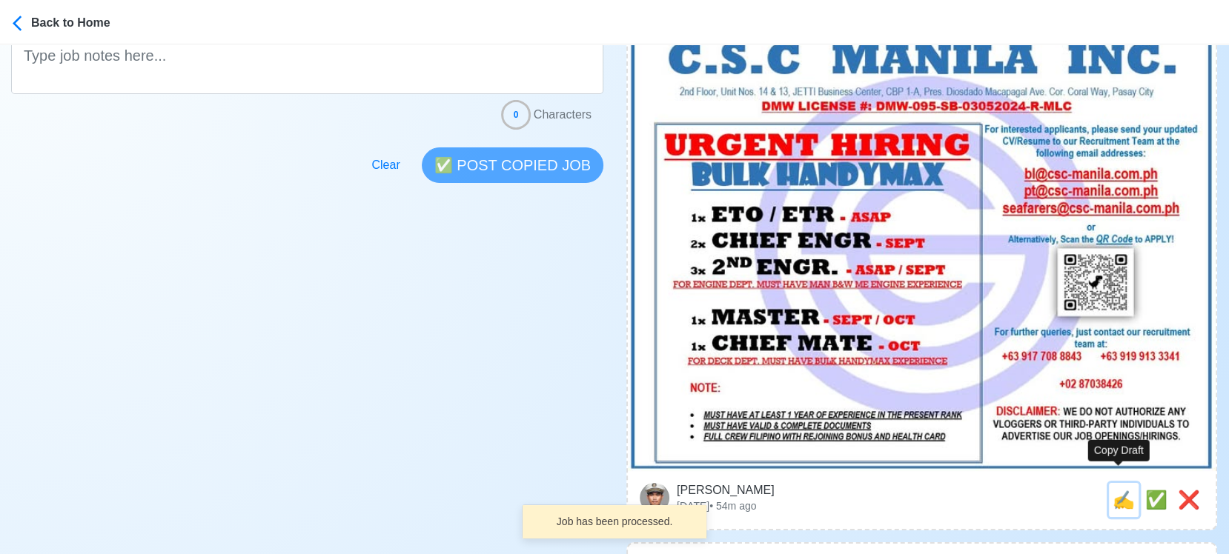
click at [1117, 490] on span "✍️" at bounding box center [1124, 500] width 22 height 20
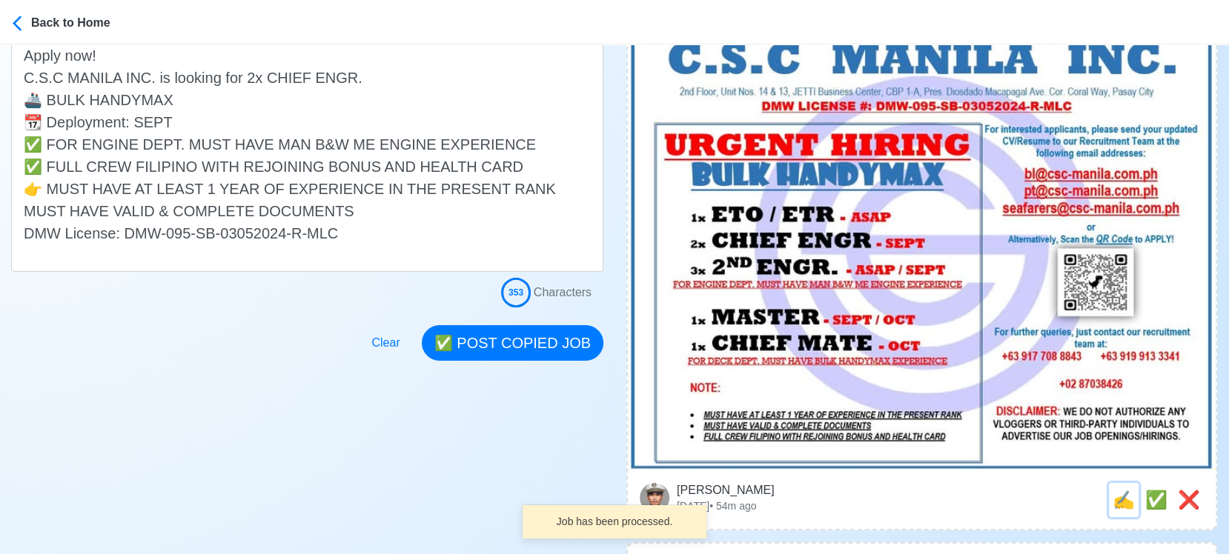
scroll to position [0, 0]
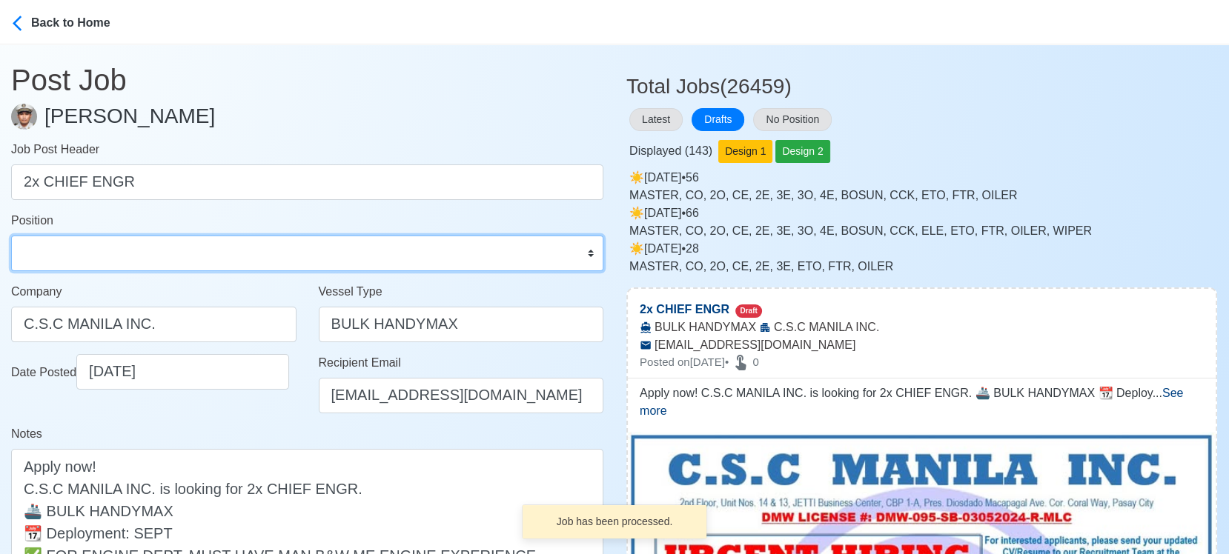
click at [231, 251] on select "Master Chief Officer 2nd Officer 3rd Officer Junior Officer Chief Engineer 2nd …" at bounding box center [307, 254] width 592 height 36
click at [11, 236] on select "Master Chief Officer 2nd Officer 3rd Officer Junior Officer Chief Engineer 2nd …" at bounding box center [307, 254] width 592 height 36
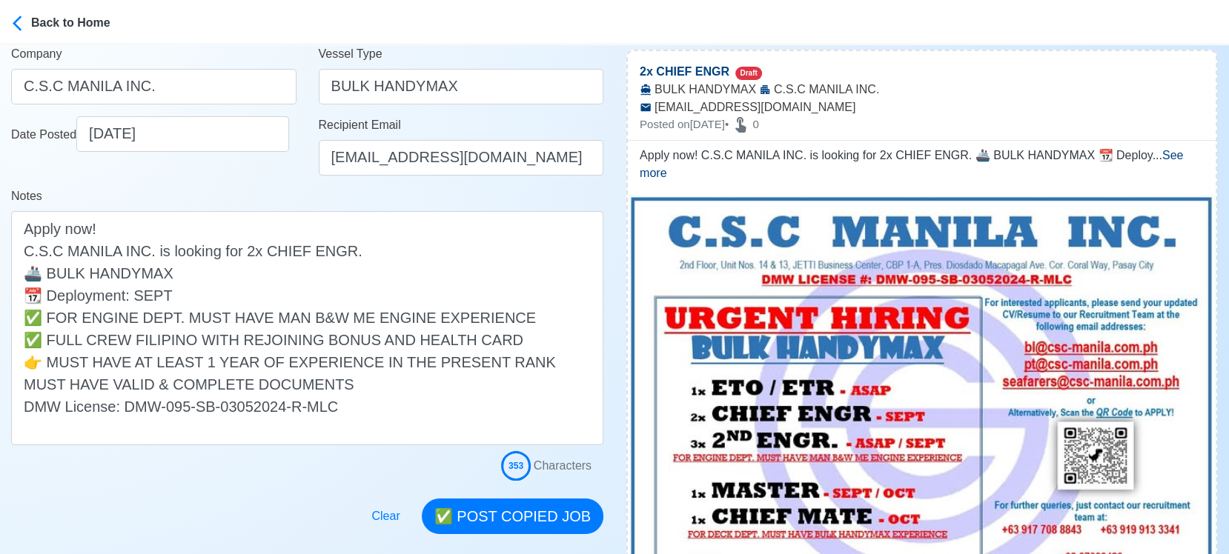
scroll to position [247, 0]
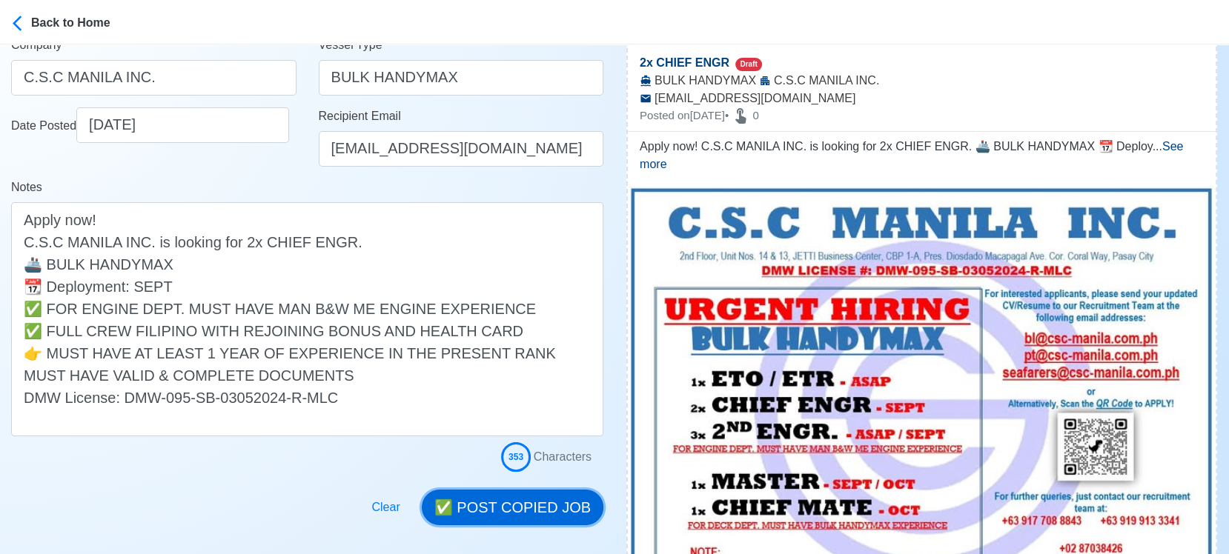
click at [540, 511] on button "✅ POST COPIED JOB" at bounding box center [513, 508] width 182 height 36
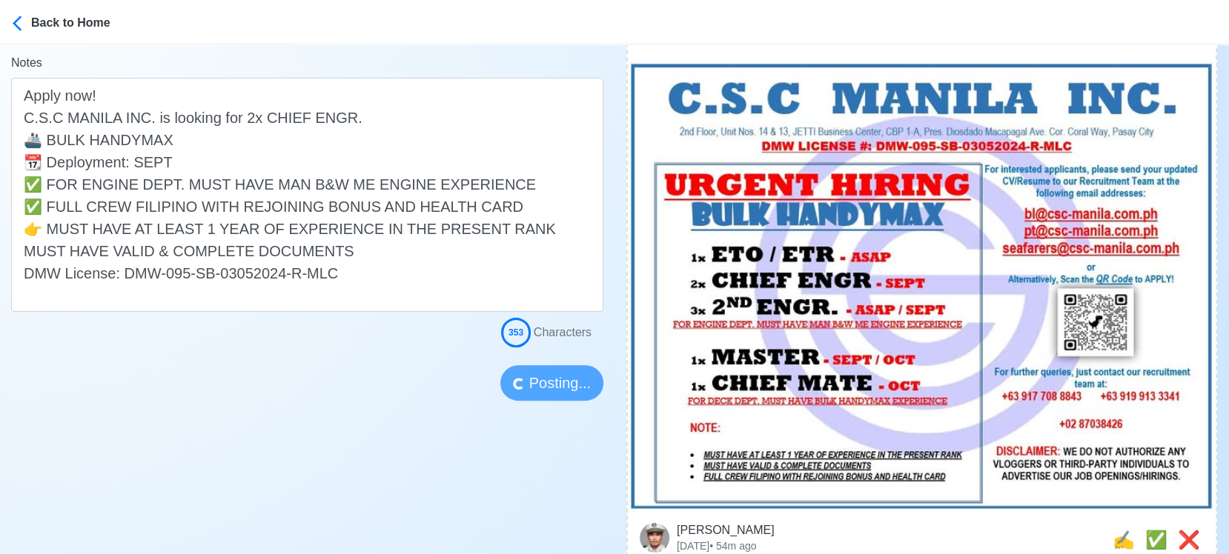
scroll to position [411, 0]
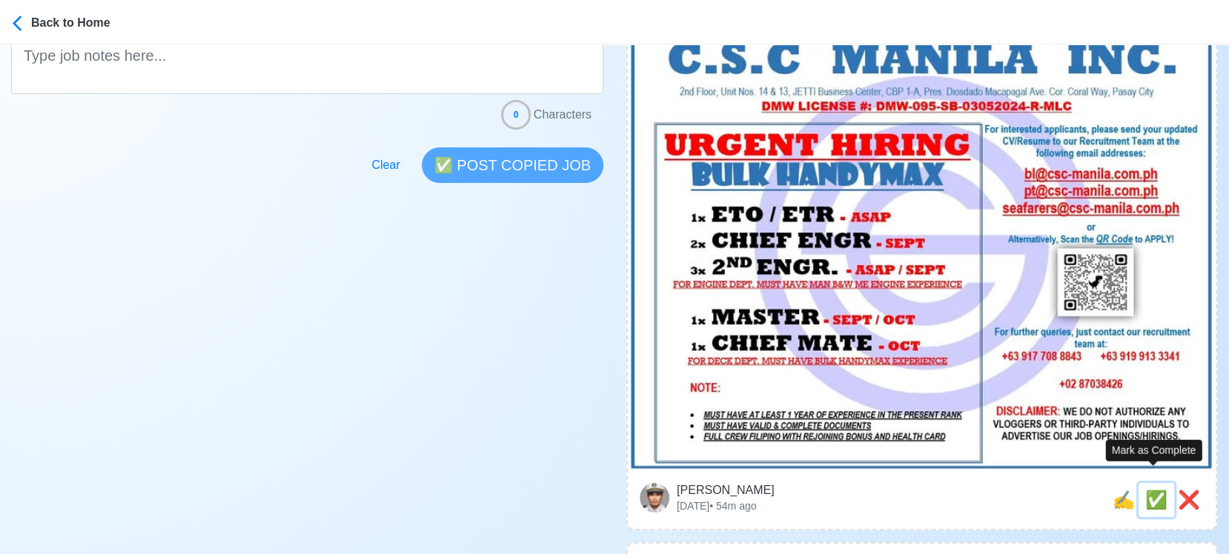
click at [1150, 490] on span "✅" at bounding box center [1156, 500] width 22 height 20
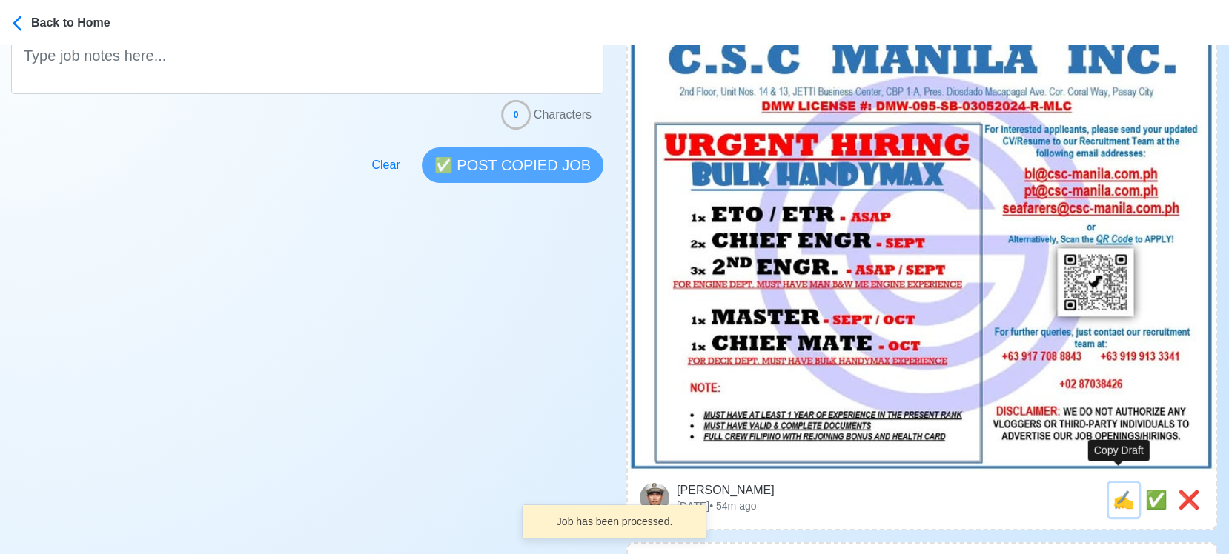
click at [1121, 490] on span "✍️" at bounding box center [1124, 500] width 22 height 20
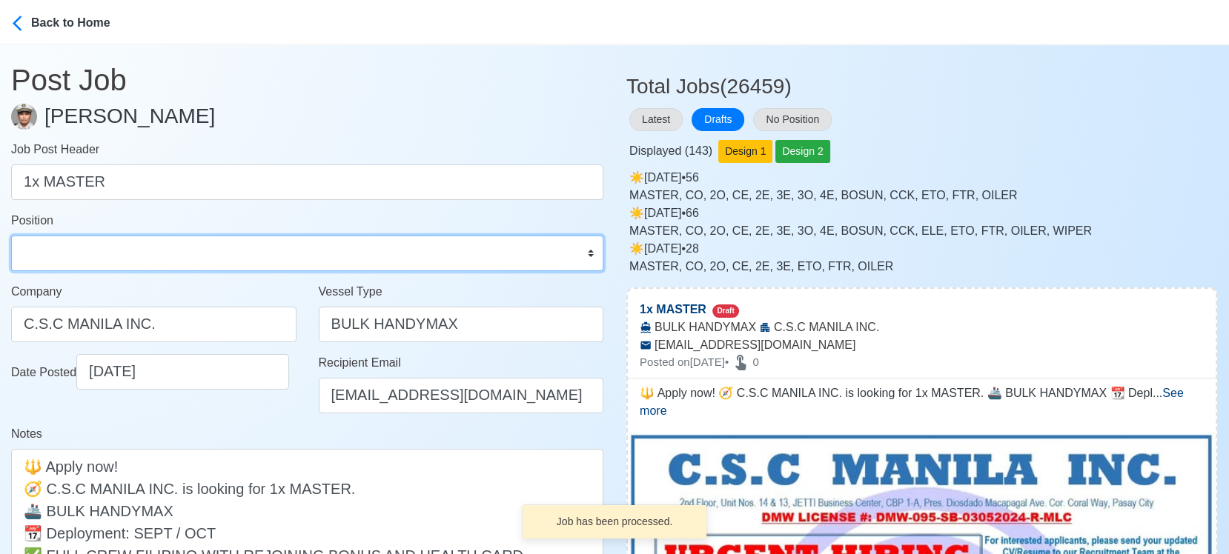
click at [158, 256] on select "Master Chief Officer 2nd Officer 3rd Officer Junior Officer Chief Engineer 2nd …" at bounding box center [307, 254] width 592 height 36
click at [11, 236] on select "Master Chief Officer 2nd Officer 3rd Officer Junior Officer Chief Engineer 2nd …" at bounding box center [307, 254] width 592 height 36
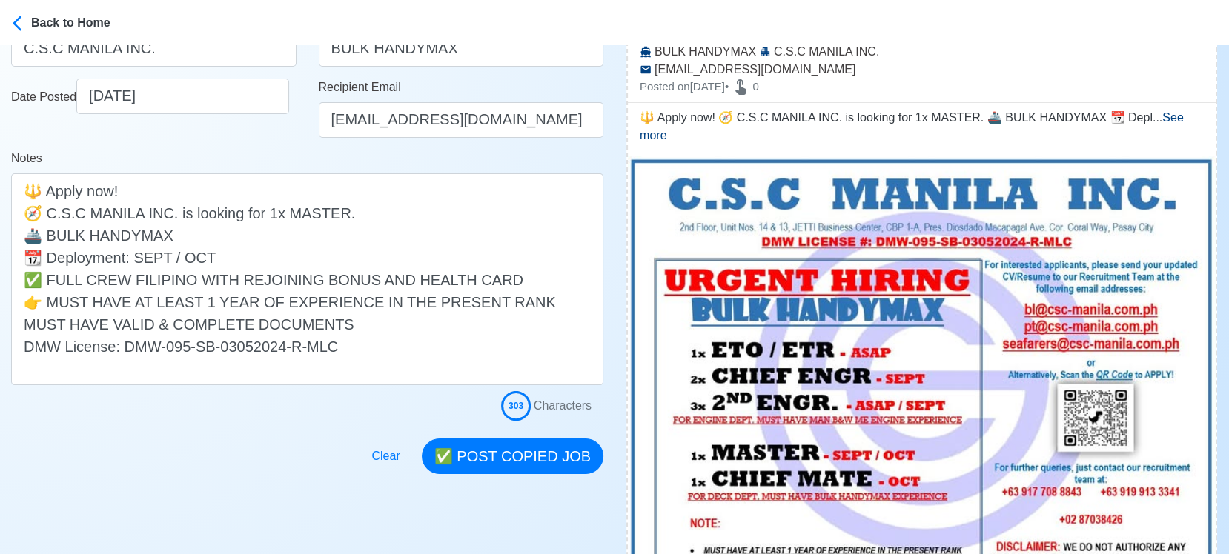
scroll to position [329, 0]
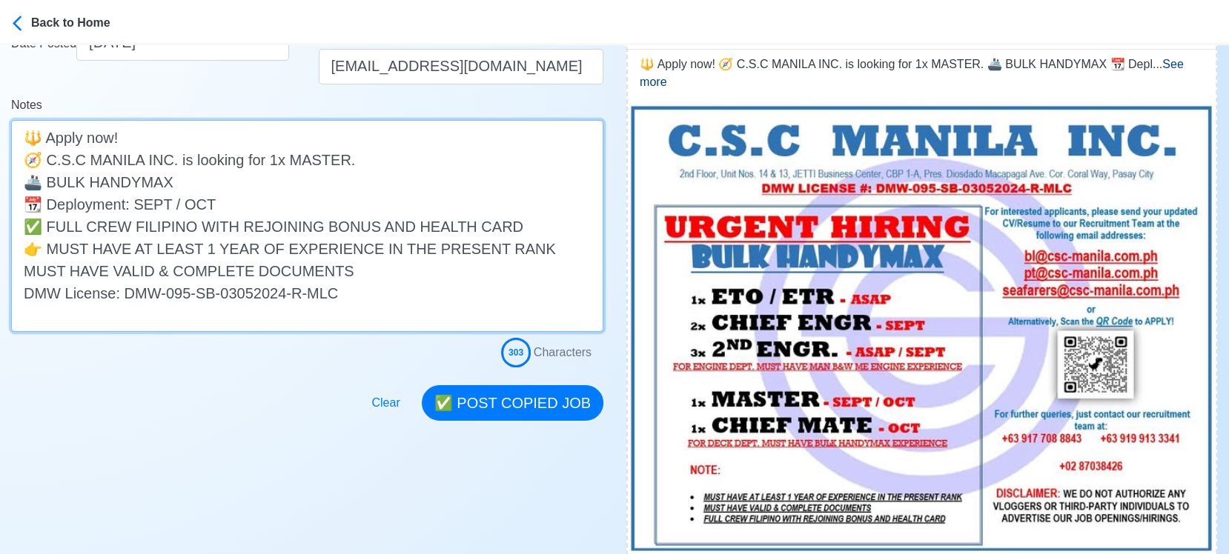
click at [251, 205] on textarea "🔱 Apply now! 🧭 C.S.C MANILA INC. is looking for 1x MASTER. 🚢 BULK HANDYMAX 📆 De…" at bounding box center [307, 226] width 592 height 212
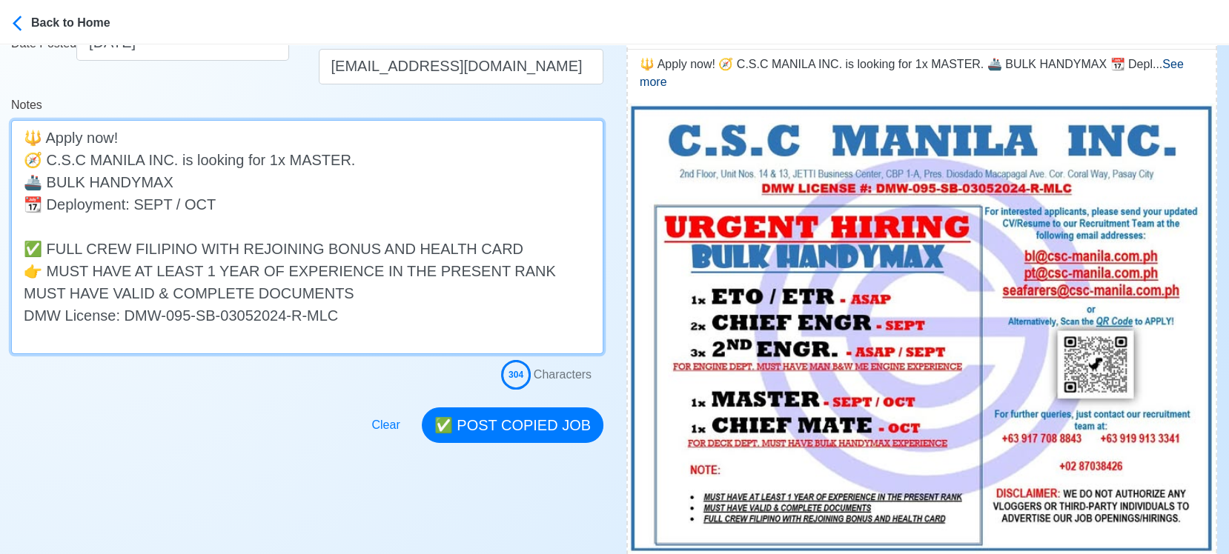
paste textarea "FOR ENGINE DEPT. MUST HAVE MAN B&W ME ENGINE EXPERIENCE"
click at [84, 224] on textarea "🔱 Apply now! 🧭 C.S.C MANILA INC. is looking for 1x MASTER. 🚢 BULK HANDYMAX 📆 De…" at bounding box center [307, 237] width 592 height 234
click at [85, 224] on textarea "🔱 Apply now! 🧭 C.S.C MANILA INC. is looking for 1x MASTER. 🚢 BULK HANDYMAX 📆 De…" at bounding box center [307, 237] width 592 height 234
drag, startPoint x: 219, startPoint y: 228, endPoint x: 370, endPoint y: 218, distance: 151.6
click at [370, 218] on textarea "🔱 Apply now! 🧭 C.S.C MANILA INC. is looking for 1x MASTER. 🚢 BULK HANDYMAX 📆 De…" at bounding box center [307, 237] width 592 height 234
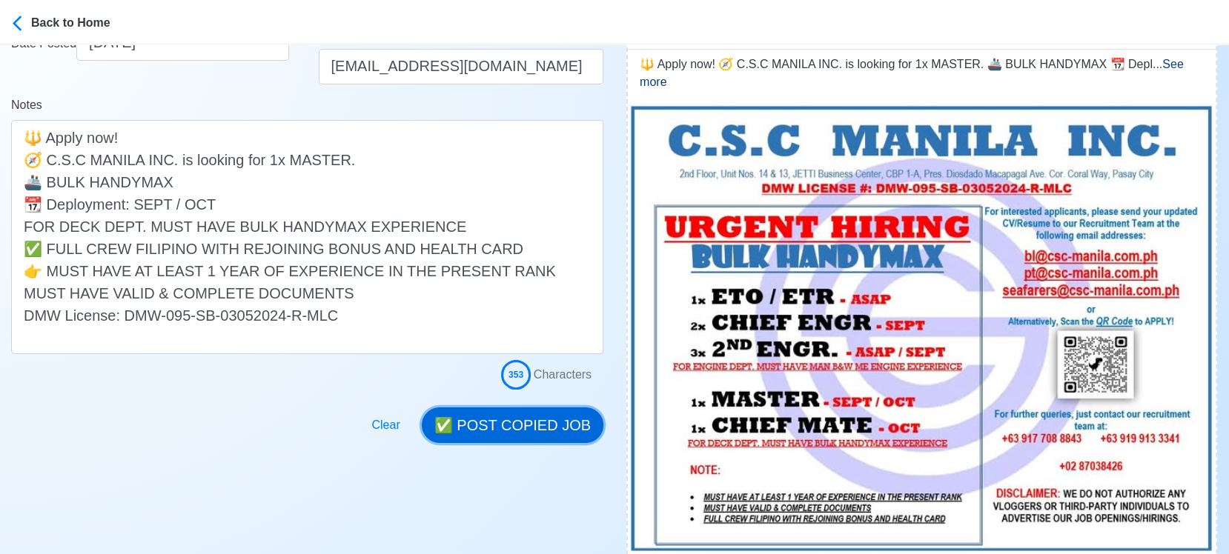
click at [507, 426] on button "✅ POST COPIED JOB" at bounding box center [513, 426] width 182 height 36
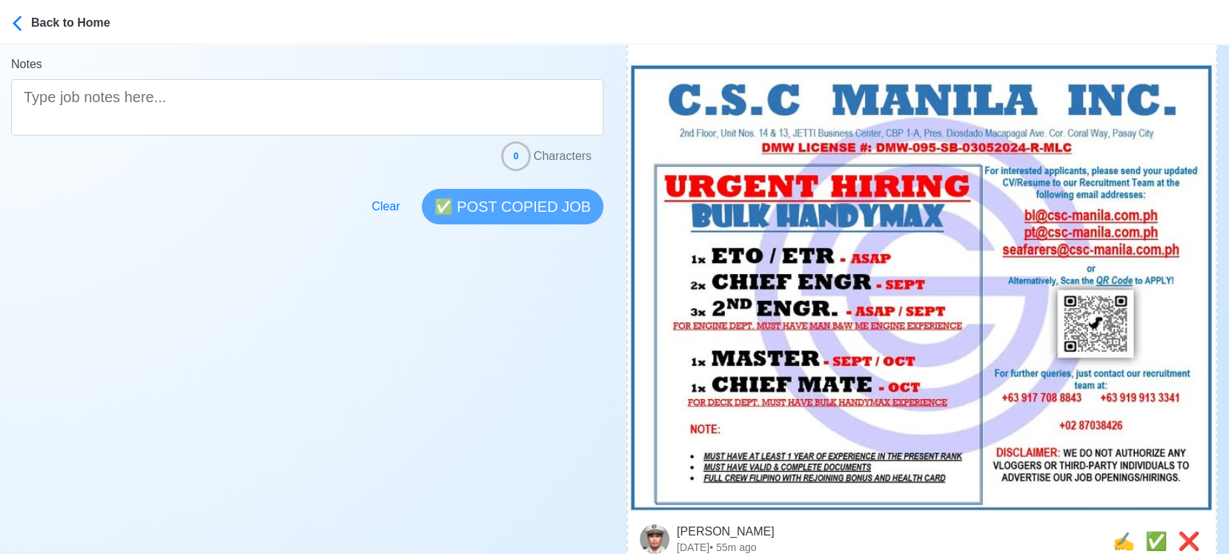
scroll to position [576, 0]
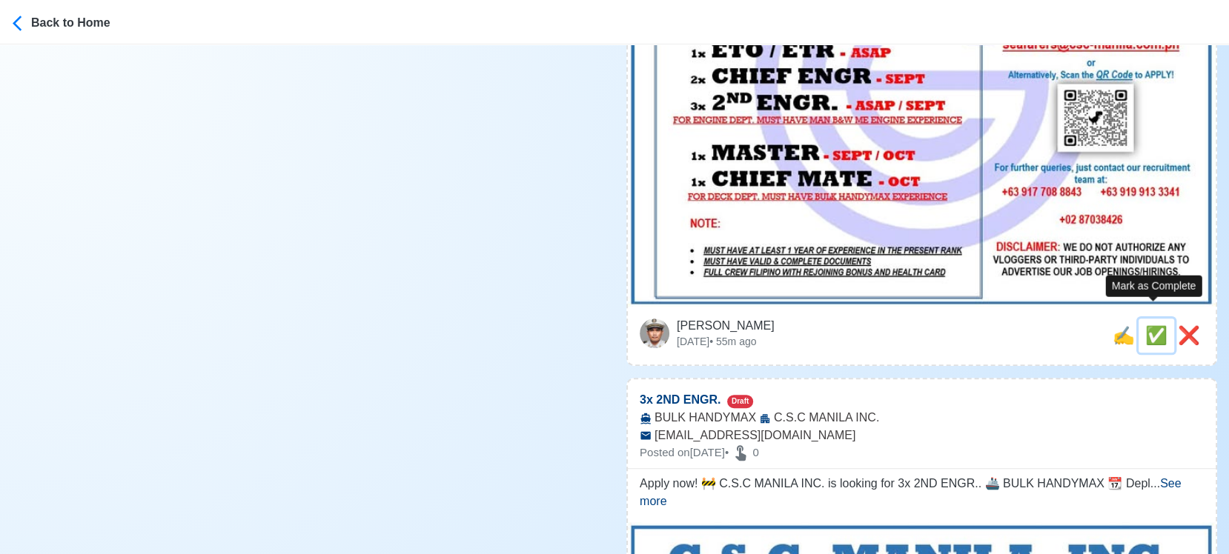
click at [1147, 325] on span "✅" at bounding box center [1156, 335] width 22 height 20
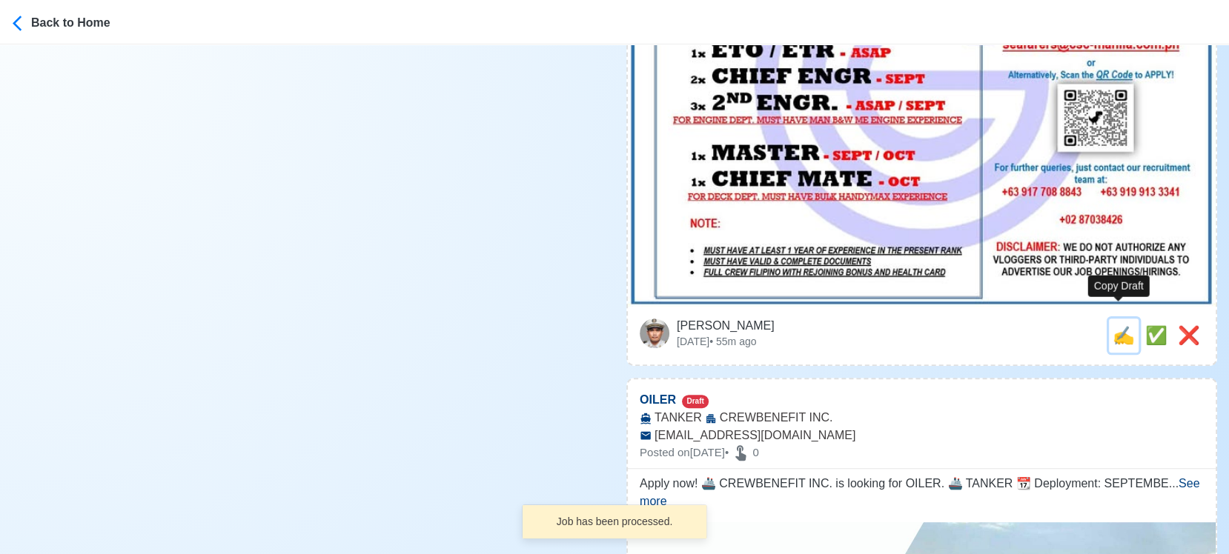
click at [1120, 325] on span "✍️" at bounding box center [1124, 335] width 22 height 20
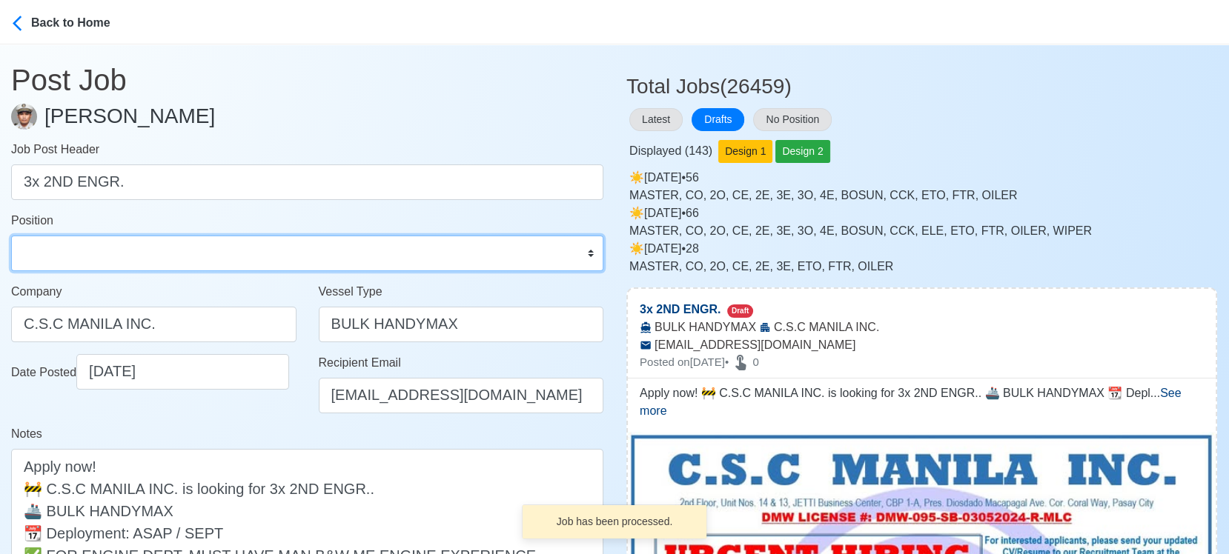
click at [89, 253] on select "Master Chief Officer 2nd Officer 3rd Officer Junior Officer Chief Engineer 2nd …" at bounding box center [307, 254] width 592 height 36
click at [11, 236] on select "Master Chief Officer 2nd Officer 3rd Officer Junior Officer Chief Engineer 2nd …" at bounding box center [307, 254] width 592 height 36
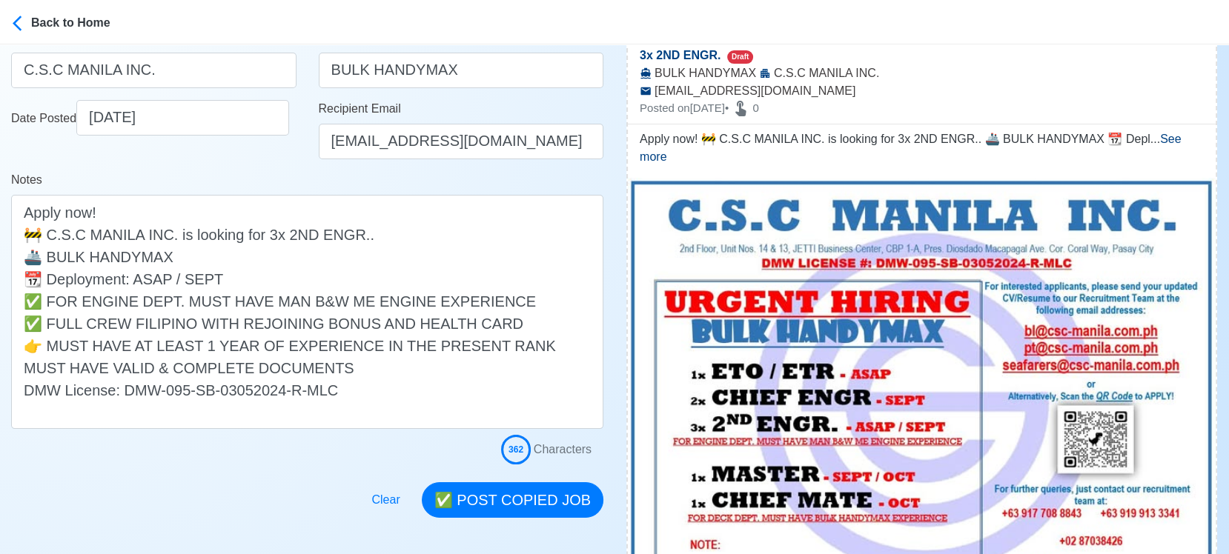
scroll to position [329, 0]
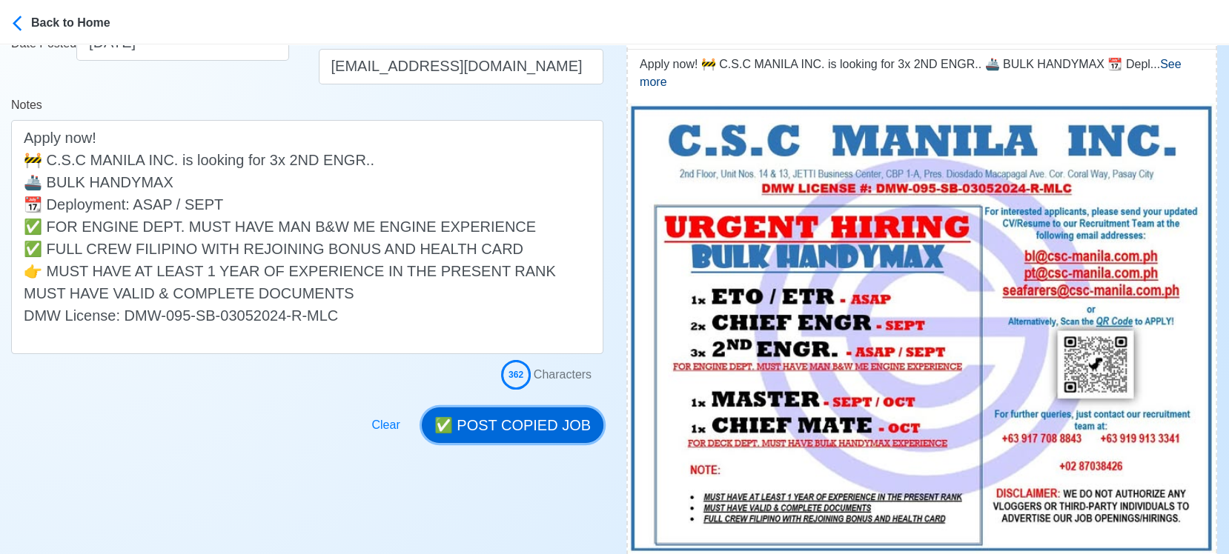
click at [503, 422] on button "✅ POST COPIED JOB" at bounding box center [513, 426] width 182 height 36
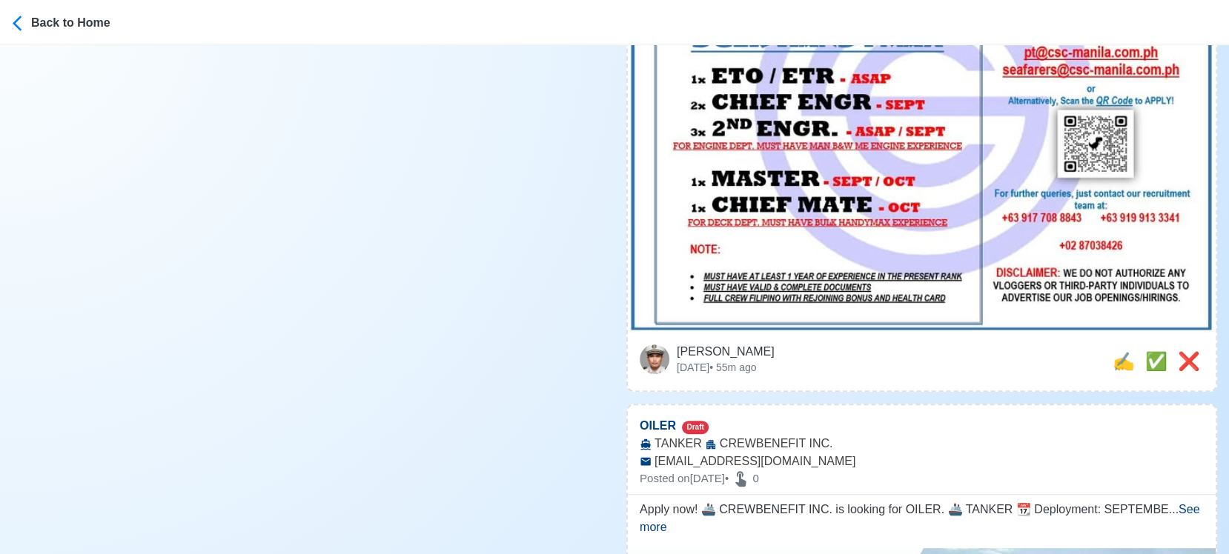
scroll to position [576, 0]
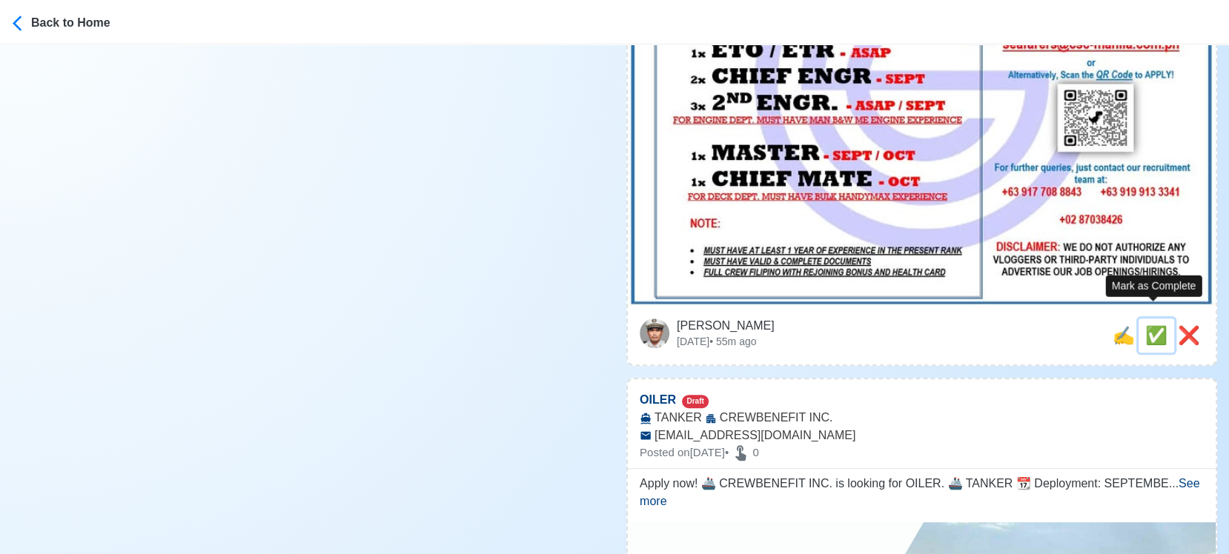
click at [1148, 325] on span "✅" at bounding box center [1156, 335] width 22 height 20
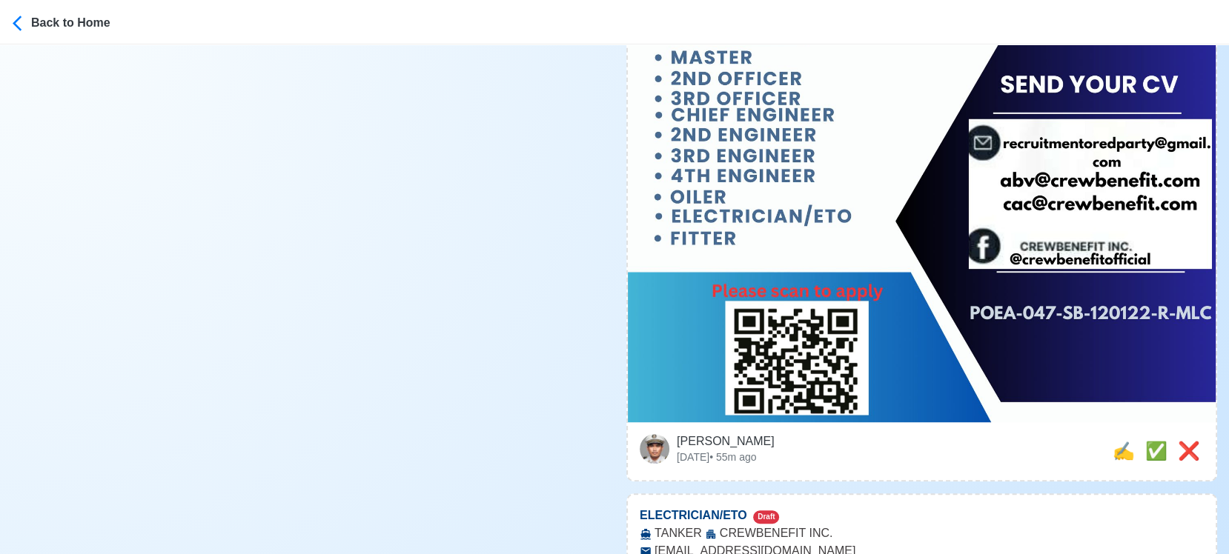
scroll to position [741, 0]
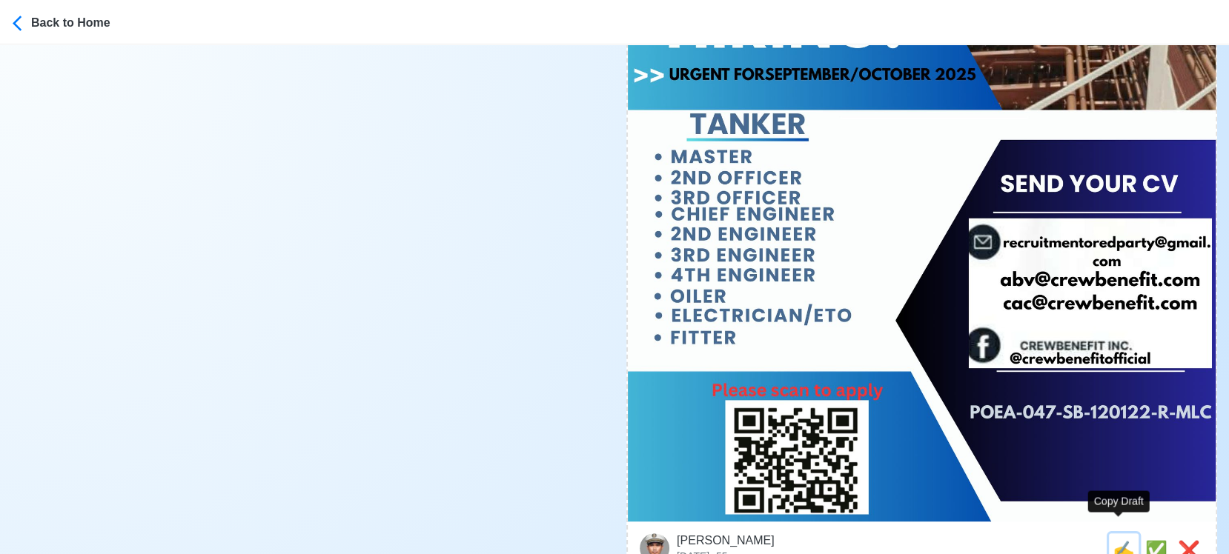
click at [1114, 540] on span "✍️" at bounding box center [1124, 550] width 22 height 20
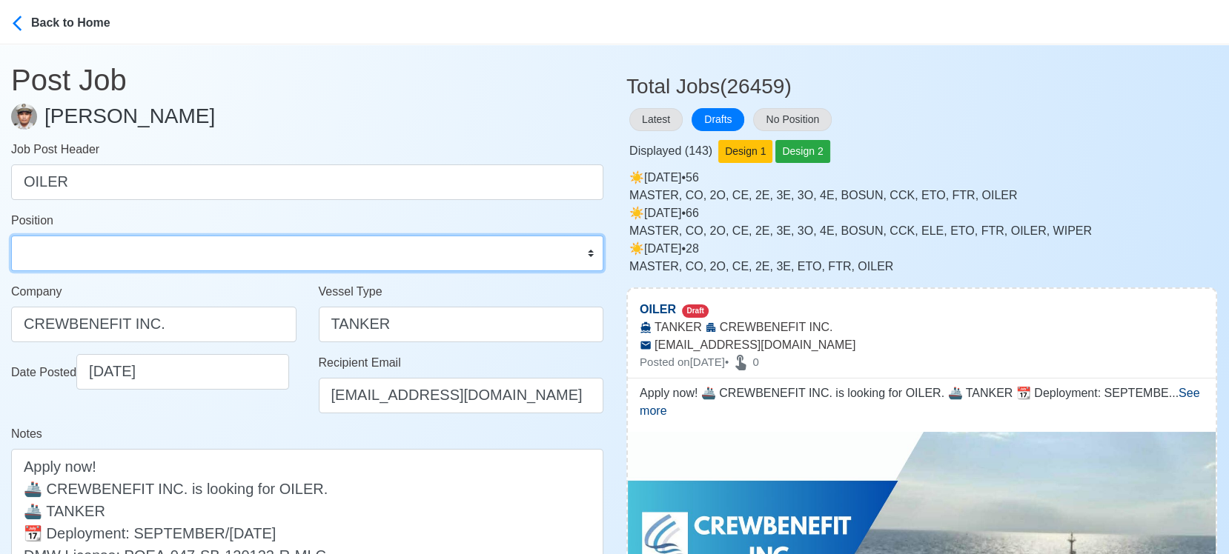
click at [162, 260] on select "Master Chief Officer 2nd Officer 3rd Officer Junior Officer Chief Engineer 2nd …" at bounding box center [307, 254] width 592 height 36
click at [11, 236] on select "Master Chief Officer 2nd Officer 3rd Officer Junior Officer Chief Engineer 2nd …" at bounding box center [307, 254] width 592 height 36
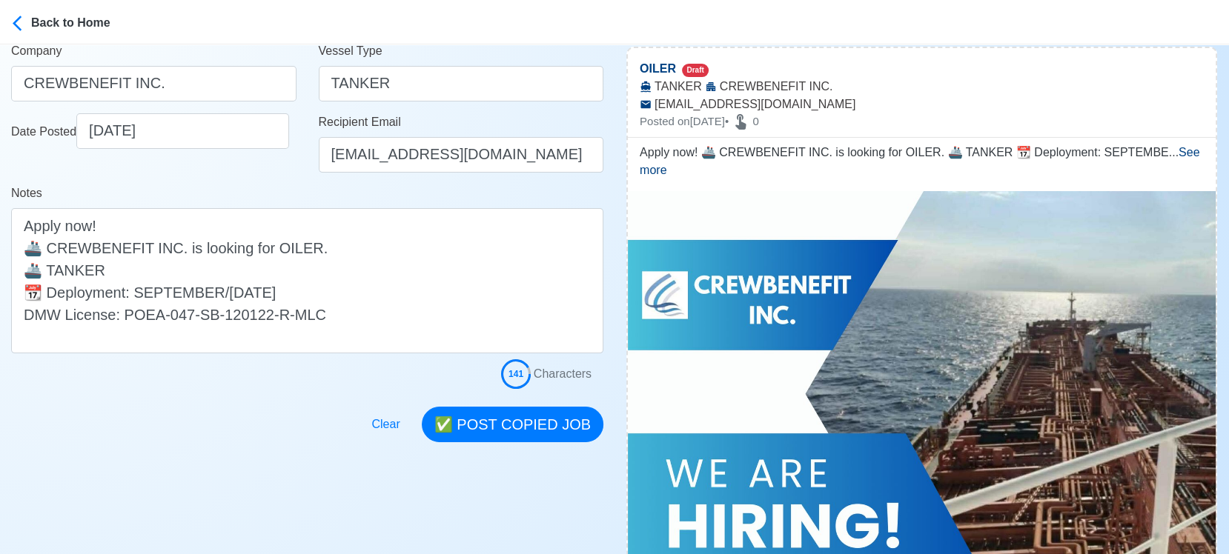
scroll to position [247, 0]
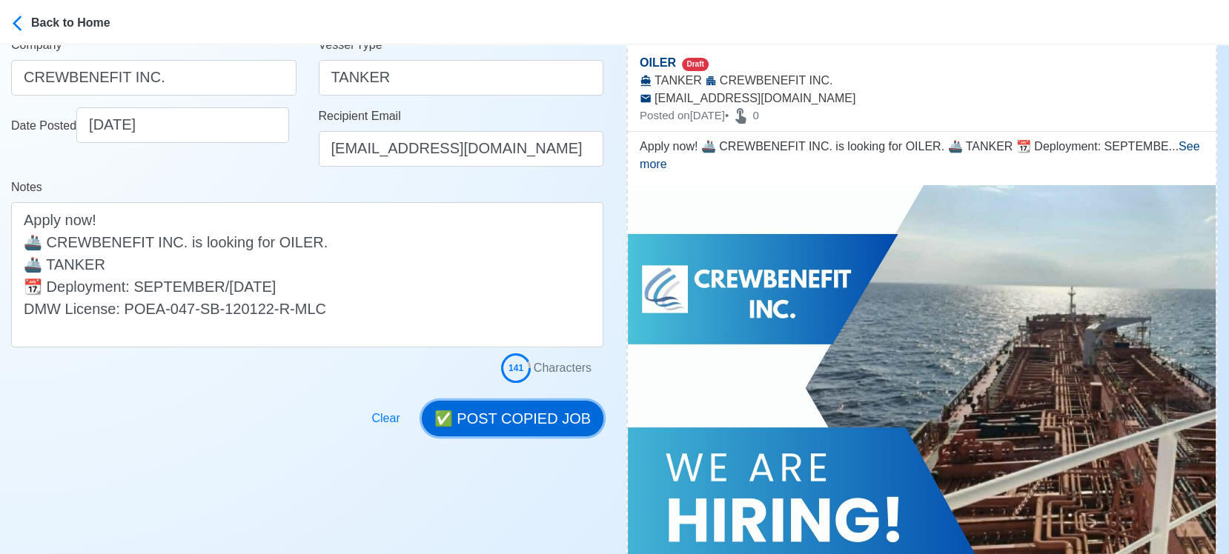
click at [551, 417] on button "✅ POST COPIED JOB" at bounding box center [513, 419] width 182 height 36
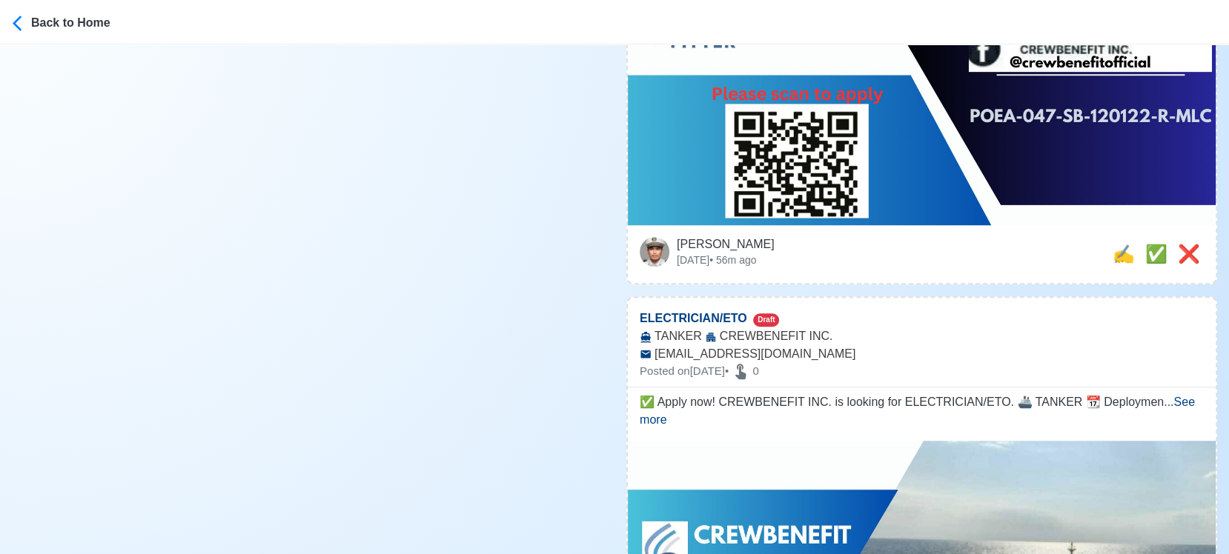
scroll to position [1070, 0]
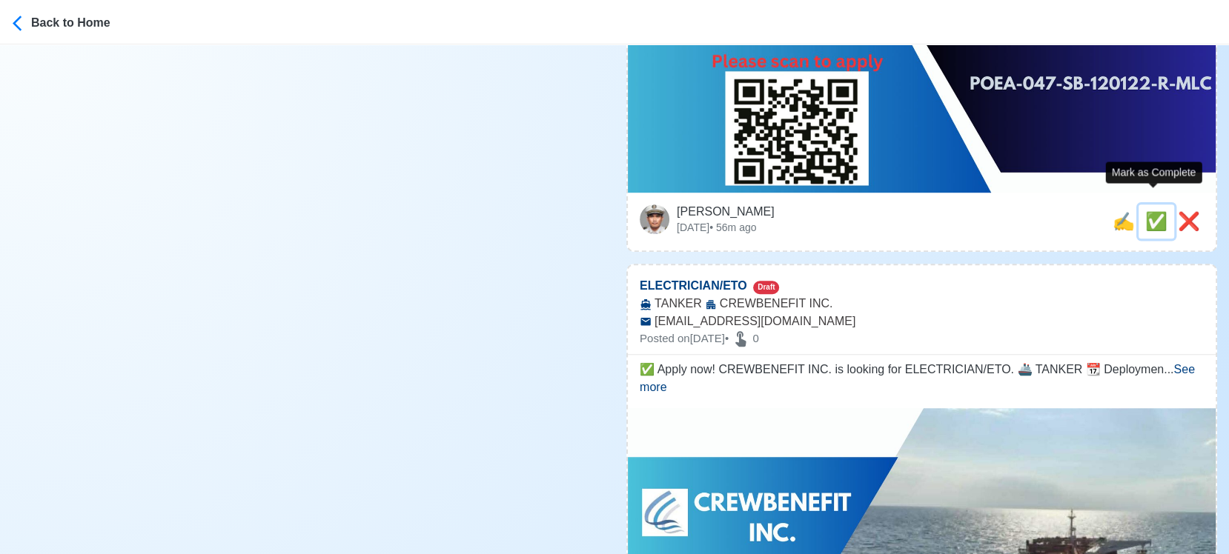
click at [1153, 211] on span "✅" at bounding box center [1156, 221] width 22 height 20
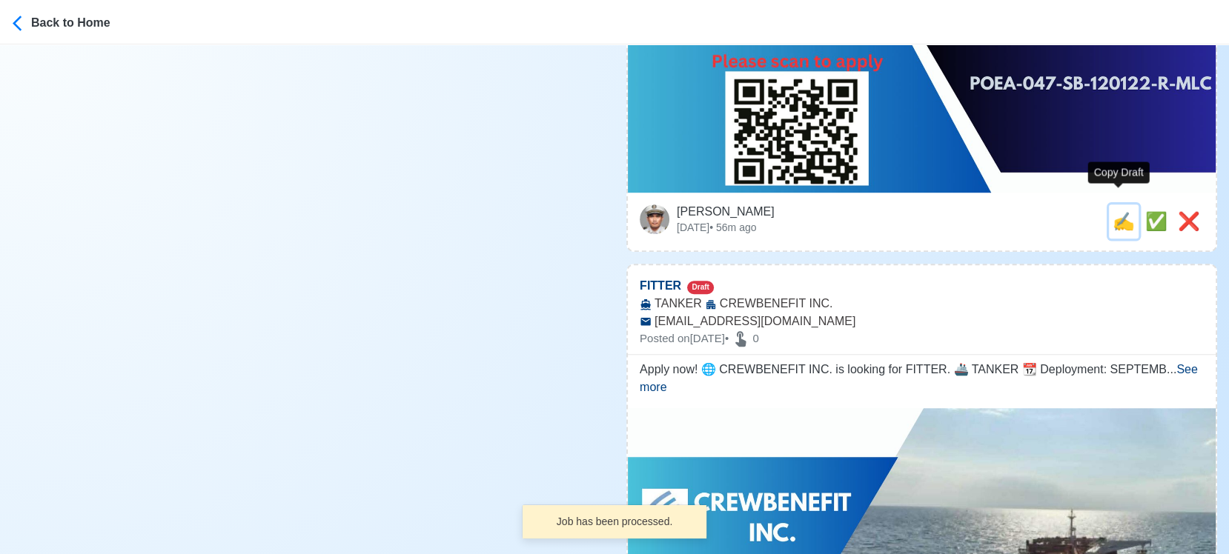
click at [1123, 211] on span "✍️" at bounding box center [1124, 221] width 22 height 20
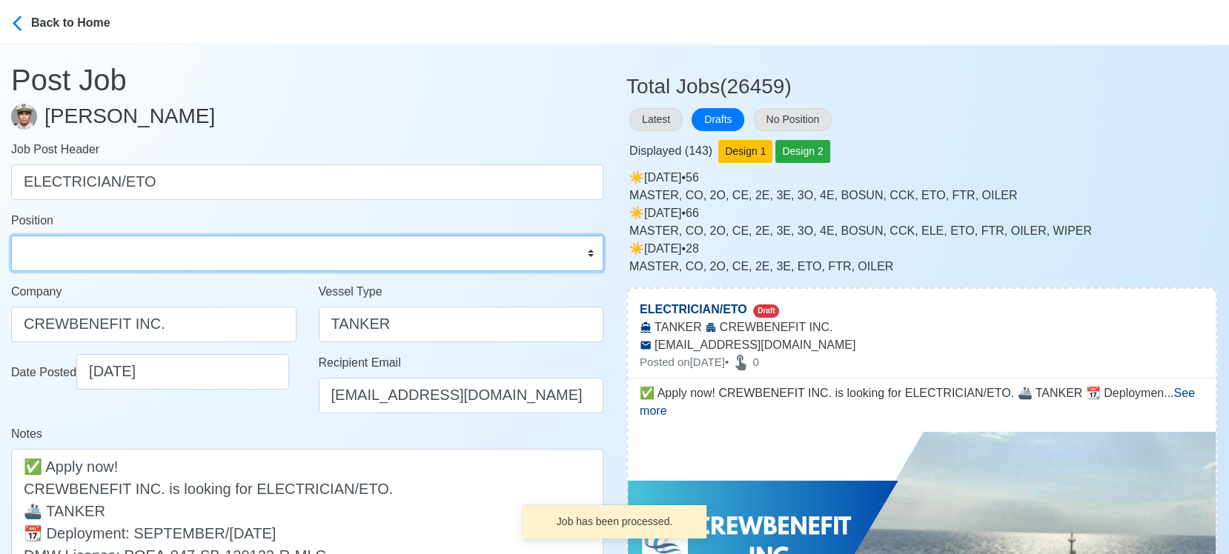
click at [67, 244] on select "Master Chief Officer 2nd Officer 3rd Officer Junior Officer Chief Engineer 2nd …" at bounding box center [307, 254] width 592 height 36
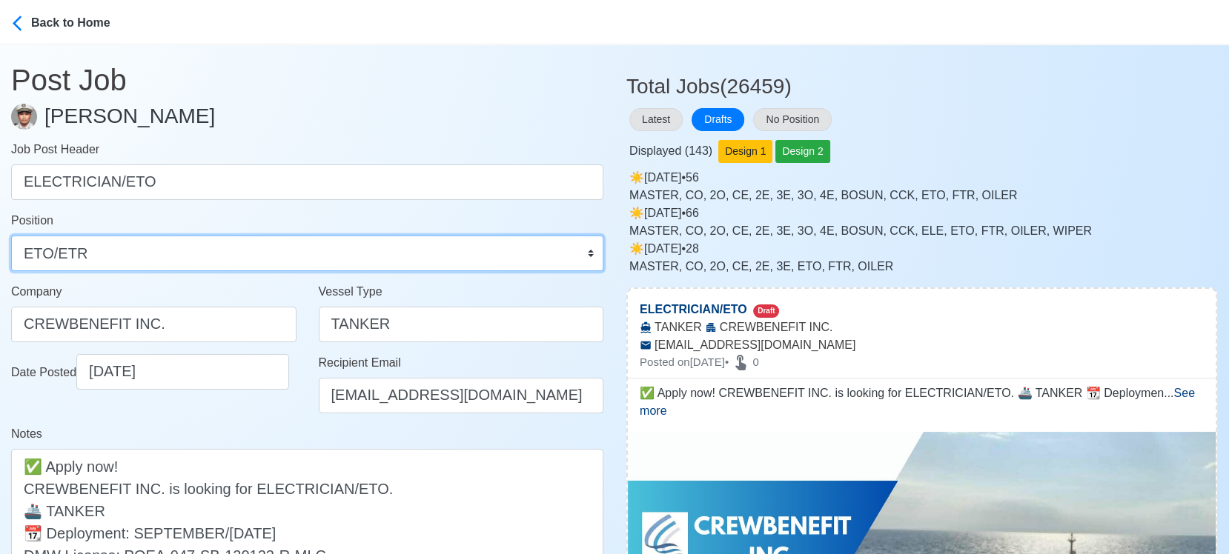
click at [11, 236] on select "Master Chief Officer 2nd Officer 3rd Officer Junior Officer Chief Engineer 2nd …" at bounding box center [307, 254] width 592 height 36
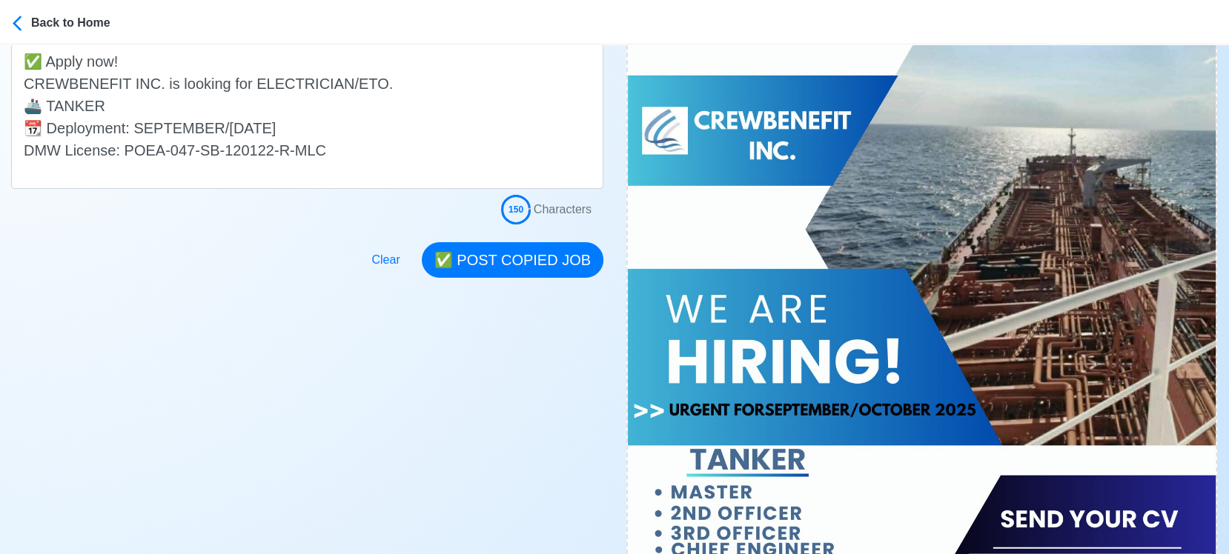
scroll to position [411, 0]
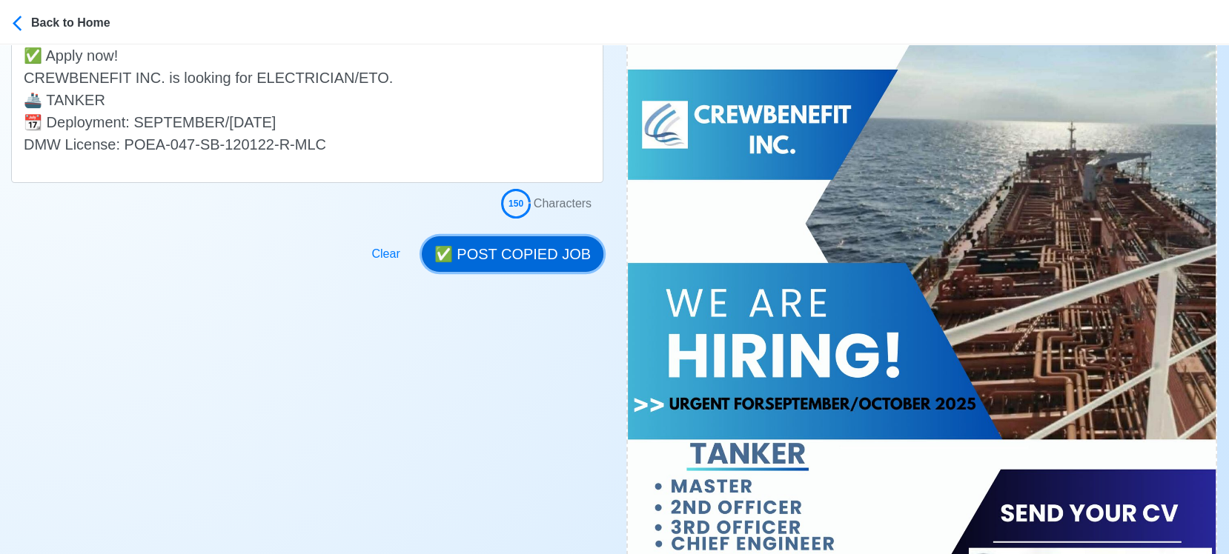
click at [508, 259] on button "✅ POST COPIED JOB" at bounding box center [513, 254] width 182 height 36
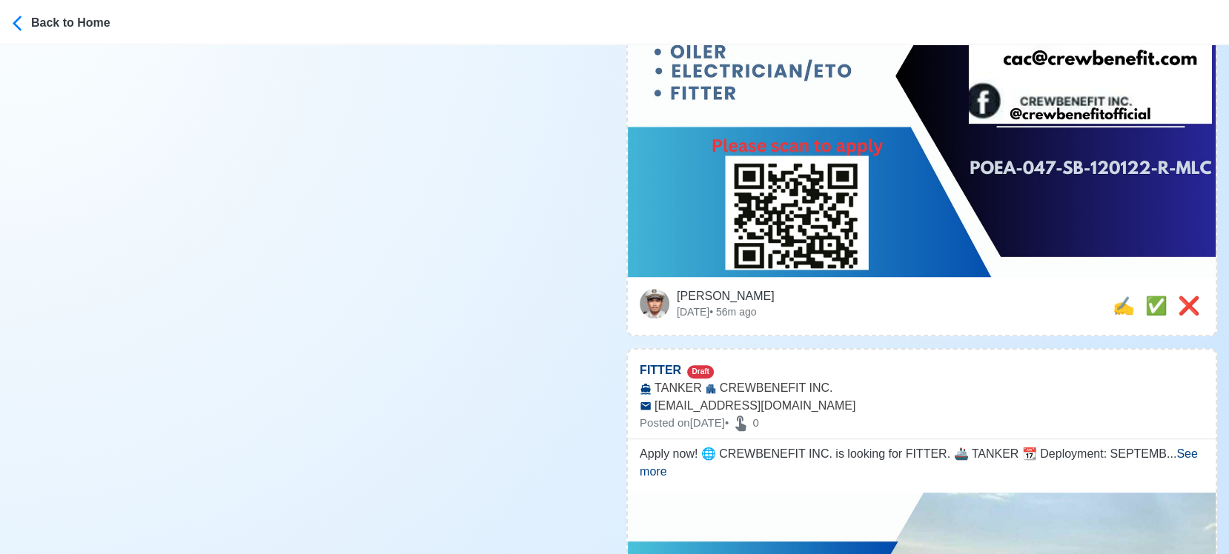
scroll to position [988, 0]
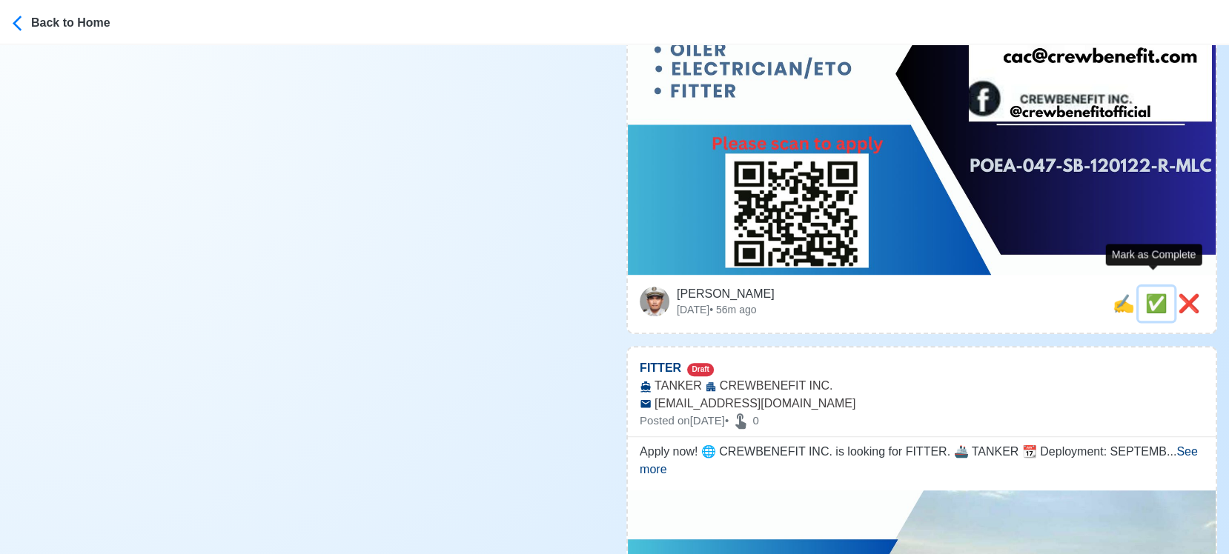
click at [1147, 294] on span "✅" at bounding box center [1156, 304] width 22 height 20
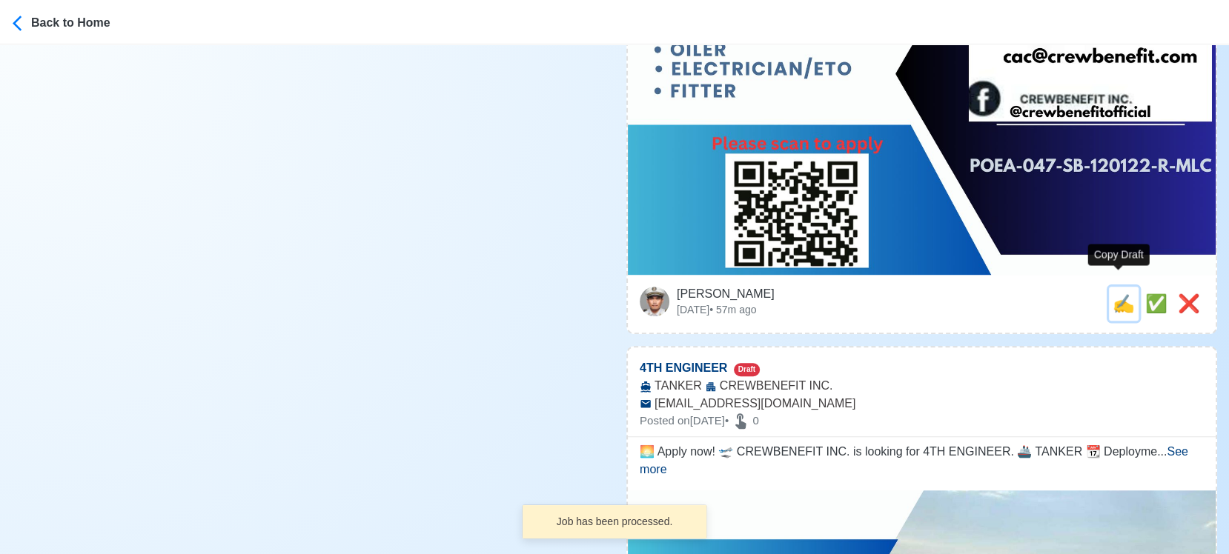
click at [1113, 294] on span "✍️" at bounding box center [1124, 304] width 22 height 20
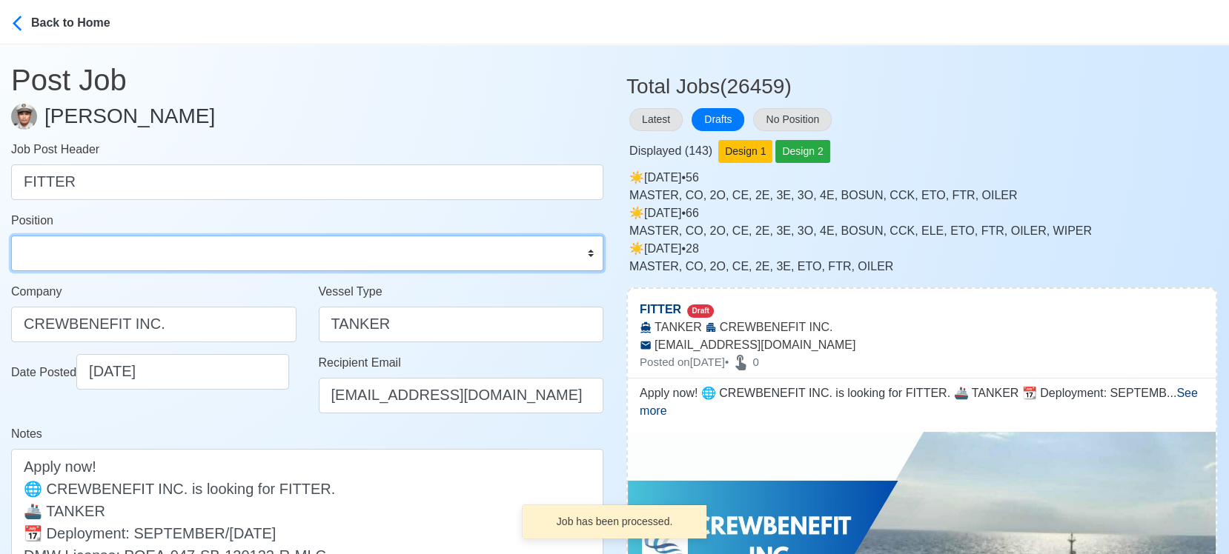
click at [162, 256] on select "Master Chief Officer 2nd Officer 3rd Officer Junior Officer Chief Engineer 2nd …" at bounding box center [307, 254] width 592 height 36
click at [11, 236] on select "Master Chief Officer 2nd Officer 3rd Officer Junior Officer Chief Engineer 2nd …" at bounding box center [307, 254] width 592 height 36
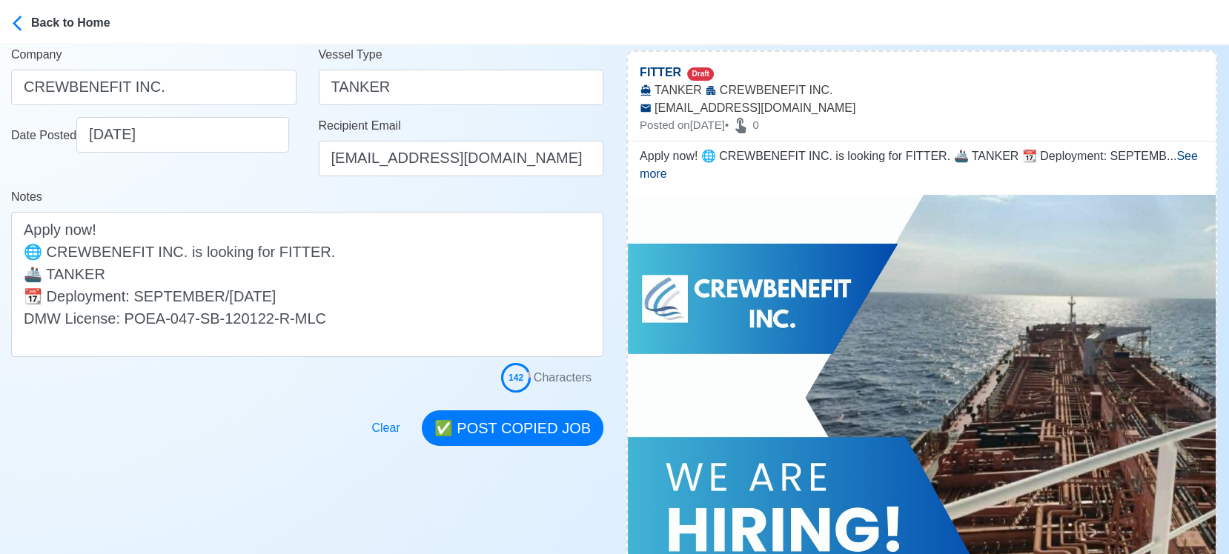
scroll to position [247, 0]
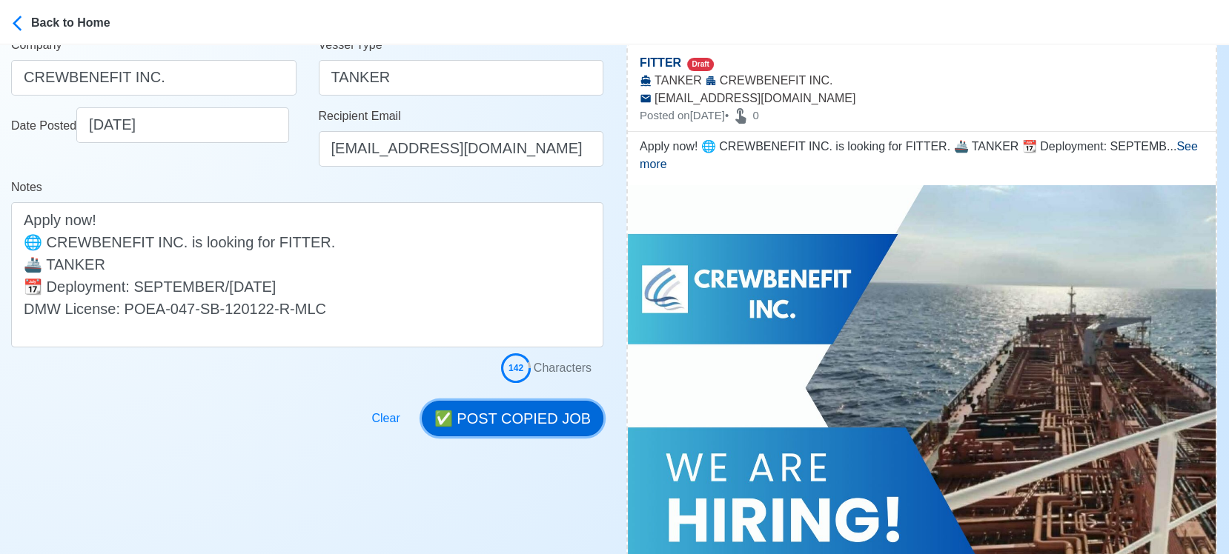
click at [559, 426] on button "✅ POST COPIED JOB" at bounding box center [513, 419] width 182 height 36
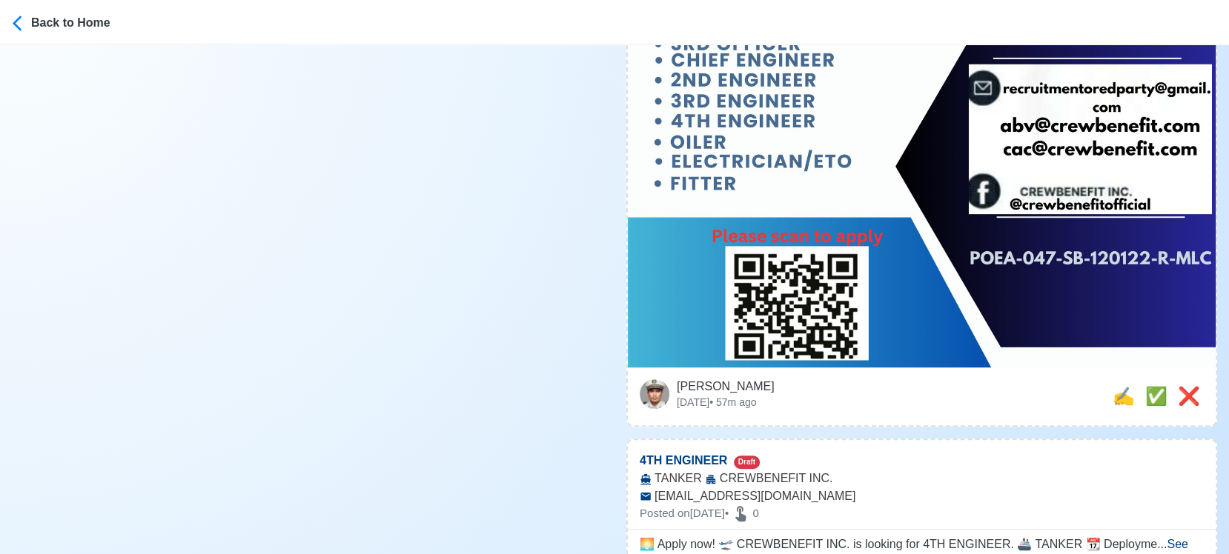
scroll to position [906, 0]
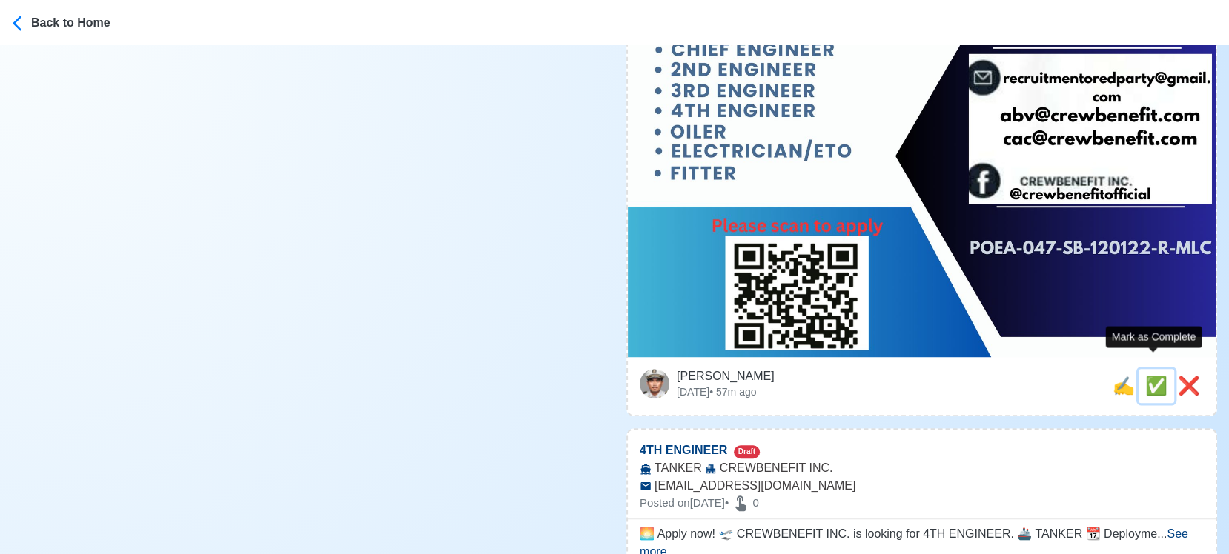
click at [1145, 376] on span "✅" at bounding box center [1156, 386] width 22 height 20
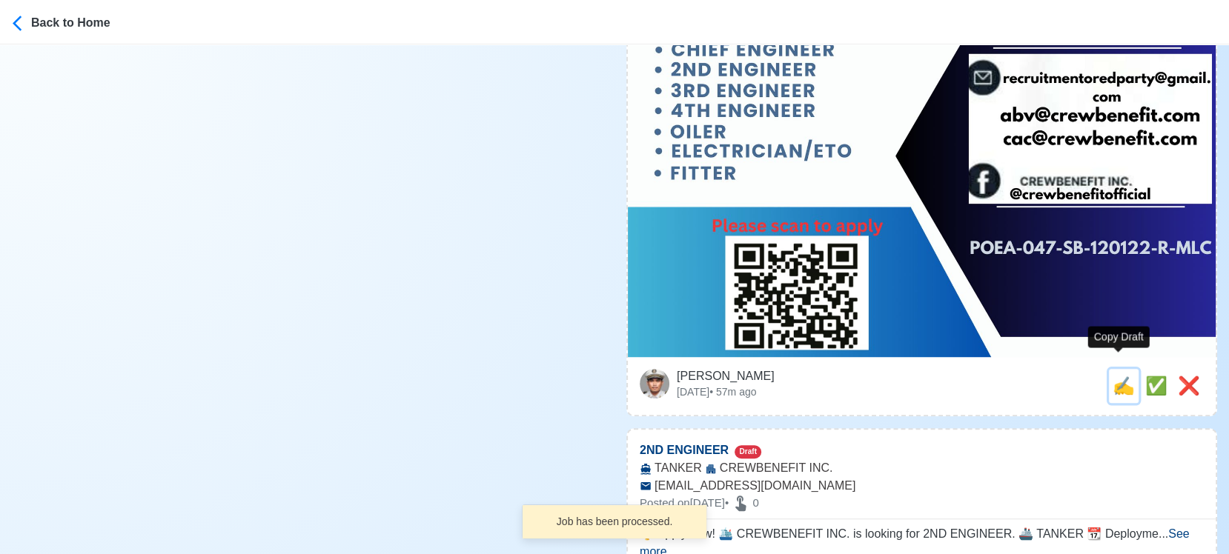
click at [1117, 376] on span "✍️" at bounding box center [1124, 386] width 22 height 20
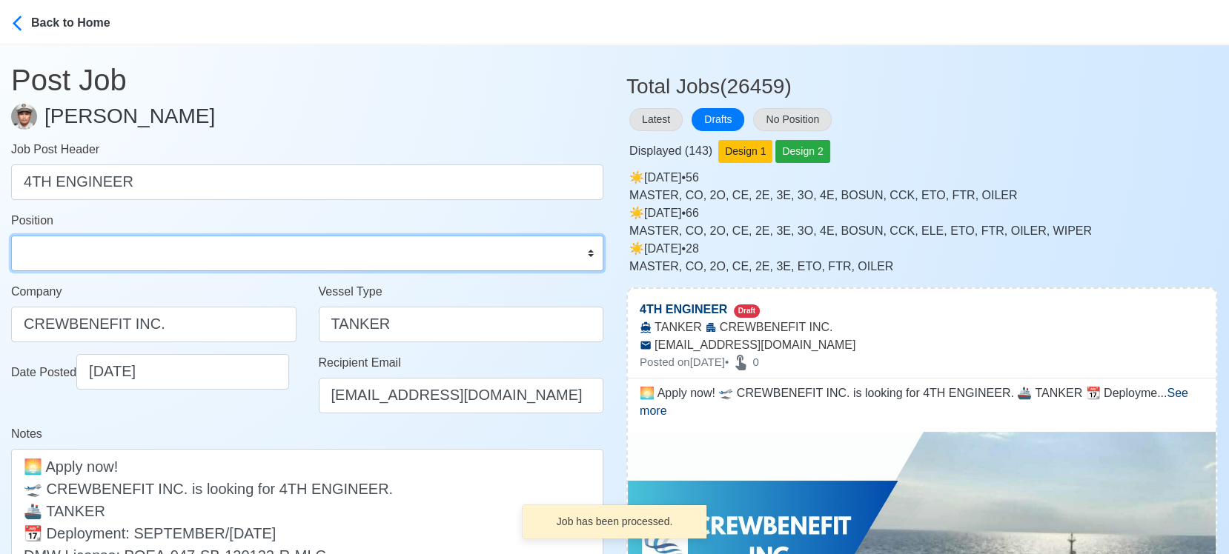
click at [95, 253] on select "Master Chief Officer 2nd Officer 3rd Officer Junior Officer Chief Engineer 2nd …" at bounding box center [307, 254] width 592 height 36
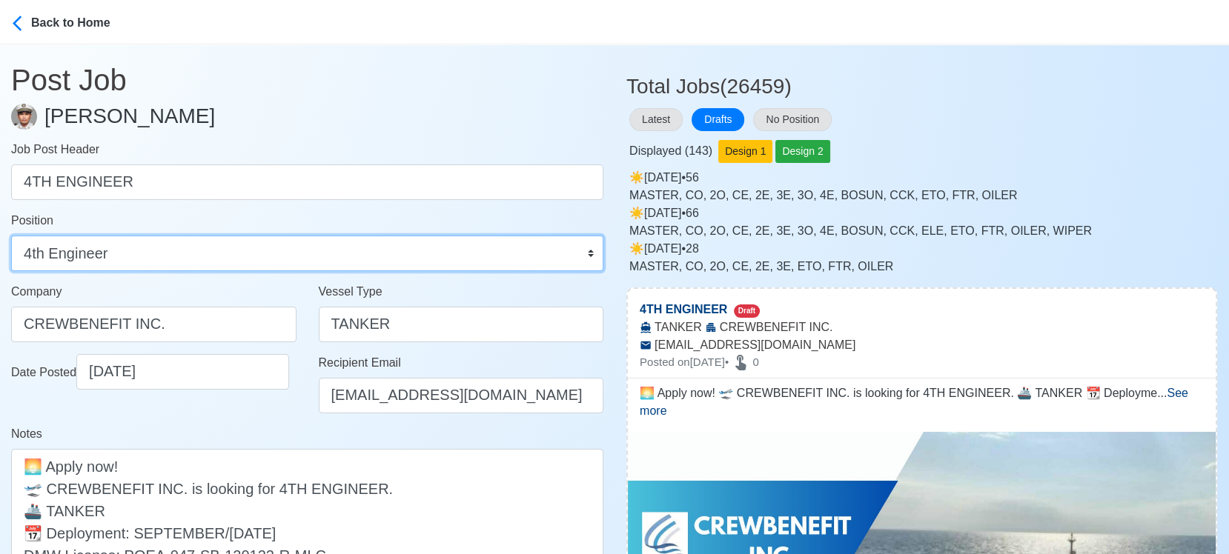
click at [11, 236] on select "Master Chief Officer 2nd Officer 3rd Officer Junior Officer Chief Engineer 2nd …" at bounding box center [307, 254] width 592 height 36
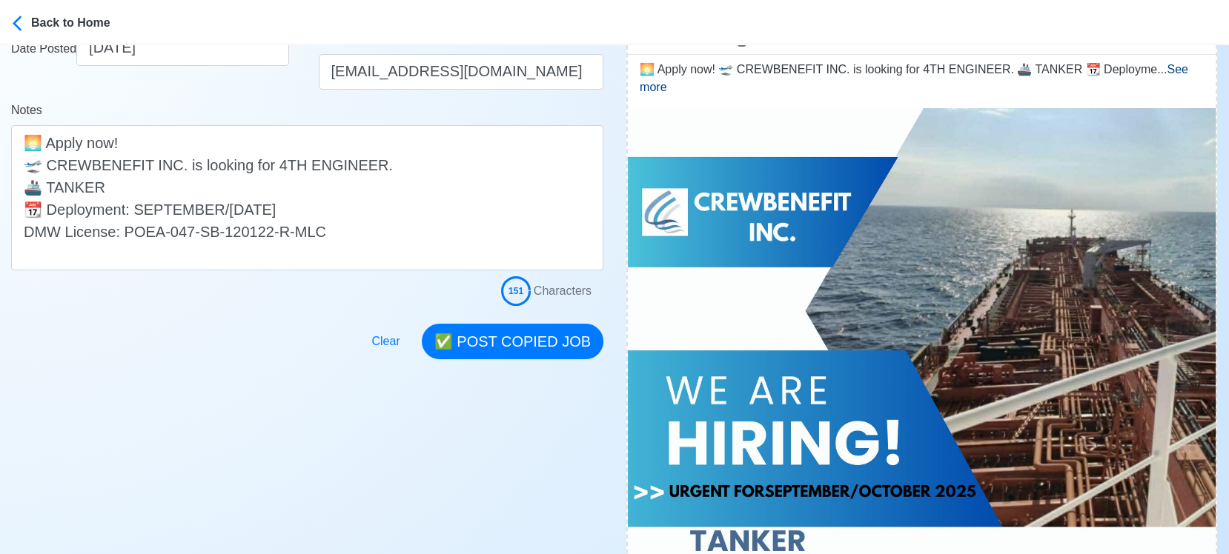
scroll to position [329, 0]
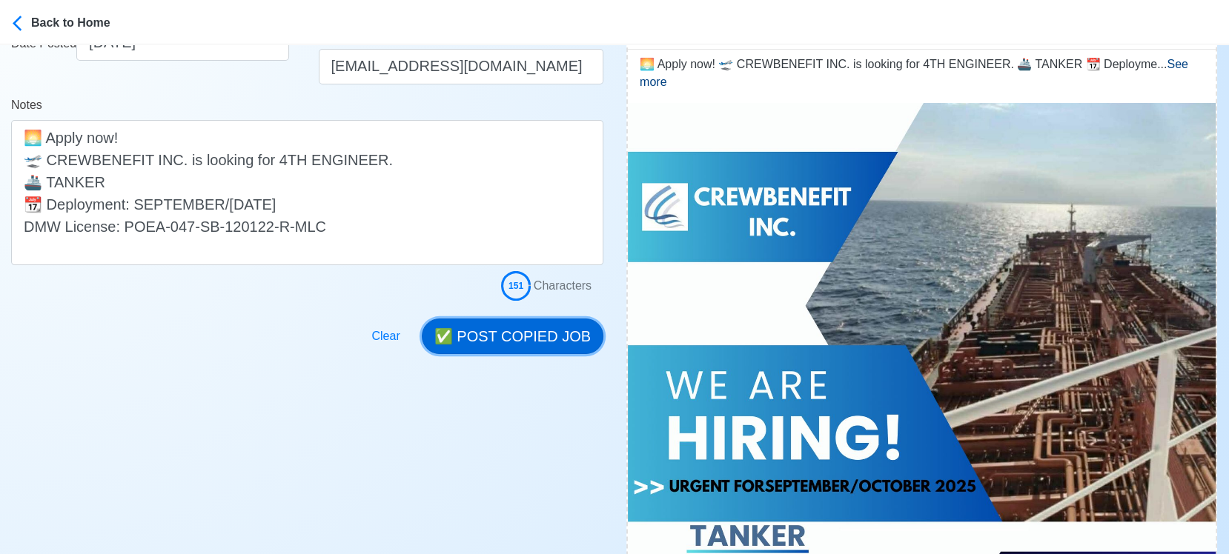
click at [549, 348] on button "✅ POST COPIED JOB" at bounding box center [513, 337] width 182 height 36
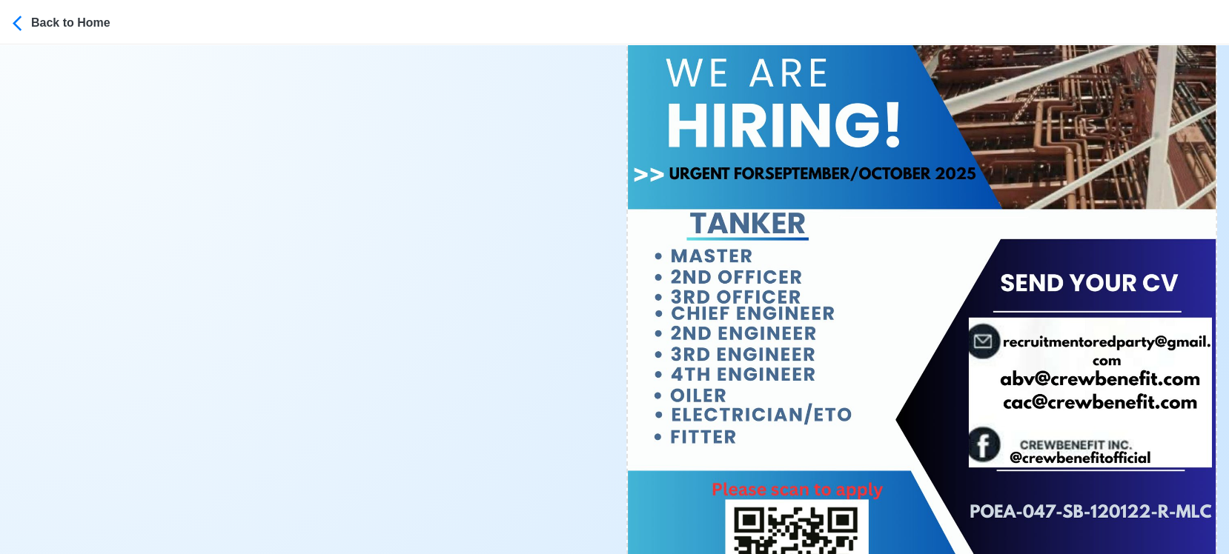
scroll to position [741, 0]
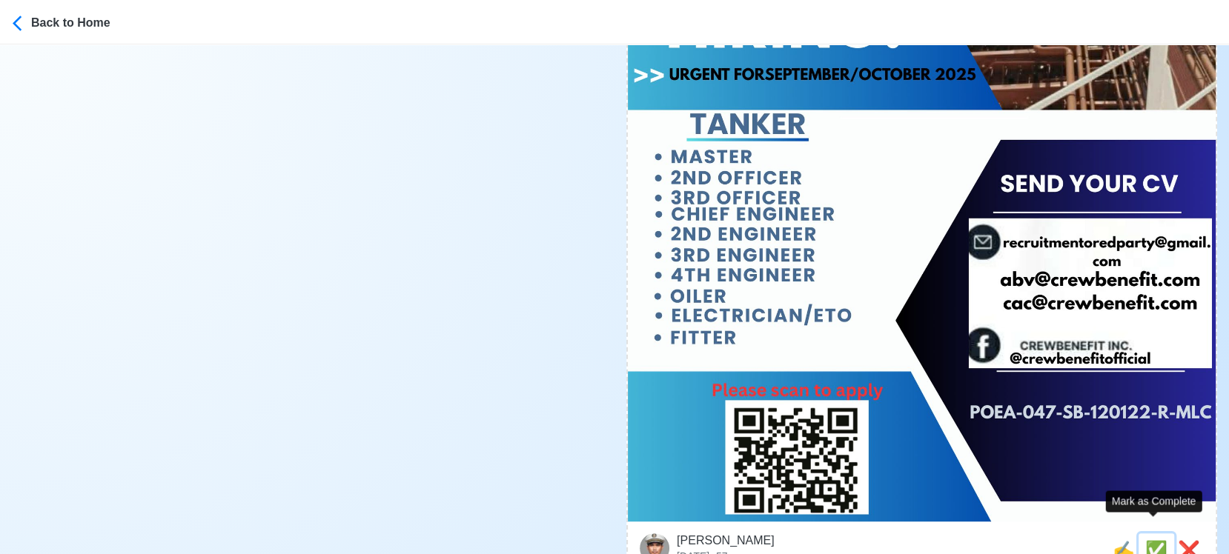
click at [1153, 540] on span "✅" at bounding box center [1156, 550] width 22 height 20
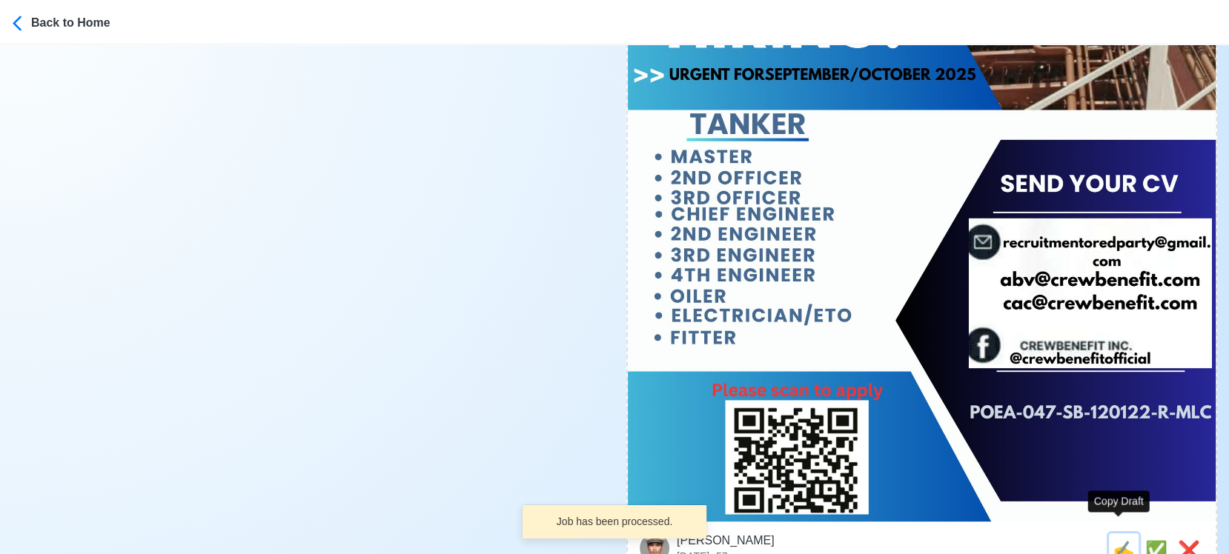
click at [1116, 540] on span "✍️" at bounding box center [1124, 550] width 22 height 20
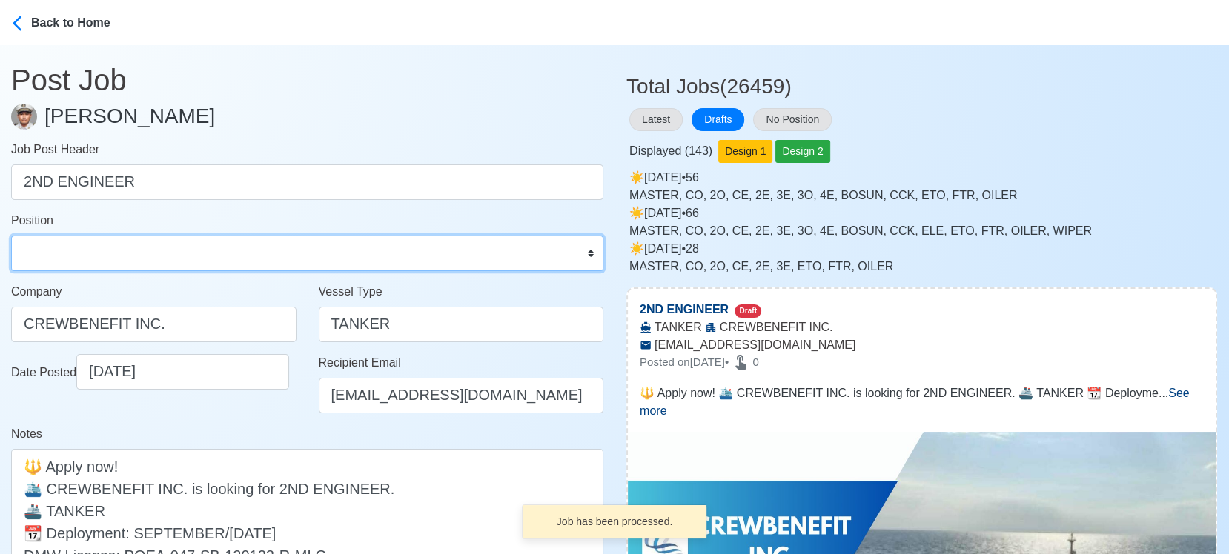
click at [72, 262] on select "Master Chief Officer 2nd Officer 3rd Officer Junior Officer Chief Engineer 2nd …" at bounding box center [307, 254] width 592 height 36
click at [11, 236] on select "Master Chief Officer 2nd Officer 3rd Officer Junior Officer Chief Engineer 2nd …" at bounding box center [307, 254] width 592 height 36
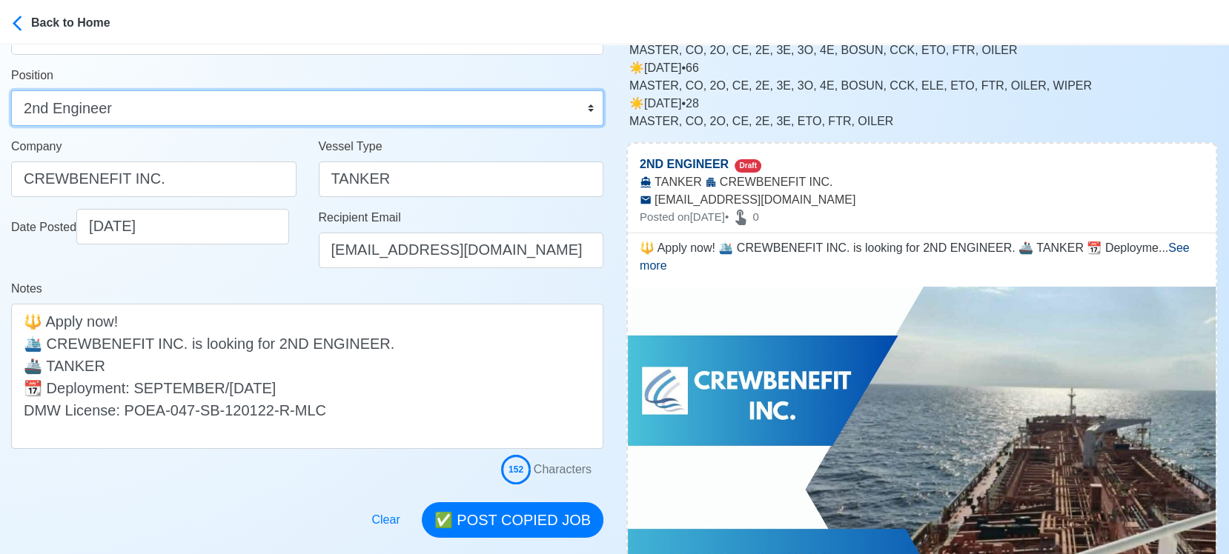
scroll to position [329, 0]
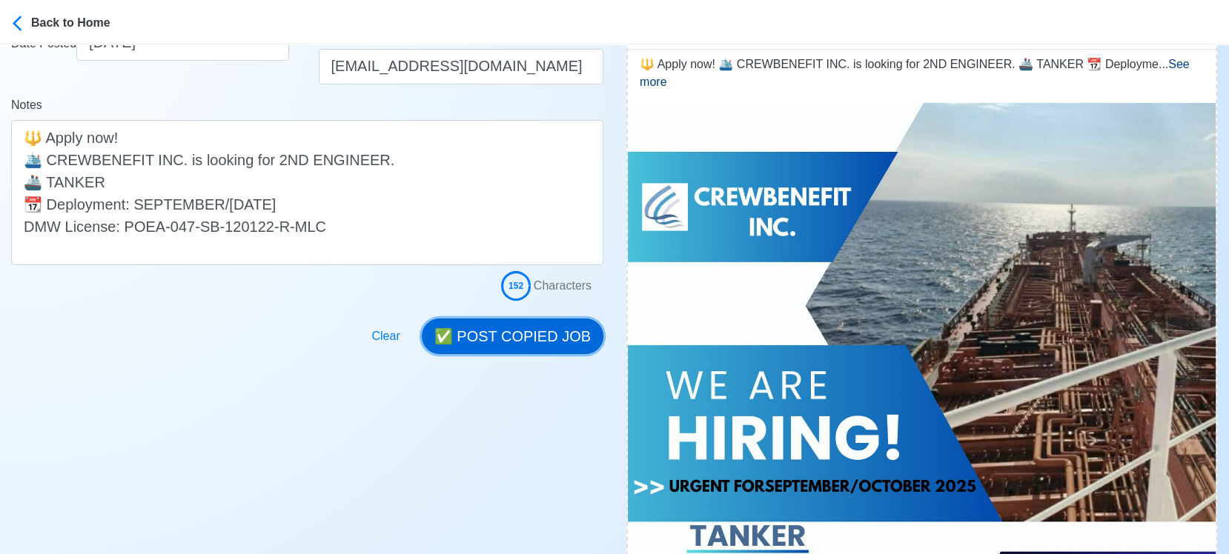
click at [482, 325] on button "✅ POST COPIED JOB" at bounding box center [513, 337] width 182 height 36
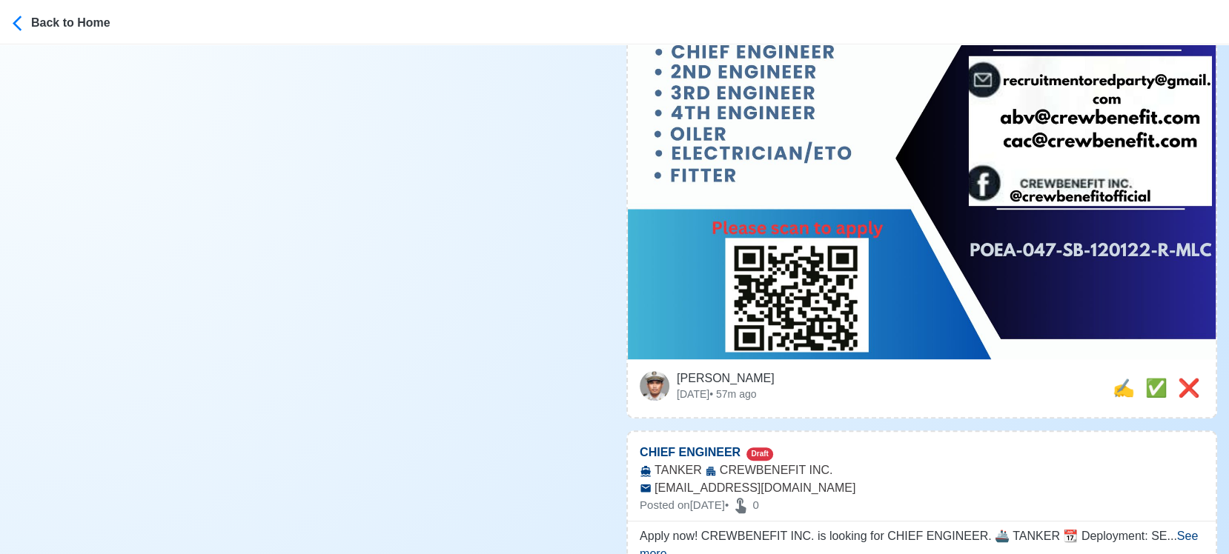
scroll to position [906, 0]
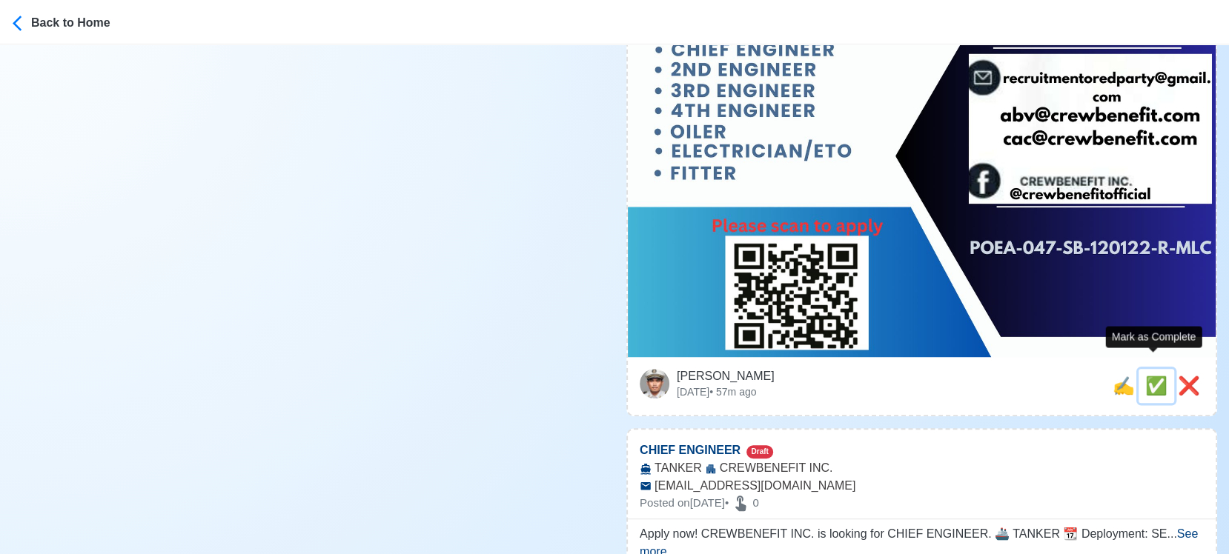
click at [1150, 376] on span "✅" at bounding box center [1156, 386] width 22 height 20
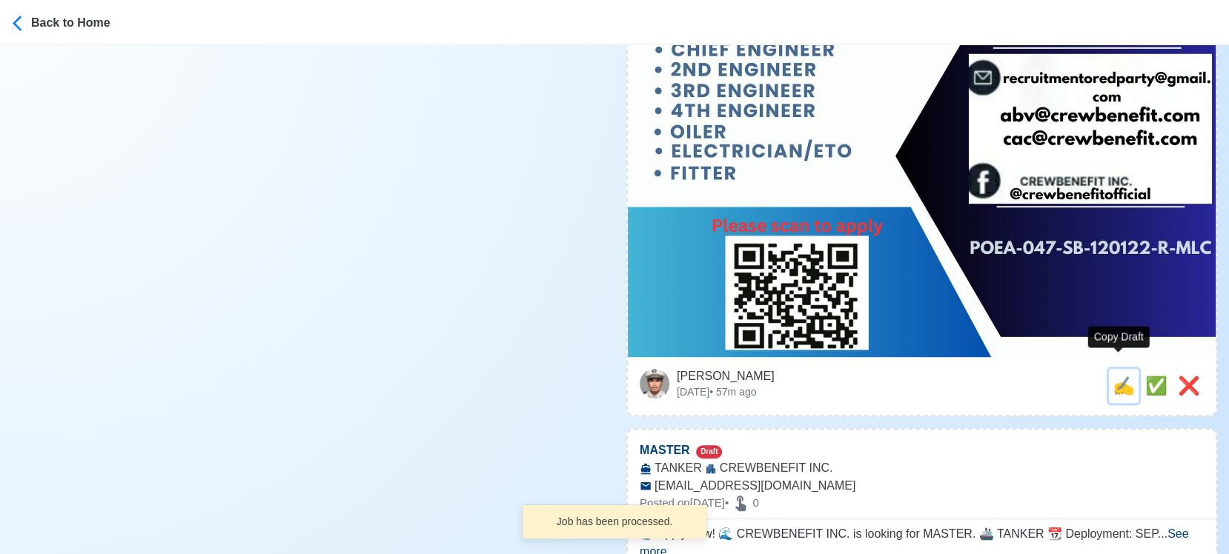
click at [1113, 376] on span "✍️" at bounding box center [1124, 386] width 22 height 20
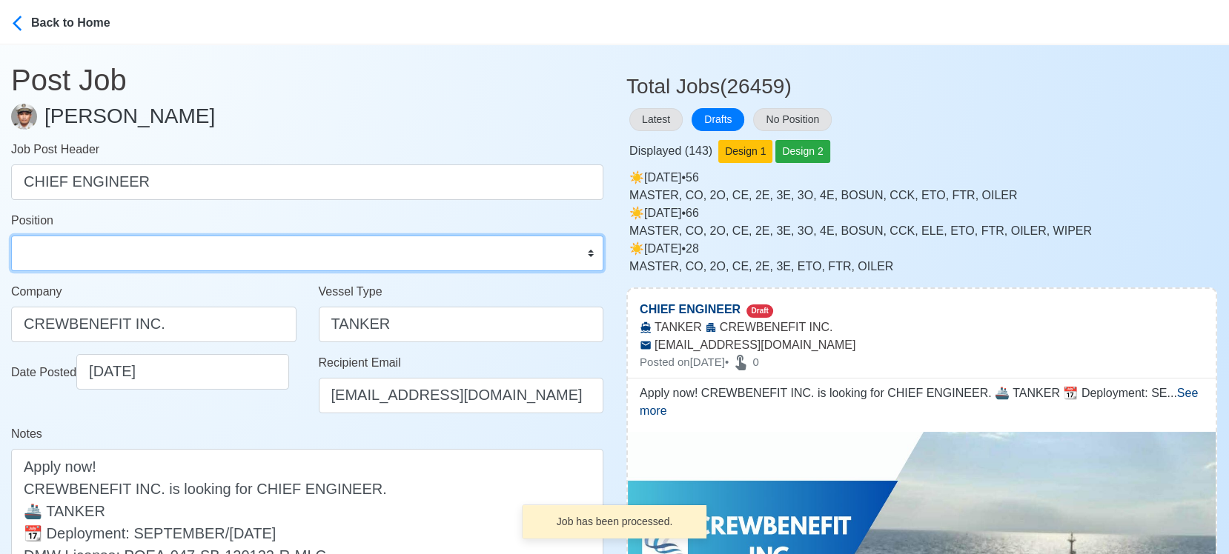
click at [179, 255] on select "Master Chief Officer 2nd Officer 3rd Officer Junior Officer Chief Engineer 2nd …" at bounding box center [307, 254] width 592 height 36
click at [11, 236] on select "Master Chief Officer 2nd Officer 3rd Officer Junior Officer Chief Engineer 2nd …" at bounding box center [307, 254] width 592 height 36
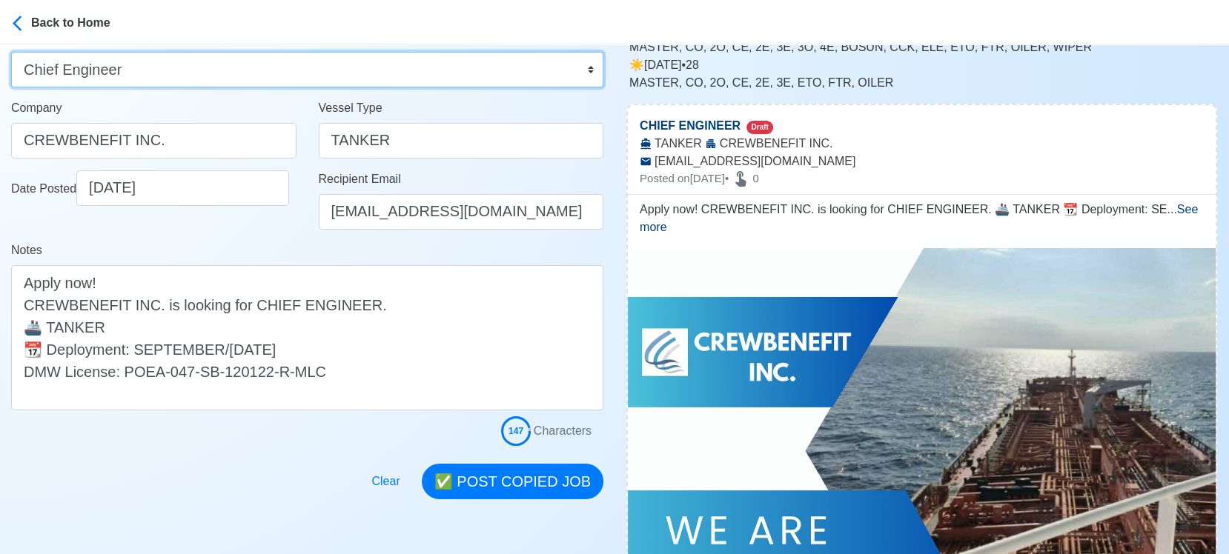
scroll to position [247, 0]
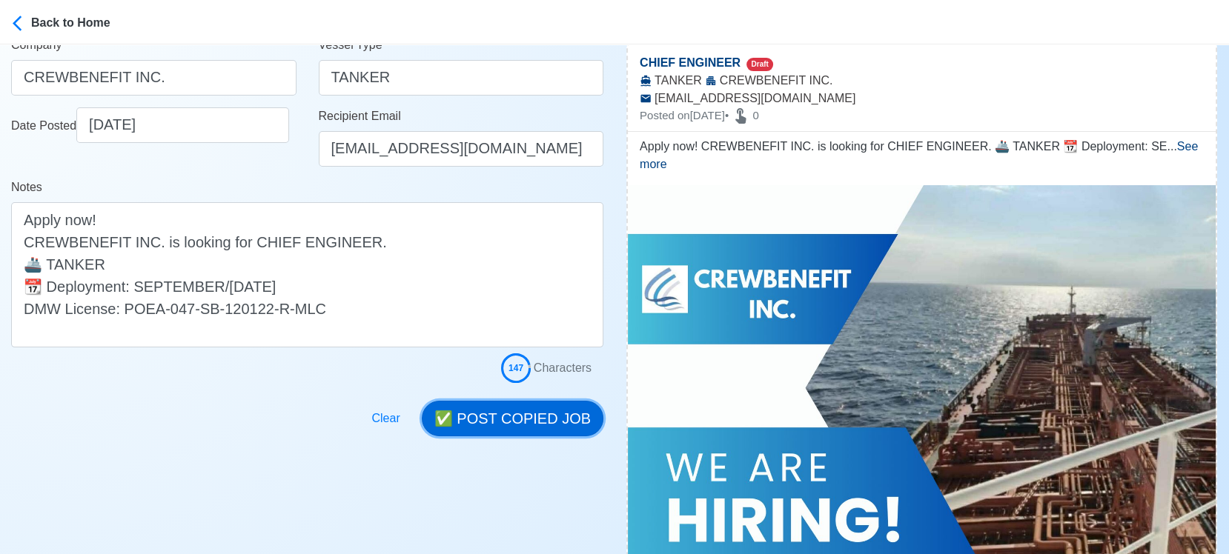
click at [557, 415] on button "✅ POST COPIED JOB" at bounding box center [513, 419] width 182 height 36
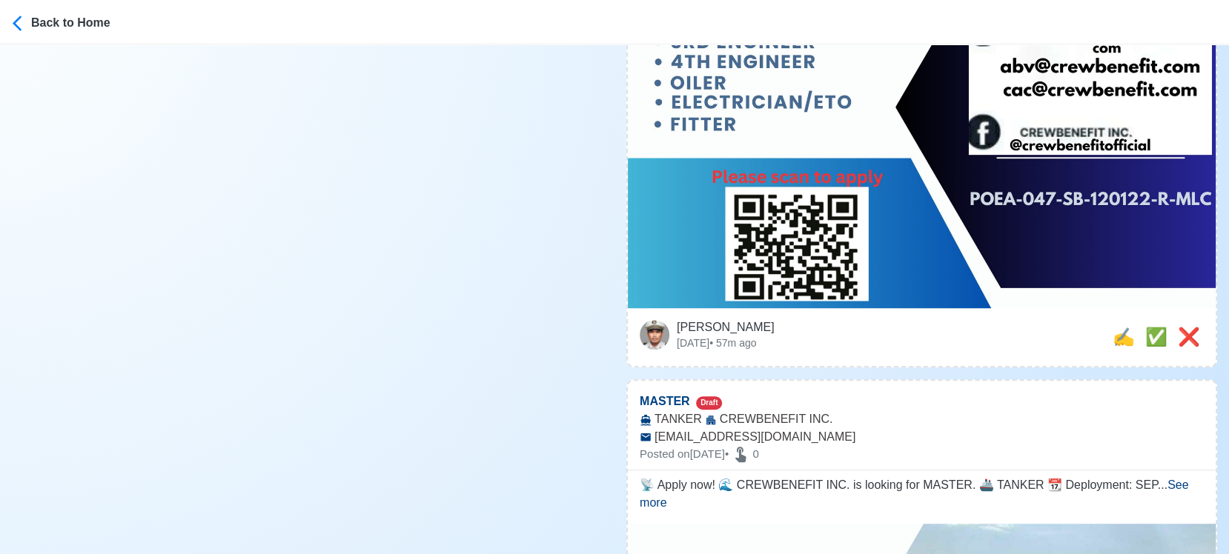
scroll to position [1070, 0]
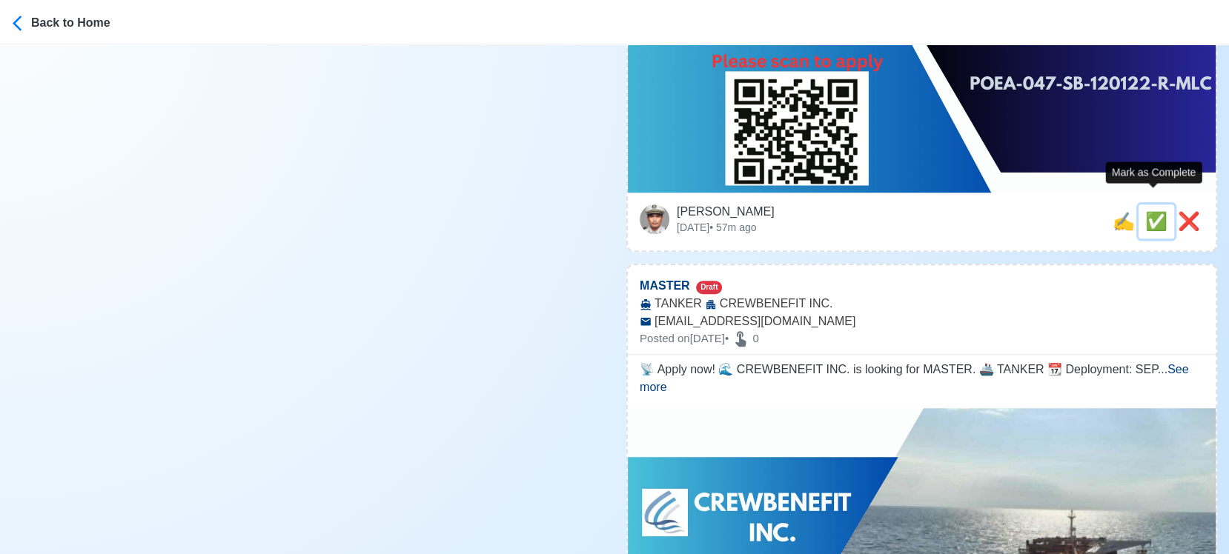
click at [1150, 211] on span "✅" at bounding box center [1156, 221] width 22 height 20
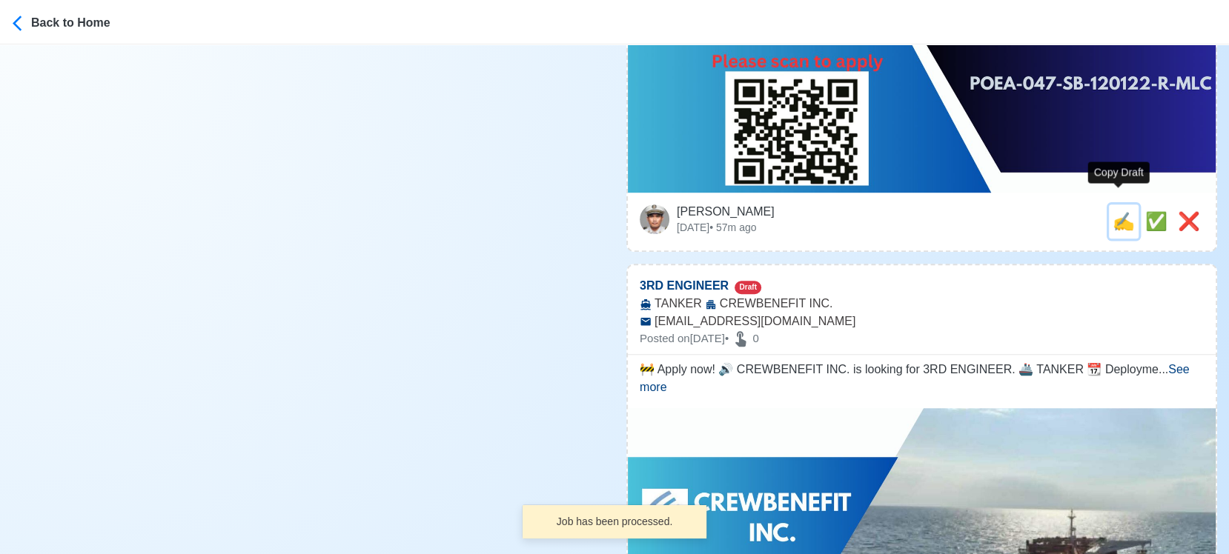
click at [1118, 211] on span "✍️" at bounding box center [1124, 221] width 22 height 20
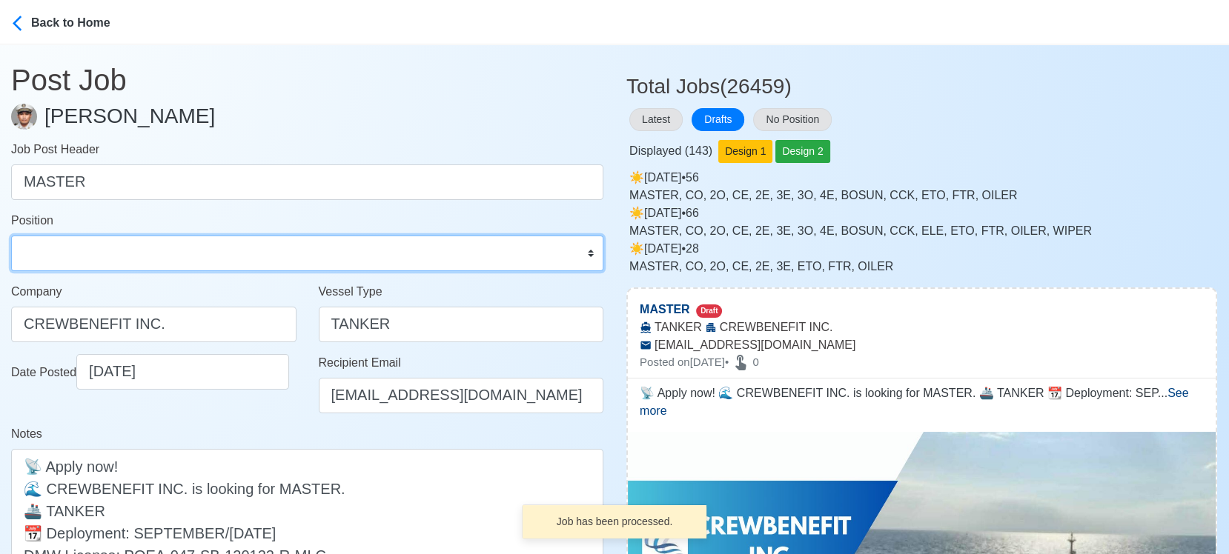
click at [135, 247] on select "Master Chief Officer 2nd Officer 3rd Officer Junior Officer Chief Engineer 2nd …" at bounding box center [307, 254] width 592 height 36
click at [11, 236] on select "Master Chief Officer 2nd Officer 3rd Officer Junior Officer Chief Engineer 2nd …" at bounding box center [307, 254] width 592 height 36
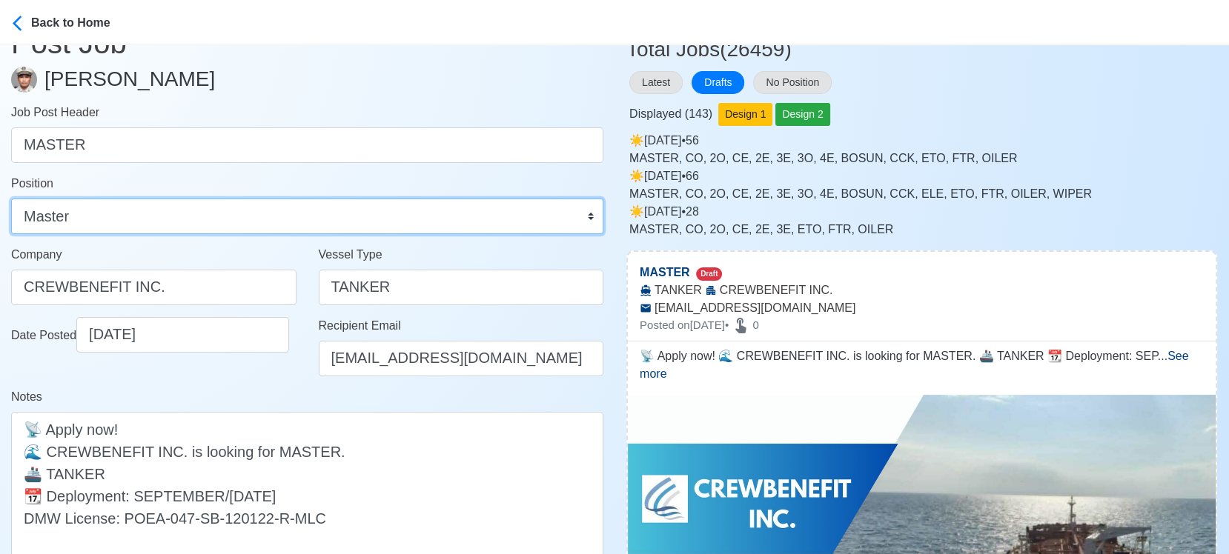
scroll to position [165, 0]
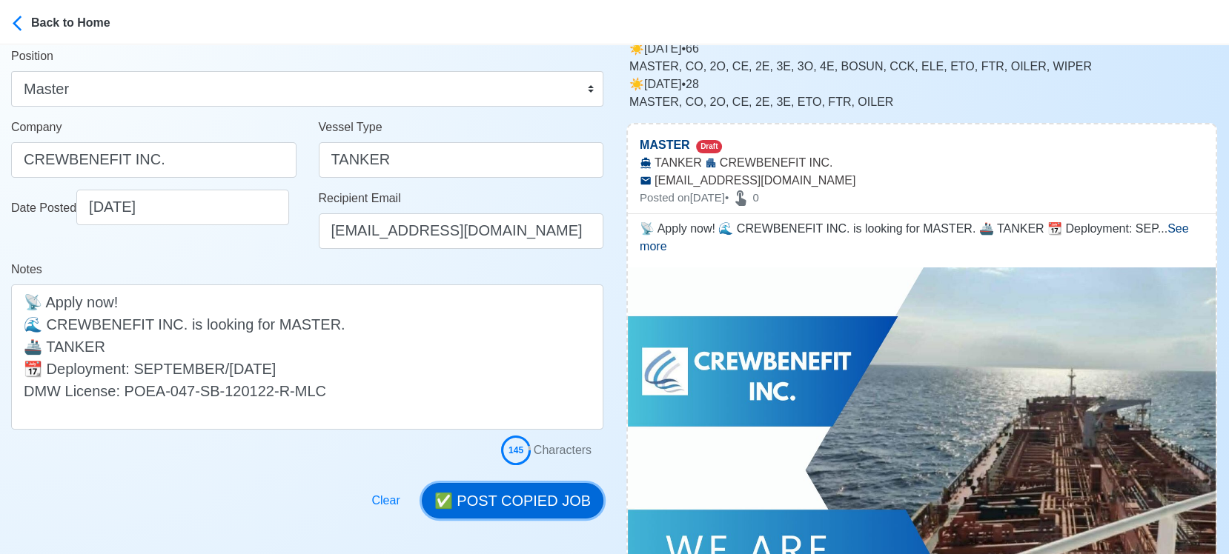
click at [524, 497] on button "✅ POST COPIED JOB" at bounding box center [513, 501] width 182 height 36
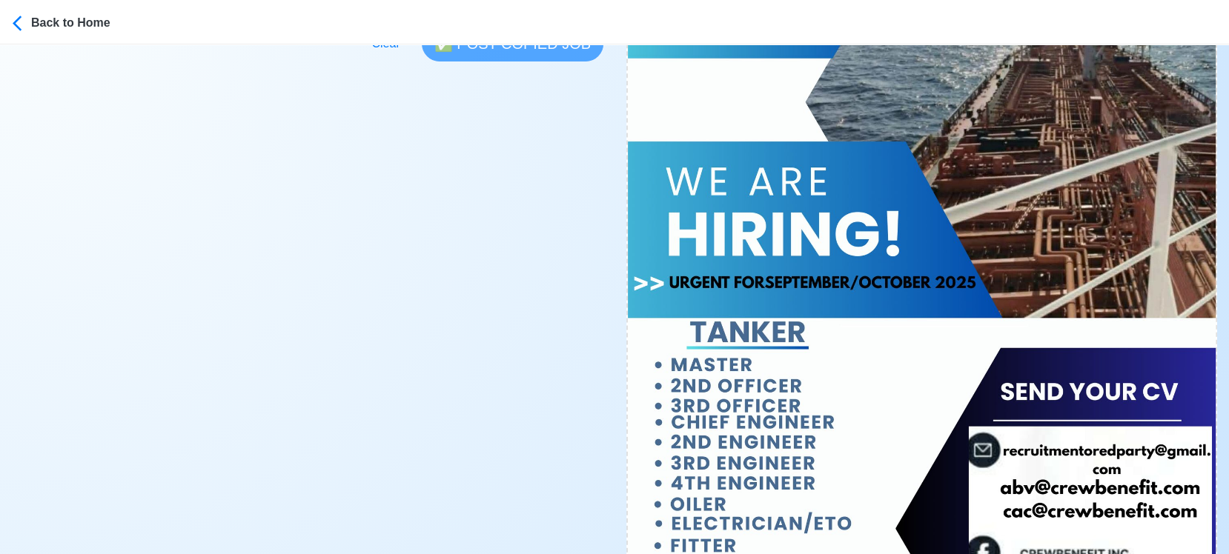
scroll to position [741, 0]
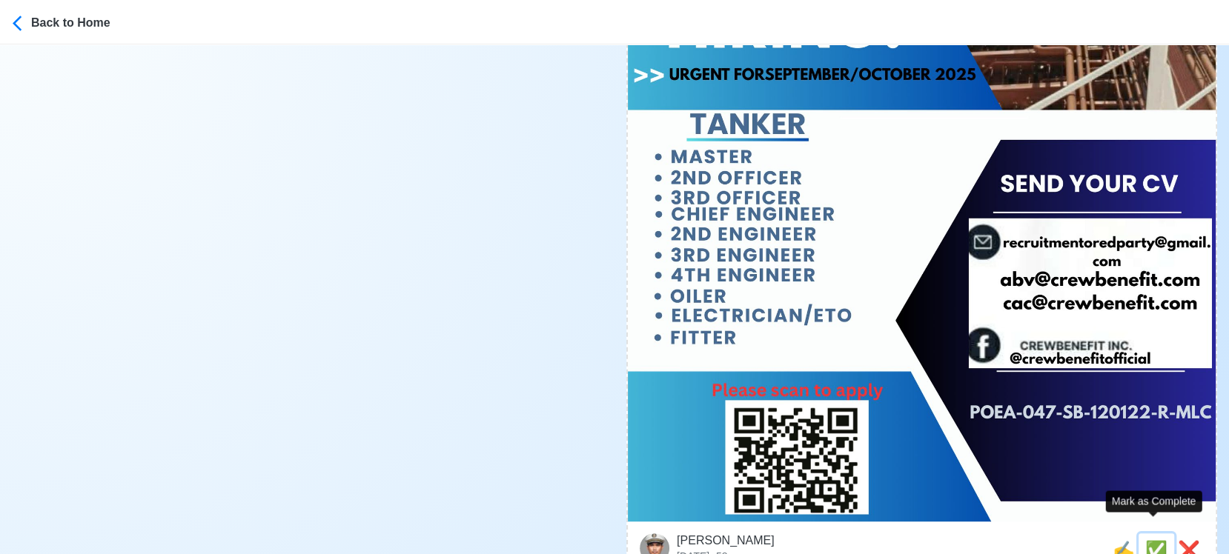
click at [1156, 540] on span "✅" at bounding box center [1156, 550] width 22 height 20
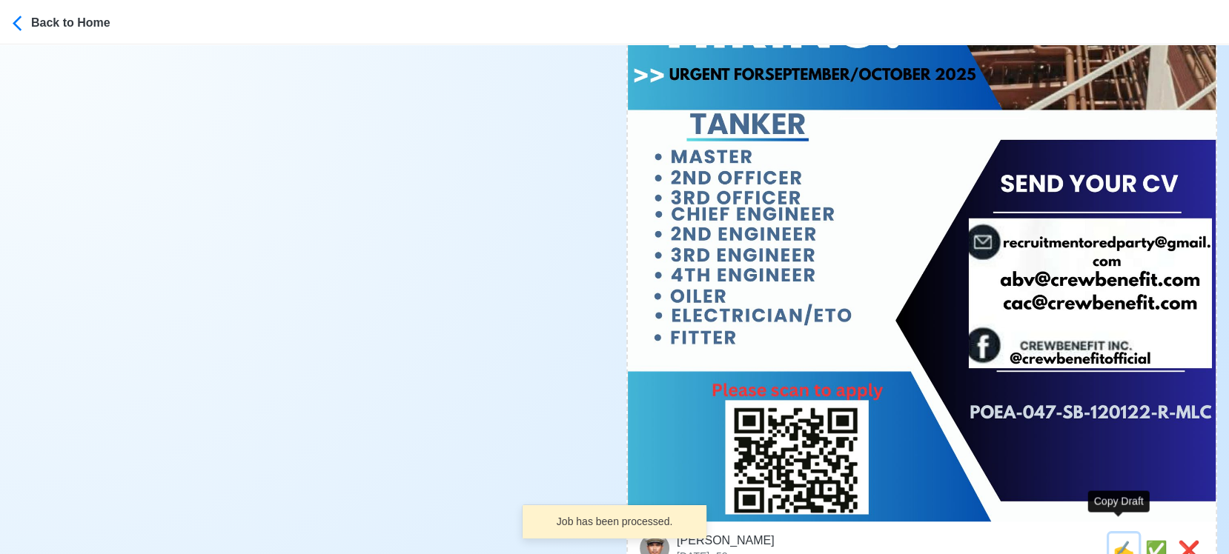
click at [1118, 540] on span "✍️" at bounding box center [1124, 550] width 22 height 20
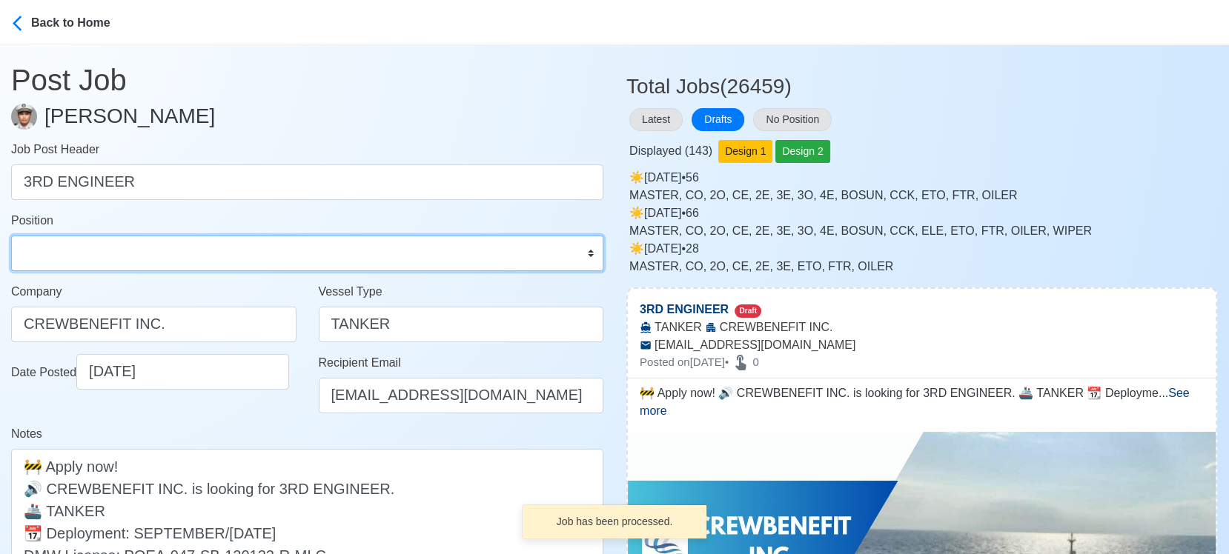
click at [87, 253] on select "Master Chief Officer 2nd Officer 3rd Officer Junior Officer Chief Engineer 2nd …" at bounding box center [307, 254] width 592 height 36
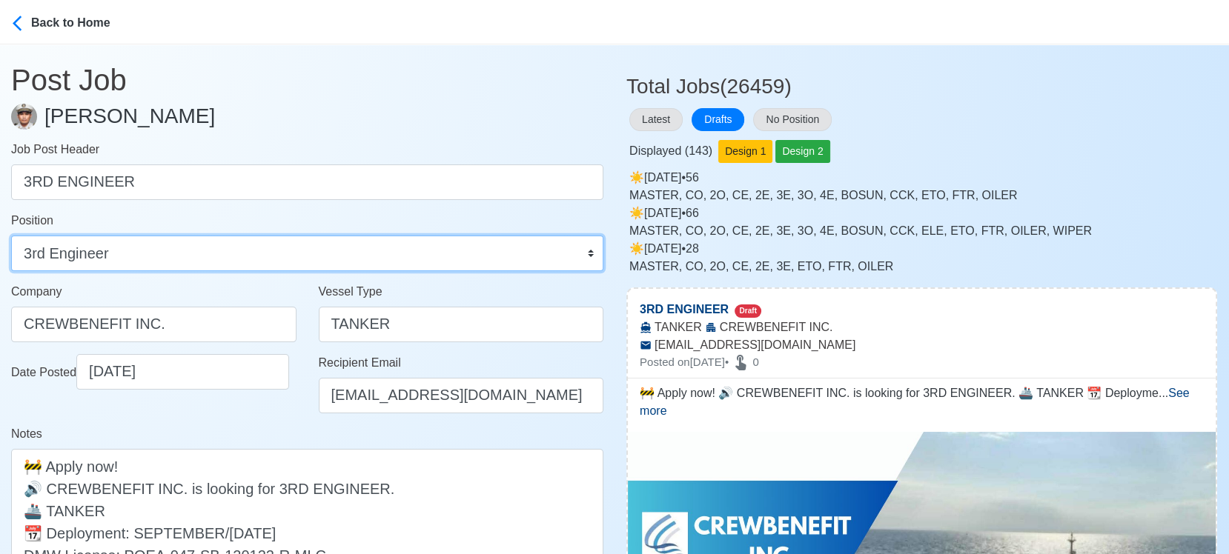
click at [11, 236] on select "Master Chief Officer 2nd Officer 3rd Officer Junior Officer Chief Engineer 2nd …" at bounding box center [307, 254] width 592 height 36
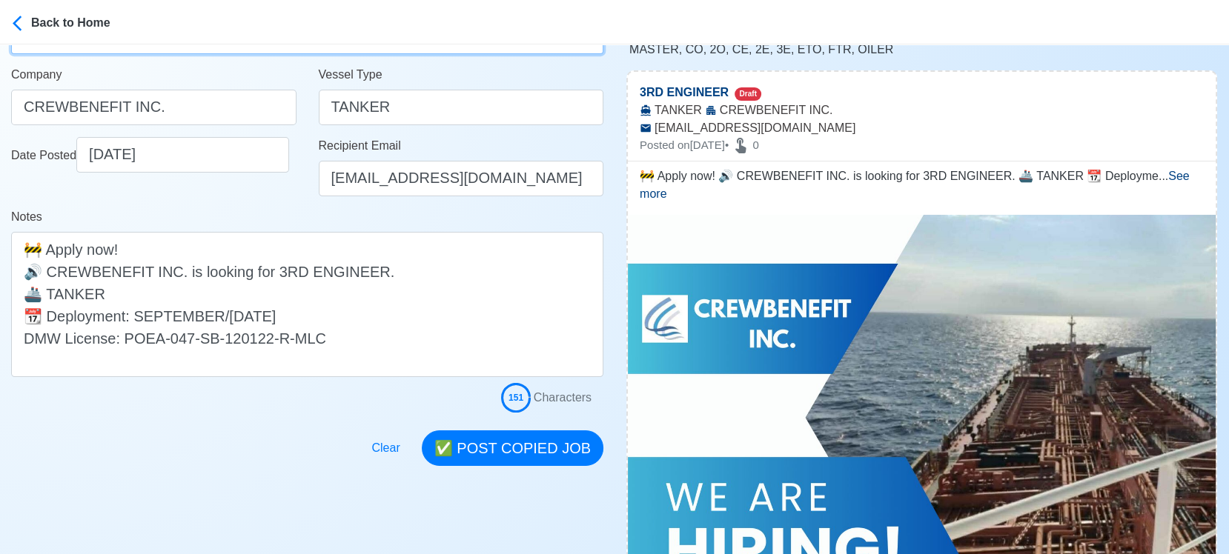
scroll to position [247, 0]
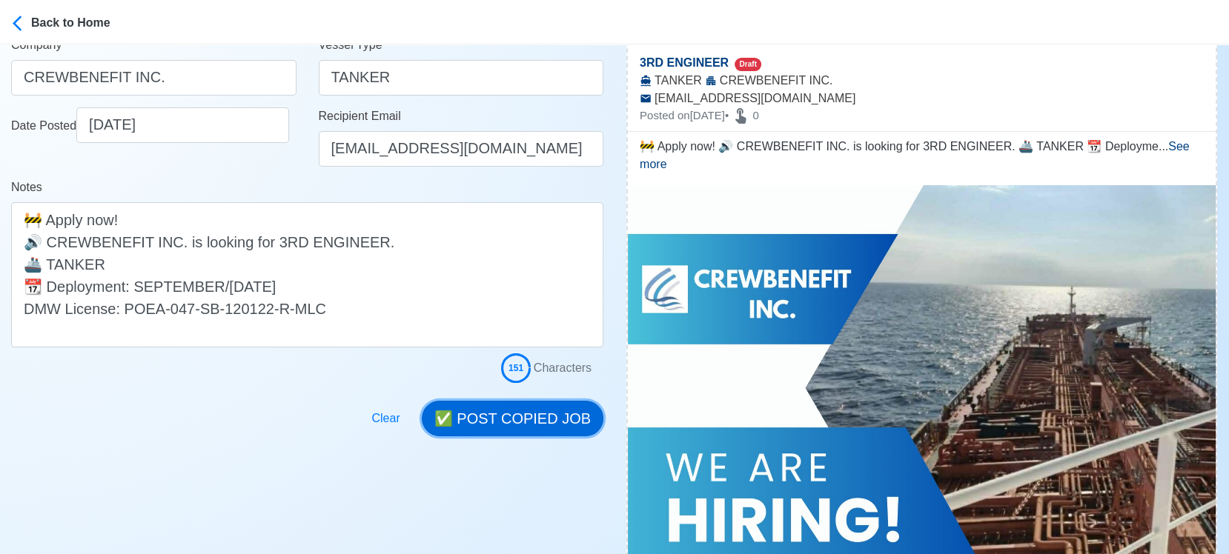
click at [543, 424] on button "✅ POST COPIED JOB" at bounding box center [513, 419] width 182 height 36
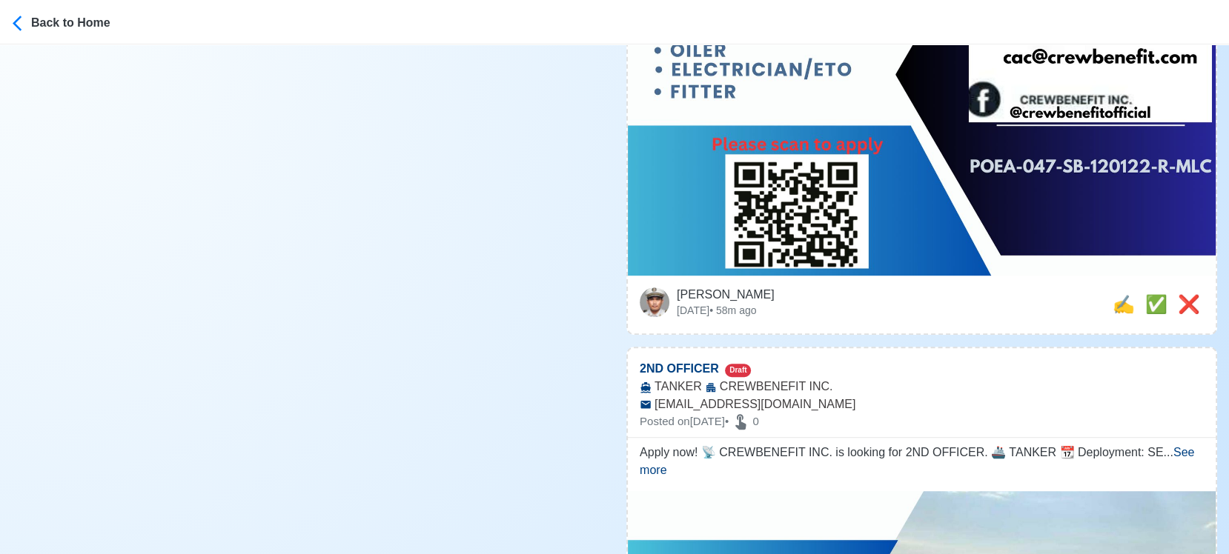
scroll to position [988, 0]
click at [1154, 294] on span "✅" at bounding box center [1156, 304] width 22 height 20
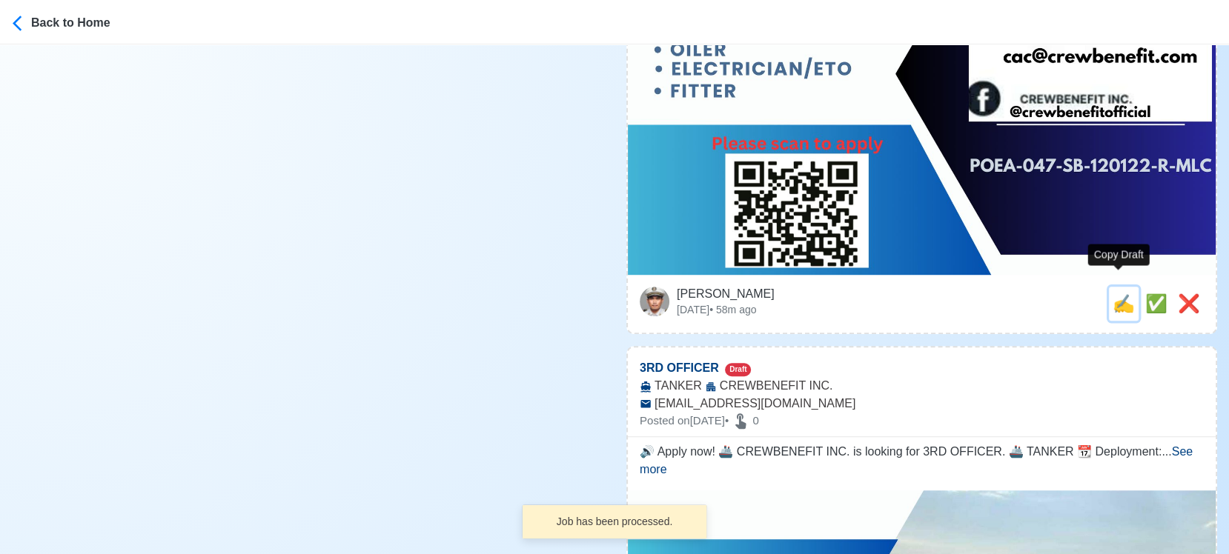
click at [1121, 294] on span "✍️" at bounding box center [1124, 304] width 22 height 20
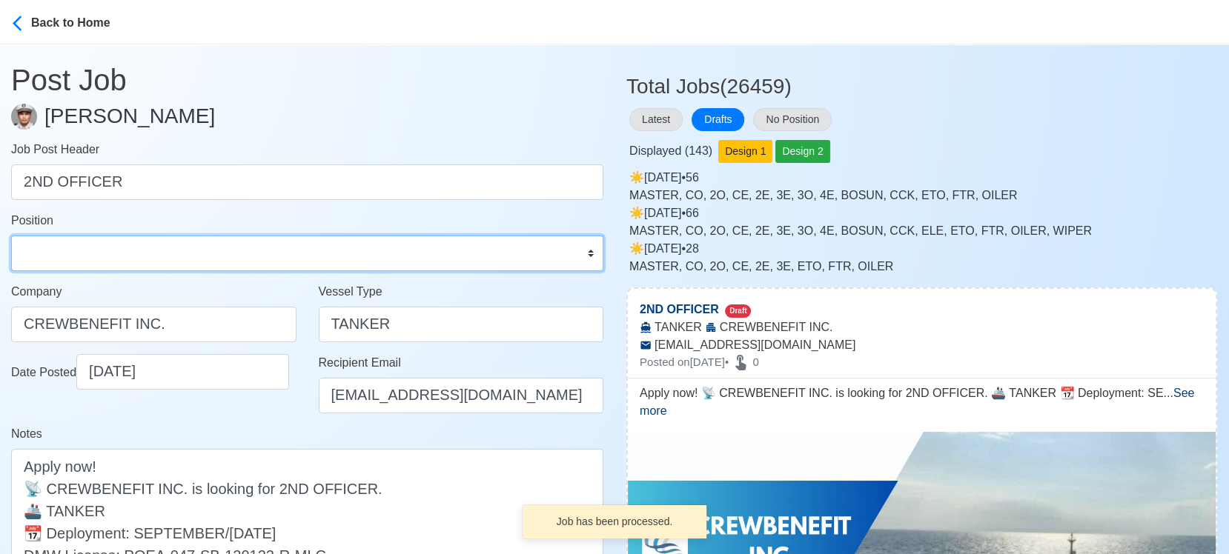
click at [153, 256] on select "Master Chief Officer 2nd Officer 3rd Officer Junior Officer Chief Engineer 2nd …" at bounding box center [307, 254] width 592 height 36
click at [11, 236] on select "Master Chief Officer 2nd Officer 3rd Officer Junior Officer Chief Engineer 2nd …" at bounding box center [307, 254] width 592 height 36
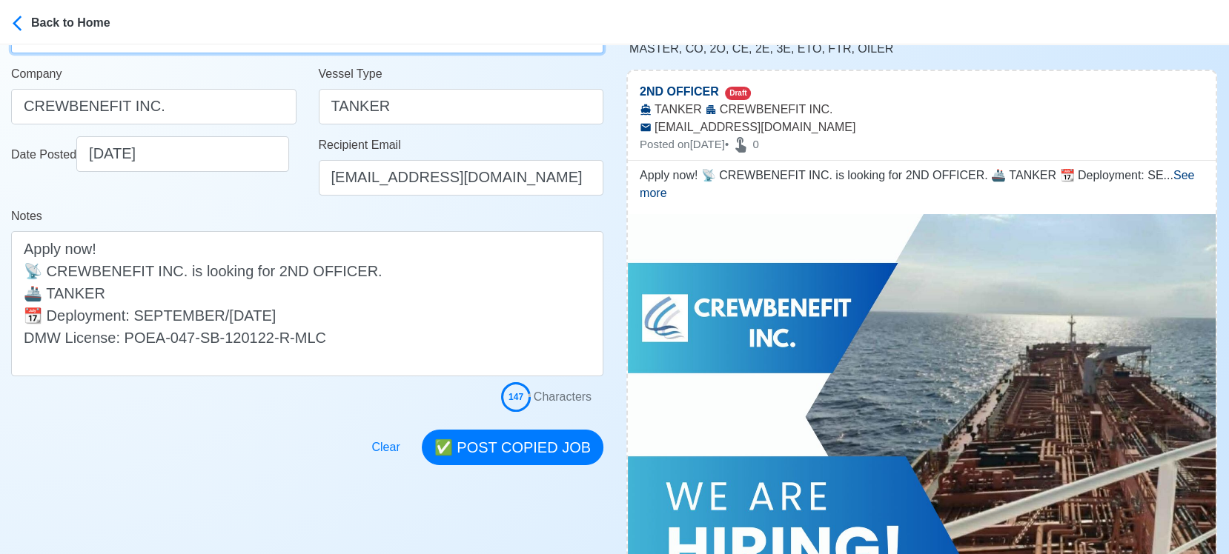
scroll to position [329, 0]
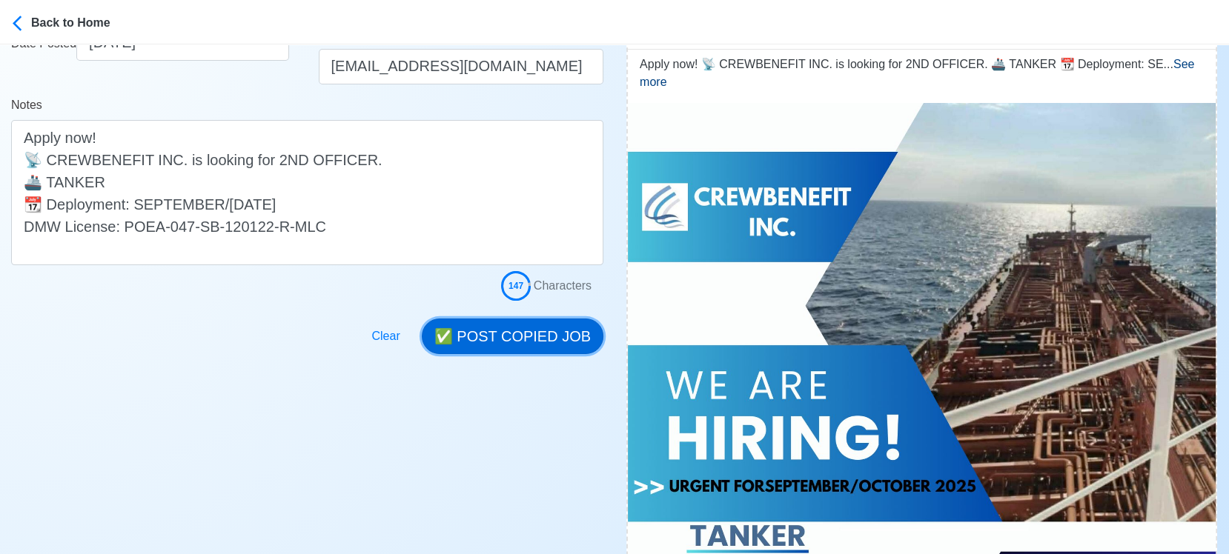
click at [526, 330] on button "✅ POST COPIED JOB" at bounding box center [513, 337] width 182 height 36
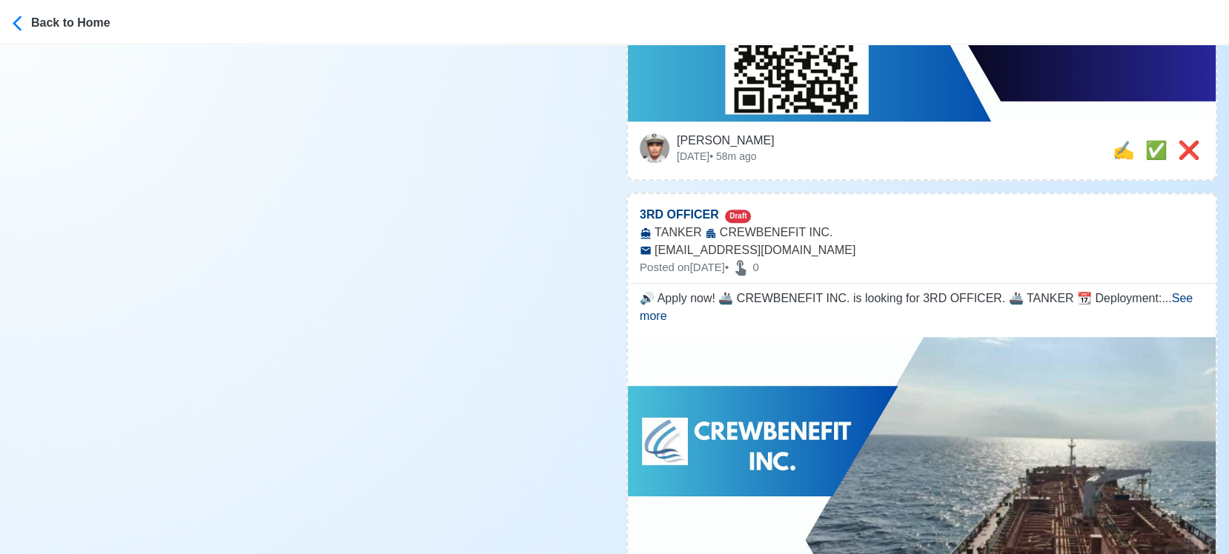
scroll to position [1153, 0]
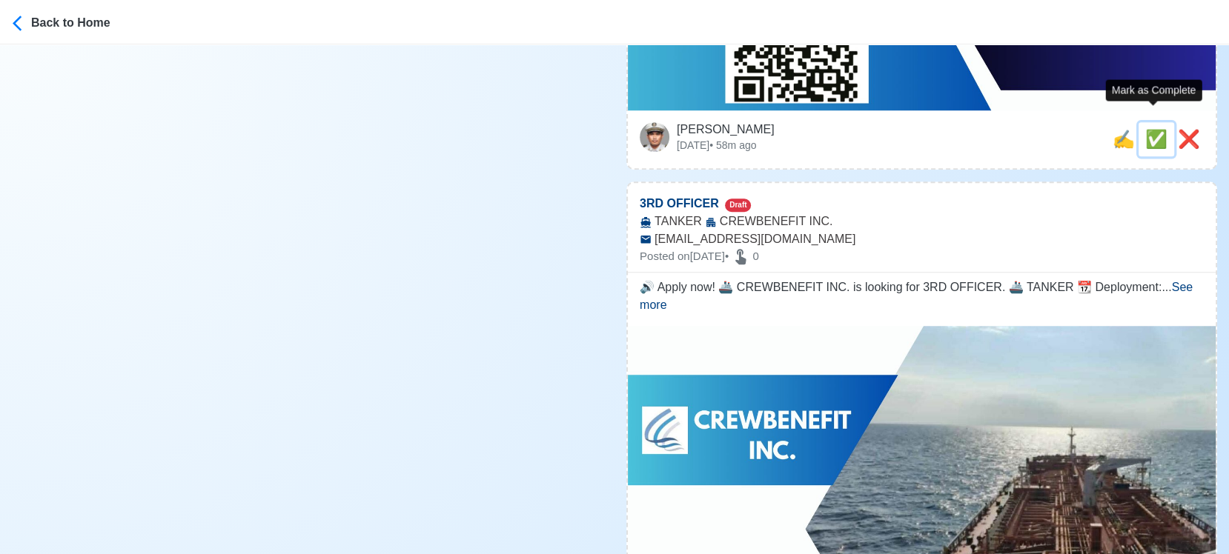
click at [1153, 129] on span "✅" at bounding box center [1156, 139] width 22 height 20
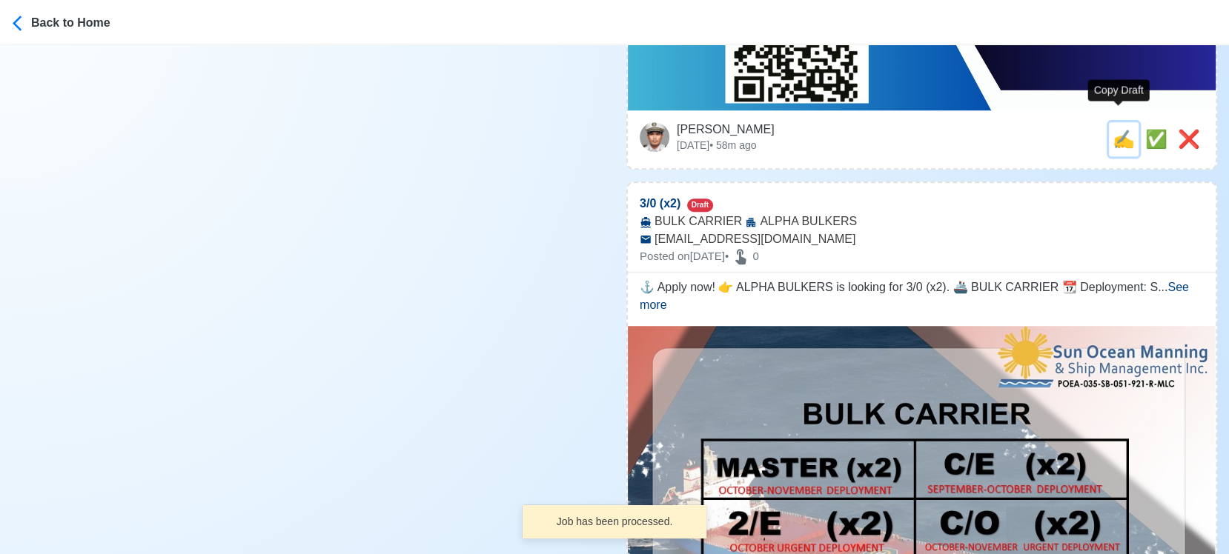
click at [1115, 129] on span "✍️" at bounding box center [1124, 139] width 22 height 20
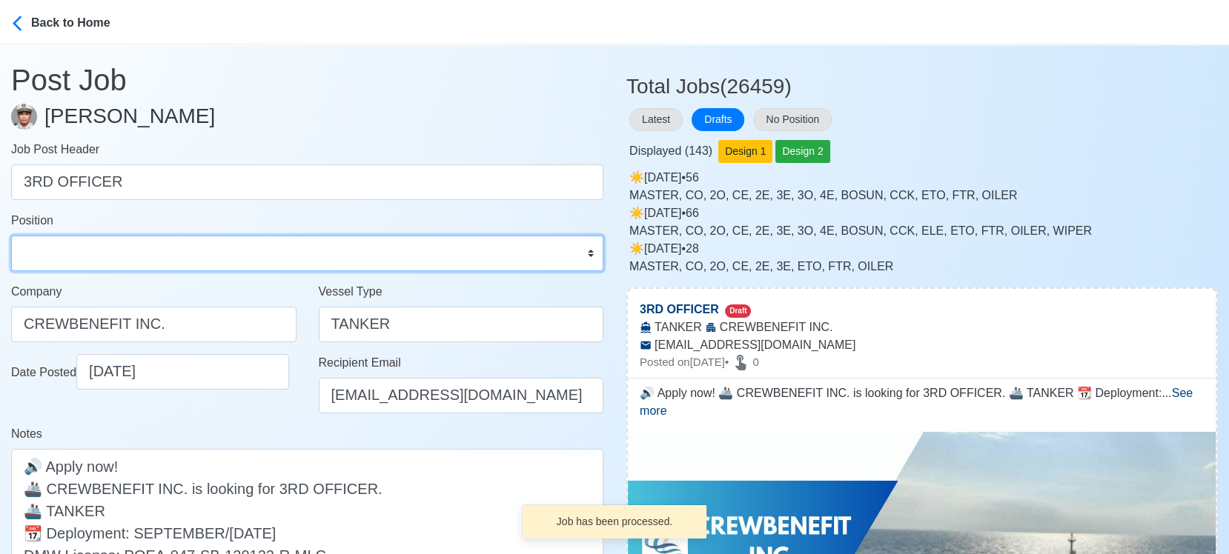
click at [105, 243] on select "Master Chief Officer 2nd Officer 3rd Officer Junior Officer Chief Engineer 2nd …" at bounding box center [307, 254] width 592 height 36
click at [11, 236] on select "Master Chief Officer 2nd Officer 3rd Officer Junior Officer Chief Engineer 2nd …" at bounding box center [307, 254] width 592 height 36
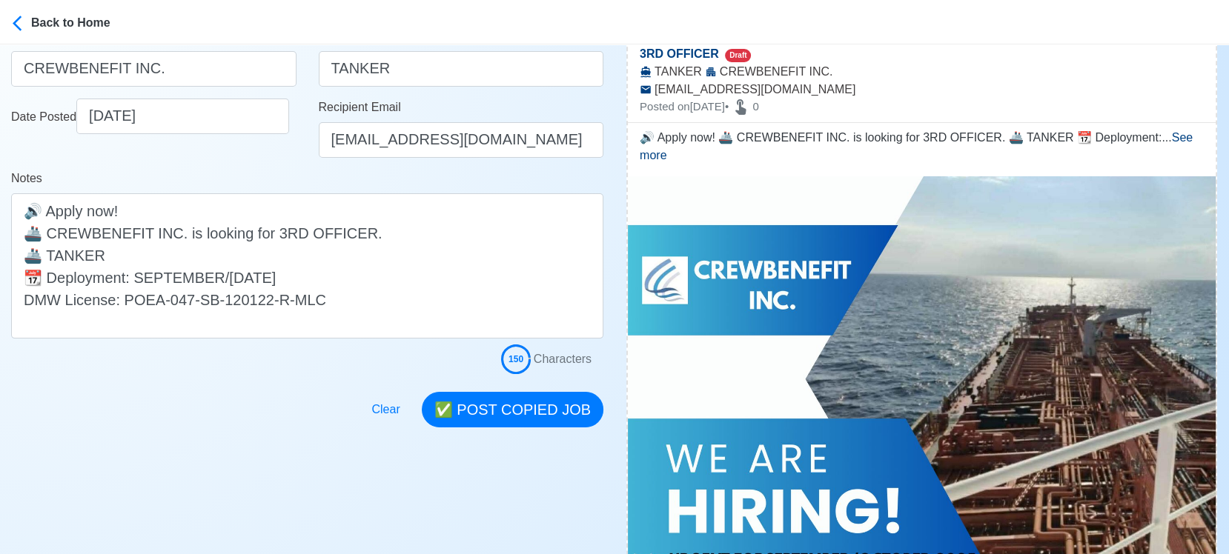
scroll to position [329, 0]
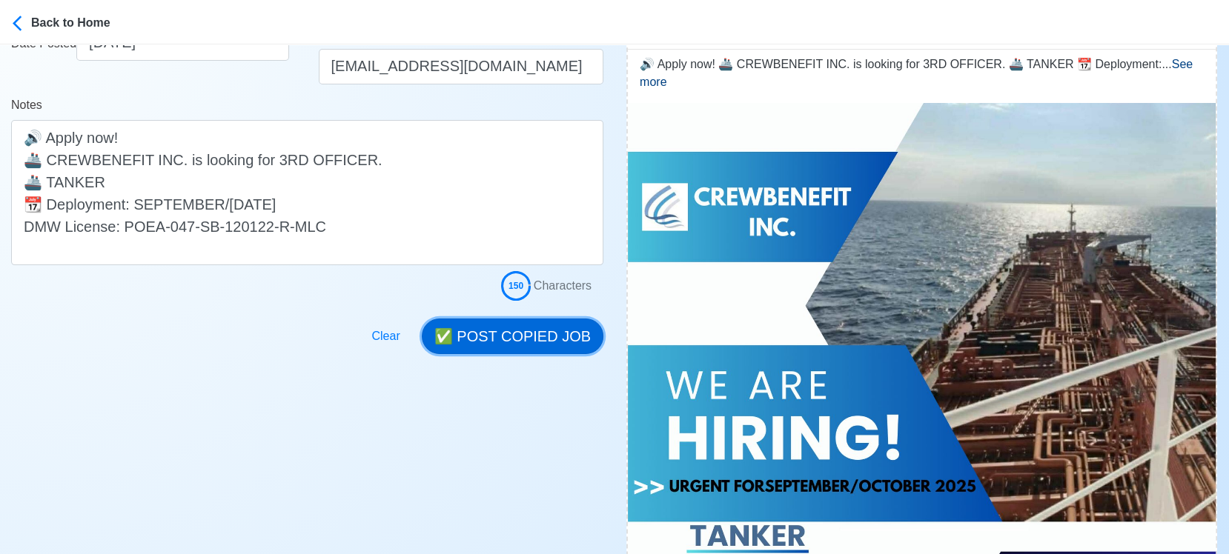
click at [519, 331] on button "✅ POST COPIED JOB" at bounding box center [513, 337] width 182 height 36
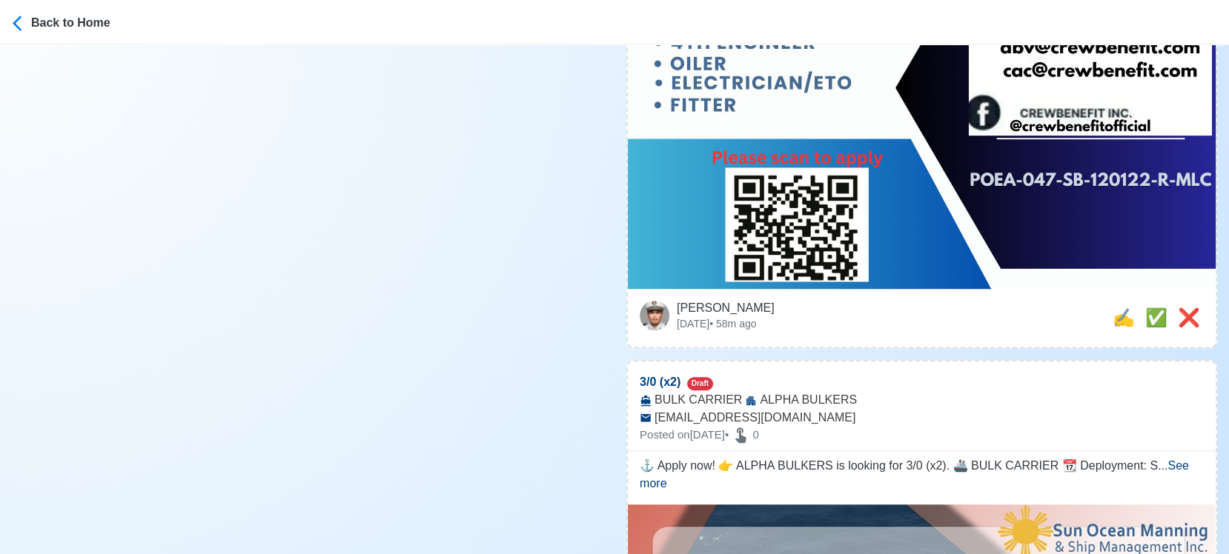
scroll to position [988, 0]
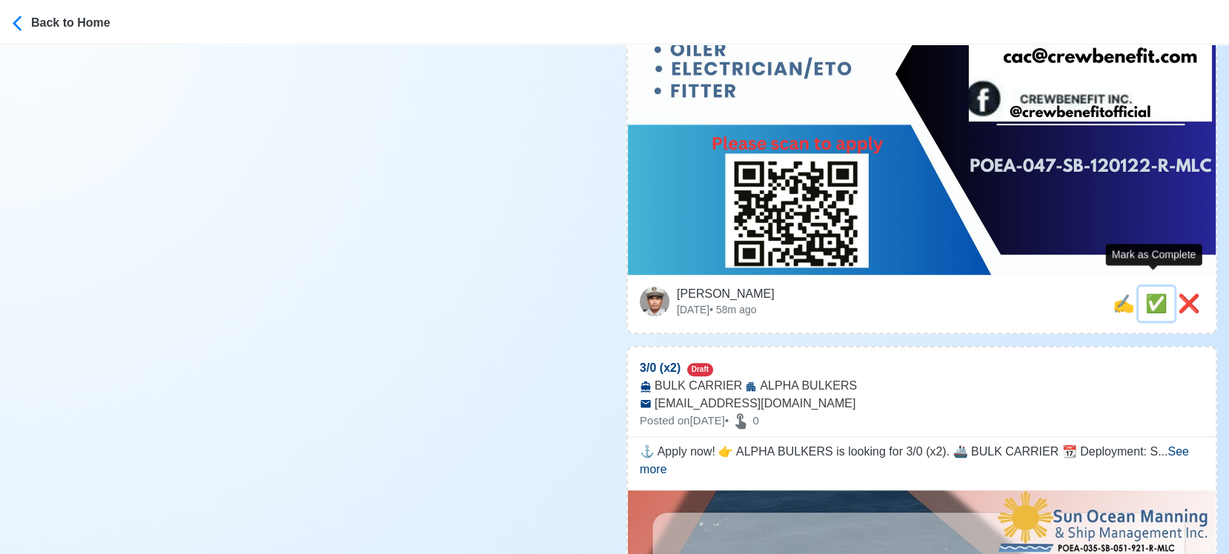
click at [1153, 294] on span "✅" at bounding box center [1156, 304] width 22 height 20
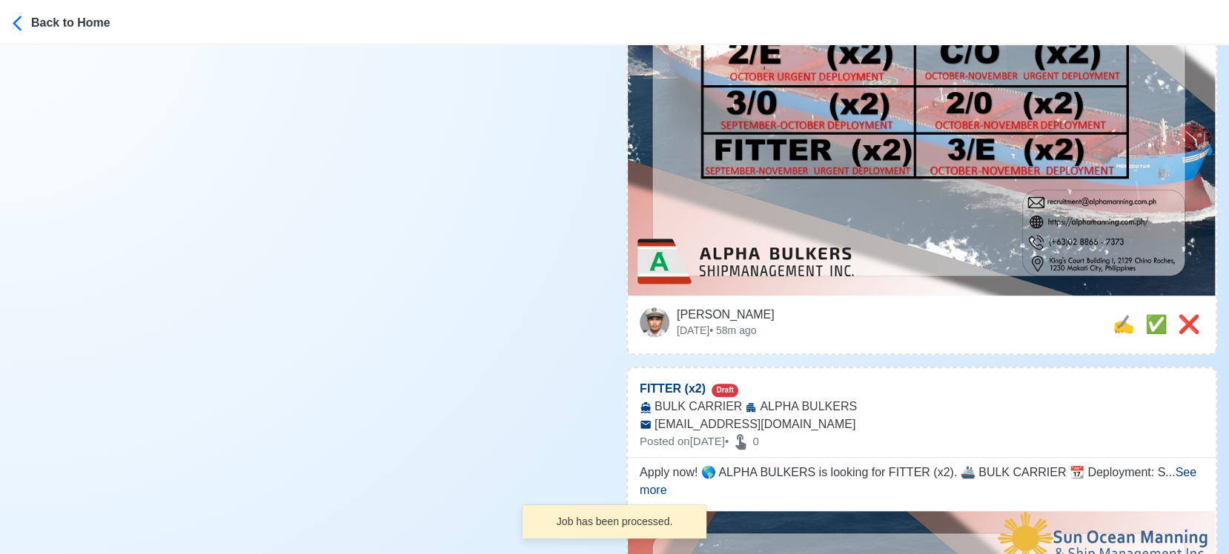
scroll to position [1235, 0]
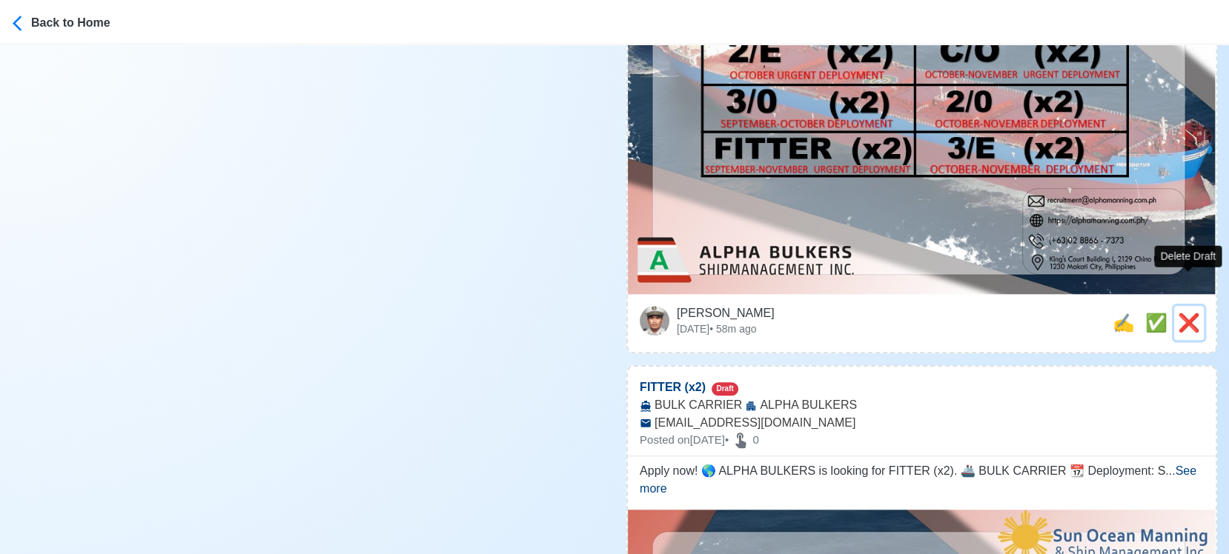
click at [1197, 313] on span "❌" at bounding box center [1189, 323] width 22 height 20
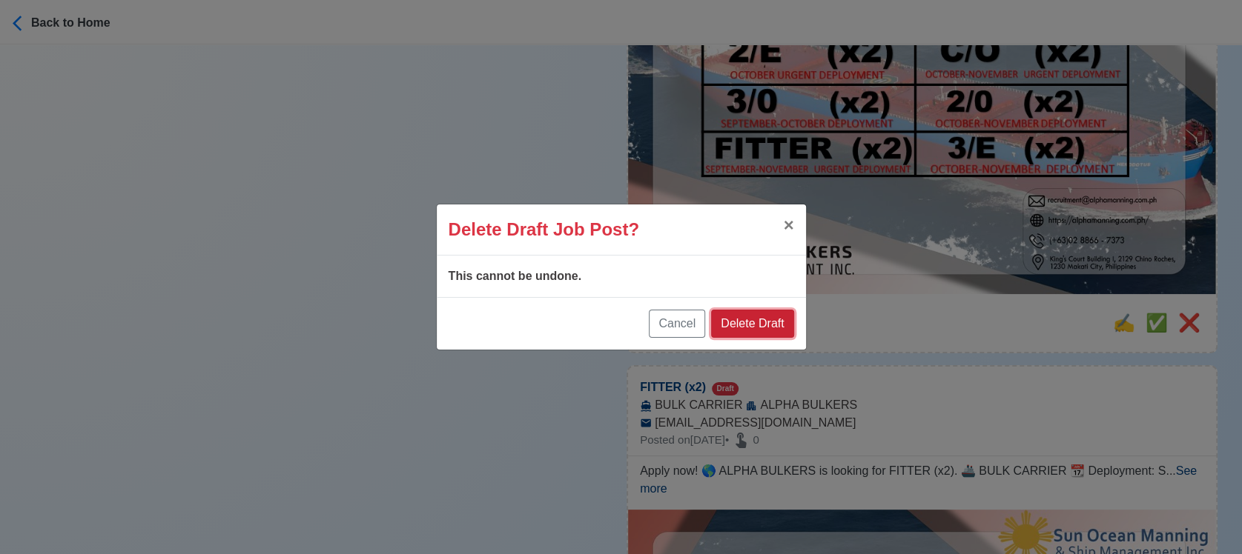
click at [741, 327] on button "Delete Draft" at bounding box center [752, 324] width 82 height 28
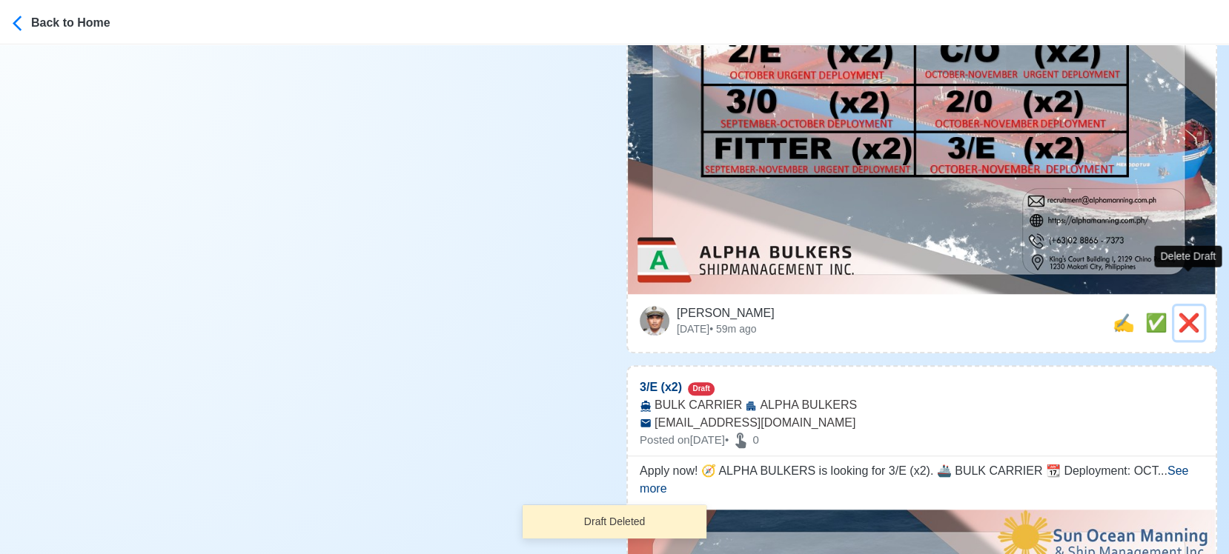
click at [1198, 313] on span "❌" at bounding box center [1189, 323] width 22 height 20
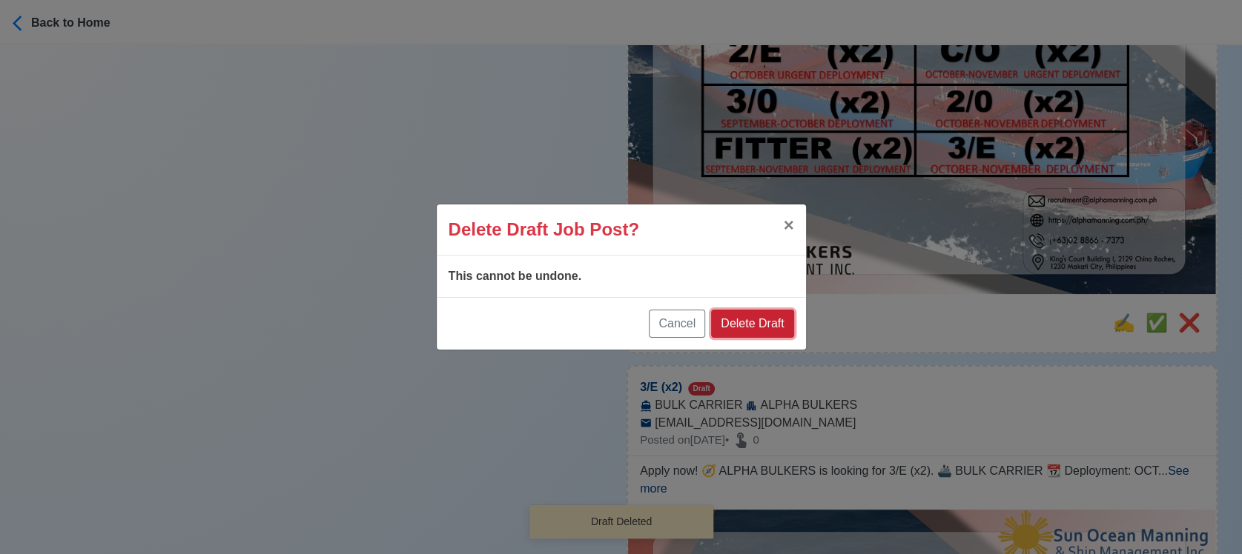
drag, startPoint x: 765, startPoint y: 331, endPoint x: 872, endPoint y: 298, distance: 112.3
click at [767, 331] on button "Delete Draft" at bounding box center [752, 324] width 82 height 28
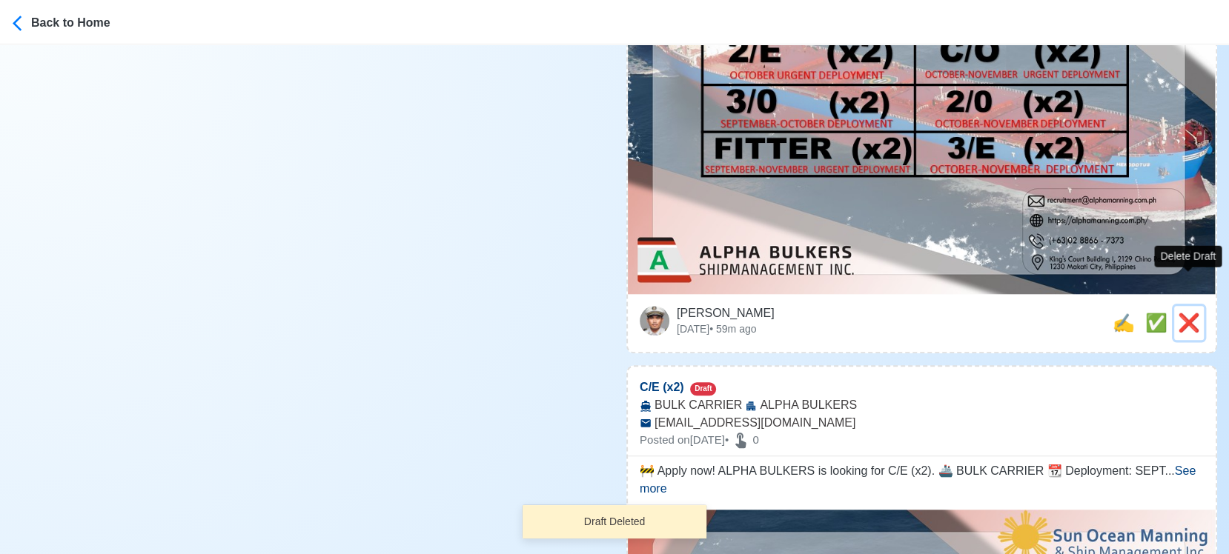
click at [1189, 313] on span "❌" at bounding box center [1189, 323] width 22 height 20
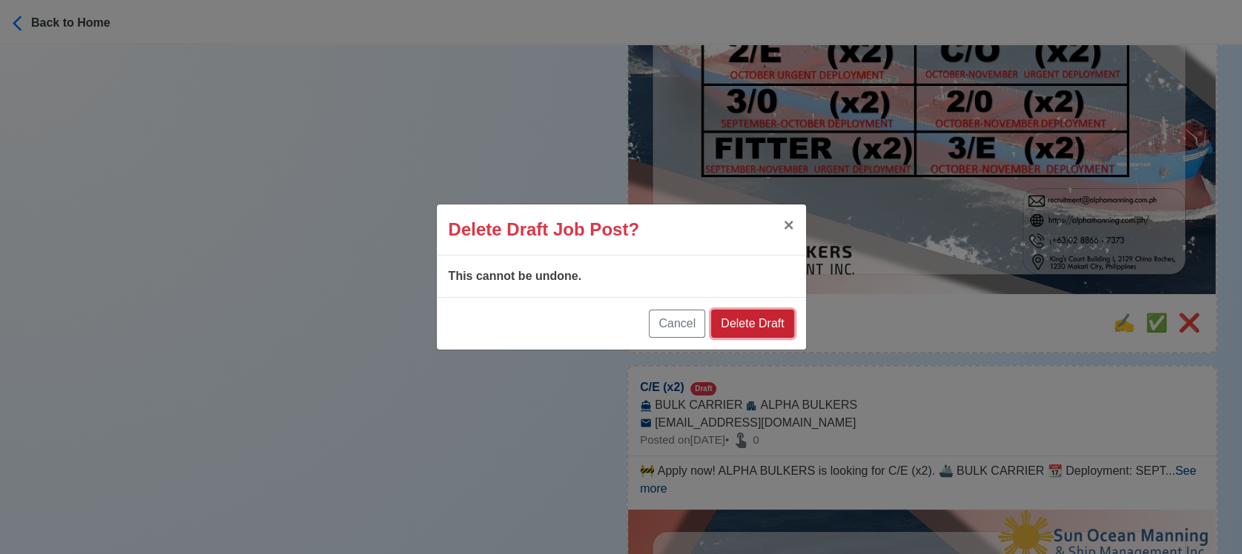
click at [769, 321] on button "Delete Draft" at bounding box center [752, 324] width 82 height 28
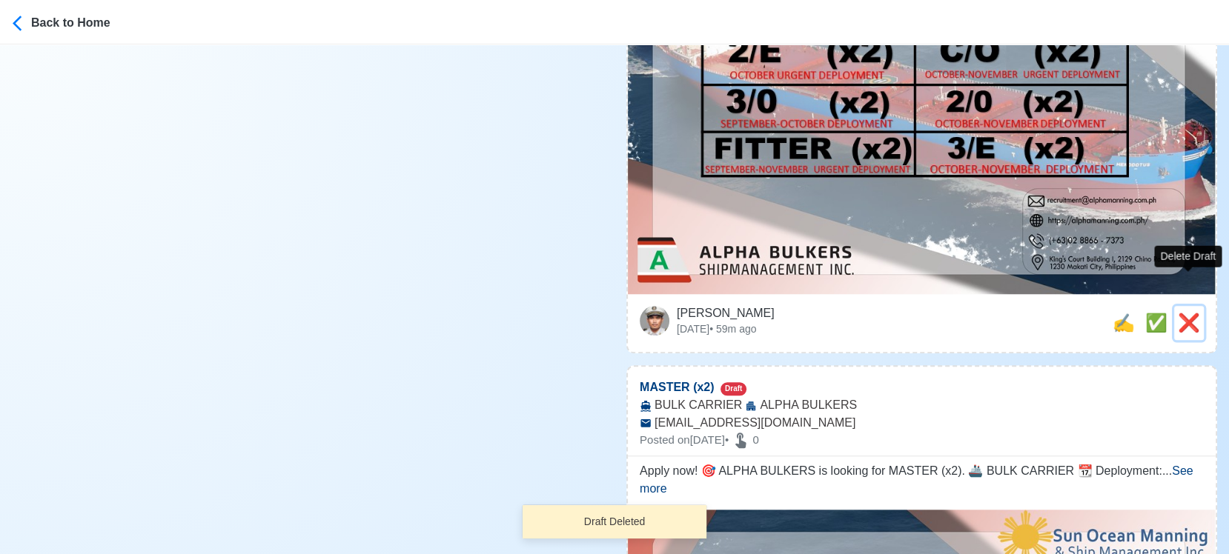
click at [1185, 313] on span "❌" at bounding box center [1189, 323] width 22 height 20
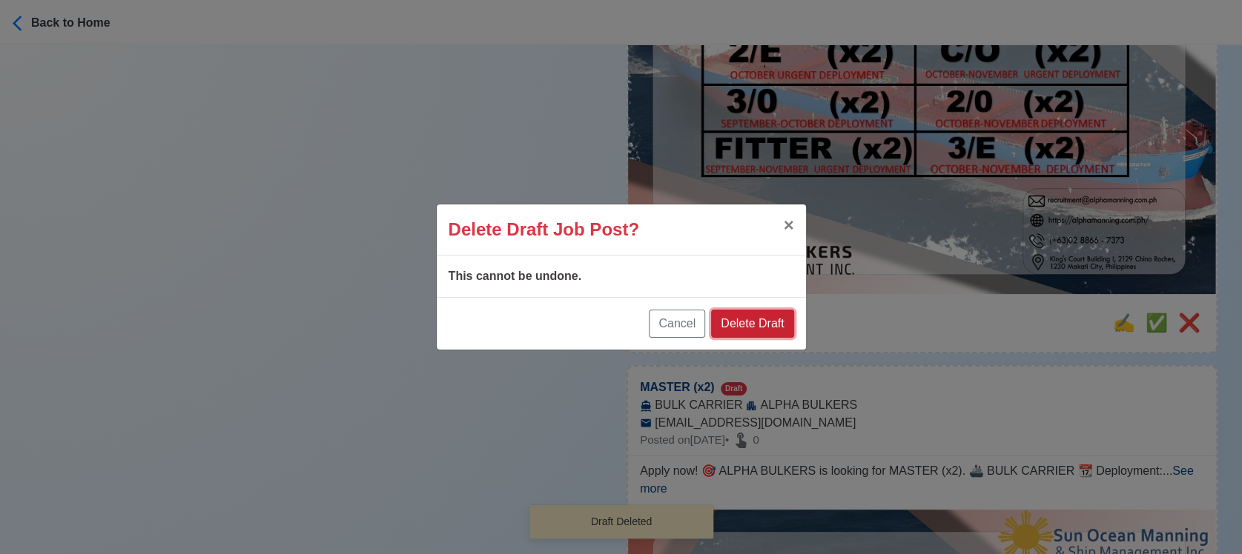
drag, startPoint x: 760, startPoint y: 317, endPoint x: 925, endPoint y: 302, distance: 166.0
click at [761, 318] on button "Delete Draft" at bounding box center [752, 324] width 82 height 28
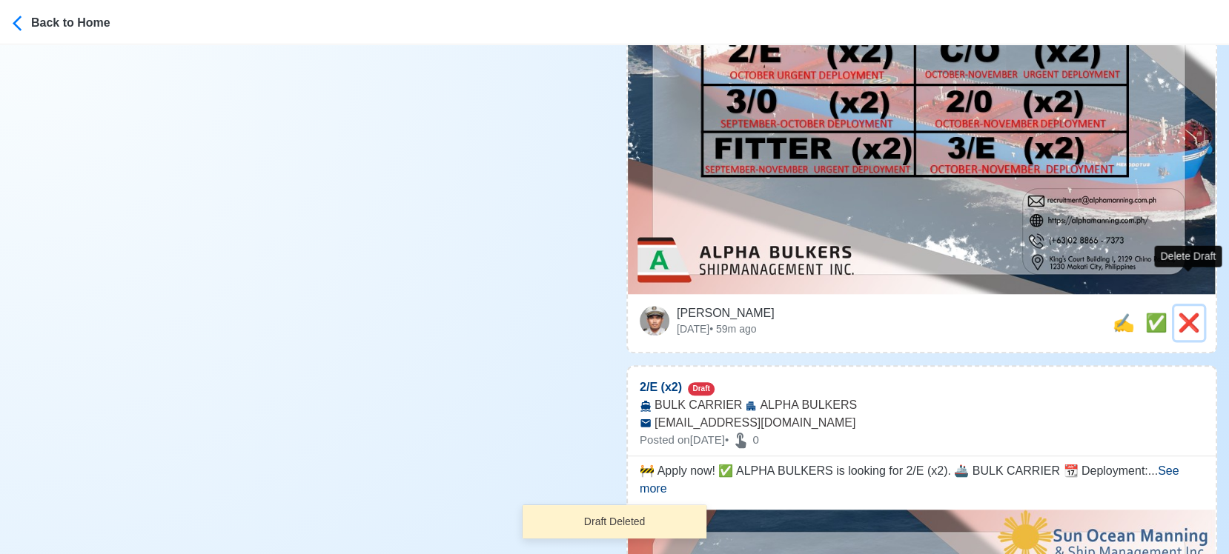
click at [1192, 313] on span "❌" at bounding box center [1189, 323] width 22 height 20
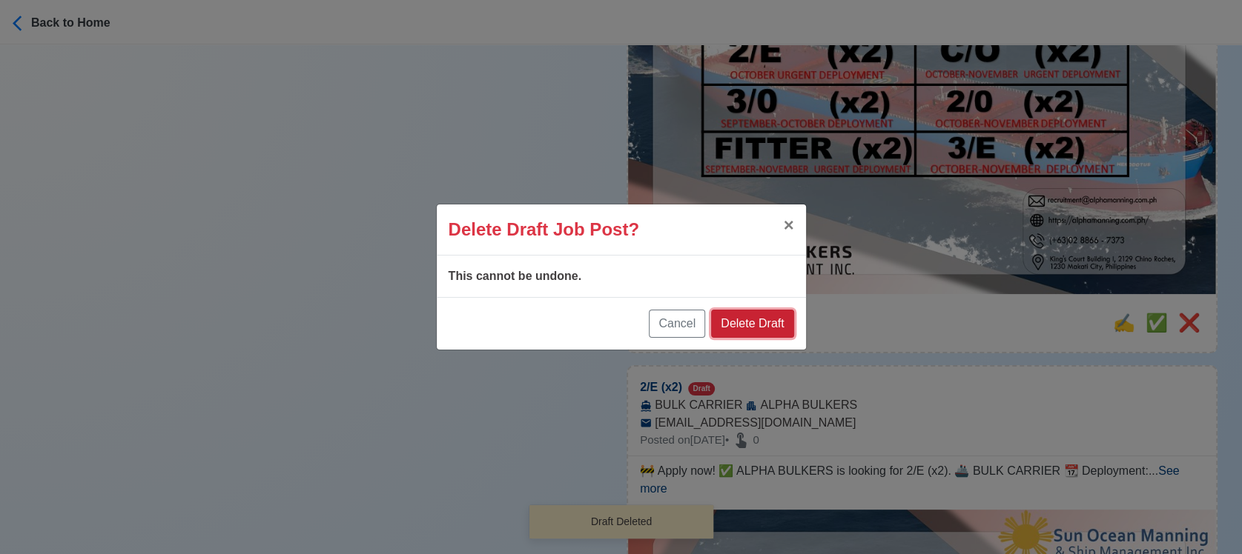
click at [781, 321] on button "Delete Draft" at bounding box center [752, 324] width 82 height 28
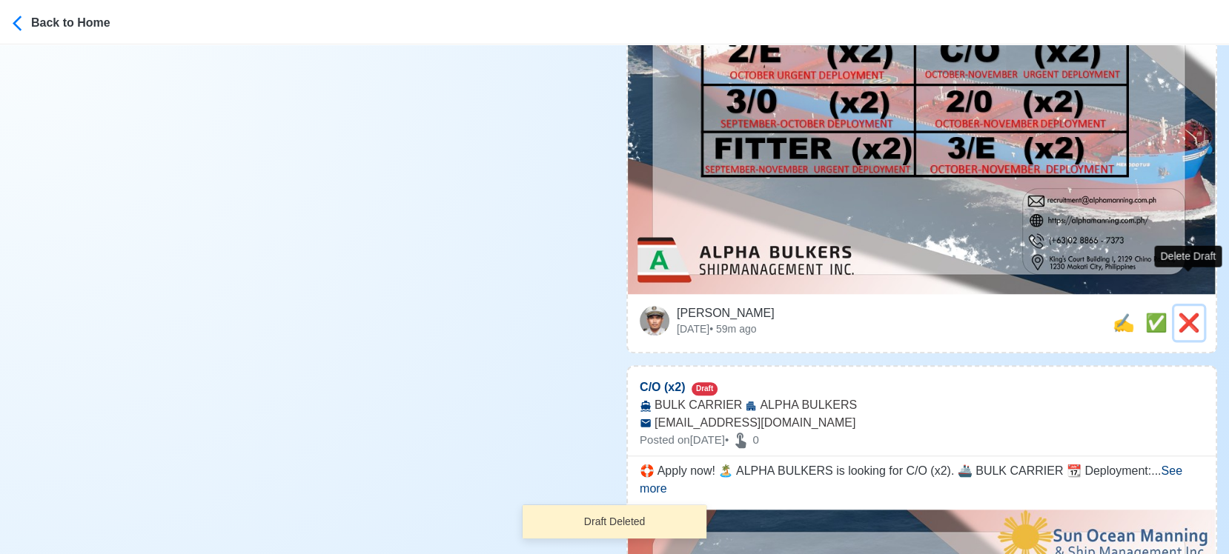
click at [1199, 313] on span "❌" at bounding box center [1189, 323] width 22 height 20
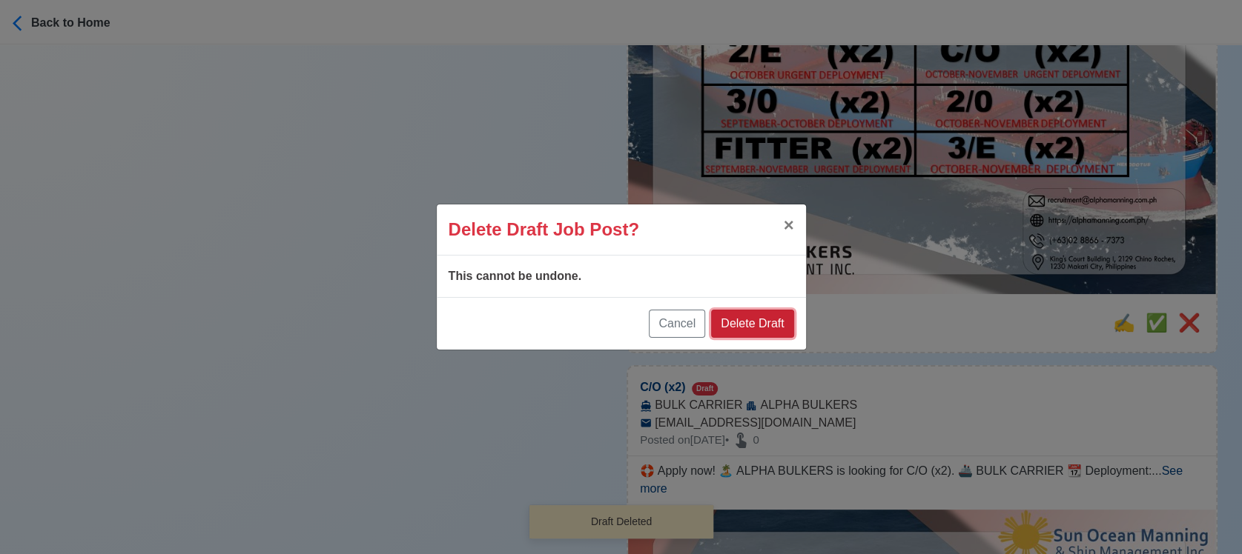
drag, startPoint x: 778, startPoint y: 325, endPoint x: 1181, endPoint y: 273, distance: 407.3
click at [778, 325] on button "Delete Draft" at bounding box center [752, 324] width 82 height 28
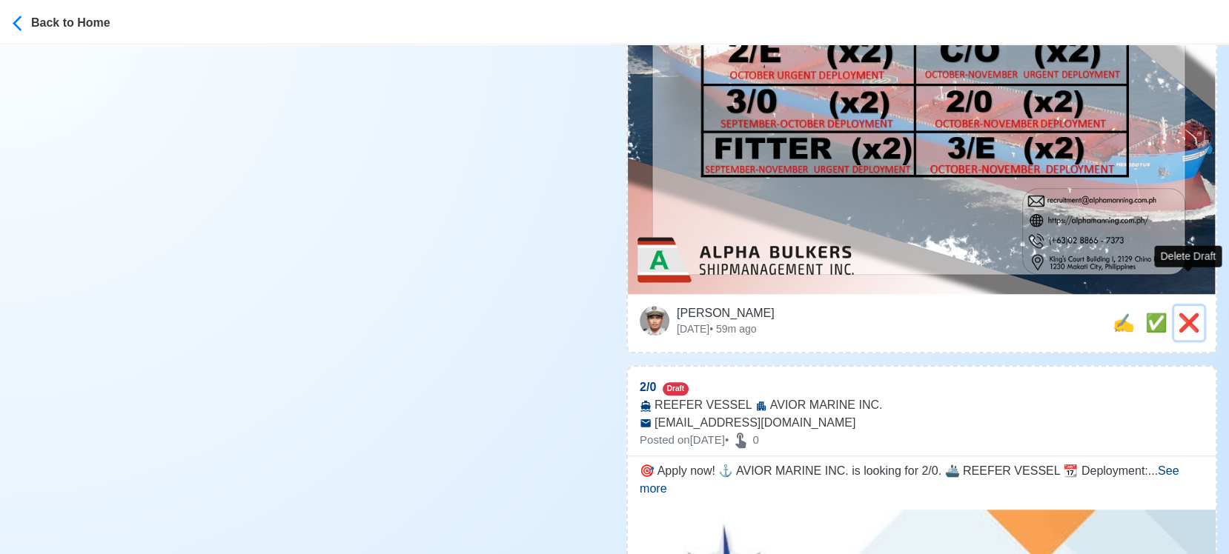
click at [1184, 313] on span "❌" at bounding box center [1189, 323] width 22 height 20
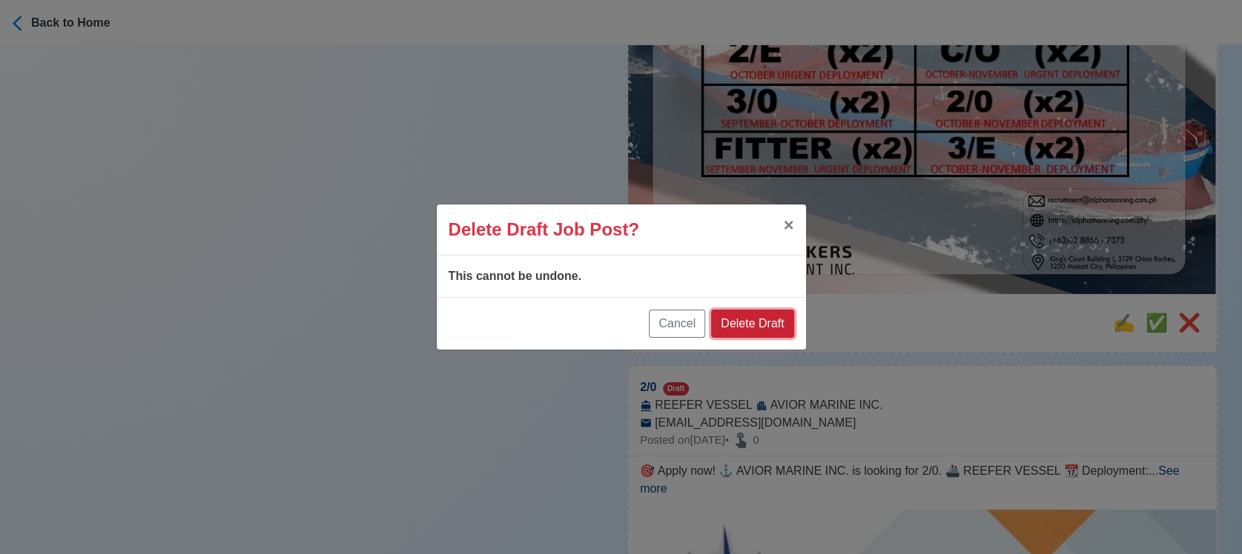
click at [767, 325] on button "Delete Draft" at bounding box center [752, 324] width 82 height 28
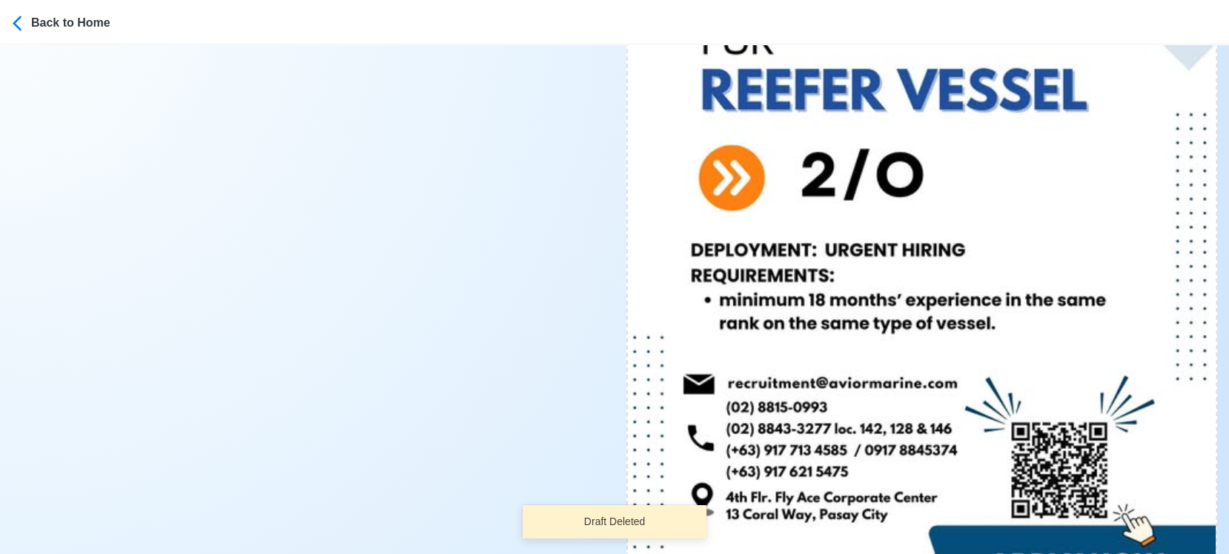
scroll to position [1565, 0]
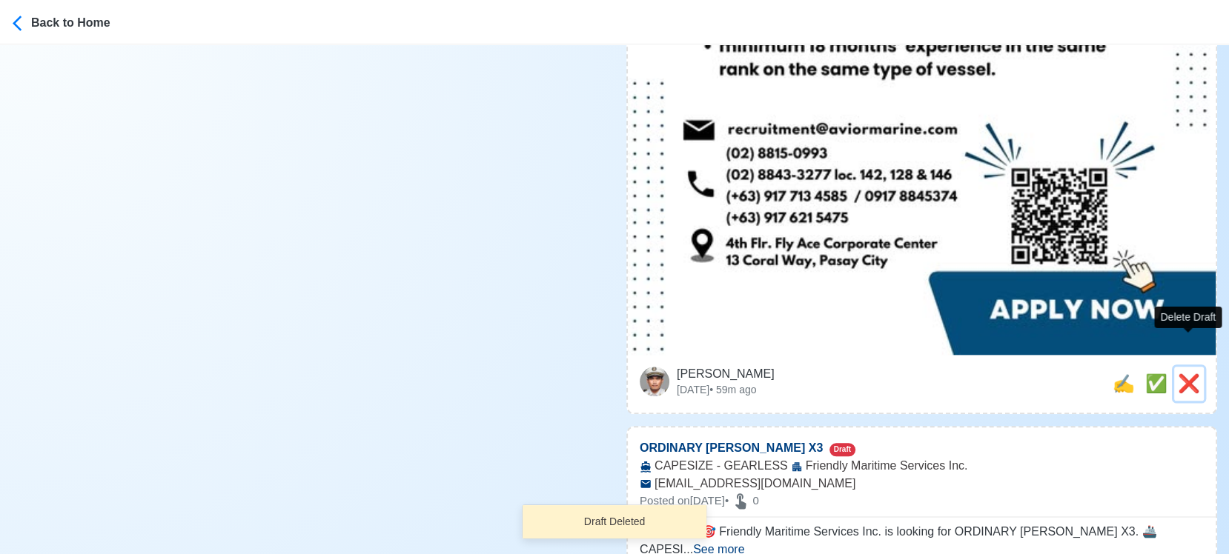
click at [1191, 374] on span "❌" at bounding box center [1189, 384] width 22 height 20
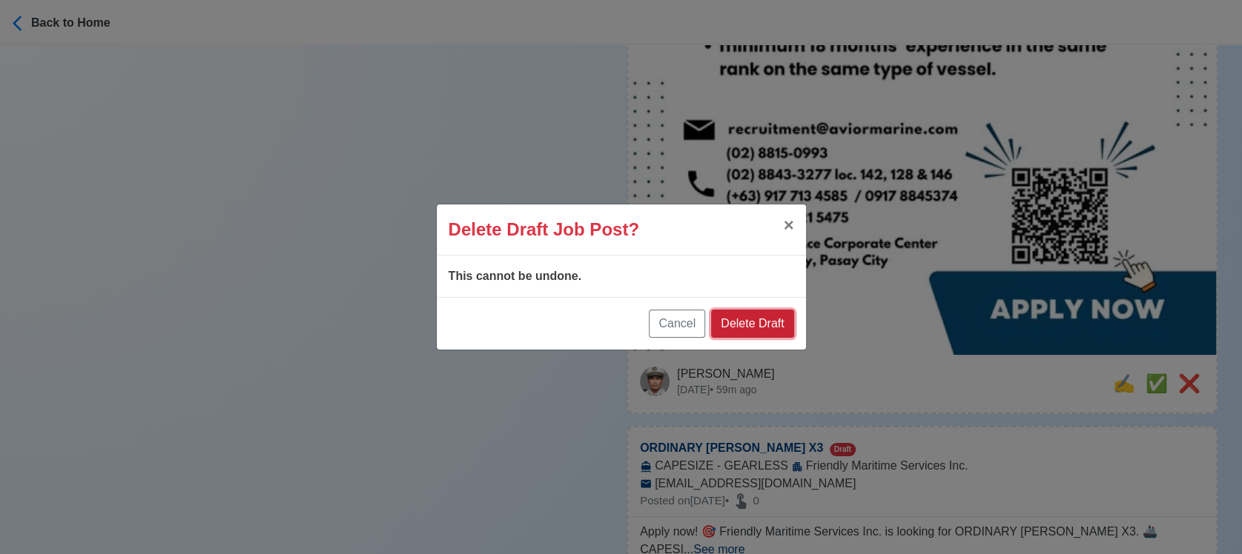
click at [765, 314] on button "Delete Draft" at bounding box center [752, 324] width 82 height 28
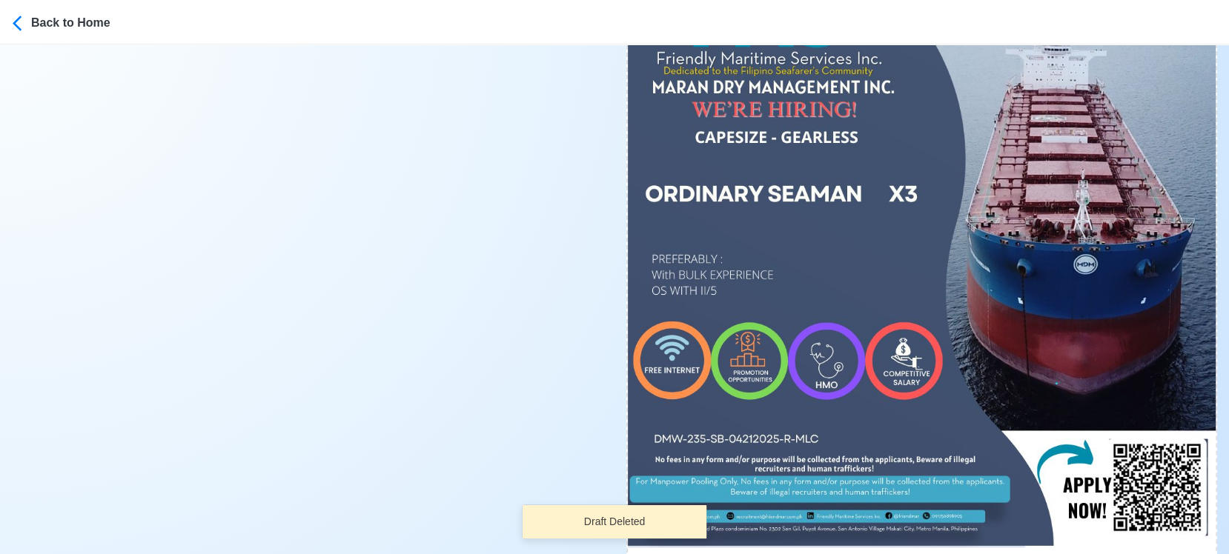
scroll to position [1235, 0]
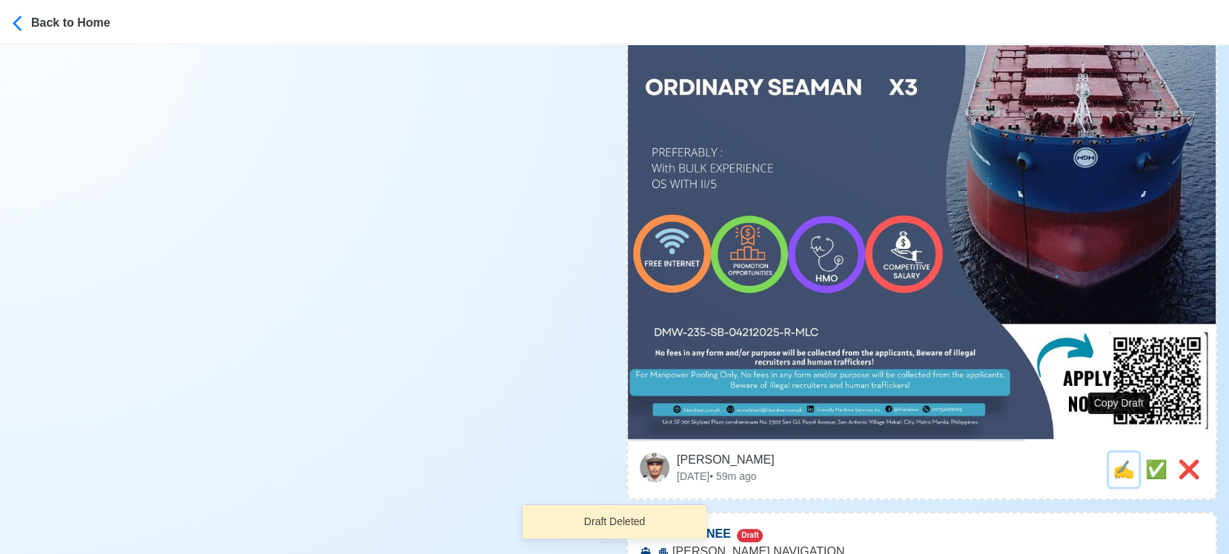
click at [1116, 460] on span "✍️" at bounding box center [1124, 470] width 22 height 20
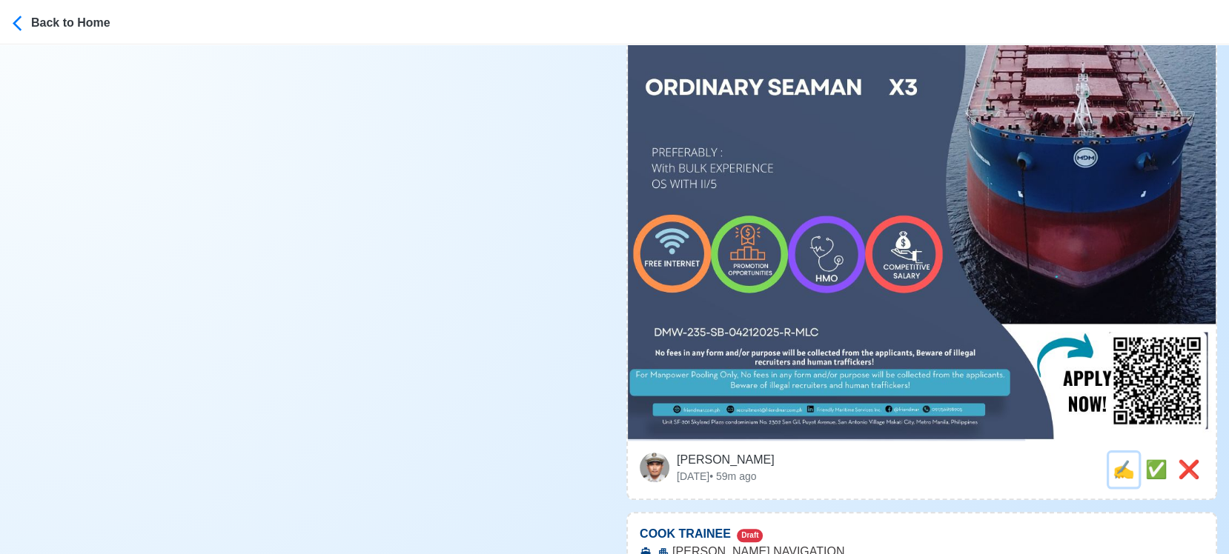
scroll to position [0, 0]
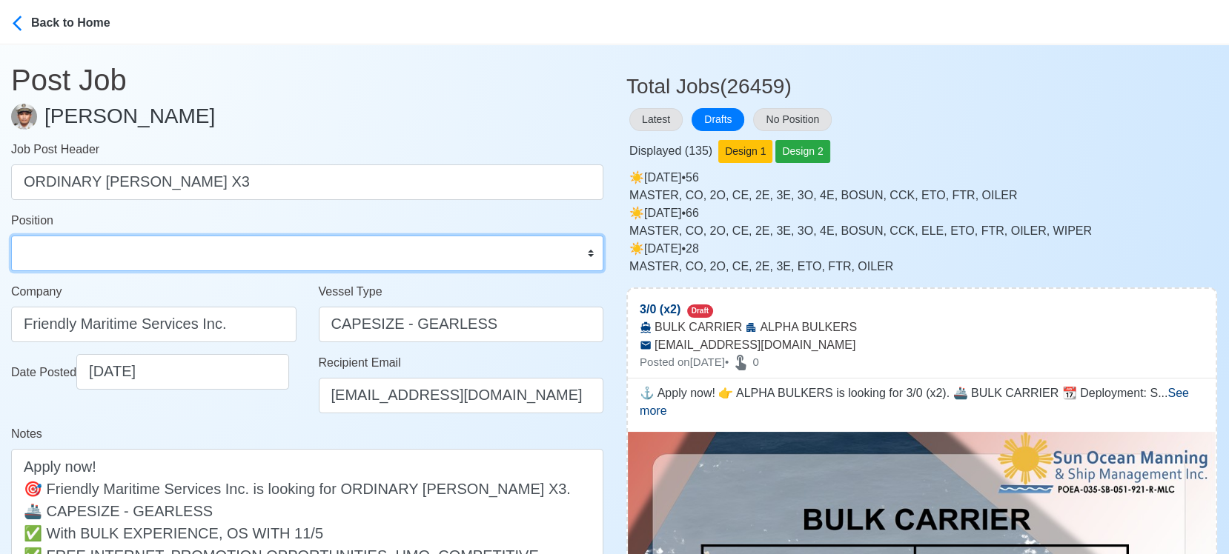
click at [207, 252] on select "Master Chief Officer 2nd Officer 3rd Officer Junior Officer Chief Engineer 2nd …" at bounding box center [307, 254] width 592 height 36
click at [11, 236] on select "Master Chief Officer 2nd Officer 3rd Officer Junior Officer Chief Engineer 2nd …" at bounding box center [307, 254] width 592 height 36
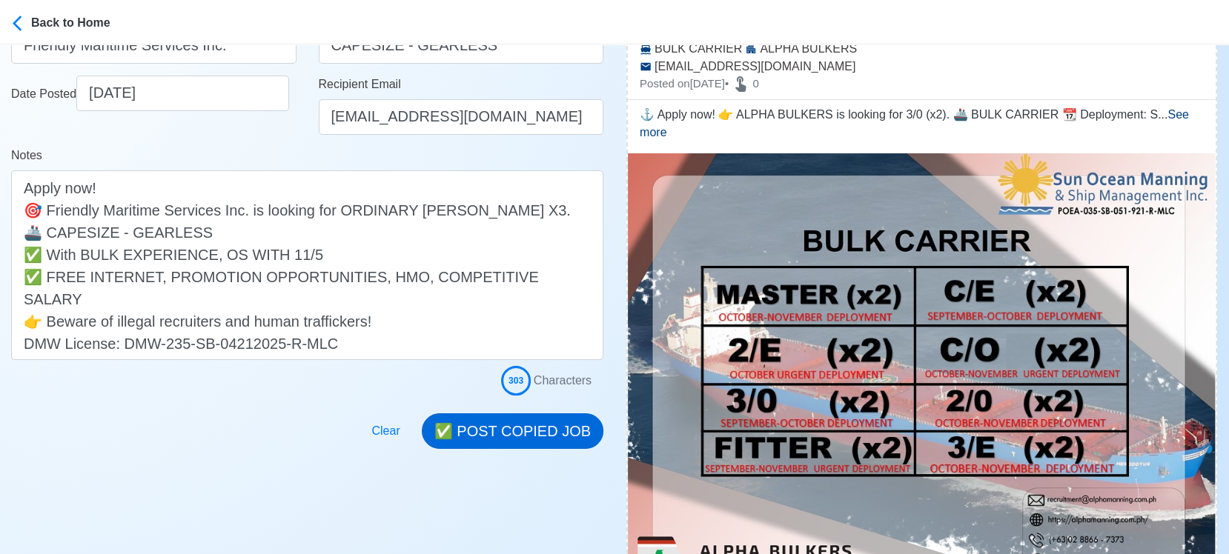
scroll to position [329, 0]
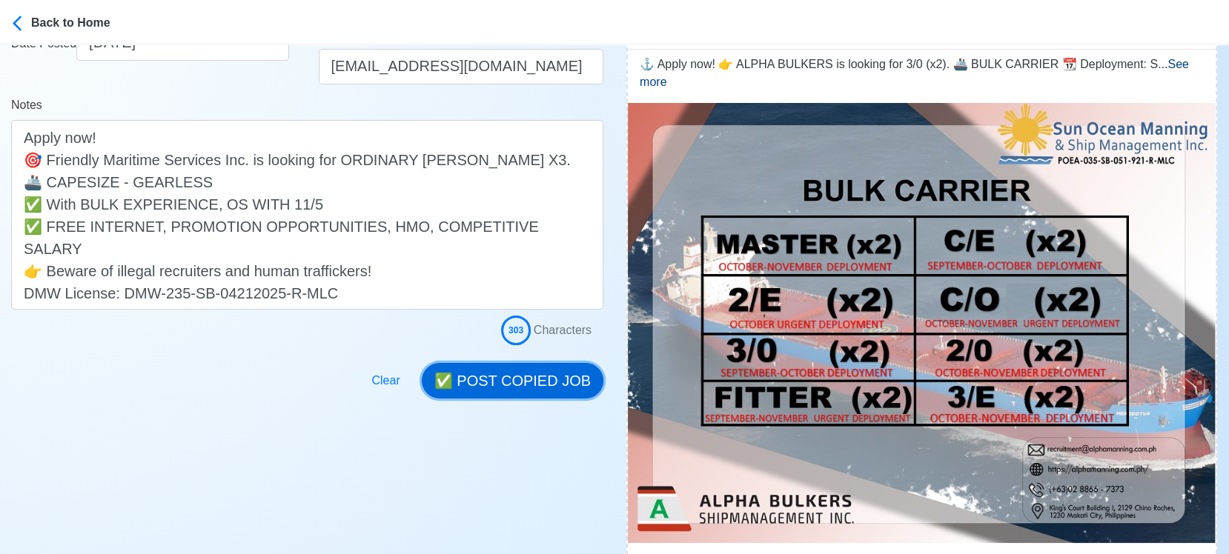
click at [518, 375] on button "✅ POST COPIED JOB" at bounding box center [513, 381] width 182 height 36
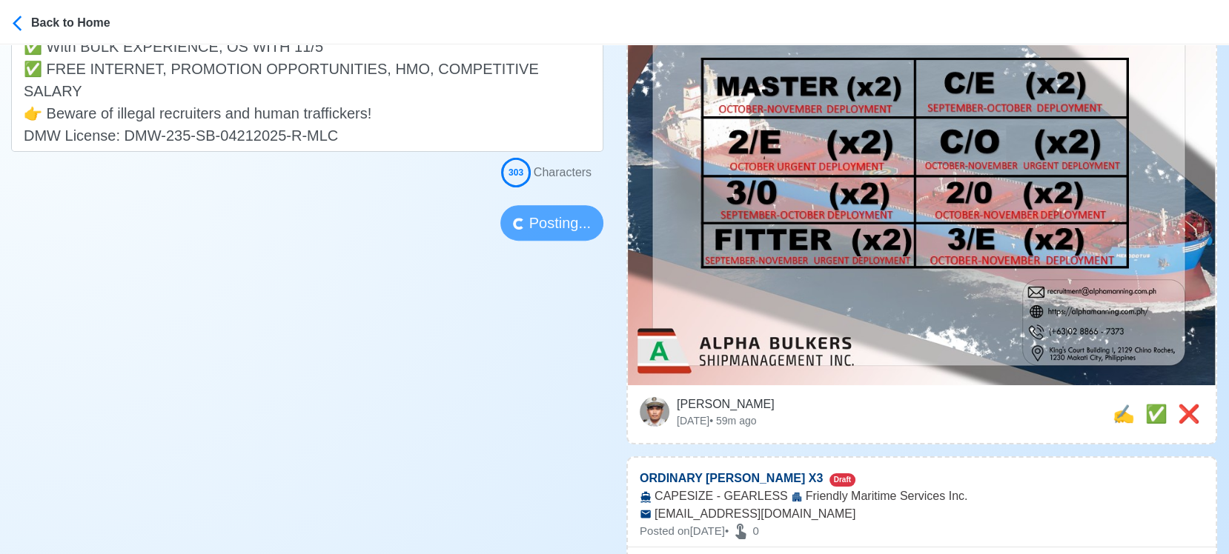
scroll to position [494, 0]
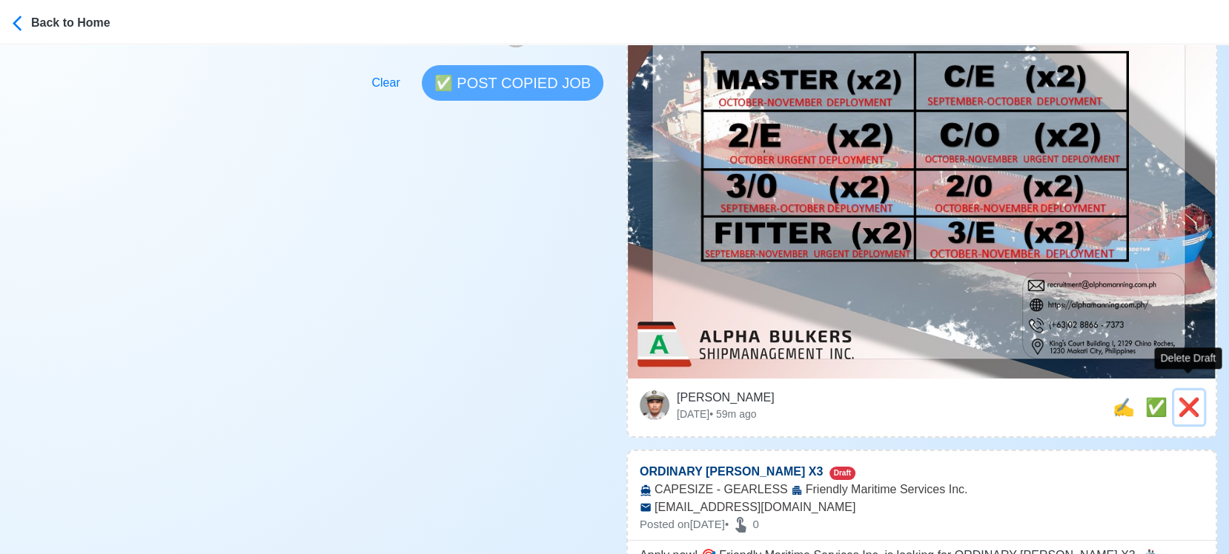
click at [1186, 397] on span "❌" at bounding box center [1189, 407] width 22 height 20
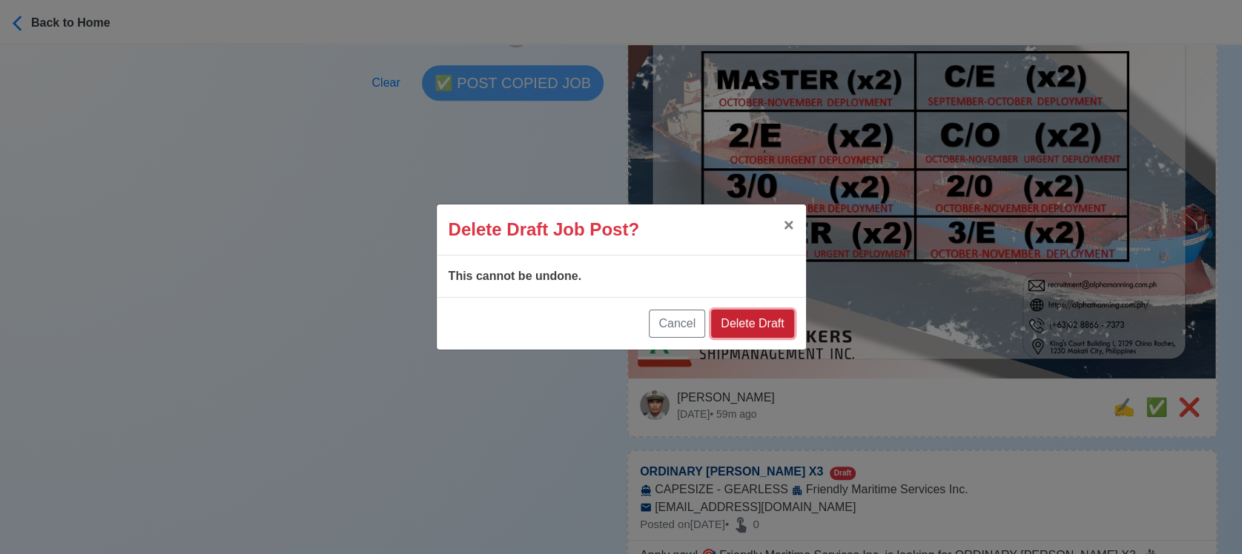
click at [772, 323] on button "Delete Draft" at bounding box center [752, 324] width 82 height 28
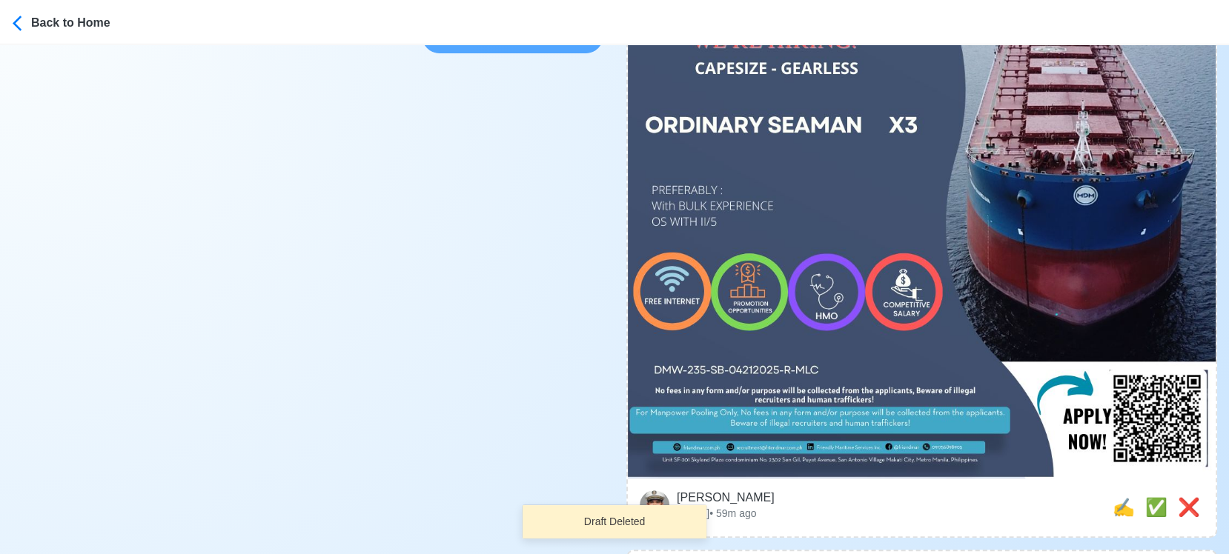
scroll to position [741, 0]
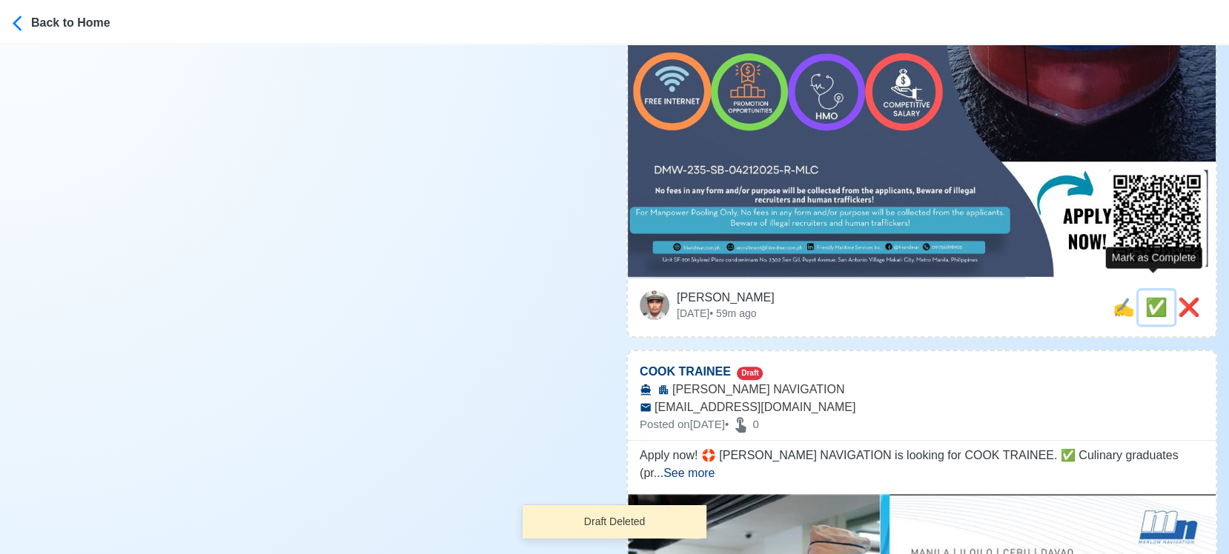
click at [1156, 297] on span "✅" at bounding box center [1156, 307] width 22 height 20
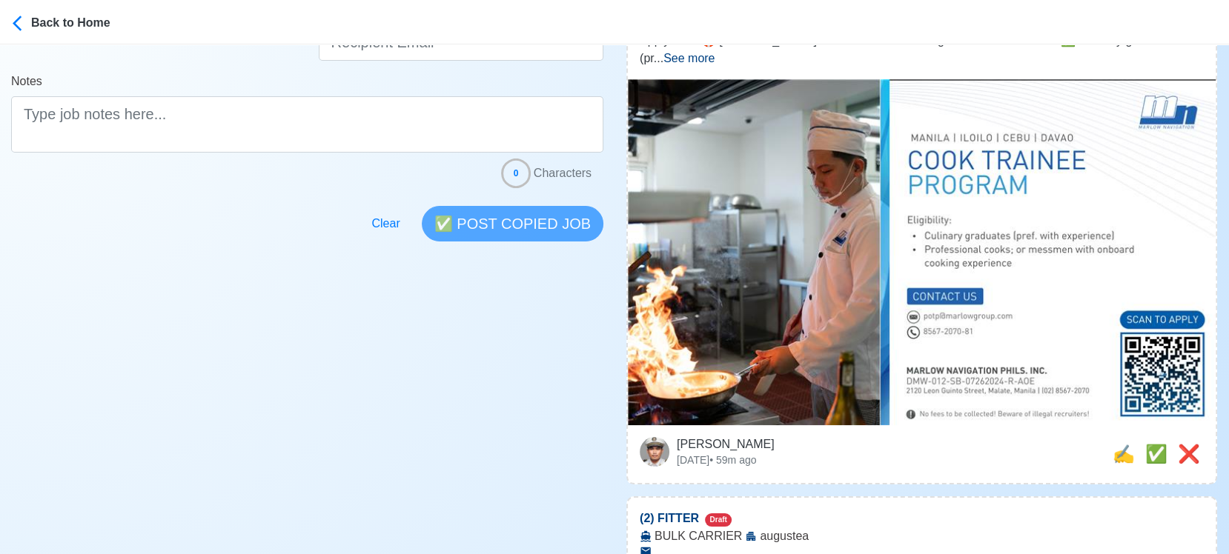
scroll to position [494, 0]
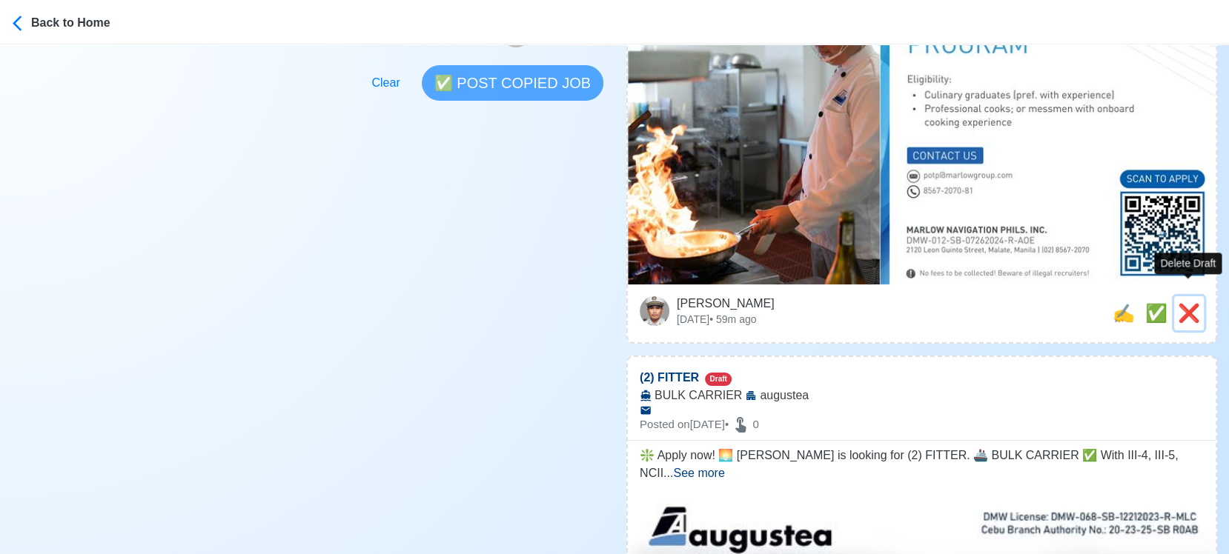
click at [1193, 303] on span "❌" at bounding box center [1189, 313] width 22 height 20
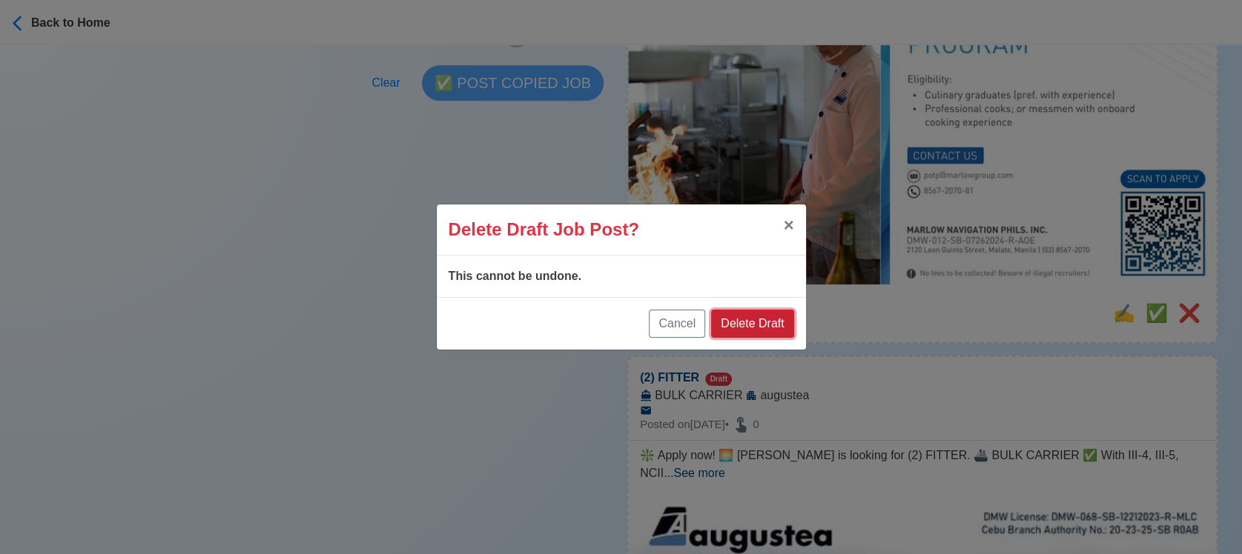
click at [778, 322] on button "Delete Draft" at bounding box center [752, 324] width 82 height 28
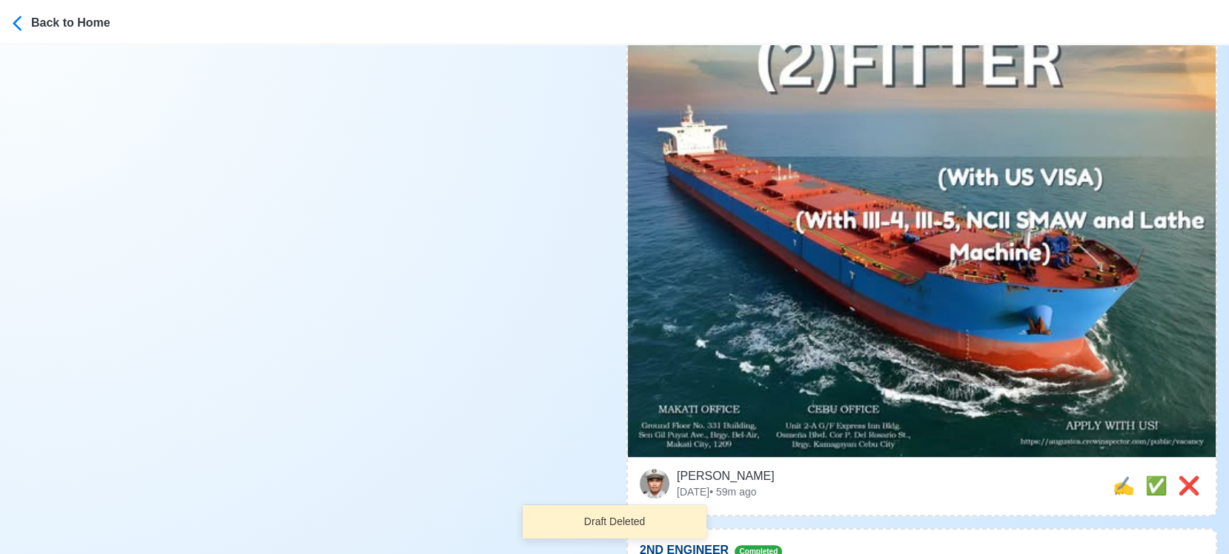
scroll to position [741, 0]
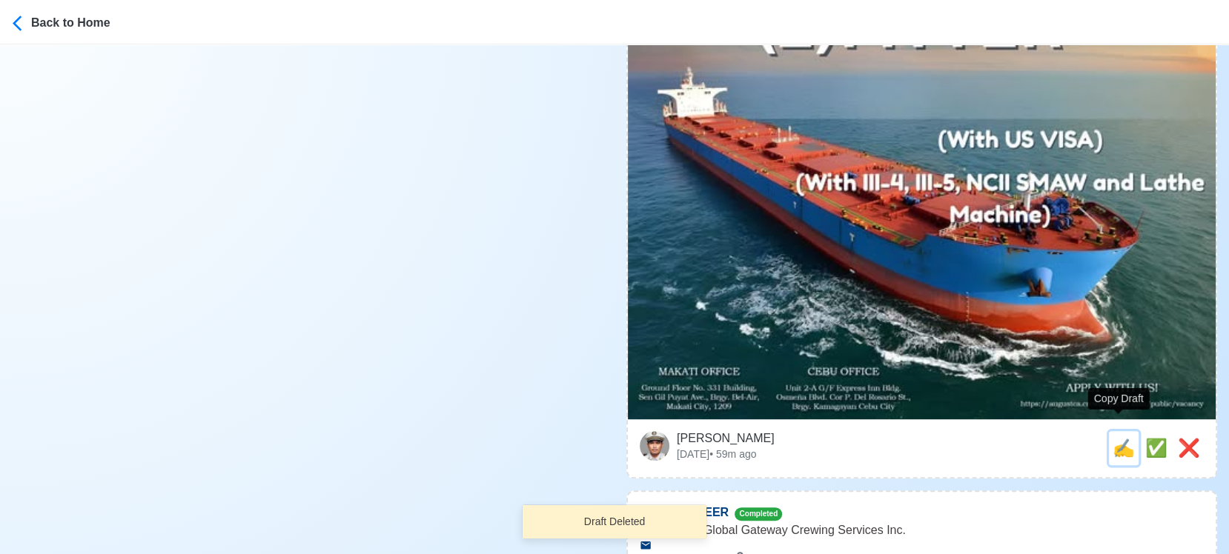
click at [1116, 438] on span "✍️" at bounding box center [1124, 448] width 22 height 20
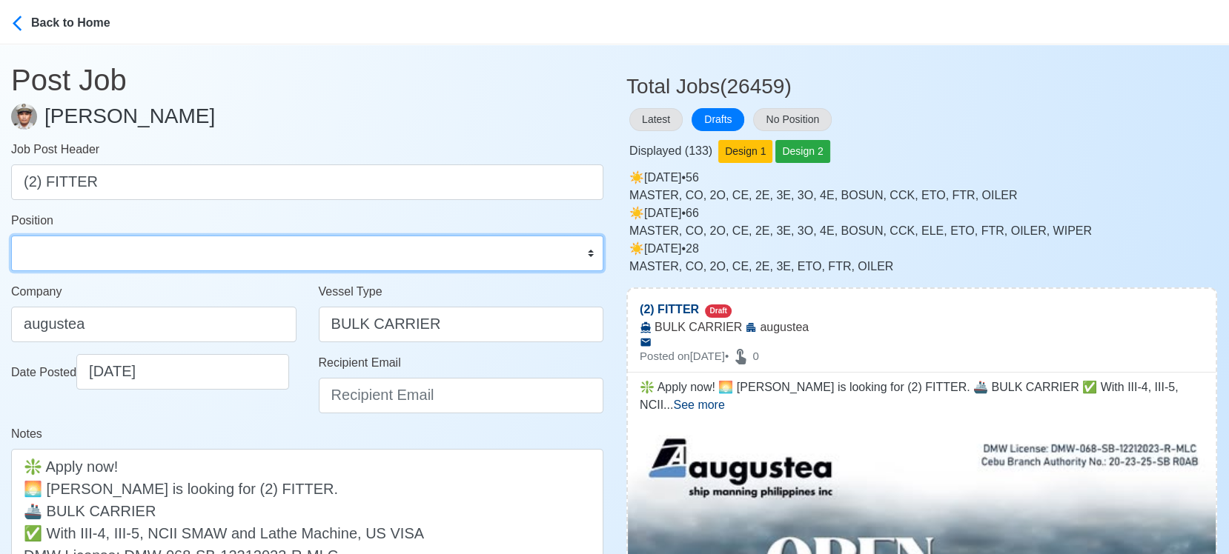
click at [137, 261] on select "Master Chief Officer 2nd Officer 3rd Officer Junior Officer Chief Engineer 2nd …" at bounding box center [307, 254] width 592 height 36
click at [11, 236] on select "Master Chief Officer 2nd Officer 3rd Officer Junior Officer Chief Engineer 2nd …" at bounding box center [307, 254] width 592 height 36
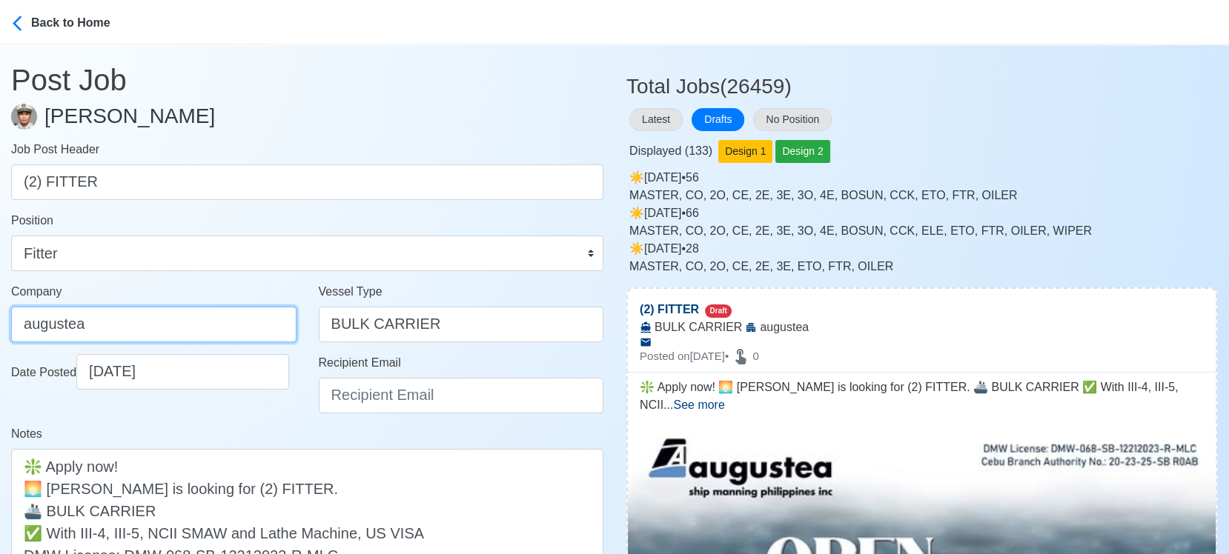
click at [206, 313] on input "augustea" at bounding box center [153, 325] width 285 height 36
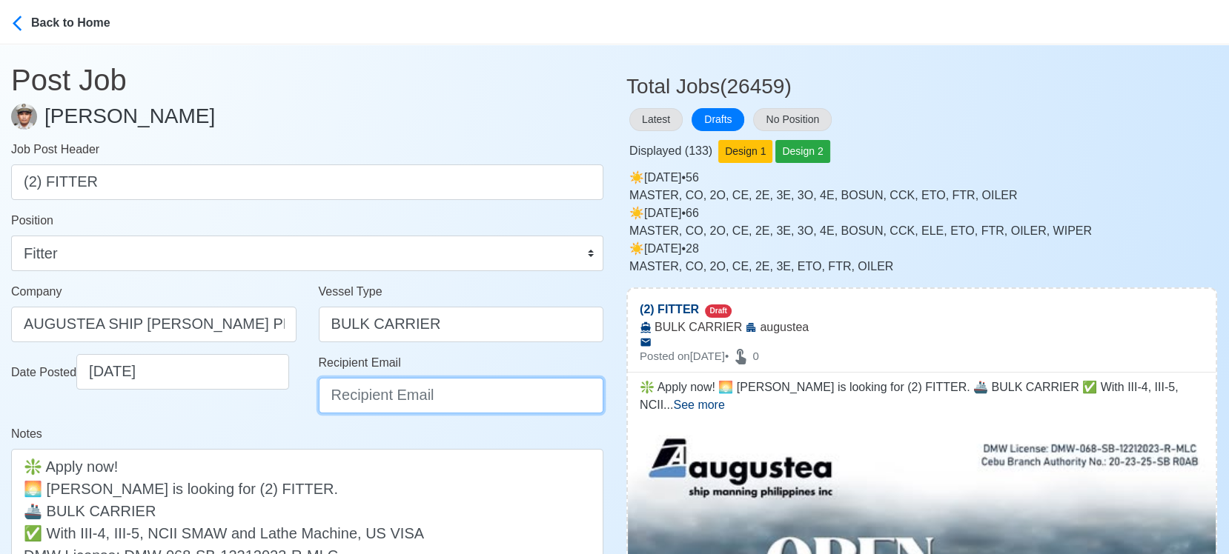
click at [434, 401] on input "Recipient Email" at bounding box center [461, 396] width 285 height 36
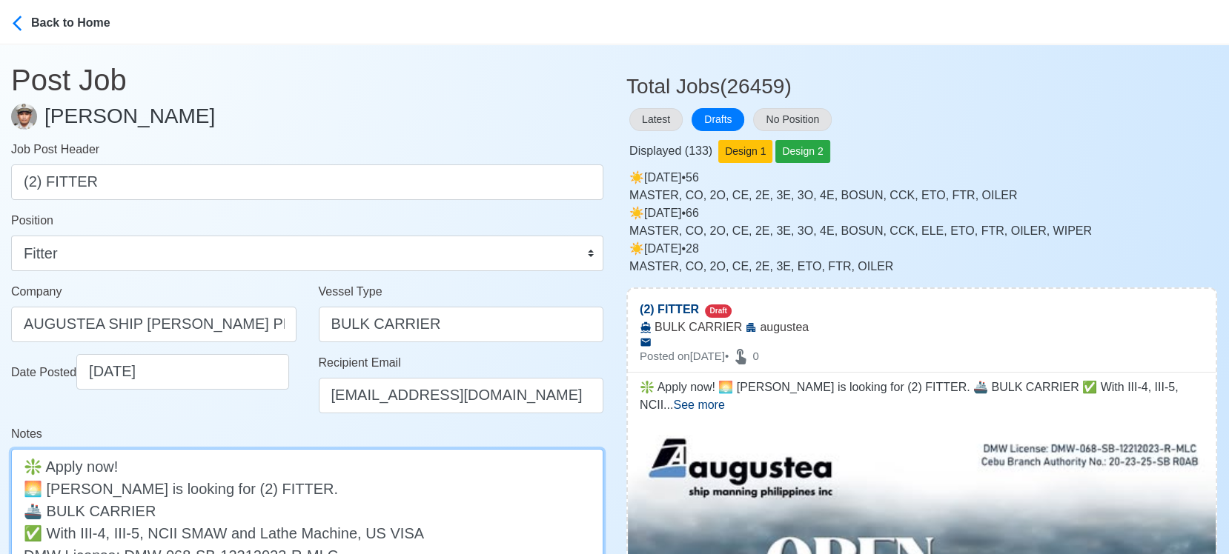
click at [59, 486] on textarea "❇️ Apply now! 🌅 augustea is looking for (2) FITTER. 🚢 BULK CARRIER ✅ With III-4…" at bounding box center [307, 521] width 592 height 145
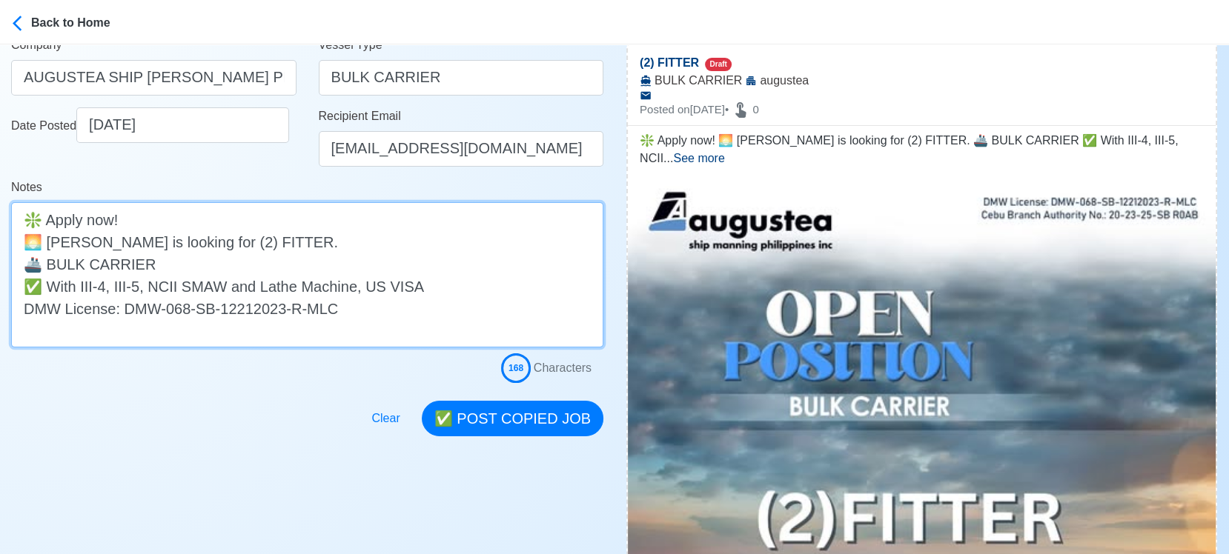
scroll to position [329, 0]
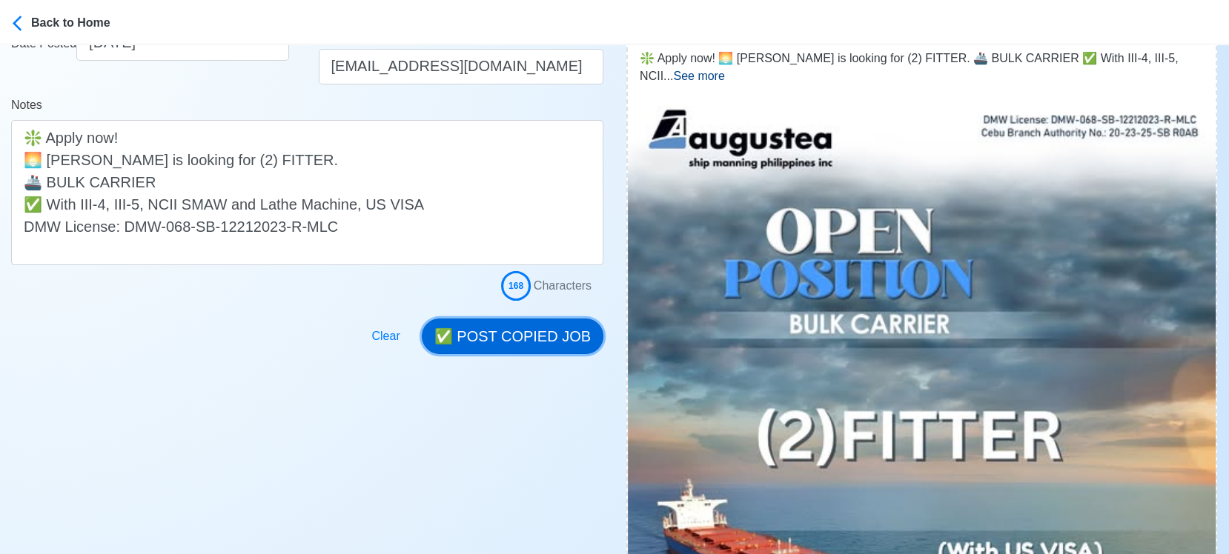
click at [524, 343] on button "✅ POST COPIED JOB" at bounding box center [513, 337] width 182 height 36
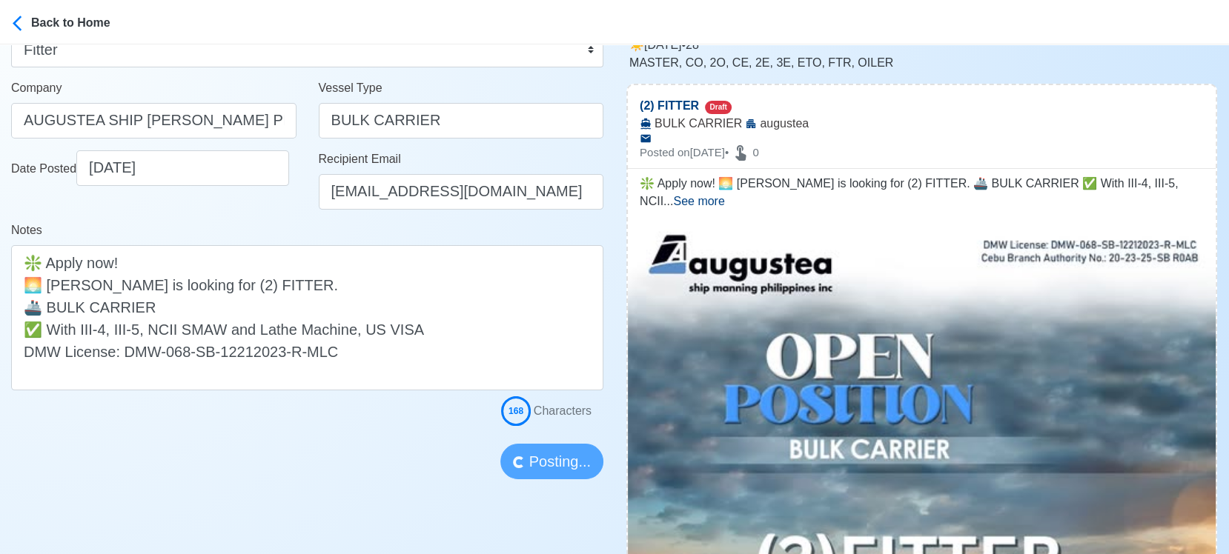
scroll to position [165, 0]
